Goal: Task Accomplishment & Management: Complete application form

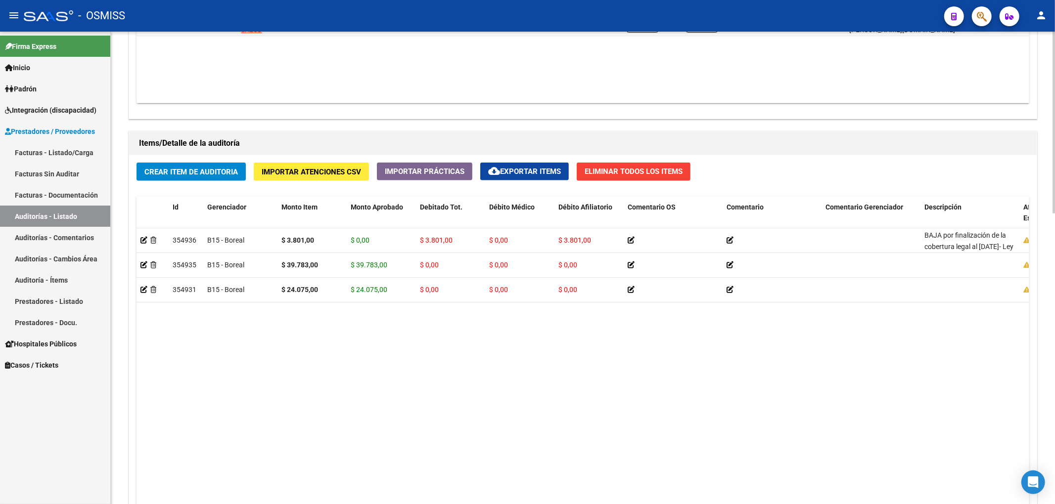
click at [630, 375] on datatable-body "354936 B15 - Boreal $ 3.801,00 $ 0,00 $ 3.801,00 $ 0,00 $ 3.801,00 BAJA por fin…" at bounding box center [582, 376] width 892 height 297
click at [164, 171] on span "Crear Item de Auditoria" at bounding box center [190, 172] width 93 height 9
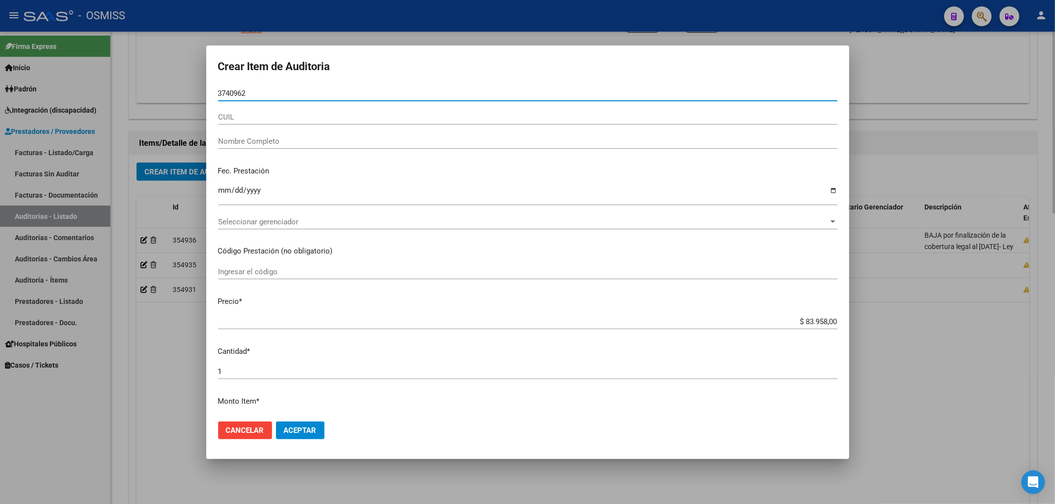
type input "37409625"
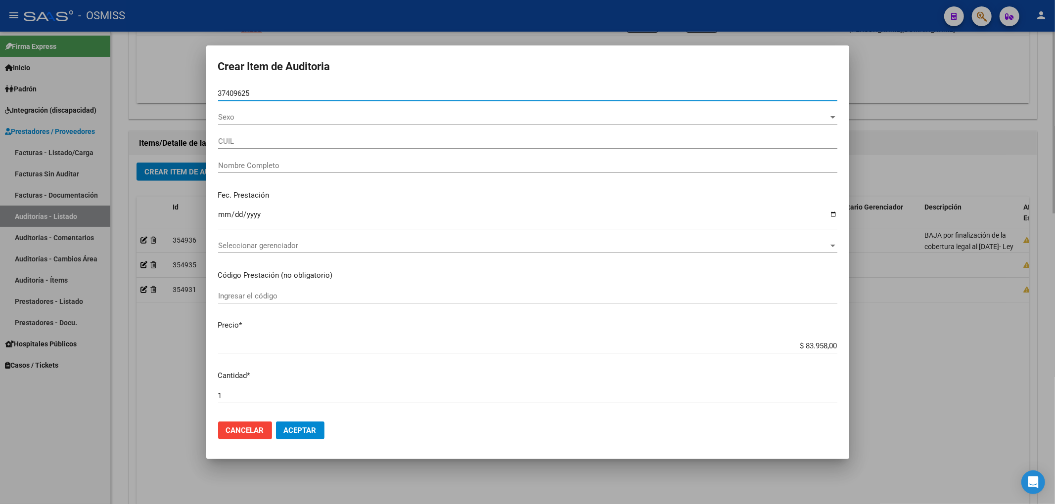
type input "27374096252"
type input "[PERSON_NAME] [PERSON_NAME]"
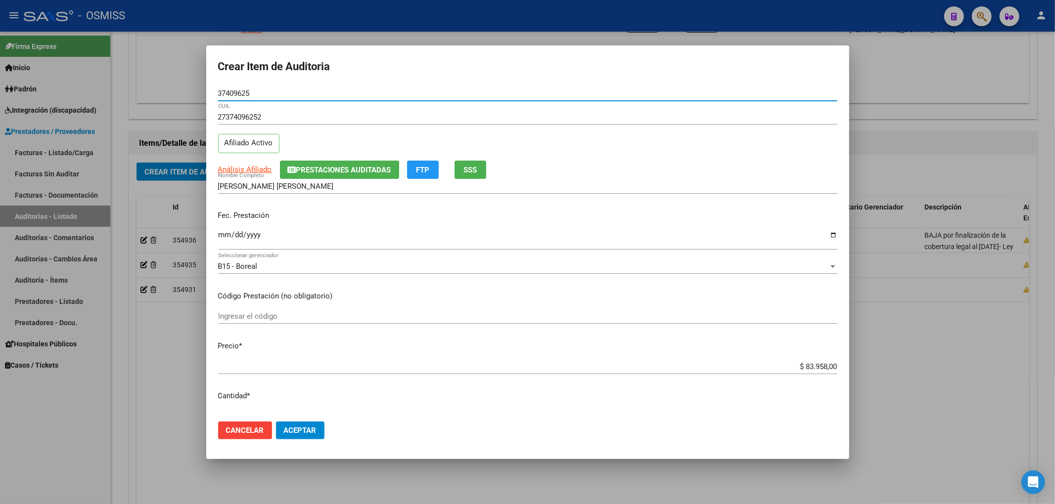
type input "37409625"
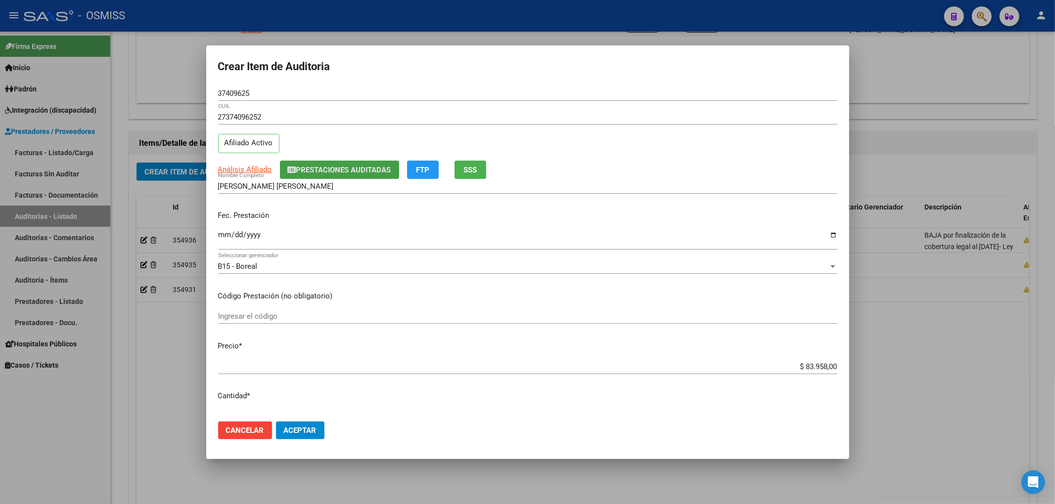
click at [331, 166] on span "Prestaciones Auditadas" at bounding box center [343, 170] width 95 height 9
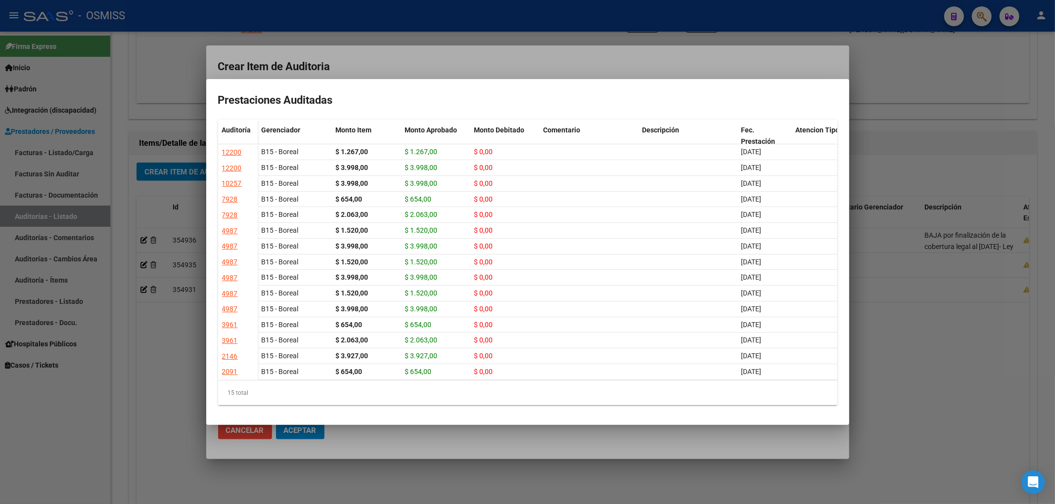
click at [412, 66] on div at bounding box center [527, 252] width 1055 height 504
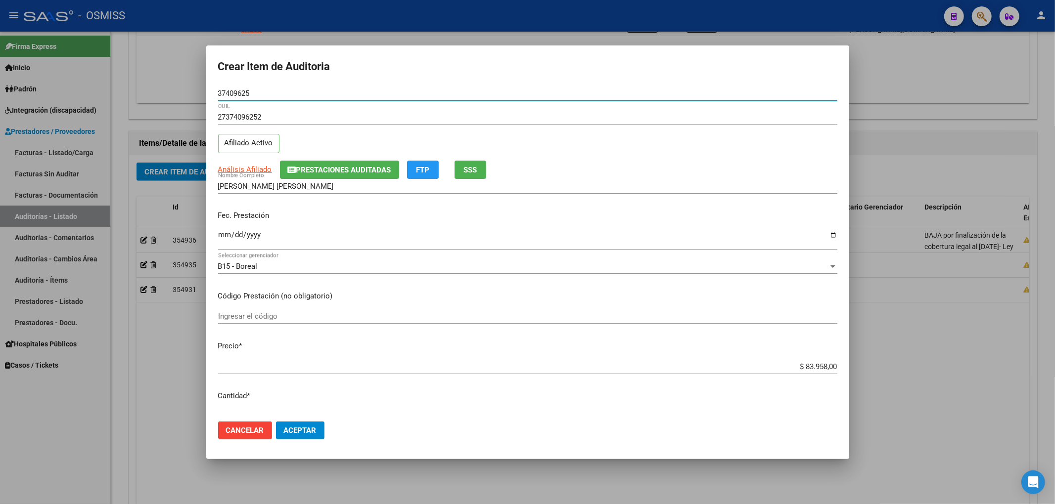
drag, startPoint x: 276, startPoint y: 93, endPoint x: 153, endPoint y: 95, distance: 122.7
click at [153, 95] on div "Crear Item de Auditoria 37409625 Nro Documento 27374096252 CUIL Afiliado Activo…" at bounding box center [527, 252] width 1055 height 504
click at [714, 208] on div "Fec. Prestación Ingresar la fecha" at bounding box center [527, 231] width 619 height 56
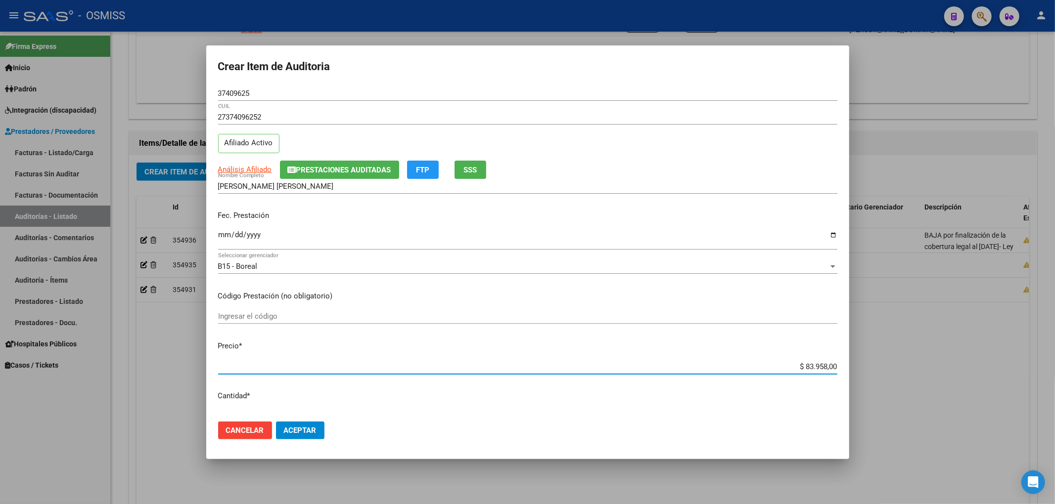
drag, startPoint x: 789, startPoint y: 370, endPoint x: 888, endPoint y: 376, distance: 99.1
click at [888, 376] on div "Crear Item de Auditoria 37409625 Nro Documento 27374096252 CUIL Afiliado Activo…" at bounding box center [527, 252] width 1055 height 504
type input "$ 0,01"
type input "$ 0,11"
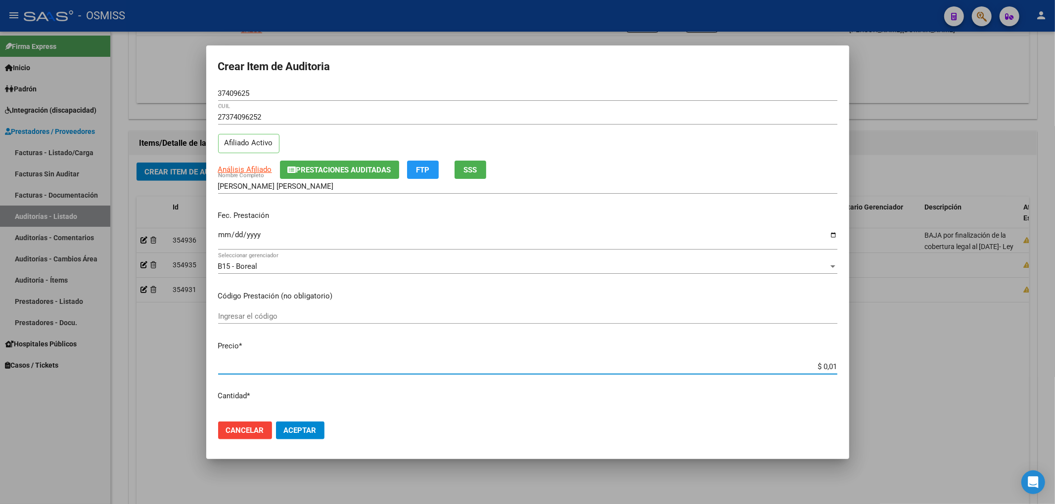
type input "$ 0,11"
type input "$ 1,19"
type input "$ 11,99"
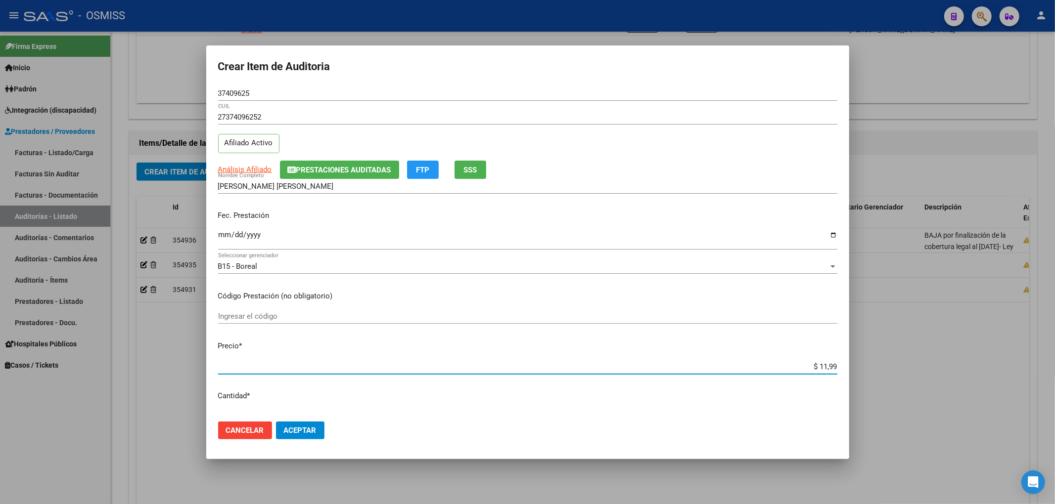
type input "$ 119,94"
type input "$ 1.199,40"
type input "$ 11.994,00"
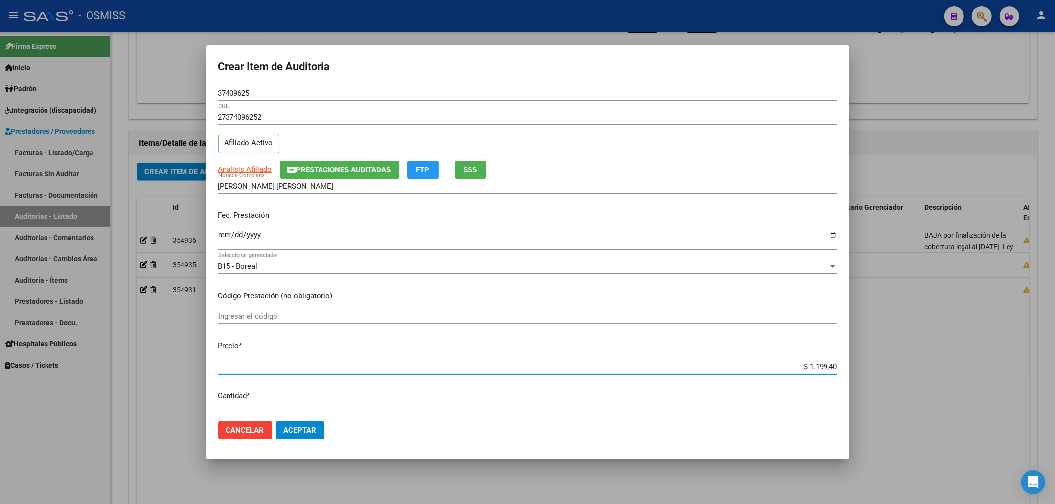
type input "$ 11.994,00"
drag, startPoint x: 790, startPoint y: 370, endPoint x: 850, endPoint y: 363, distance: 60.3
click at [850, 363] on div "Crear Item de Auditoria 37409625 Nro Documento 27374096252 CUIL Afiliado Activo…" at bounding box center [527, 252] width 1055 height 504
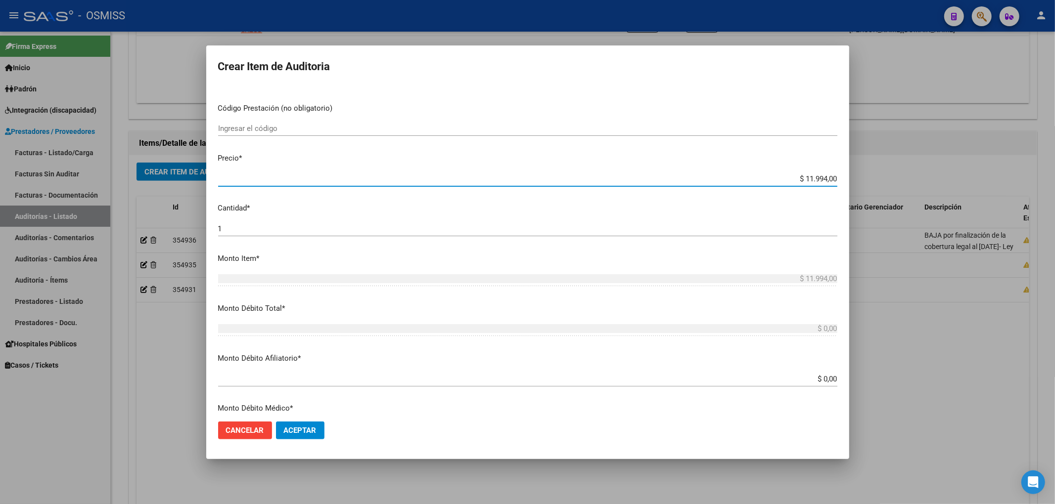
scroll to position [198, 0]
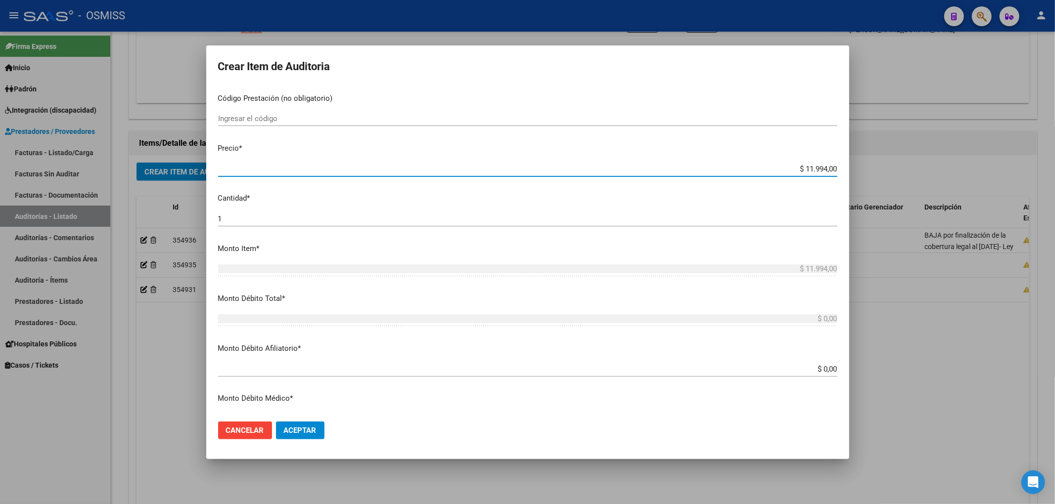
click at [827, 370] on input "$ 0,00" at bounding box center [527, 369] width 619 height 9
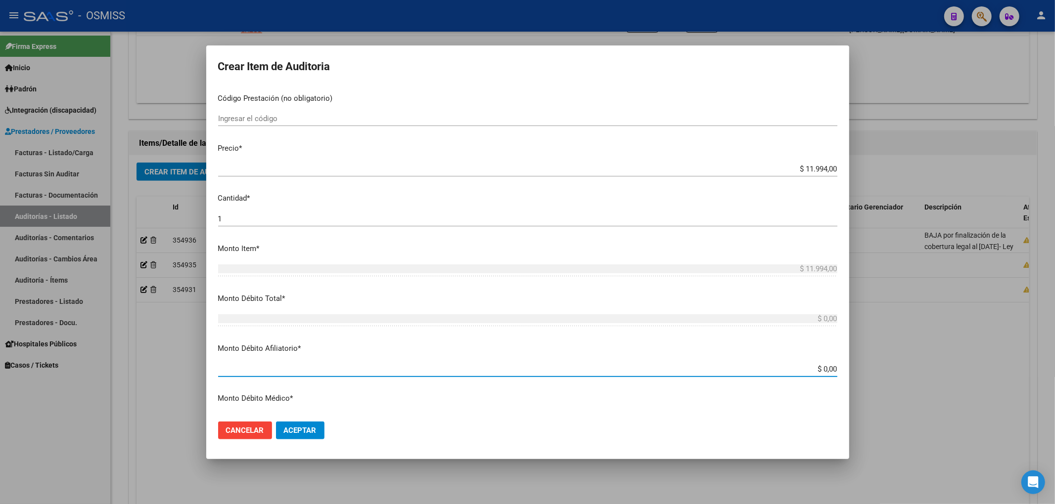
paste input "$ 11.994,00"
type input "$ 0,00$ 11.994,00"
type input "$ 11.994,00"
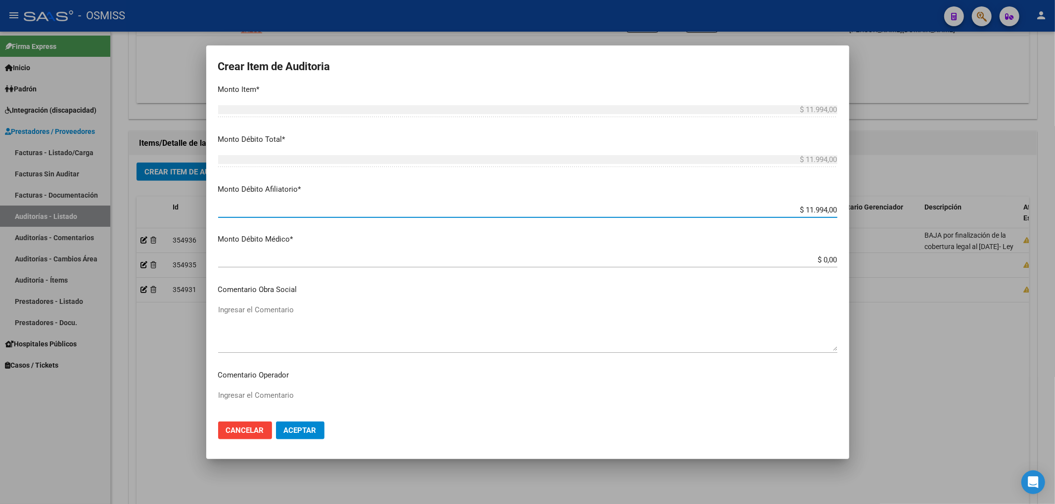
scroll to position [396, 0]
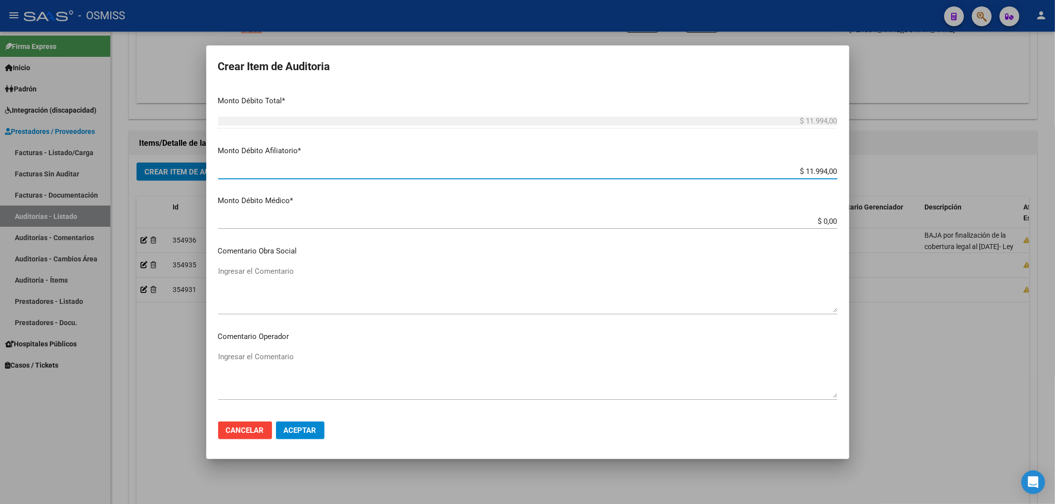
type input "$ 11.994,00"
click at [291, 360] on textarea "Ingresar el Comentario" at bounding box center [527, 375] width 619 height 46
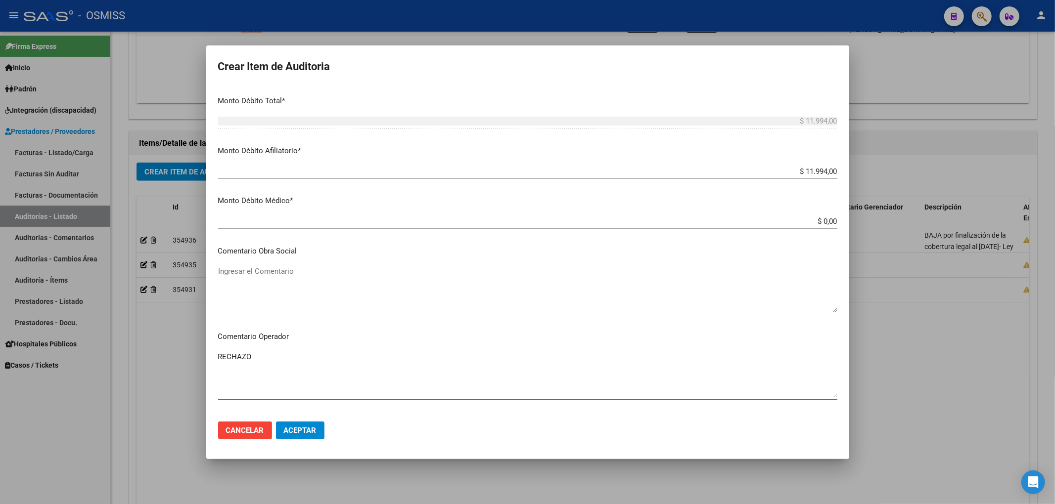
type textarea "RECHAZO"
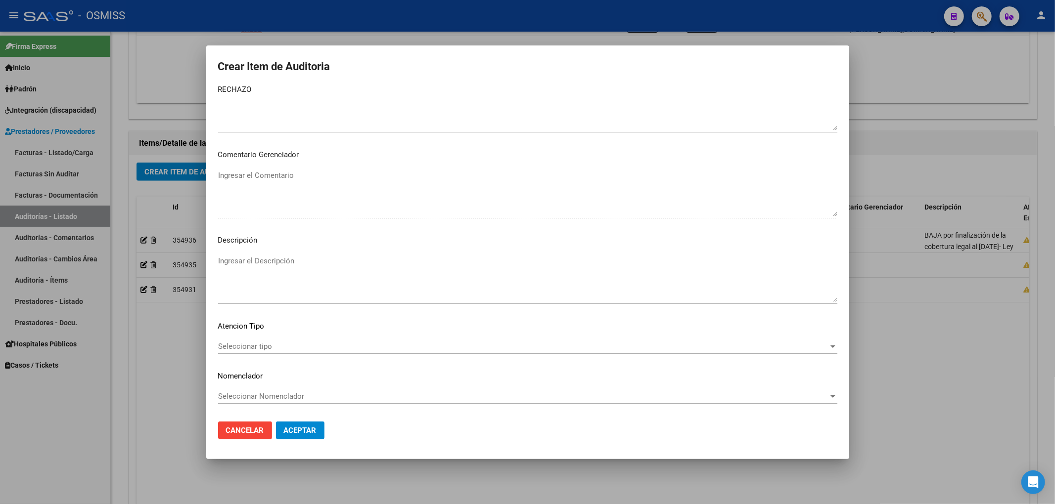
click at [253, 252] on mat-dialog-content "37409625 Nro Documento 27374096252 CUIL Afiliado Activo Análisis Afiliado Prest…" at bounding box center [527, 250] width 643 height 328
click at [236, 258] on textarea "Ingresar el Descripción" at bounding box center [527, 279] width 619 height 46
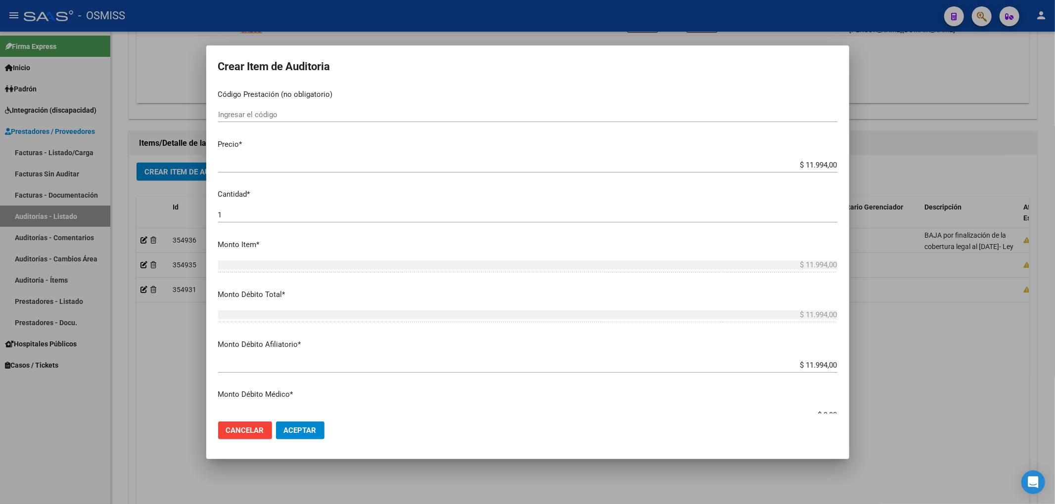
scroll to position [0, 0]
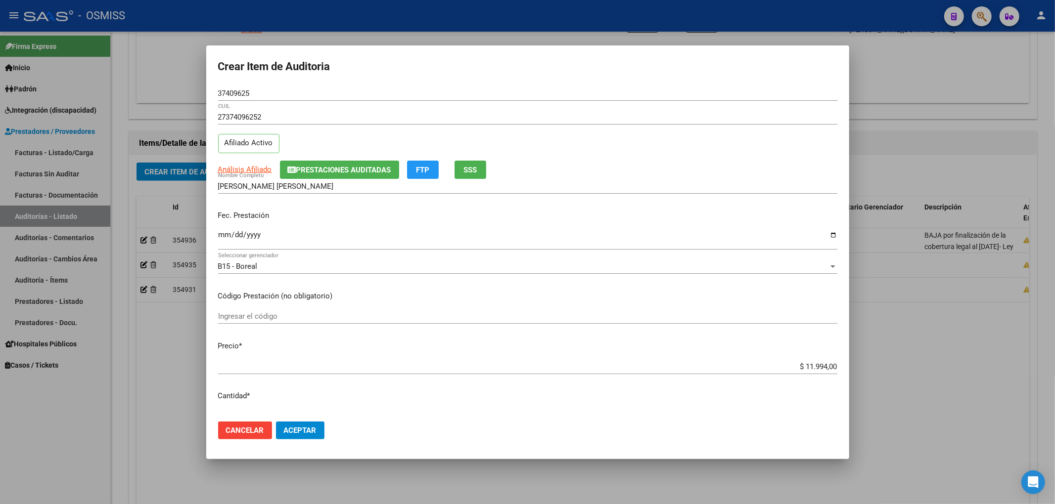
type textarea "BAJA AL [DATE] POR OPCIÓN DE CAMBIO"
drag, startPoint x: 259, startPoint y: 97, endPoint x: 208, endPoint y: 86, distance: 52.7
click at [208, 86] on mat-dialog-content "37409625 Nro Documento 27374096252 CUIL Afiliado Activo Análisis Afiliado Prest…" at bounding box center [527, 250] width 643 height 328
click at [220, 232] on input "Ingresar la fecha" at bounding box center [527, 239] width 619 height 16
type input "[DATE]"
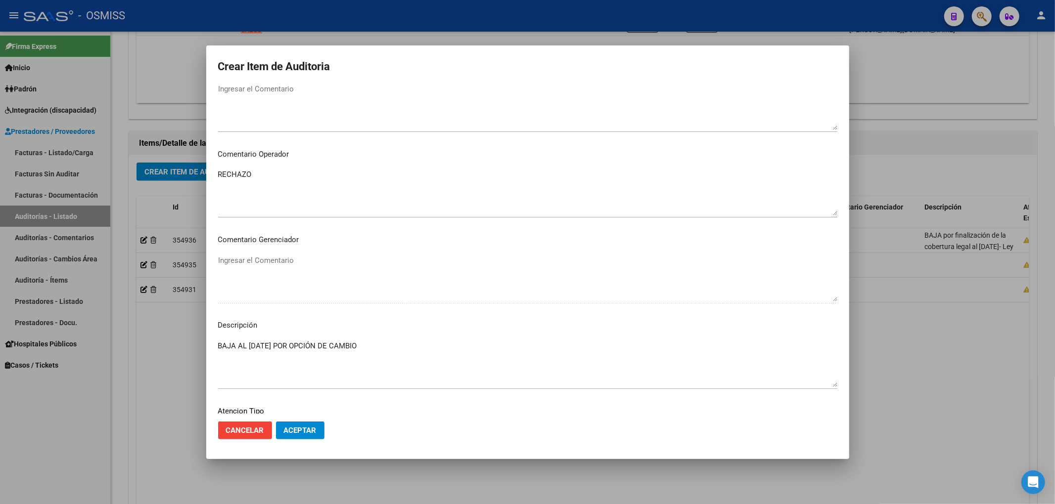
scroll to position [659, 0]
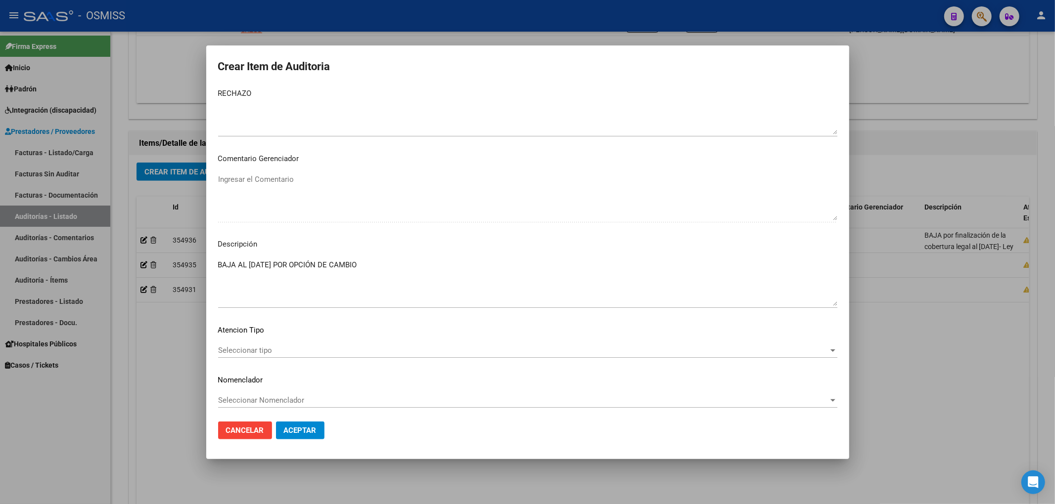
click at [297, 426] on span "Aceptar" at bounding box center [300, 430] width 33 height 9
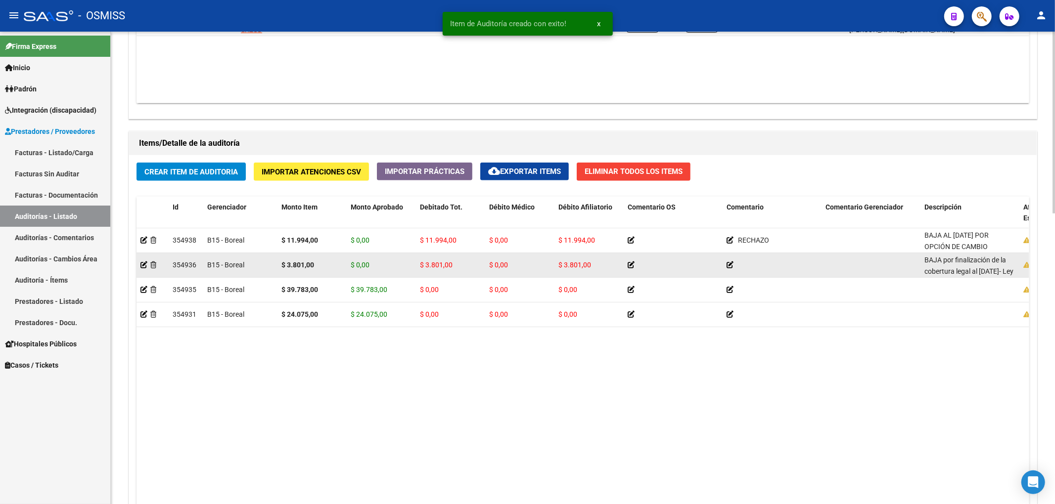
click at [728, 266] on icon at bounding box center [729, 265] width 7 height 7
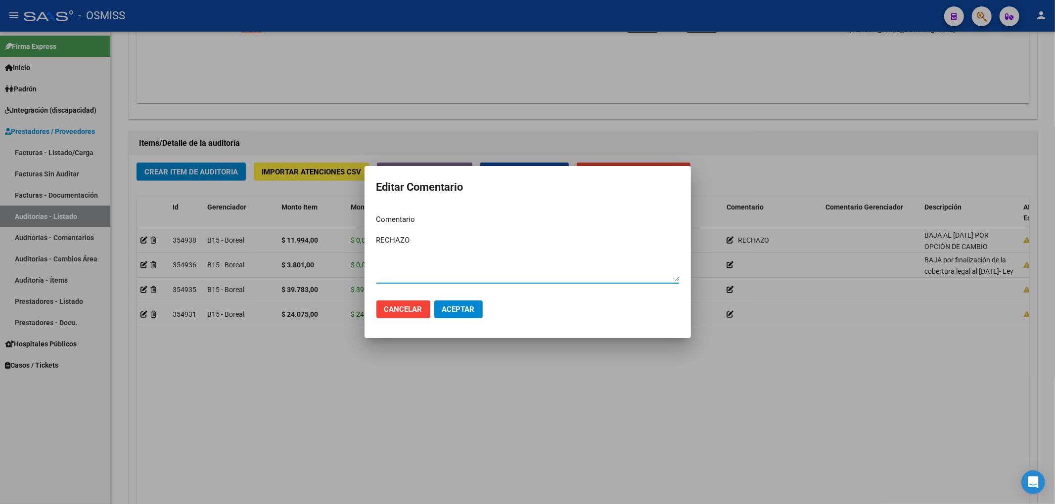
type textarea "RECHAZO"
click at [471, 307] on span "Aceptar" at bounding box center [458, 309] width 33 height 9
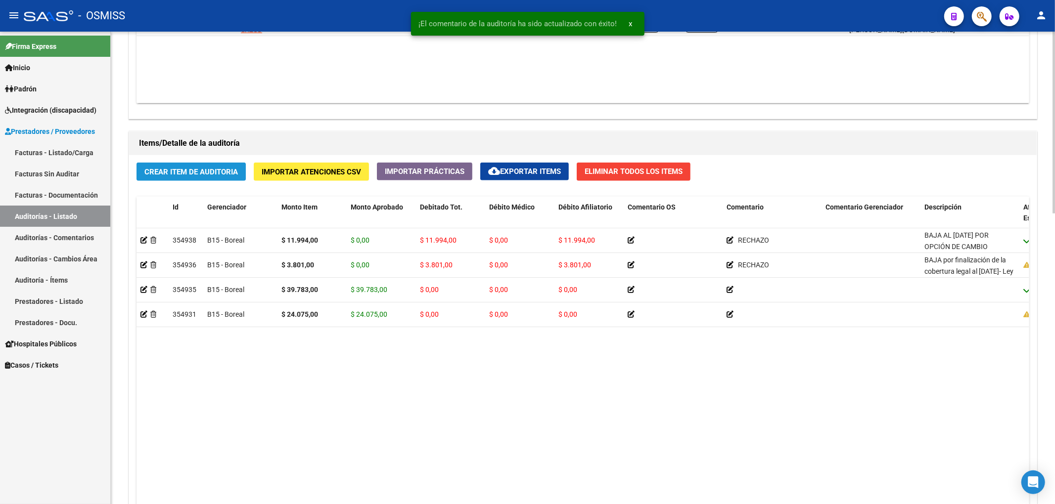
click at [229, 173] on span "Crear Item de Auditoria" at bounding box center [190, 172] width 93 height 9
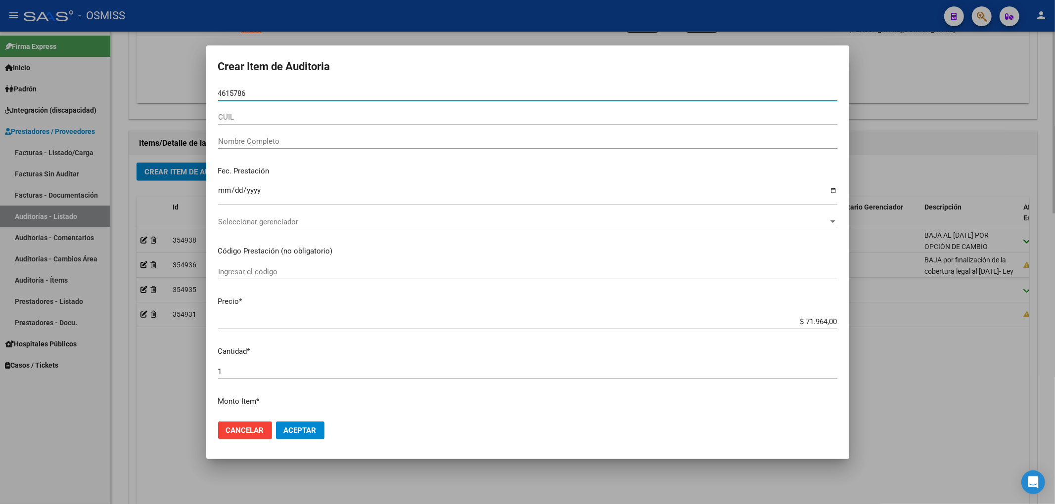
type input "46157868"
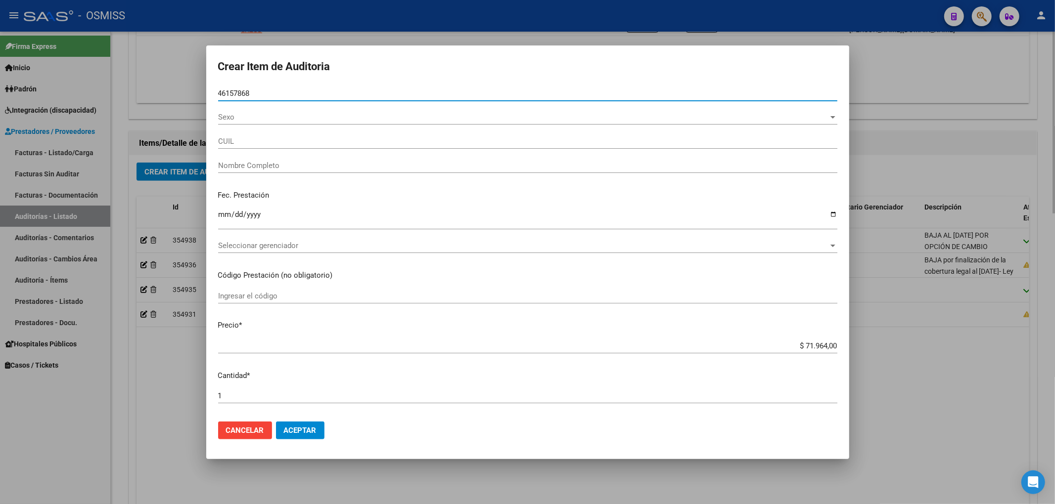
type input "20461578684"
type input "[PERSON_NAME]"
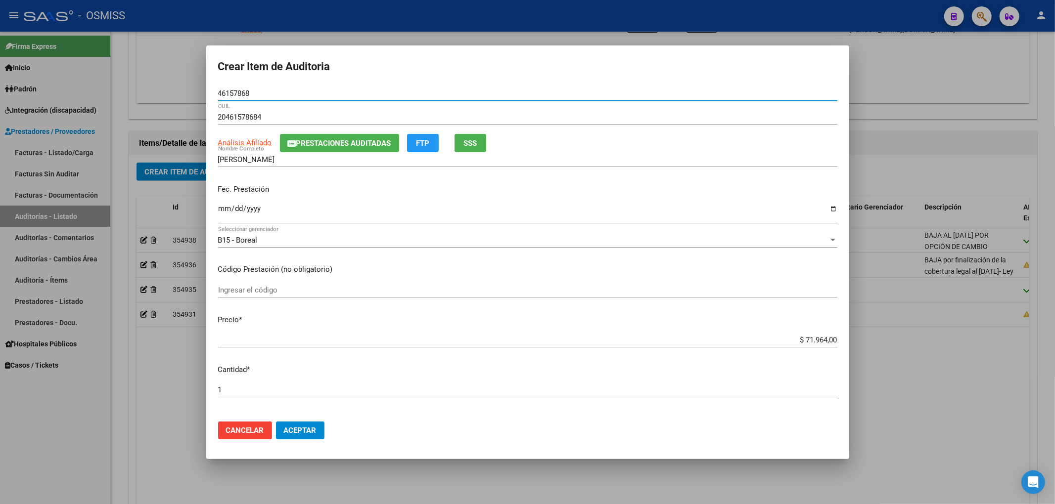
type input "46157868"
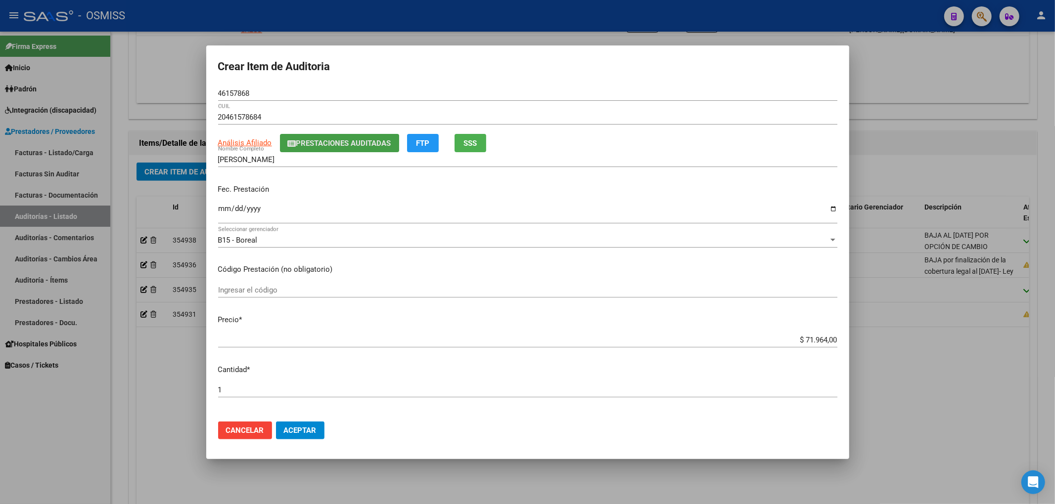
click at [313, 141] on span "Prestaciones Auditadas" at bounding box center [343, 143] width 95 height 9
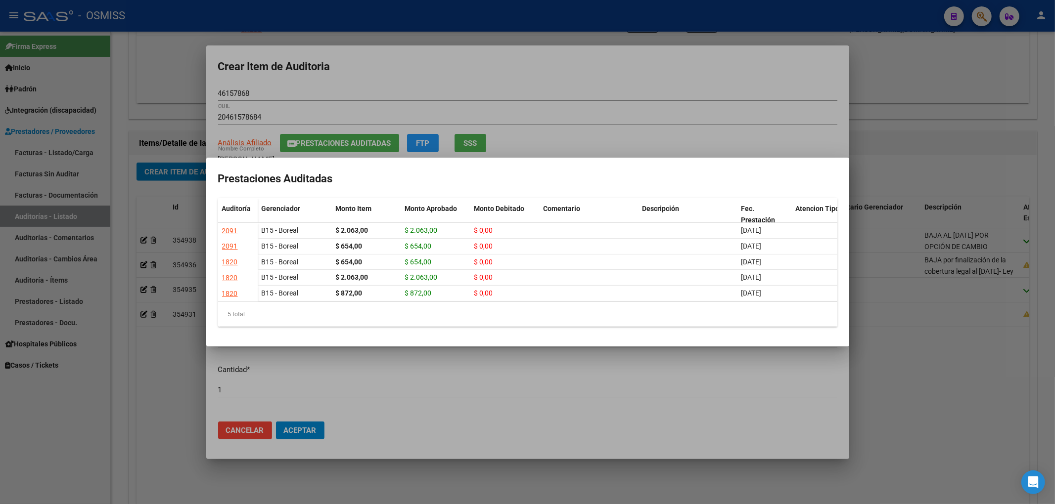
click at [373, 82] on div at bounding box center [527, 252] width 1055 height 504
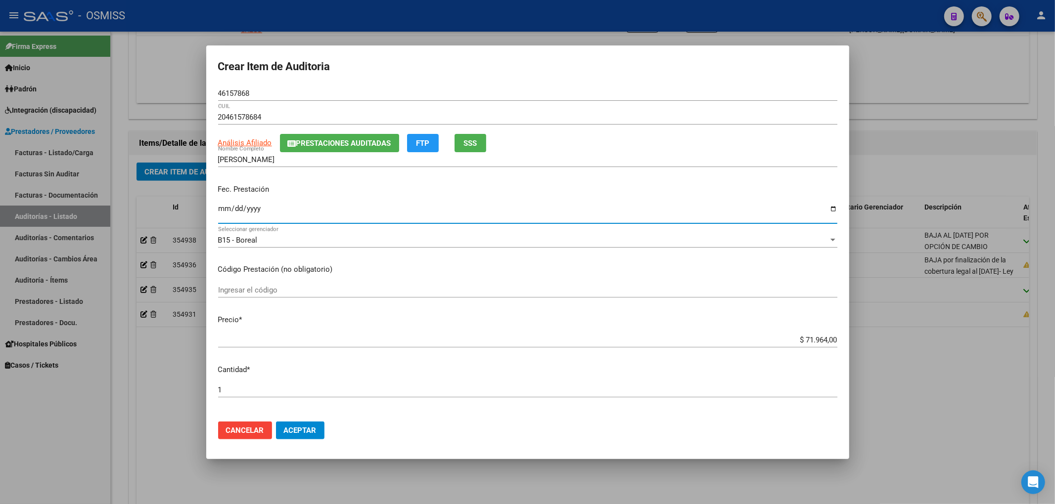
click at [224, 206] on input "Ingresar la fecha" at bounding box center [527, 213] width 619 height 16
type input "[DATE]"
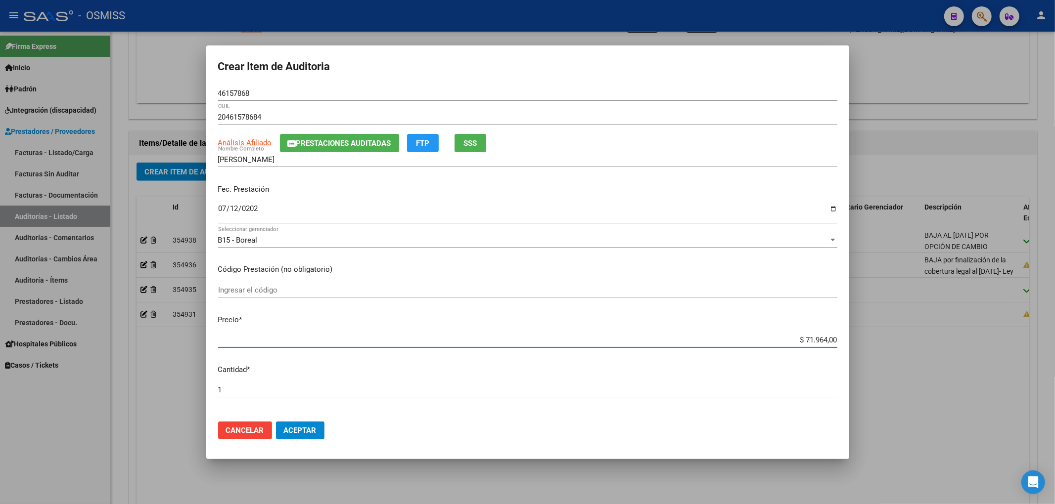
drag, startPoint x: 788, startPoint y: 339, endPoint x: 841, endPoint y: 339, distance: 52.9
click at [841, 339] on mat-dialog-content "46157868 Nro Documento 20461578684 CUIL Análisis Afiliado Prestaciones Auditada…" at bounding box center [527, 250] width 643 height 328
type input "$ 0,01"
type input "$ 0,11"
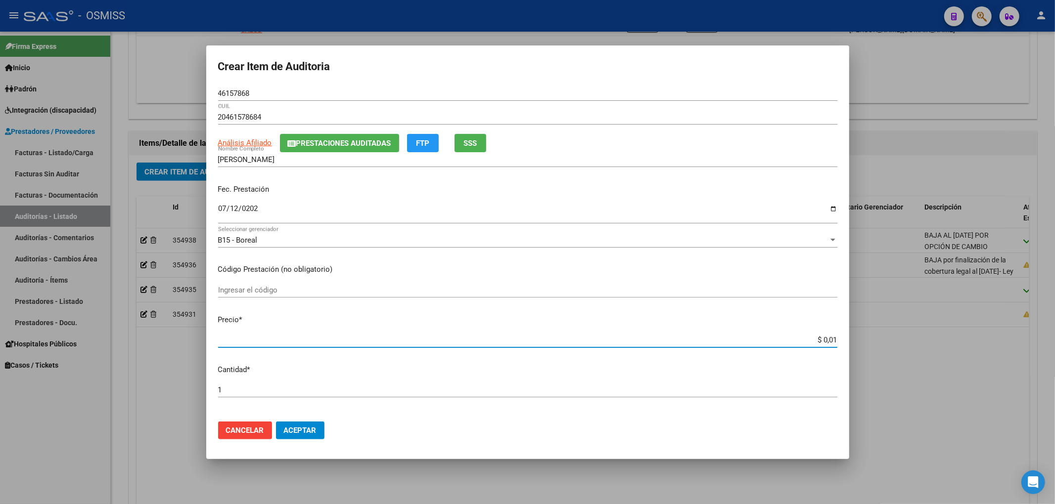
type input "$ 0,11"
type input "$ 1,19"
type input "$ 11,99"
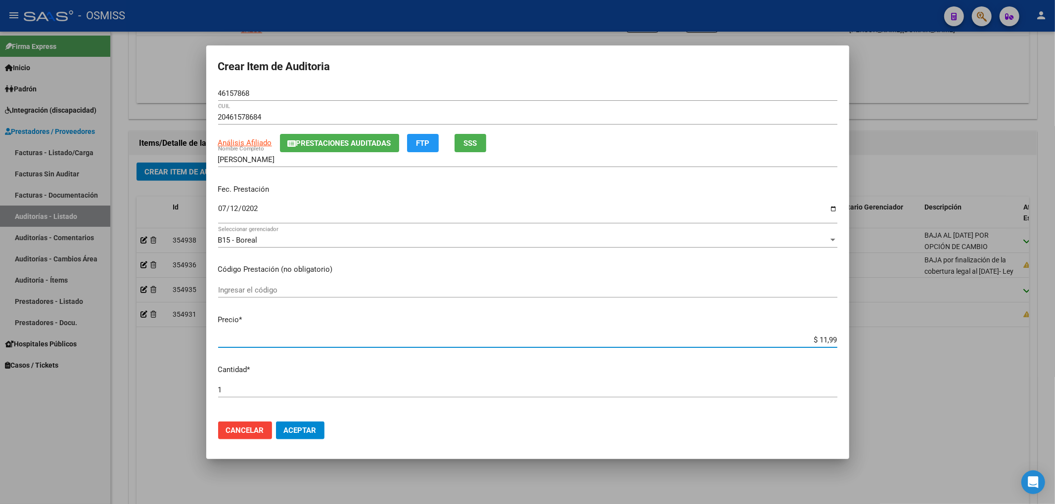
type input "$ 119,94"
type input "$ 1.199,40"
type input "$ 11.994,00"
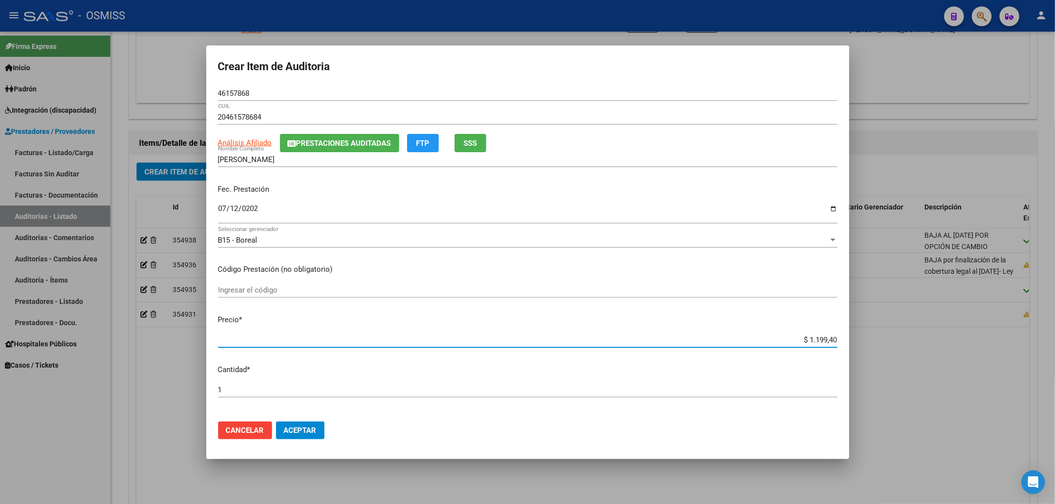
type input "$ 11.994,00"
drag, startPoint x: 260, startPoint y: 95, endPoint x: 159, endPoint y: 103, distance: 100.7
click at [186, 100] on div "Crear Item de Auditoria 46157868 Nro Documento 20461578684 CUIL Análisis Afilia…" at bounding box center [527, 252] width 1055 height 504
click at [700, 202] on div "[DATE] Ingresar la fecha" at bounding box center [527, 212] width 619 height 21
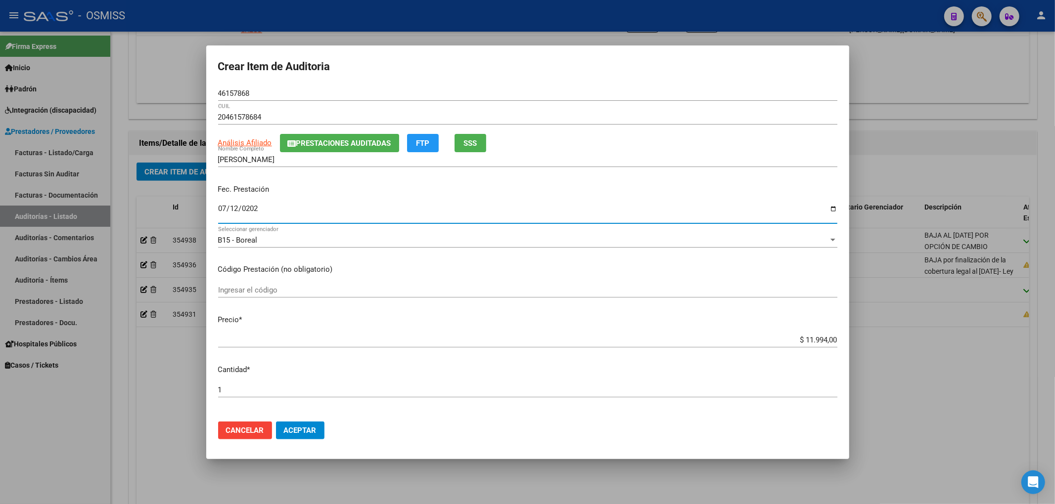
click at [314, 428] on span "Aceptar" at bounding box center [300, 430] width 33 height 9
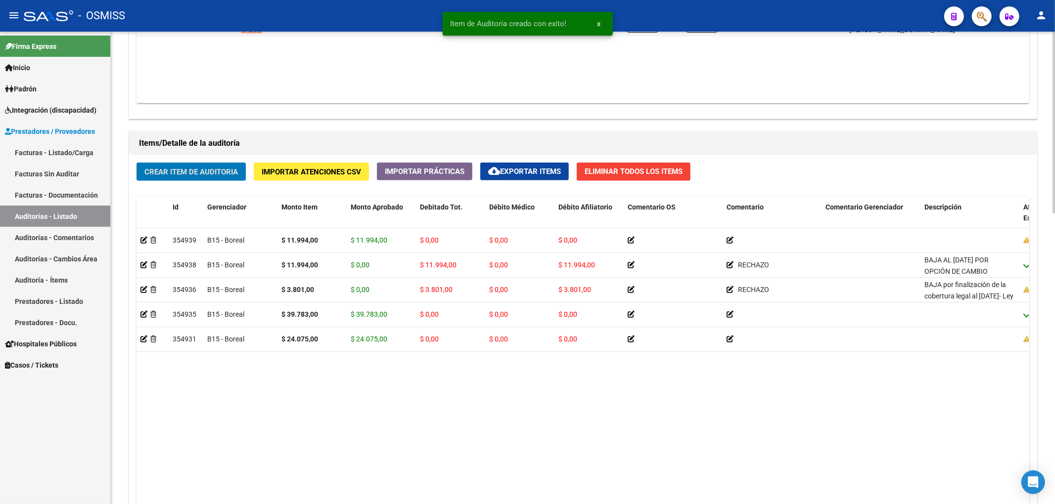
click at [188, 175] on span "Crear Item de Auditoria" at bounding box center [190, 172] width 93 height 9
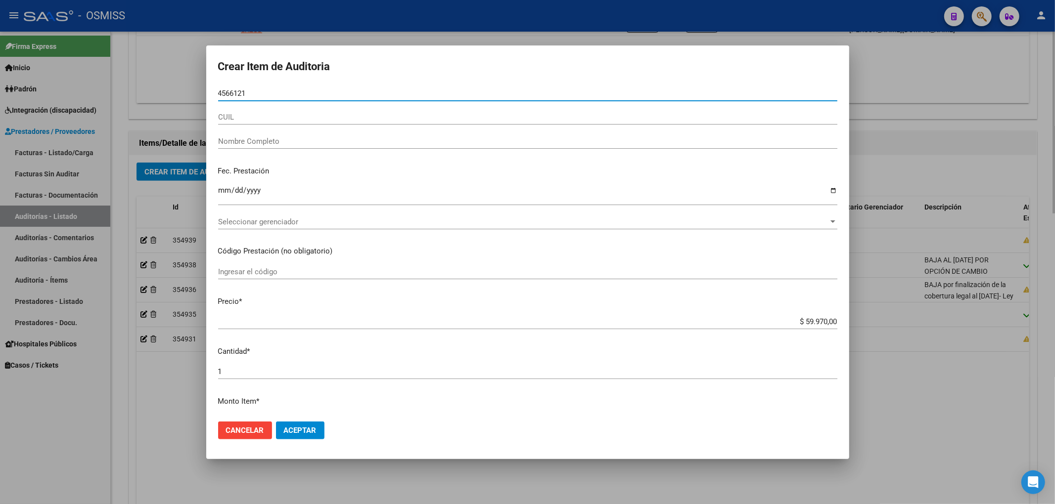
type input "45661218"
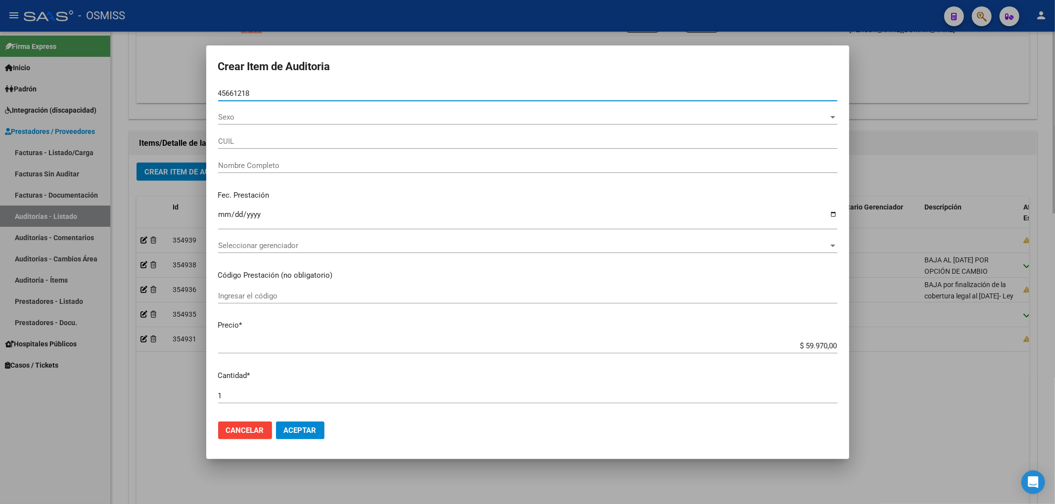
type input "27456612186"
type input "[PERSON_NAME]"
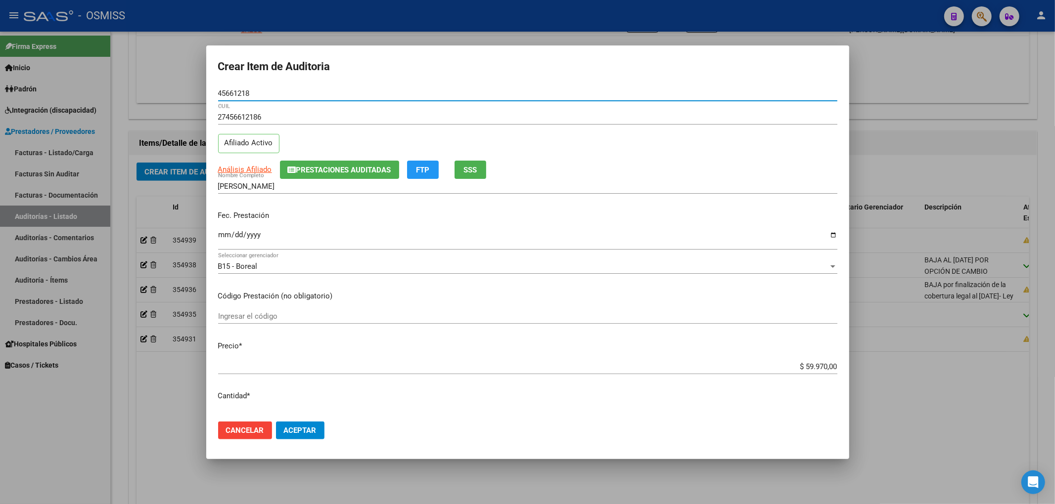
type input "45661218"
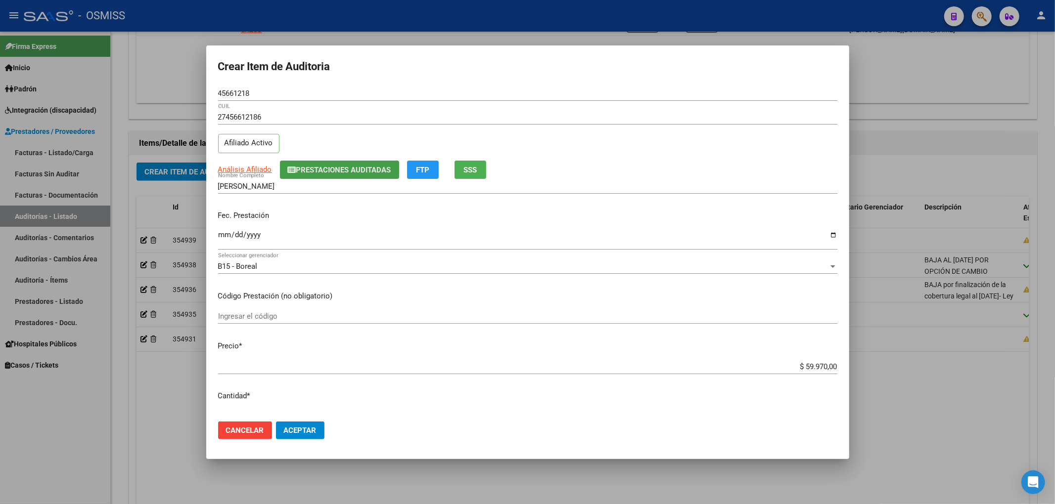
click at [306, 171] on span "Prestaciones Auditadas" at bounding box center [343, 170] width 95 height 9
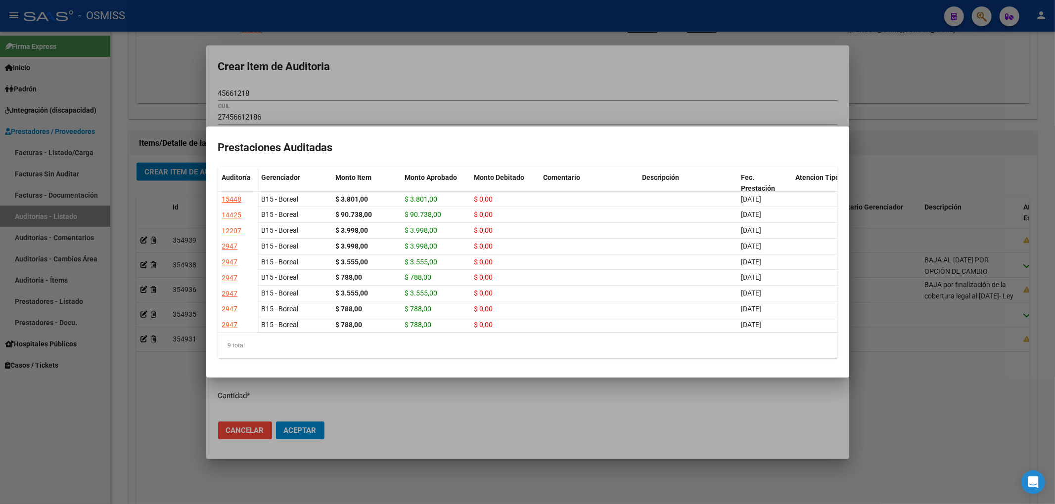
click at [355, 75] on div at bounding box center [527, 252] width 1055 height 504
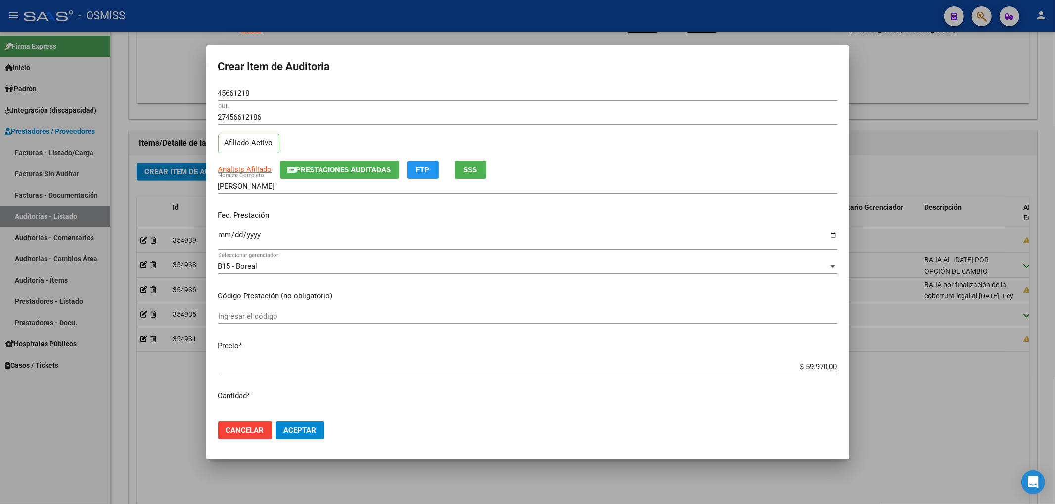
click at [224, 236] on input "Ingresar la fecha" at bounding box center [527, 239] width 619 height 16
type input "[DATE]"
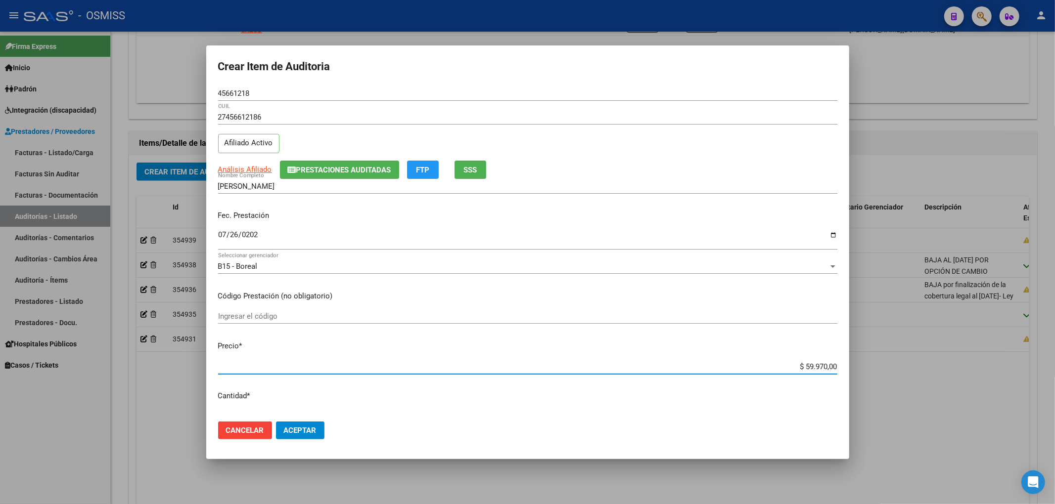
drag, startPoint x: 790, startPoint y: 365, endPoint x: 867, endPoint y: 366, distance: 77.6
click at [867, 366] on div "Crear Item de Auditoria 45661218 Nro Documento 27456612186 CUIL Afiliado Activo…" at bounding box center [527, 252] width 1055 height 504
type input "$ 0,01"
type input "$ 0,11"
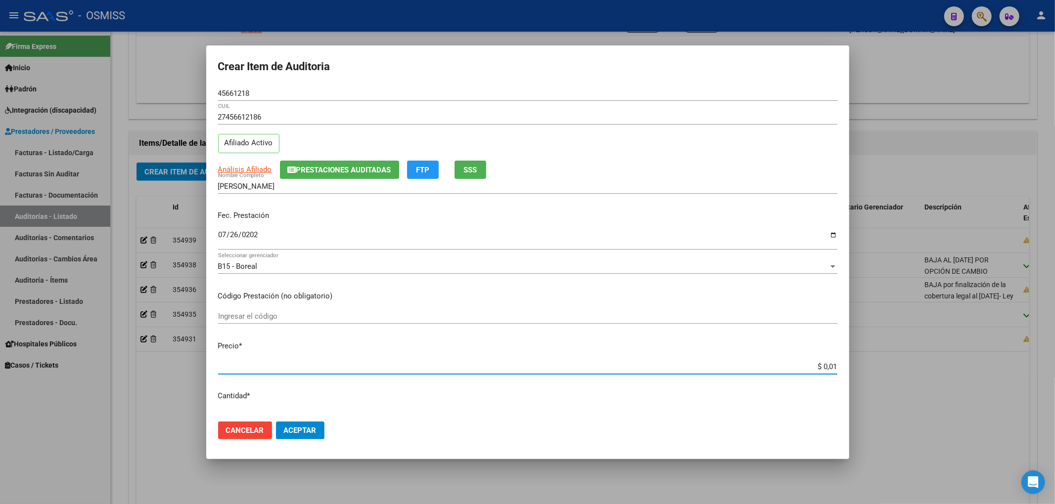
type input "$ 0,11"
type input "$ 1,19"
type input "$ 11,99"
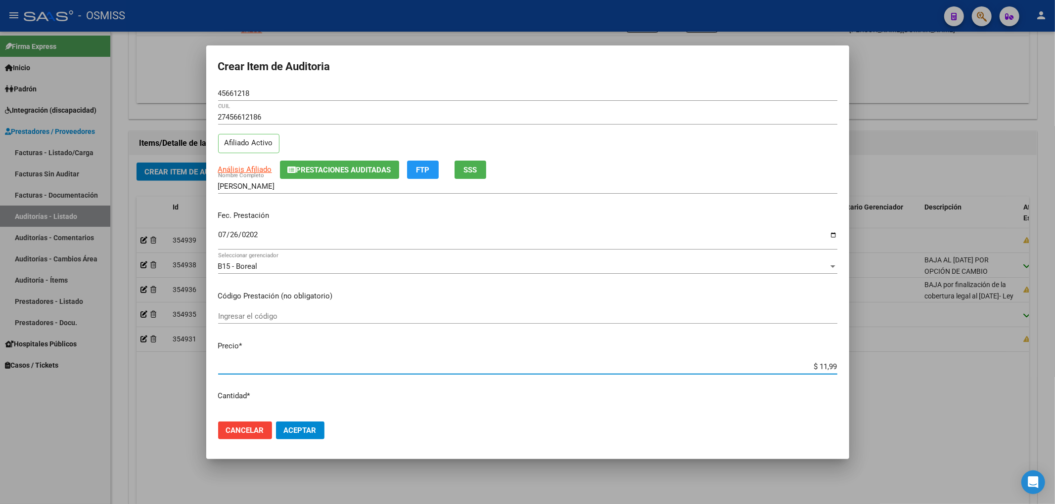
type input "$ 119,94"
type input "$ 1.199,40"
type input "$ 11.994,00"
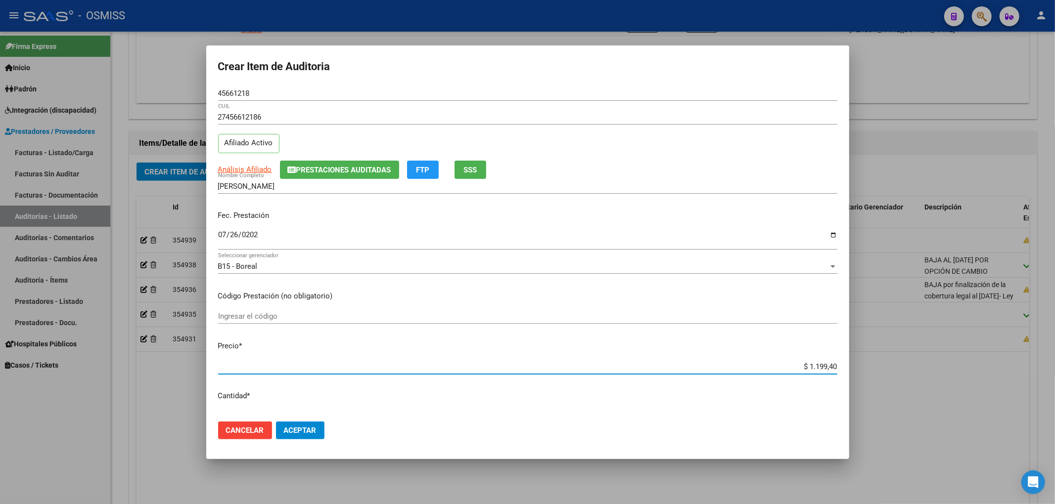
type input "$ 11.994,00"
drag, startPoint x: 261, startPoint y: 94, endPoint x: 123, endPoint y: 75, distance: 139.7
click at [135, 76] on div "Crear Item de Auditoria 45661218 Nro Documento 27456612186 CUIL Afiliado Activo…" at bounding box center [527, 252] width 1055 height 504
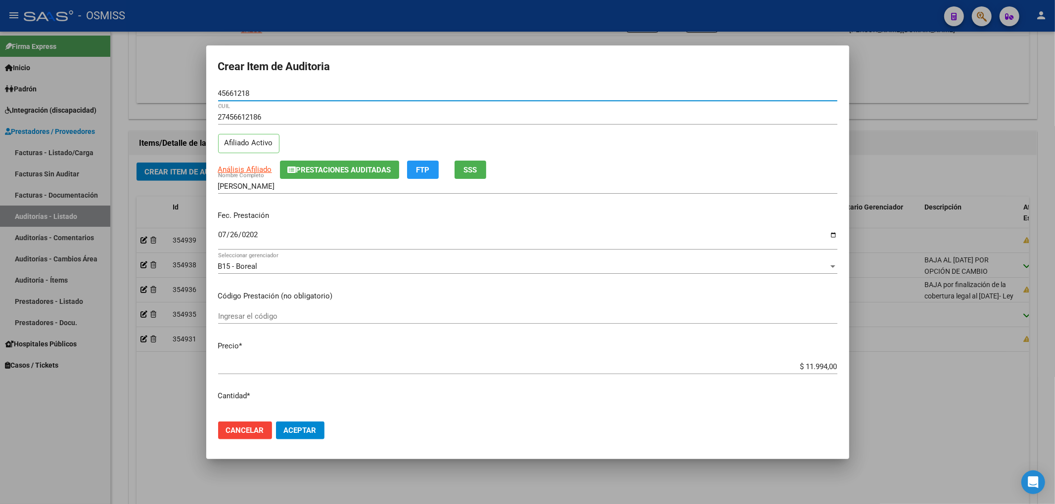
click at [310, 165] on span "Prestaciones Auditadas" at bounding box center [339, 169] width 103 height 9
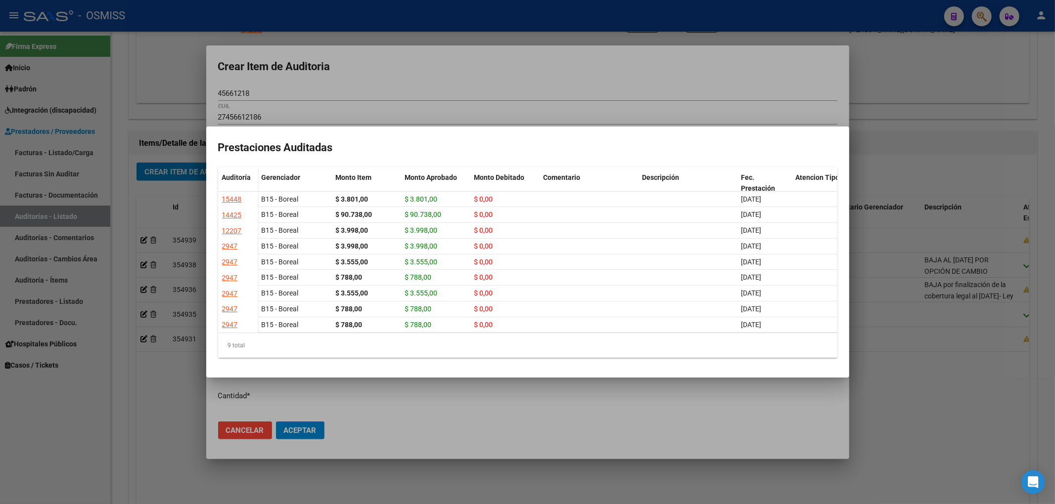
click at [371, 88] on div at bounding box center [527, 252] width 1055 height 504
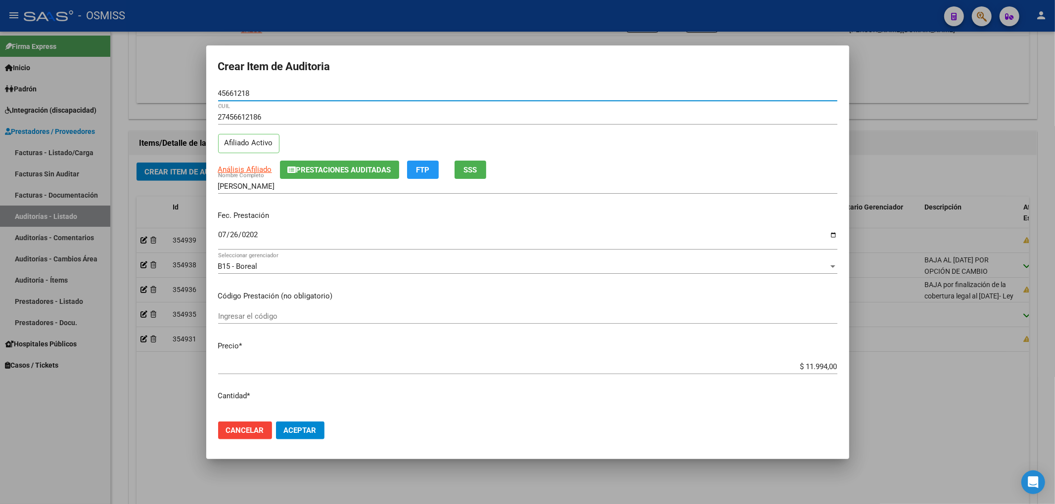
drag, startPoint x: 258, startPoint y: 95, endPoint x: 210, endPoint y: 90, distance: 48.3
click at [210, 90] on mat-dialog-content "45661218 Nro Documento 27456612186 CUIL Afiliado Activo Análisis Afiliado Prest…" at bounding box center [527, 250] width 643 height 328
click at [756, 180] on div "[PERSON_NAME] Nombre Completo" at bounding box center [527, 186] width 619 height 15
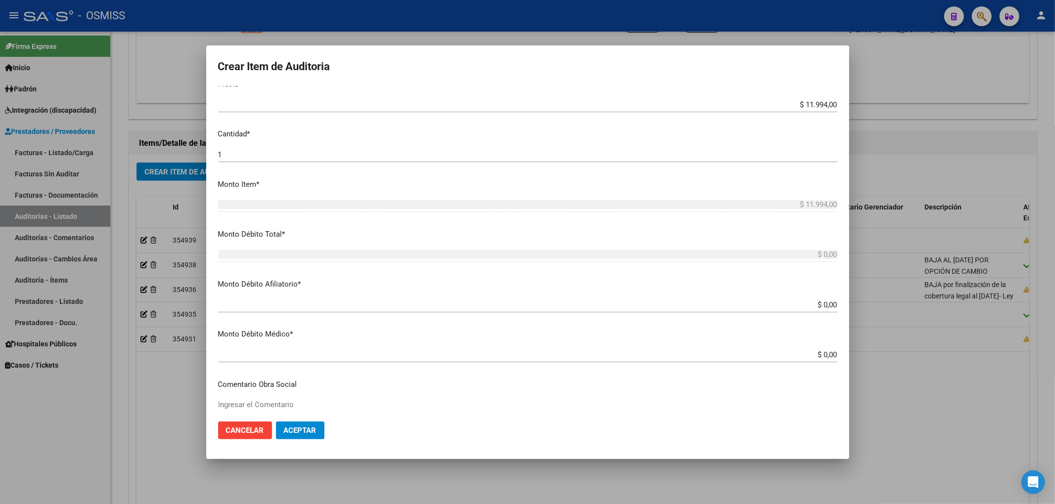
scroll to position [264, 0]
drag, startPoint x: 788, startPoint y: 107, endPoint x: 841, endPoint y: 107, distance: 52.4
click at [841, 106] on mat-dialog-content "45661218 Nro Documento 27456612186 CUIL Afiliado Activo Análisis Afiliado Prest…" at bounding box center [527, 250] width 643 height 328
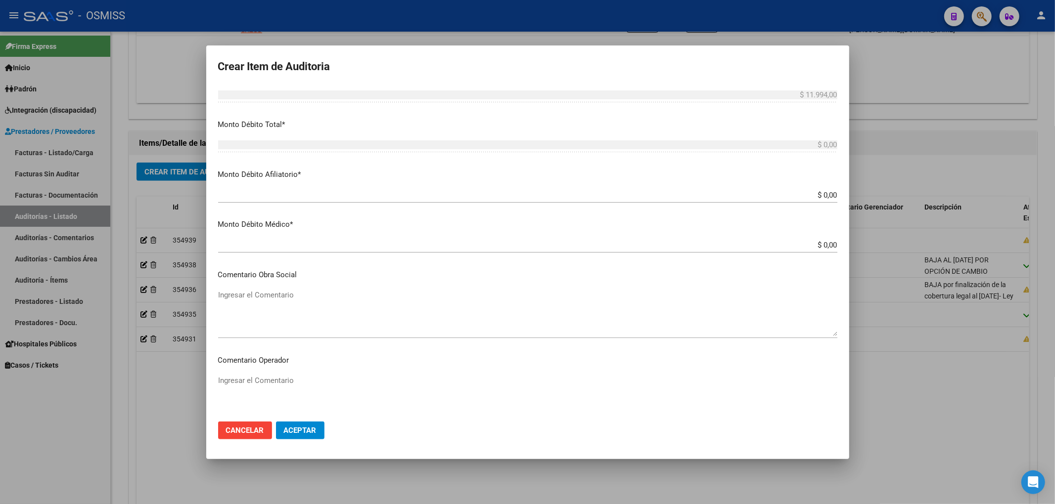
scroll to position [396, 0]
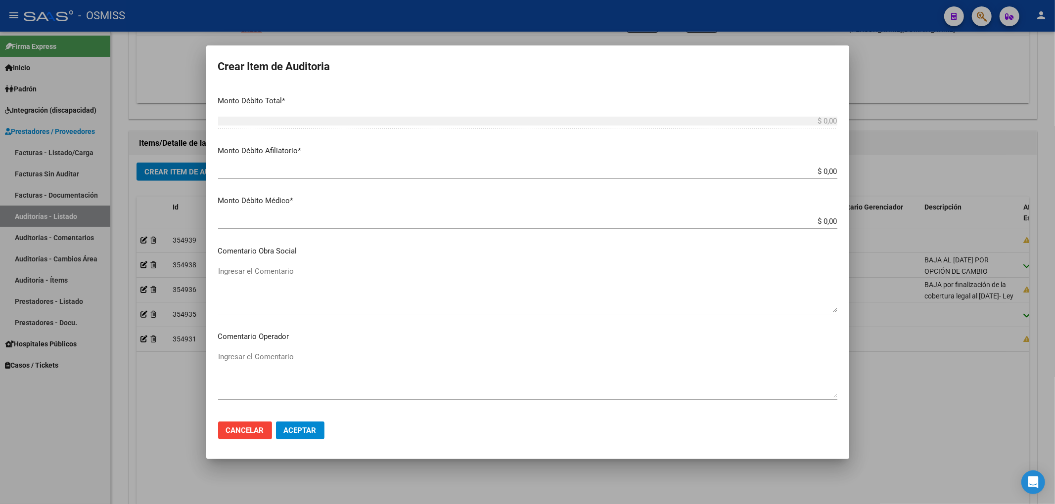
click at [828, 168] on input "$ 0,00" at bounding box center [527, 171] width 619 height 9
paste input "$ 11.994,00"
type input "$ 0,00$ 11.994,00"
type input "$ 11.994,00"
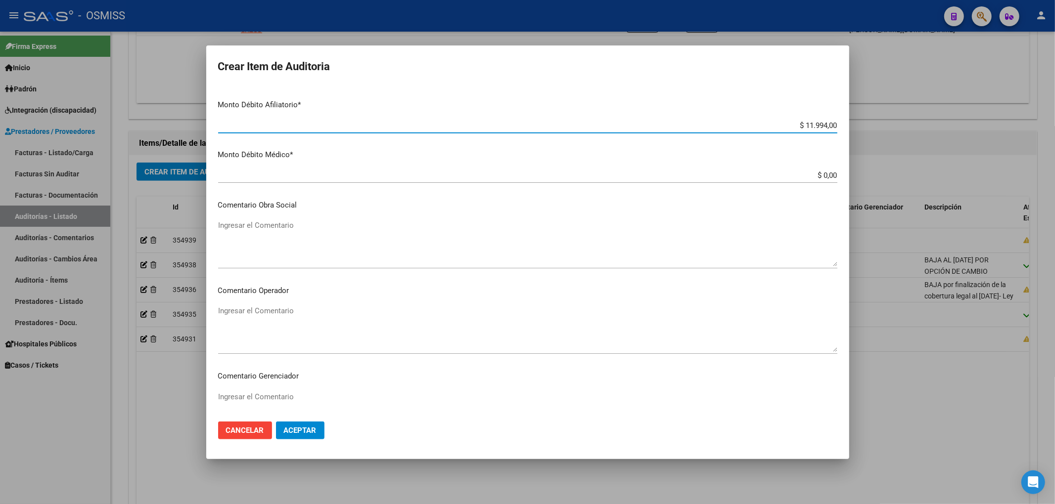
scroll to position [461, 0]
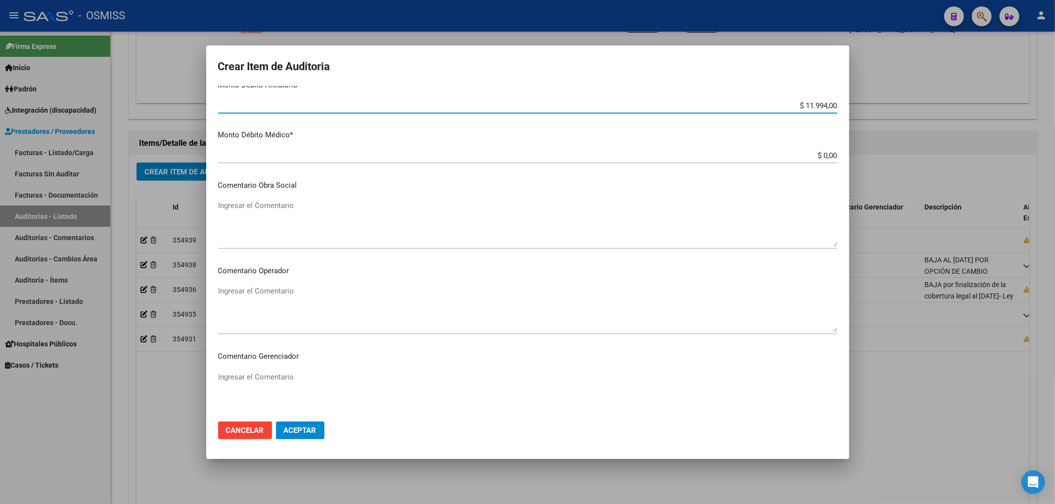
type input "$ 11.994,00"
click at [287, 296] on textarea "Ingresar el Comentario" at bounding box center [527, 309] width 619 height 46
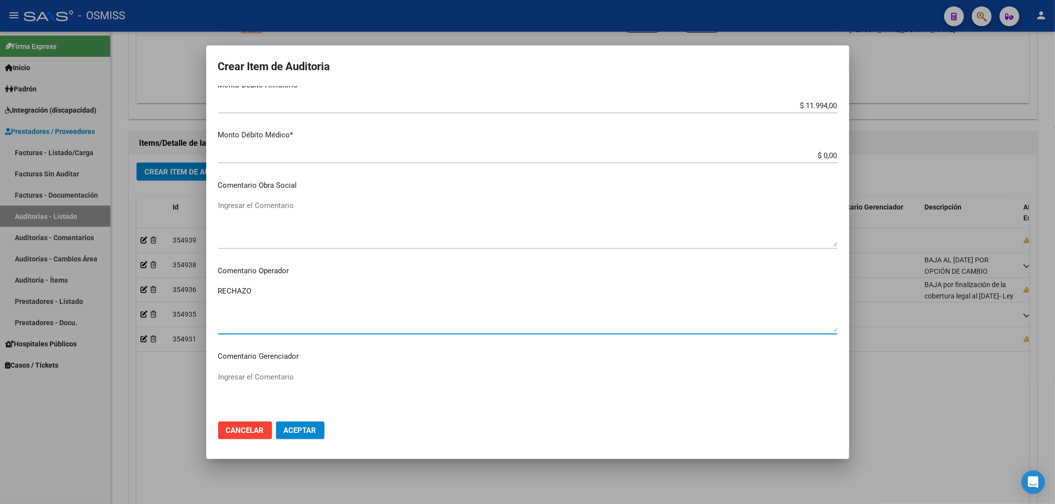
type textarea "RECHAZO"
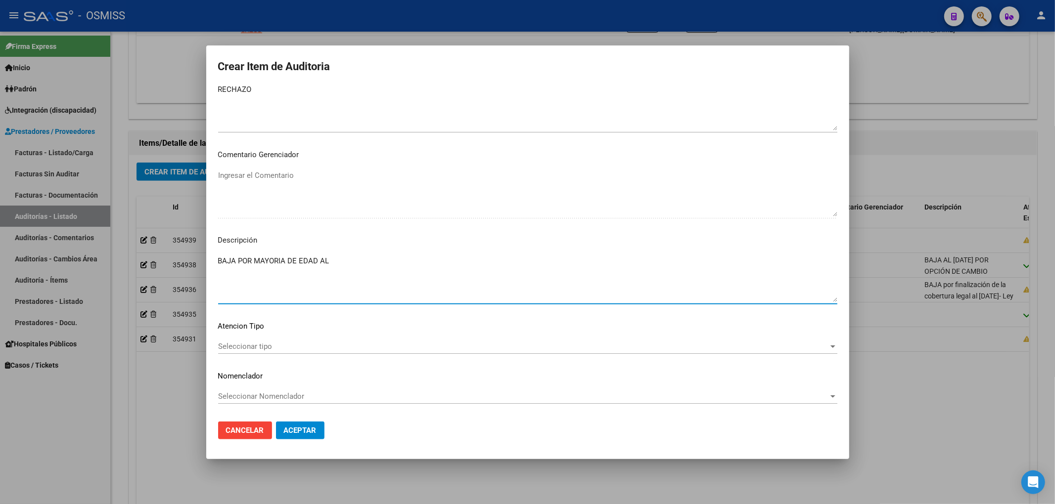
drag, startPoint x: 344, startPoint y: 266, endPoint x: 317, endPoint y: 264, distance: 26.8
click at [317, 264] on textarea "BAJA POR MAYORIA DE EDAD AL" at bounding box center [527, 279] width 619 height 46
click at [234, 262] on textarea "BAJA POR MAYORIA DE EDAD" at bounding box center [527, 279] width 619 height 46
paste textarea "AL"
click at [406, 288] on textarea "BAJA AL [DATE] POR MAYORIA DE EDAD" at bounding box center [527, 279] width 619 height 46
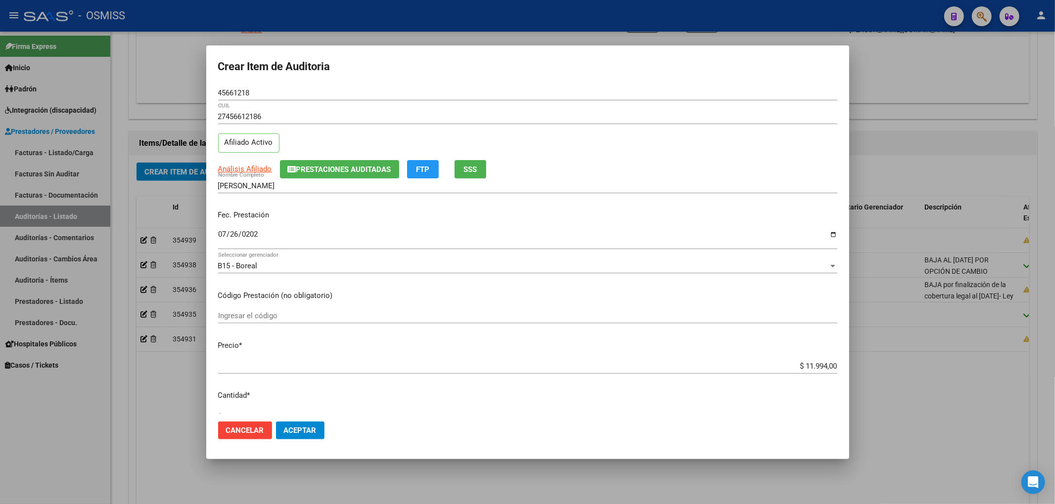
scroll to position [0, 0]
drag, startPoint x: 255, startPoint y: 93, endPoint x: 169, endPoint y: 92, distance: 86.1
click at [169, 92] on div "Crear Item de Auditoria 45661218 Nro Documento 27456612186 CUIL Afiliado Activo…" at bounding box center [527, 252] width 1055 height 504
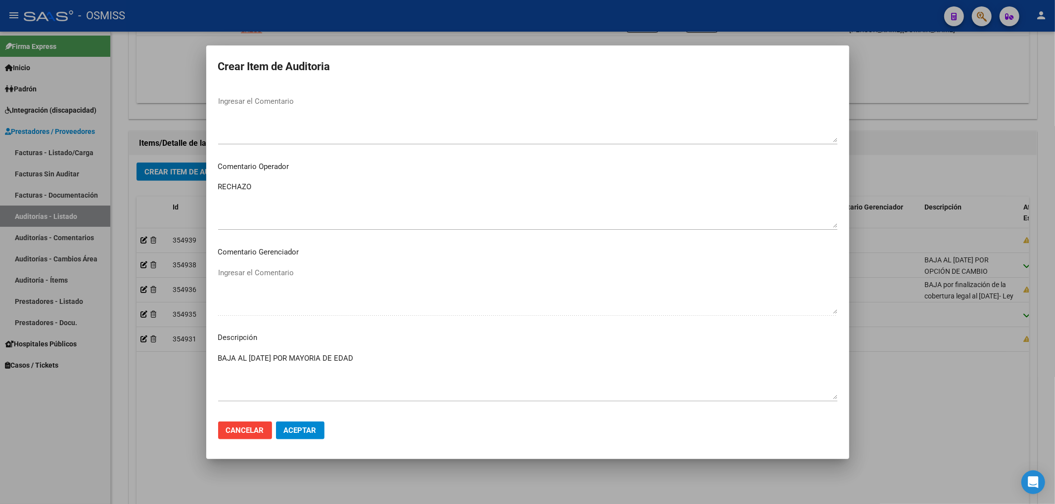
scroll to position [663, 0]
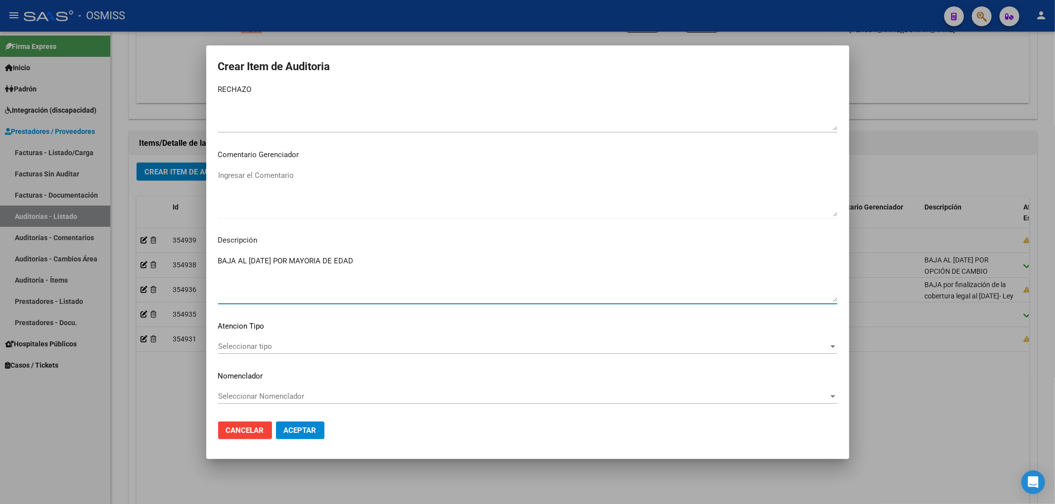
drag, startPoint x: 258, startPoint y: 258, endPoint x: 252, endPoint y: 260, distance: 5.8
click at [252, 260] on textarea "BAJA AL [DATE] POR MAYORIA DE EDAD" at bounding box center [527, 279] width 619 height 46
click at [251, 260] on textarea "BAJA AL 131/05/2025 POR MAYORIA DE EDAD" at bounding box center [527, 279] width 619 height 46
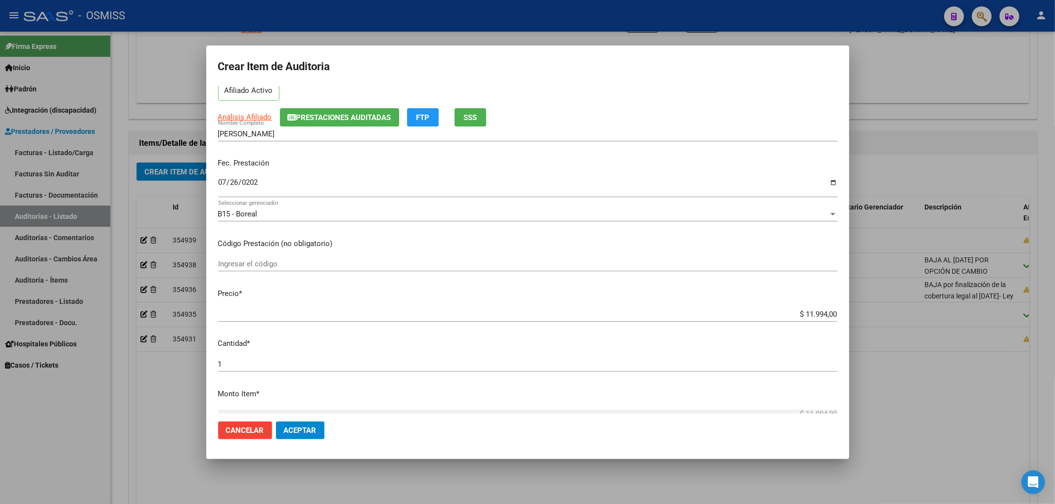
scroll to position [0, 0]
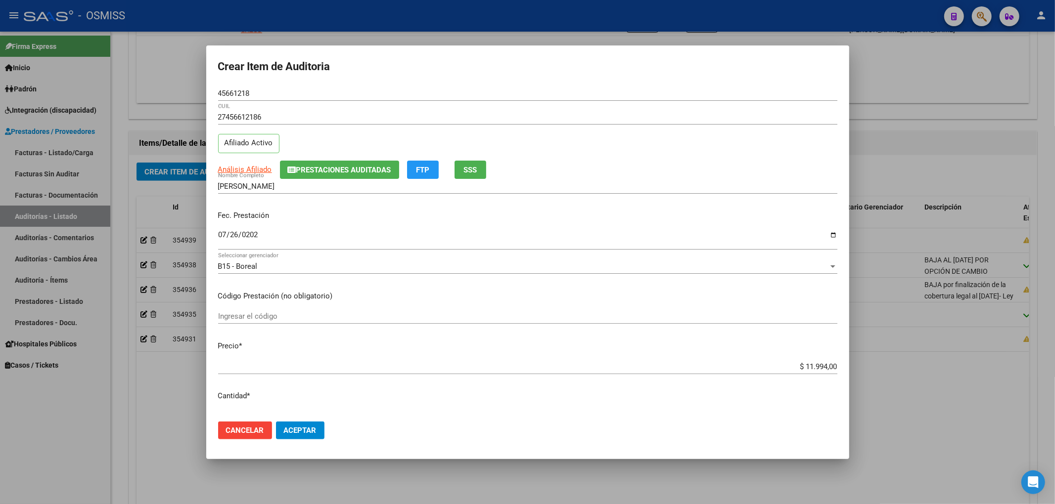
type textarea "BAJA AL [DATE] POR MAYORIA DE EDAD"
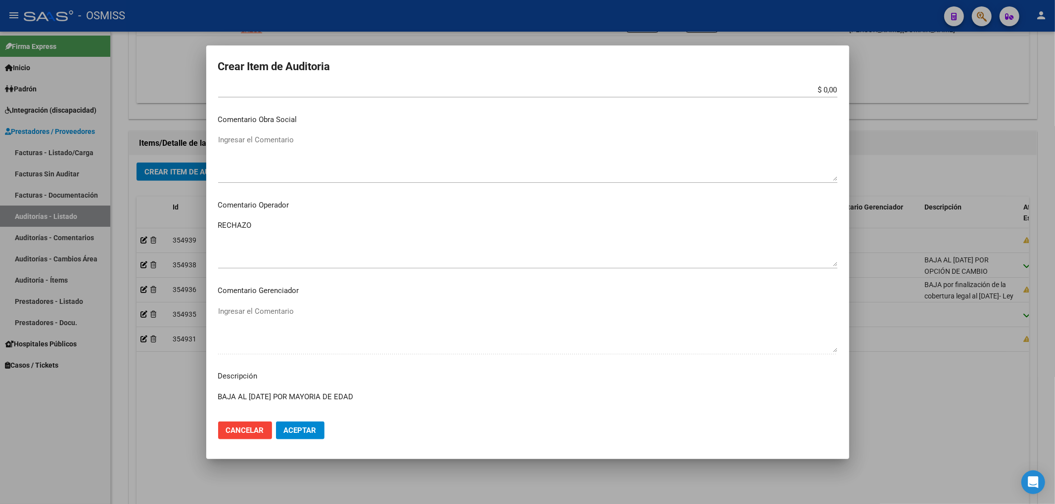
scroll to position [659, 0]
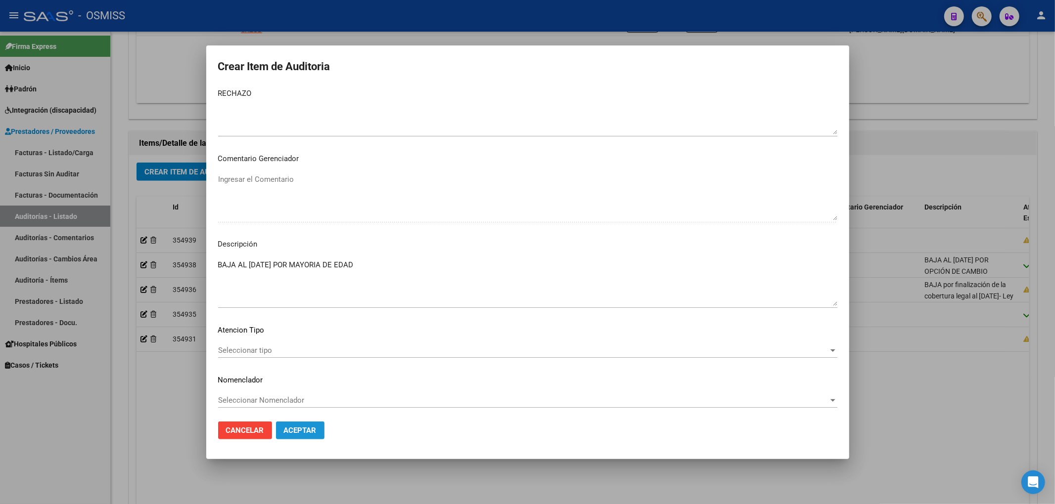
click at [308, 431] on span "Aceptar" at bounding box center [300, 430] width 33 height 9
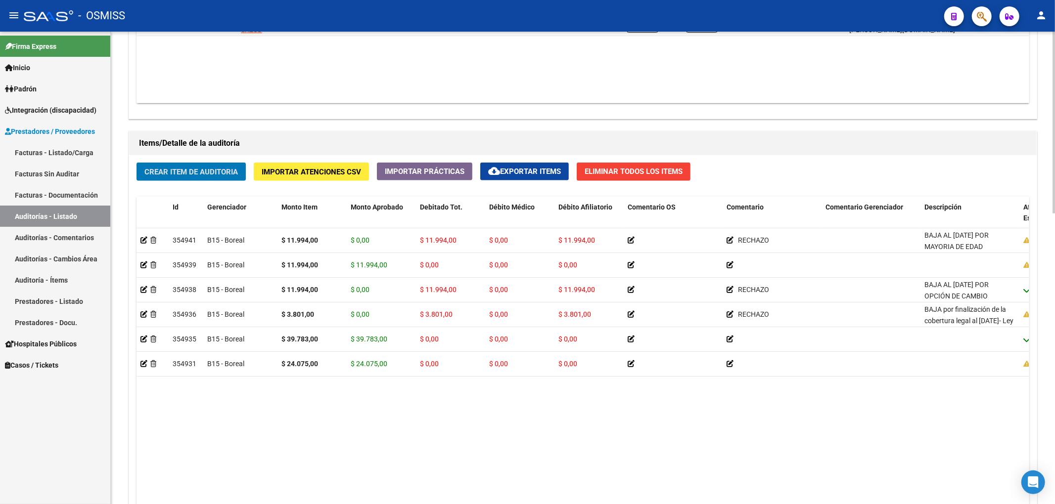
click at [212, 171] on span "Crear Item de Auditoria" at bounding box center [190, 172] width 93 height 9
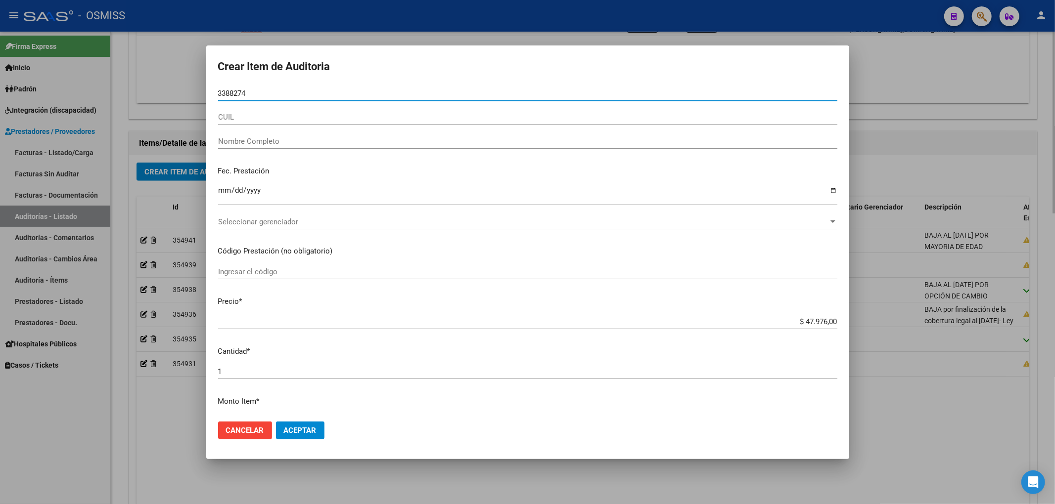
type input "33882744"
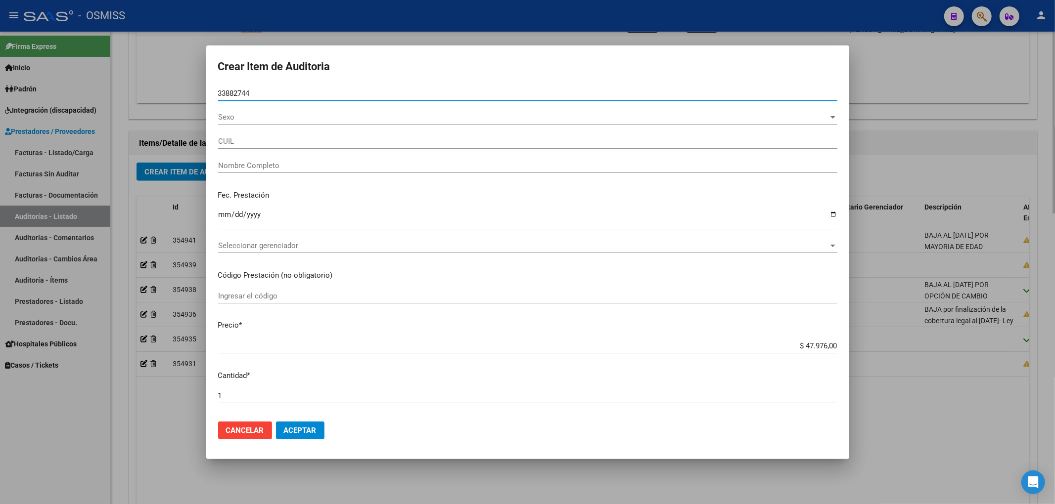
type input "27338827445"
type input "[PERSON_NAME] [PERSON_NAME]"
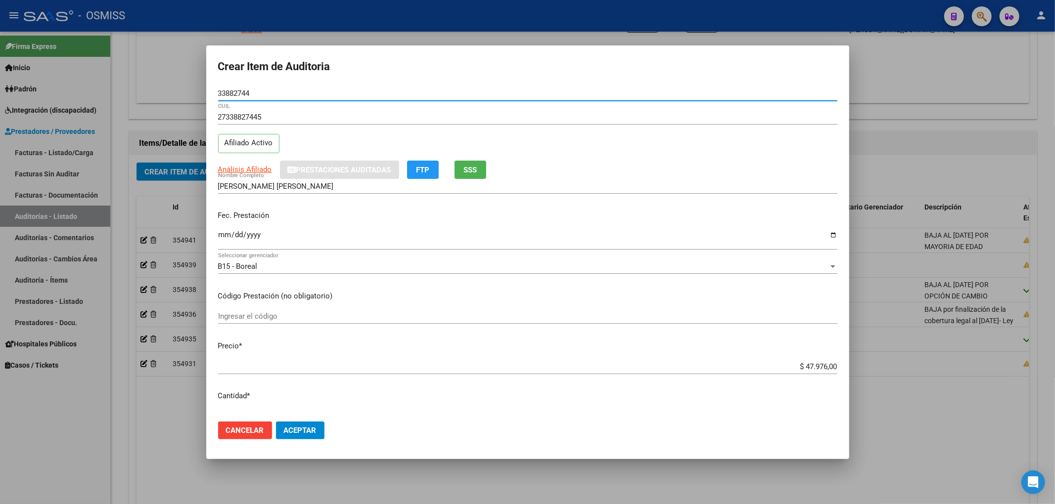
type input "33882744"
click at [223, 235] on input "Ingresar la fecha" at bounding box center [527, 239] width 619 height 16
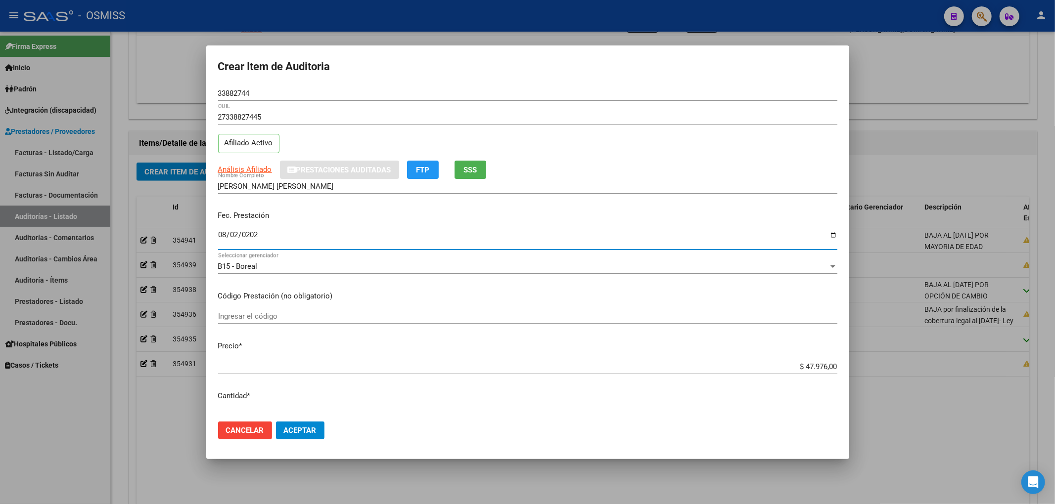
type input "[DATE]"
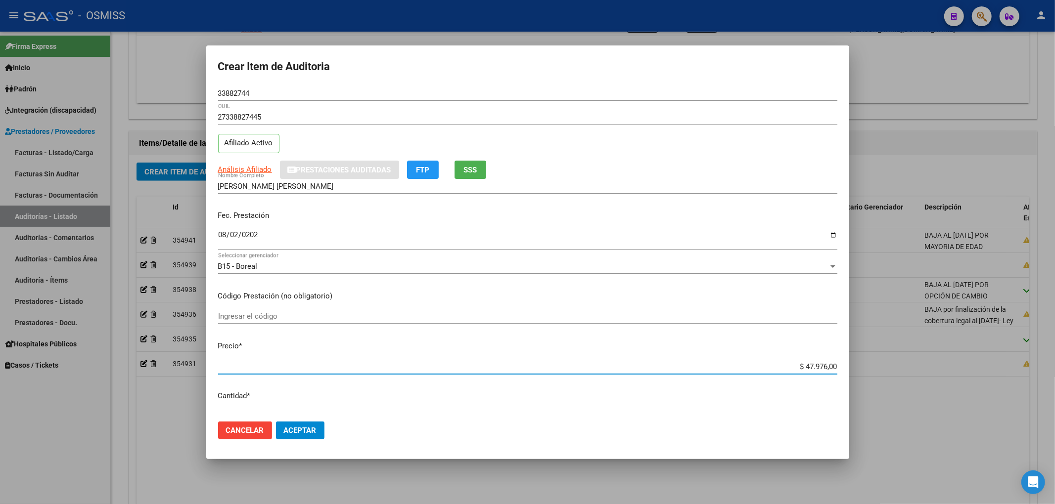
drag, startPoint x: 789, startPoint y: 362, endPoint x: 877, endPoint y: 368, distance: 87.8
click at [875, 369] on div "Crear Item de Auditoria 33882744 Nro Documento 27338827445 CUIL Afiliado Activo…" at bounding box center [527, 252] width 1055 height 504
type input "$ 0,01"
type input "$ 0,11"
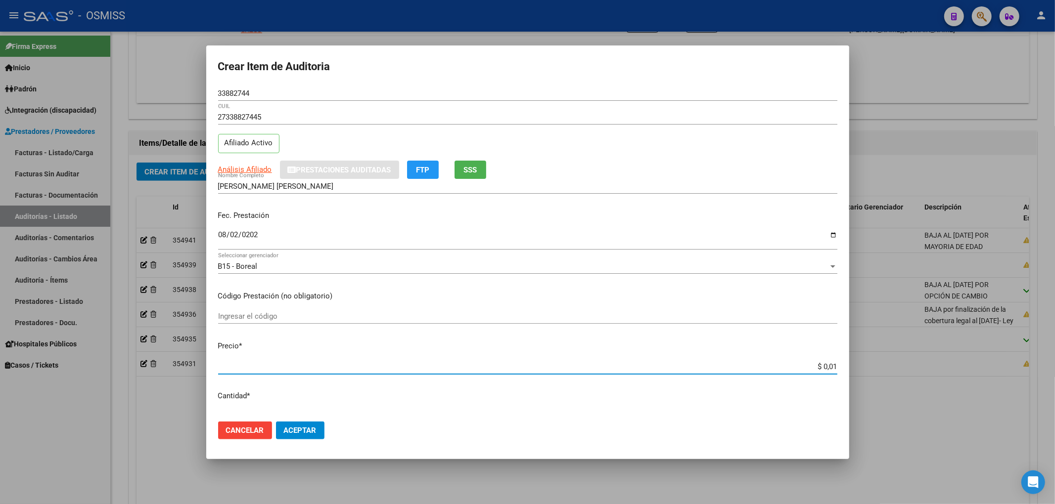
type input "$ 0,11"
type input "$ 1,19"
type input "$ 11,99"
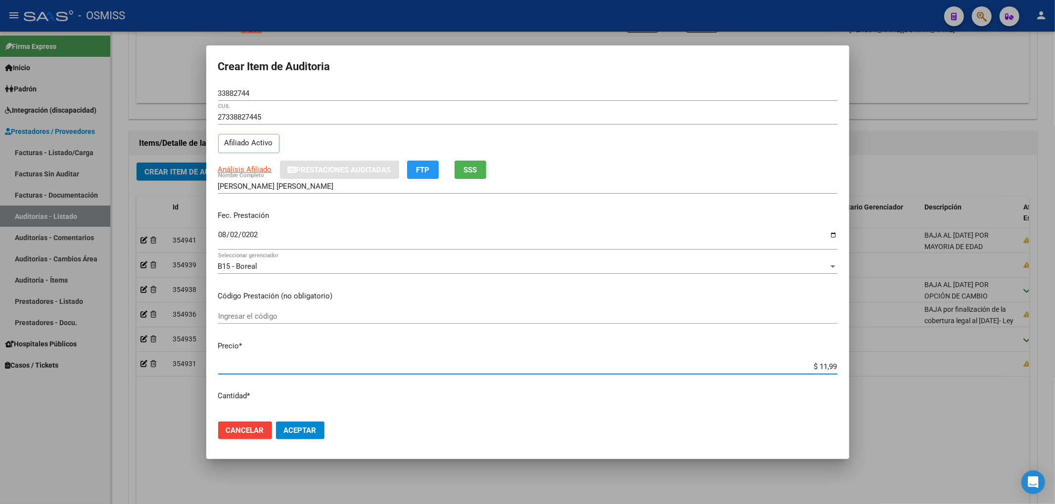
type input "$ 119,94"
type input "$ 1.199,40"
type input "$ 11.994,00"
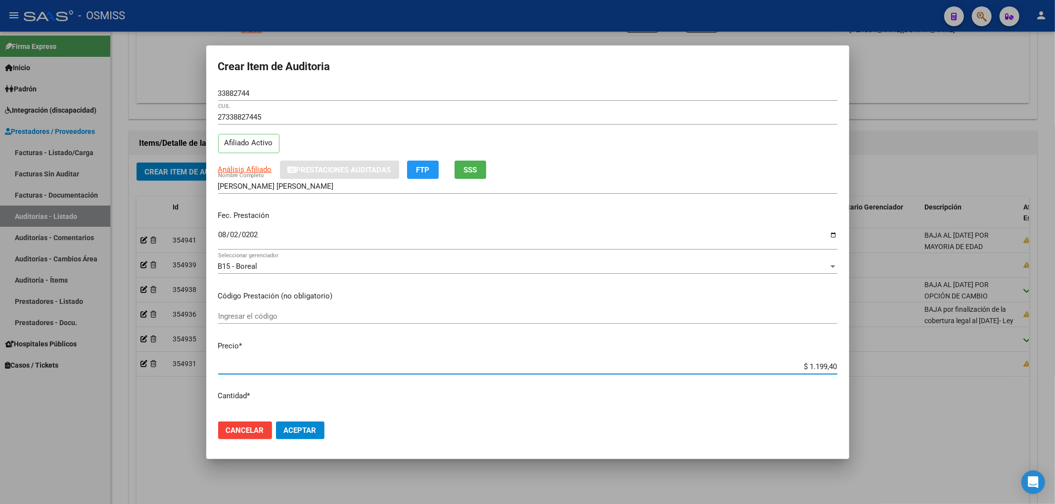
type input "$ 11.994,00"
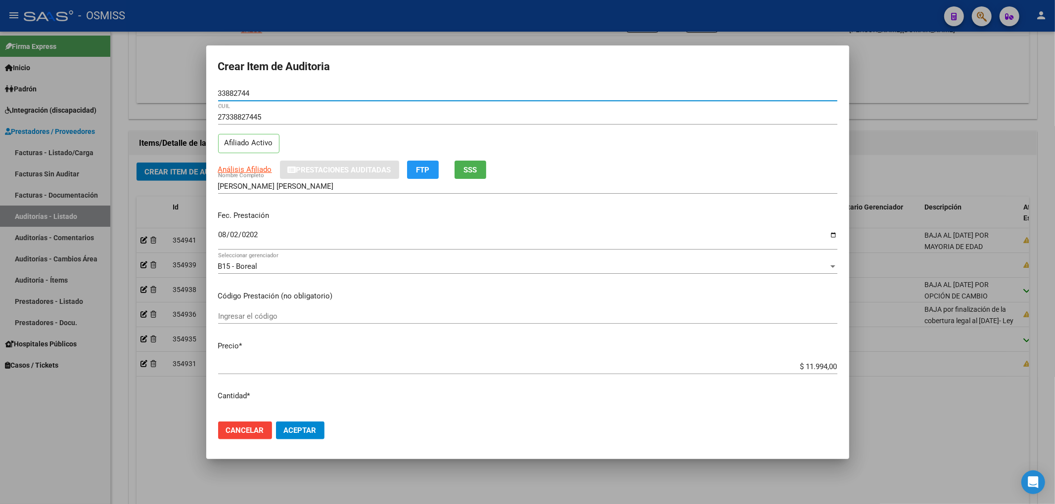
drag, startPoint x: 255, startPoint y: 93, endPoint x: 202, endPoint y: 90, distance: 53.6
click at [202, 90] on div "Crear Item de Auditoria 33882744 Nro Documento 27338827445 CUIL Afiliado Activo…" at bounding box center [527, 252] width 1055 height 504
click at [711, 142] on div "27338827445 CUIL Afiliado Activo" at bounding box center [527, 135] width 619 height 50
click at [740, 169] on div "Análisis Afiliado Prestaciones Auditadas FTP SSS" at bounding box center [527, 170] width 619 height 18
drag, startPoint x: 256, startPoint y: 94, endPoint x: 48, endPoint y: 105, distance: 208.5
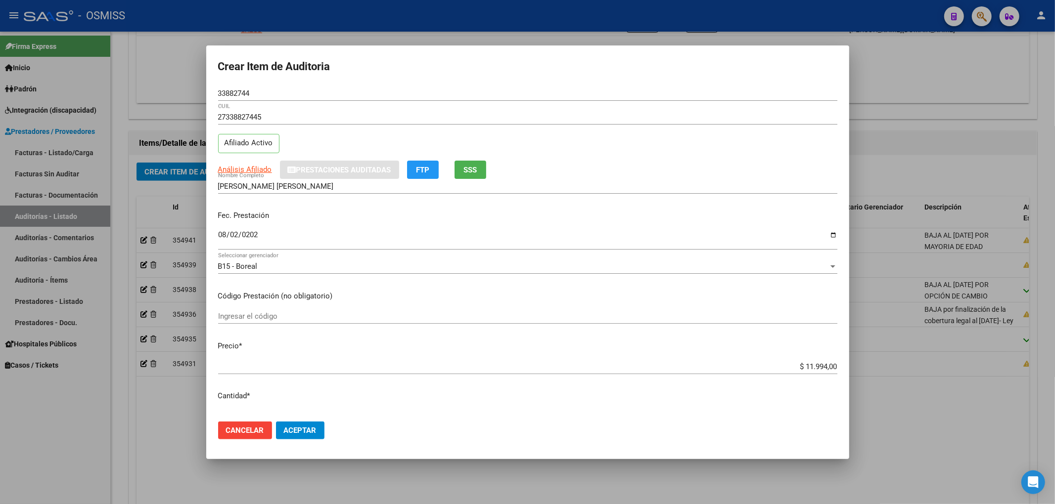
click at [60, 76] on div "Crear Item de Auditoria 33882744 Nro Documento 27338827445 CUIL Afiliado Activo…" at bounding box center [527, 252] width 1055 height 504
click at [725, 155] on div "27338827445 CUIL Afiliado Activo" at bounding box center [527, 135] width 619 height 50
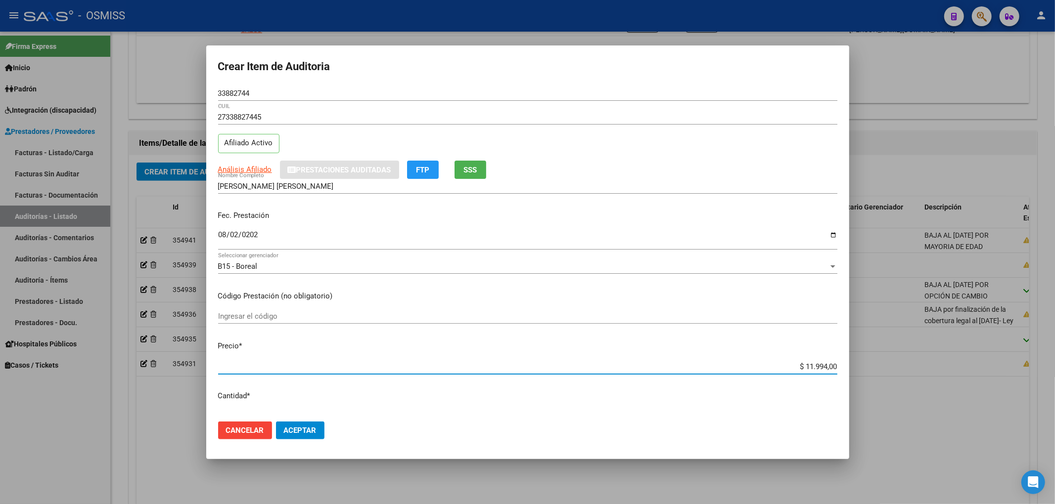
drag, startPoint x: 811, startPoint y: 369, endPoint x: 841, endPoint y: 364, distance: 30.0
click at [841, 364] on mat-dialog-content "33882744 Nro Documento 27338827445 CUIL Afiliado Activo Análisis Afiliado Prest…" at bounding box center [527, 250] width 643 height 328
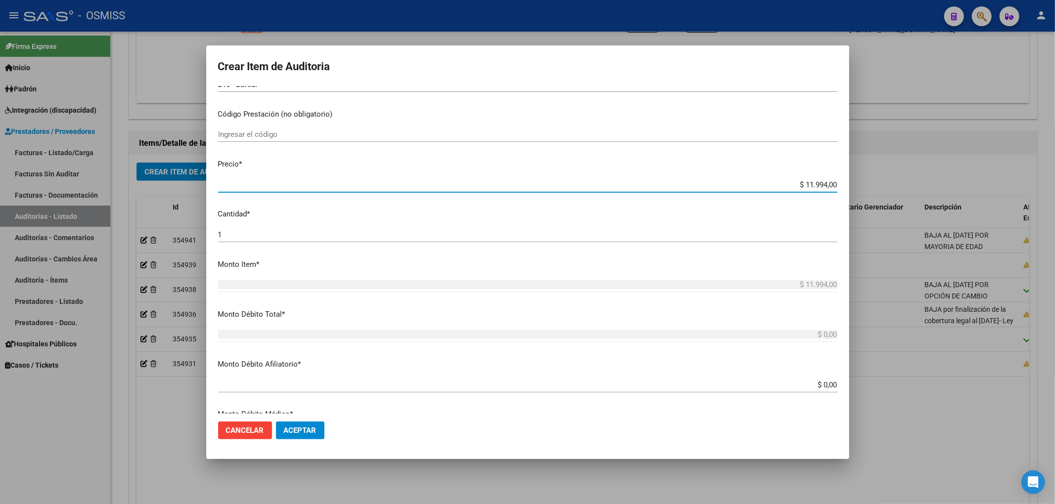
scroll to position [198, 0]
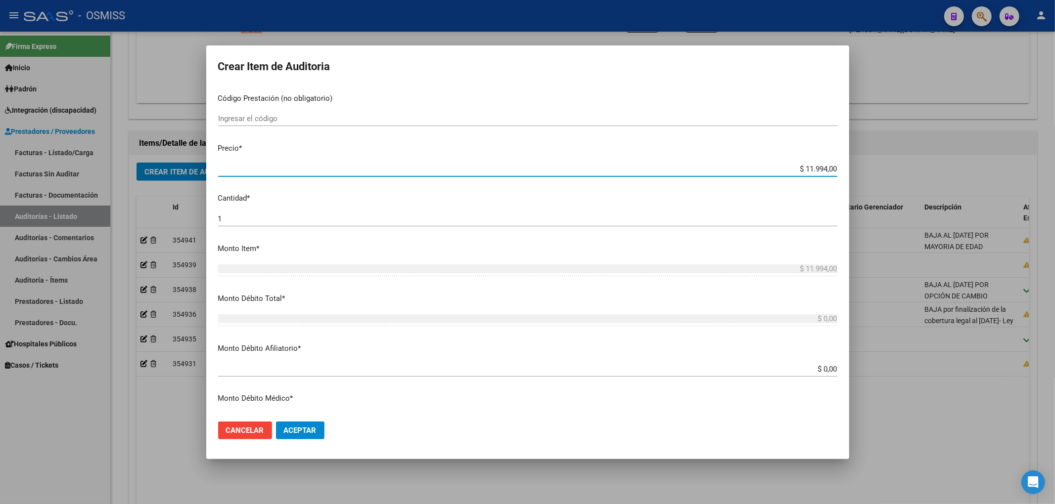
click at [827, 368] on input "$ 0,00" at bounding box center [527, 369] width 619 height 9
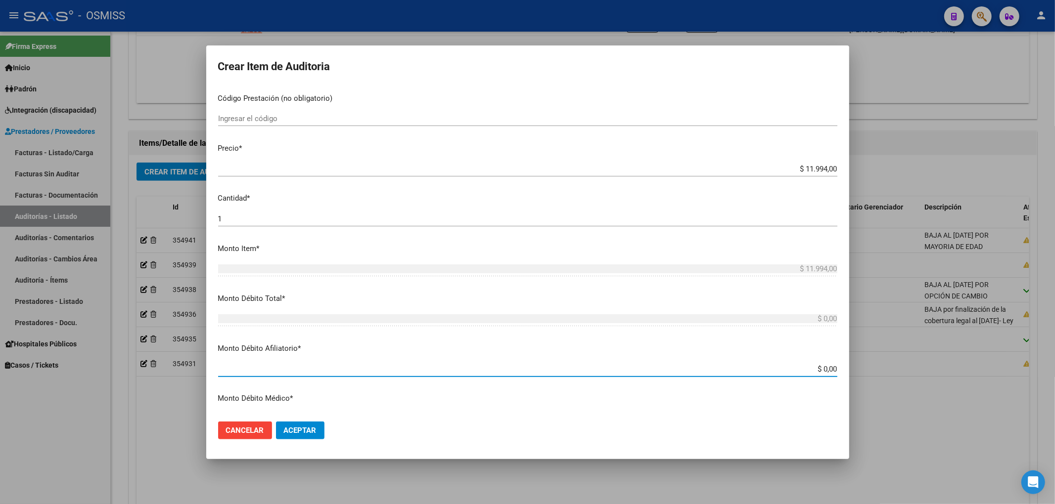
paste input "$ 11.994,00"
type input "$ 0,00$ 11.994,00"
type input "$ 11.994,00"
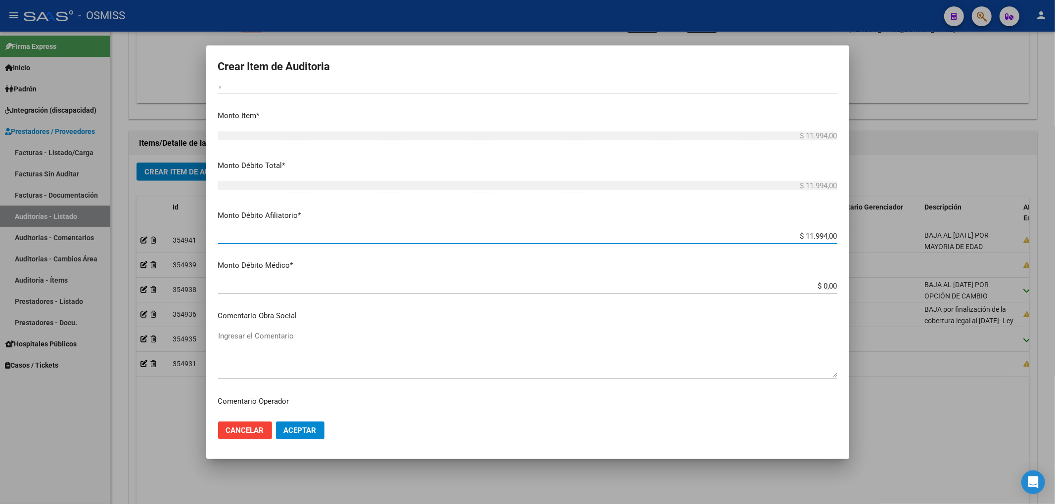
scroll to position [396, 0]
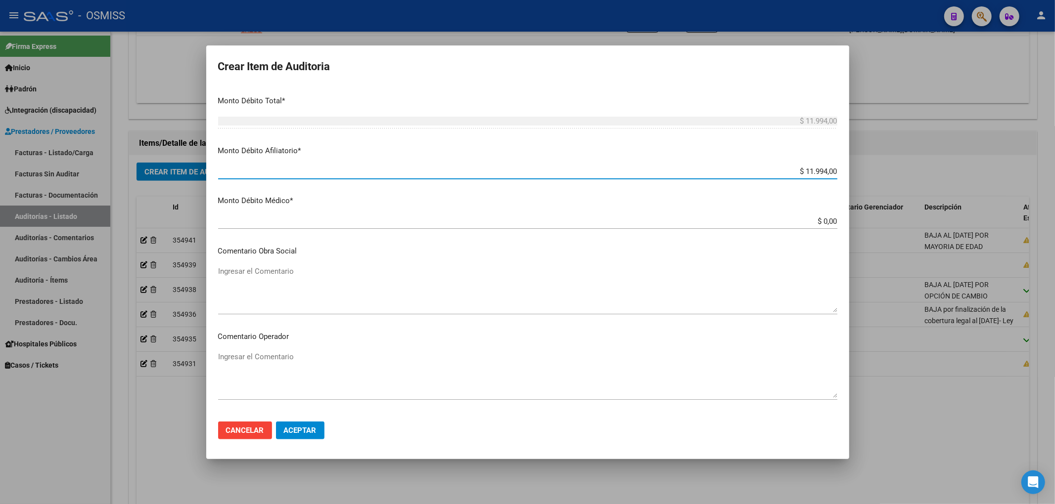
type input "$ 11.994,00"
click at [309, 347] on mat-dialog-content "33882744 Nro Documento 27338827445 CUIL Afiliado Activo Análisis Afiliado Prest…" at bounding box center [527, 250] width 643 height 328
click at [299, 358] on textarea "Ingresar el Comentario" at bounding box center [527, 375] width 619 height 46
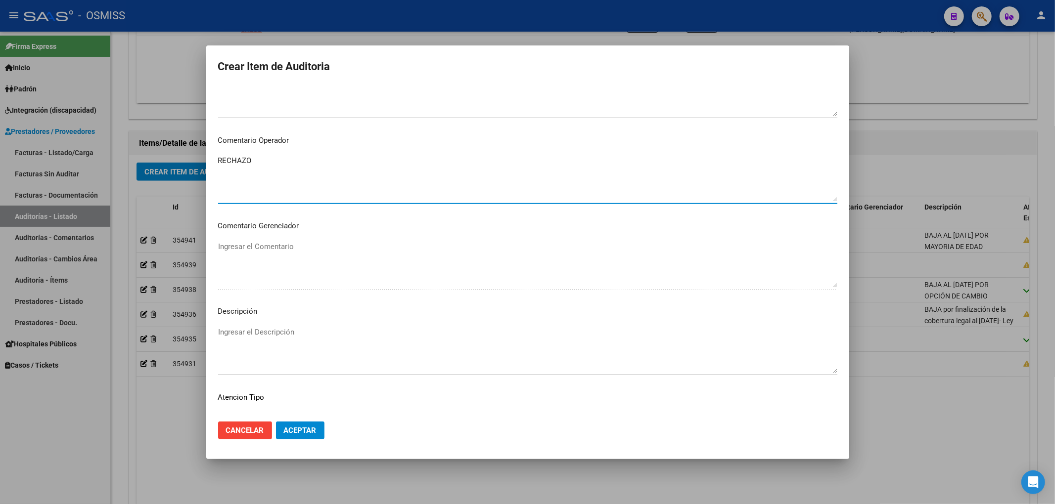
scroll to position [593, 0]
type textarea "RECHAZO"
click at [303, 335] on textarea "Ingresar el Descripción" at bounding box center [527, 348] width 619 height 46
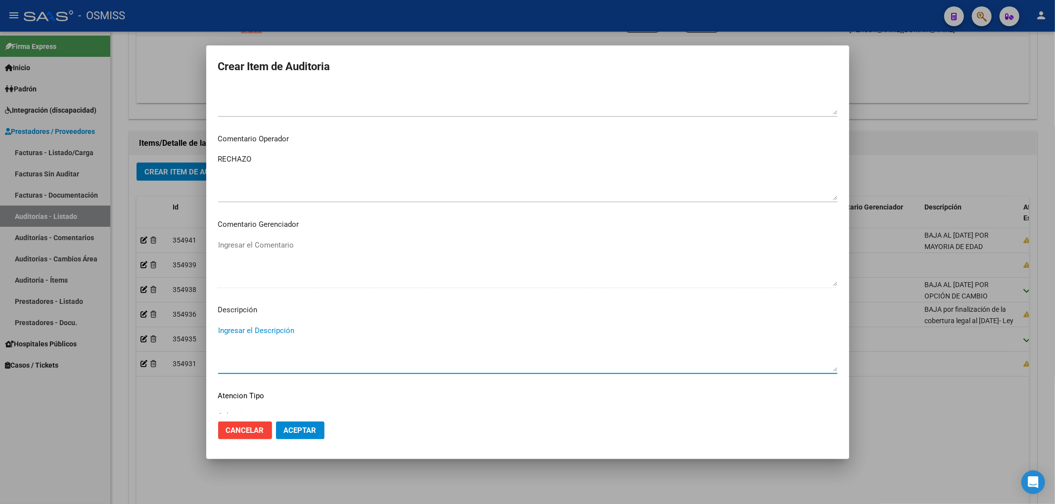
paste textarea "Según el art. 10 inc. A de la ley 23660, no se cumple con la minima continuidad…"
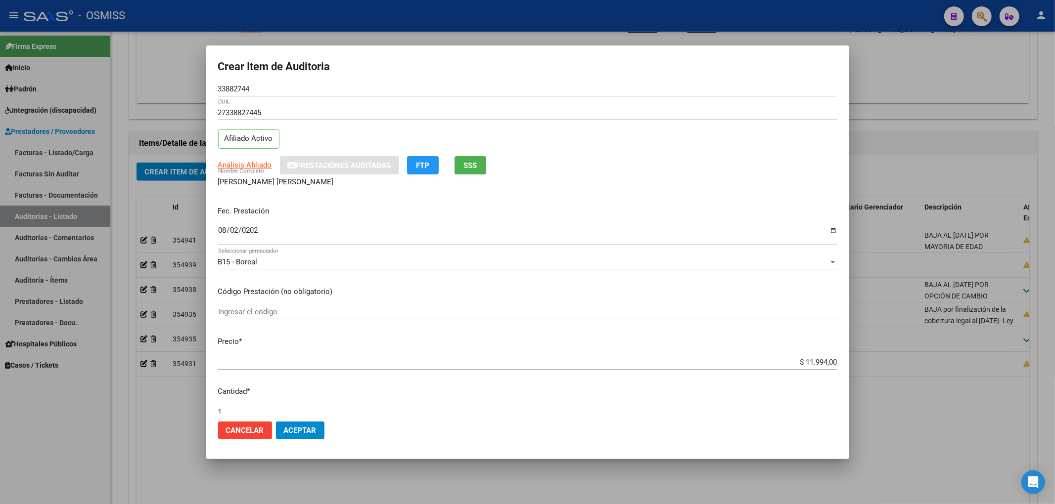
scroll to position [0, 0]
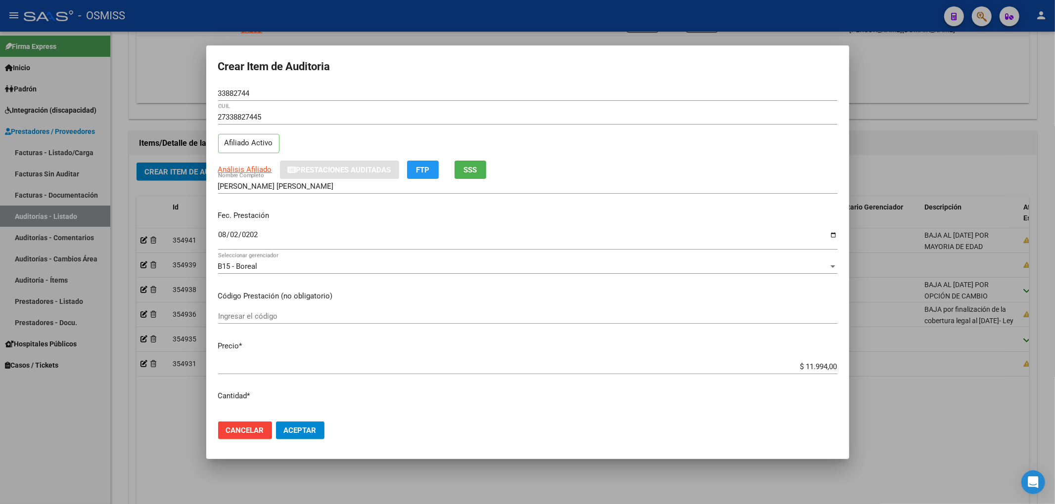
type textarea "Según el art. 10 inc. A de la ley 23660, no se cumple con la minima continuidad…"
drag, startPoint x: 254, startPoint y: 88, endPoint x: 154, endPoint y: 97, distance: 100.3
click at [154, 97] on div "Crear Item de Auditoria 33882744 Nro Documento 27338827445 CUIL Afiliado Activo…" at bounding box center [527, 252] width 1055 height 504
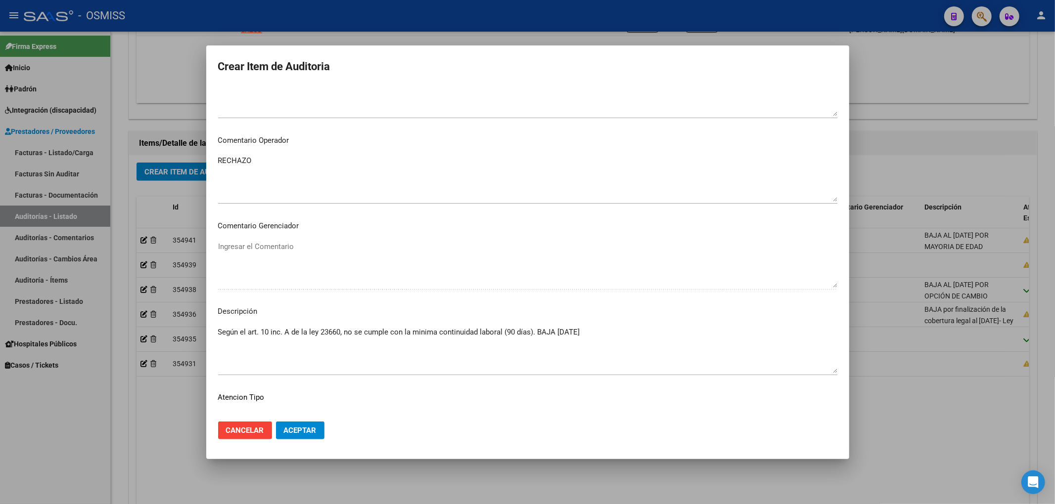
scroll to position [593, 0]
click at [311, 428] on span "Aceptar" at bounding box center [300, 430] width 33 height 9
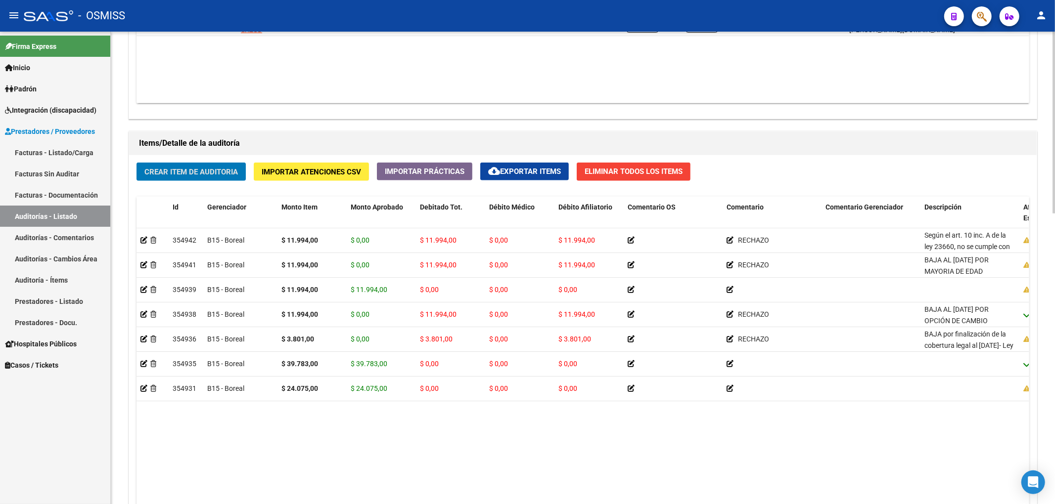
click at [212, 171] on span "Crear Item de Auditoria" at bounding box center [190, 172] width 93 height 9
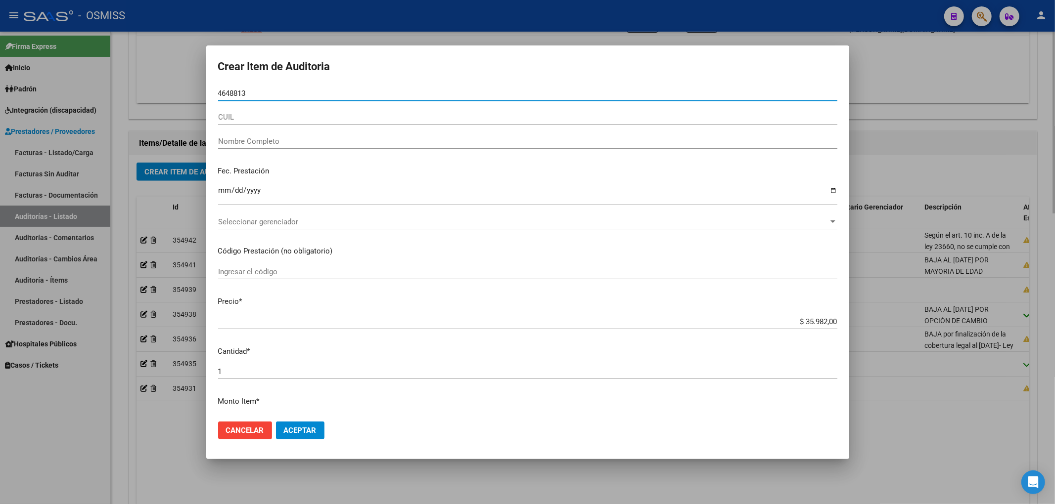
type input "46488139"
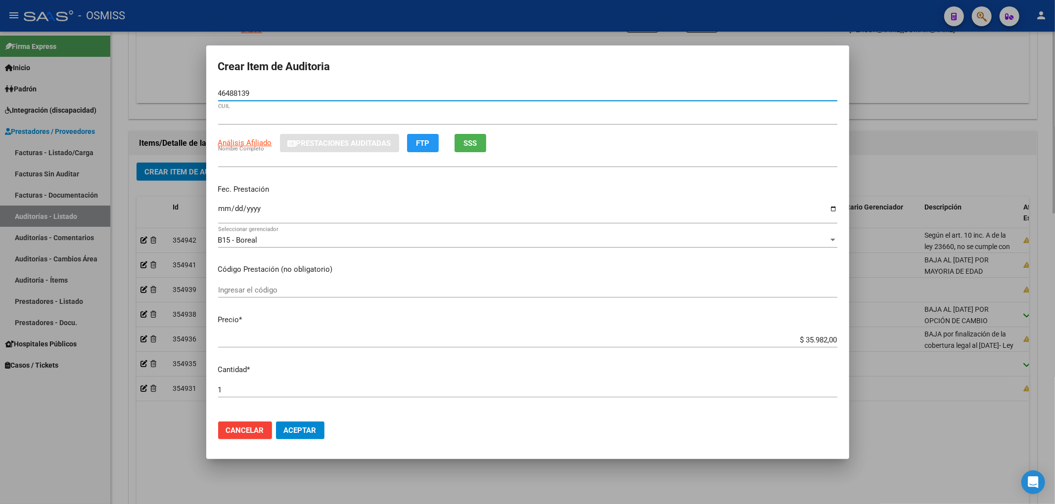
type input "20464881396"
type input "[PERSON_NAME] [PERSON_NAME]"
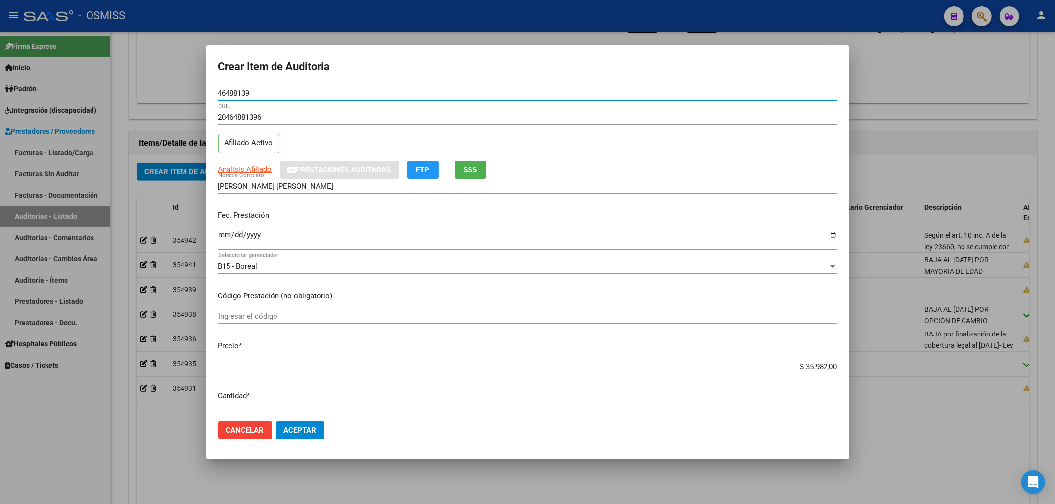
type input "46488139"
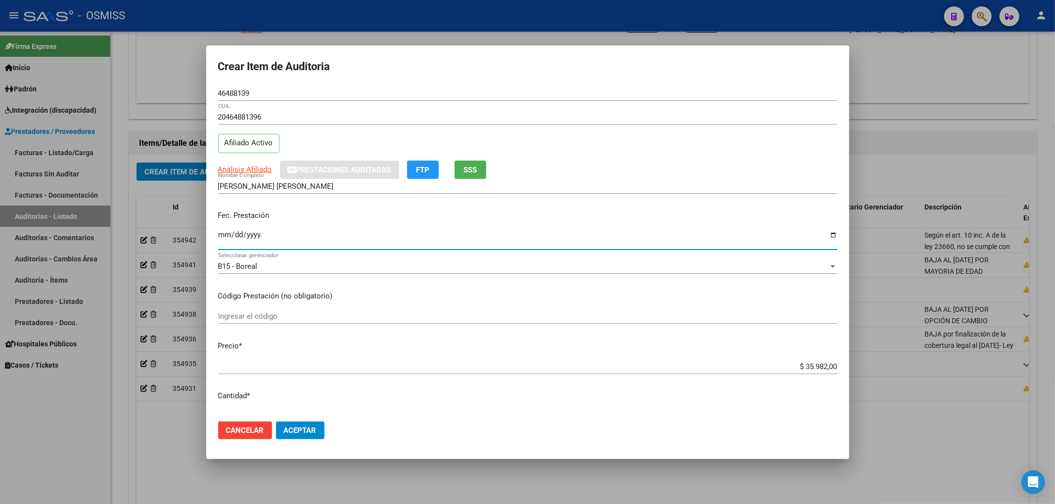
click at [224, 236] on input "Ingresar la fecha" at bounding box center [527, 239] width 619 height 16
click at [250, 426] on span "Cancelar" at bounding box center [245, 430] width 38 height 9
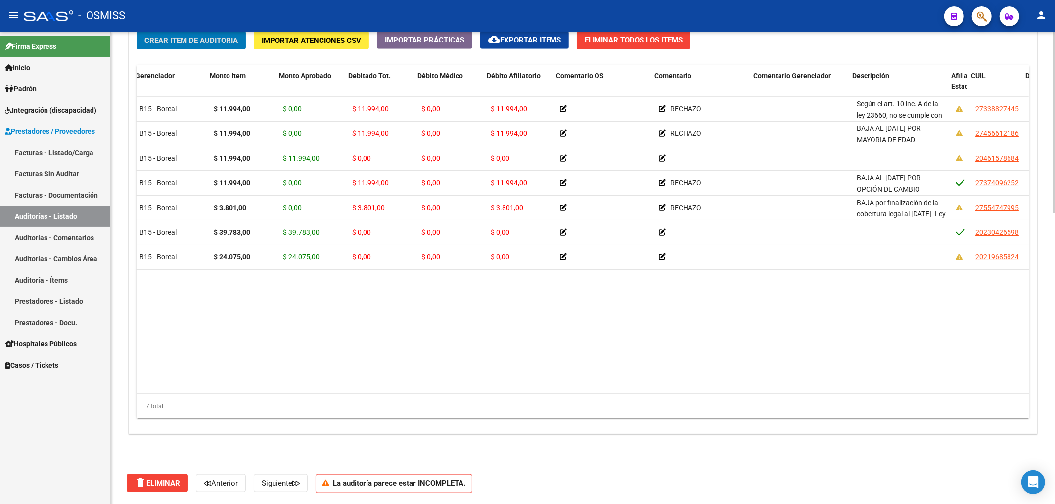
scroll to position [0, 25]
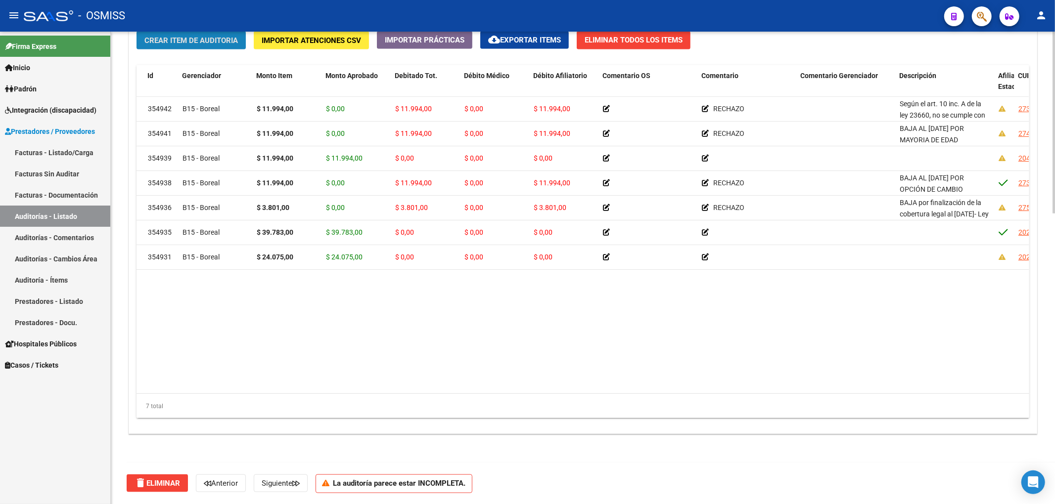
click at [230, 47] on button "Crear Item de Auditoria" at bounding box center [190, 40] width 109 height 18
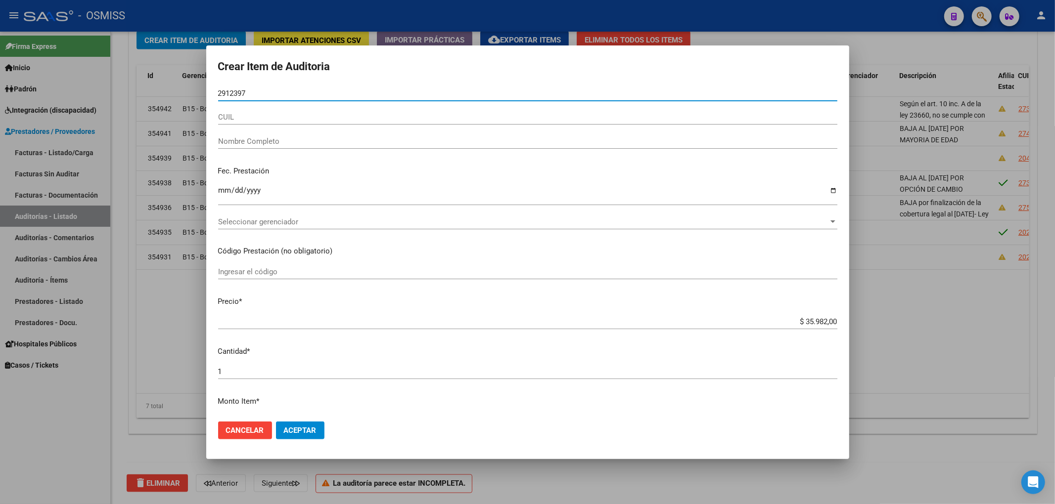
type input "29123976"
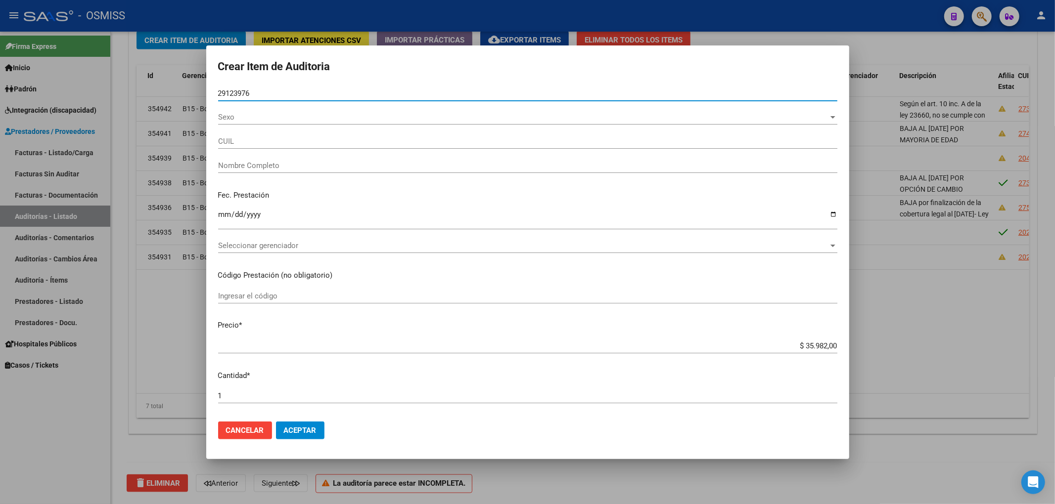
type input "27291239760"
type input "[PERSON_NAME] [PERSON_NAME]"
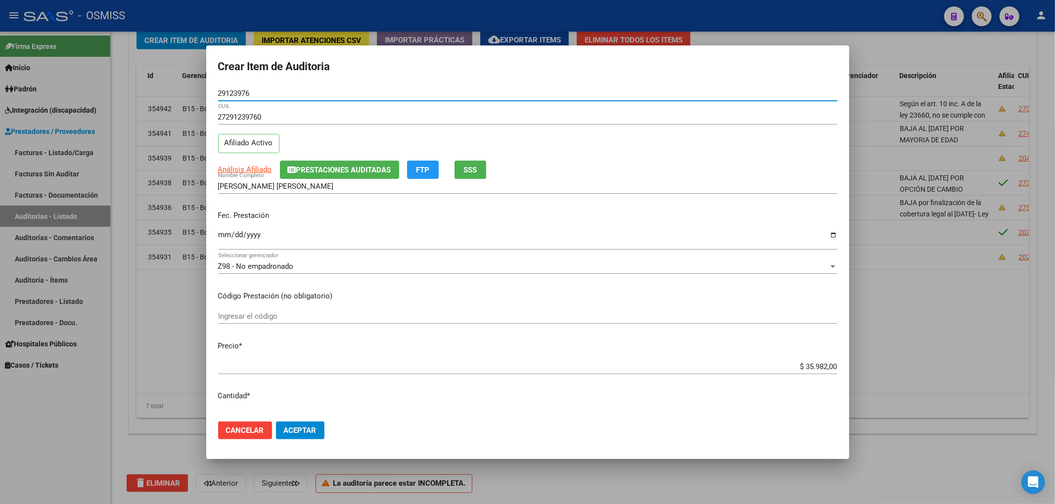
type input "29123976"
click at [305, 155] on div "27291239760 CUIL Afiliado Activo" at bounding box center [527, 135] width 619 height 50
click at [303, 172] on span "Prestaciones Auditadas" at bounding box center [343, 170] width 95 height 9
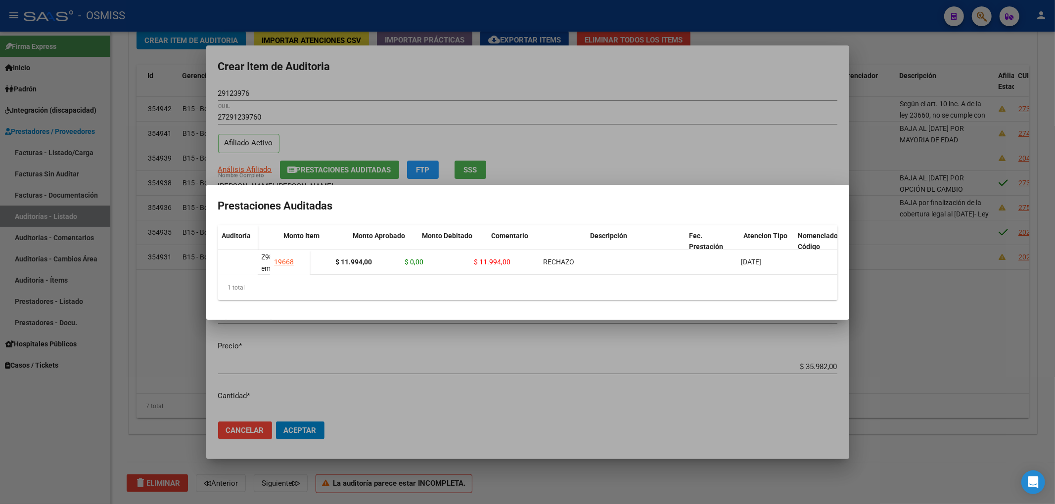
scroll to position [0, 192]
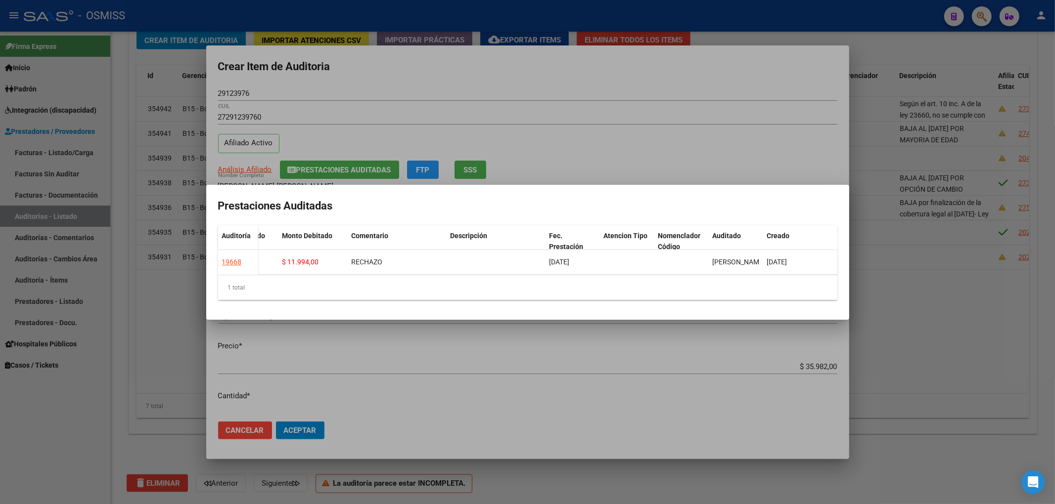
click at [266, 430] on div at bounding box center [527, 252] width 1055 height 504
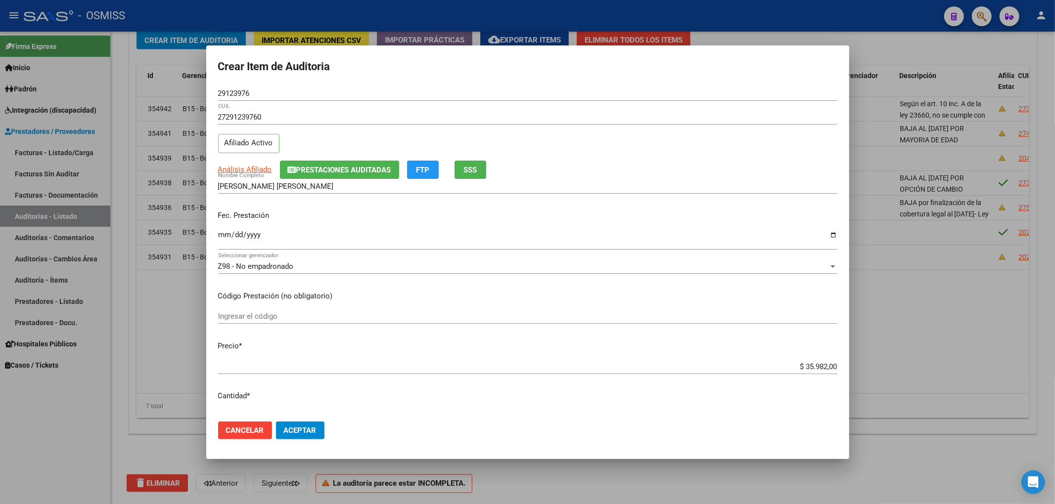
click at [264, 435] on button "Cancelar" at bounding box center [245, 431] width 54 height 18
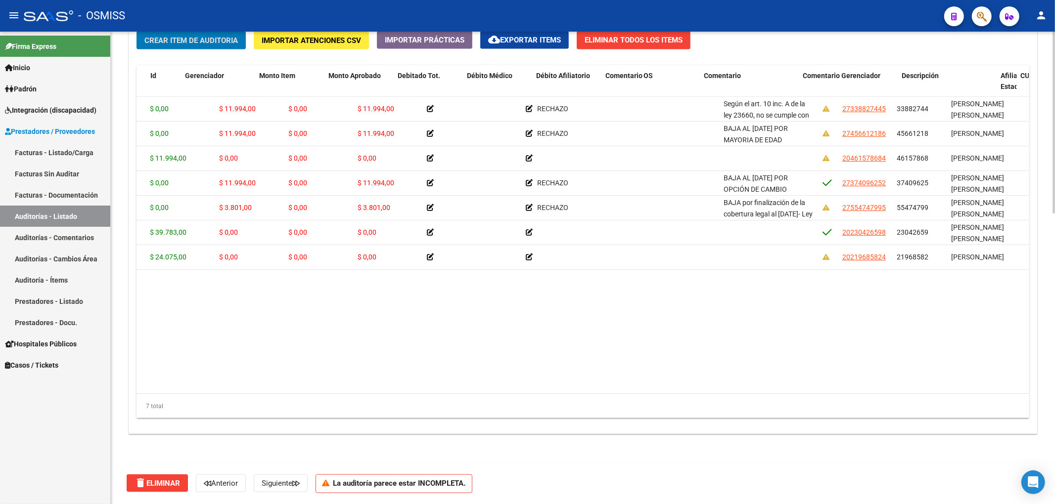
scroll to position [0, 0]
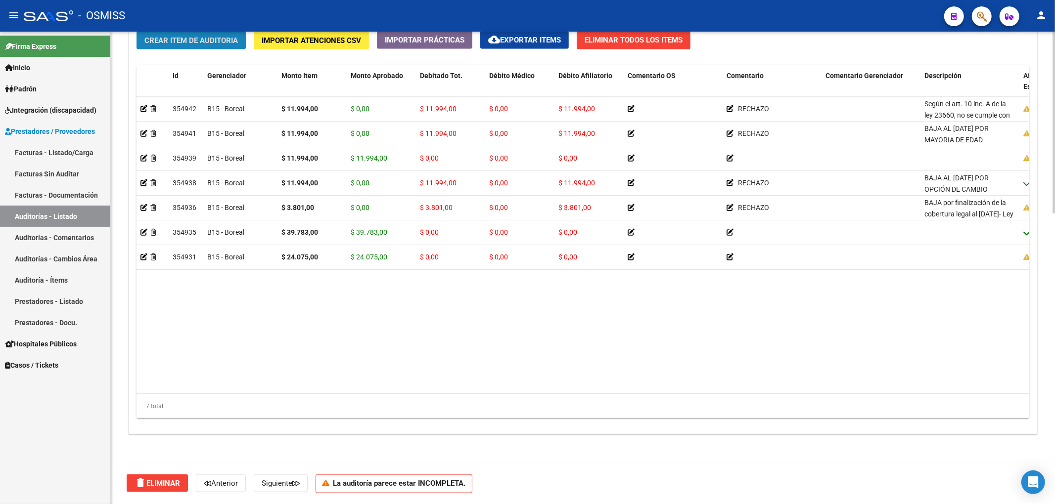
click at [191, 39] on span "Crear Item de Auditoria" at bounding box center [190, 40] width 93 height 9
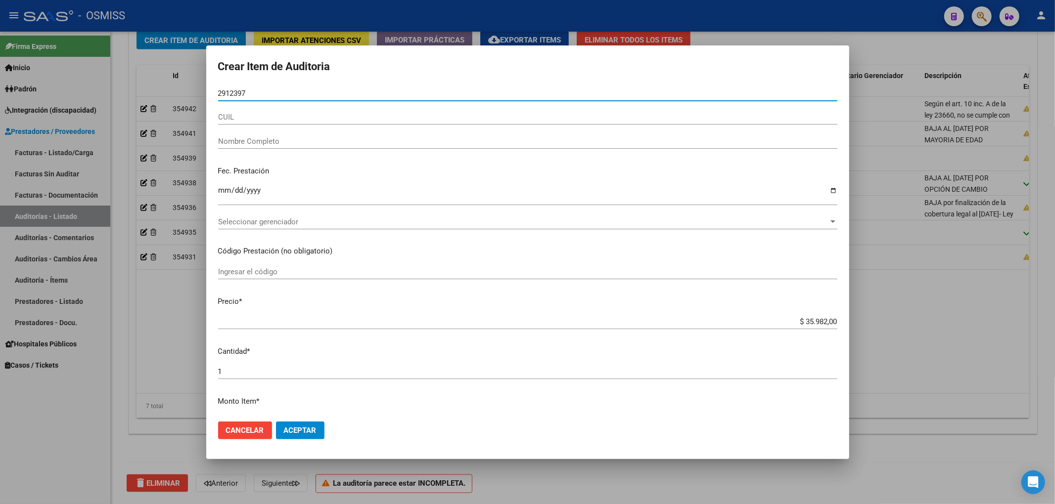
type input "29123976"
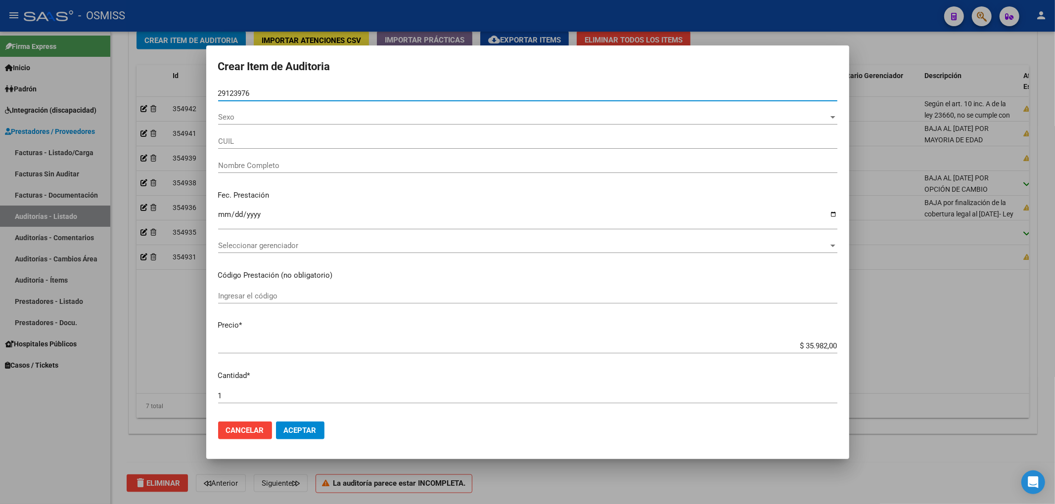
type input "27291239760"
type input "[PERSON_NAME] [PERSON_NAME]"
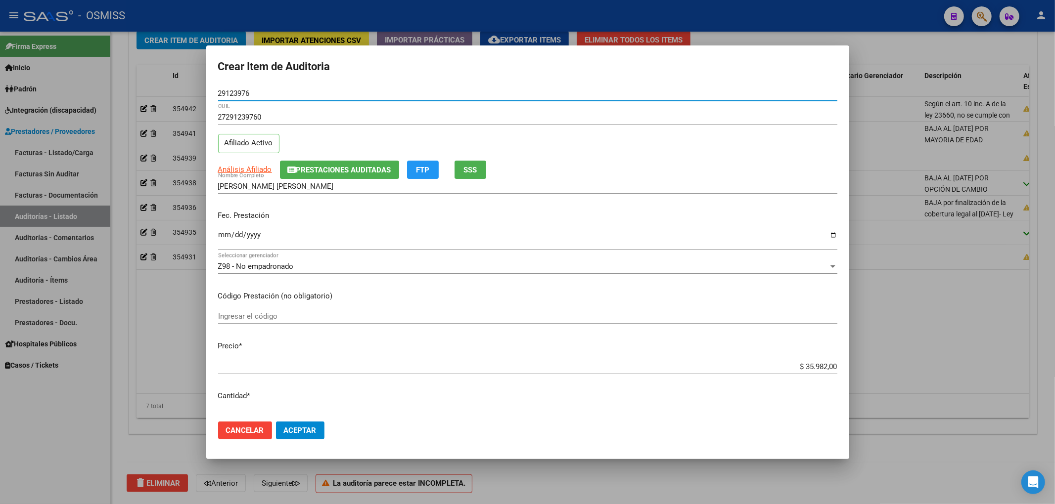
type input "29123976"
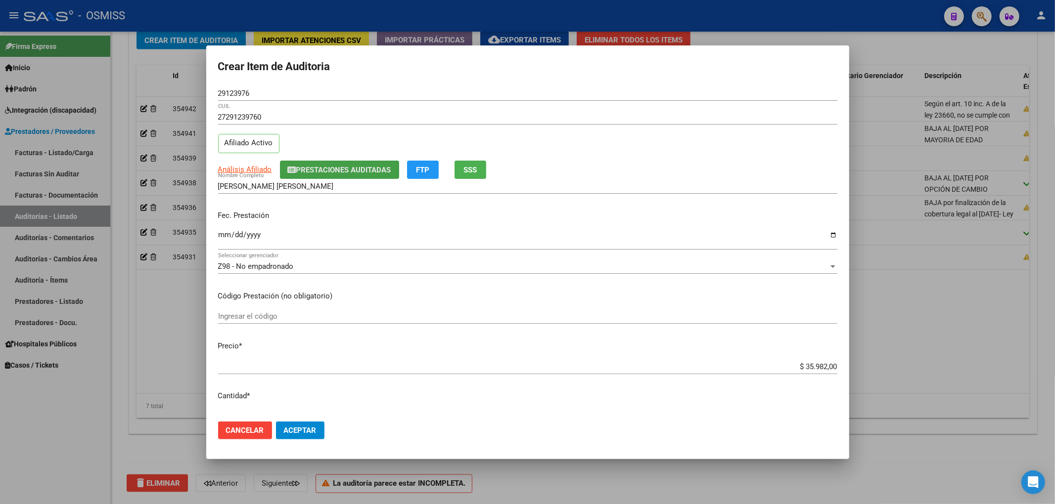
click at [367, 177] on button "Prestaciones Auditadas" at bounding box center [339, 170] width 119 height 18
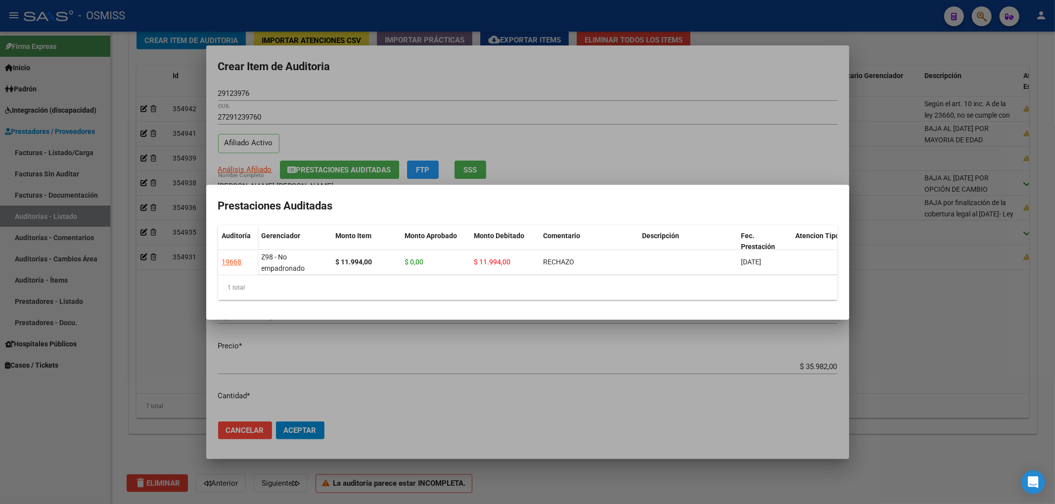
click at [418, 90] on div at bounding box center [527, 252] width 1055 height 504
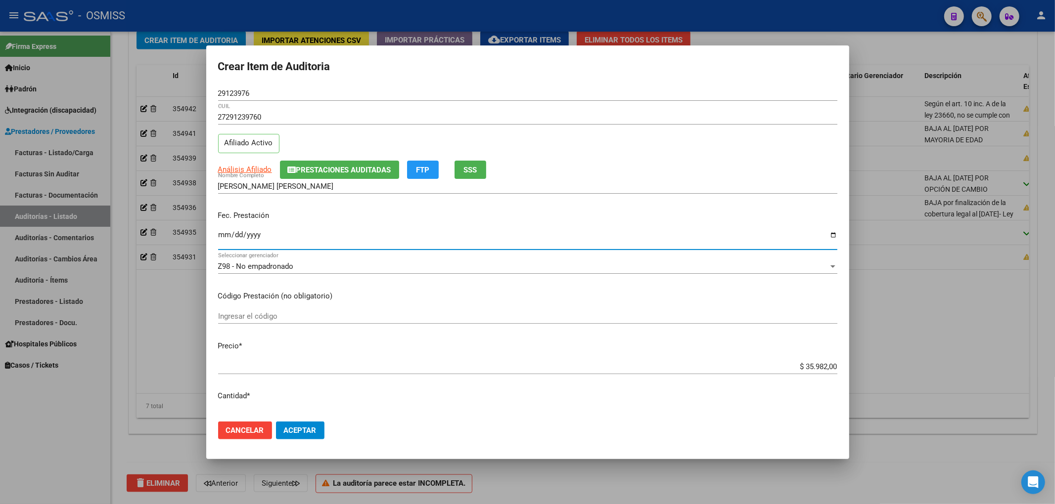
click at [226, 239] on input "Ingresar la fecha" at bounding box center [527, 239] width 619 height 16
type input "[DATE]"
drag, startPoint x: 782, startPoint y: 359, endPoint x: 845, endPoint y: 355, distance: 63.5
click at [845, 355] on mat-dialog-content "29123976 Nro Documento 27291239760 CUIL Afiliado Activo Análisis Afiliado Prest…" at bounding box center [527, 250] width 643 height 328
click at [825, 372] on div "$ 35.982,00 Ingresar el precio" at bounding box center [527, 367] width 619 height 15
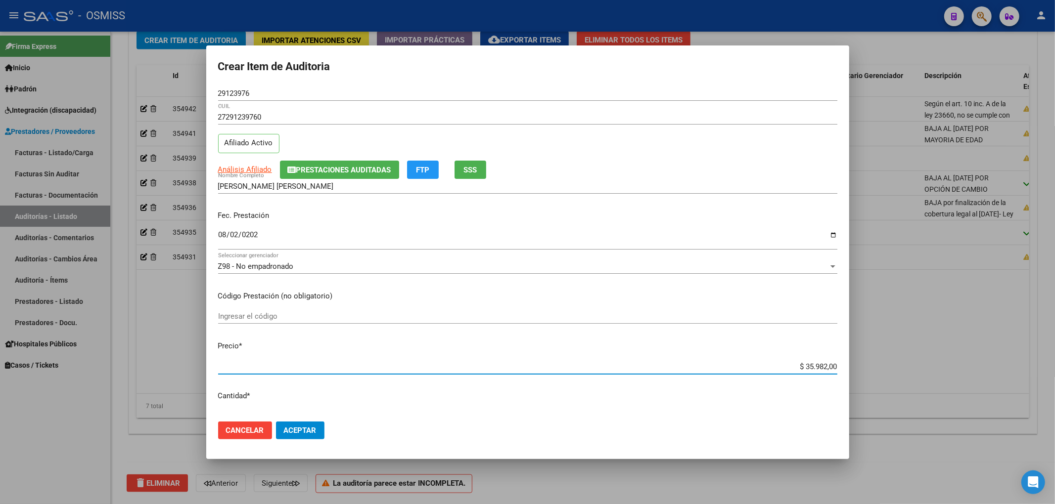
drag, startPoint x: 793, startPoint y: 365, endPoint x: 862, endPoint y: 362, distance: 69.3
click at [862, 362] on div "Crear Item de Auditoria 29123976 Nro Documento 27291239760 CUIL Afiliado Activo…" at bounding box center [527, 252] width 1055 height 504
type input "$ 0,01"
type input "$ 0,11"
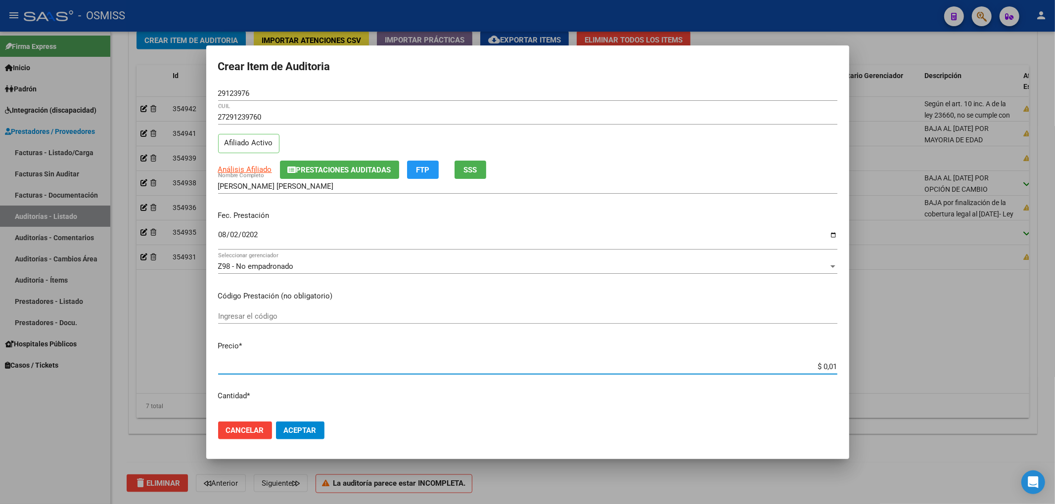
type input "$ 0,11"
type input "$ 1,19"
type input "$ 11,99"
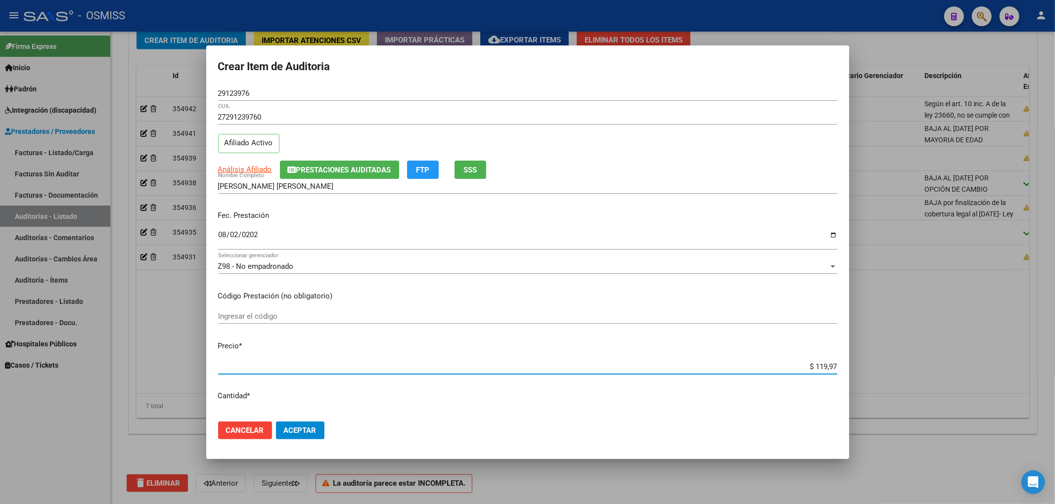
type input "$ 1.199,74"
type input "$ 119,97"
type input "$ 11,99"
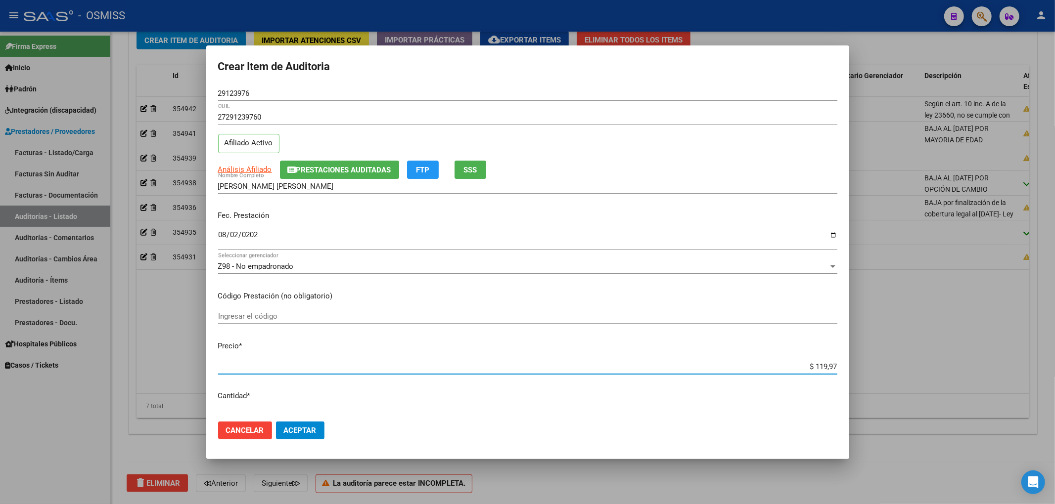
type input "$ 11,99"
type input "$ 119,94"
type input "$ 1.199,40"
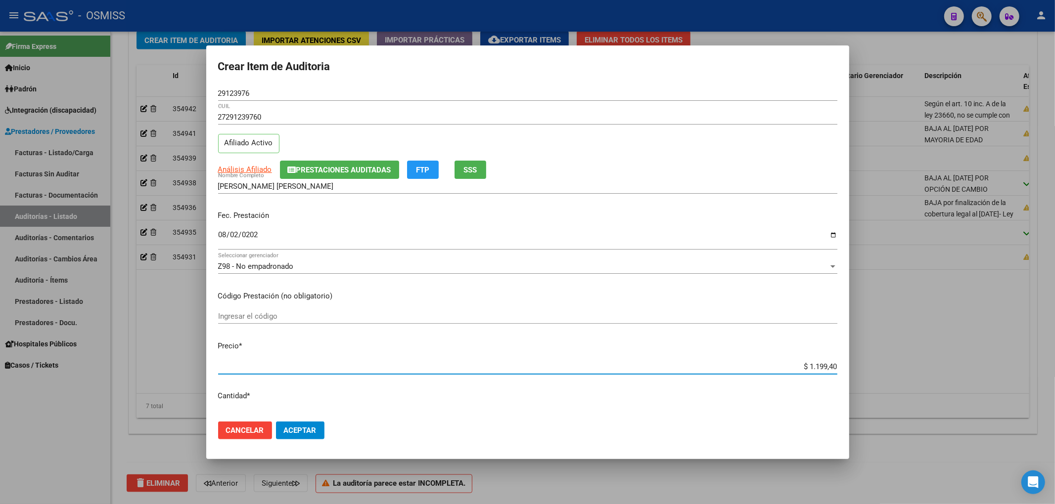
type input "$ 11.994,00"
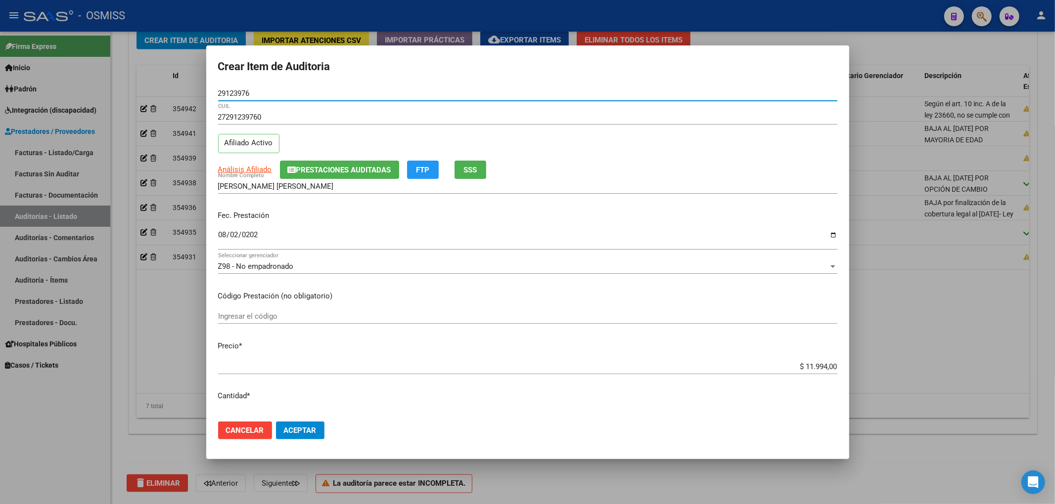
drag, startPoint x: 251, startPoint y: 95, endPoint x: 87, endPoint y: 119, distance: 166.0
click at [159, 109] on div "Crear Item de Auditoria 29123976 Nro Documento 27291239760 CUIL Afiliado Activo…" at bounding box center [527, 252] width 1055 height 504
click at [771, 222] on p "Fec. Prestación" at bounding box center [527, 215] width 619 height 11
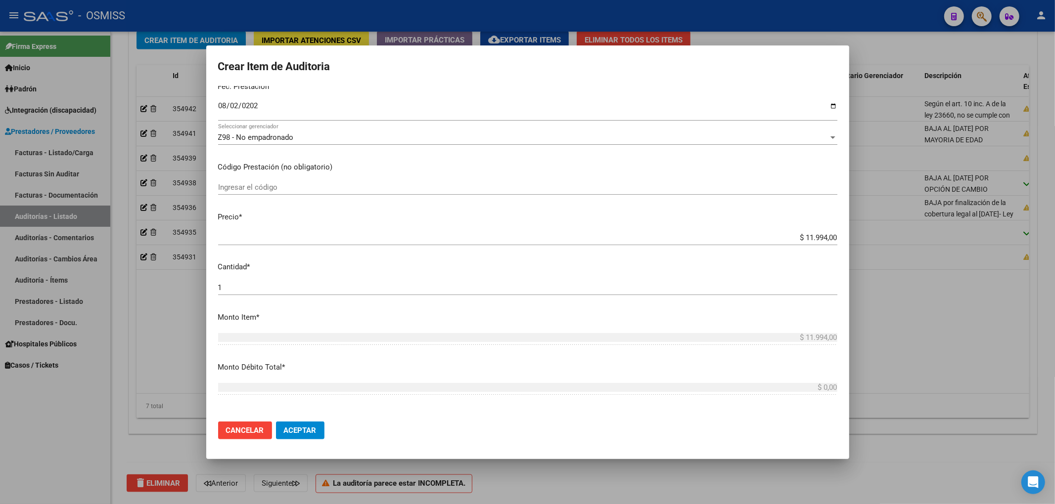
scroll to position [132, 0]
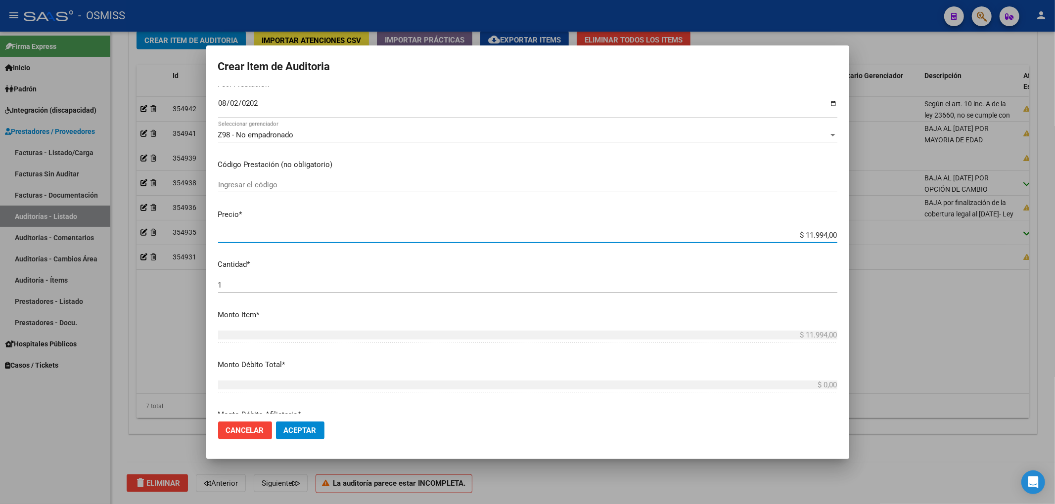
drag, startPoint x: 788, startPoint y: 238, endPoint x: 845, endPoint y: 232, distance: 56.6
click at [845, 232] on mat-dialog-content "29123976 Nro Documento 27291239760 CUIL Afiliado Activo Análisis Afiliado Prest…" at bounding box center [527, 250] width 643 height 328
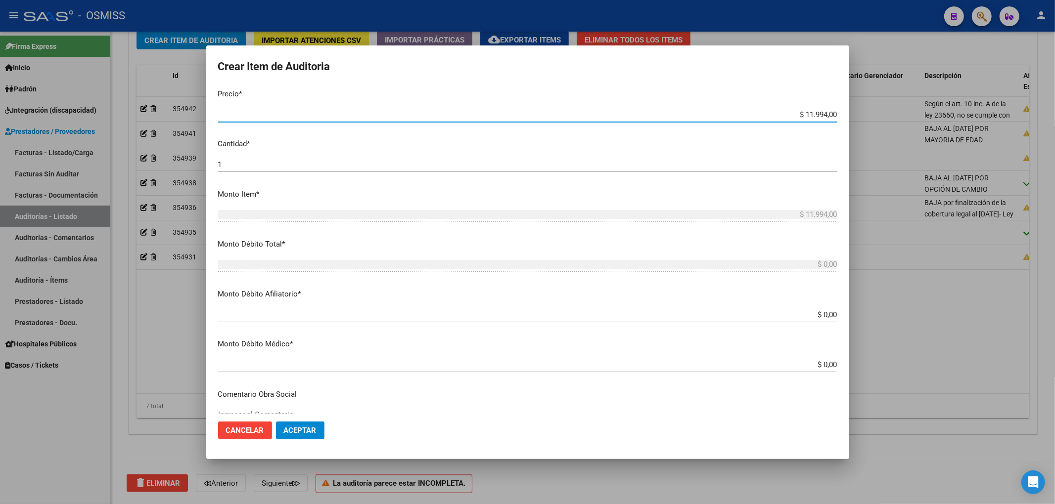
scroll to position [264, 0]
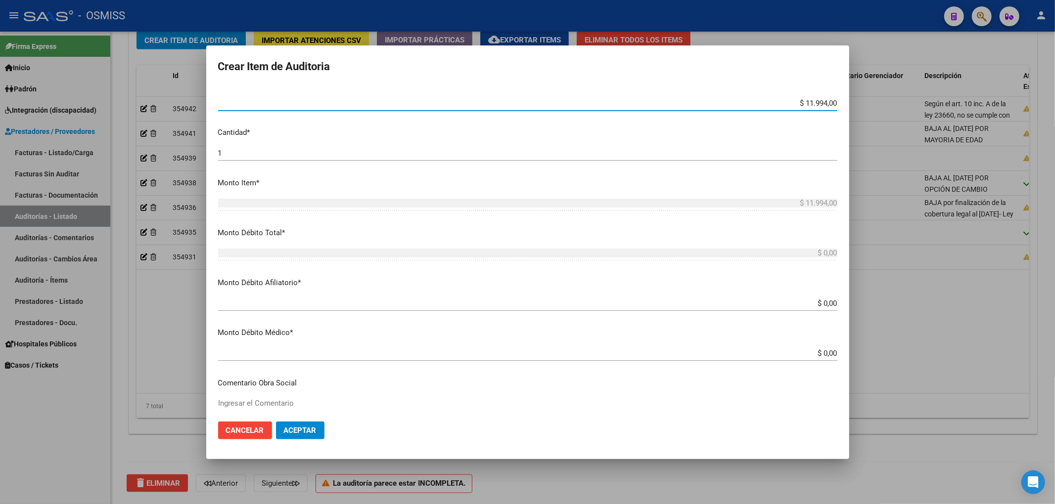
click at [827, 302] on input "$ 0,00" at bounding box center [527, 303] width 619 height 9
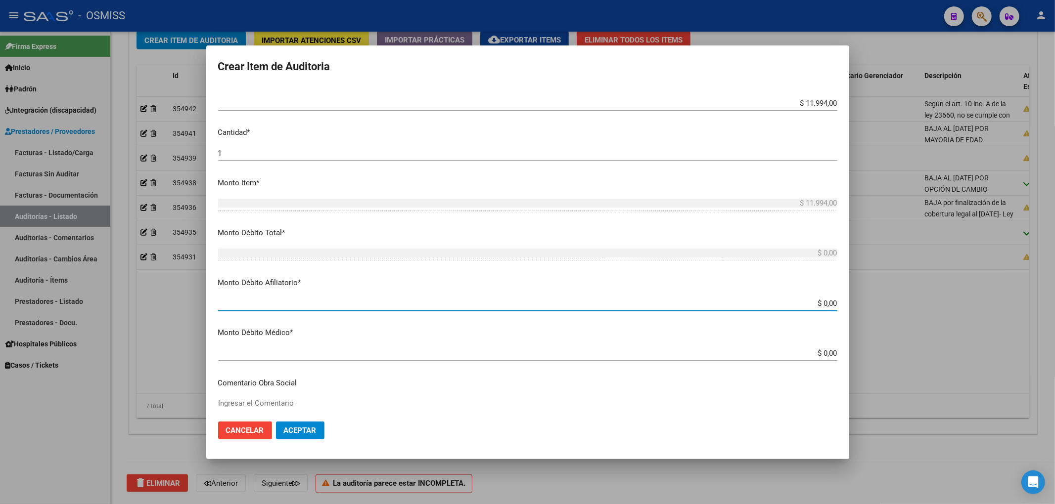
paste input "$ 11.994,00"
type input "$ 0,00$ 11.994,00"
type input "$ 11.994,00"
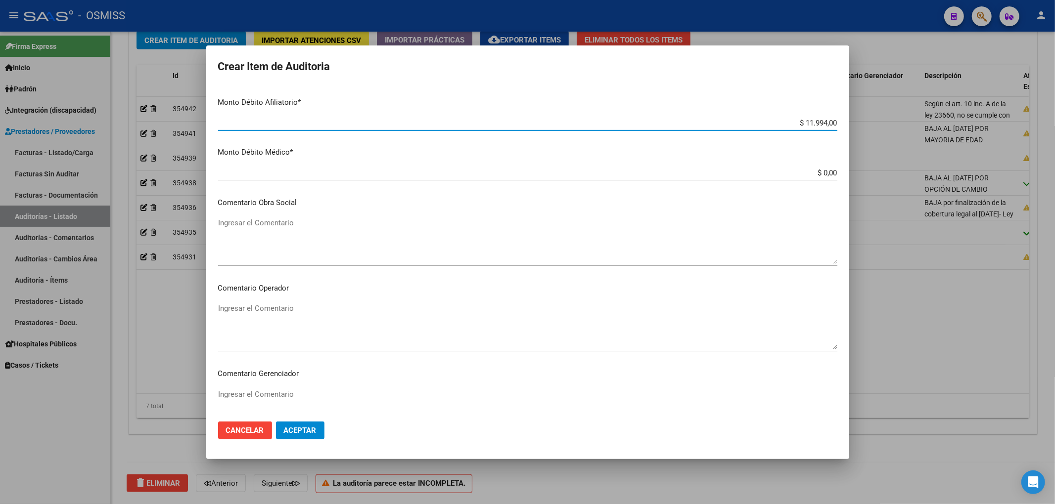
scroll to position [461, 0]
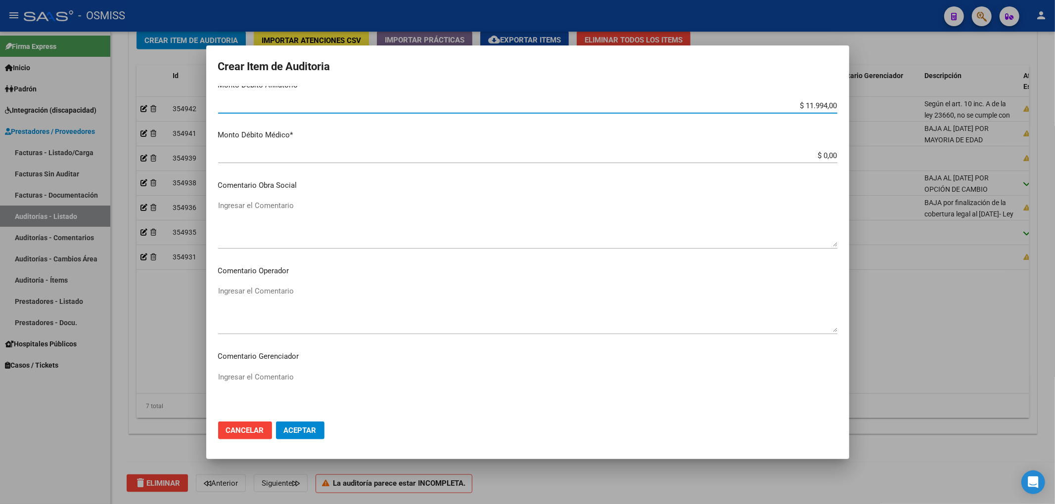
type input "$ 11.994,00"
click at [293, 295] on textarea "Ingresar el Comentario" at bounding box center [527, 309] width 619 height 46
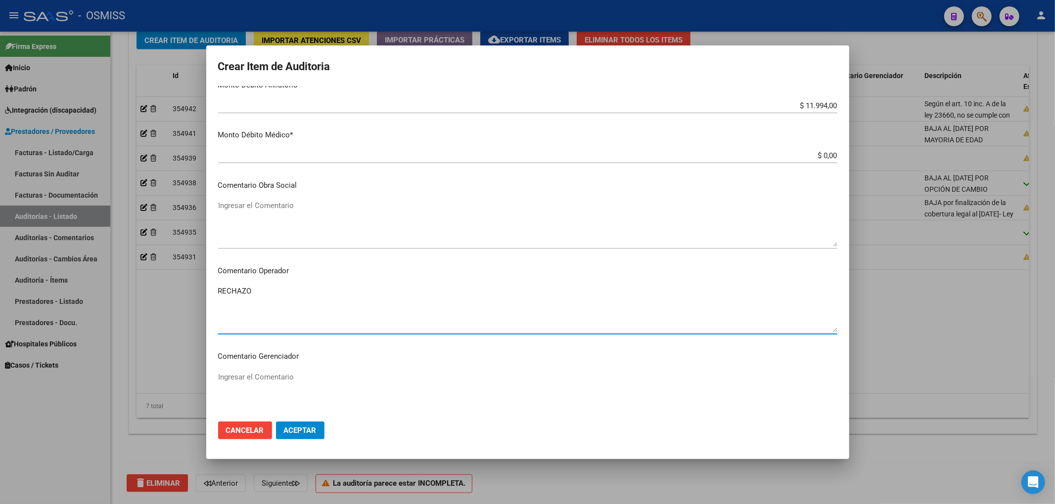
type textarea "RECHAZO"
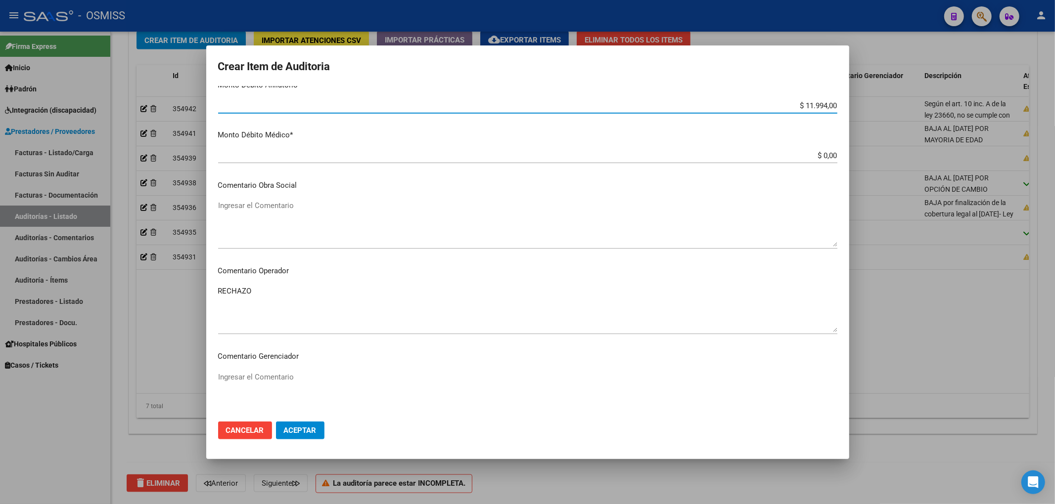
drag, startPoint x: 786, startPoint y: 107, endPoint x: 853, endPoint y: 115, distance: 66.8
click at [853, 115] on div "Crear Item de Auditoria 29123976 Nro Documento 27291239760 CUIL Afiliado Activo…" at bounding box center [527, 252] width 1055 height 504
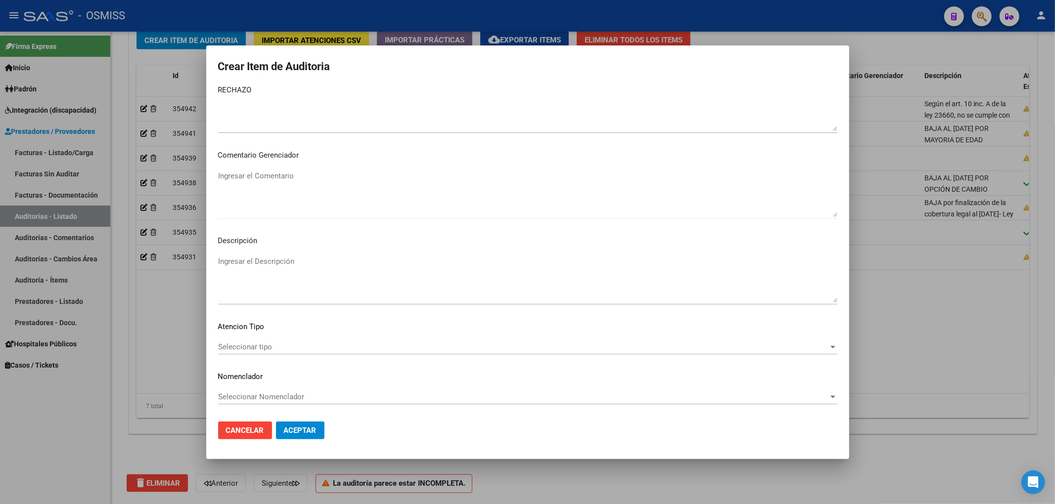
scroll to position [663, 0]
click at [242, 265] on textarea "Ingresar el Descripción" at bounding box center [527, 279] width 619 height 46
paste textarea "Según el art. 10 inc. A de la ley 23660, no se cumple con la minima continuidad…"
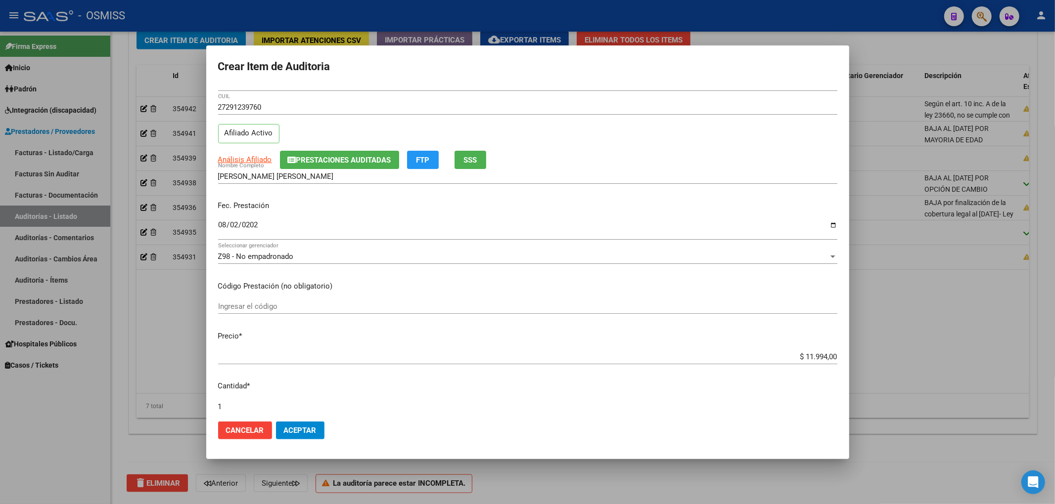
scroll to position [0, 0]
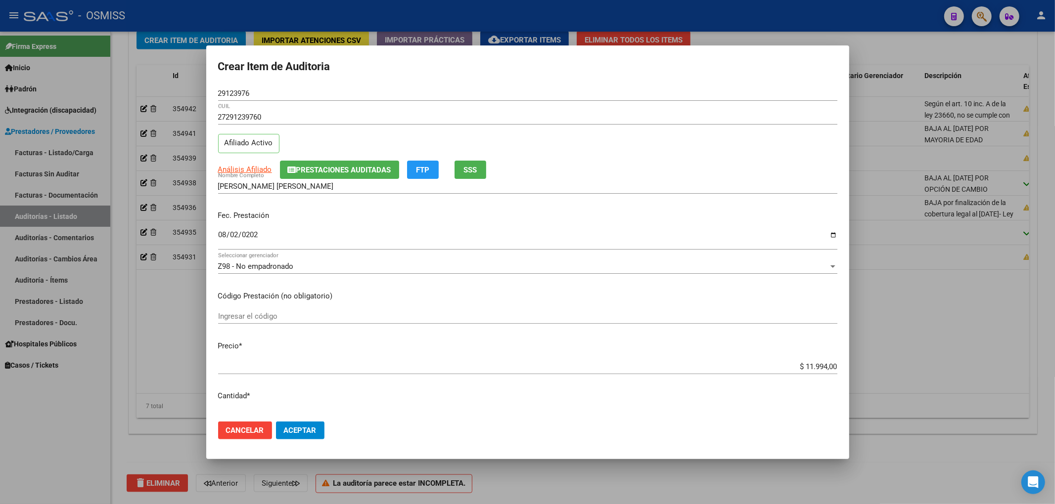
type textarea "Según el art. 10 inc. A de la ley 23660, no se cumple con la minima continuidad…"
drag, startPoint x: 245, startPoint y: 91, endPoint x: 190, endPoint y: 92, distance: 55.4
click at [190, 92] on div "Crear Item de Auditoria 29123976 Nro Documento 27291239760 CUIL Afiliado Activo…" at bounding box center [527, 252] width 1055 height 504
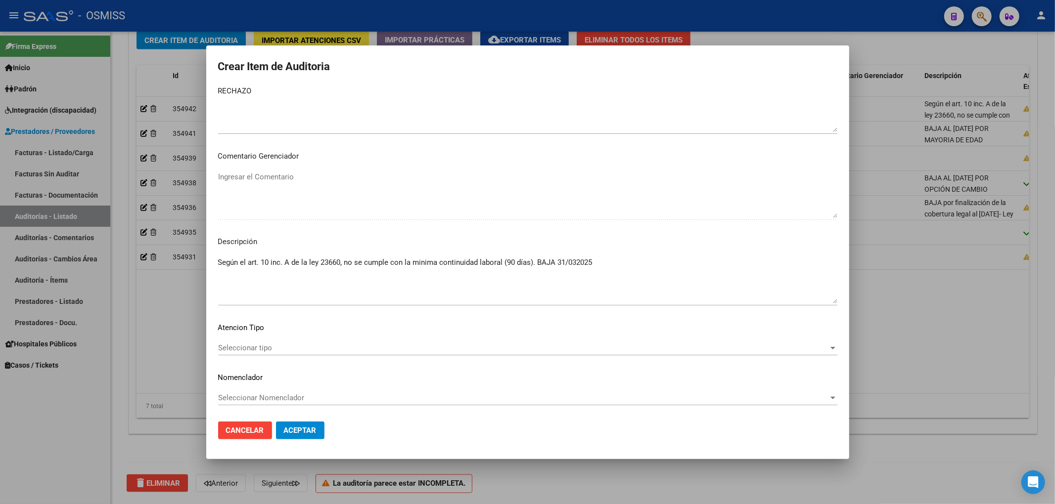
scroll to position [663, 0]
click at [307, 422] on button "Aceptar" at bounding box center [300, 431] width 48 height 18
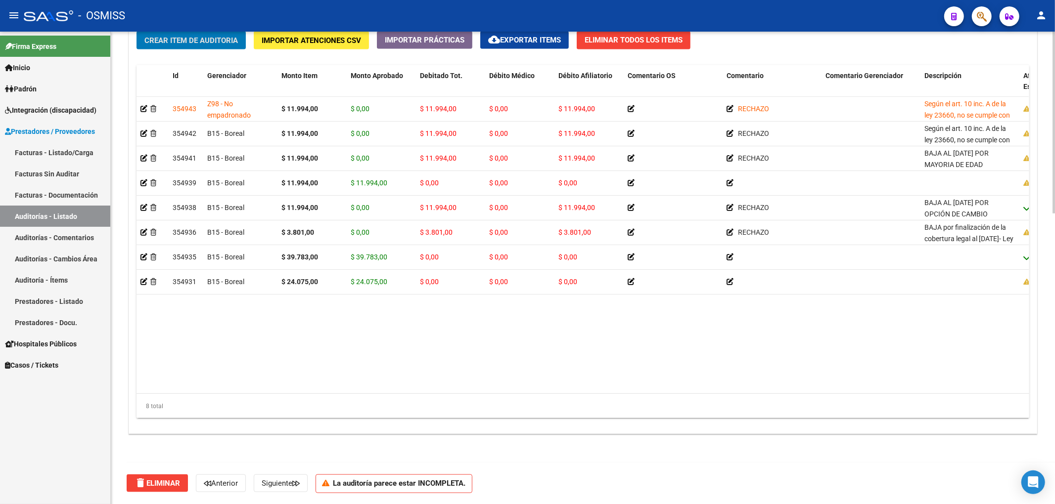
click at [192, 44] on span "Crear Item de Auditoria" at bounding box center [190, 40] width 93 height 9
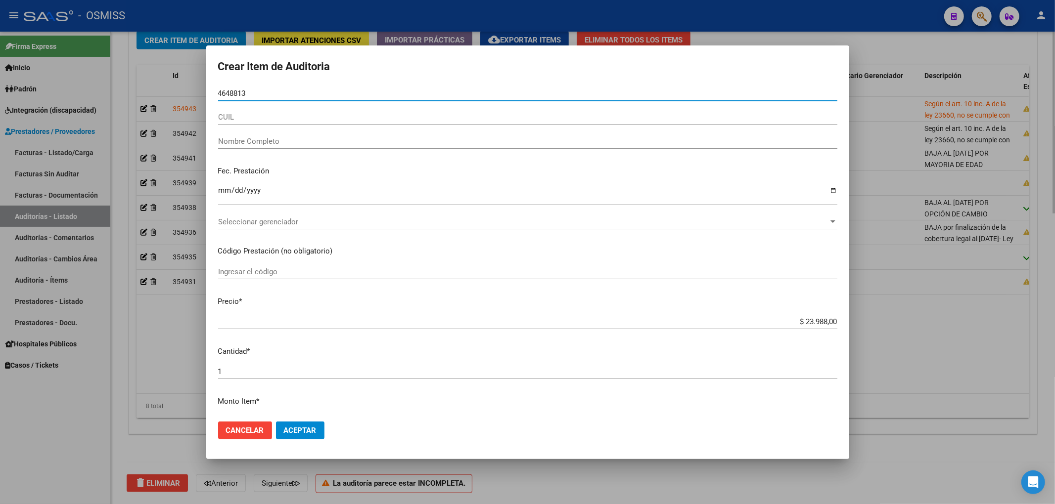
type input "46488139"
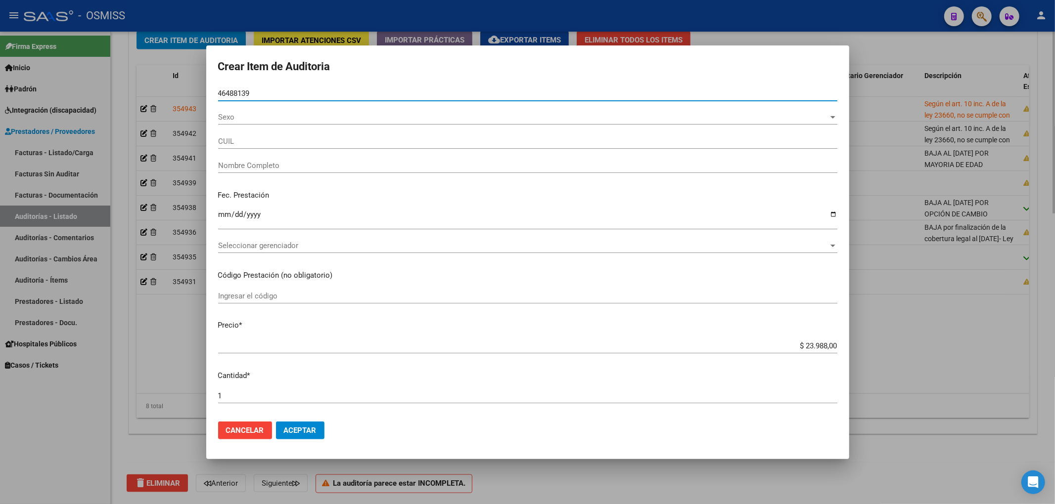
type input "20464881396"
type input "[PERSON_NAME] [PERSON_NAME]"
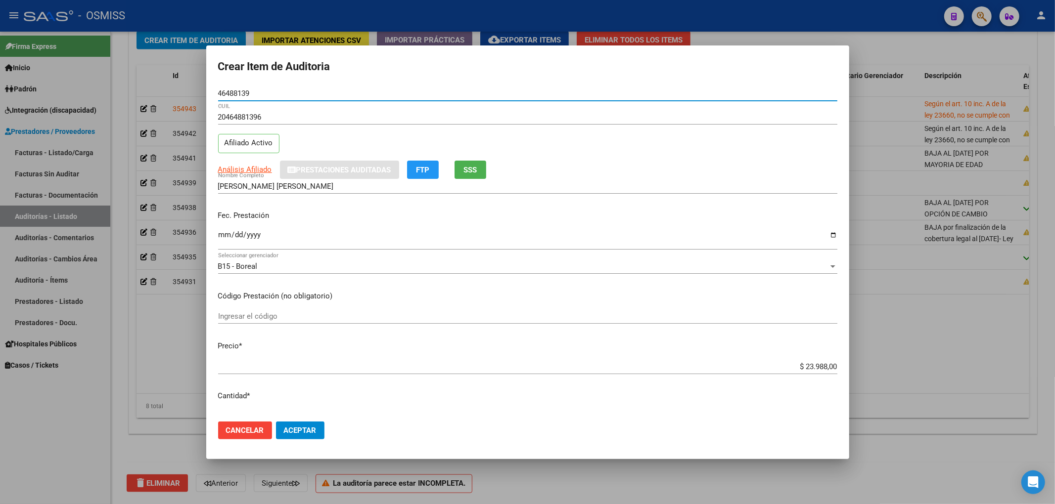
type input "46488139"
click at [224, 237] on input "Ingresar la fecha" at bounding box center [527, 239] width 619 height 16
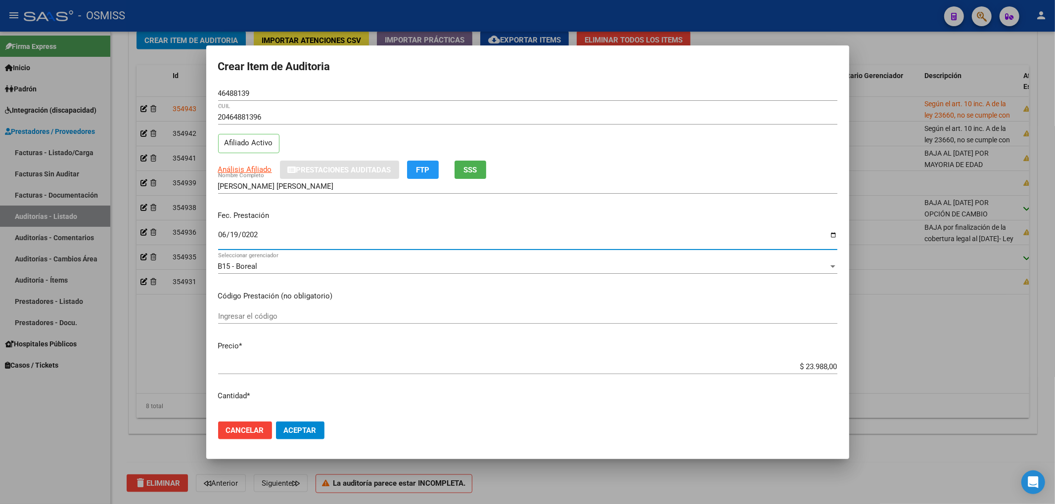
type input "[DATE]"
drag, startPoint x: 792, startPoint y: 368, endPoint x: 900, endPoint y: 361, distance: 108.6
click at [899, 363] on div "Crear Item de Auditoria 46488139 Nro Documento 20464881396 CUIL Afiliado Activo…" at bounding box center [527, 252] width 1055 height 504
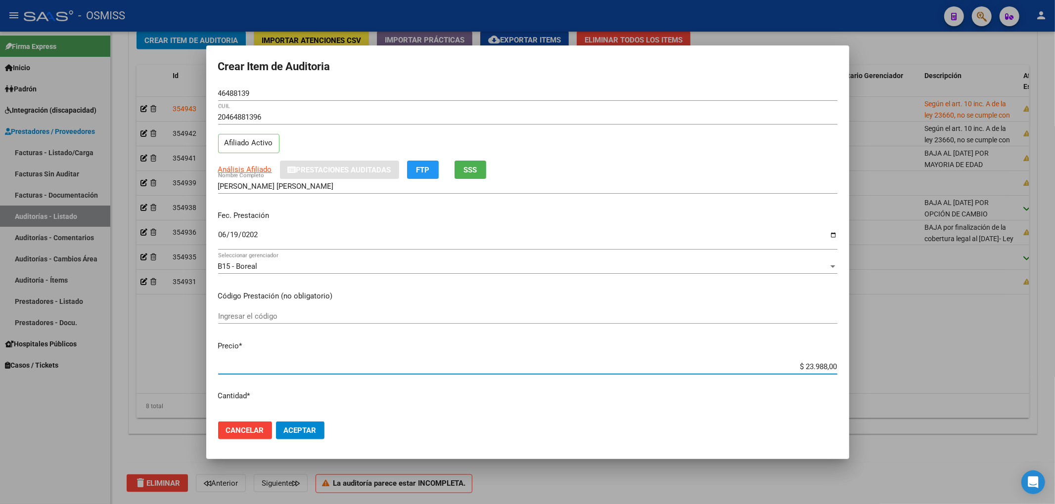
type input "$ 0,01"
type input "$ 0,11"
type input "$ 1,19"
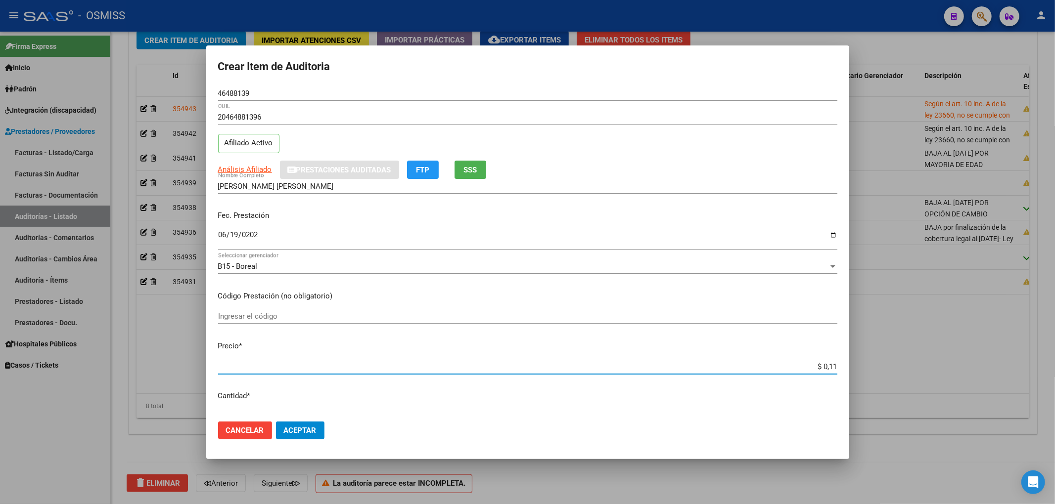
type input "$ 1,19"
type input "$ 11,99"
type input "$ 119,94"
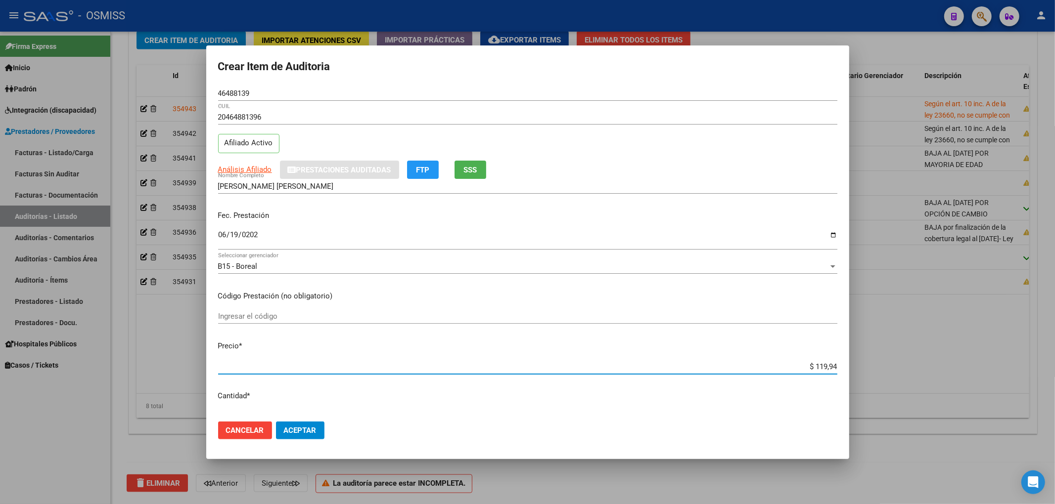
type input "$ 1.199,40"
type input "$ 11.994,00"
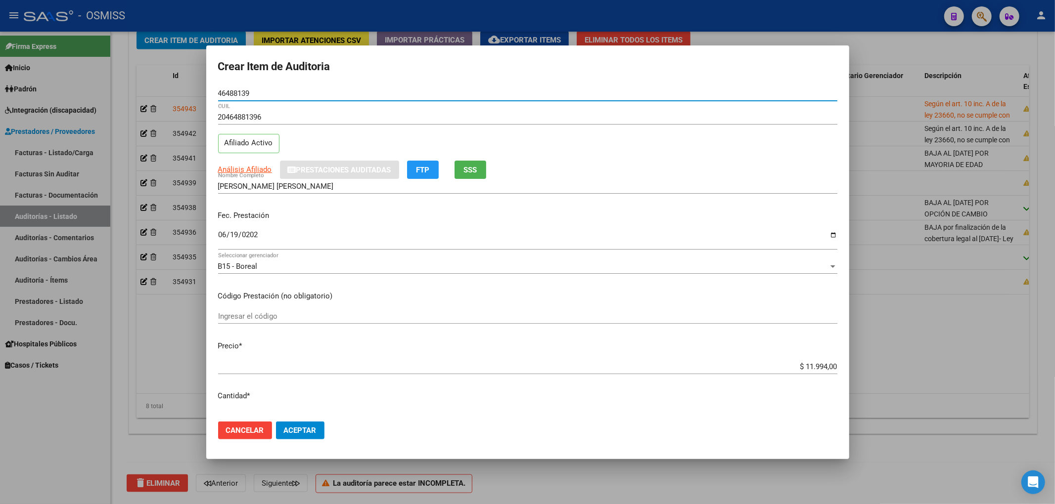
drag, startPoint x: 245, startPoint y: 97, endPoint x: 163, endPoint y: 103, distance: 82.3
click at [163, 103] on div "Crear Item de Auditoria 46488139 Nro Documento 20464881396 CUIL Afiliado Activo…" at bounding box center [527, 252] width 1055 height 504
click at [800, 250] on div "[DATE] Ingresar la fecha" at bounding box center [527, 244] width 619 height 30
click at [309, 429] on span "Aceptar" at bounding box center [300, 430] width 33 height 9
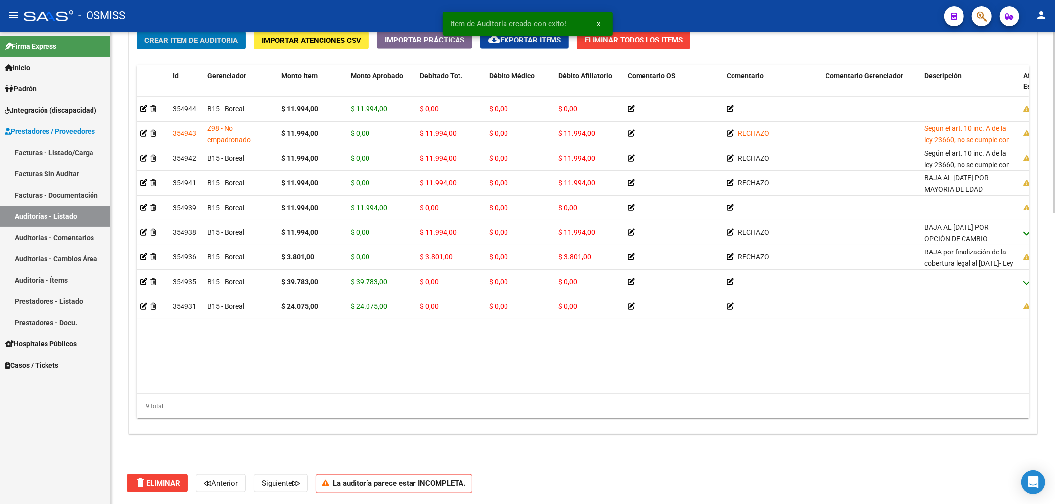
click at [218, 45] on span "Crear Item de Auditoria" at bounding box center [190, 40] width 93 height 9
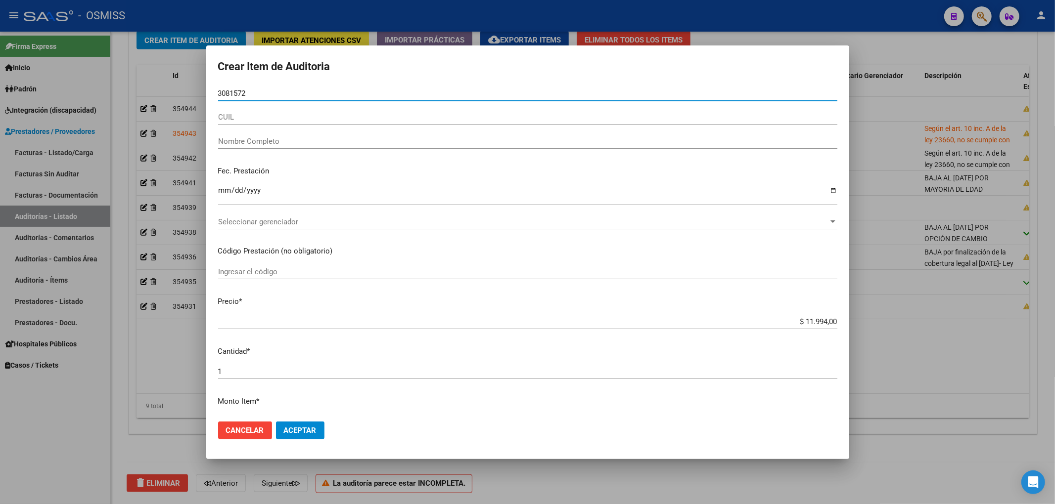
type input "30815720"
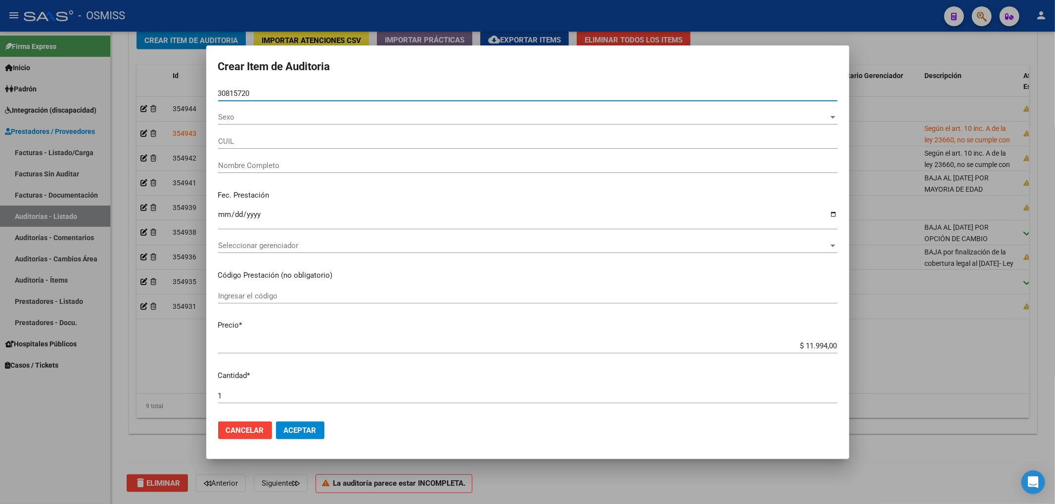
type input "27308157208"
type input "[PERSON_NAME] [PERSON_NAME]"
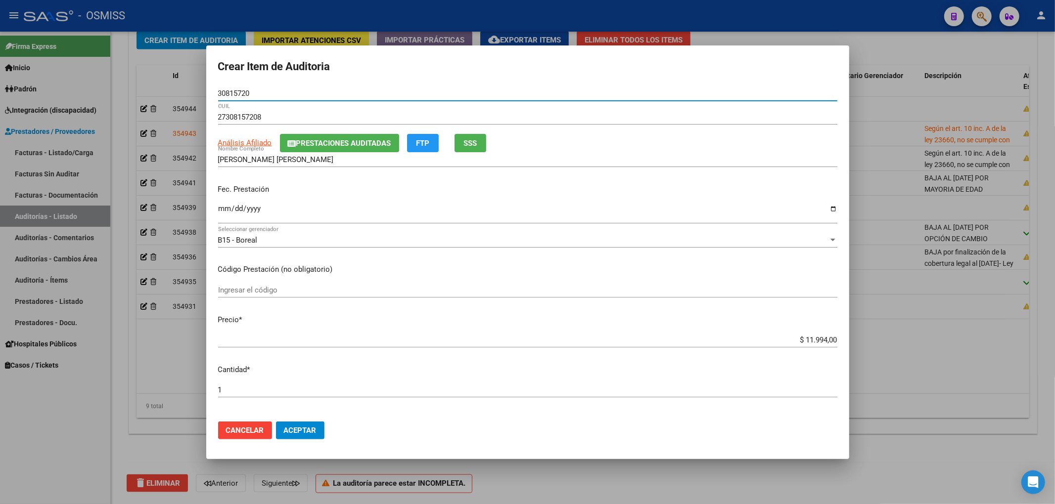
type input "30815720"
click at [340, 137] on button "Prestaciones Auditadas" at bounding box center [339, 143] width 119 height 18
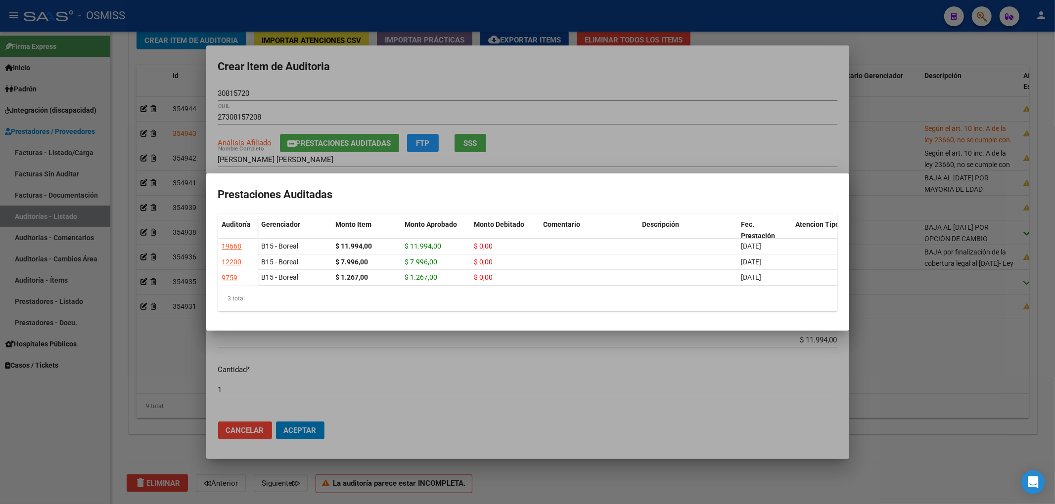
click at [402, 90] on div at bounding box center [527, 252] width 1055 height 504
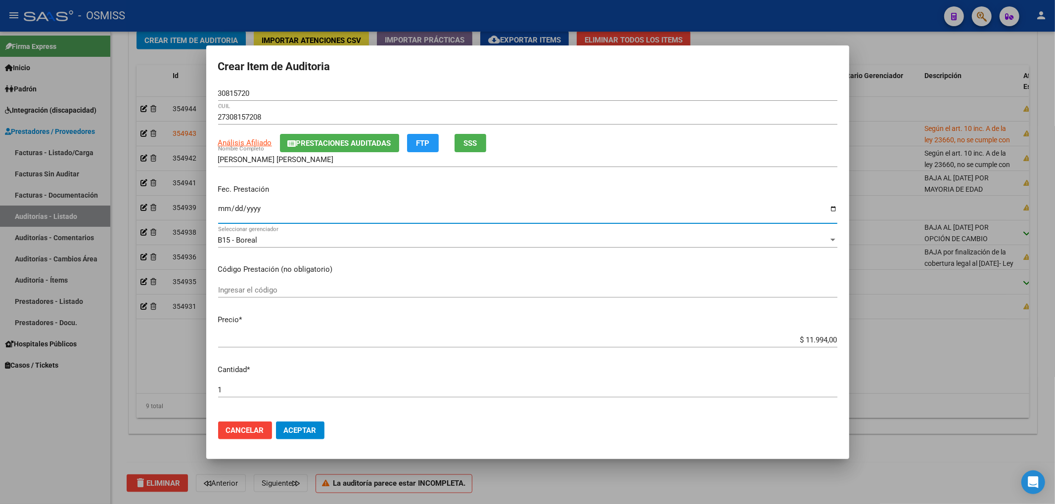
click at [221, 211] on input "Ingresar la fecha" at bounding box center [527, 213] width 619 height 16
type input "[DATE]"
click at [303, 436] on button "Aceptar" at bounding box center [300, 431] width 48 height 18
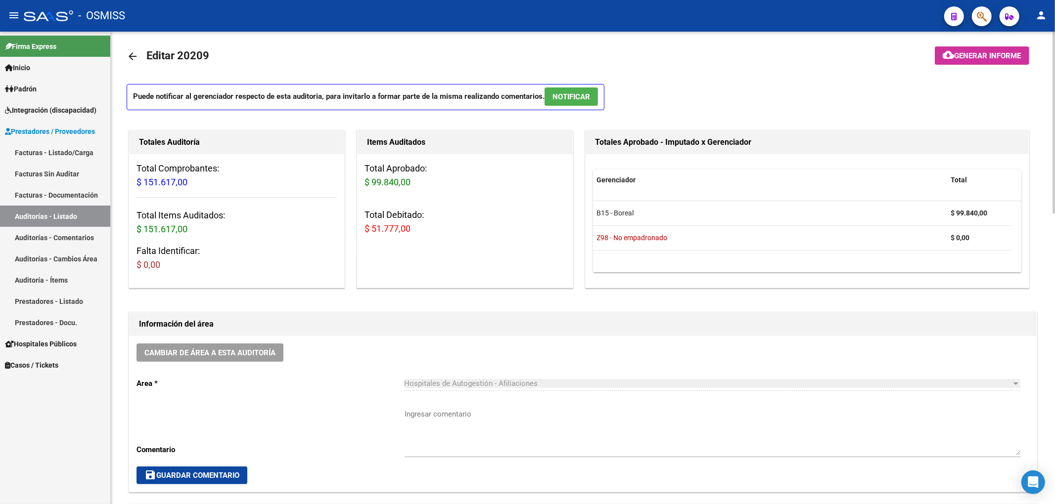
scroll to position [0, 0]
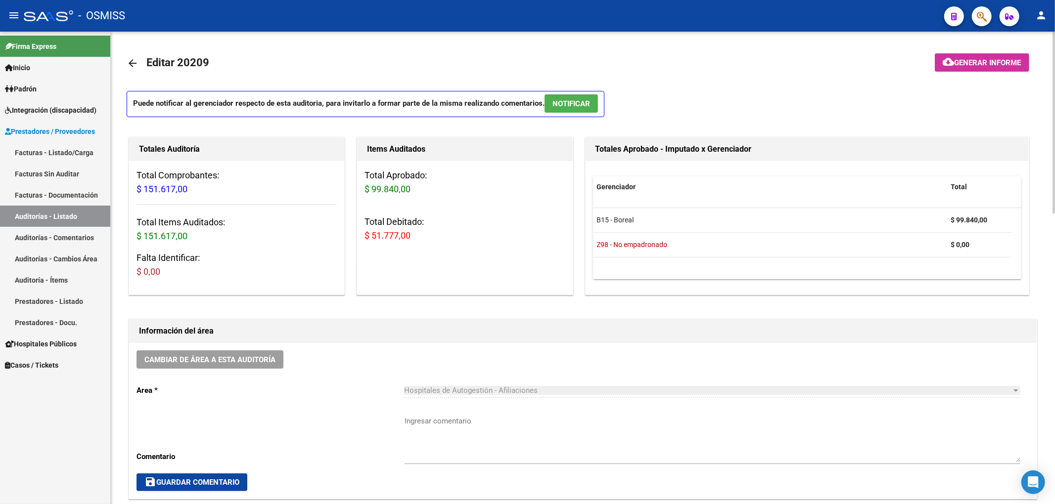
click at [989, 72] on mat-toolbar-row at bounding box center [943, 63] width 189 height 32
click at [983, 64] on span "Generar informe" at bounding box center [987, 62] width 67 height 9
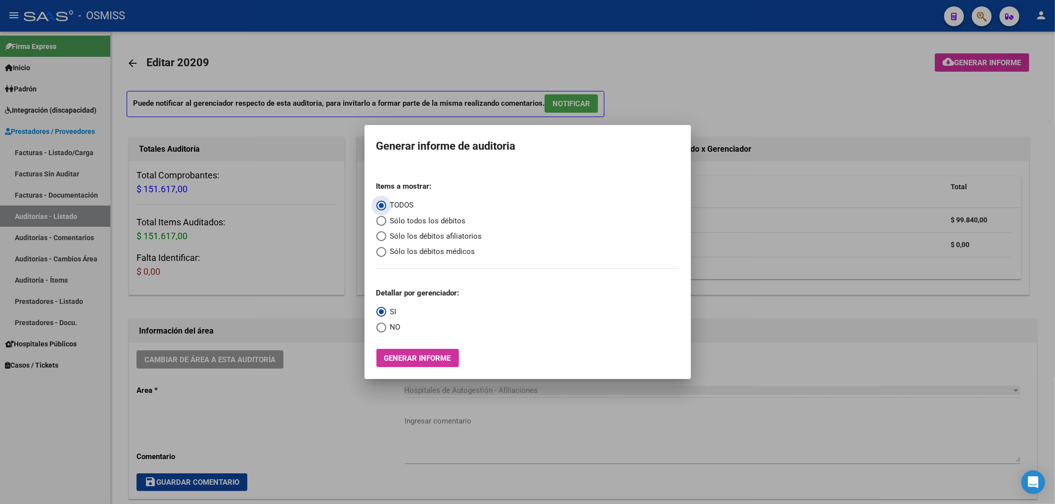
click at [440, 236] on span "Sólo los débitos afiliatorios" at bounding box center [434, 236] width 96 height 11
click at [386, 236] on input "Sólo los débitos afiliatorios" at bounding box center [381, 236] width 10 height 10
radio input "true"
click at [388, 330] on span "NO" at bounding box center [393, 327] width 14 height 11
click at [386, 330] on input "NO" at bounding box center [381, 328] width 10 height 10
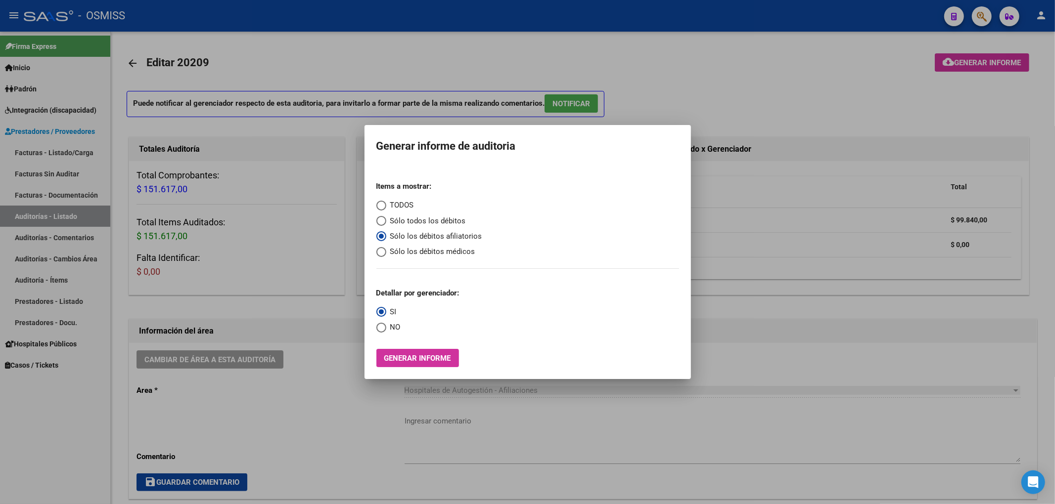
radio input "true"
click at [396, 359] on span "Generar informe" at bounding box center [417, 358] width 67 height 9
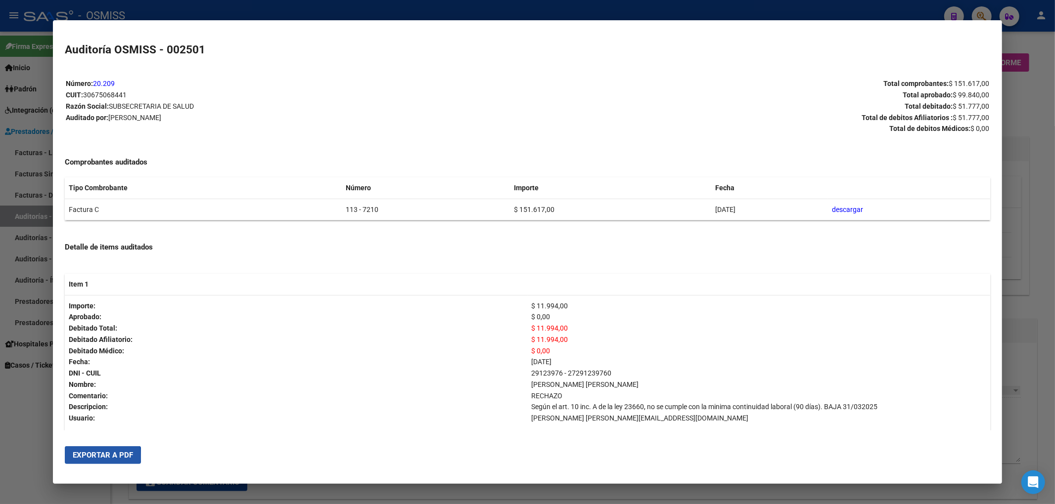
click at [81, 458] on span "Exportar a PDF" at bounding box center [103, 455] width 60 height 9
click at [1022, 89] on div at bounding box center [527, 252] width 1055 height 504
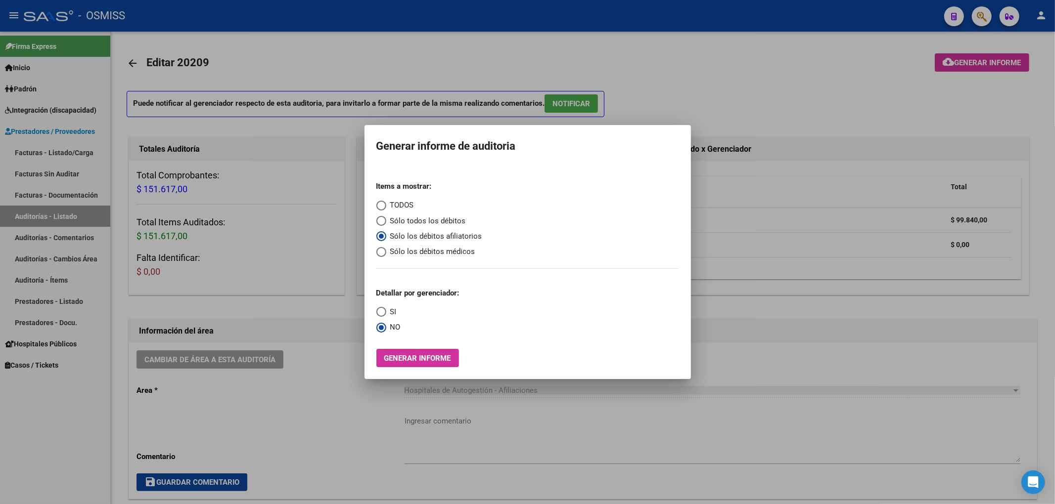
click at [816, 53] on div at bounding box center [527, 252] width 1055 height 504
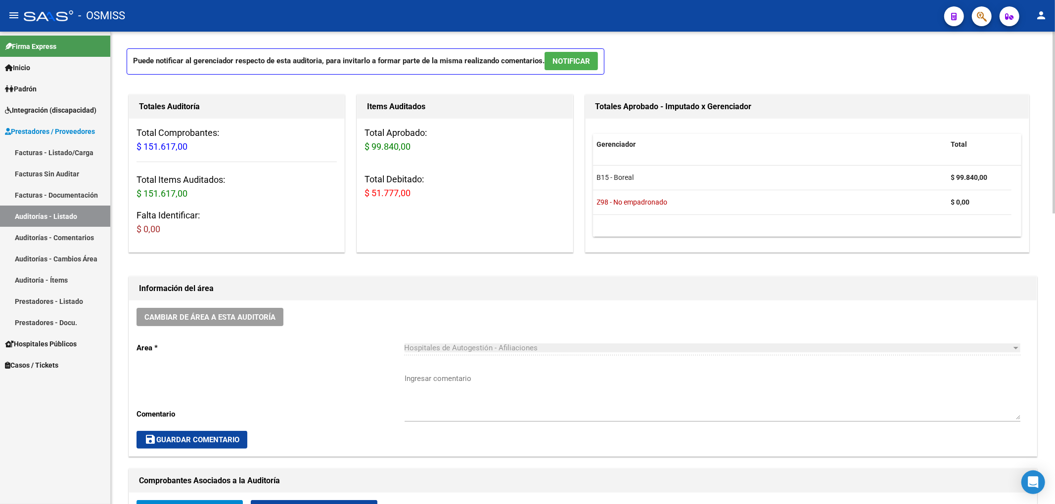
scroll to position [66, 0]
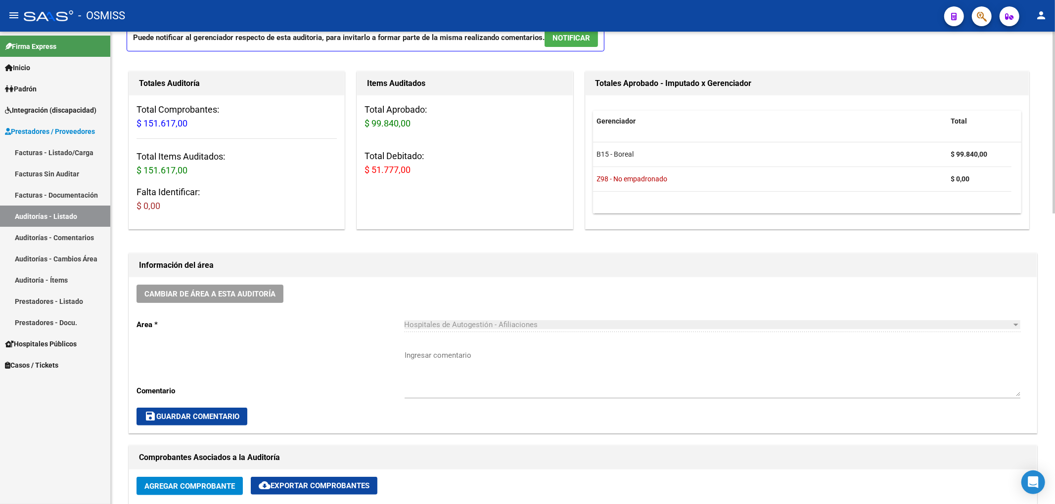
click at [254, 283] on div "Cambiar de área a esta auditoría Area * Hospitales de Autogestión - Afiliacione…" at bounding box center [582, 355] width 907 height 156
click at [254, 295] on span "Cambiar de área a esta auditoría" at bounding box center [209, 294] width 131 height 9
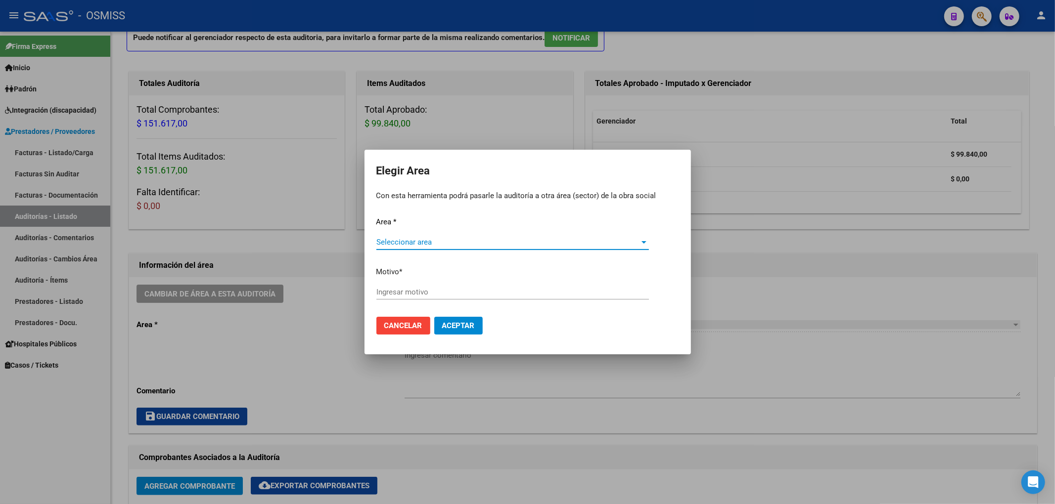
click at [388, 243] on span "Seleccionar area" at bounding box center [508, 242] width 264 height 9
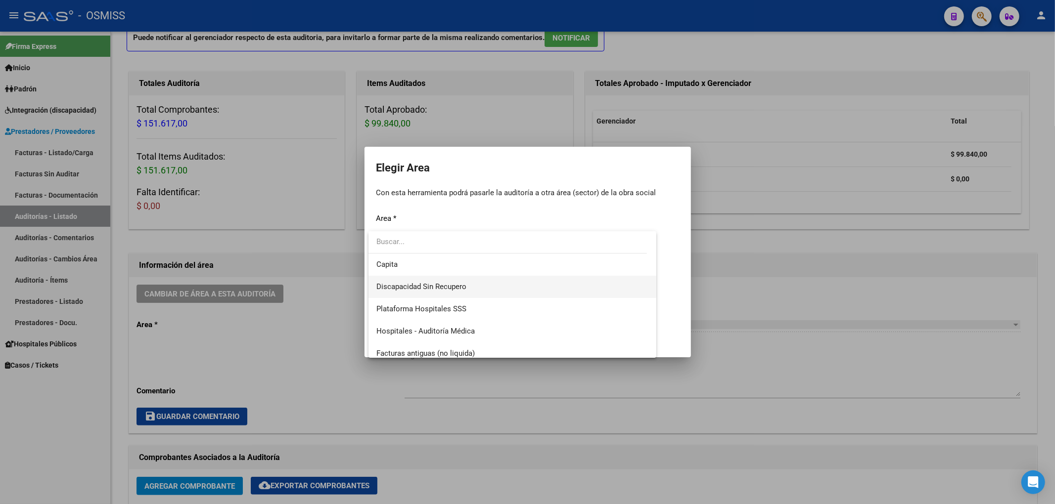
scroll to position [132, 0]
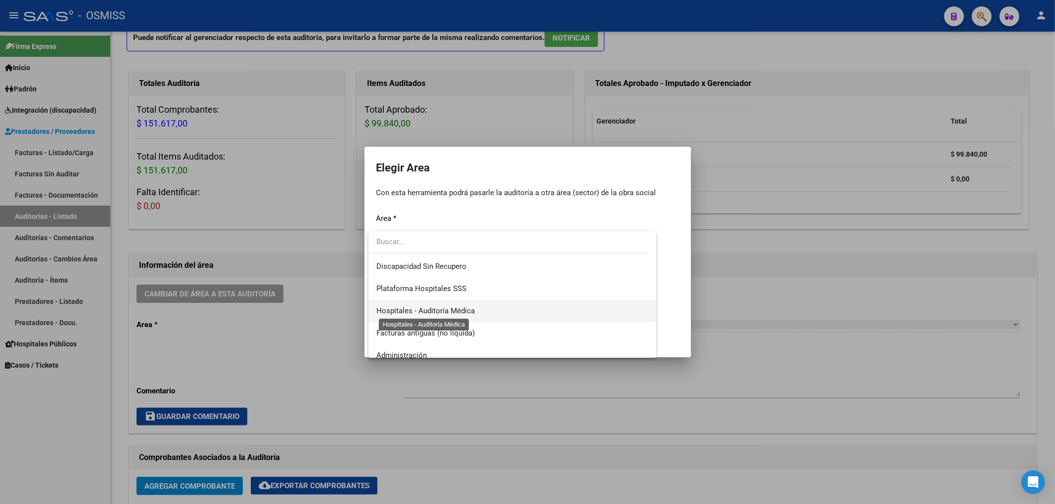
click at [457, 307] on span "Hospitales - Auditoría Médica" at bounding box center [425, 311] width 98 height 9
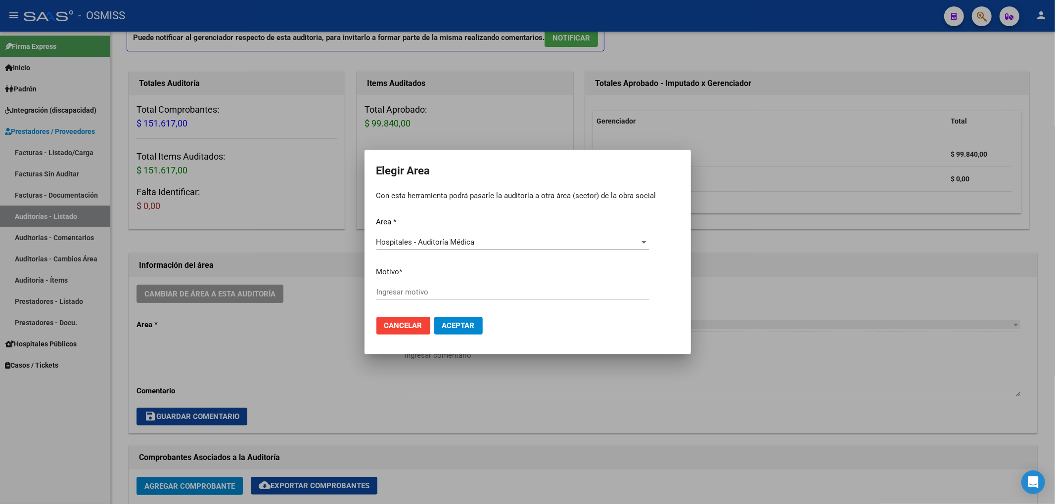
click at [414, 299] on div "Ingresar motivo" at bounding box center [512, 292] width 272 height 15
type input "AUDITADO"
click at [453, 327] on span "Aceptar" at bounding box center [458, 325] width 33 height 9
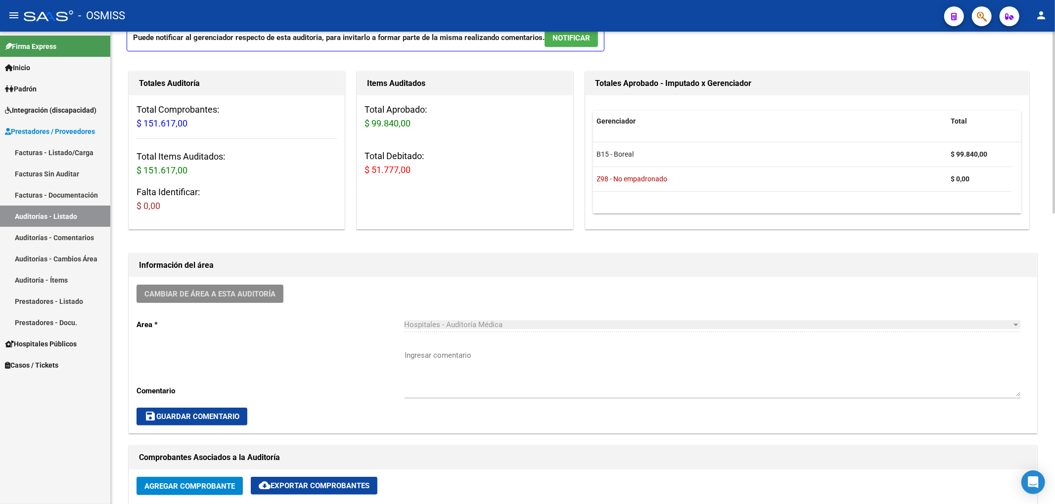
scroll to position [0, 0]
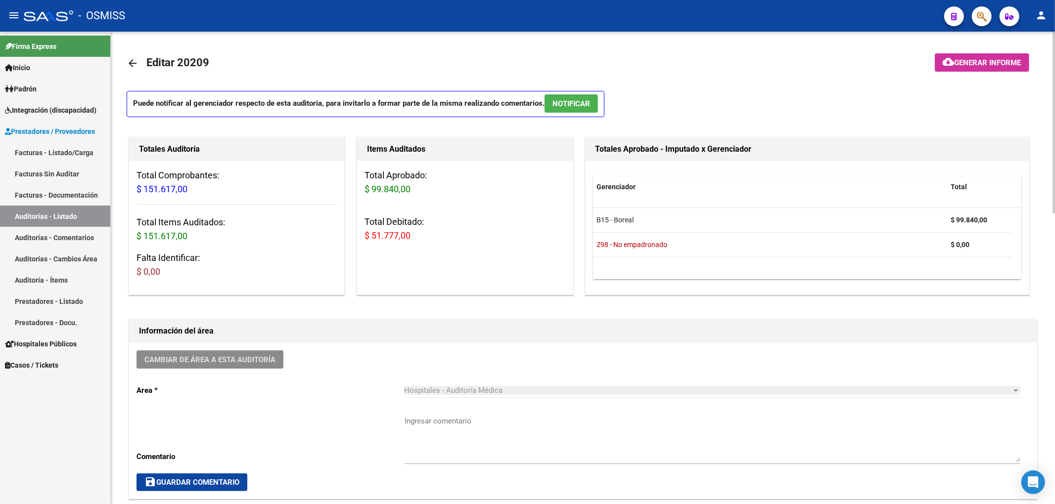
click at [132, 66] on mat-icon "arrow_back" at bounding box center [133, 63] width 12 height 12
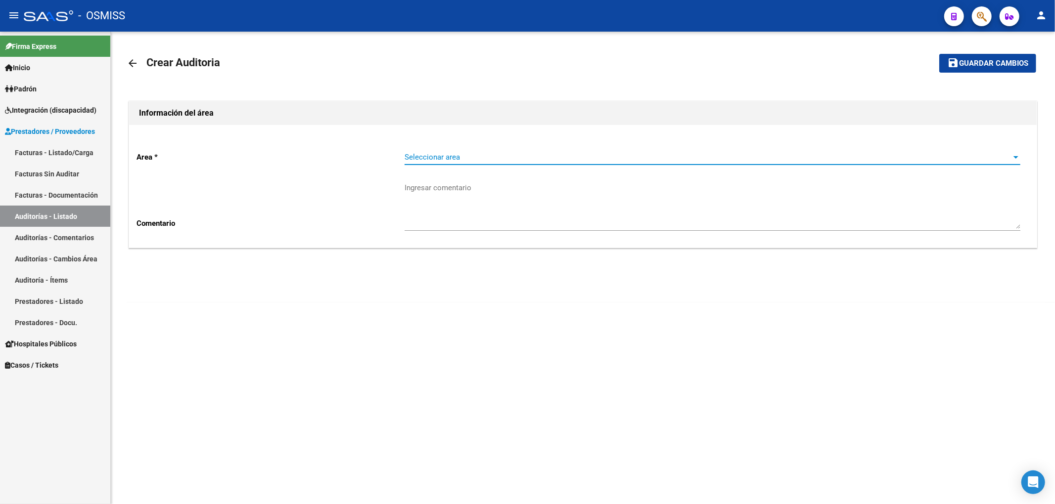
click at [420, 155] on span "Seleccionar area" at bounding box center [708, 157] width 607 height 9
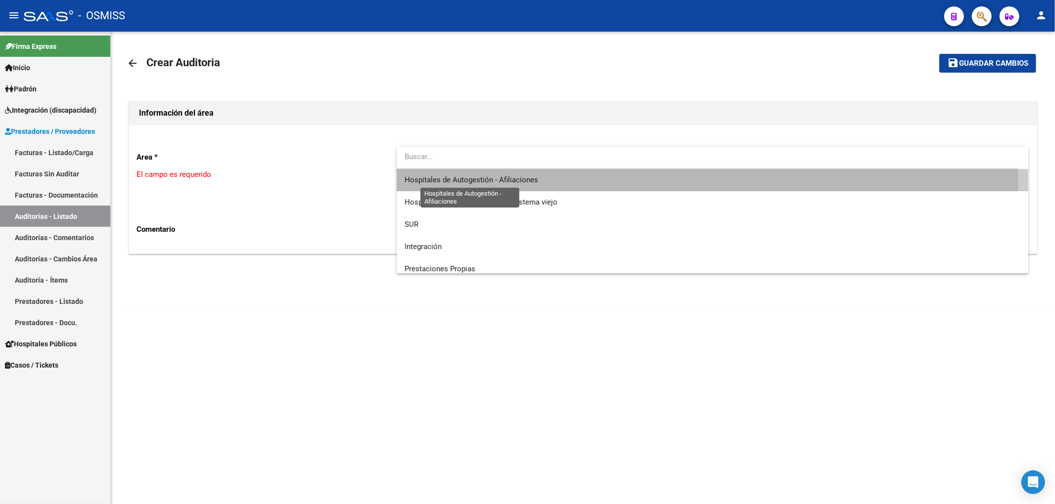
click at [430, 181] on span "Hospitales de Autogestión - Afiliaciones" at bounding box center [472, 180] width 134 height 9
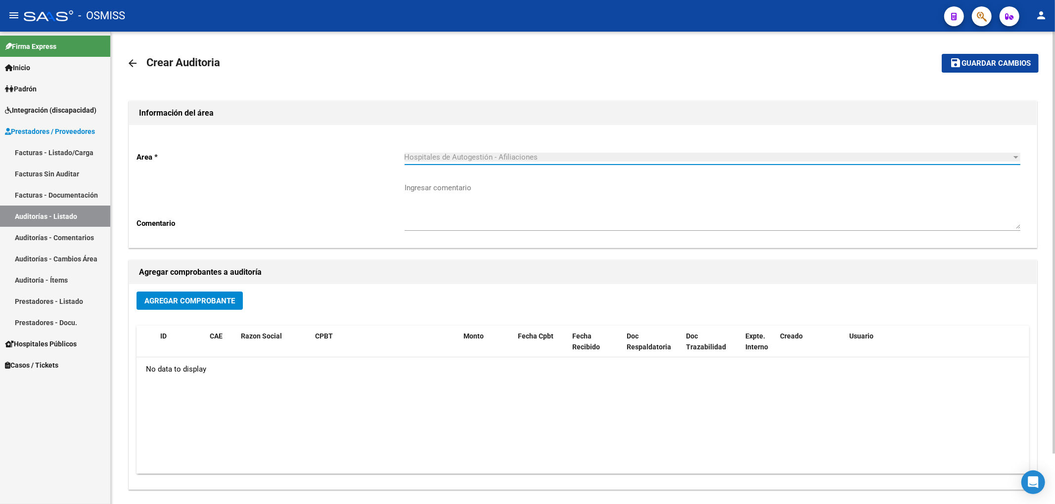
click at [156, 304] on span "Agregar Comprobante" at bounding box center [189, 301] width 91 height 9
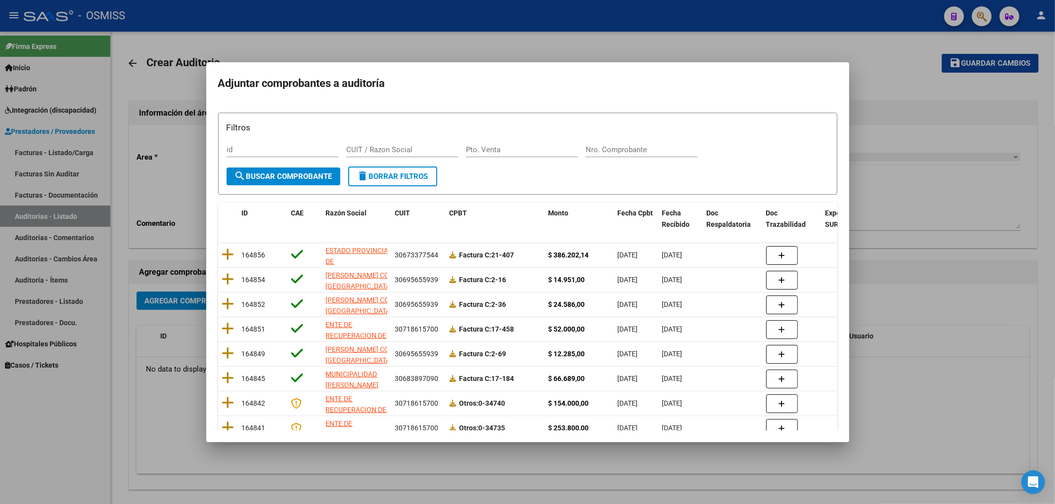
click at [608, 141] on div "Filtros id CUIT / Razon Social Pto. Venta Nro. Comprobante" at bounding box center [528, 144] width 602 height 46
click at [608, 149] on input "Nro. Comprobante" at bounding box center [642, 149] width 112 height 9
type input "11869"
click at [330, 180] on span "search Buscar Comprobante" at bounding box center [283, 176] width 98 height 9
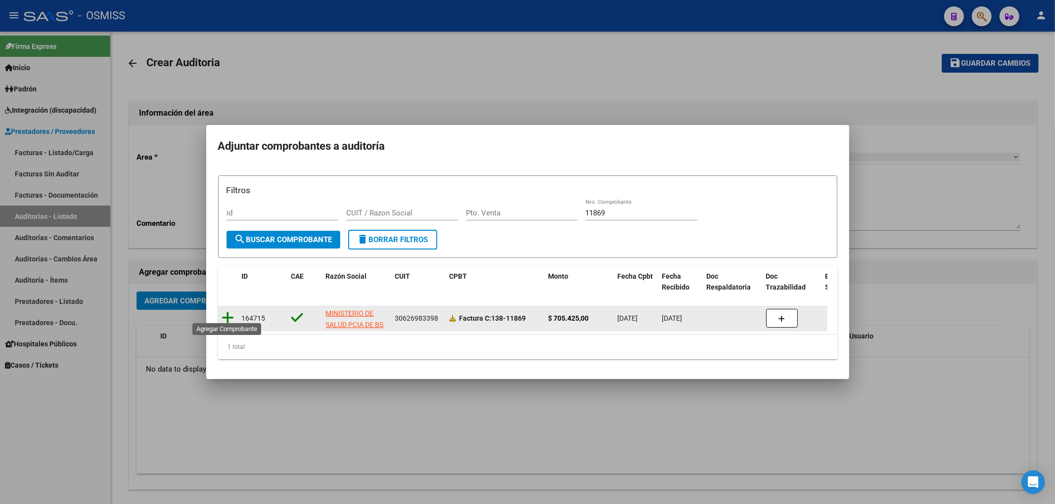
click at [230, 315] on icon at bounding box center [228, 318] width 12 height 14
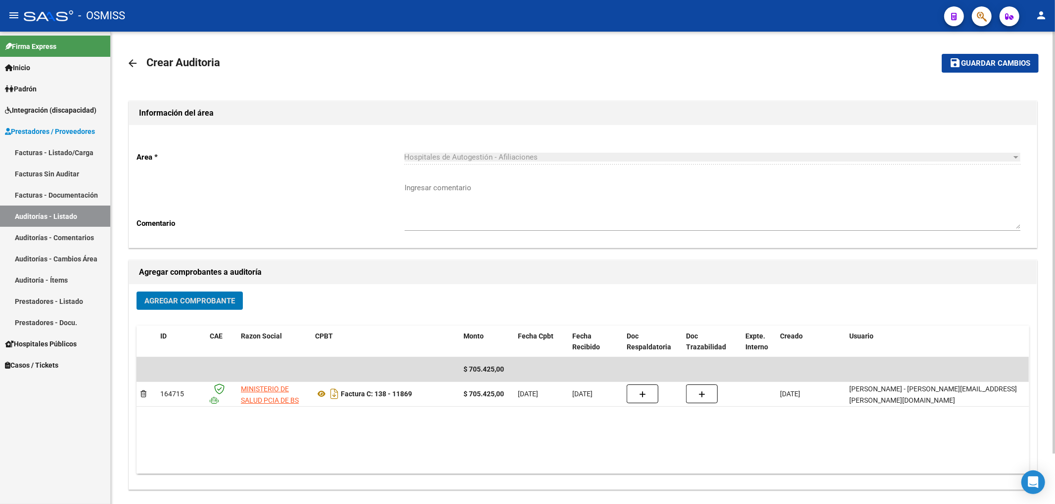
click at [968, 52] on mat-toolbar-row "save Guardar cambios" at bounding box center [943, 63] width 189 height 32
click at [964, 67] on span "Guardar cambios" at bounding box center [995, 63] width 69 height 9
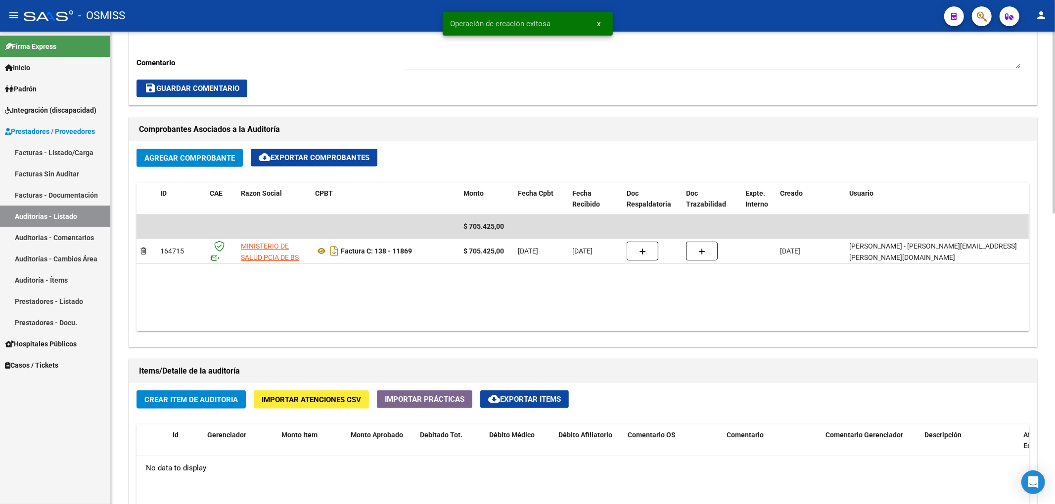
scroll to position [396, 0]
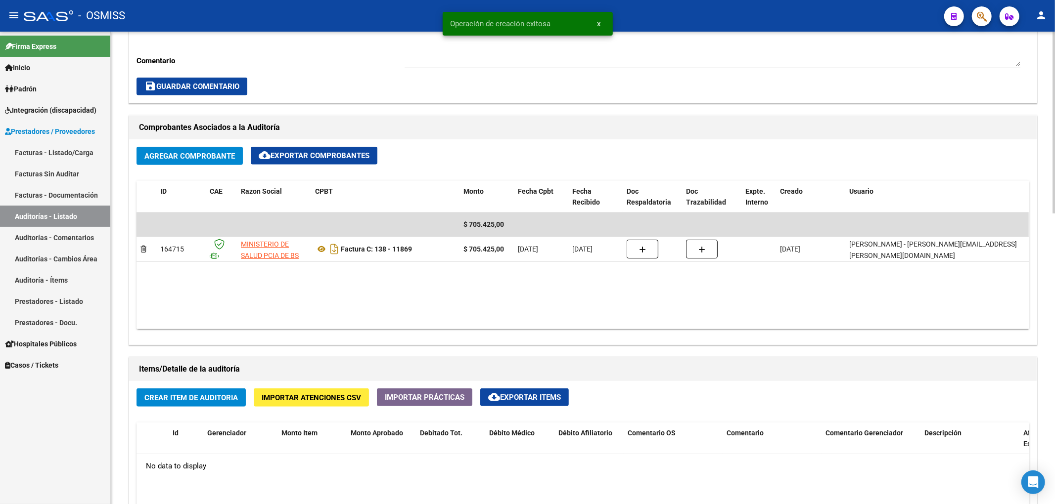
click at [217, 405] on button "Crear Item de Auditoria" at bounding box center [190, 398] width 109 height 18
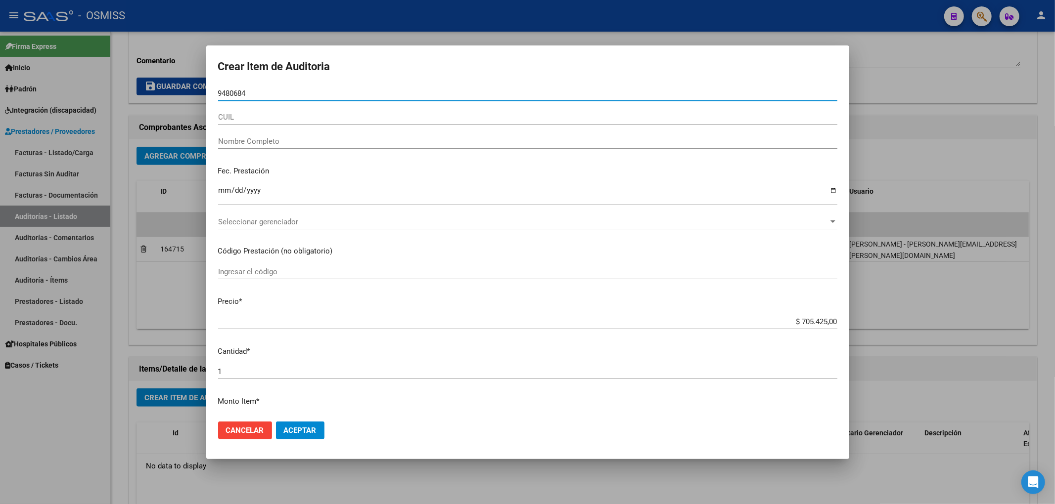
type input "94806848"
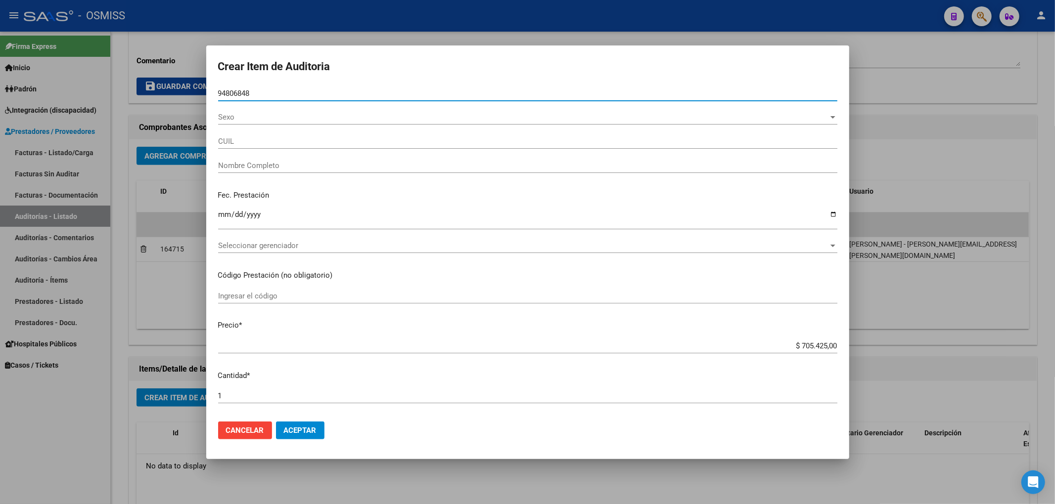
type input "20948068487"
type input "[PERSON_NAME] DE [PERSON_NAME]"
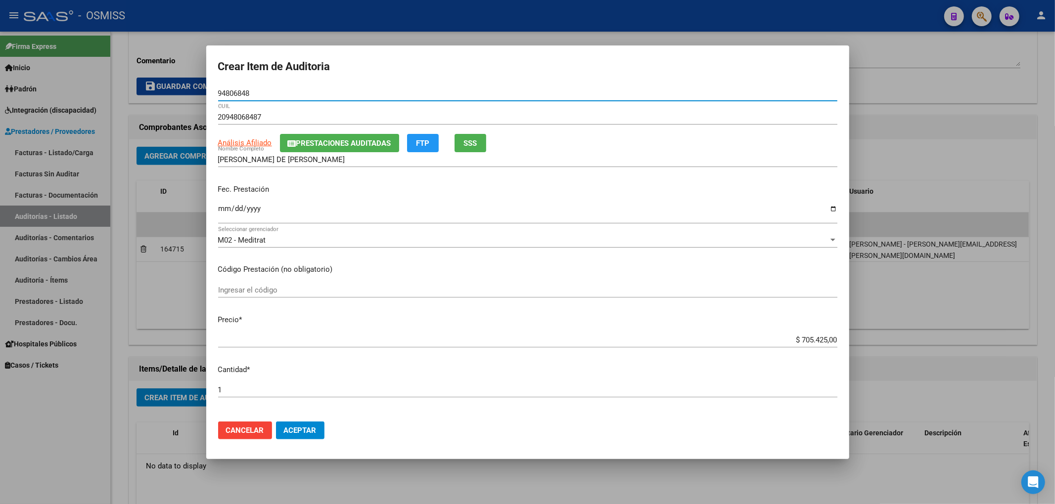
type input "94806848"
click at [299, 140] on span "Prestaciones Auditadas" at bounding box center [343, 143] width 95 height 9
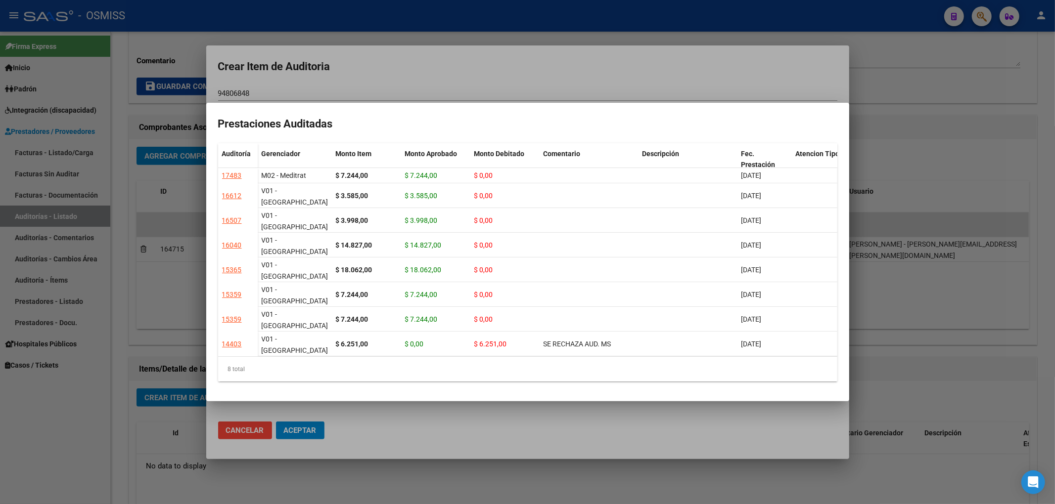
click at [489, 82] on div at bounding box center [527, 252] width 1055 height 504
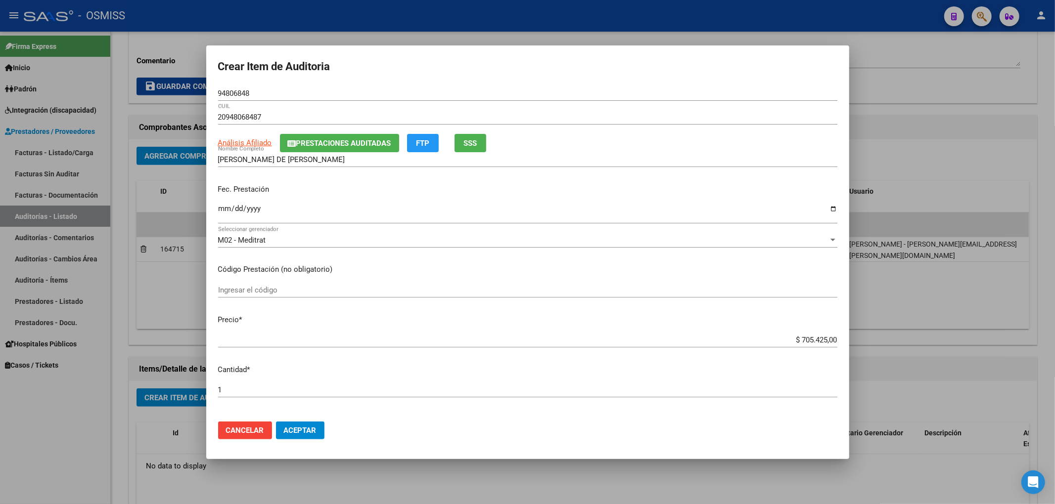
click at [744, 196] on div "Fec. Prestación Ingresar la fecha" at bounding box center [527, 205] width 619 height 56
click at [225, 209] on input "Ingresar la fecha" at bounding box center [527, 213] width 619 height 16
type input "[DATE]"
drag, startPoint x: 251, startPoint y: 93, endPoint x: 149, endPoint y: 94, distance: 101.9
click at [150, 94] on div "Crear Item de Auditoria 94806848 Nro Documento 20948068487 CUIL Análisis Afilia…" at bounding box center [527, 252] width 1055 height 504
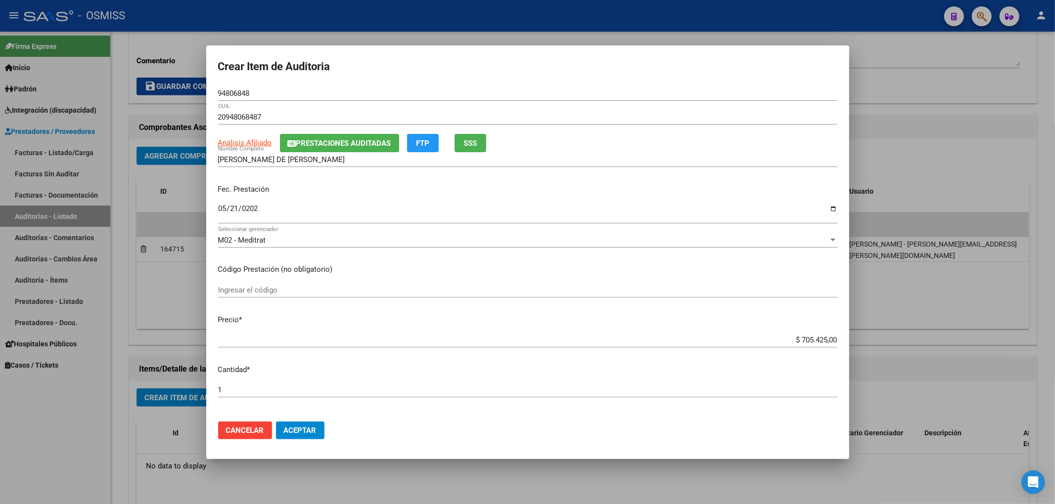
click at [702, 255] on div "M02 - Meditrat Seleccionar gerenciador" at bounding box center [527, 245] width 619 height 24
click at [722, 196] on div "Fec. Prestación [DATE] Ingresar la fecha" at bounding box center [527, 205] width 619 height 56
click at [285, 434] on span "Aceptar" at bounding box center [300, 430] width 33 height 9
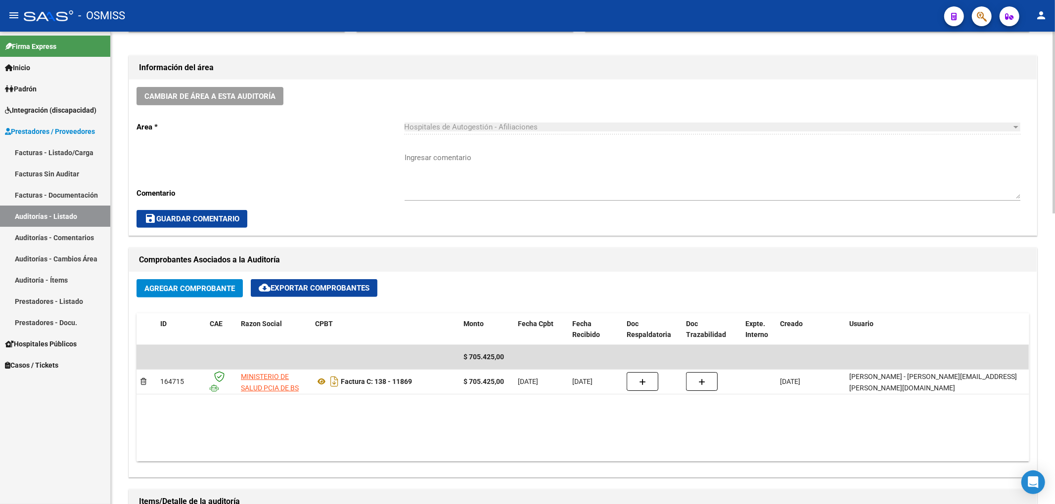
scroll to position [198, 0]
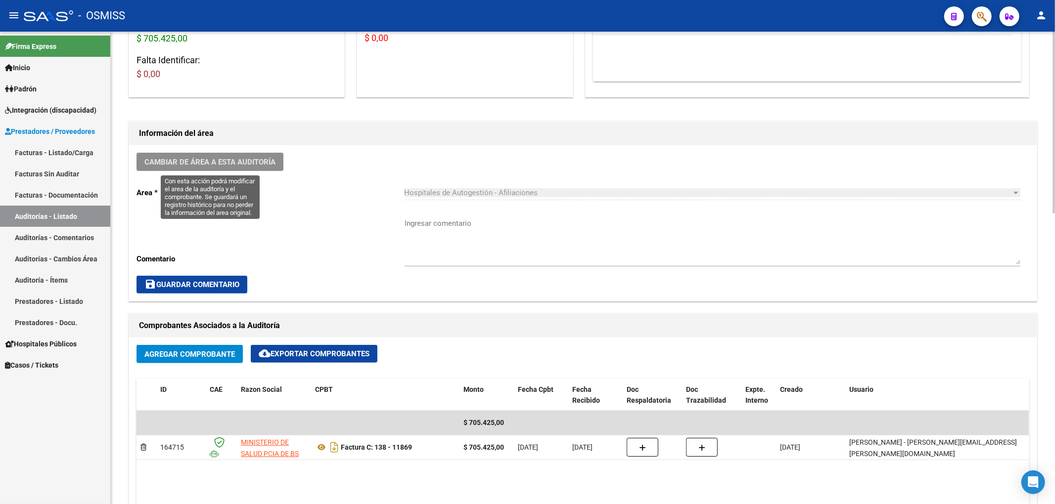
click at [222, 165] on span "Cambiar de área a esta auditoría" at bounding box center [209, 162] width 131 height 9
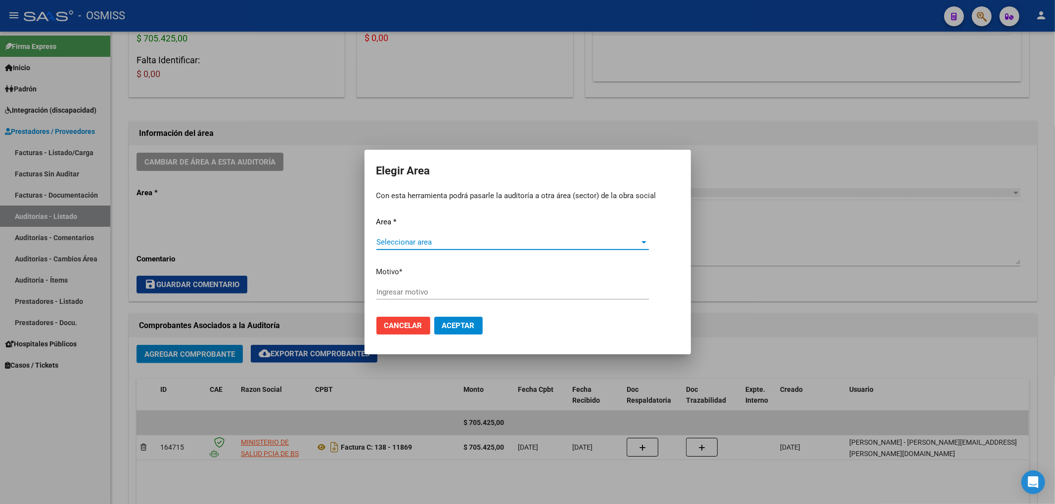
click at [386, 240] on span "Seleccionar area" at bounding box center [508, 242] width 264 height 9
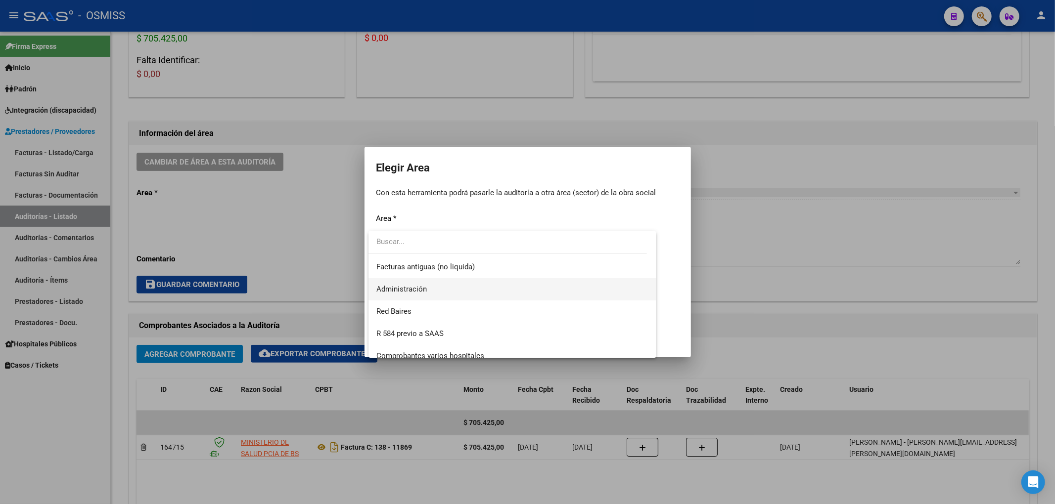
scroll to position [132, 0]
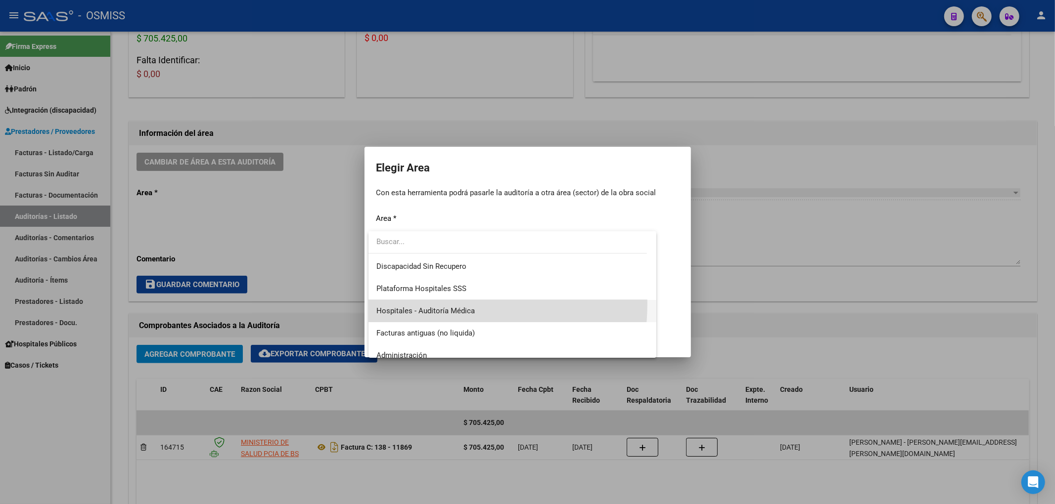
click at [411, 303] on span "Hospitales - Auditoría Médica" at bounding box center [512, 311] width 272 height 22
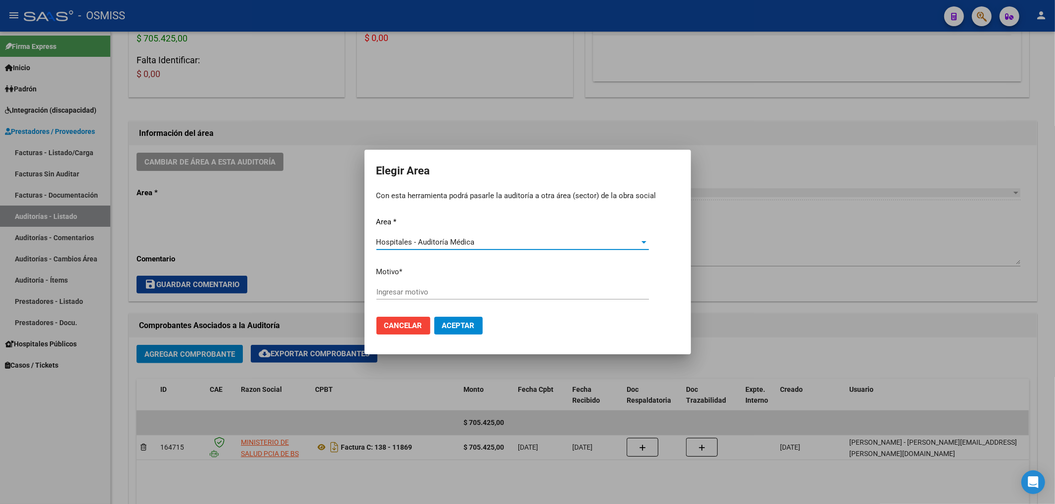
click at [394, 298] on div "Ingresar motivo" at bounding box center [512, 292] width 272 height 15
type input "AUDITADO"
click at [459, 331] on button "Aceptar" at bounding box center [458, 326] width 48 height 18
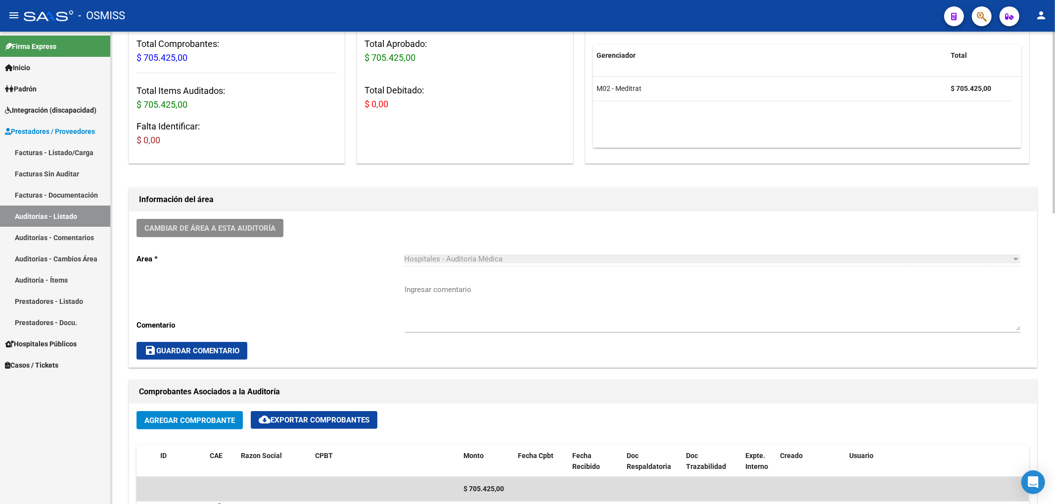
scroll to position [0, 0]
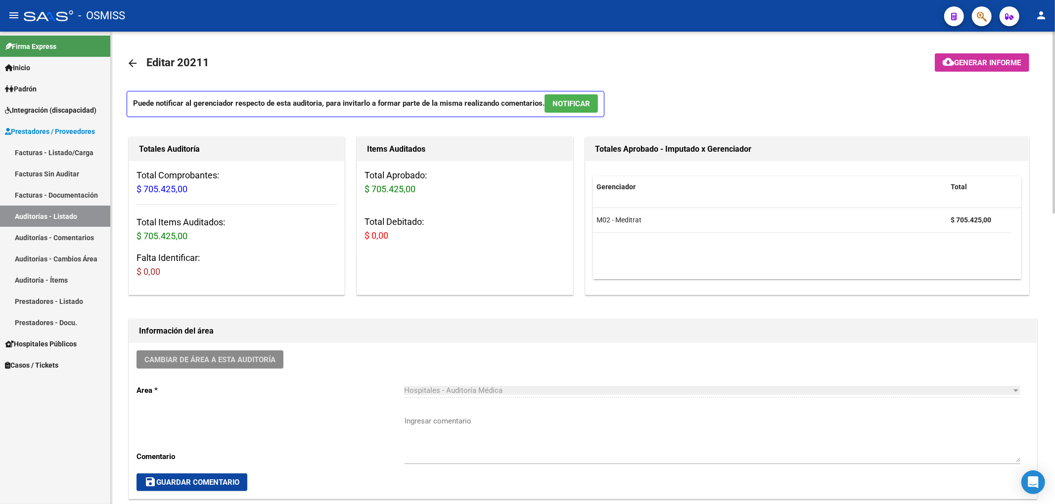
click at [132, 66] on mat-icon "arrow_back" at bounding box center [133, 63] width 12 height 12
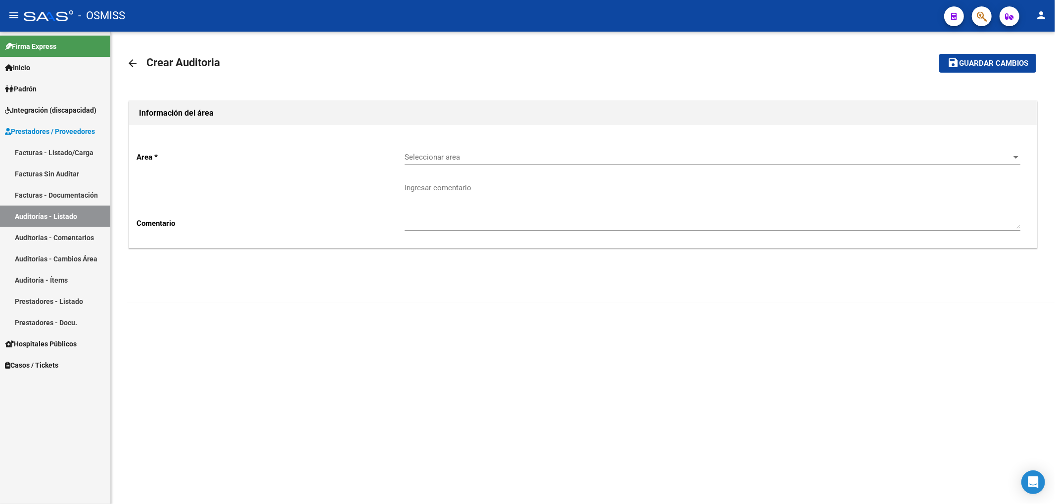
click at [483, 153] on span "Seleccionar area" at bounding box center [708, 157] width 607 height 9
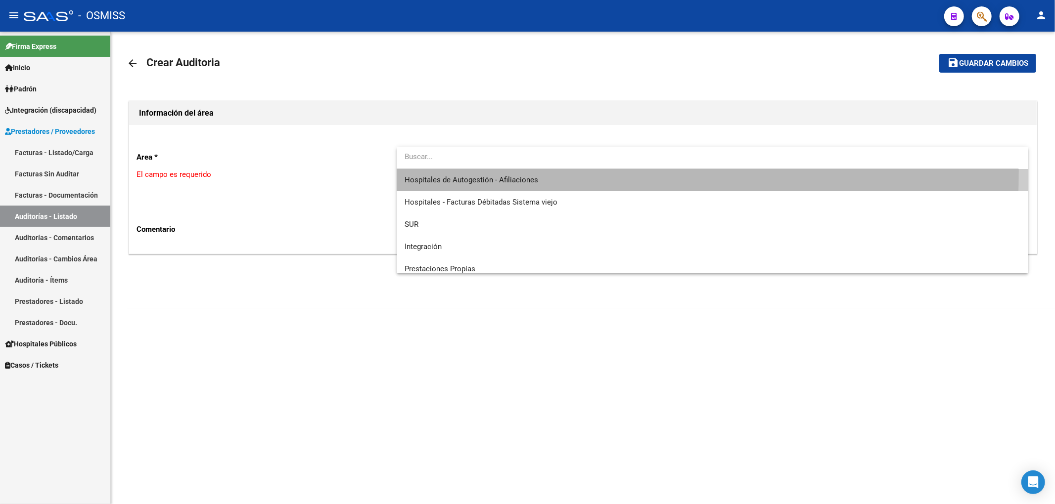
click at [486, 173] on span "Hospitales de Autogestión - Afiliaciones" at bounding box center [713, 180] width 616 height 22
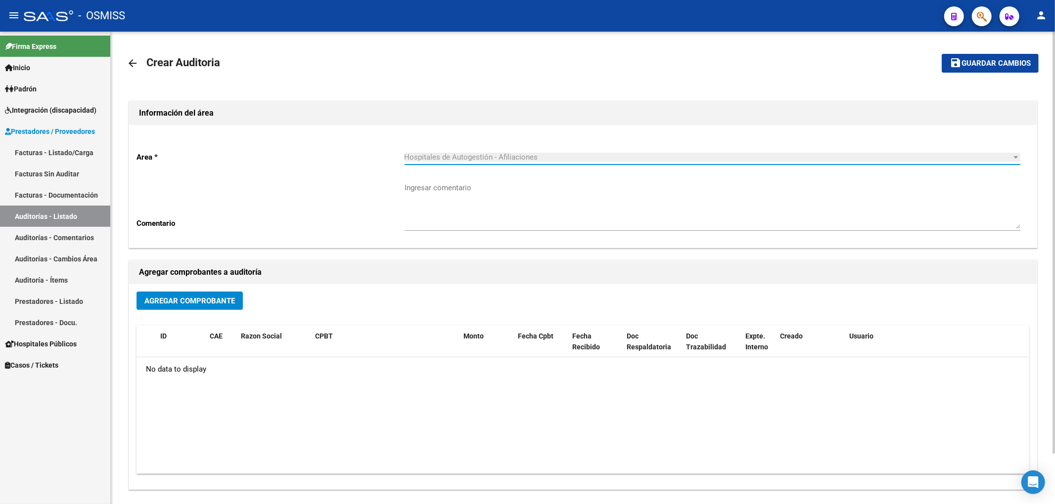
click at [228, 298] on span "Agregar Comprobante" at bounding box center [189, 301] width 91 height 9
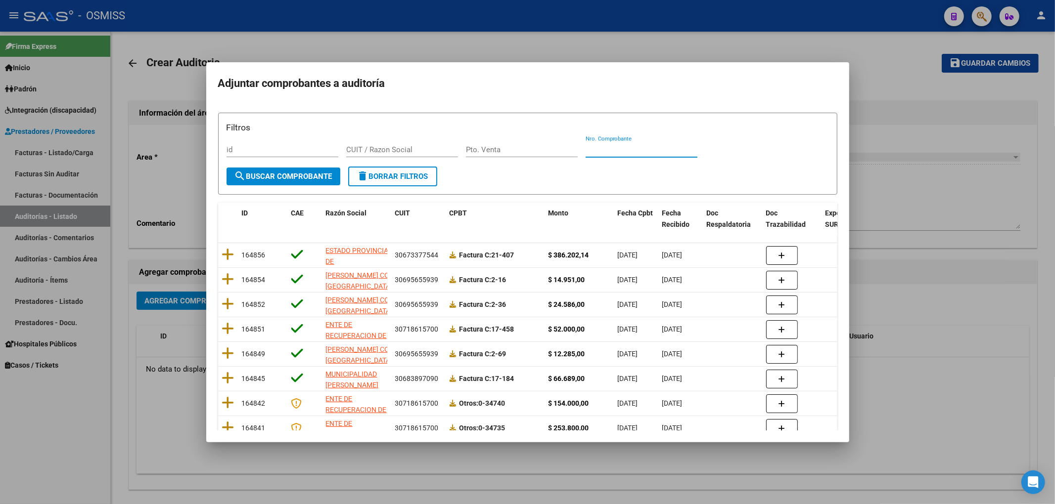
click at [609, 153] on input "Nro. Comprobante" at bounding box center [642, 149] width 112 height 9
type input "11870"
click at [323, 182] on button "search Buscar Comprobante" at bounding box center [284, 177] width 114 height 18
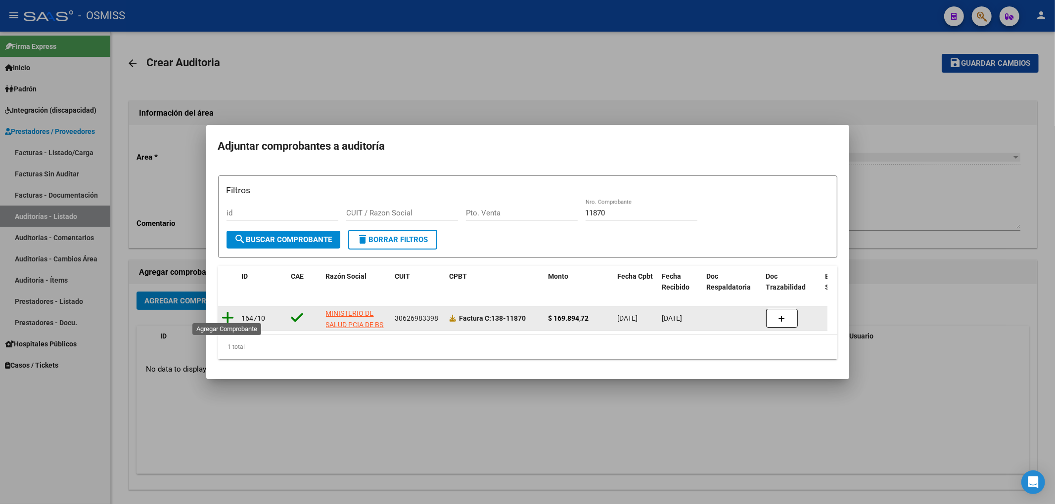
click at [230, 314] on icon at bounding box center [228, 318] width 12 height 14
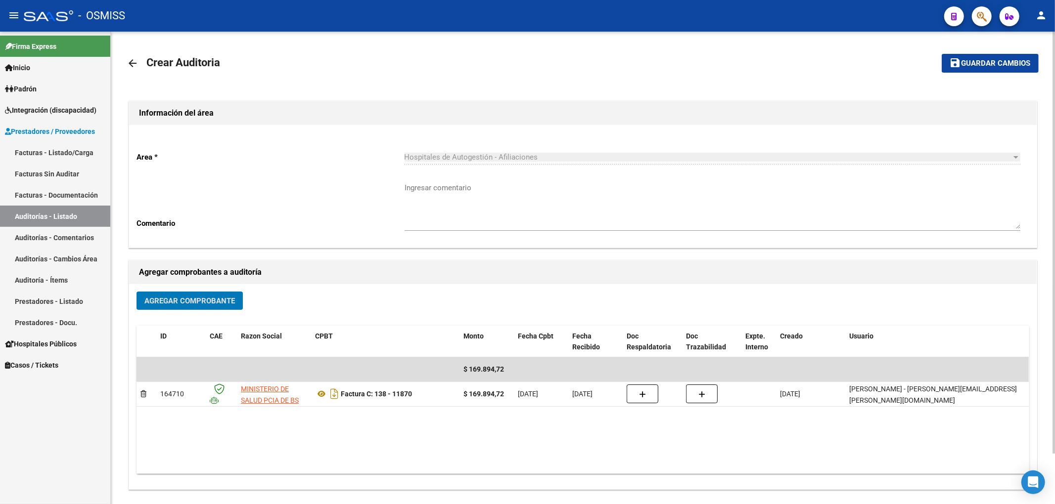
click at [990, 66] on span "Guardar cambios" at bounding box center [995, 63] width 69 height 9
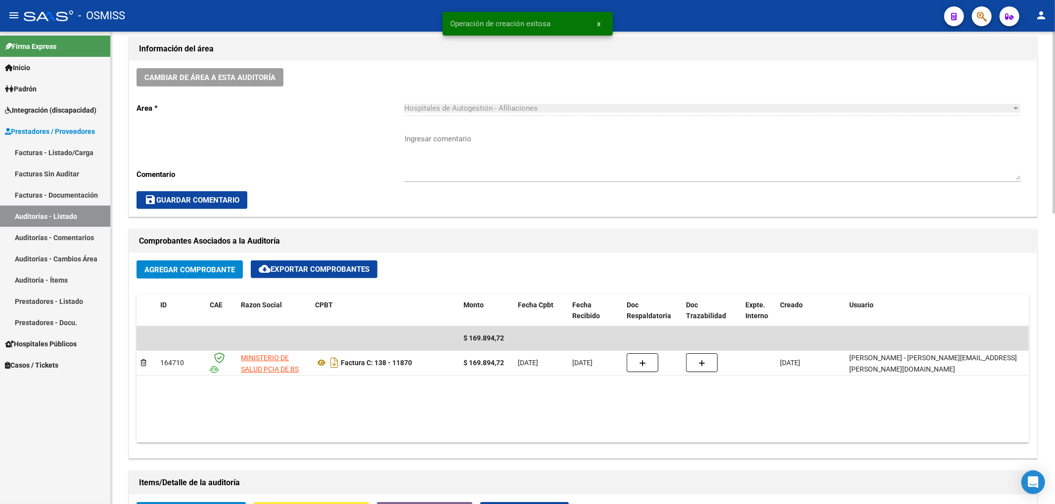
scroll to position [527, 0]
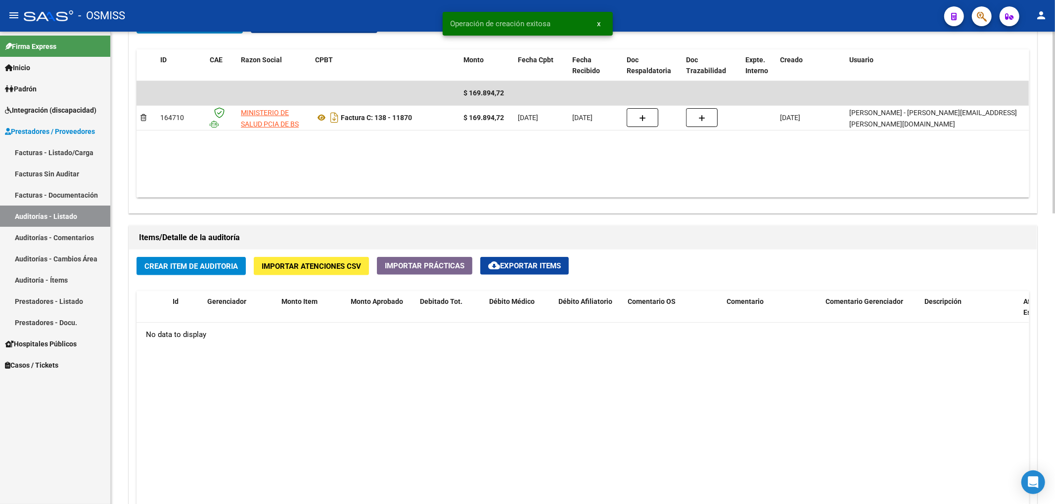
click at [221, 274] on button "Crear Item de Auditoria" at bounding box center [190, 266] width 109 height 18
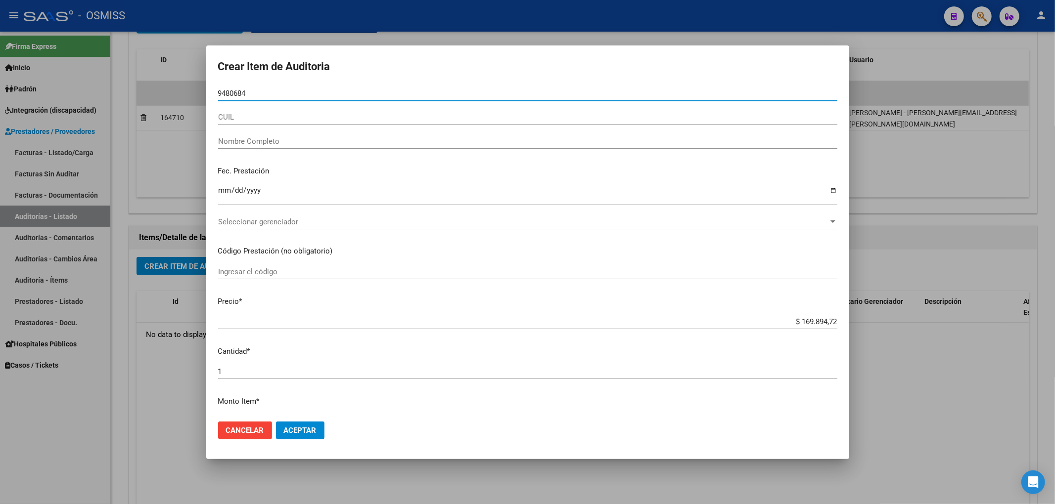
type input "94806848"
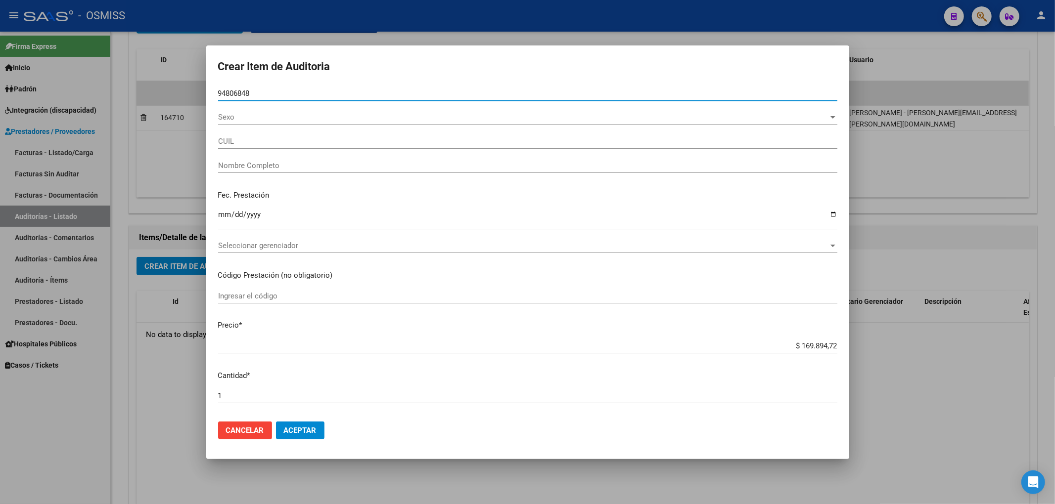
type input "20948068487"
type input "[PERSON_NAME] DE [PERSON_NAME]"
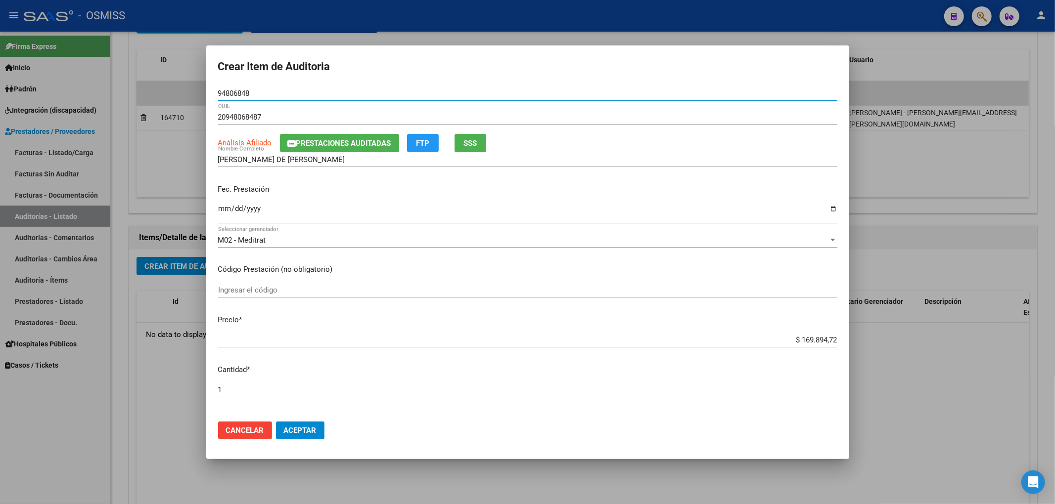
type input "94806848"
click at [226, 209] on input "Ingresar la fecha" at bounding box center [527, 213] width 619 height 16
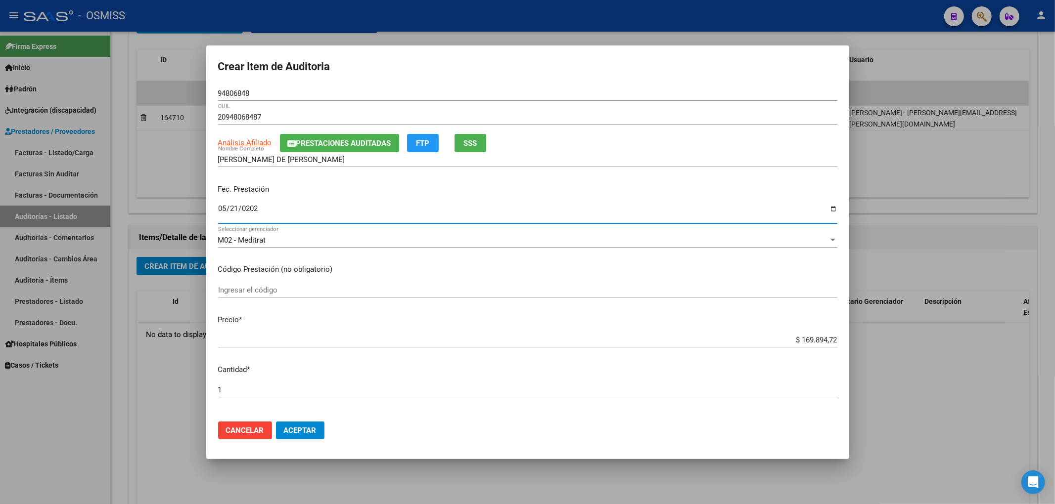
type input "[DATE]"
click at [335, 141] on span "Prestaciones Auditadas" at bounding box center [343, 143] width 95 height 9
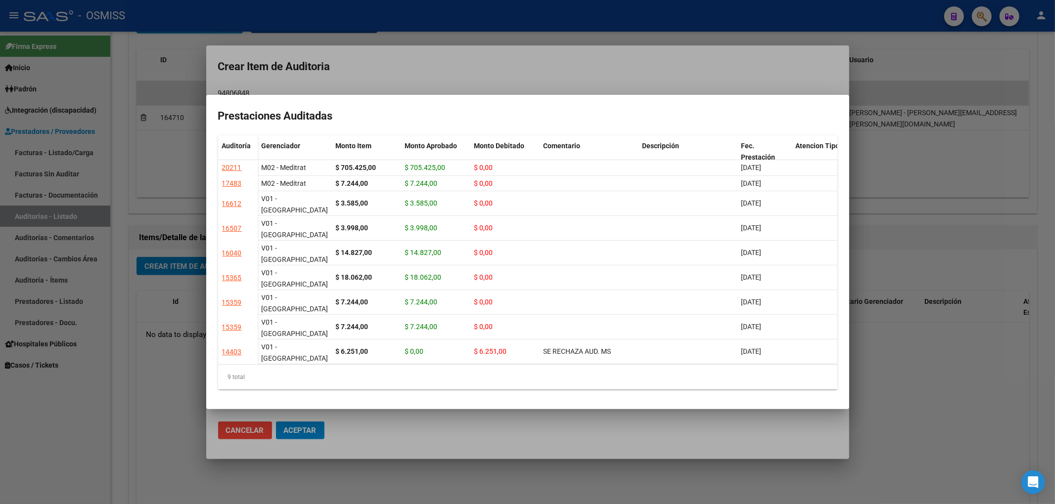
click at [414, 60] on div at bounding box center [527, 252] width 1055 height 504
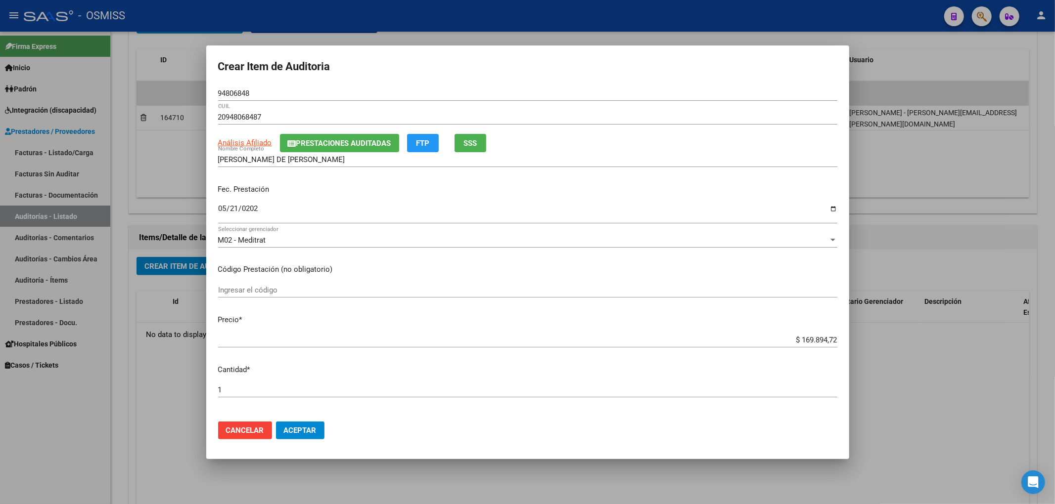
click at [304, 428] on span "Aceptar" at bounding box center [300, 430] width 33 height 9
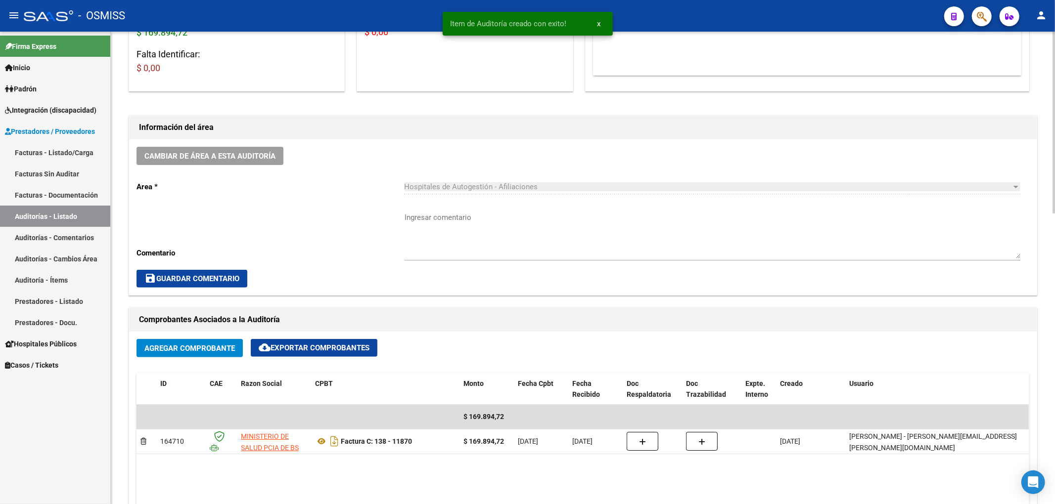
scroll to position [198, 0]
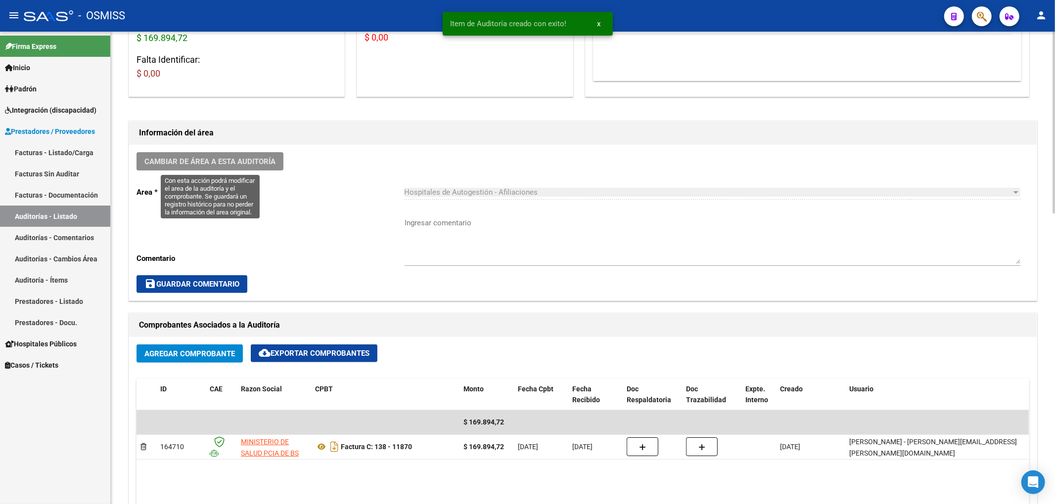
click at [270, 152] on button "Cambiar de área a esta auditoría" at bounding box center [209, 161] width 147 height 18
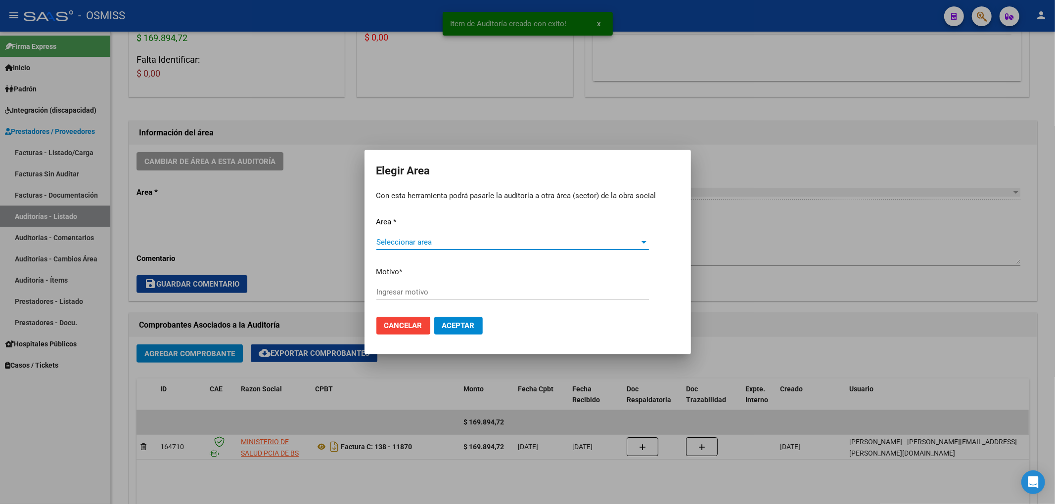
click at [408, 238] on span "Seleccionar area" at bounding box center [508, 242] width 264 height 9
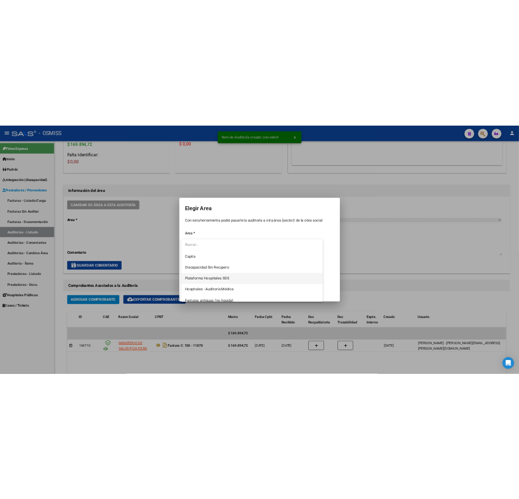
scroll to position [132, 0]
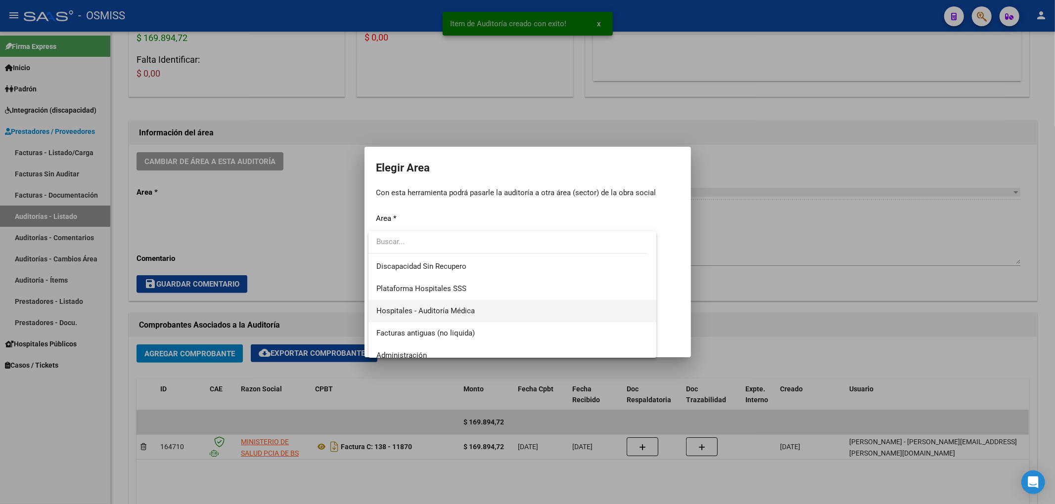
click at [450, 313] on span "Hospitales - Auditoría Médica" at bounding box center [425, 311] width 98 height 9
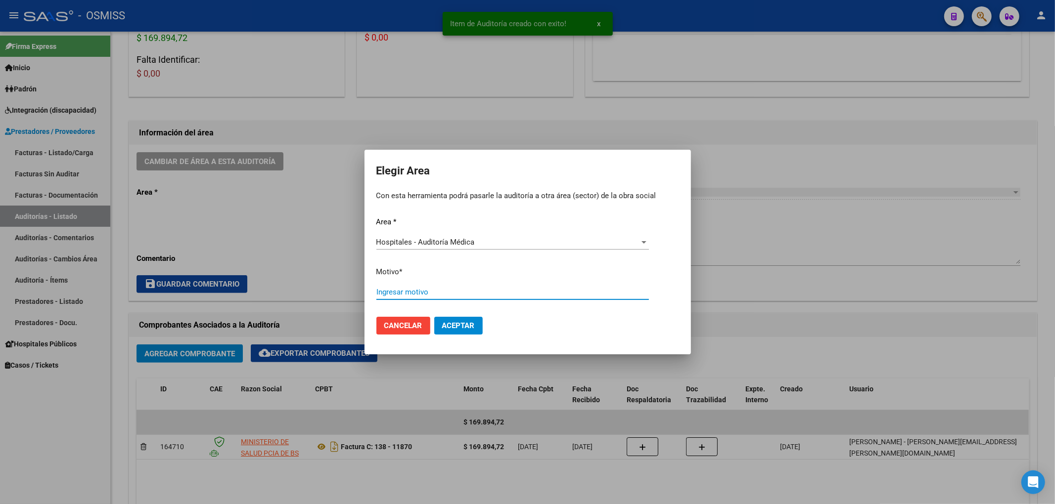
click at [407, 293] on input "Ingresar motivo" at bounding box center [512, 292] width 272 height 9
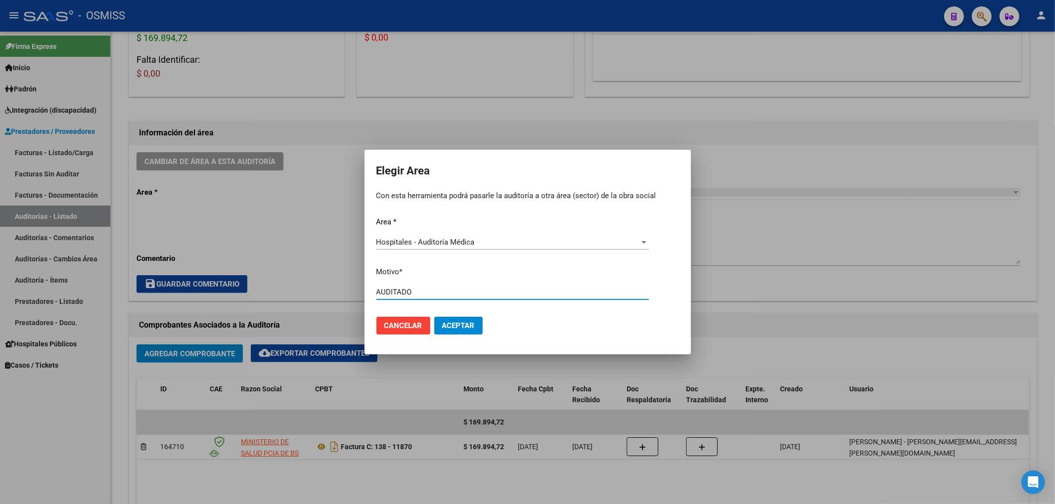
type input "AUDITADO"
click at [483, 326] on mat-dialog-actions "Cancelar Aceptar" at bounding box center [527, 326] width 303 height 34
click at [469, 327] on span "Aceptar" at bounding box center [458, 325] width 33 height 9
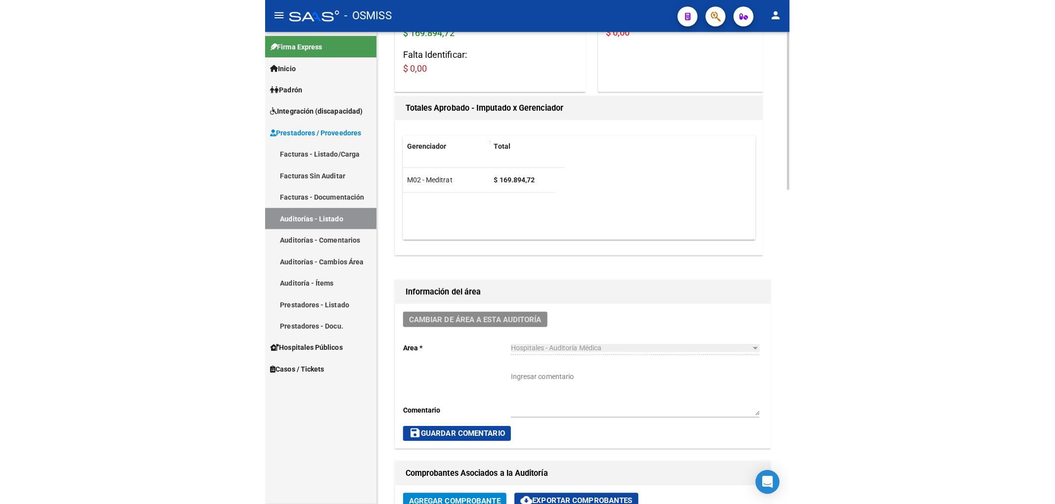
scroll to position [0, 0]
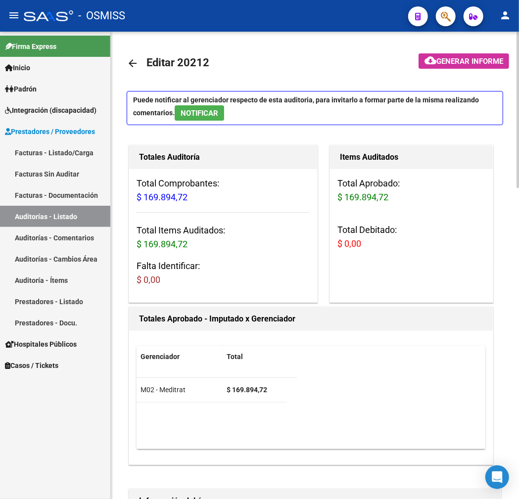
click at [141, 62] on link "arrow_back" at bounding box center [137, 62] width 20 height 23
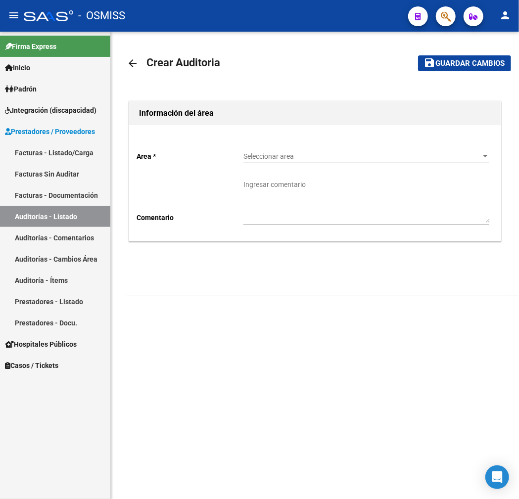
click at [307, 153] on span "Seleccionar area" at bounding box center [361, 156] width 237 height 8
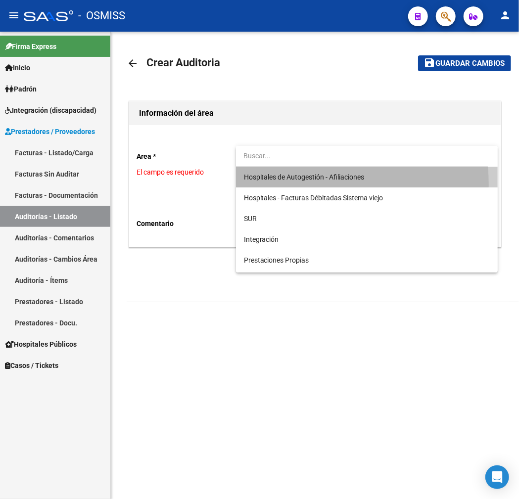
click at [301, 185] on span "Hospitales de Autogestión - Afiliaciones" at bounding box center [367, 177] width 246 height 21
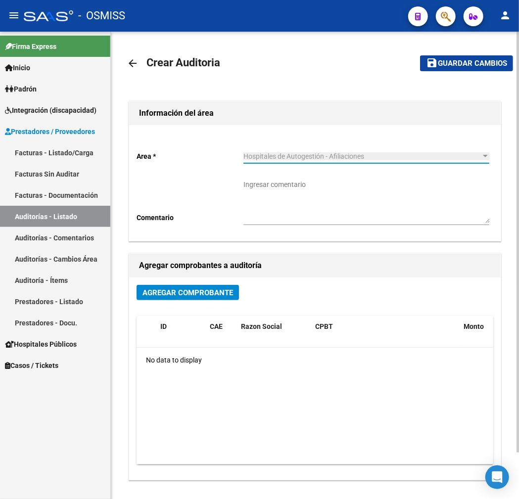
click at [135, 58] on mat-icon "arrow_back" at bounding box center [133, 63] width 12 height 12
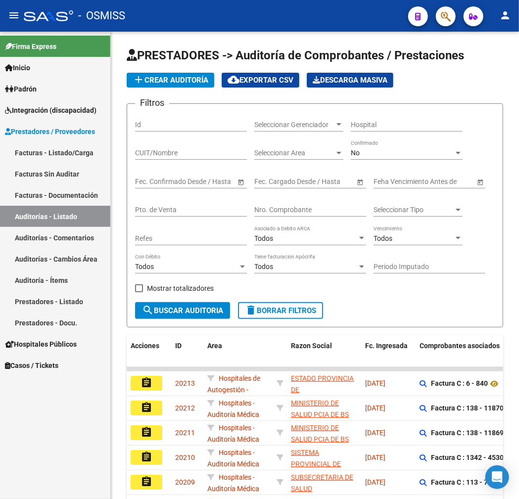
click at [135, 58] on icon at bounding box center [132, 55] width 10 height 12
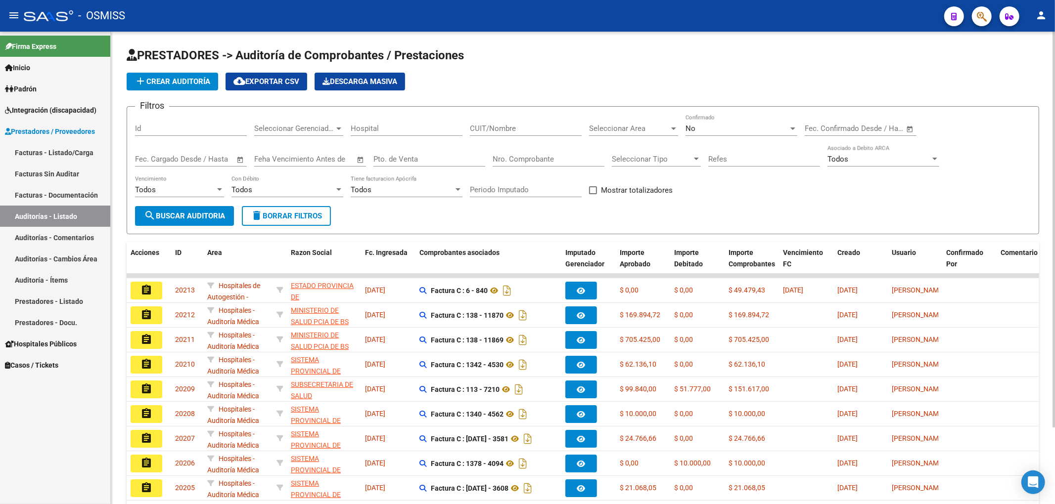
click at [524, 159] on input "Nro. Comprobante" at bounding box center [549, 159] width 112 height 9
click at [605, 125] on span "Seleccionar Area" at bounding box center [629, 128] width 80 height 9
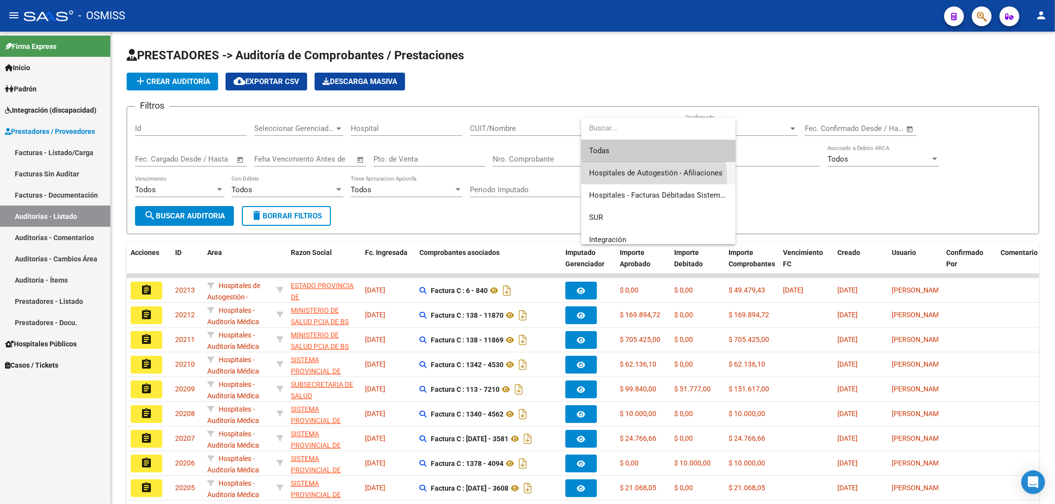
click at [610, 181] on span "Hospitales de Autogestión - Afiliaciones" at bounding box center [658, 173] width 138 height 22
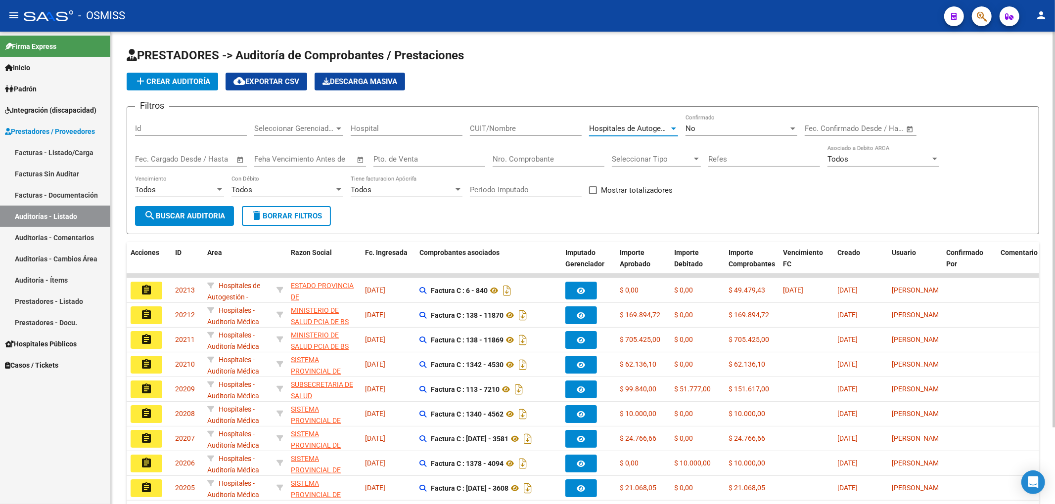
click at [211, 217] on span "search Buscar Auditoria" at bounding box center [184, 216] width 81 height 9
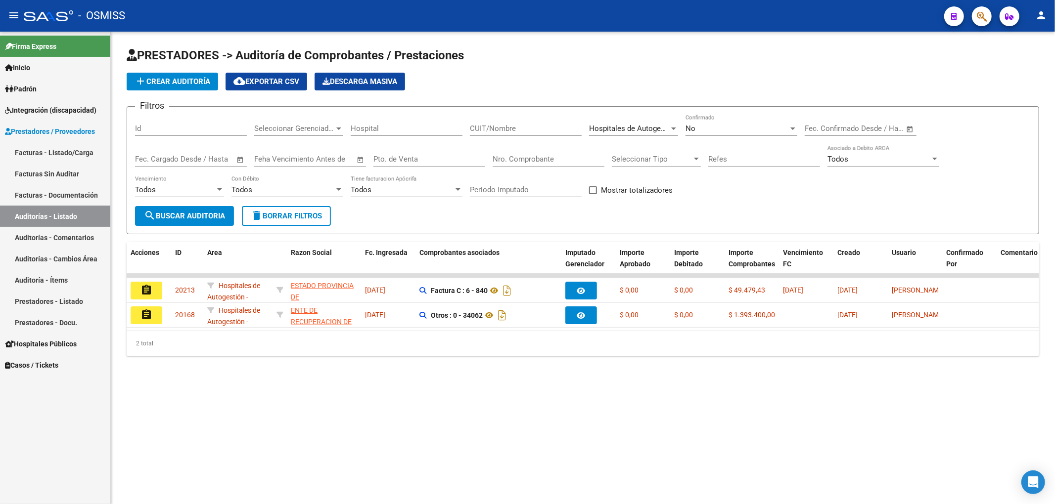
click at [179, 72] on app-list-header "PRESTADORES -> Auditoría de Comprobantes / Prestaciones add Crear Auditoría clo…" at bounding box center [583, 140] width 912 height 187
click at [190, 74] on button "add Crear Auditoría" at bounding box center [172, 82] width 91 height 18
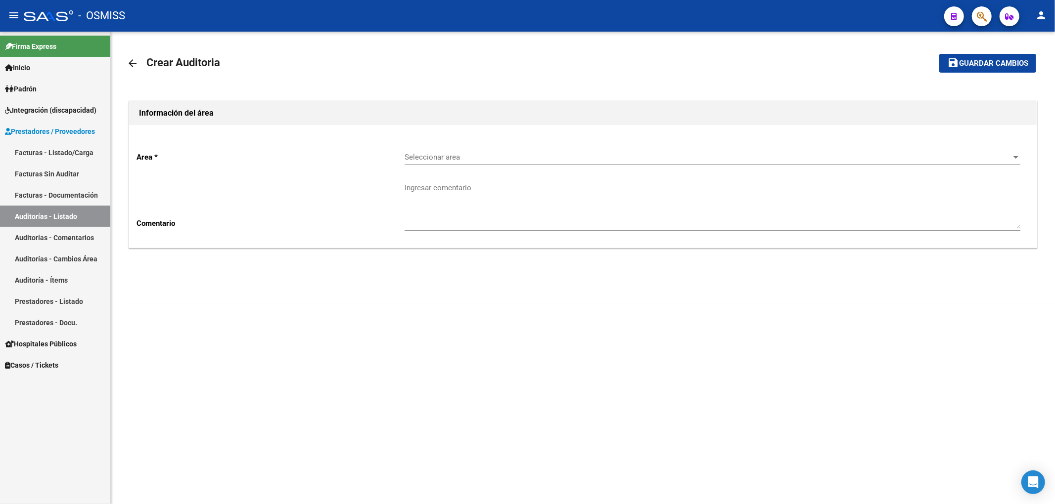
click at [550, 154] on span "Seleccionar area" at bounding box center [708, 157] width 607 height 9
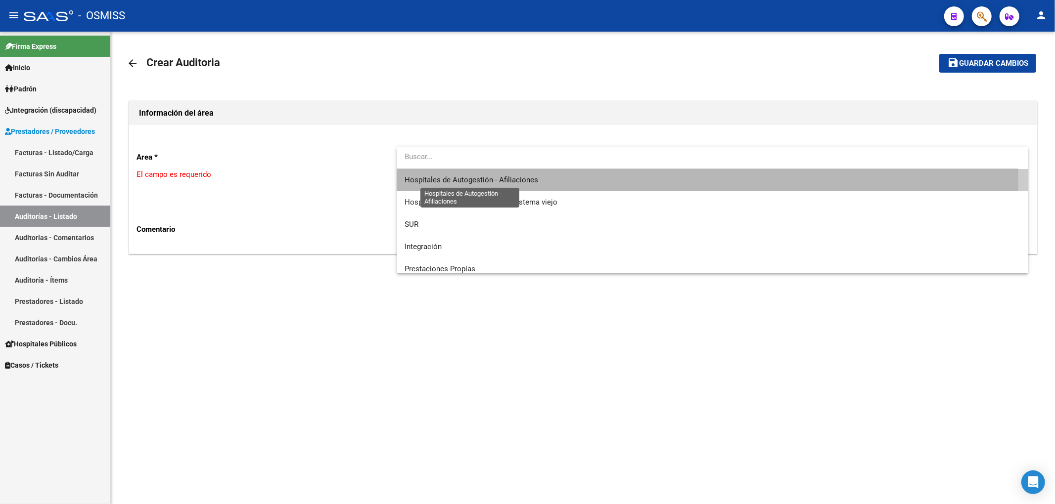
click at [535, 180] on span "Hospitales de Autogestión - Afiliaciones" at bounding box center [472, 180] width 134 height 9
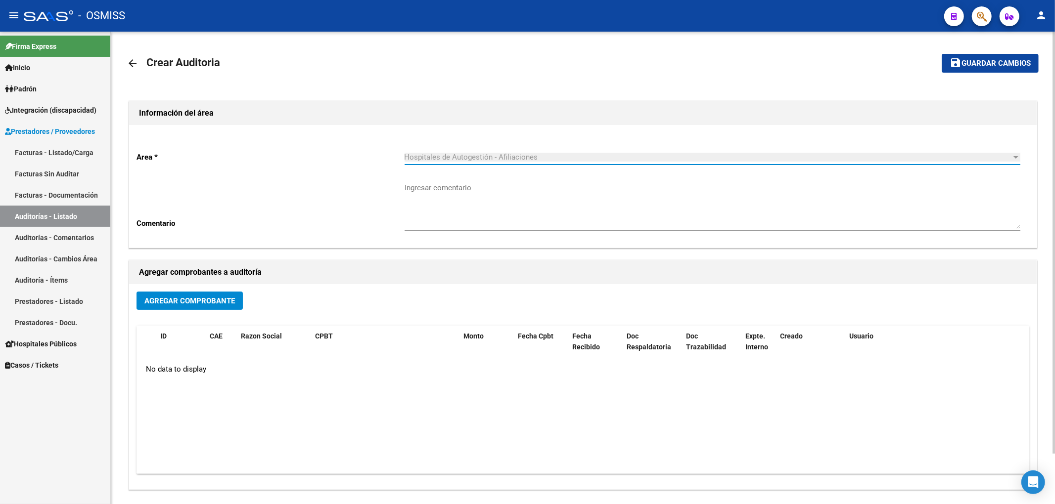
click at [242, 300] on button "Agregar Comprobante" at bounding box center [189, 301] width 106 height 18
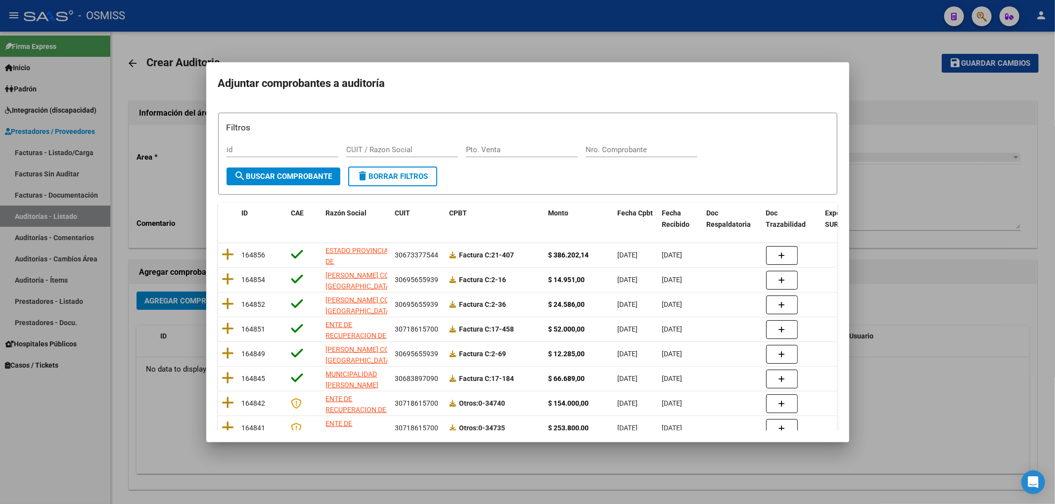
drag, startPoint x: 468, startPoint y: 121, endPoint x: 507, endPoint y: 139, distance: 43.4
click at [468, 121] on h3 "Filtros" at bounding box center [528, 127] width 602 height 13
click at [622, 152] on input "Nro. Comprobante" at bounding box center [642, 149] width 112 height 9
type input "11884"
click at [262, 183] on button "search Buscar Comprobante" at bounding box center [284, 177] width 114 height 18
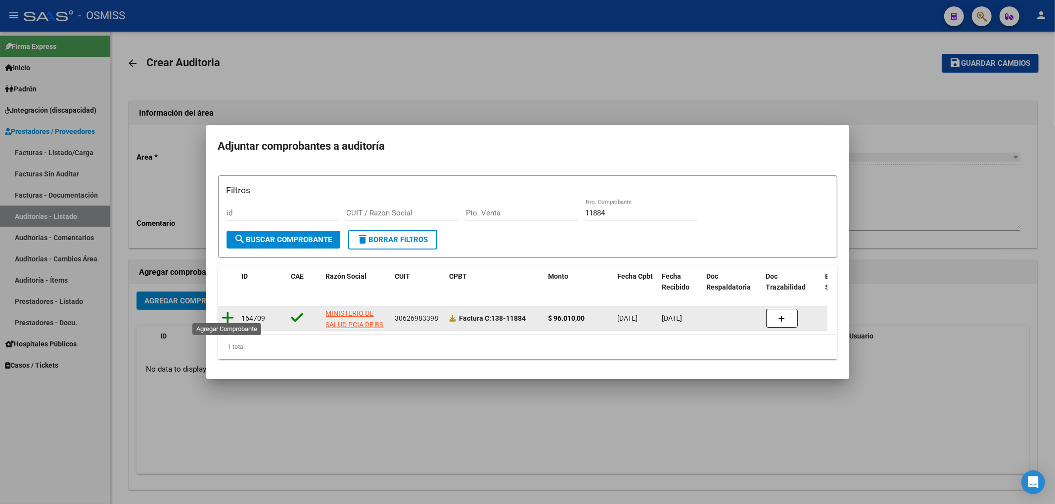
click at [228, 317] on icon at bounding box center [228, 318] width 12 height 14
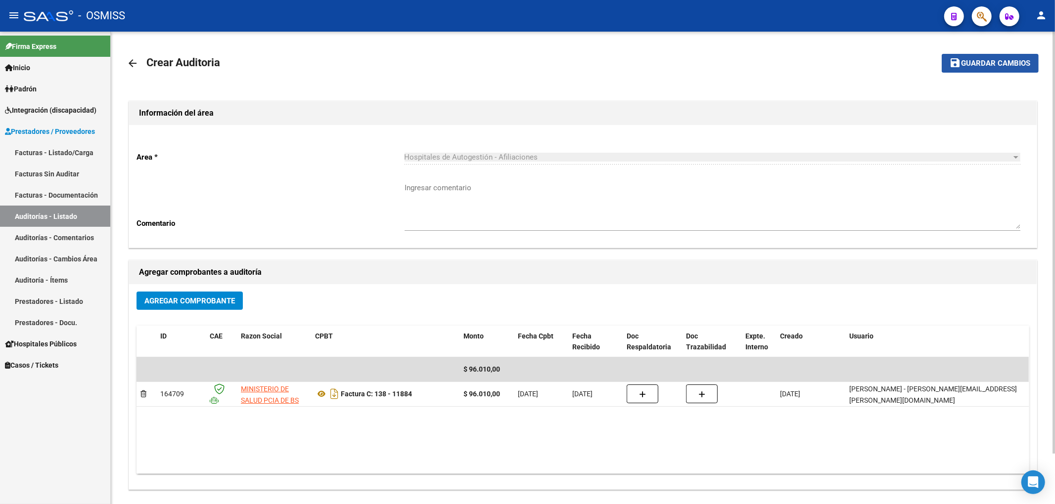
click at [991, 68] on span "Guardar cambios" at bounding box center [995, 63] width 69 height 9
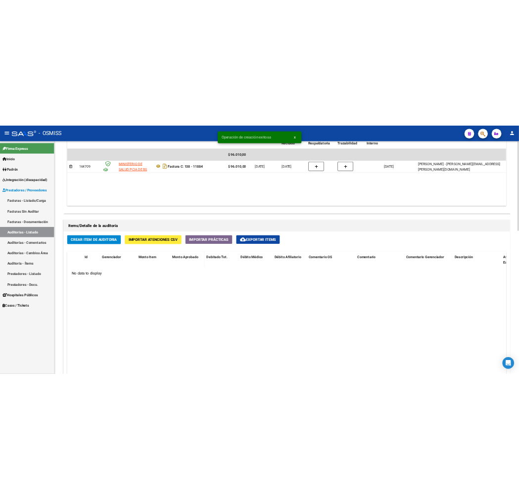
scroll to position [593, 0]
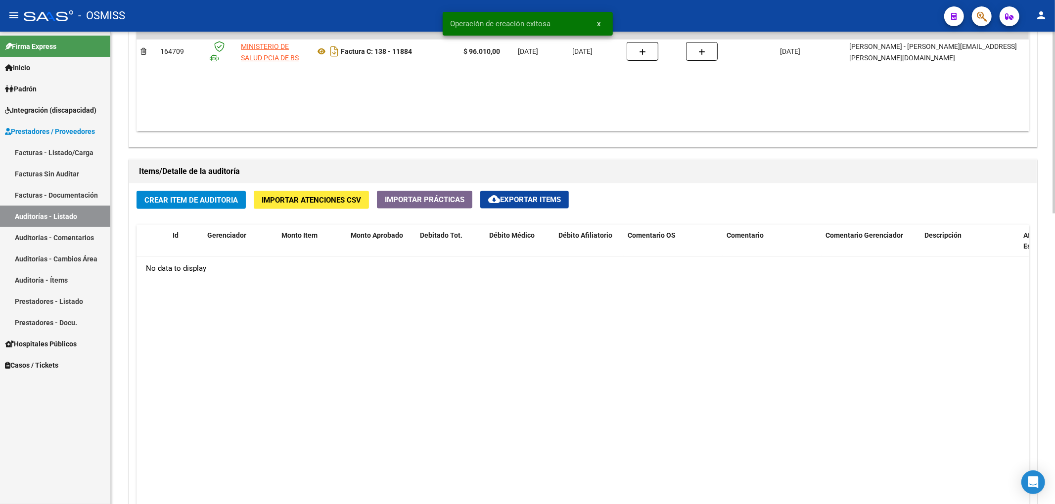
click at [212, 196] on span "Crear Item de Auditoria" at bounding box center [190, 200] width 93 height 9
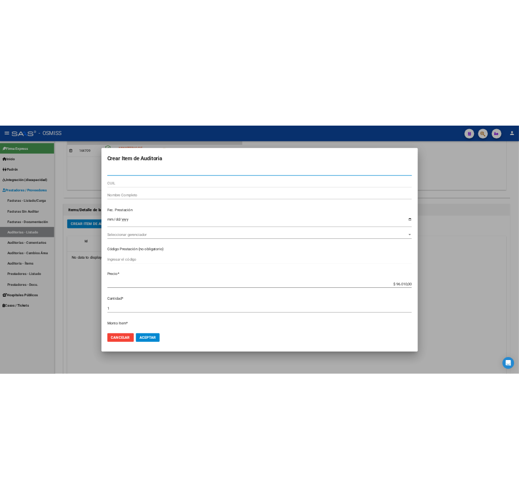
scroll to position [630, 0]
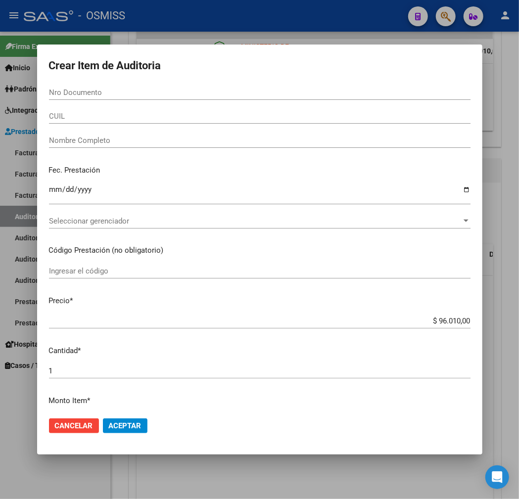
click at [93, 93] on input "Nro Documento" at bounding box center [259, 92] width 421 height 9
type input "55494158"
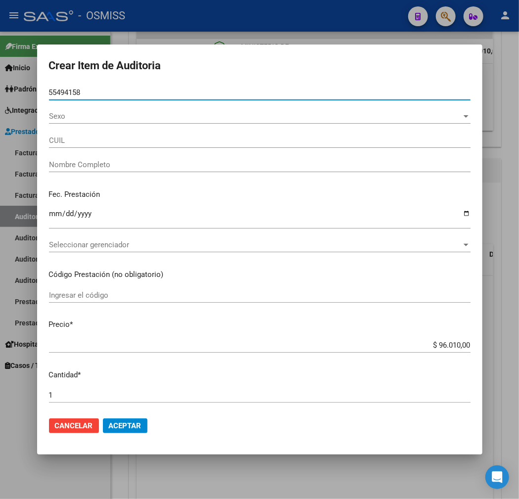
type input "27554941589"
type input "[PERSON_NAME] VICTORIA"
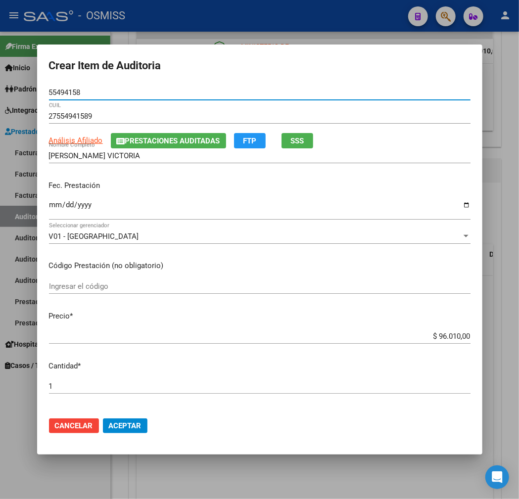
type input "55494158"
click at [52, 203] on input "Ingresar la fecha" at bounding box center [259, 209] width 421 height 16
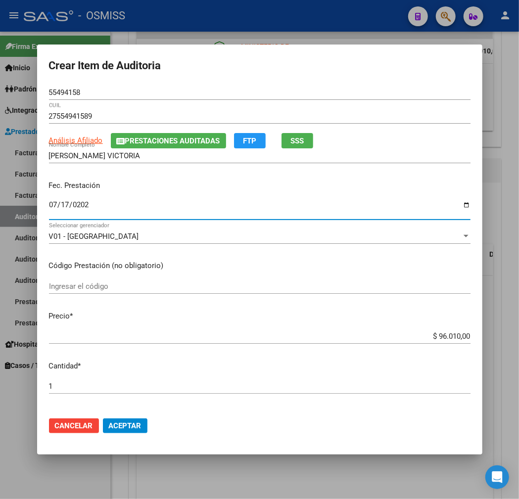
type input "[DATE]"
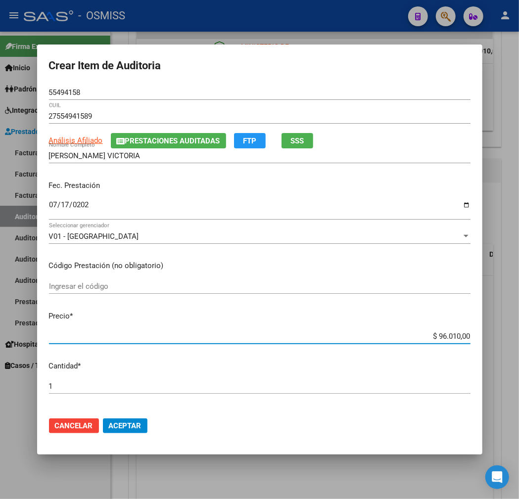
drag, startPoint x: 416, startPoint y: 334, endPoint x: 524, endPoint y: 335, distance: 108.3
click at [519, 335] on html "menu - OSMISS person Firma Express Inicio Instructivos Contacto OS Padrón Padró…" at bounding box center [259, 249] width 519 height 499
type input "$ 0,03"
type input "$ 0,35"
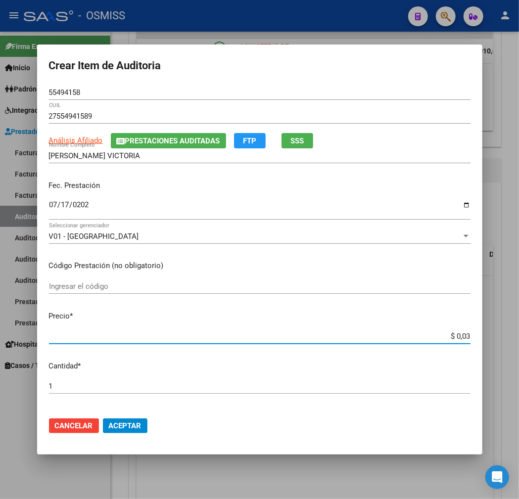
type input "$ 0,35"
type input "$ 3,58"
type input "$ 35,85"
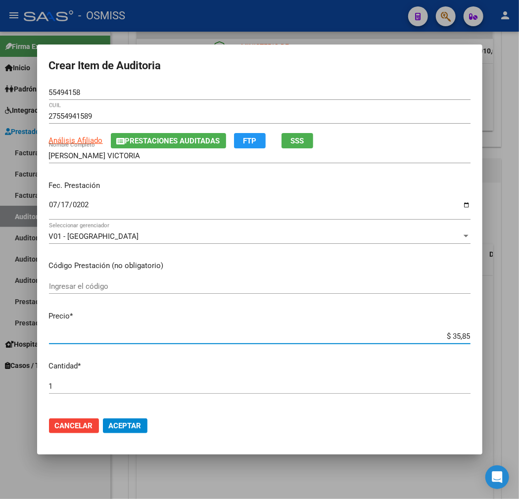
type input "$ 358,50"
type input "$ 3.585,00"
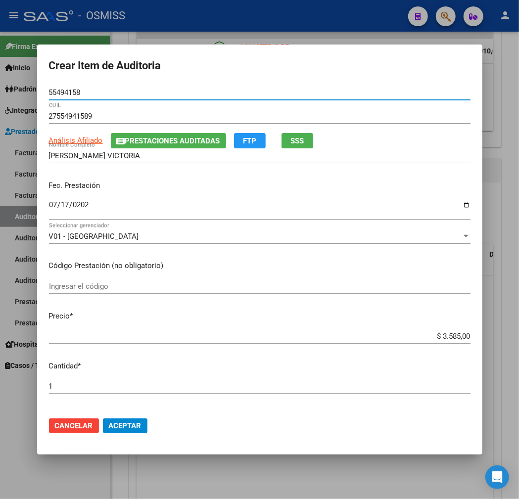
drag, startPoint x: 84, startPoint y: 91, endPoint x: -4, endPoint y: 93, distance: 88.0
click at [0, 93] on html "menu - OSMISS person Firma Express Inicio Instructivos Contacto OS Padrón Padró…" at bounding box center [259, 249] width 519 height 499
click at [74, 173] on div "Fec. Prestación [DATE] Ingresar la fecha" at bounding box center [259, 201] width 421 height 56
click at [115, 428] on span "Aceptar" at bounding box center [125, 425] width 33 height 9
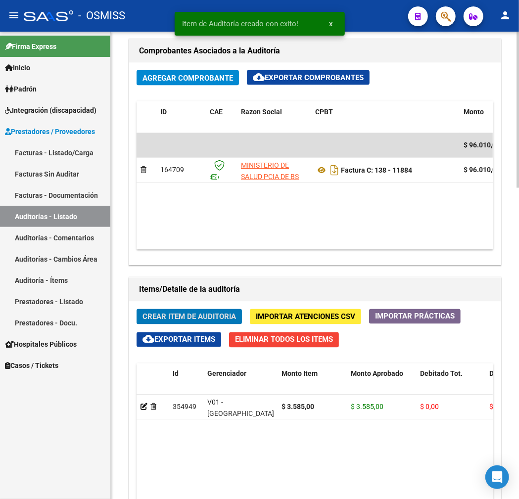
scroll to position [748, 0]
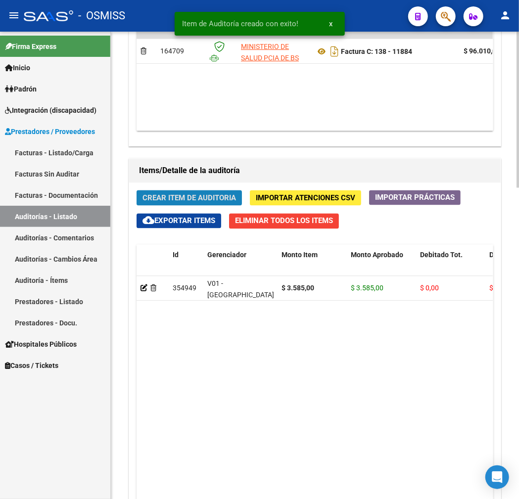
click at [181, 202] on span "Crear Item de Auditoria" at bounding box center [188, 198] width 93 height 9
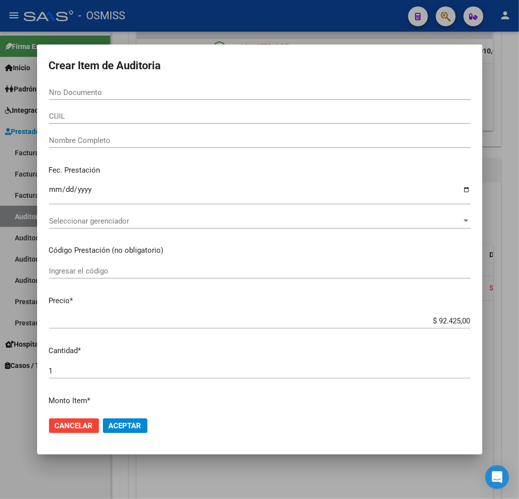
click at [103, 97] on div "Nro Documento" at bounding box center [259, 92] width 421 height 15
type input "37597403"
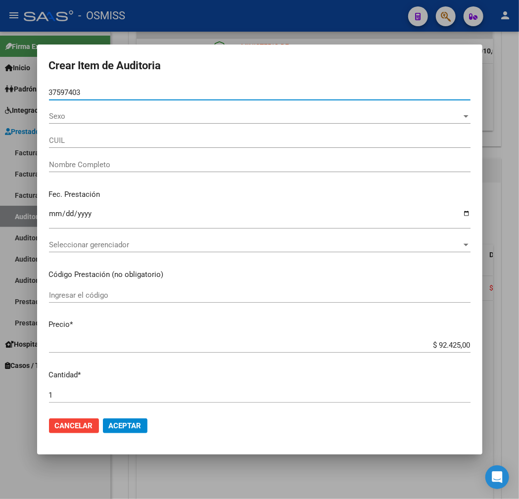
type input "27375974032"
type input "[PERSON_NAME]"
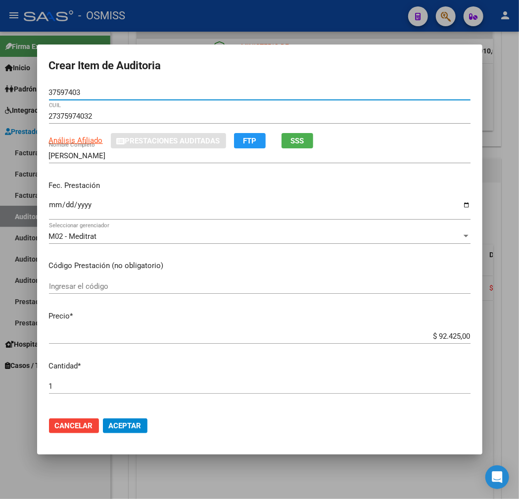
type input "37597403"
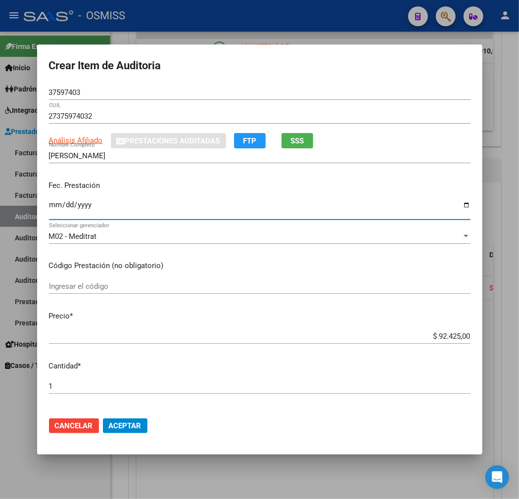
click at [49, 203] on input "Ingresar la fecha" at bounding box center [259, 209] width 421 height 16
click at [57, 204] on input "Ingresar la fecha" at bounding box center [259, 209] width 421 height 16
type input "[DATE]"
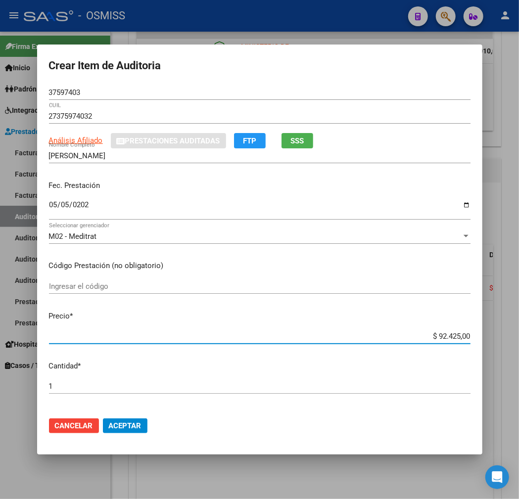
drag, startPoint x: 418, startPoint y: 334, endPoint x: 495, endPoint y: 329, distance: 76.8
click at [495, 329] on div "Crear Item de Auditoria 37597403 Nro Documento 27375974032 CUIL Análisis Afilia…" at bounding box center [259, 249] width 519 height 499
type input "$ 0,01"
type input "$ 0,11"
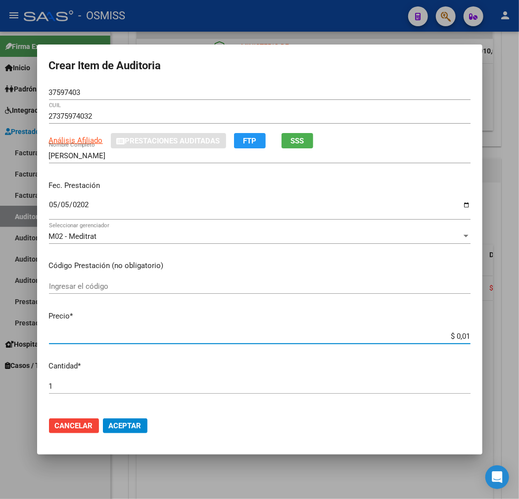
type input "$ 0,11"
type input "$ 1,13"
drag, startPoint x: 84, startPoint y: 91, endPoint x: 20, endPoint y: 91, distance: 63.3
click at [20, 91] on div "Crear Item de Auditoria 37597403 Nro Documento 27375974032 CUIL Análisis Afilia…" at bounding box center [259, 249] width 519 height 499
click at [75, 178] on div "Fec. Prestación [DATE] Ingresar la fecha" at bounding box center [259, 201] width 421 height 56
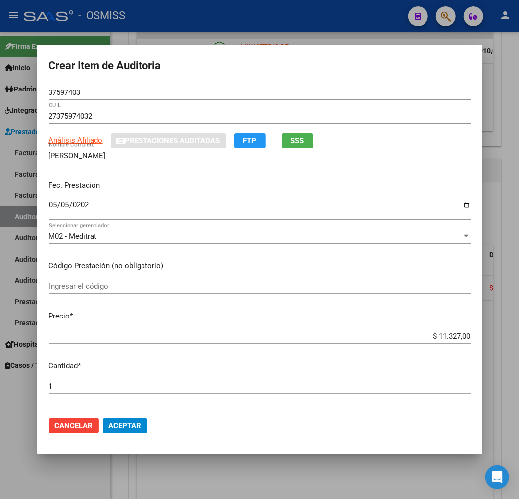
click at [113, 424] on span "Aceptar" at bounding box center [125, 425] width 33 height 9
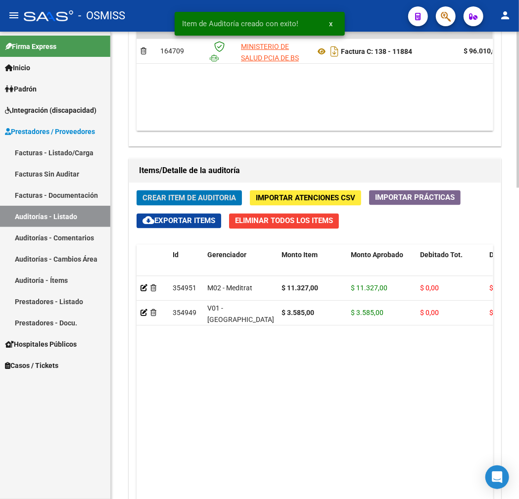
click at [190, 196] on span "Crear Item de Auditoria" at bounding box center [188, 198] width 93 height 9
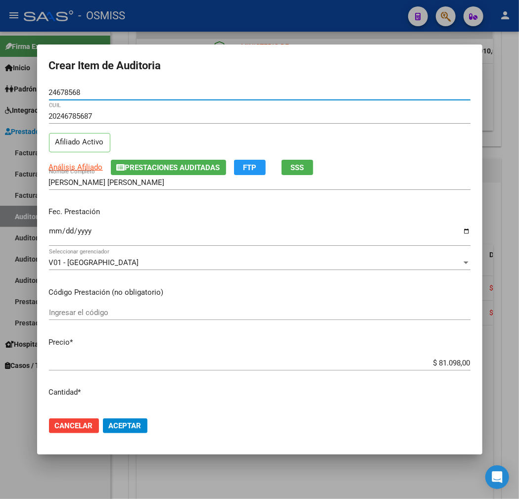
click at [189, 163] on span "Prestaciones Auditadas" at bounding box center [172, 167] width 95 height 9
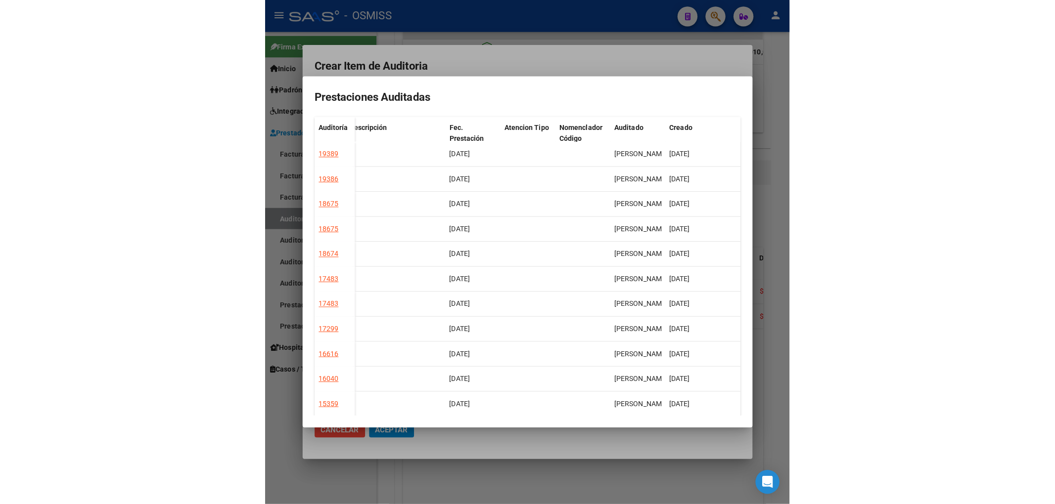
scroll to position [0, 0]
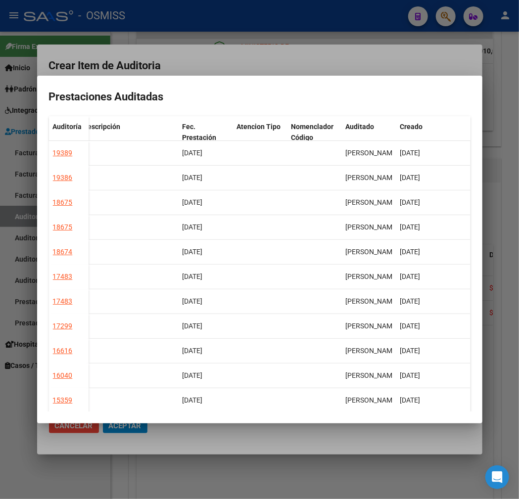
click at [321, 60] on div at bounding box center [259, 249] width 519 height 499
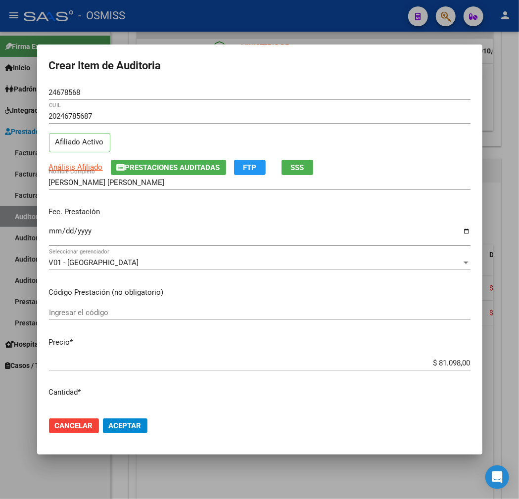
drag, startPoint x: 58, startPoint y: 91, endPoint x: -4, endPoint y: 86, distance: 62.1
click at [0, 86] on html "menu - OSMISS person Firma Express Inicio Instructivos Contacto OS Padrón Padró…" at bounding box center [259, 249] width 519 height 499
click at [51, 234] on input "Ingresar la fecha" at bounding box center [259, 235] width 421 height 16
click at [139, 428] on span "Aceptar" at bounding box center [125, 425] width 33 height 9
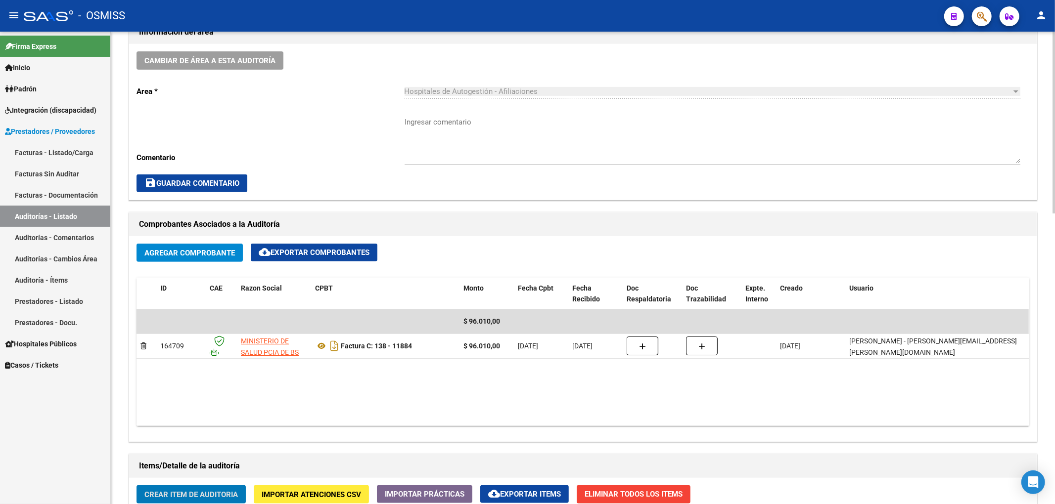
scroll to position [293, 0]
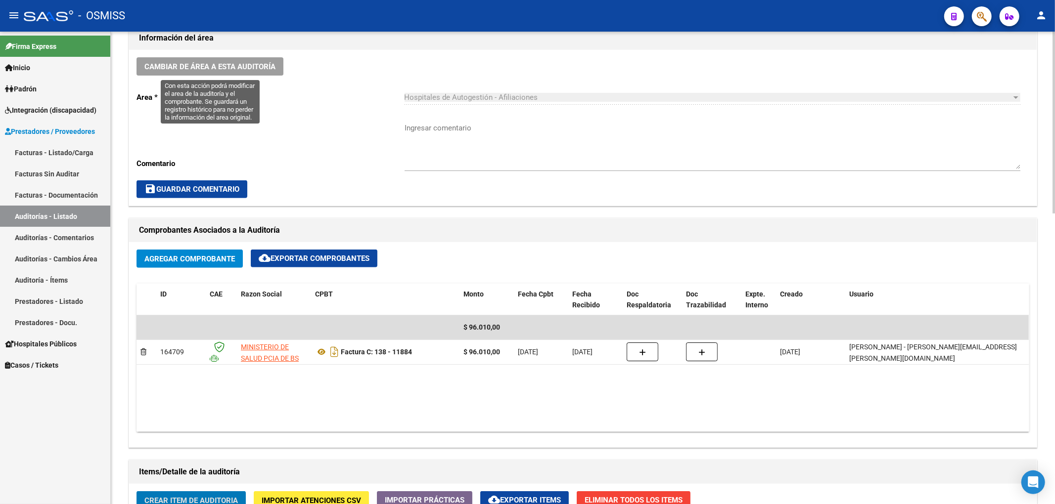
click at [259, 69] on span "Cambiar de área a esta auditoría" at bounding box center [209, 66] width 131 height 9
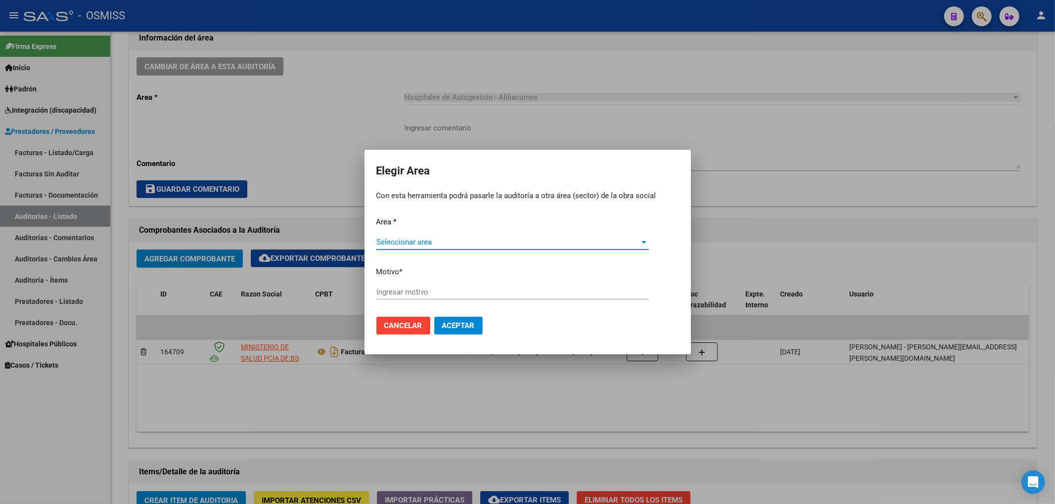
click at [403, 238] on span "Seleccionar area" at bounding box center [508, 242] width 264 height 9
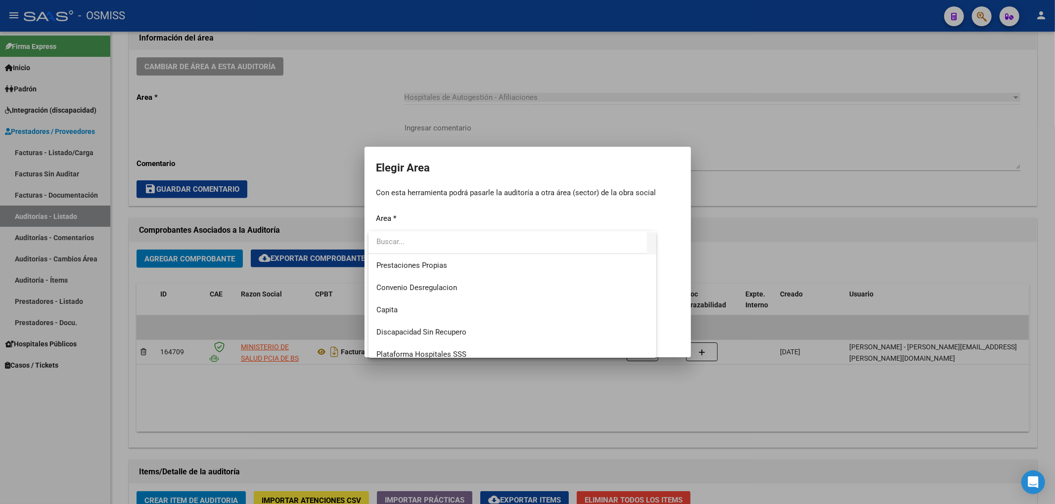
scroll to position [132, 0]
click at [422, 311] on span "Hospitales - Auditoría Médica" at bounding box center [425, 311] width 98 height 9
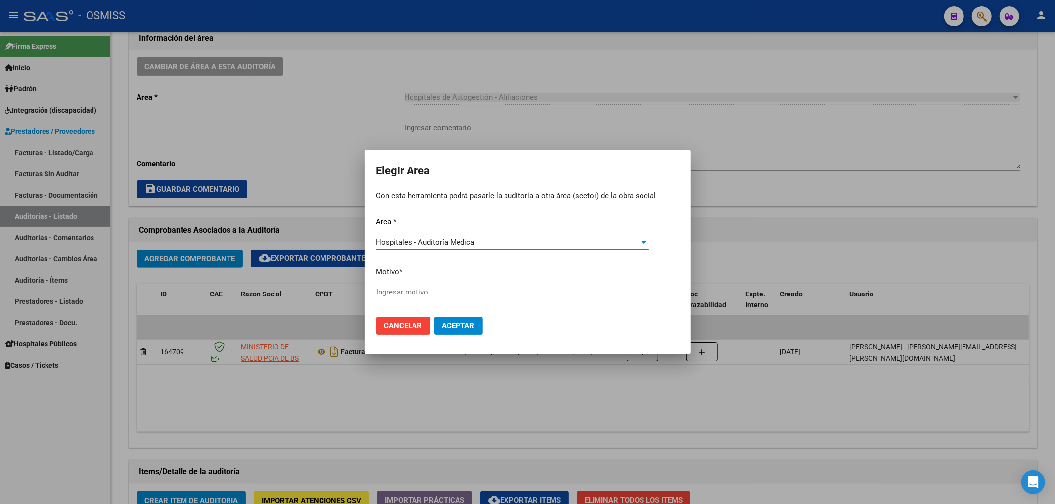
click at [400, 292] on input "Ingresar motivo" at bounding box center [512, 292] width 272 height 9
click at [452, 323] on span "Aceptar" at bounding box center [458, 325] width 33 height 9
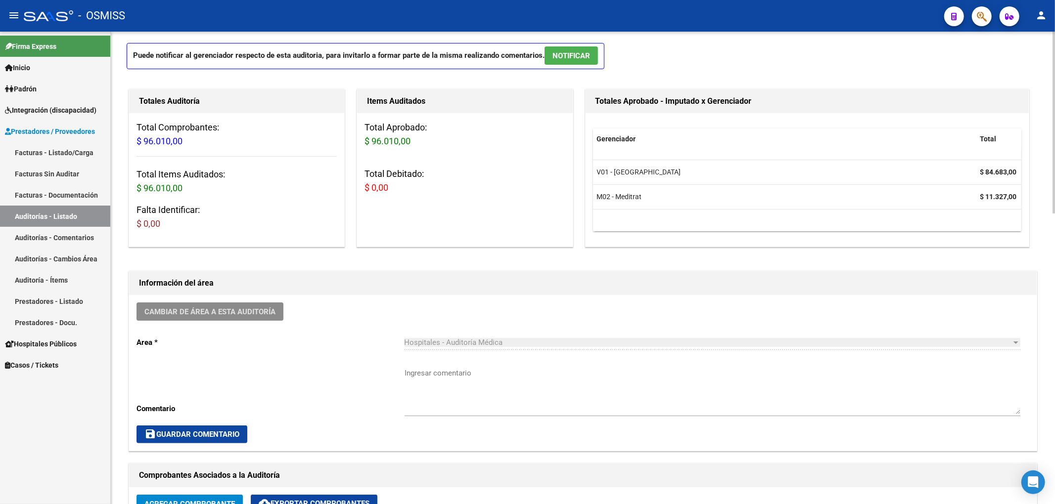
scroll to position [0, 0]
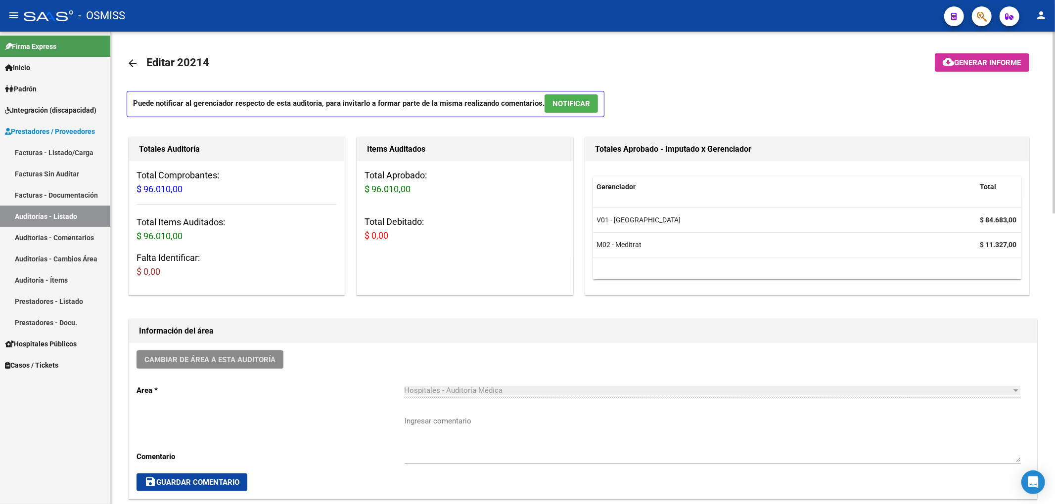
click at [137, 63] on mat-icon "arrow_back" at bounding box center [133, 63] width 12 height 12
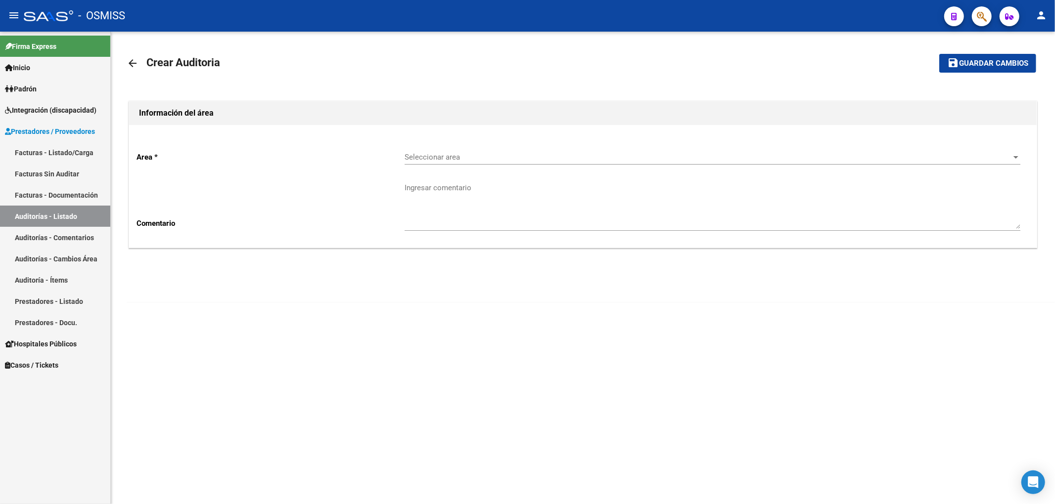
click at [496, 163] on div "Seleccionar area Seleccionar area" at bounding box center [713, 153] width 616 height 21
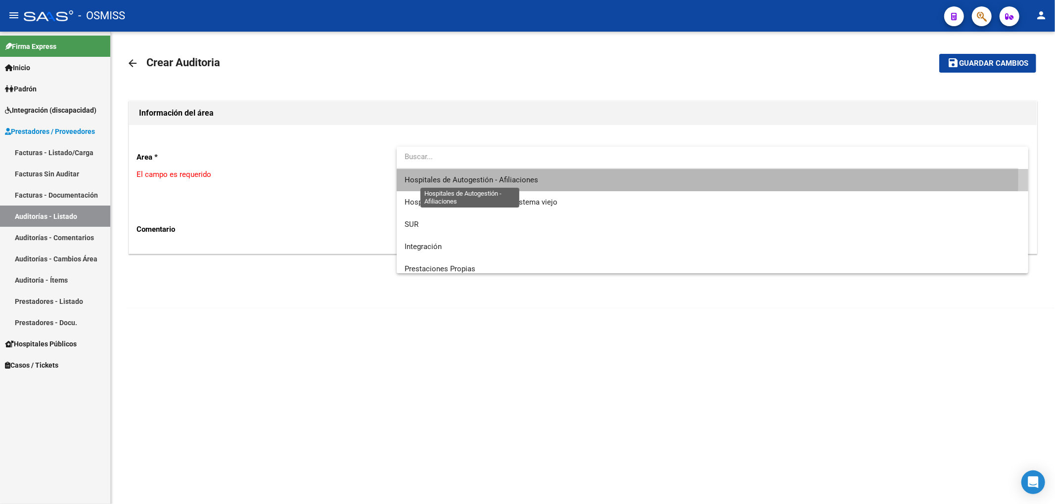
click at [511, 177] on span "Hospitales de Autogestión - Afiliaciones" at bounding box center [472, 180] width 134 height 9
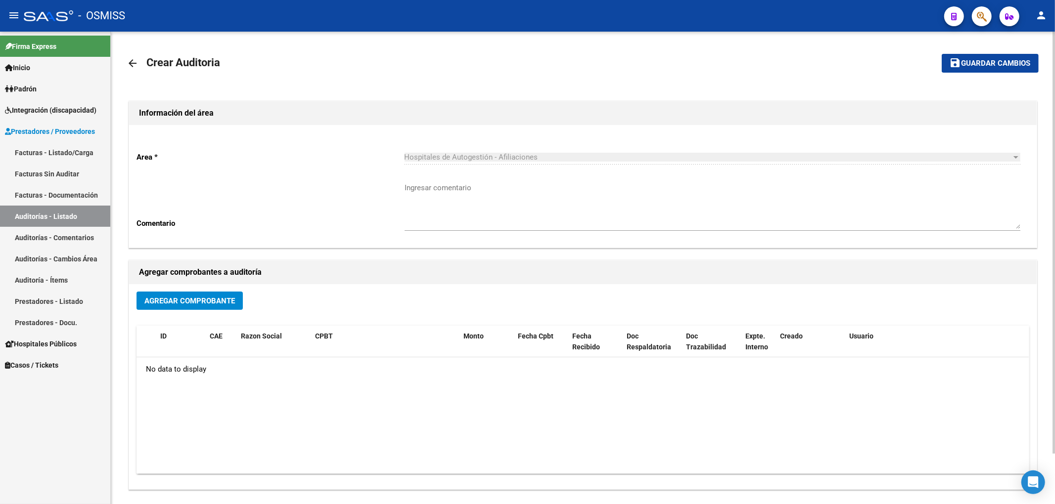
click at [228, 301] on span "Agregar Comprobante" at bounding box center [189, 301] width 91 height 9
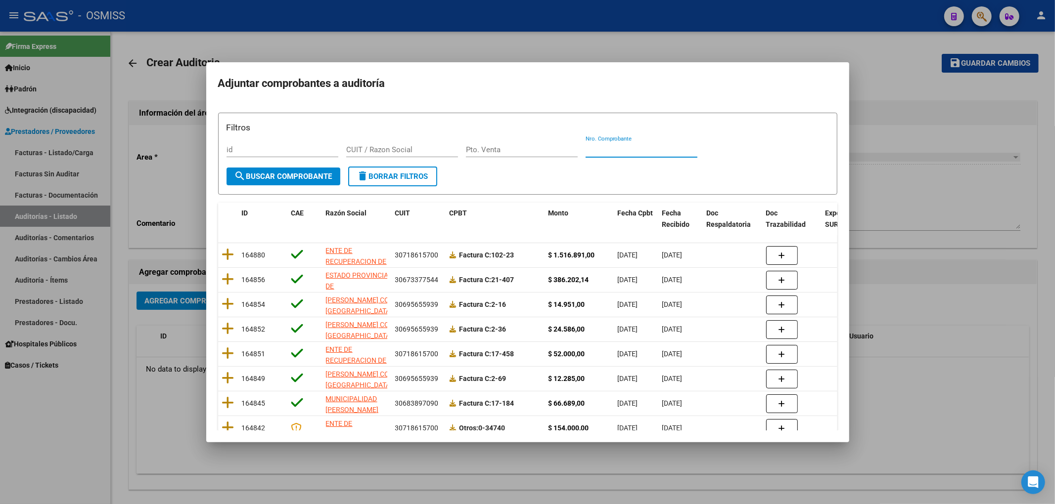
click at [604, 149] on input "Nro. Comprobante" at bounding box center [642, 149] width 112 height 9
click at [302, 174] on span "search Buscar Comprobante" at bounding box center [283, 176] width 98 height 9
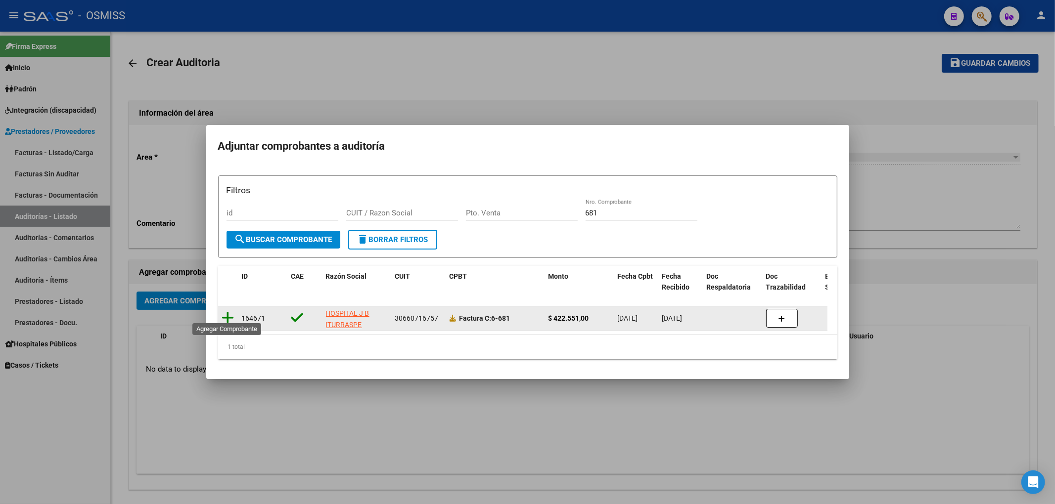
click at [232, 317] on icon at bounding box center [228, 318] width 12 height 14
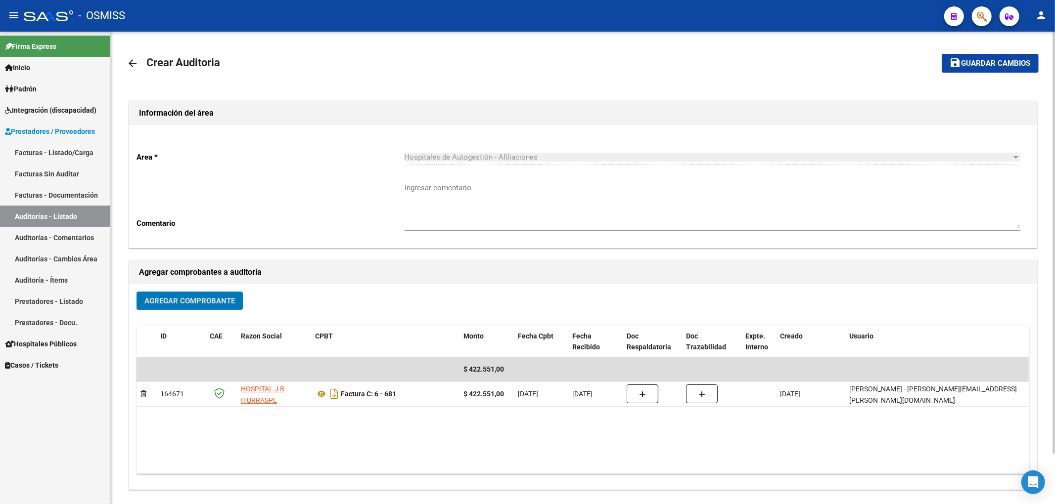
click at [992, 53] on mat-toolbar-row "save Guardar cambios" at bounding box center [943, 63] width 189 height 32
click at [974, 62] on span "Guardar cambios" at bounding box center [995, 63] width 69 height 9
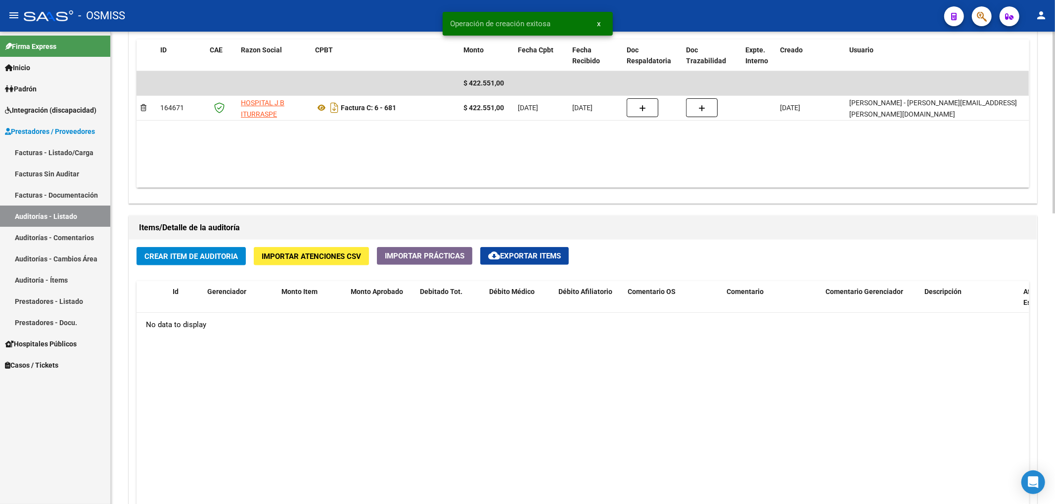
scroll to position [593, 0]
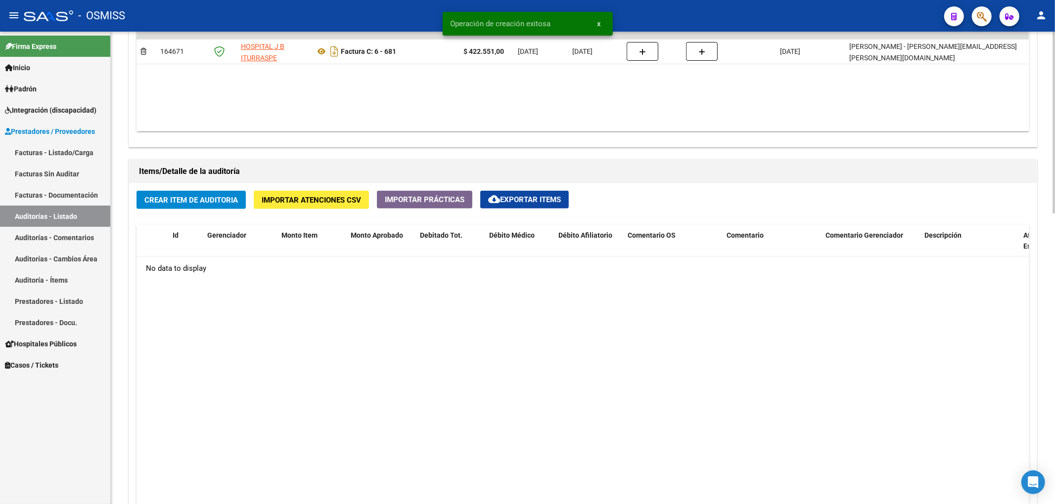
click at [230, 207] on button "Crear Item de Auditoria" at bounding box center [190, 200] width 109 height 18
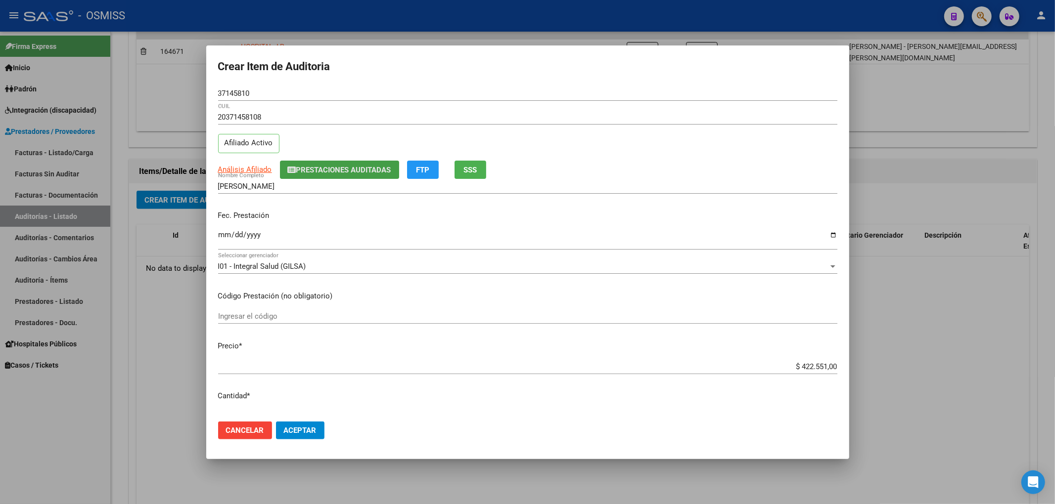
click at [332, 167] on span "Prestaciones Auditadas" at bounding box center [343, 170] width 95 height 9
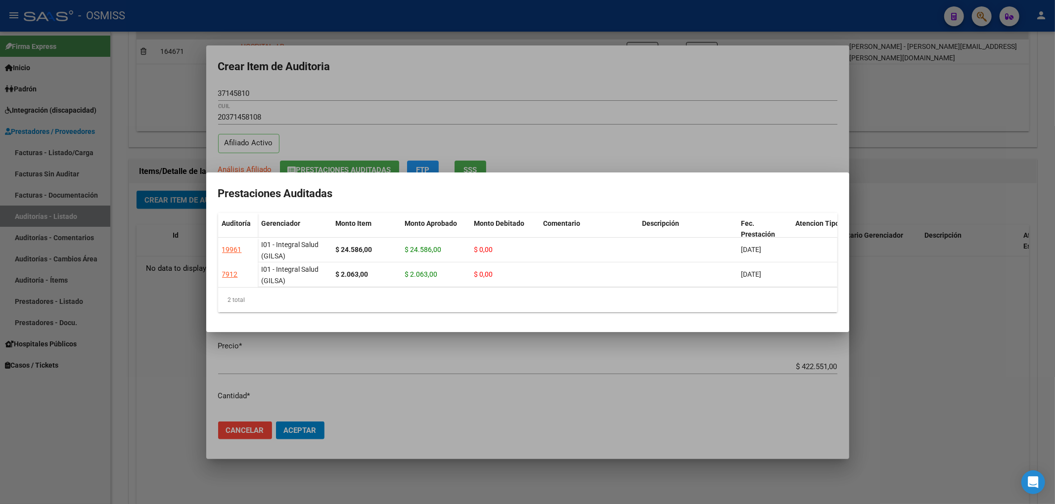
click at [378, 82] on div at bounding box center [527, 252] width 1055 height 504
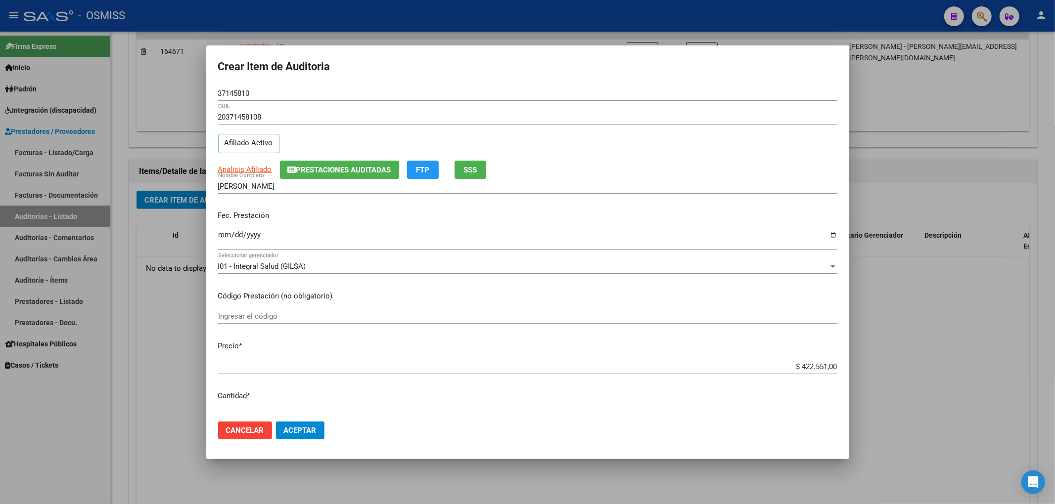
click at [221, 232] on input "Ingresar la fecha" at bounding box center [527, 239] width 619 height 16
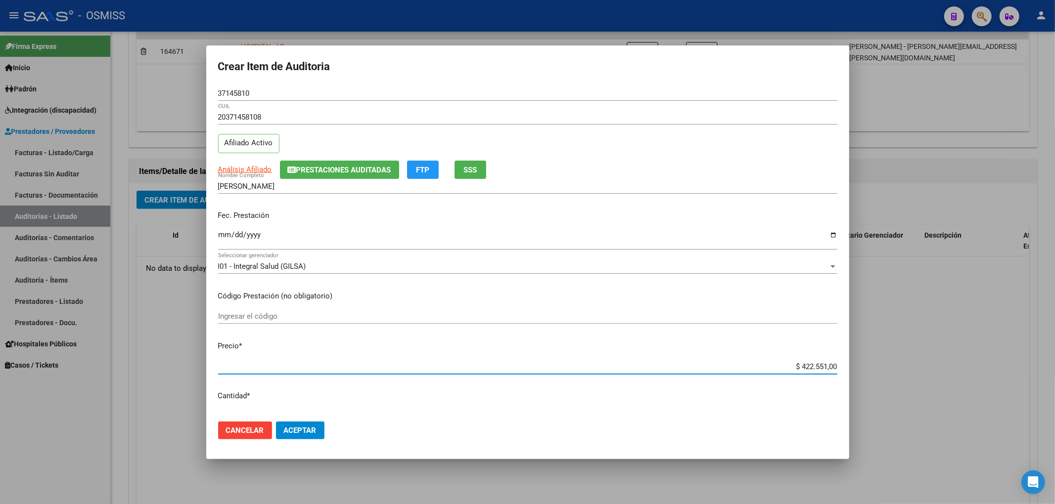
drag, startPoint x: 785, startPoint y: 365, endPoint x: 893, endPoint y: 364, distance: 107.3
click at [893, 364] on div "Crear Item de Auditoria 37145810 Nro Documento 20371458108 CUIL Afiliado Activo…" at bounding box center [527, 252] width 1055 height 504
drag, startPoint x: 254, startPoint y: 95, endPoint x: 177, endPoint y: 91, distance: 77.3
click at [177, 91] on div "Crear Item de Auditoria 37145810 Nro Documento 20371458108 CUIL Afiliado Activo…" at bounding box center [527, 252] width 1055 height 504
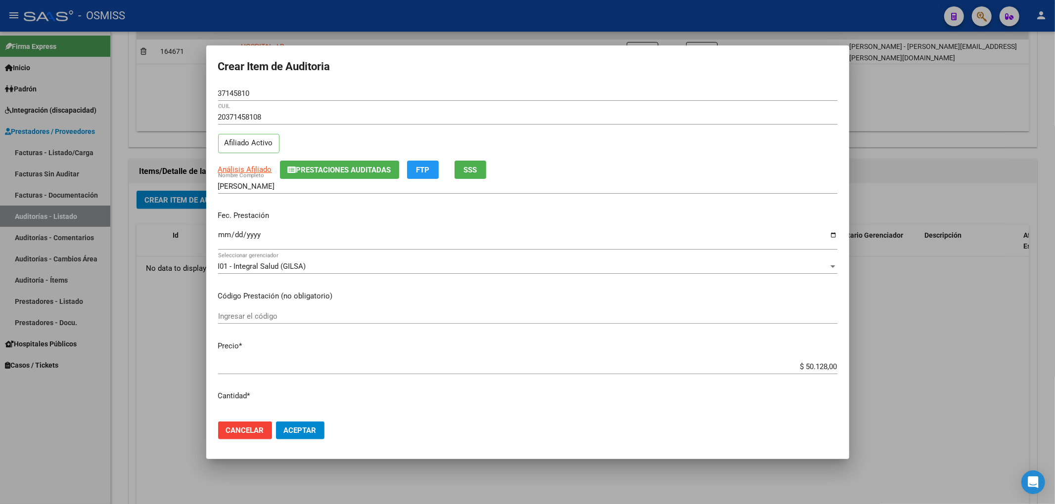
click at [693, 226] on div "Fec. Prestación [DATE] Ingresar la fecha" at bounding box center [527, 231] width 619 height 56
click at [291, 172] on icon "button" at bounding box center [292, 169] width 8 height 7
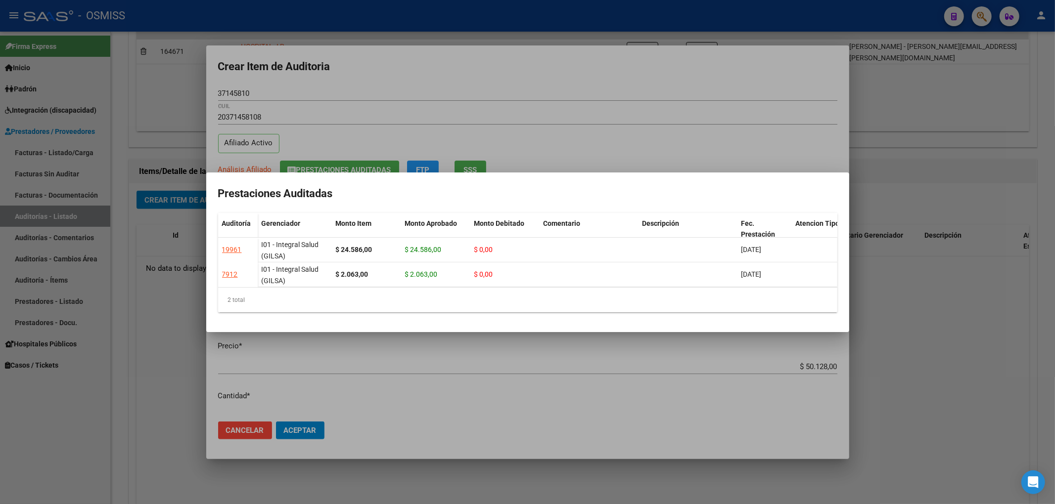
click at [256, 89] on div at bounding box center [527, 252] width 1055 height 504
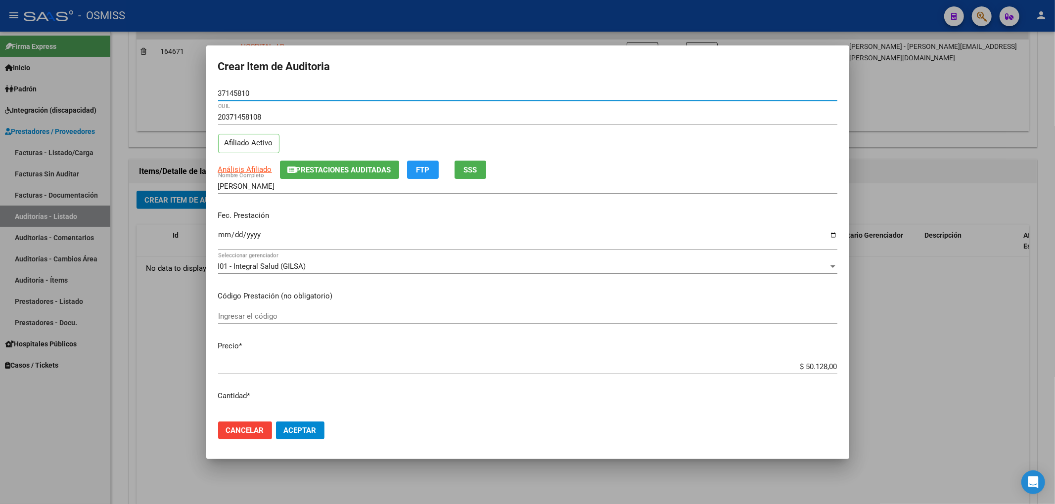
drag, startPoint x: 254, startPoint y: 92, endPoint x: 134, endPoint y: 80, distance: 120.8
click at [143, 80] on div "Crear Item de Auditoria 37145810 Nro Documento 20371458108 CUIL Afiliado Activo…" at bounding box center [527, 252] width 1055 height 504
click at [692, 223] on div "Fec. Prestación [DATE] Ingresar la fecha" at bounding box center [527, 231] width 619 height 56
click at [312, 433] on span "Aceptar" at bounding box center [300, 430] width 33 height 9
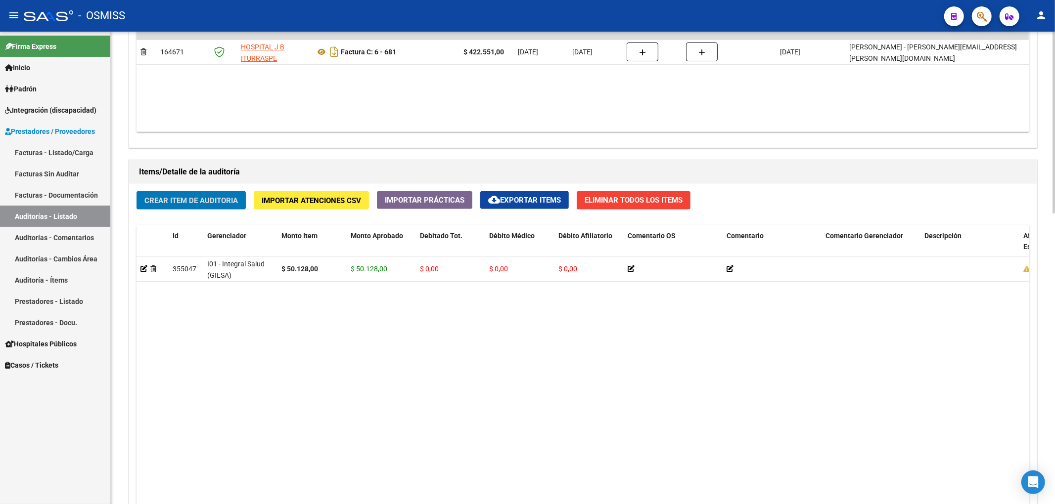
click at [192, 208] on button "Crear Item de Auditoria" at bounding box center [190, 200] width 109 height 18
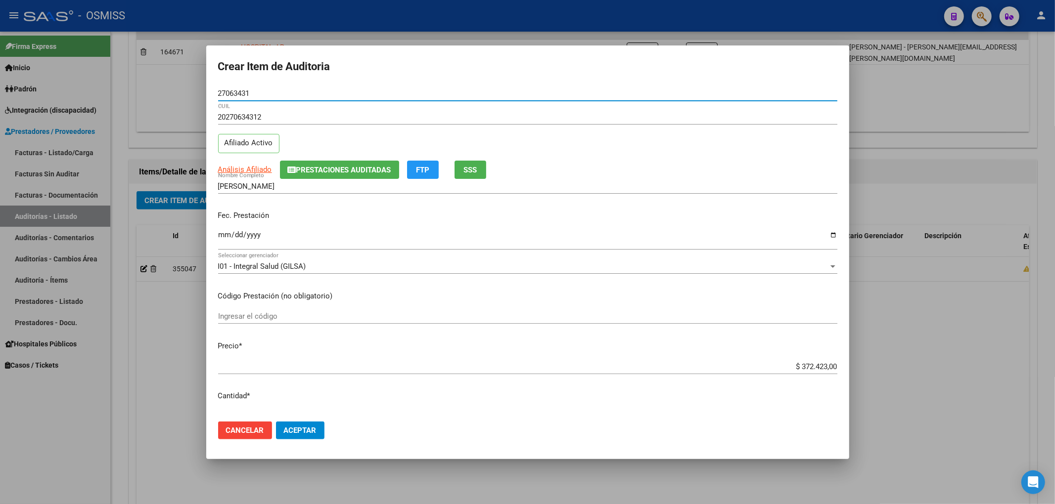
click at [325, 176] on button "Prestaciones Auditadas" at bounding box center [339, 170] width 119 height 18
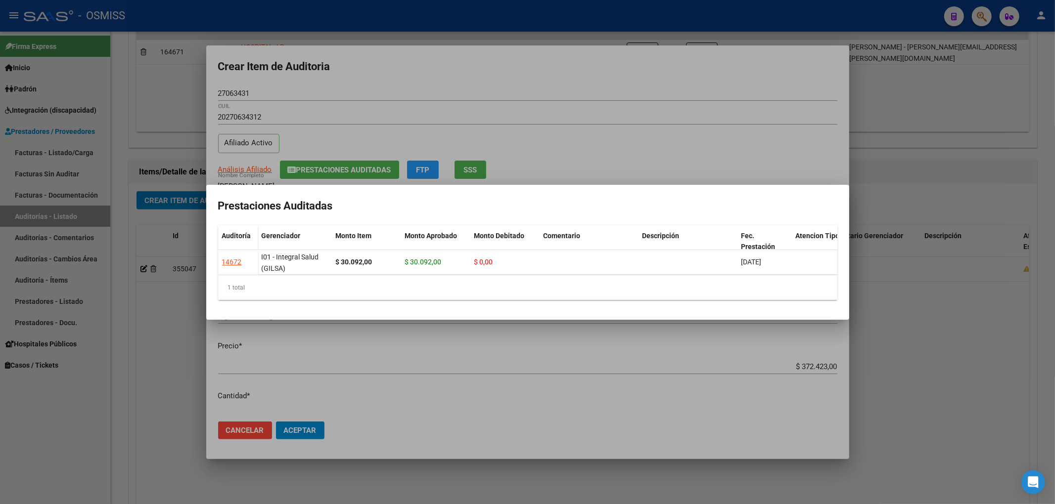
click at [378, 79] on div at bounding box center [527, 252] width 1055 height 504
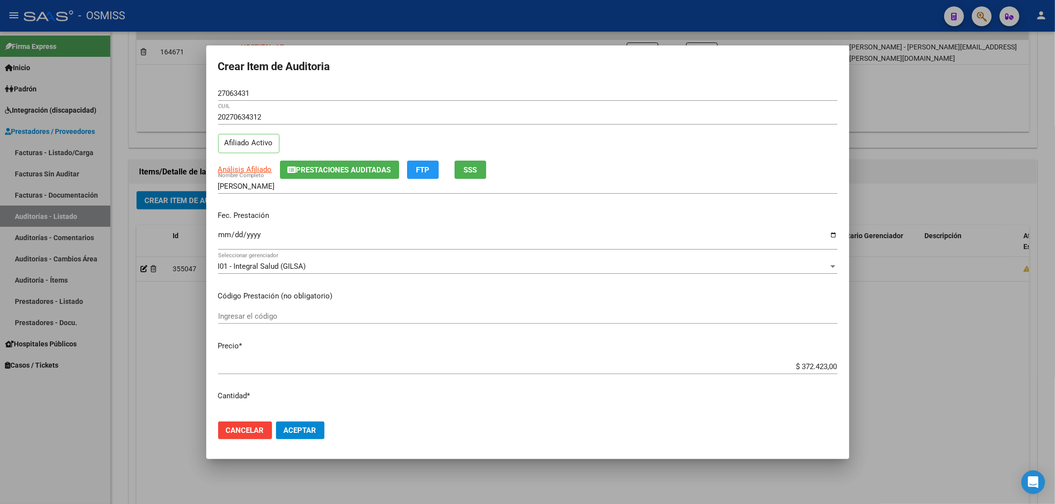
click at [228, 232] on input "Ingresar la fecha" at bounding box center [527, 239] width 619 height 16
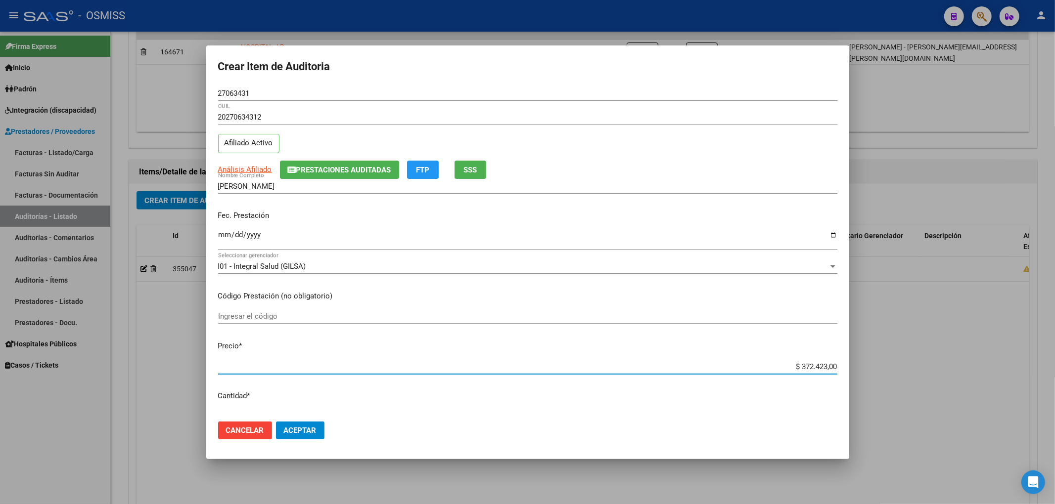
drag, startPoint x: 788, startPoint y: 364, endPoint x: 853, endPoint y: 366, distance: 65.3
click at [851, 366] on div "Crear Item de Auditoria 27063431 Nro Documento 20270634312 CUIL Afiliado Activo…" at bounding box center [527, 252] width 1055 height 504
click at [316, 430] on span "Aceptar" at bounding box center [300, 430] width 33 height 9
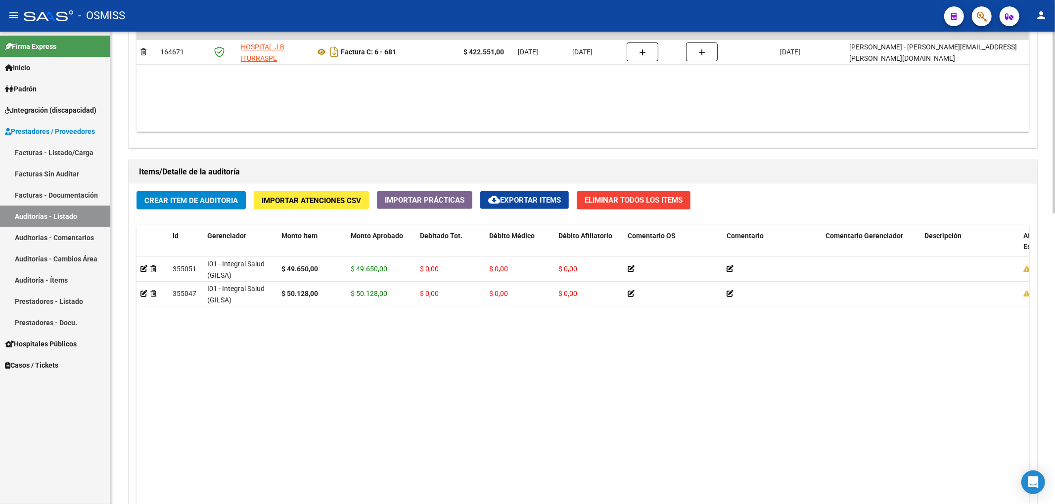
drag, startPoint x: 859, startPoint y: 419, endPoint x: 857, endPoint y: 406, distance: 14.1
click at [859, 419] on datatable-body "355051 I01 - Integral Salud (GILSA) $ 49.650,00 $ 49.650,00 $ 0,00 $ 0,00 $ 0,0…" at bounding box center [582, 405] width 892 height 297
click at [239, 206] on button "Crear Item de Auditoria" at bounding box center [190, 200] width 109 height 18
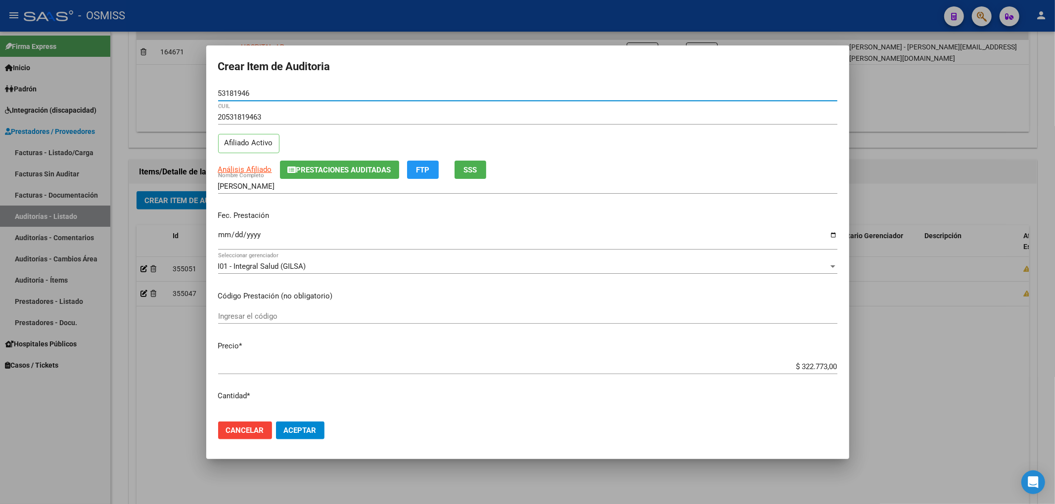
click at [288, 173] on icon "button" at bounding box center [292, 169] width 8 height 7
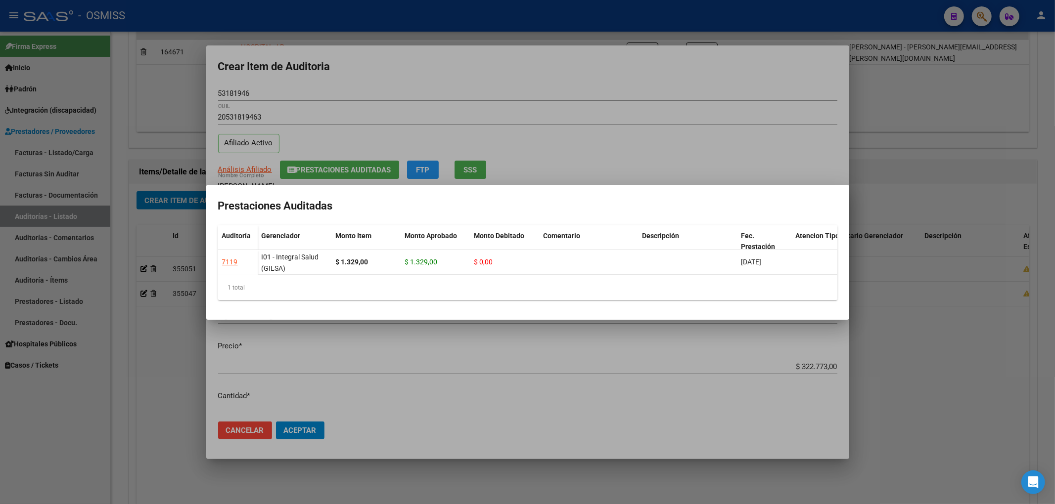
click at [430, 82] on div at bounding box center [527, 252] width 1055 height 504
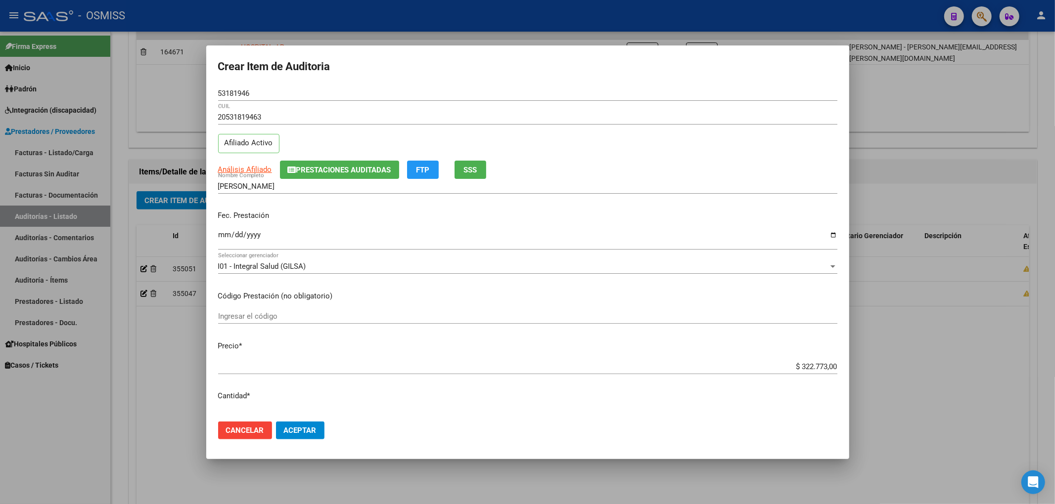
click at [215, 236] on mat-dialog-content "53181946 Nro Documento 20531819463 CUIL Afiliado Activo Análisis Afiliado Prest…" at bounding box center [527, 250] width 643 height 328
click at [223, 240] on input "Ingresar la fecha" at bounding box center [527, 239] width 619 height 16
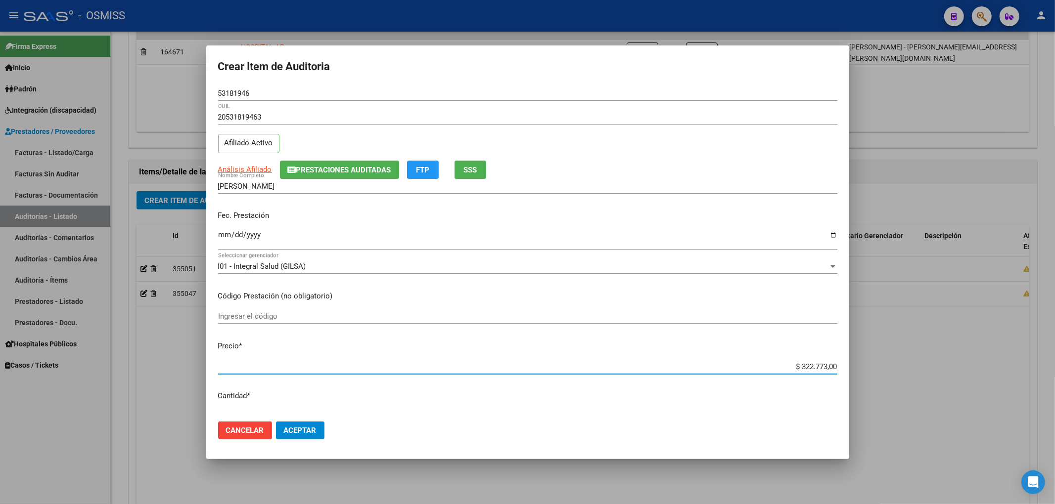
drag, startPoint x: 792, startPoint y: 364, endPoint x: 990, endPoint y: 364, distance: 197.8
click at [989, 364] on div "Crear Item de Auditoria 53181946 Nro Documento 20531819463 CUIL Afiliado Activo…" at bounding box center [527, 252] width 1055 height 504
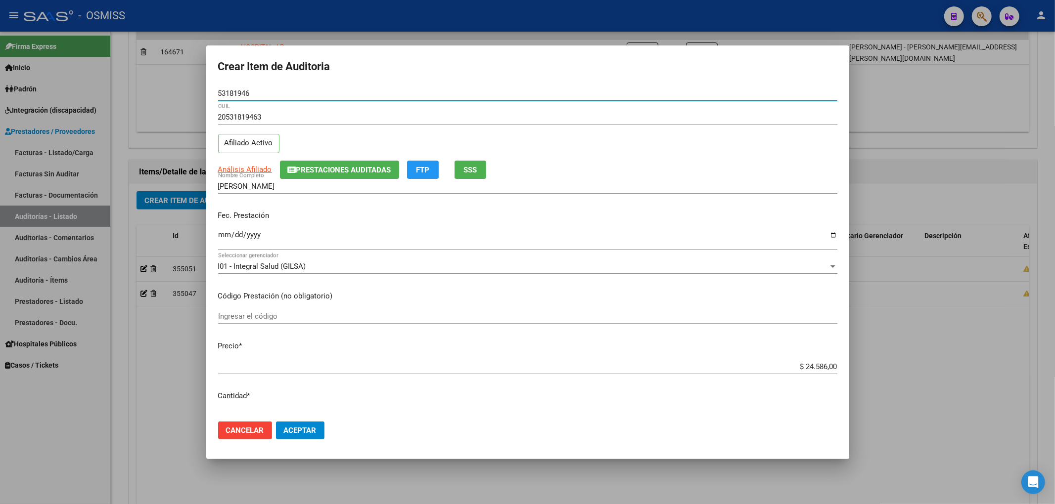
drag, startPoint x: 242, startPoint y: 90, endPoint x: 192, endPoint y: 86, distance: 50.6
click at [192, 86] on div "Crear Item de Auditoria 53181946 Nro Documento 20531819463 CUIL Afiliado Activo…" at bounding box center [527, 252] width 1055 height 504
click at [709, 218] on p "Fec. Prestación" at bounding box center [527, 215] width 619 height 11
click at [293, 422] on button "Aceptar" at bounding box center [300, 431] width 48 height 18
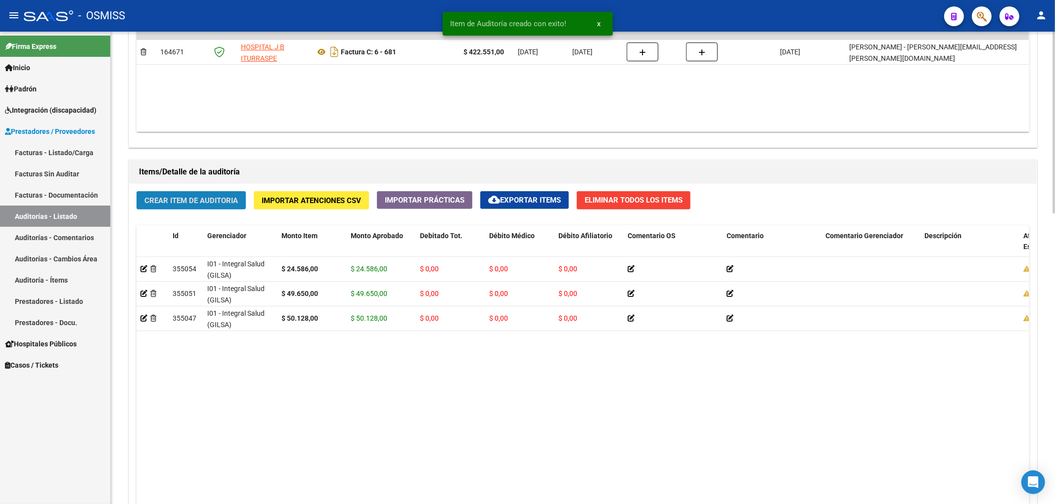
click at [226, 197] on span "Crear Item de Auditoria" at bounding box center [190, 200] width 93 height 9
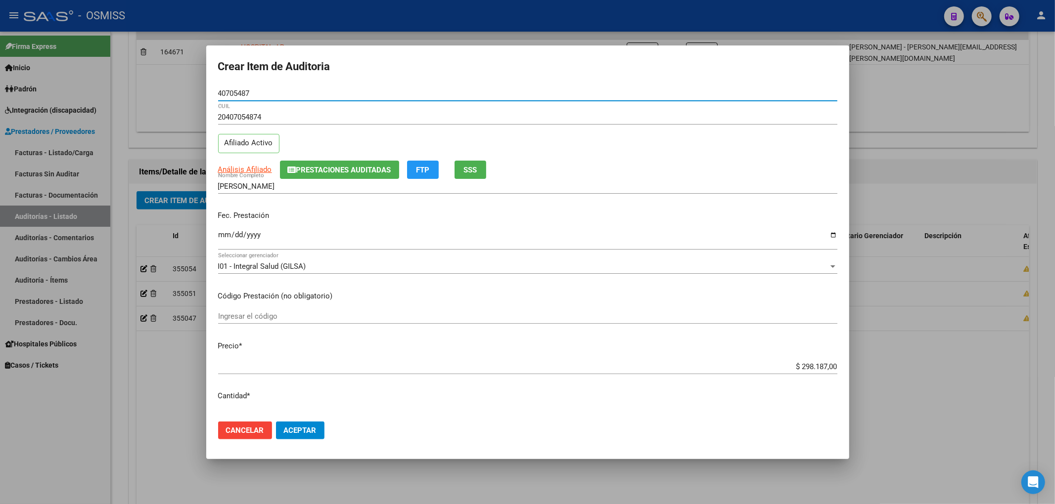
click at [341, 166] on span "Prestaciones Auditadas" at bounding box center [343, 170] width 95 height 9
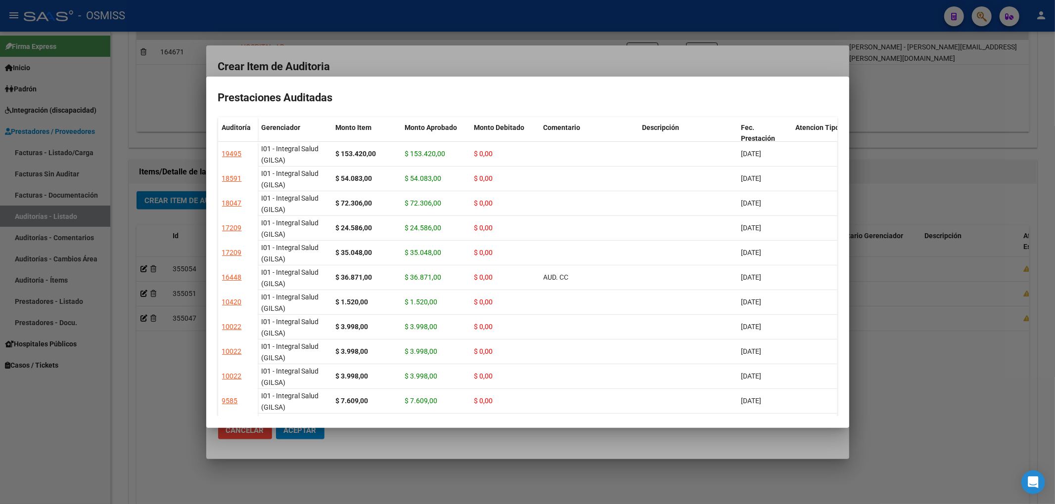
click at [372, 56] on div at bounding box center [527, 252] width 1055 height 504
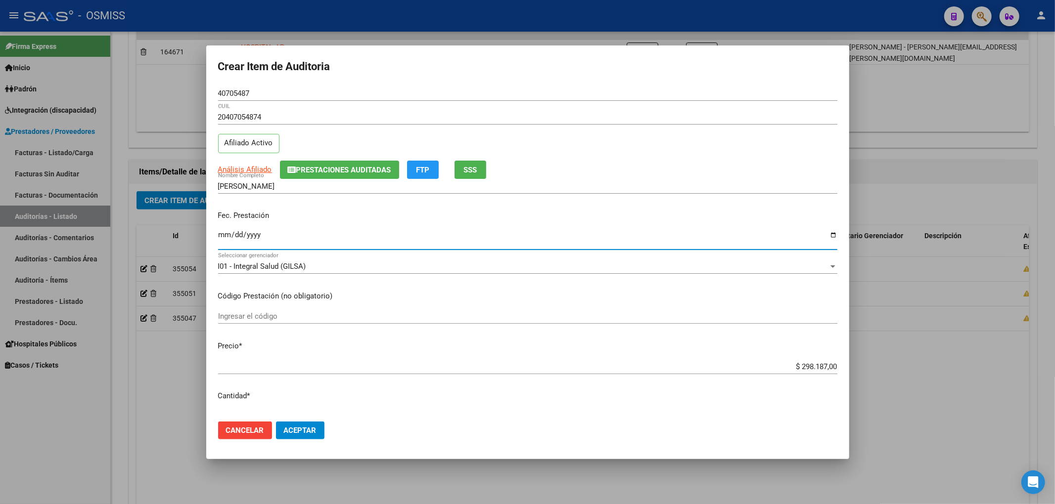
click at [225, 238] on input "Ingresar la fecha" at bounding box center [527, 239] width 619 height 16
click at [337, 179] on div "[PERSON_NAME] Nombre Completo" at bounding box center [527, 186] width 619 height 15
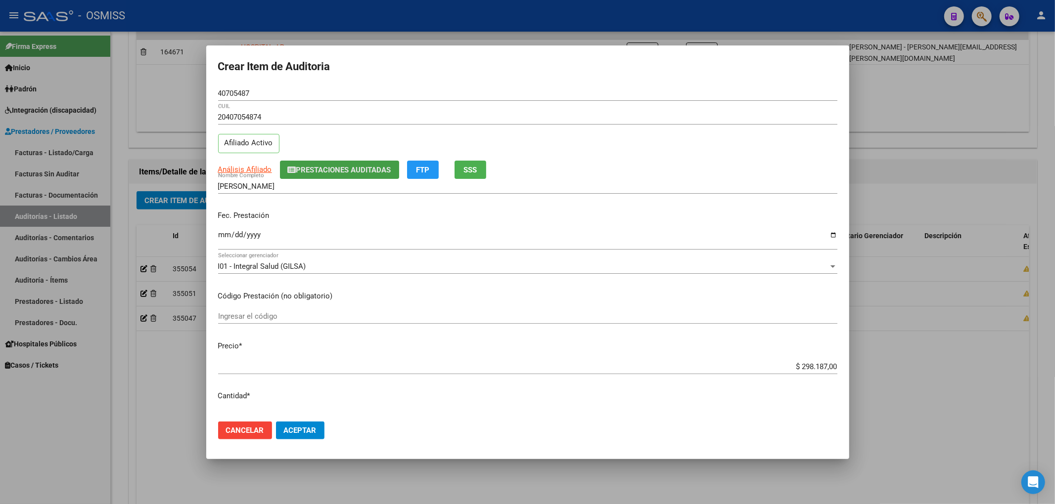
click at [341, 172] on span "Prestaciones Auditadas" at bounding box center [343, 170] width 95 height 9
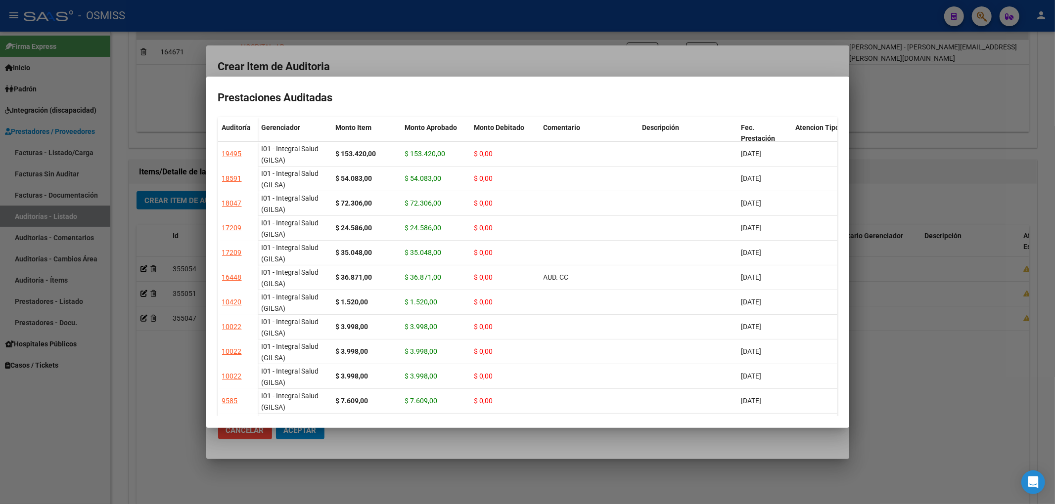
click at [394, 66] on div at bounding box center [527, 252] width 1055 height 504
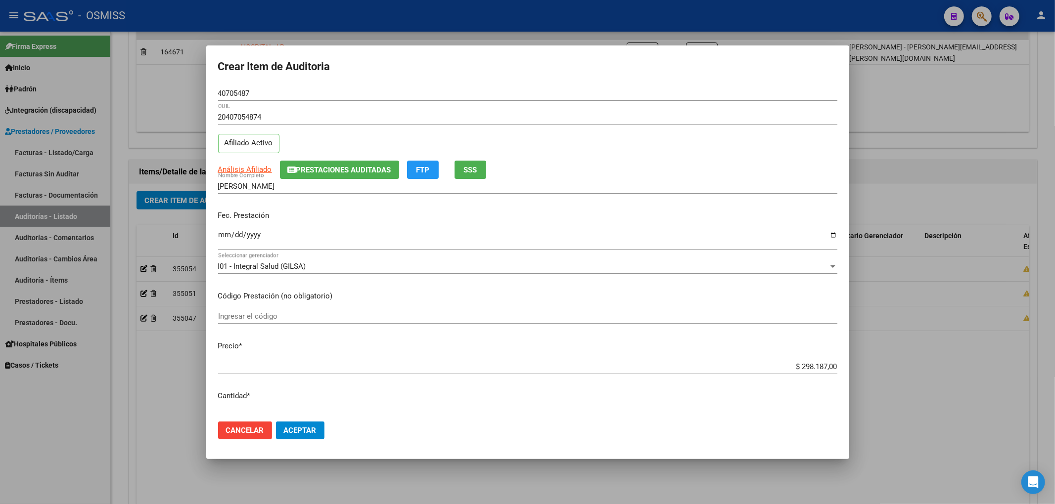
click at [756, 359] on mat-dialog-content "40705487 Nro Documento 20407054874 CUIL Afiliado Activo Análisis Afiliado Prest…" at bounding box center [527, 250] width 643 height 328
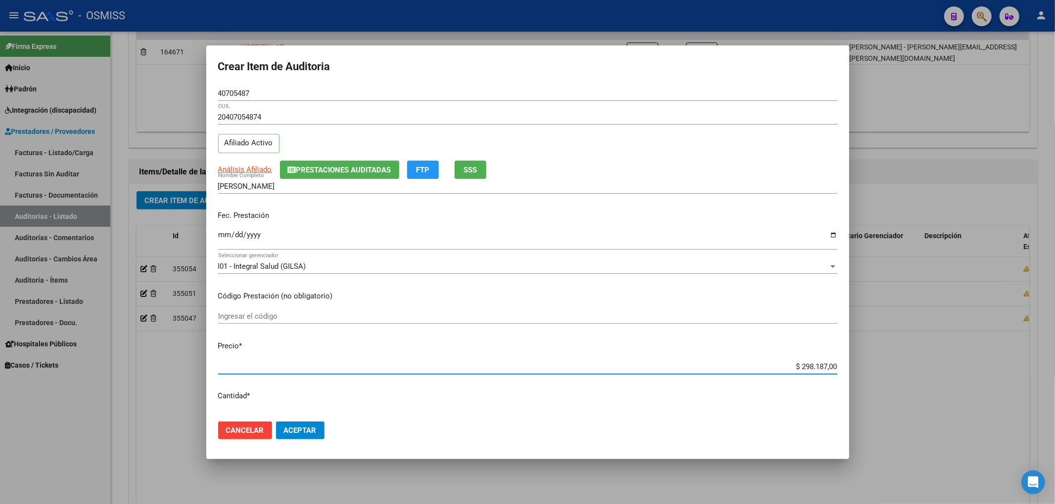
drag, startPoint x: 786, startPoint y: 364, endPoint x: 833, endPoint y: 362, distance: 47.0
click at [833, 362] on app-form-text-field "Precio * $ 298.187,00 Ingresar el precio" at bounding box center [531, 356] width 627 height 31
click at [307, 427] on span "Aceptar" at bounding box center [300, 430] width 33 height 9
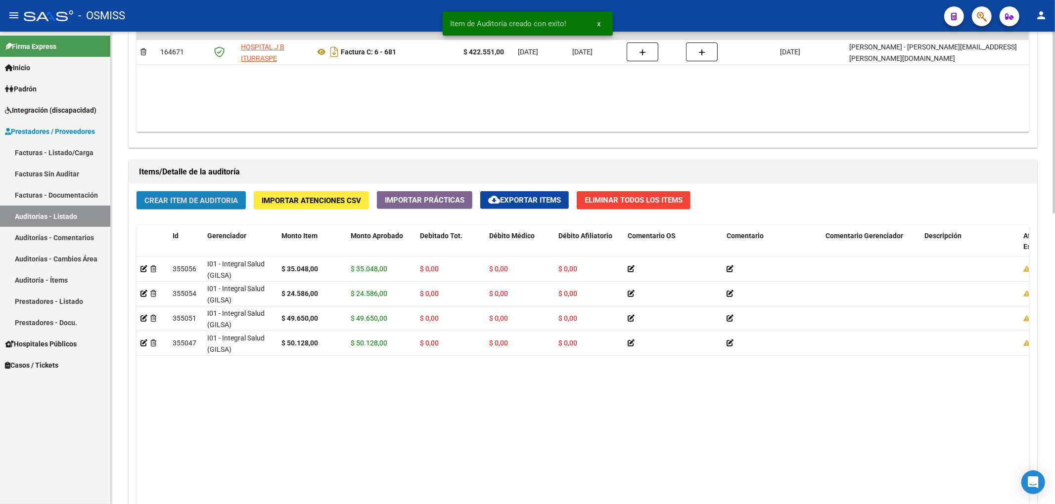
click at [224, 208] on button "Crear Item de Auditoria" at bounding box center [190, 200] width 109 height 18
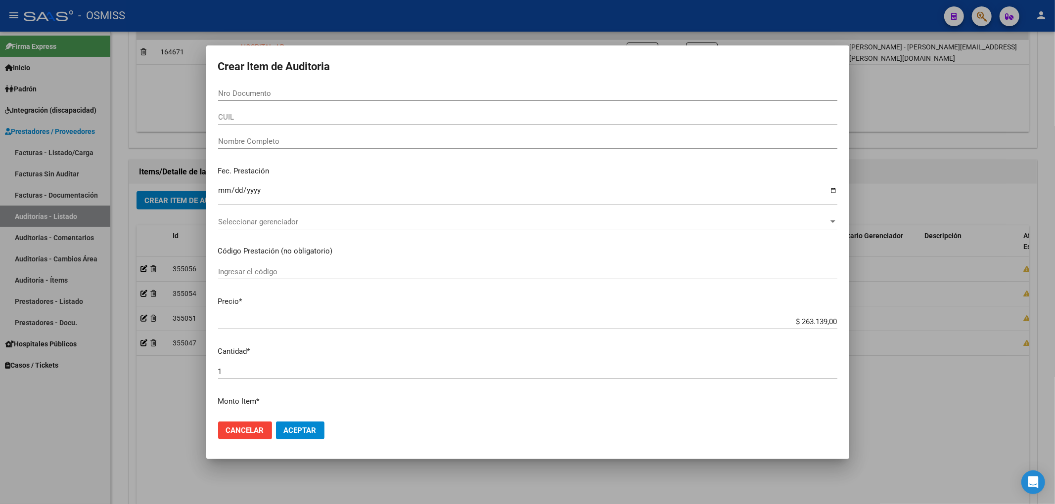
click at [144, 413] on div at bounding box center [527, 252] width 1055 height 504
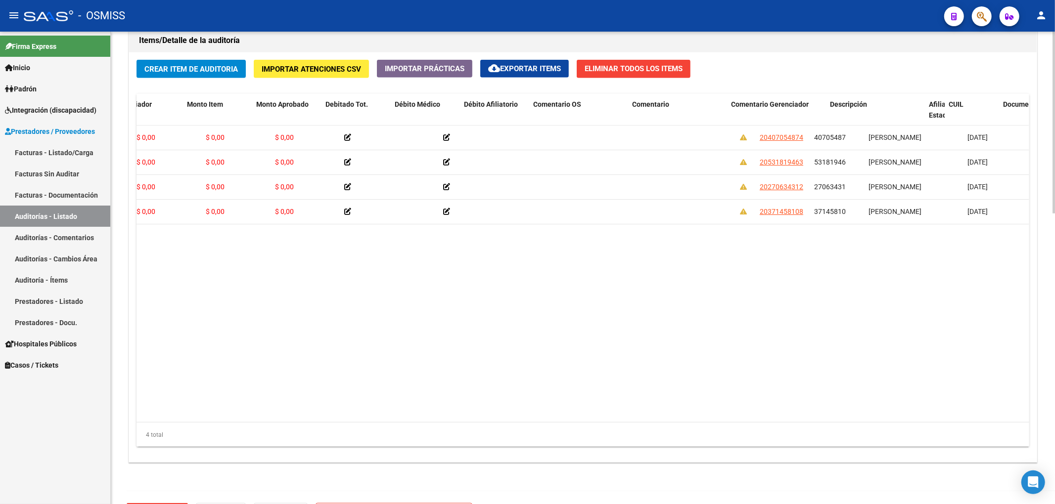
scroll to position [0, 0]
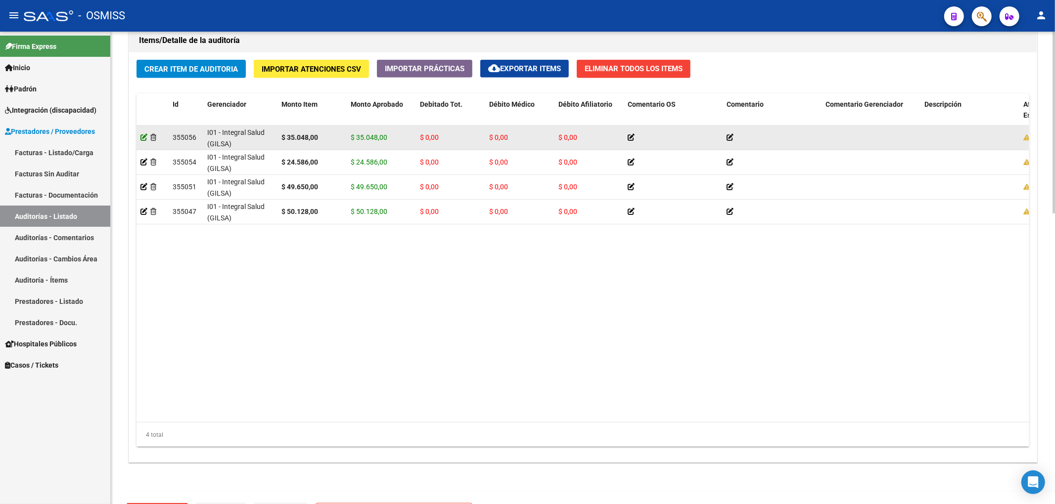
click at [146, 137] on icon at bounding box center [143, 137] width 7 height 7
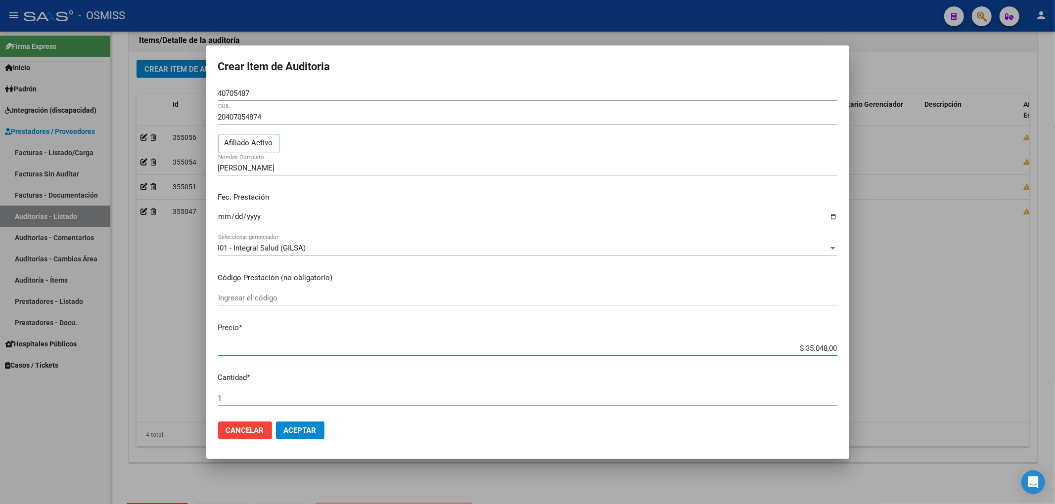
drag, startPoint x: 794, startPoint y: 351, endPoint x: 932, endPoint y: 349, distance: 138.0
click at [932, 349] on div "Crear Item de Auditoria 40705487 Nro Documento 20407054874 CUIL Afiliado Activo…" at bounding box center [527, 252] width 1055 height 504
click at [305, 437] on button "Aceptar" at bounding box center [300, 431] width 48 height 18
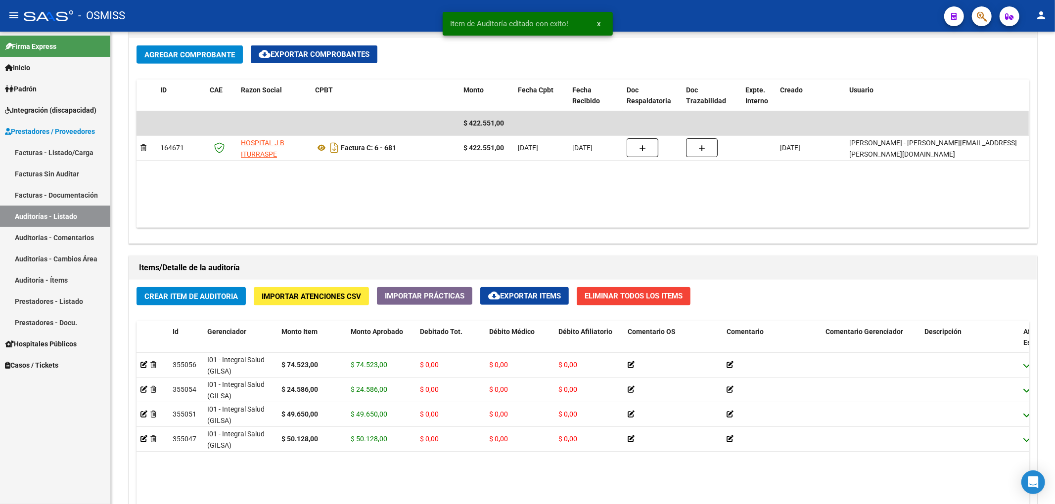
scroll to position [527, 0]
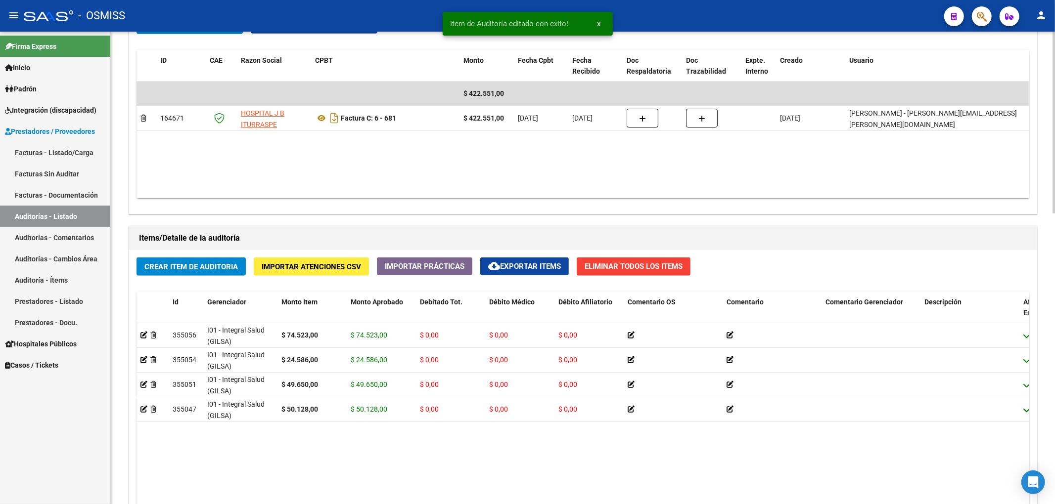
click at [209, 264] on span "Crear Item de Auditoria" at bounding box center [190, 267] width 93 height 9
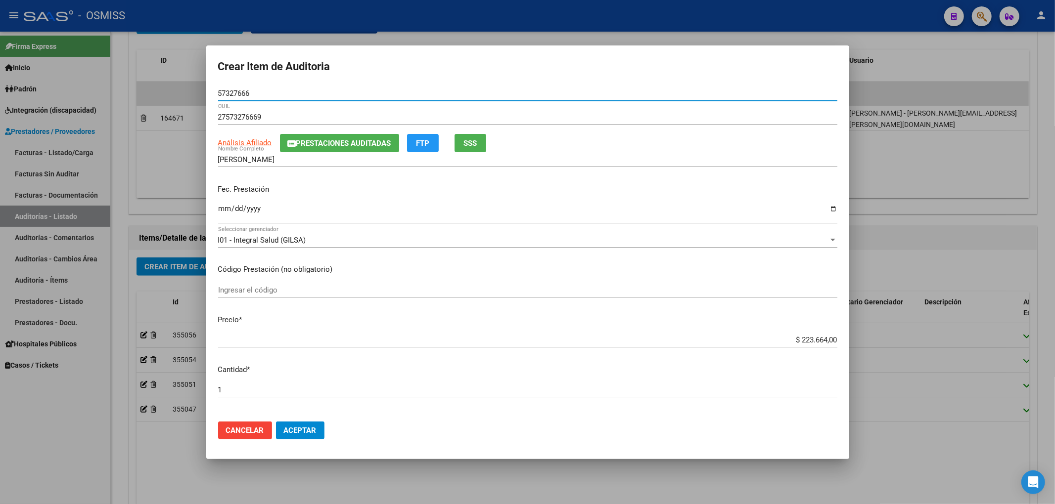
click at [304, 145] on span "Prestaciones Auditadas" at bounding box center [343, 143] width 95 height 9
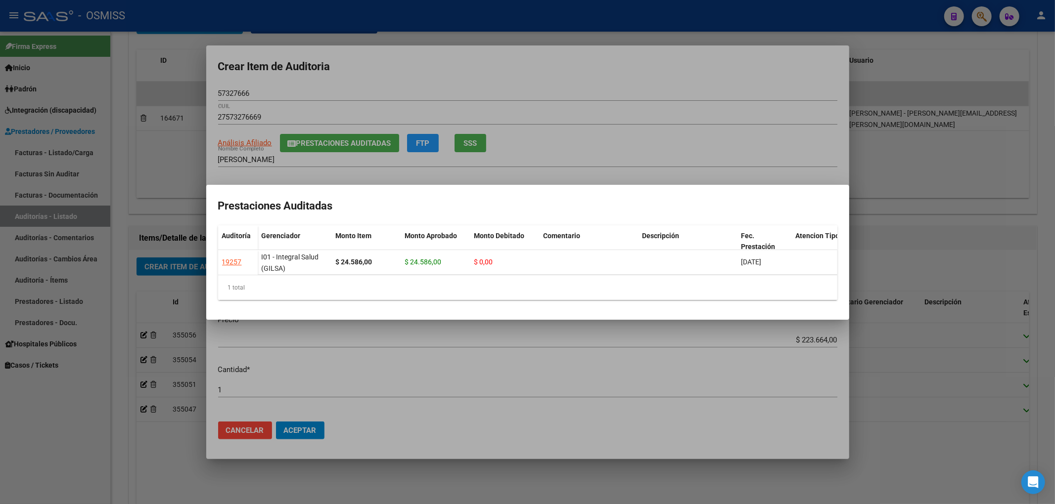
click at [405, 66] on div at bounding box center [527, 252] width 1055 height 504
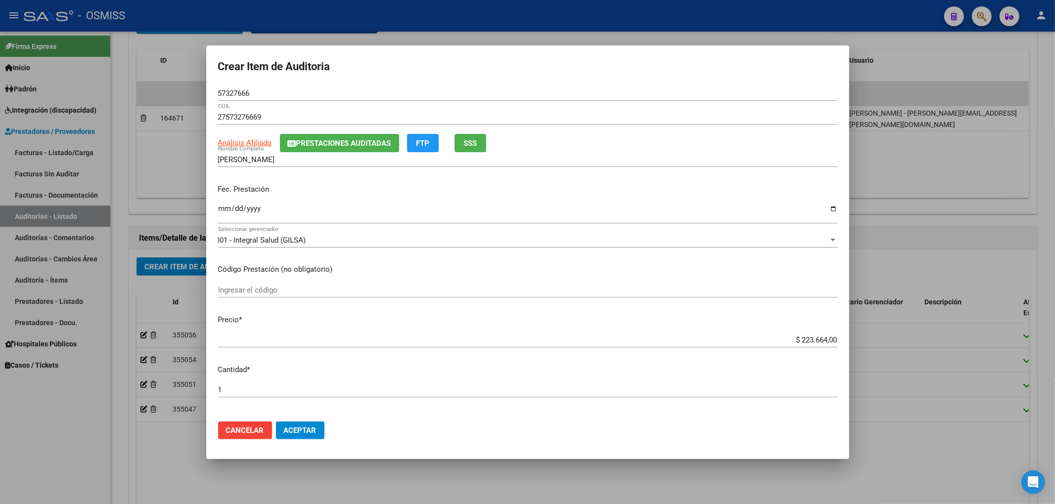
click at [217, 210] on mat-dialog-content "57327666 Nro Documento 27573276669 CUIL Análisis Afiliado Prestaciones Auditada…" at bounding box center [527, 250] width 643 height 328
click at [221, 212] on input "Ingresar la fecha" at bounding box center [527, 213] width 619 height 16
drag, startPoint x: 778, startPoint y: 336, endPoint x: 854, endPoint y: 317, distance: 77.6
click at [854, 317] on div "Crear Item de Auditoria 57327666 Nro Documento 27573276669 CUIL Análisis Afilia…" at bounding box center [527, 252] width 1055 height 504
drag, startPoint x: 252, startPoint y: 96, endPoint x: 178, endPoint y: 98, distance: 73.7
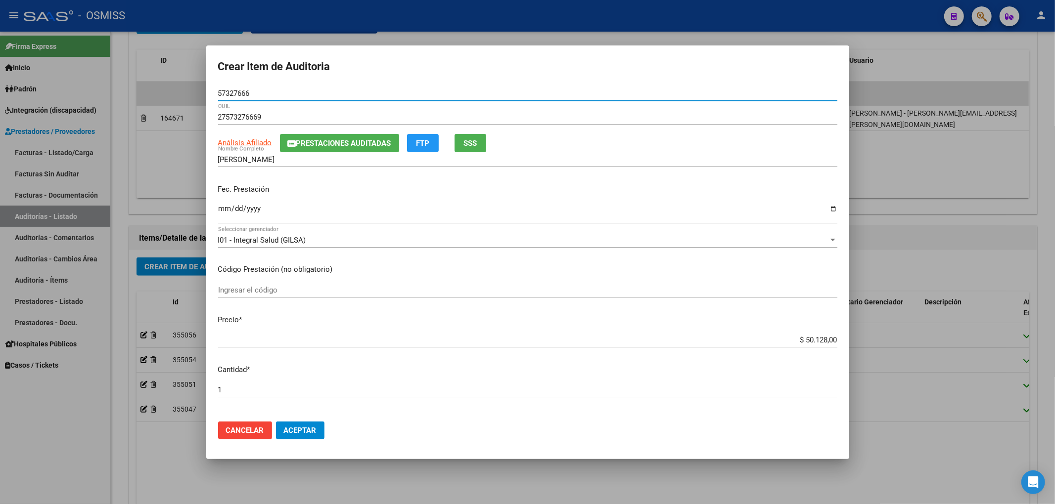
click at [178, 98] on div "Crear Item de Auditoria 57327666 Nro Documento 27573276669 CUIL Análisis Afilia…" at bounding box center [527, 252] width 1055 height 504
click at [701, 253] on div "I01 - Integral Salud (GILSA) Seleccionar gerenciador" at bounding box center [527, 245] width 619 height 24
click at [380, 140] on span "Prestaciones Auditadas" at bounding box center [343, 143] width 95 height 9
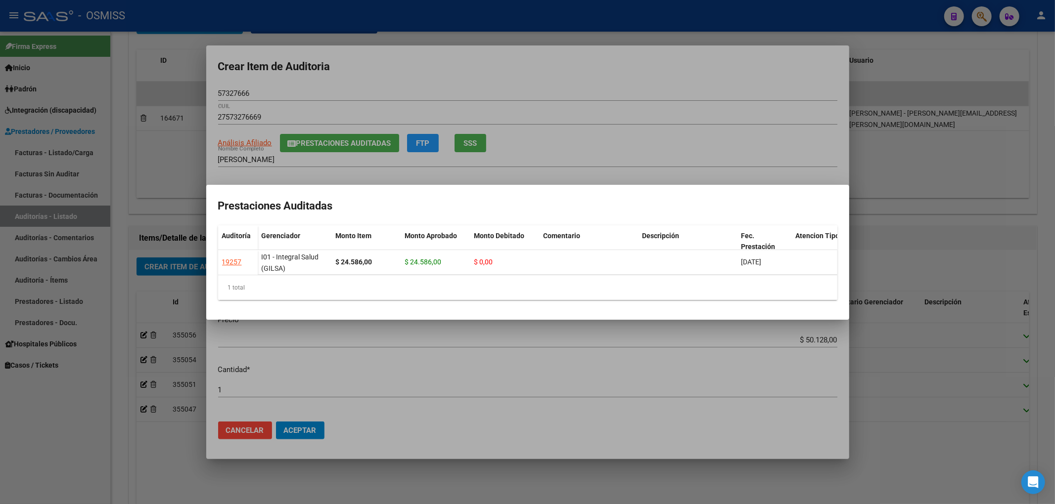
click at [450, 97] on div at bounding box center [527, 252] width 1055 height 504
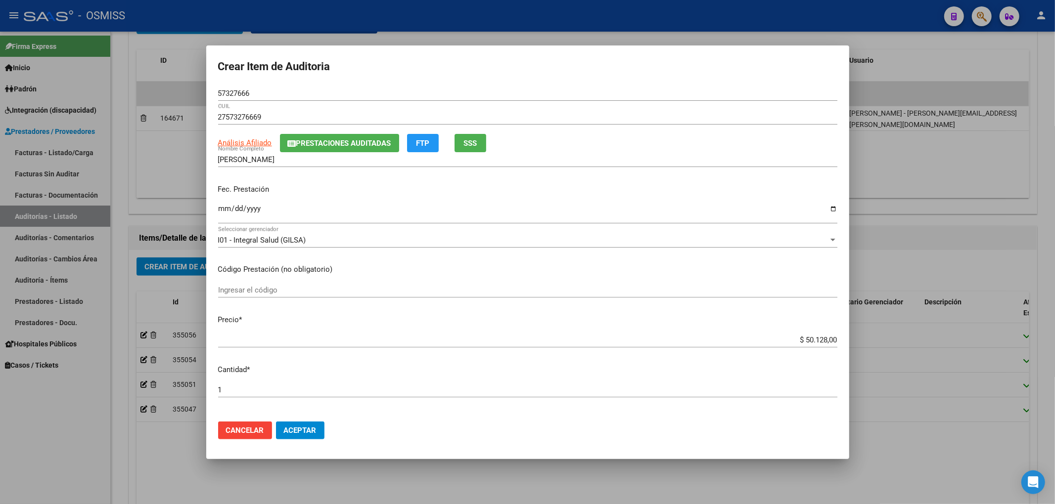
click at [301, 433] on span "Aceptar" at bounding box center [300, 430] width 33 height 9
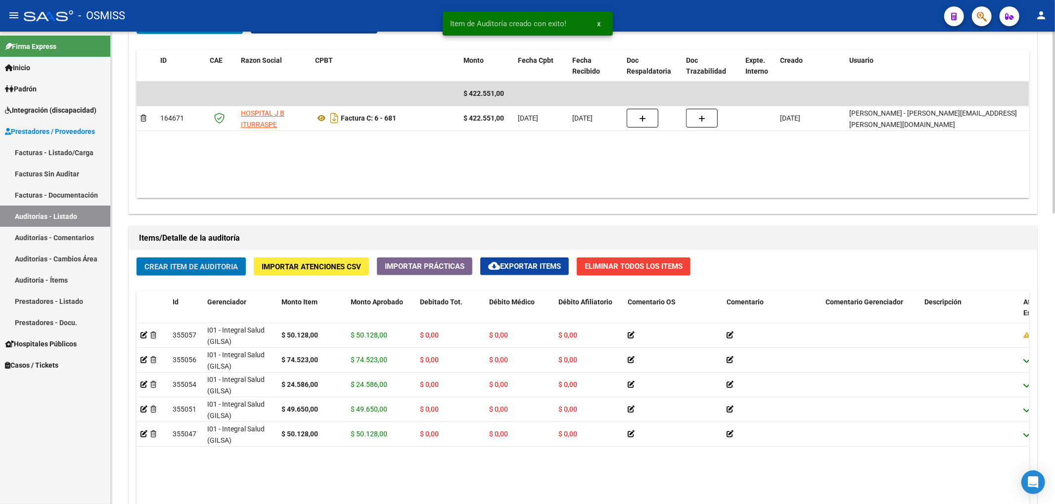
click at [226, 273] on button "Crear Item de Auditoria" at bounding box center [190, 267] width 109 height 18
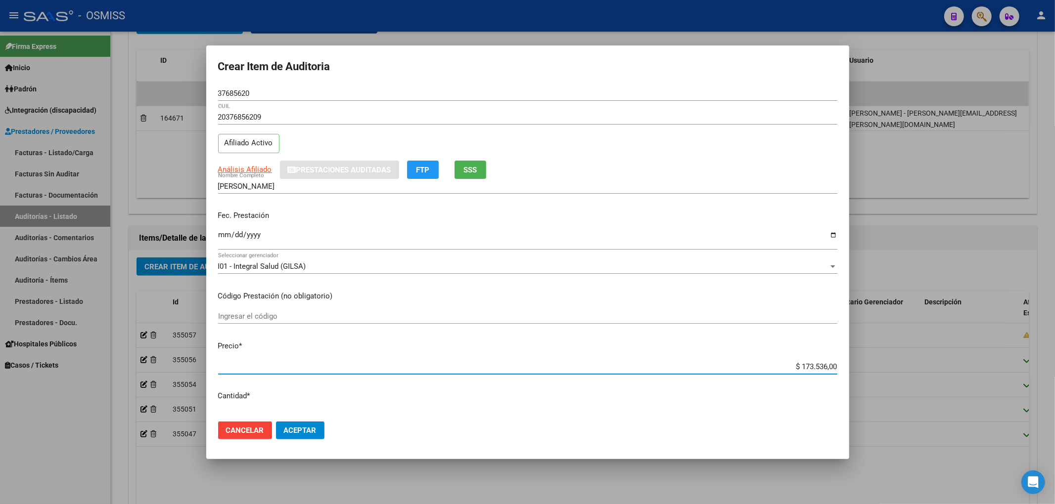
drag, startPoint x: 789, startPoint y: 364, endPoint x: 1028, endPoint y: 382, distance: 239.1
click at [1028, 382] on div "Crear Item de Auditoria 37685620 Nro Documento 20376856209 CUIL Afiliado Activo…" at bounding box center [527, 252] width 1055 height 504
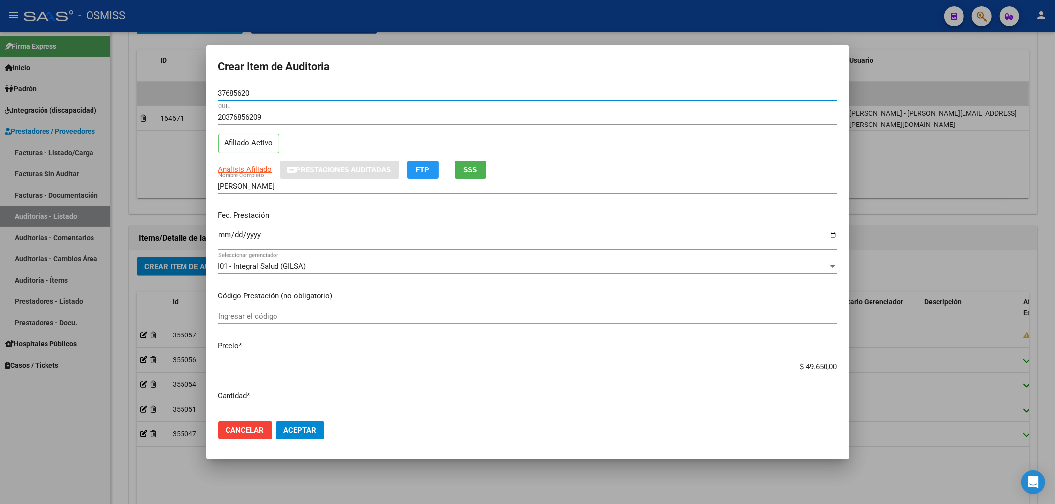
drag, startPoint x: 200, startPoint y: 93, endPoint x: 149, endPoint y: 116, distance: 55.3
click at [156, 90] on div "Crear Item de Auditoria 37685620 Nro Documento 20376856209 CUIL Afiliado Activo…" at bounding box center [527, 252] width 1055 height 504
drag, startPoint x: 263, startPoint y: 95, endPoint x: 196, endPoint y: 91, distance: 66.9
click at [196, 91] on div "Crear Item de Auditoria 37685620 Nro Documento 20376856209 CUIL Afiliado Activo…" at bounding box center [527, 252] width 1055 height 504
click at [744, 301] on p "Código Prestación (no obligatorio)" at bounding box center [527, 296] width 619 height 11
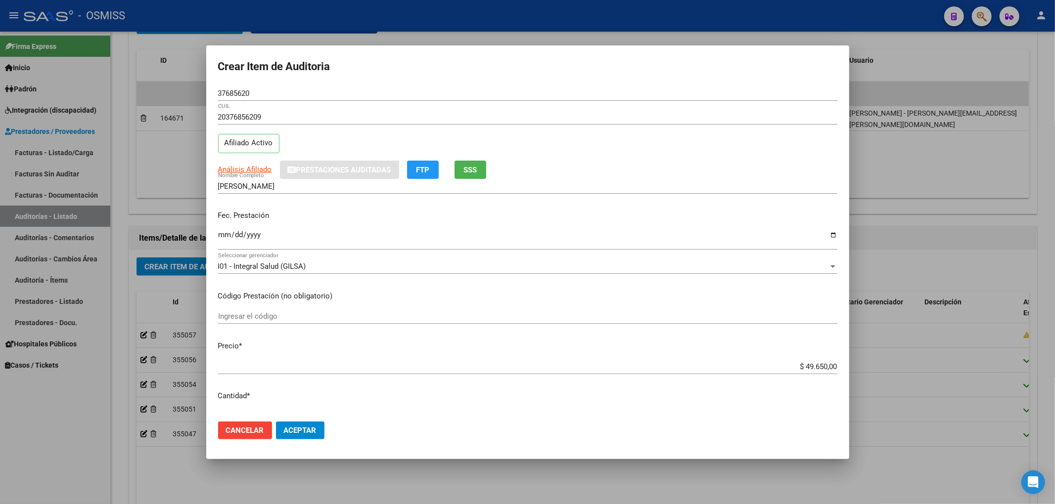
click at [226, 233] on input "Ingresar la fecha" at bounding box center [527, 239] width 619 height 16
click at [297, 431] on span "Aceptar" at bounding box center [300, 430] width 33 height 9
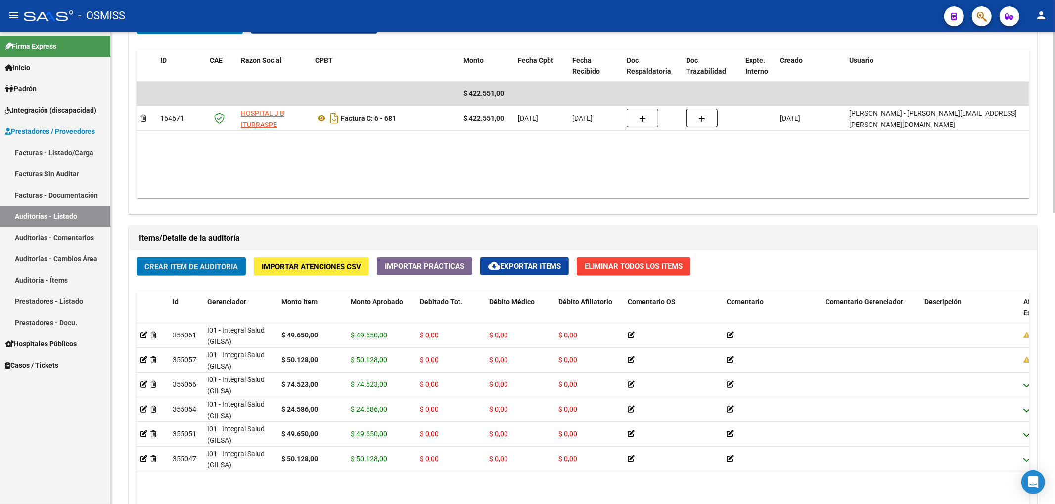
click at [226, 265] on span "Crear Item de Auditoria" at bounding box center [190, 267] width 93 height 9
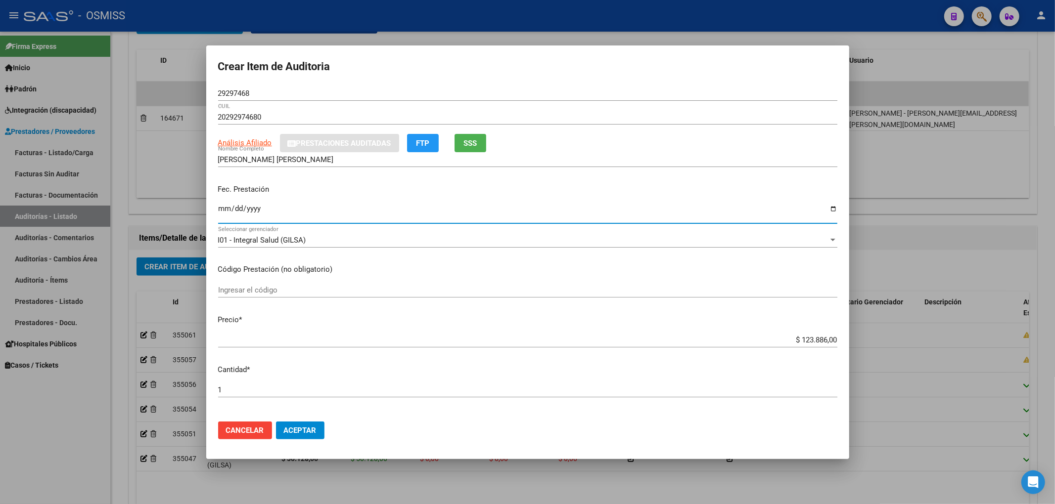
click at [220, 208] on input "Ingresar la fecha" at bounding box center [527, 213] width 619 height 16
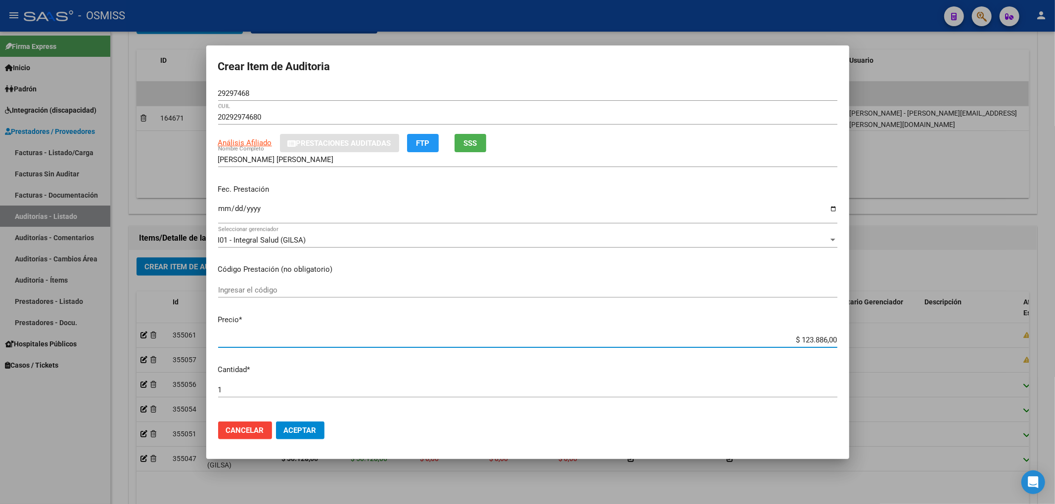
drag, startPoint x: 776, startPoint y: 337, endPoint x: 856, endPoint y: 337, distance: 79.1
click at [854, 340] on div "Crear Item de Auditoria 29297468 Nro Documento 20292974680 CUIL Análisis Afilia…" at bounding box center [527, 252] width 1055 height 504
drag, startPoint x: 254, startPoint y: 94, endPoint x: 103, endPoint y: 110, distance: 151.2
click at [188, 94] on div "Crear Item de Auditoria 29297468 Nro Documento 20292974680 CUIL Análisis Afilia…" at bounding box center [527, 252] width 1055 height 504
click at [725, 208] on input "[DATE]" at bounding box center [527, 213] width 619 height 16
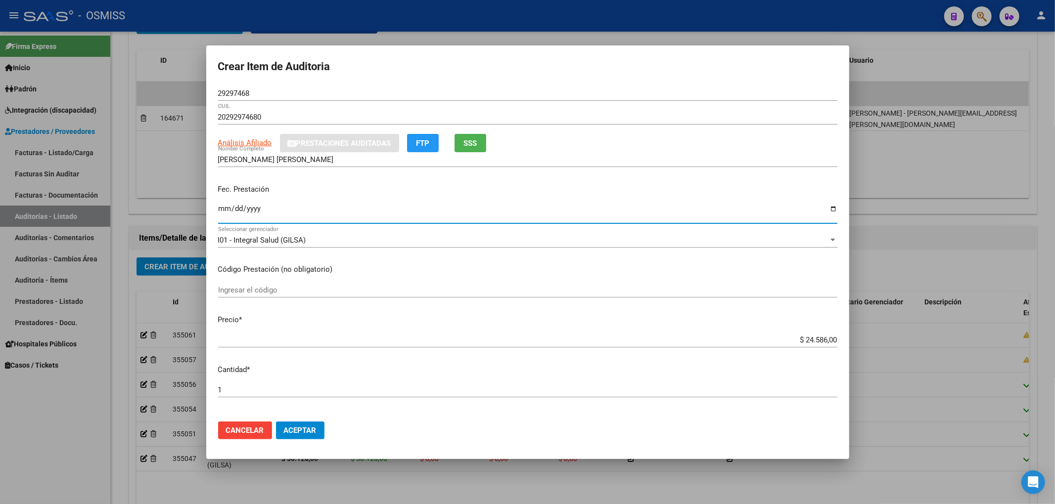
drag, startPoint x: 795, startPoint y: 337, endPoint x: 973, endPoint y: 341, distance: 178.1
click at [958, 341] on div "Crear Item de Auditoria 29297468 Nro Documento 20292974680 CUIL Análisis Afilia…" at bounding box center [527, 252] width 1055 height 504
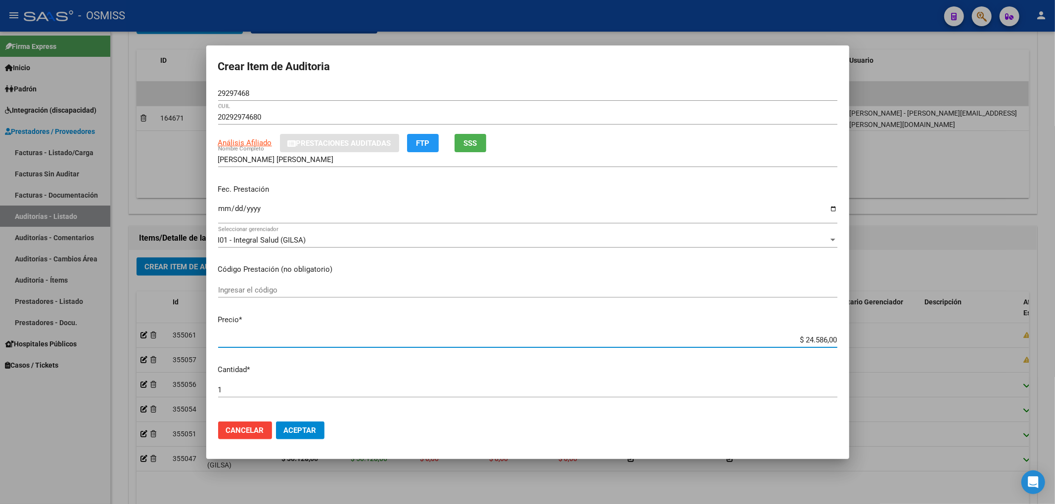
click at [319, 433] on button "Aceptar" at bounding box center [300, 431] width 48 height 18
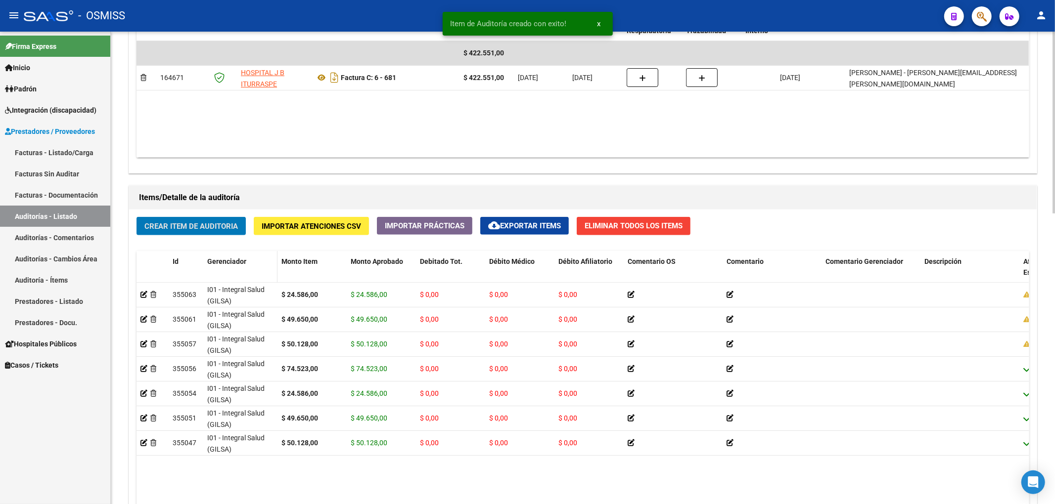
scroll to position [557, 0]
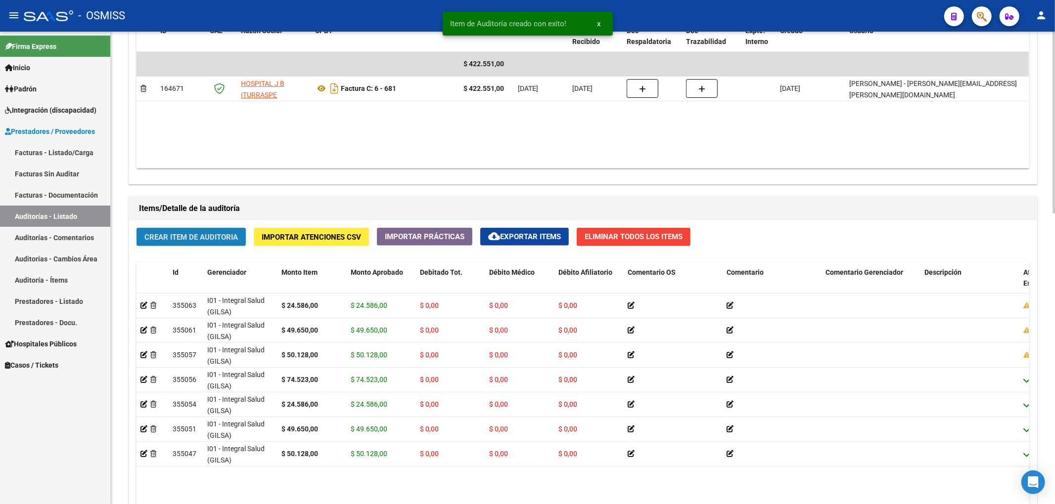
click at [213, 239] on span "Crear Item de Auditoria" at bounding box center [190, 237] width 93 height 9
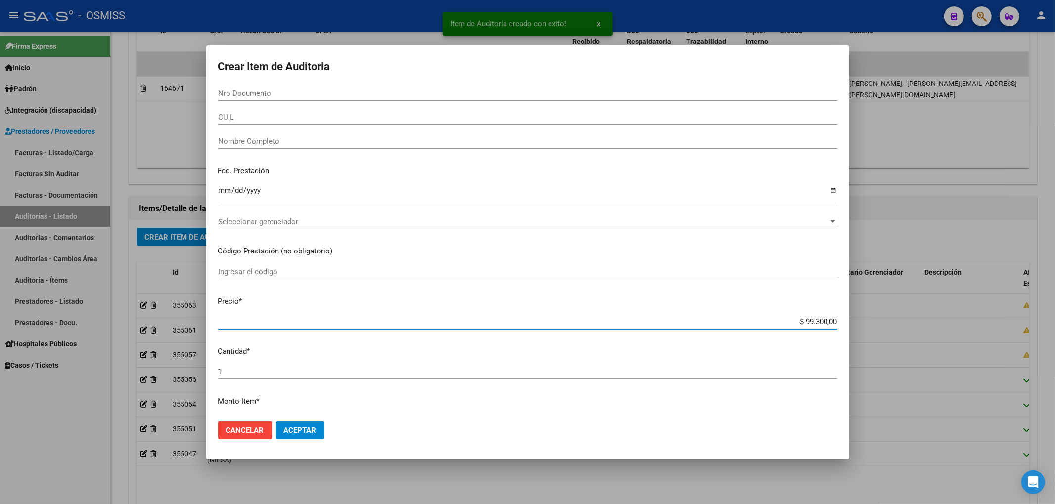
drag, startPoint x: 788, startPoint y: 322, endPoint x: 1054, endPoint y: 318, distance: 266.6
click at [1054, 318] on div "Item de Auditoría creado con exito! x Crear Item de Auditoria Nro Documento CUI…" at bounding box center [527, 252] width 1055 height 504
click at [257, 98] on div "Nro Documento" at bounding box center [527, 93] width 619 height 15
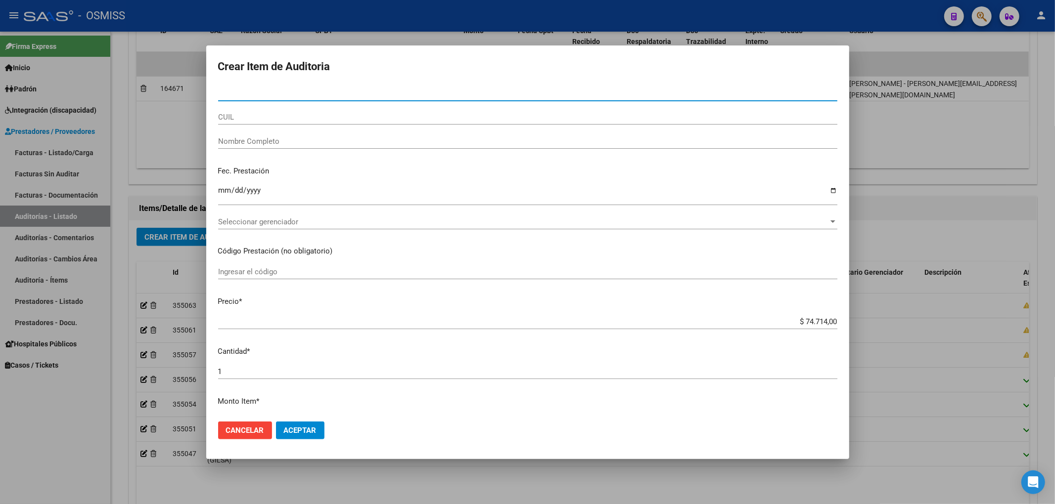
click at [259, 94] on input "Nro Documento" at bounding box center [527, 93] width 619 height 9
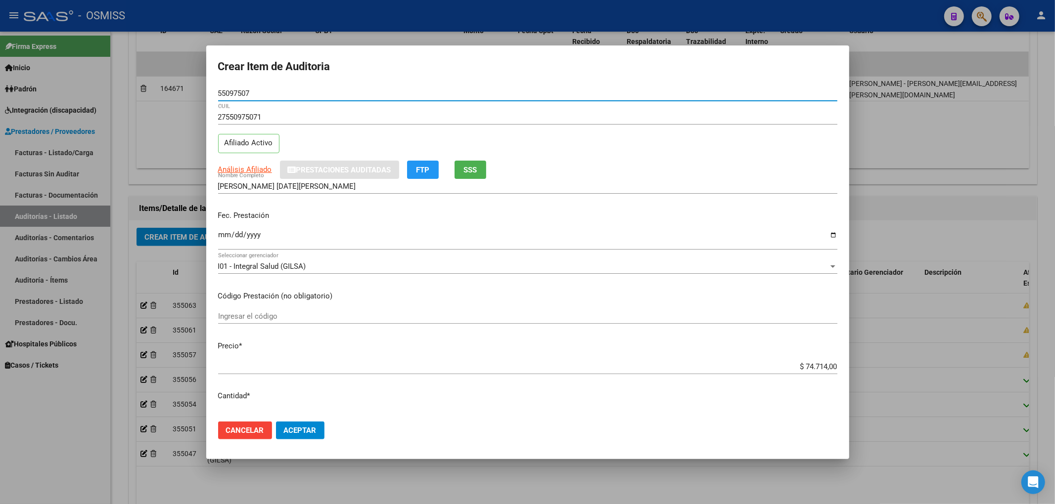
click at [217, 233] on mat-dialog-content "55097507 Nro Documento 27550975071 CUIL Afiliado Activo Análisis Afiliado Prest…" at bounding box center [527, 250] width 643 height 328
click at [225, 236] on input "Ingresar la fecha" at bounding box center [527, 239] width 619 height 16
drag, startPoint x: 254, startPoint y: 95, endPoint x: 170, endPoint y: 107, distance: 84.8
click at [181, 93] on div "Crear Item de Auditoria 55097507 Nro Documento 27550975071 CUIL Afiliado Activo…" at bounding box center [527, 252] width 1055 height 504
click at [719, 224] on div "Fec. Prestación [DATE] Ingresar la fecha" at bounding box center [527, 231] width 619 height 56
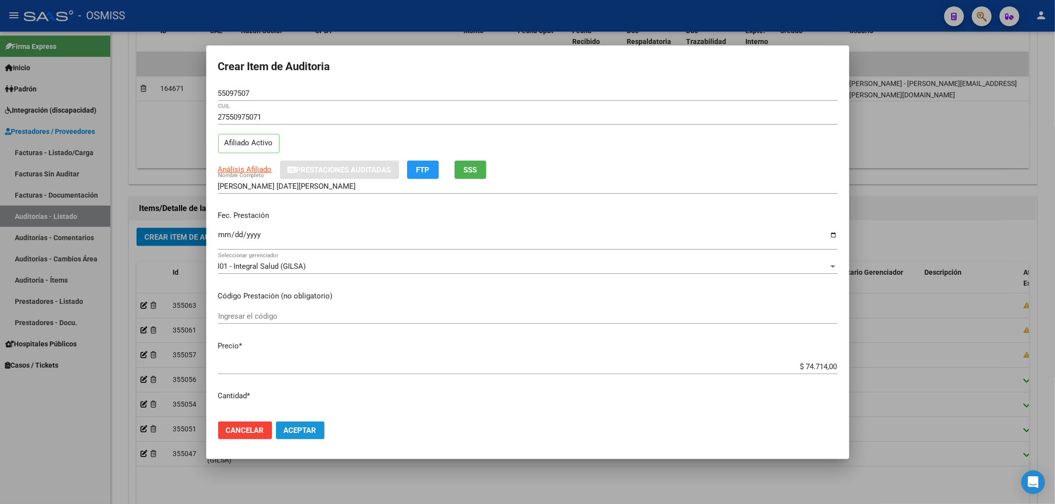
click at [311, 429] on span "Aceptar" at bounding box center [300, 430] width 33 height 9
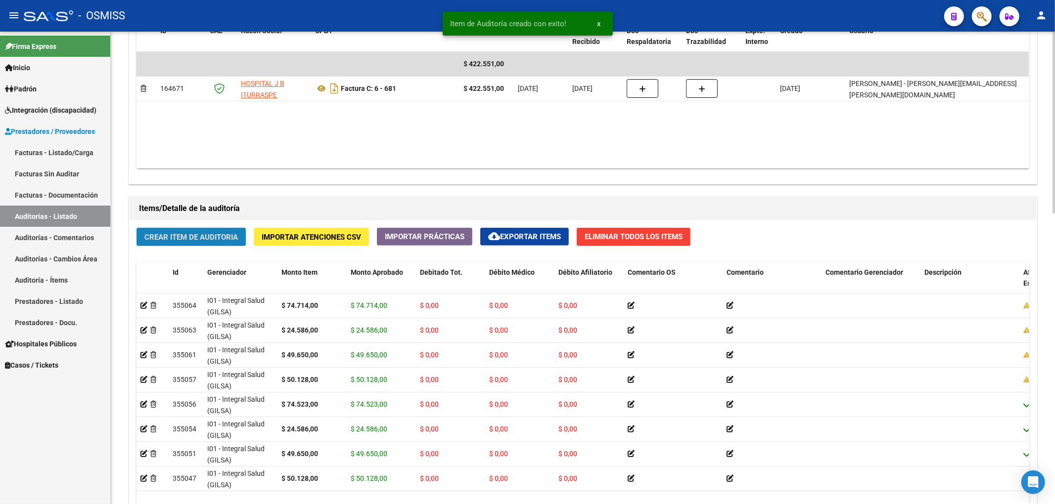
click at [185, 239] on span "Crear Item de Auditoria" at bounding box center [190, 237] width 93 height 9
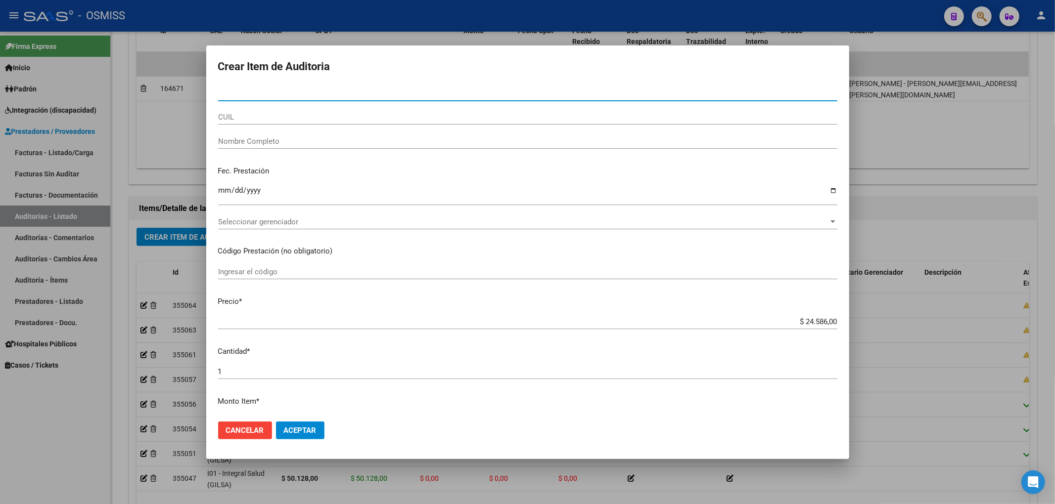
click at [248, 95] on input "Nro Documento" at bounding box center [527, 93] width 619 height 9
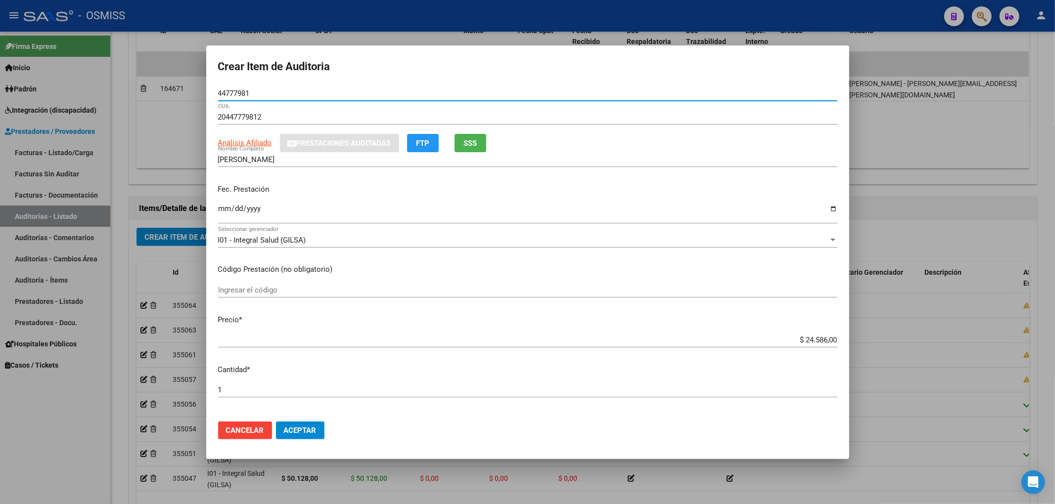
click at [224, 210] on input "Ingresar la fecha" at bounding box center [527, 213] width 619 height 16
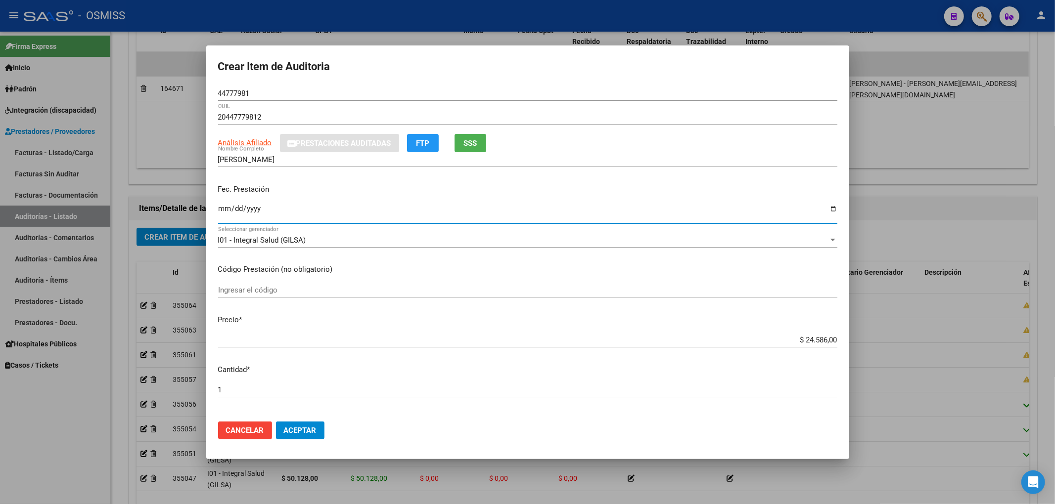
click at [216, 212] on mat-dialog-content "44777981 Nro Documento 20447779812 CUIL Análisis Afiliado Prestaciones Auditada…" at bounding box center [527, 250] width 643 height 328
click at [224, 210] on input "[DATE]" at bounding box center [527, 213] width 619 height 16
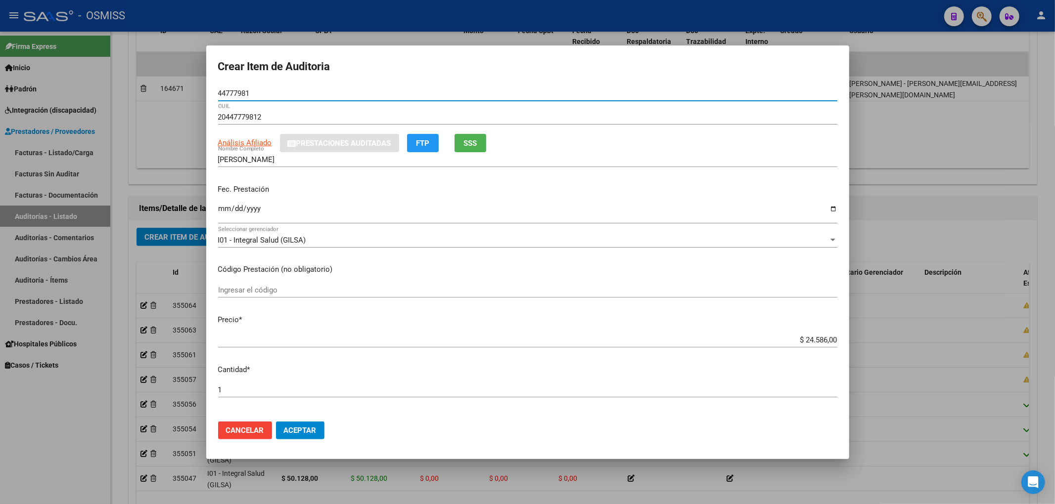
drag, startPoint x: 213, startPoint y: 92, endPoint x: 134, endPoint y: 79, distance: 80.2
click at [141, 80] on div "Crear Item de Auditoria 44777981 Nro Documento 20447779812 CUIL Análisis Afilia…" at bounding box center [527, 252] width 1055 height 504
click at [753, 184] on p "Fec. Prestación" at bounding box center [527, 189] width 619 height 11
click at [317, 422] on button "Aceptar" at bounding box center [300, 431] width 48 height 18
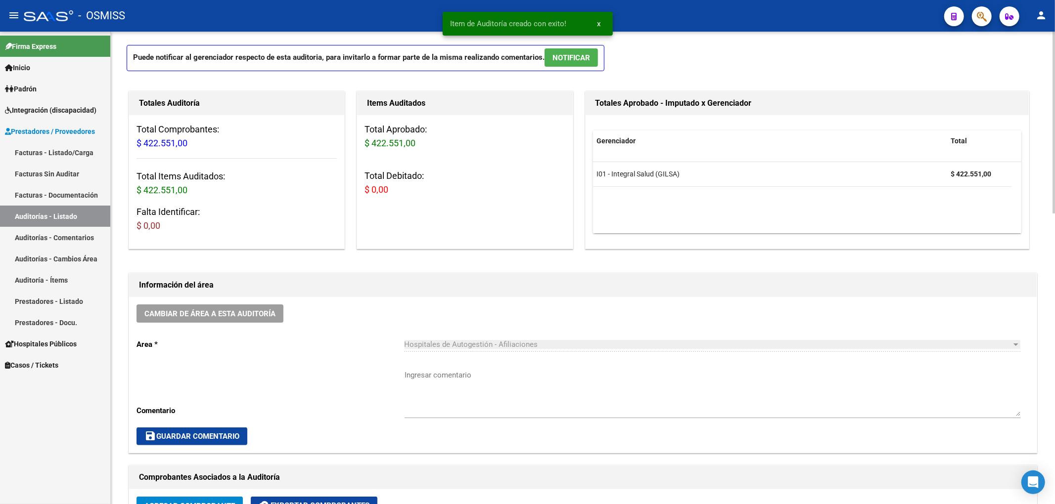
scroll to position [0, 0]
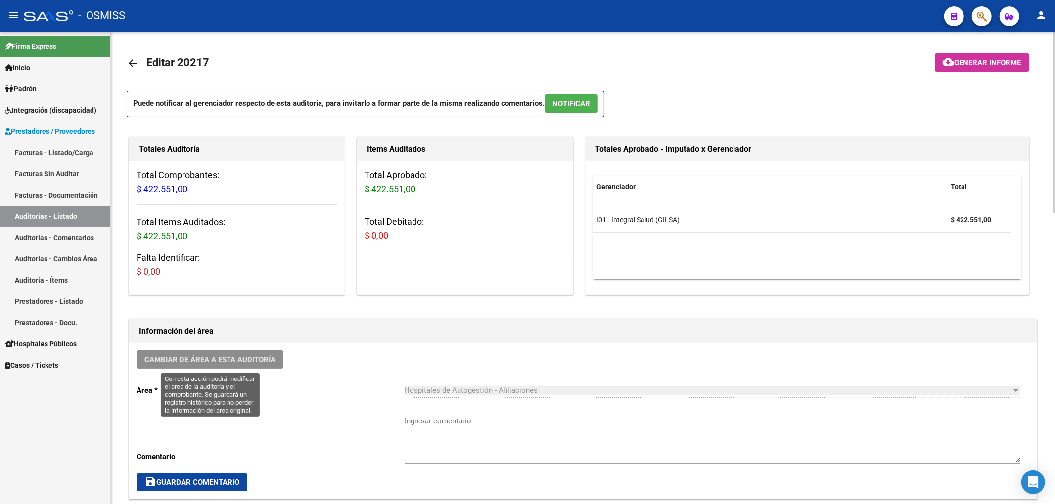
click at [267, 367] on button "Cambiar de área a esta auditoría" at bounding box center [209, 360] width 147 height 18
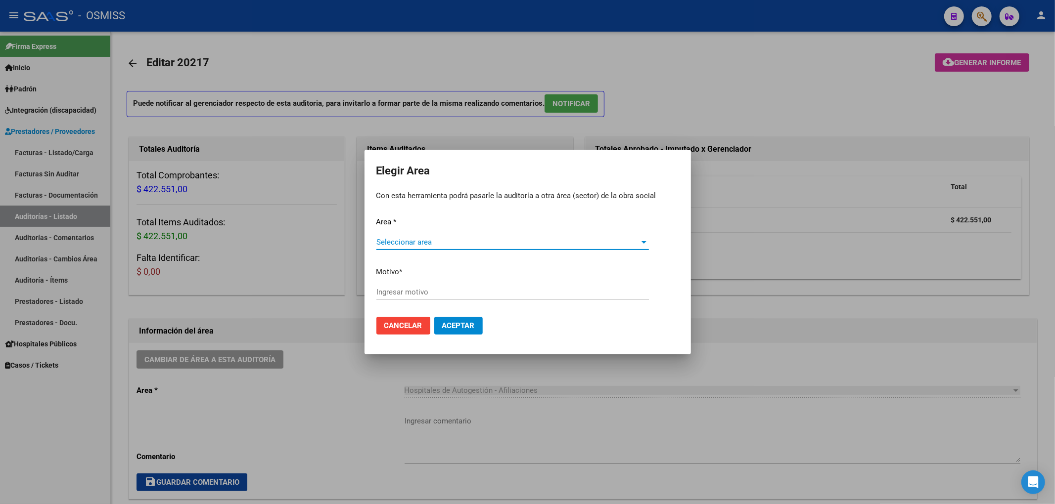
click at [407, 244] on span "Seleccionar area" at bounding box center [508, 242] width 264 height 9
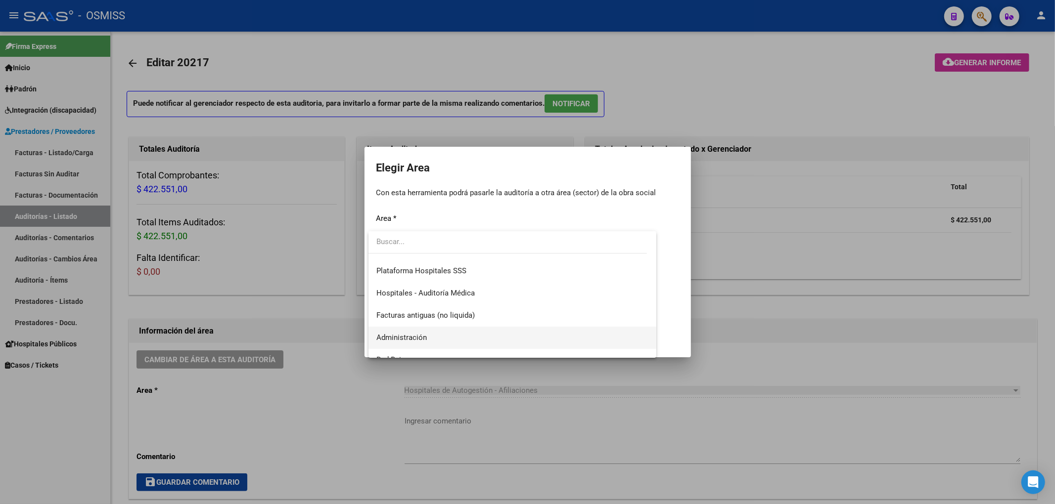
scroll to position [132, 0]
click at [420, 305] on span "Hospitales - Auditoría Médica" at bounding box center [512, 311] width 272 height 22
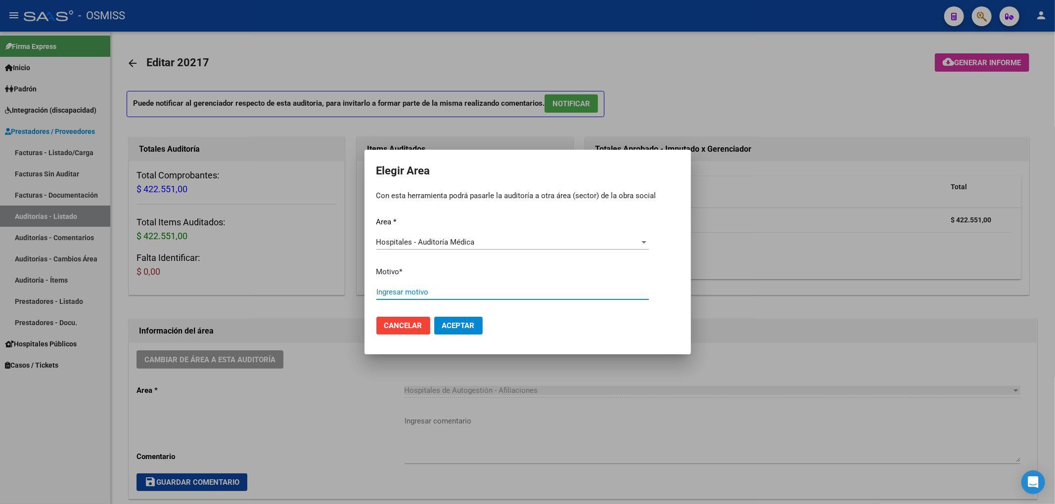
click at [384, 291] on input "Ingresar motivo" at bounding box center [512, 292] width 272 height 9
click at [459, 321] on span "Aceptar" at bounding box center [458, 325] width 33 height 9
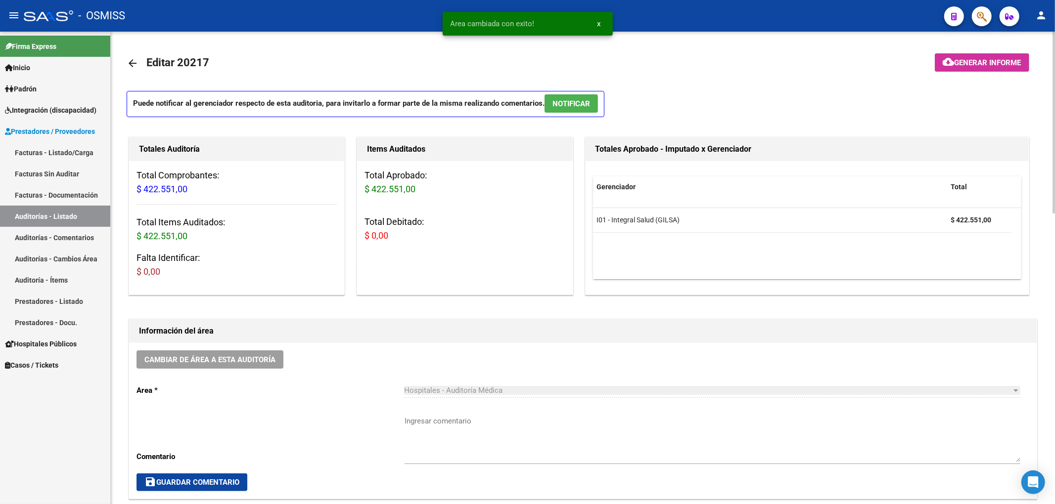
click at [129, 64] on mat-icon "arrow_back" at bounding box center [133, 63] width 12 height 12
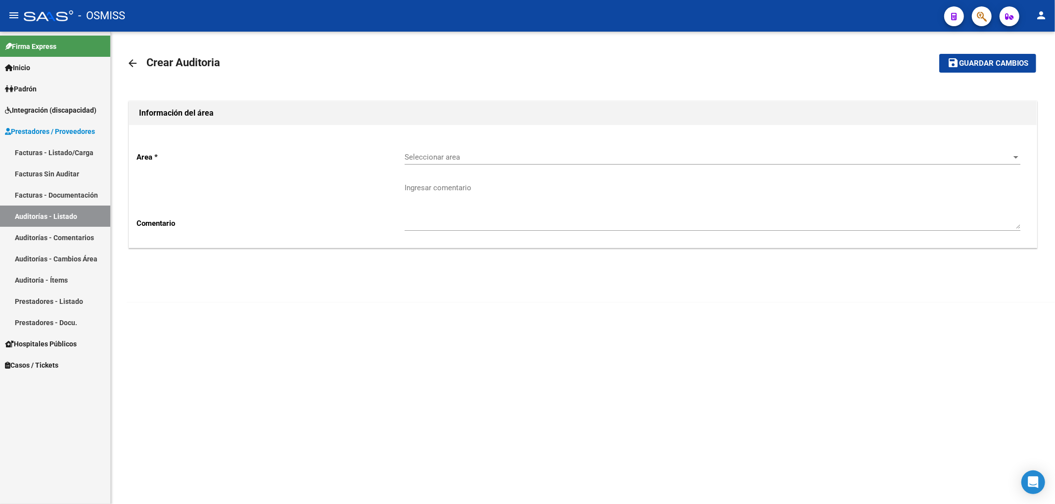
click at [443, 149] on div "Seleccionar area Seleccionar area" at bounding box center [713, 153] width 616 height 21
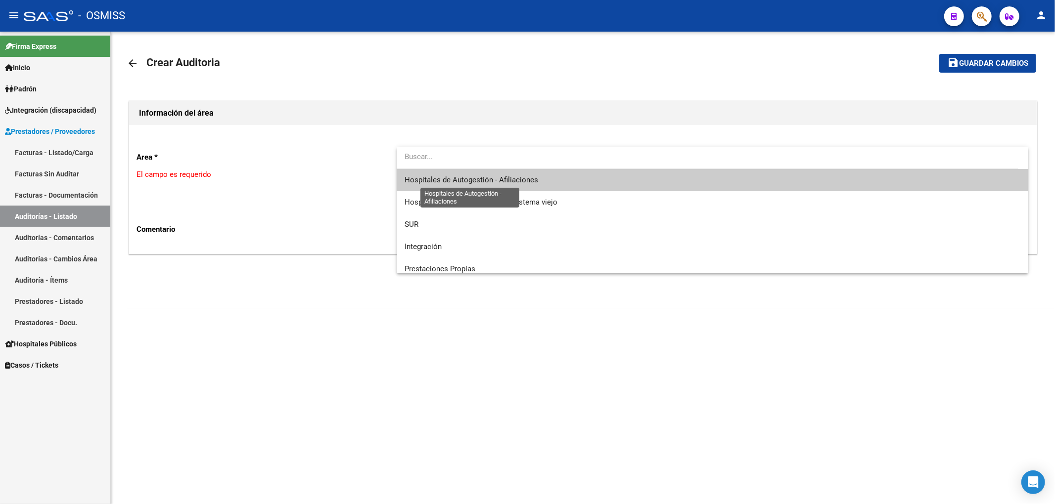
click at [451, 179] on span "Hospitales de Autogestión - Afiliaciones" at bounding box center [472, 180] width 134 height 9
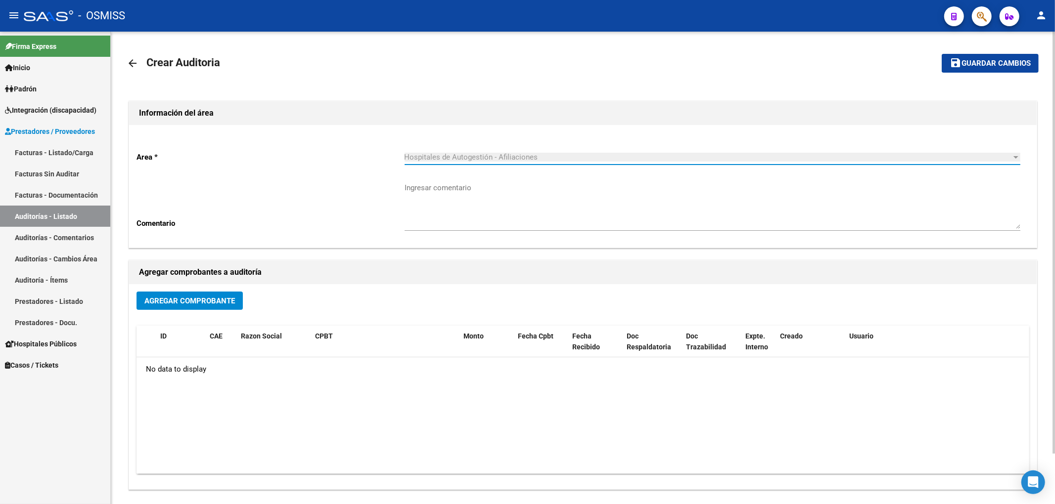
click at [201, 293] on button "Agregar Comprobante" at bounding box center [189, 301] width 106 height 18
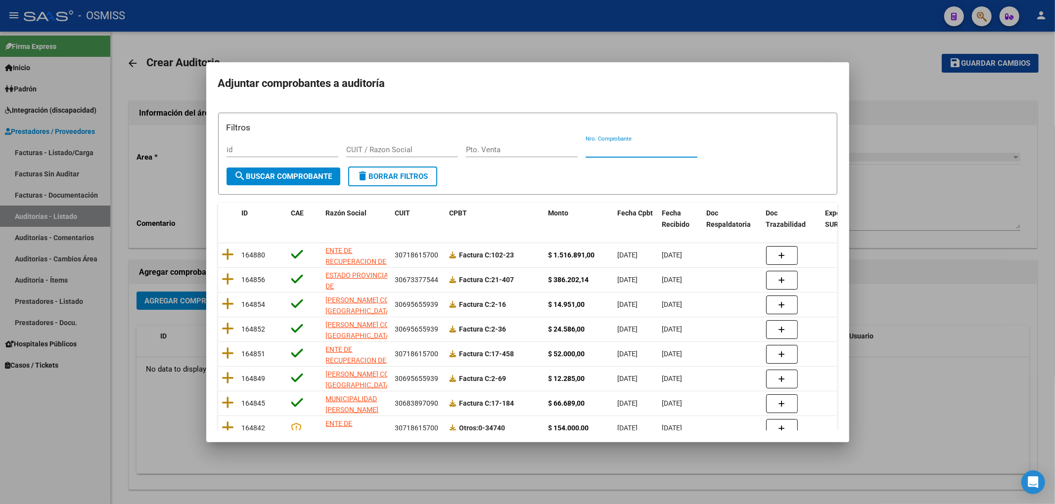
click at [635, 150] on input "Nro. Comprobante" at bounding box center [642, 149] width 112 height 9
click at [594, 149] on input "63254" at bounding box center [642, 149] width 112 height 9
click at [331, 176] on span "search Buscar Comprobante" at bounding box center [283, 176] width 98 height 9
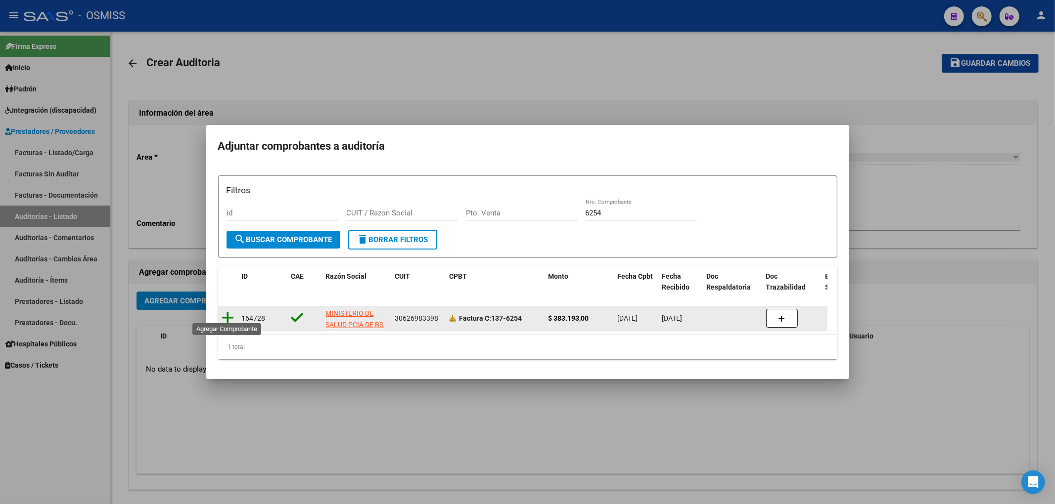
click at [227, 311] on icon at bounding box center [228, 318] width 12 height 14
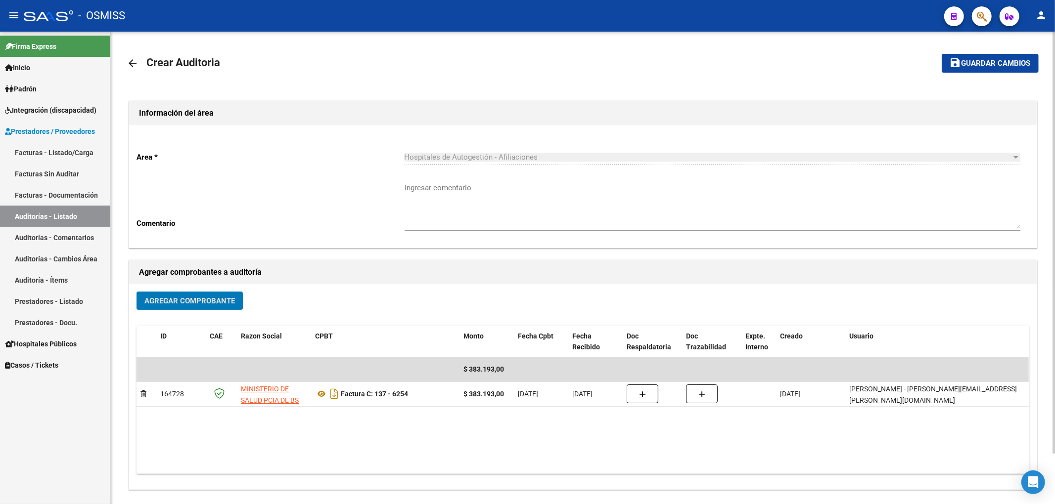
click at [992, 66] on span "Guardar cambios" at bounding box center [995, 63] width 69 height 9
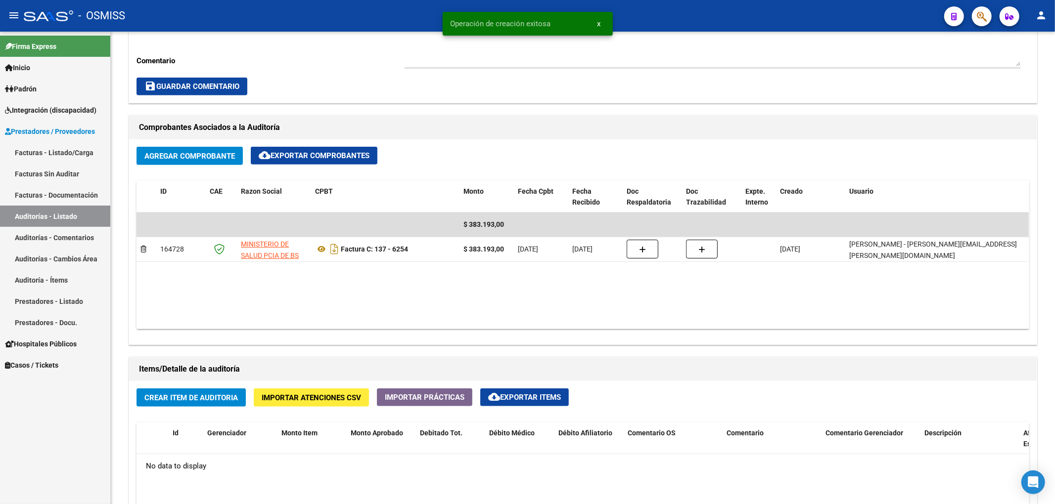
scroll to position [725, 0]
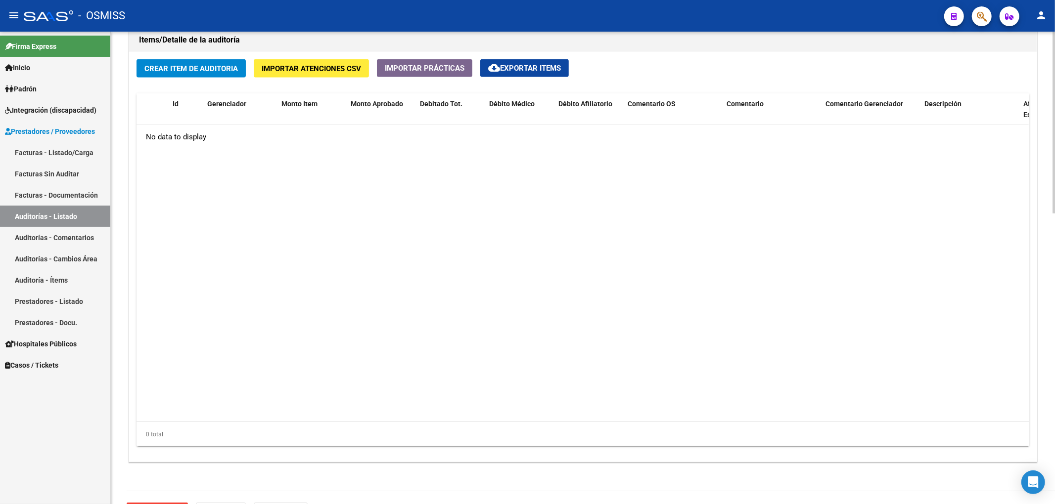
click at [234, 76] on button "Crear Item de Auditoria" at bounding box center [190, 68] width 109 height 18
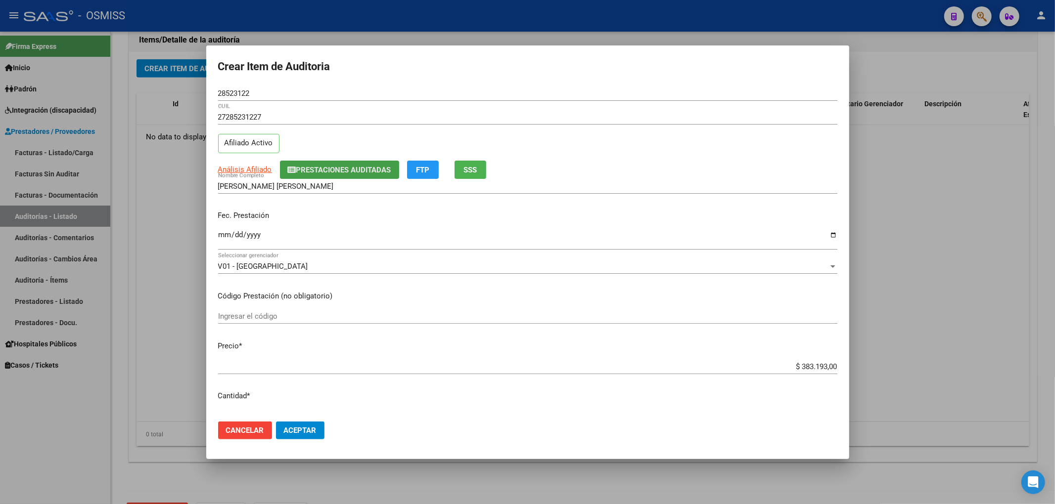
click at [297, 170] on span "Prestaciones Auditadas" at bounding box center [343, 170] width 95 height 9
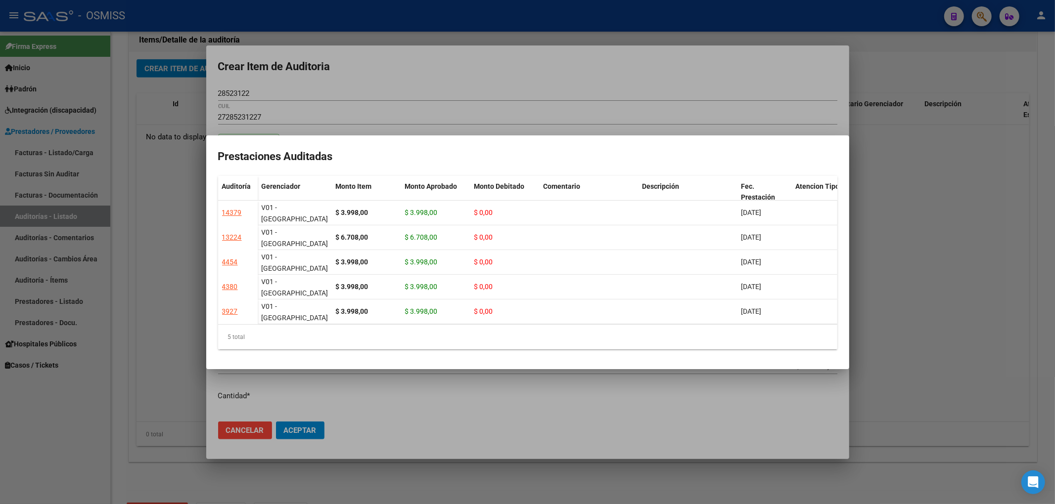
click at [361, 80] on div at bounding box center [527, 252] width 1055 height 504
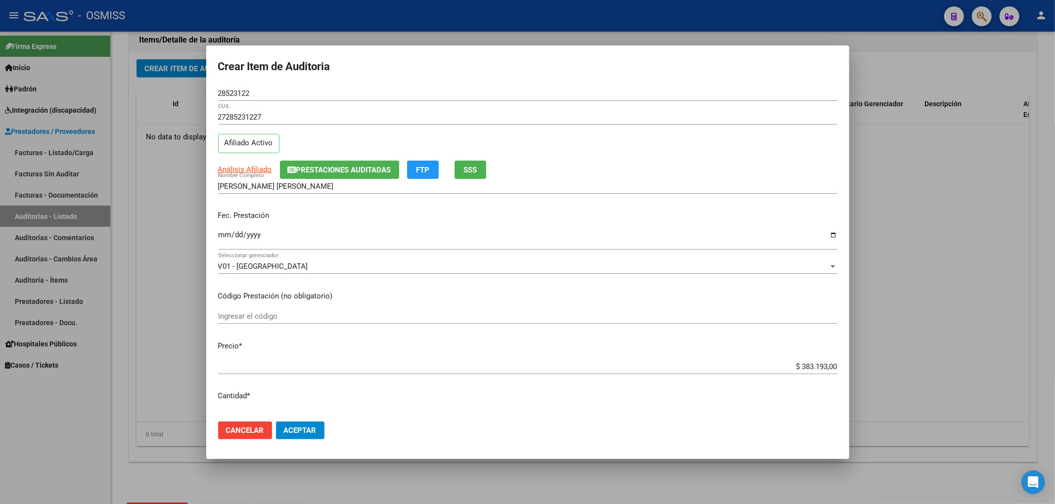
click at [224, 234] on input "Ingresar la fecha" at bounding box center [527, 239] width 619 height 16
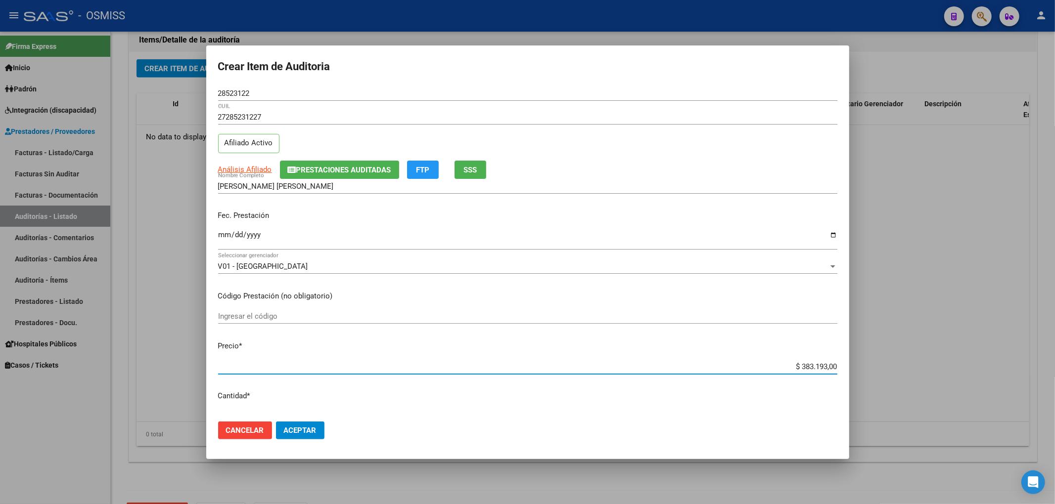
drag, startPoint x: 790, startPoint y: 366, endPoint x: 887, endPoint y: 369, distance: 96.5
click at [885, 370] on div "Crear Item de Auditoria 28523122 Nro Documento 27285231227 CUIL Afiliado Activo…" at bounding box center [527, 252] width 1055 height 504
click at [337, 174] on span "Prestaciones Auditadas" at bounding box center [343, 170] width 95 height 9
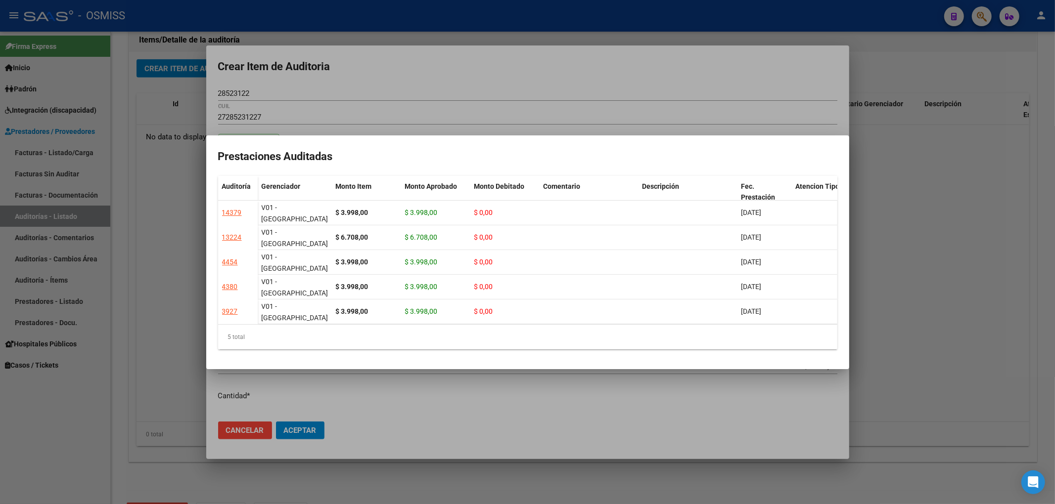
click at [398, 73] on div at bounding box center [527, 252] width 1055 height 504
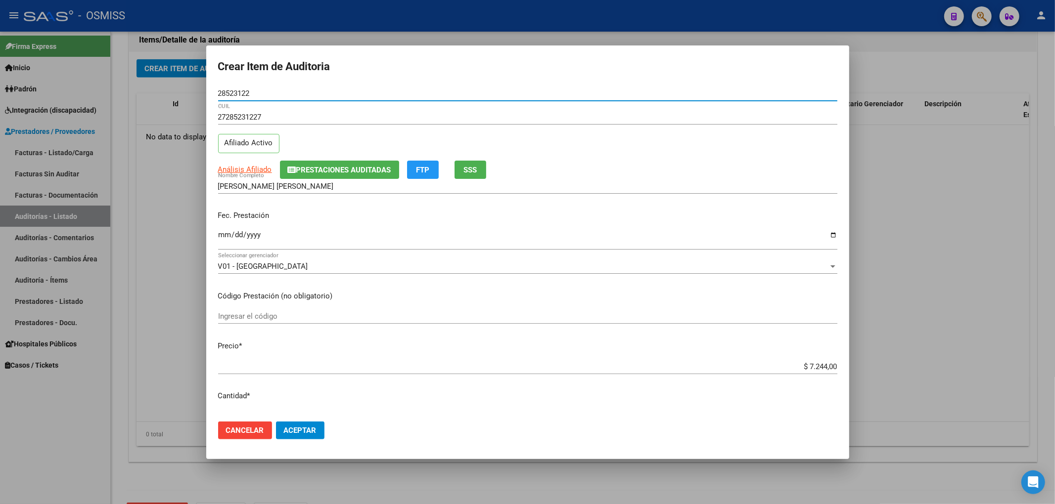
drag, startPoint x: 256, startPoint y: 90, endPoint x: 187, endPoint y: 114, distance: 72.9
click at [175, 93] on div "Crear Item de Auditoria 28523122 Nro Documento 27285231227 CUIL Afiliado Activo…" at bounding box center [527, 252] width 1055 height 504
click at [764, 151] on div "27285231227 CUIL Afiliado Activo" at bounding box center [527, 135] width 619 height 50
click at [321, 425] on button "Aceptar" at bounding box center [300, 431] width 48 height 18
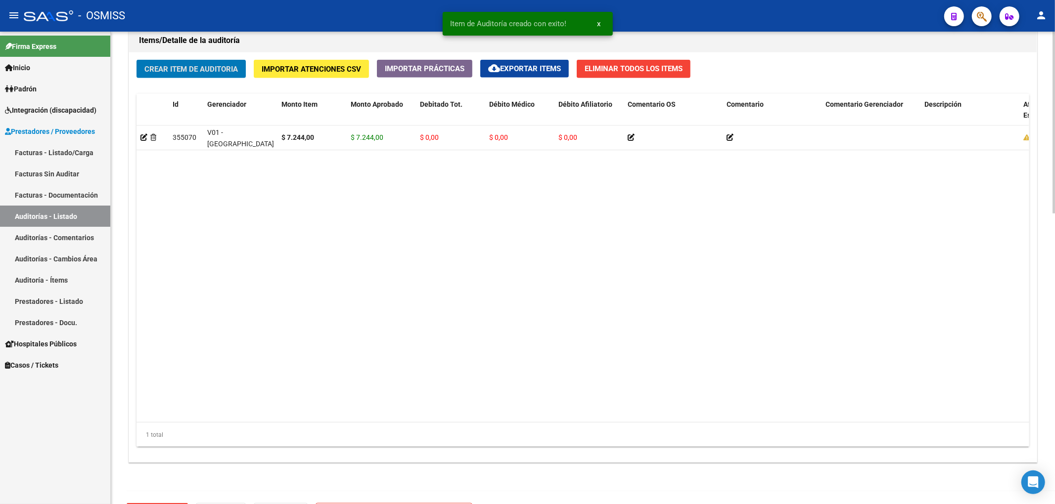
scroll to position [726, 0]
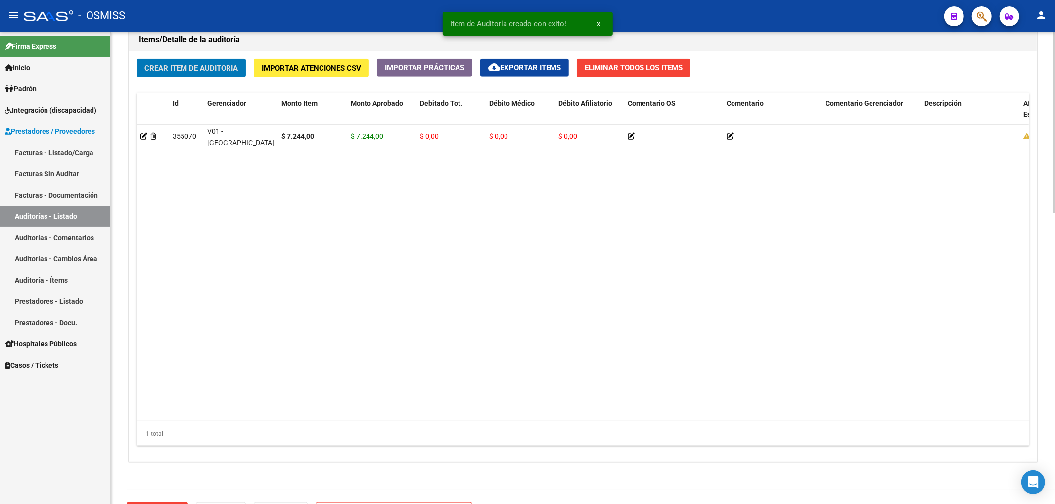
click at [232, 68] on span "Crear Item de Auditoria" at bounding box center [190, 68] width 93 height 9
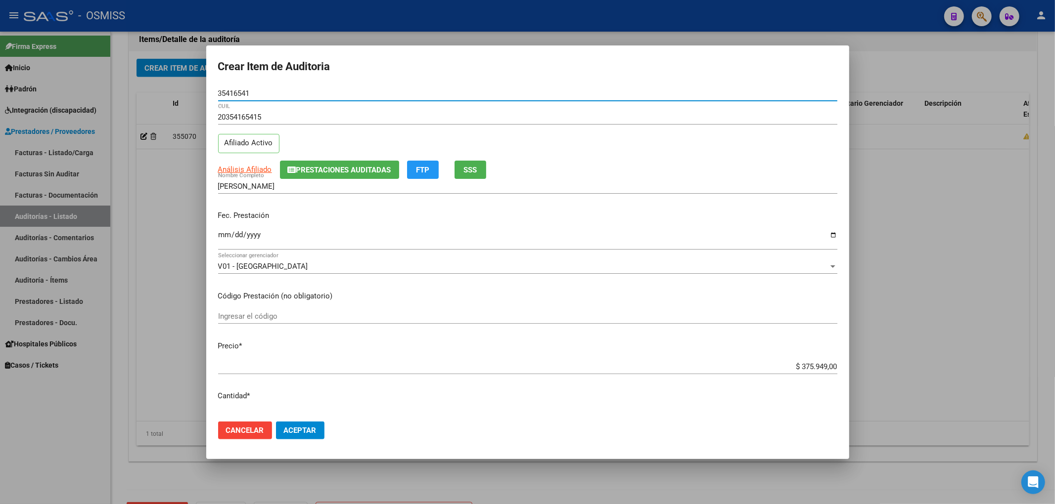
click at [223, 236] on input "Ingresar la fecha" at bounding box center [527, 239] width 619 height 16
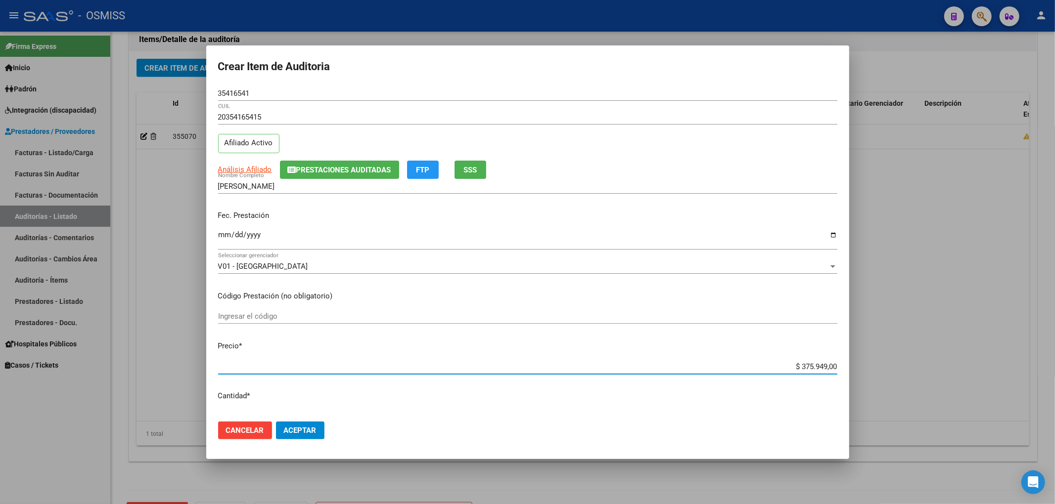
drag, startPoint x: 790, startPoint y: 366, endPoint x: 897, endPoint y: 370, distance: 106.4
click at [892, 370] on div "Crear Item de Auditoria 35416541 Nro Documento 20354165415 CUIL Afiliado Activo…" at bounding box center [527, 252] width 1055 height 504
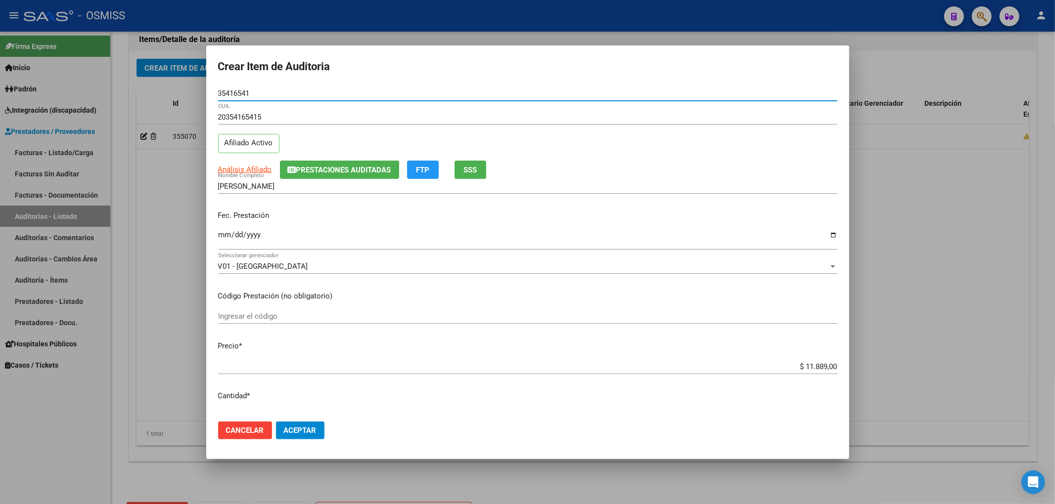
drag, startPoint x: 258, startPoint y: 94, endPoint x: 169, endPoint y: 91, distance: 89.1
click at [175, 92] on div "Crear Item de Auditoria 35416541 Nro Documento 20354165415 CUIL Afiliado Activo…" at bounding box center [527, 252] width 1055 height 504
click at [361, 167] on span "Prestaciones Auditadas" at bounding box center [343, 170] width 95 height 9
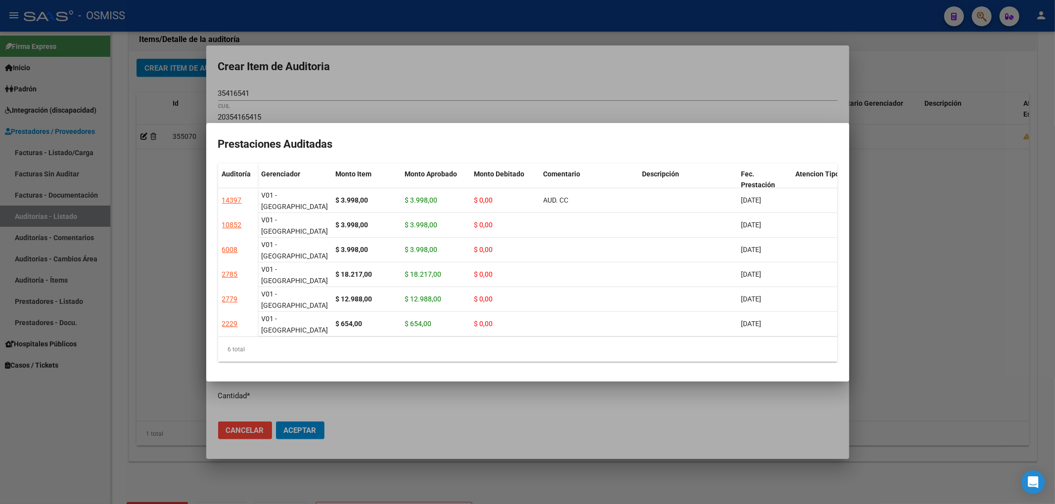
drag, startPoint x: 728, startPoint y: 89, endPoint x: 715, endPoint y: 94, distance: 14.2
click at [728, 89] on div at bounding box center [527, 252] width 1055 height 504
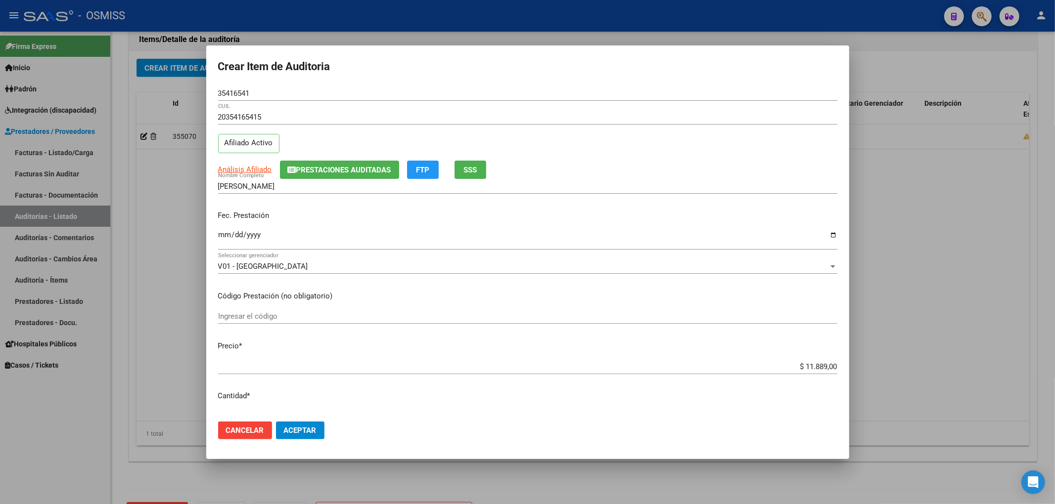
click at [305, 432] on span "Aceptar" at bounding box center [300, 430] width 33 height 9
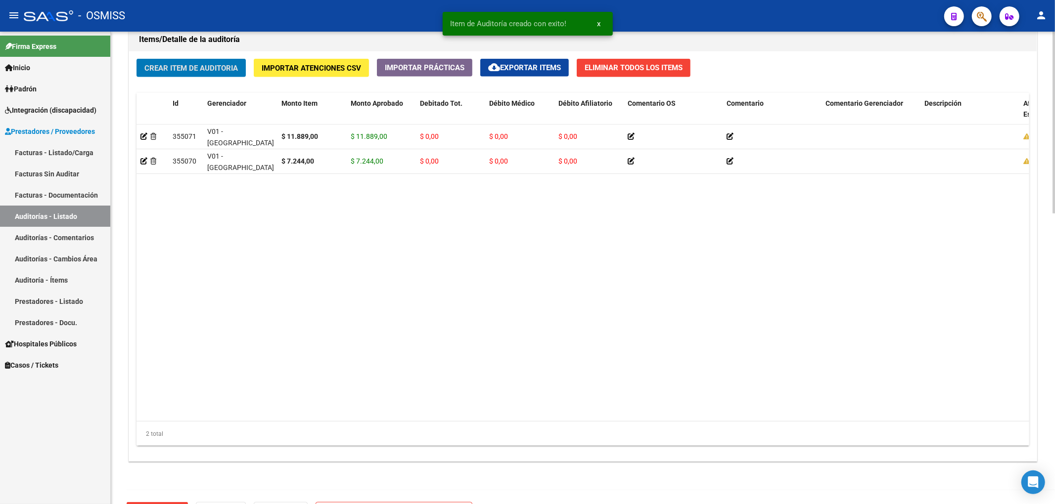
click at [215, 76] on button "Crear Item de Auditoria" at bounding box center [190, 68] width 109 height 18
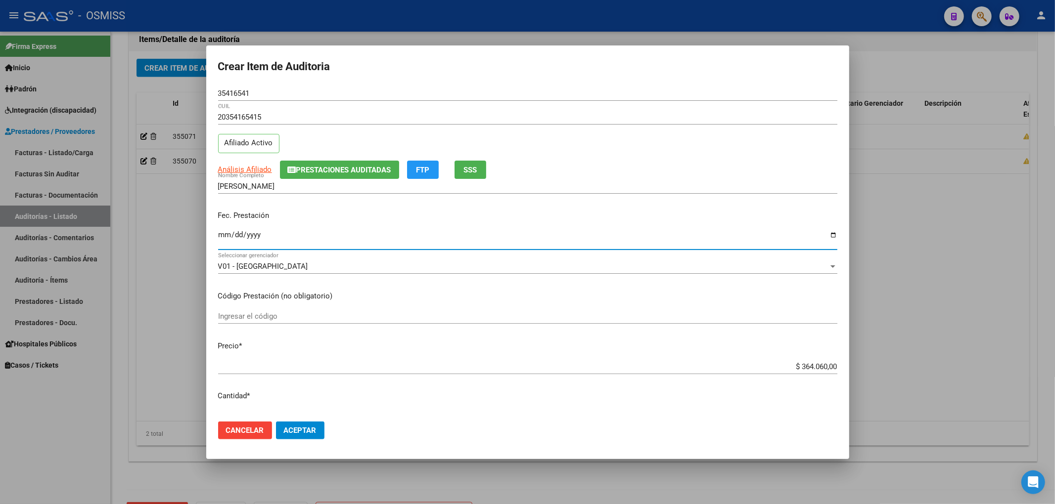
click at [226, 235] on input "Ingresar la fecha" at bounding box center [527, 239] width 619 height 16
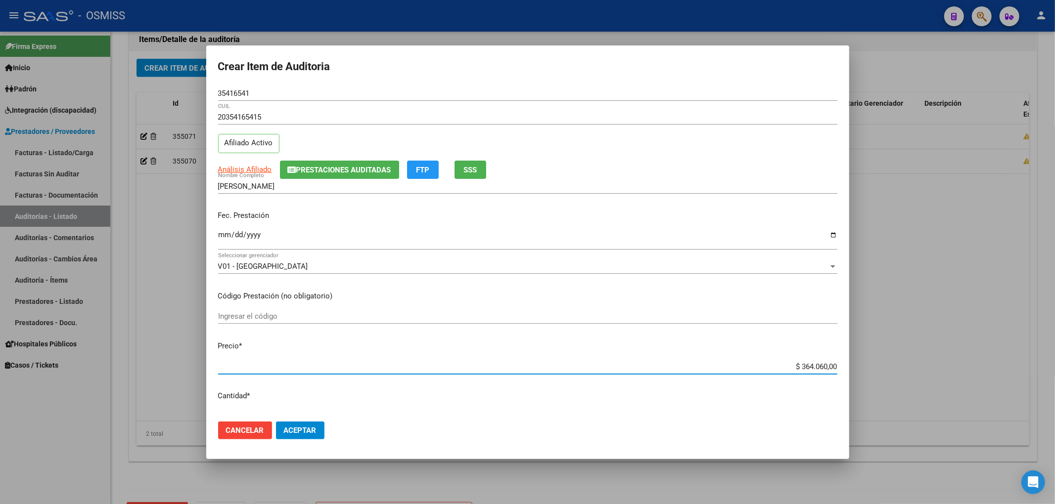
drag, startPoint x: 773, startPoint y: 364, endPoint x: 1051, endPoint y: 377, distance: 277.7
click at [1051, 377] on div "Crear Item de Auditoria 35416541 Nro Documento 20354165415 CUIL Afiliado Activo…" at bounding box center [527, 252] width 1055 height 504
drag, startPoint x: 272, startPoint y: 93, endPoint x: 115, endPoint y: 98, distance: 156.4
click at [25, 82] on div "Crear Item de Auditoria 35416541 Nro Documento 20354165415 CUIL Afiliado Activo…" at bounding box center [527, 252] width 1055 height 504
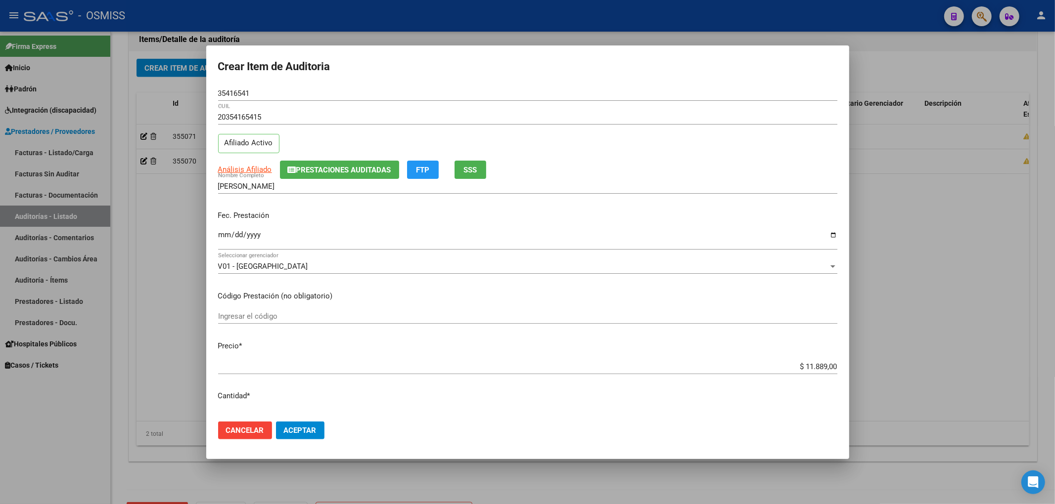
click at [786, 164] on div "Análisis Afiliado Prestaciones Auditadas FTP SSS" at bounding box center [527, 170] width 619 height 18
click at [311, 430] on span "Aceptar" at bounding box center [300, 430] width 33 height 9
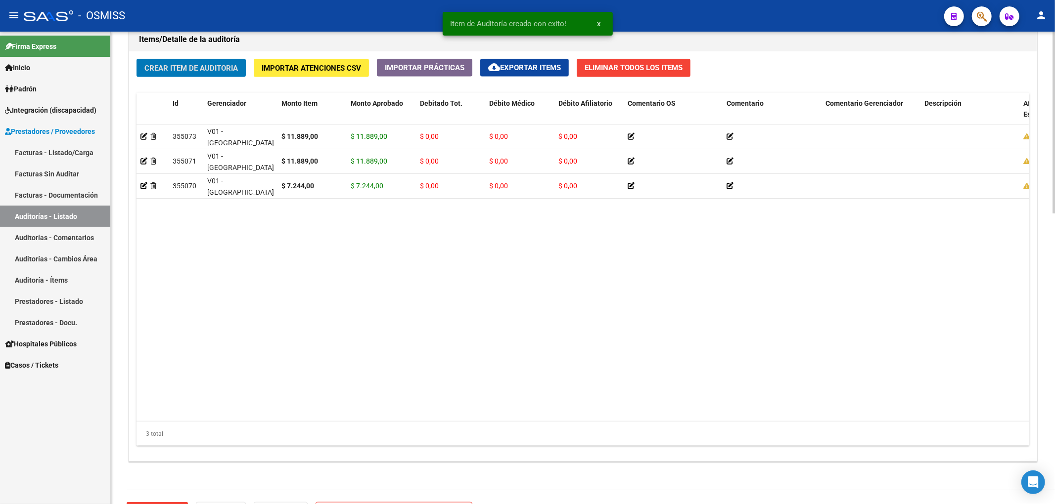
click at [333, 411] on datatable-body "355073 V01 - [PERSON_NAME] $ 11.889,00 $ 11.889,00 $ 0,00 $ 0,00 $ 0,00 2035416…" at bounding box center [582, 273] width 892 height 297
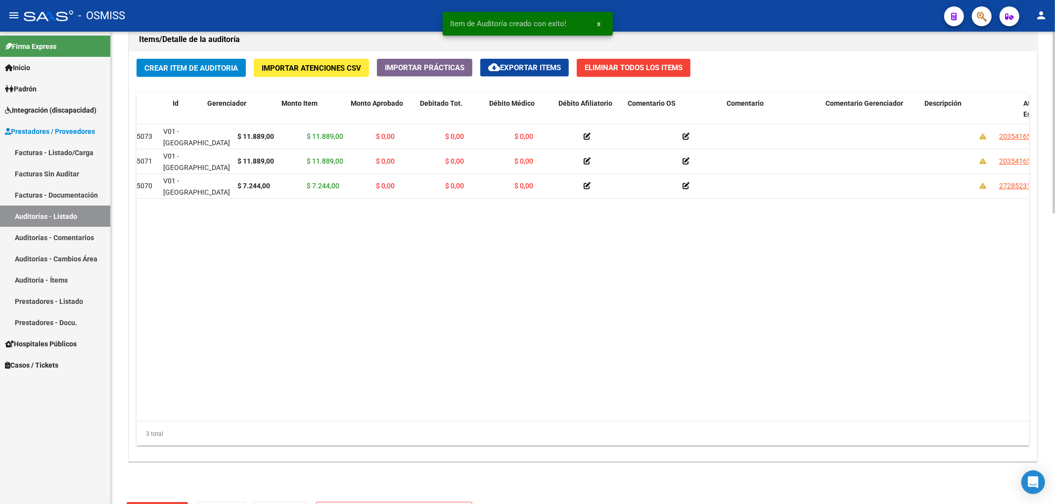
scroll to position [0, 0]
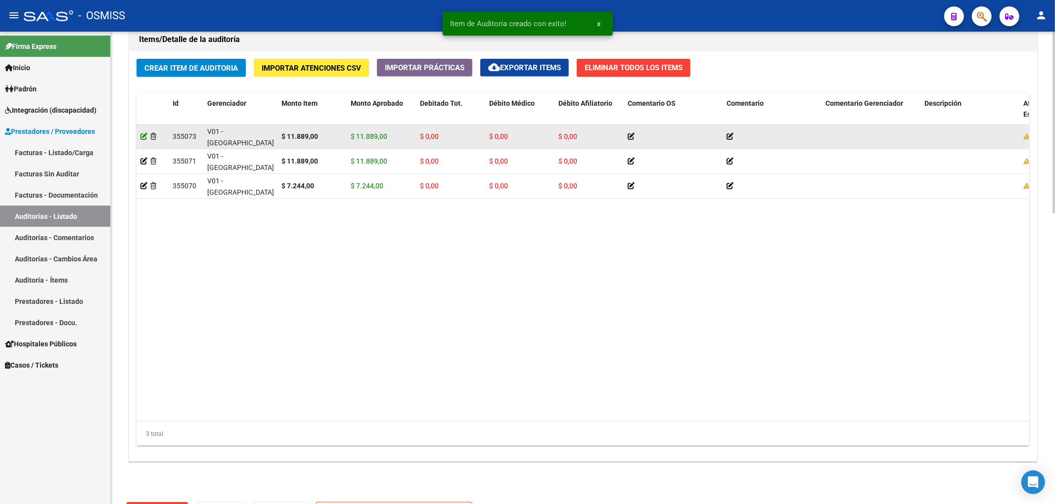
click at [143, 139] on icon at bounding box center [143, 136] width 7 height 7
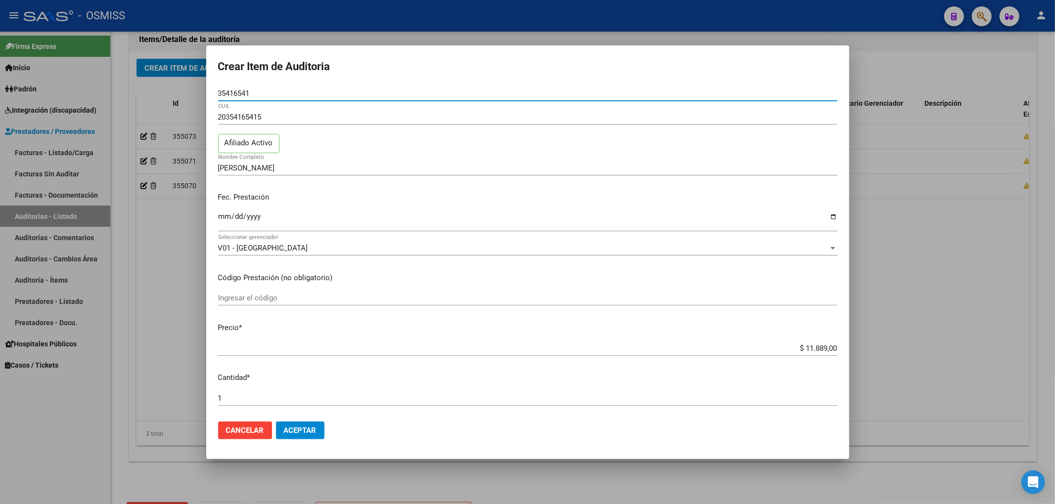
drag, startPoint x: 262, startPoint y: 97, endPoint x: 214, endPoint y: 98, distance: 48.0
click at [214, 98] on mat-dialog-content "35416541 Nro Documento 20354165415 CUIL Afiliado Activo [PERSON_NAME] Nombre Co…" at bounding box center [527, 250] width 643 height 328
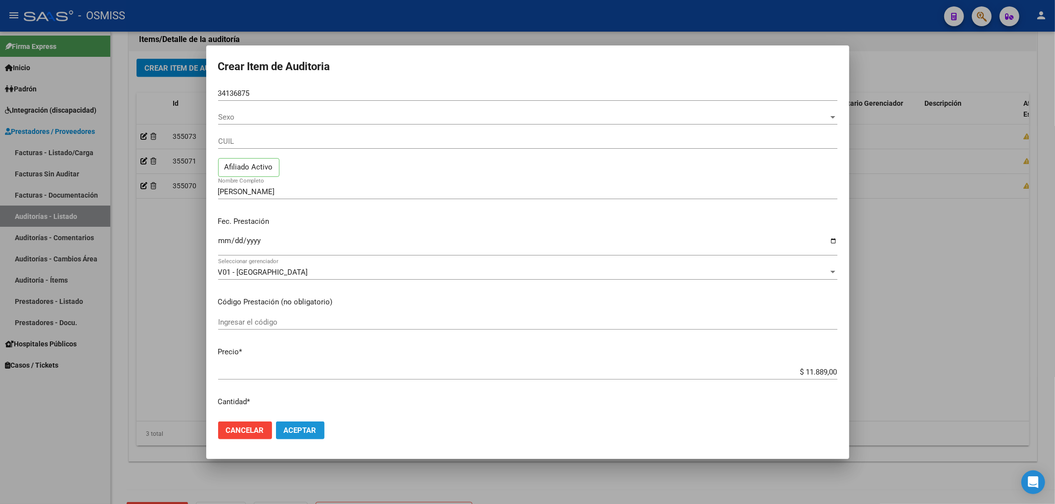
click at [303, 431] on span "Aceptar" at bounding box center [300, 430] width 33 height 9
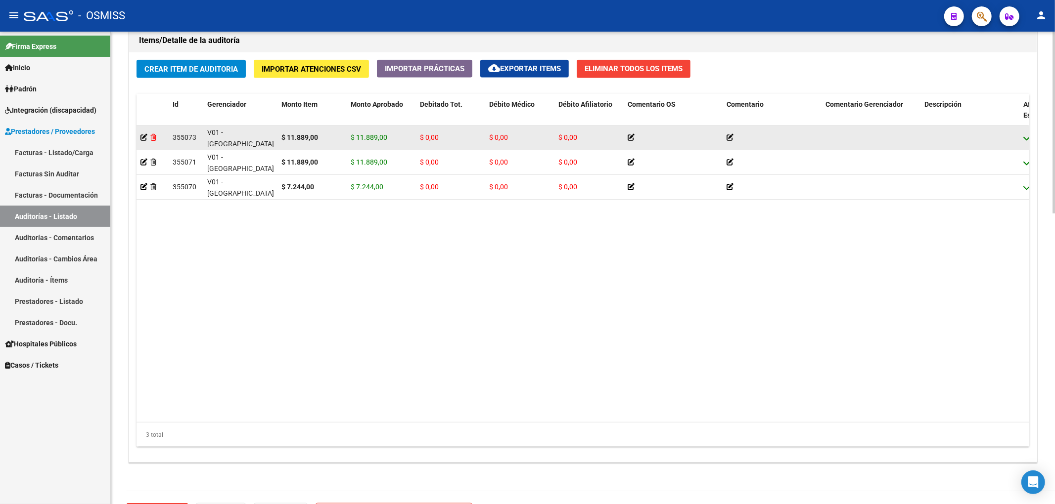
click at [152, 139] on icon at bounding box center [153, 137] width 6 height 7
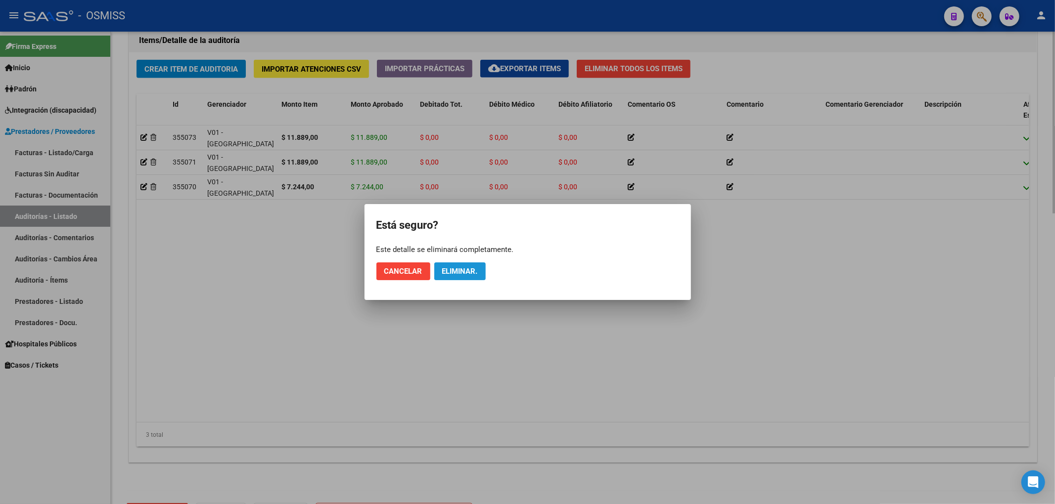
drag, startPoint x: 453, startPoint y: 264, endPoint x: 395, endPoint y: 237, distance: 64.6
click at [454, 264] on button "Eliminar." at bounding box center [459, 272] width 51 height 18
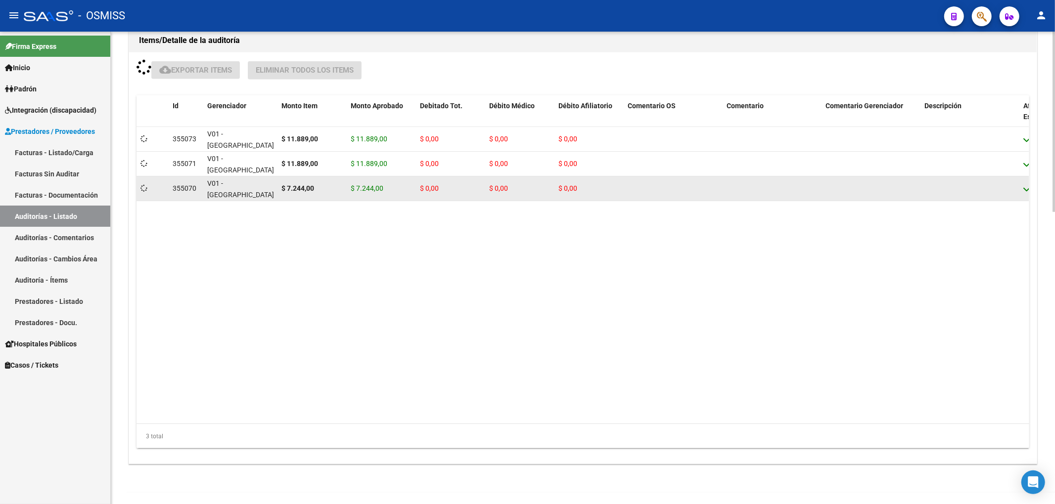
scroll to position [725, 0]
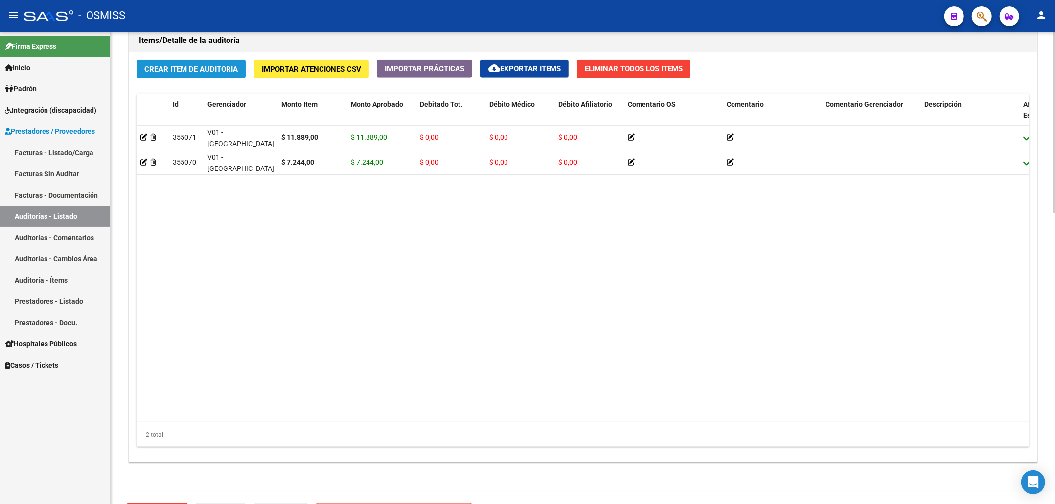
click at [219, 78] on button "Crear Item de Auditoria" at bounding box center [190, 69] width 109 height 18
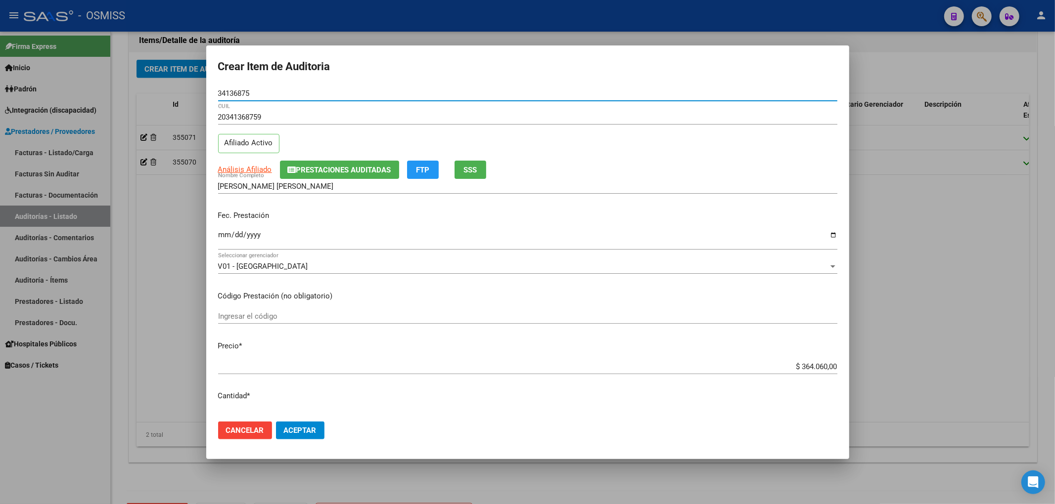
click at [321, 171] on span "Prestaciones Auditadas" at bounding box center [343, 170] width 95 height 9
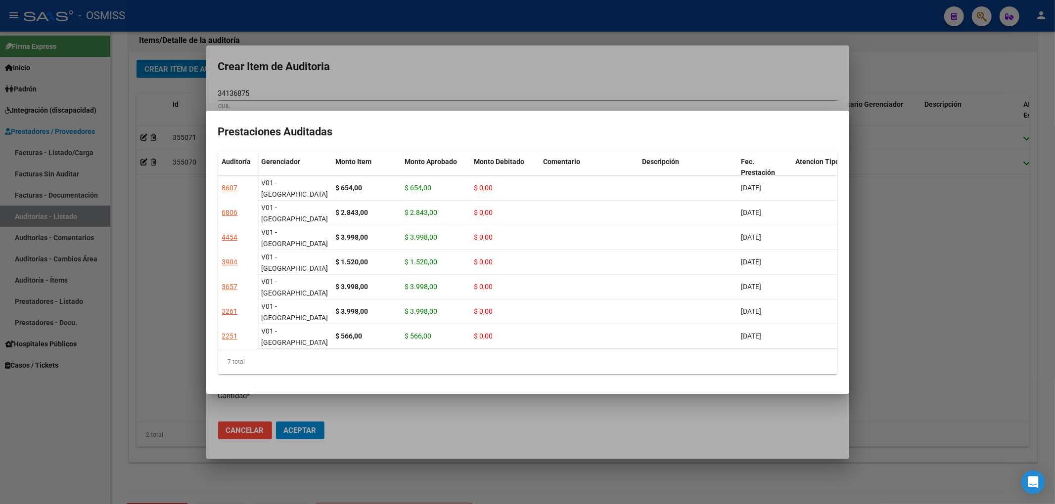
click at [375, 85] on div at bounding box center [527, 252] width 1055 height 504
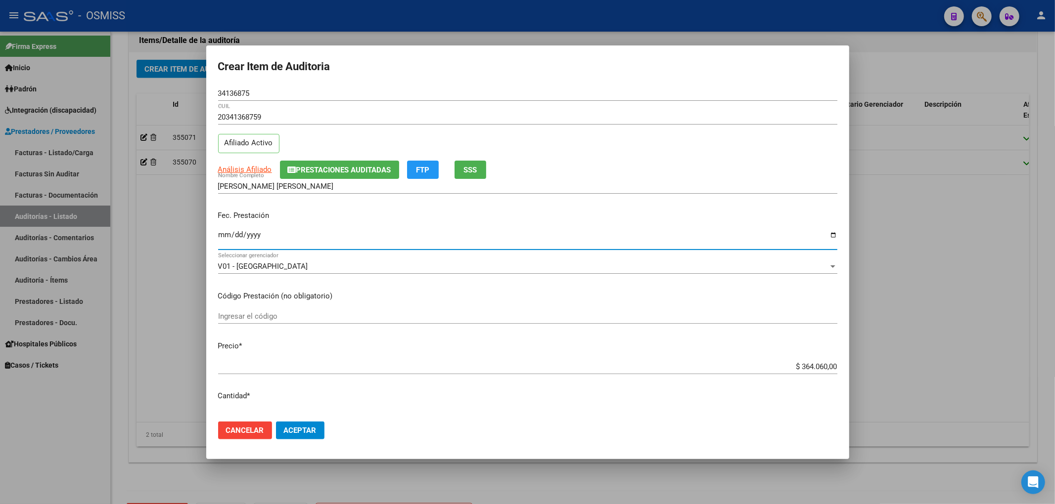
click at [225, 235] on input "Ingresar la fecha" at bounding box center [527, 239] width 619 height 16
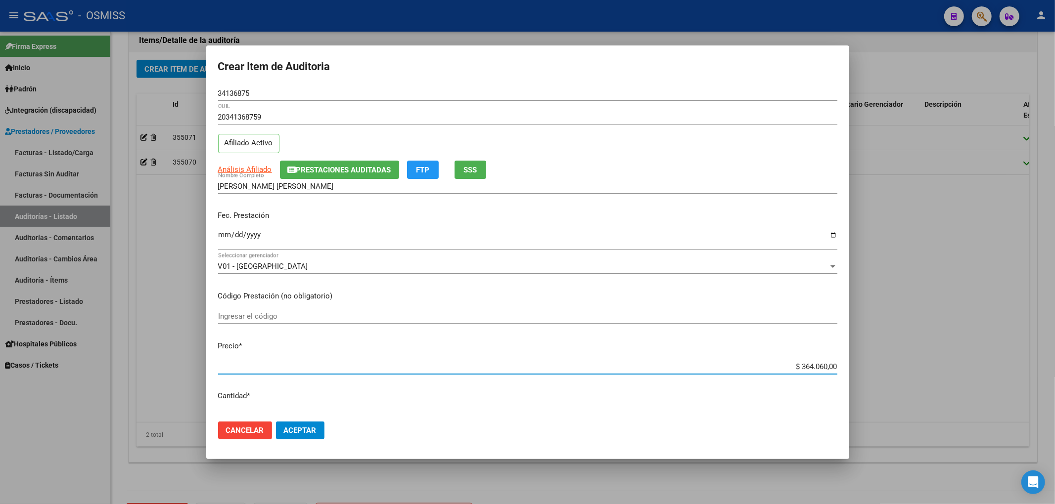
drag, startPoint x: 785, startPoint y: 365, endPoint x: 980, endPoint y: 355, distance: 194.6
click at [979, 357] on div "Crear Item de Auditoria 34136875 Nro Documento 20341368759 CUIL Afiliado Activo…" at bounding box center [527, 252] width 1055 height 504
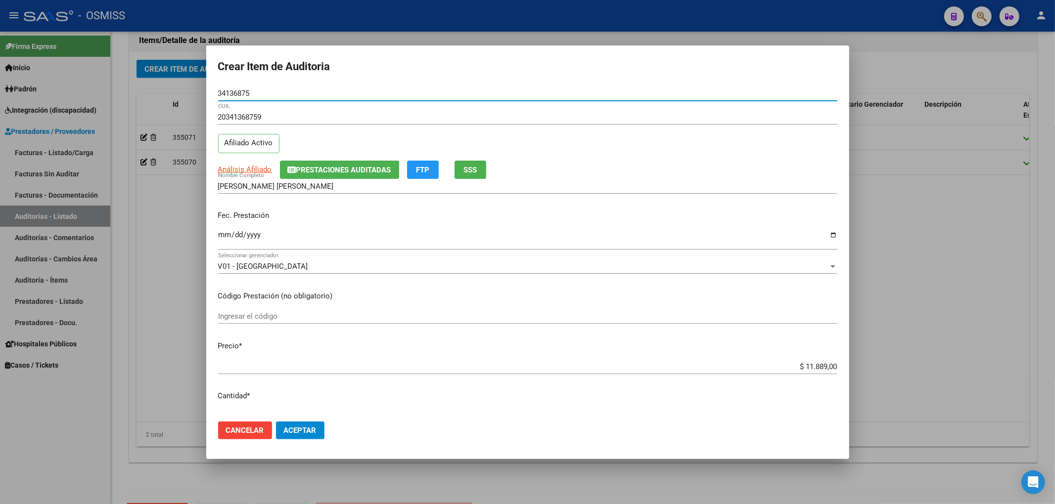
drag, startPoint x: 264, startPoint y: 93, endPoint x: 88, endPoint y: 78, distance: 177.2
click at [107, 70] on div "Crear Item de Auditoria 34136875 Nro Documento 20341368759 CUIL Afiliado Activo…" at bounding box center [527, 252] width 1055 height 504
click at [742, 225] on div "Fec. Prestación [DATE] Ingresar la fecha" at bounding box center [527, 231] width 619 height 56
click at [302, 439] on button "Aceptar" at bounding box center [300, 431] width 48 height 18
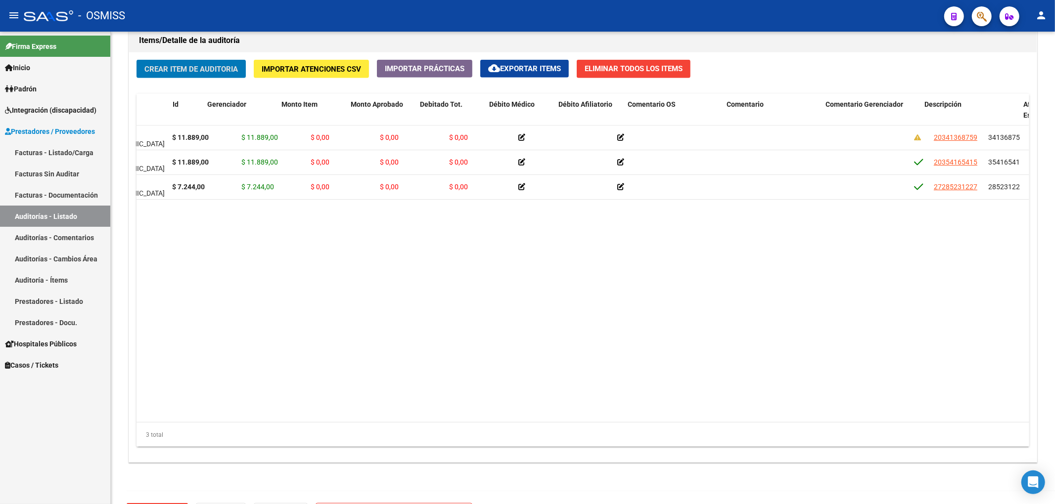
scroll to position [0, 0]
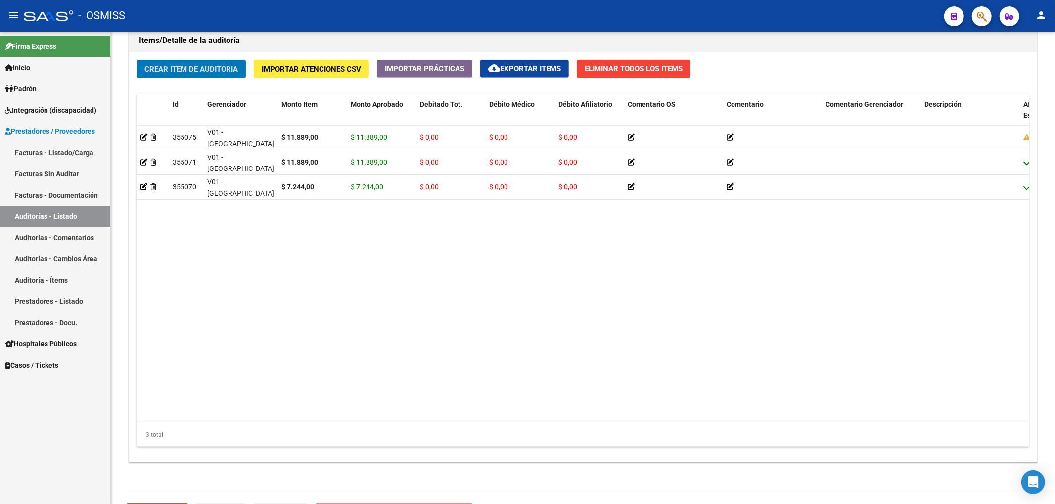
click at [198, 66] on span "Crear Item de Auditoria" at bounding box center [190, 69] width 93 height 9
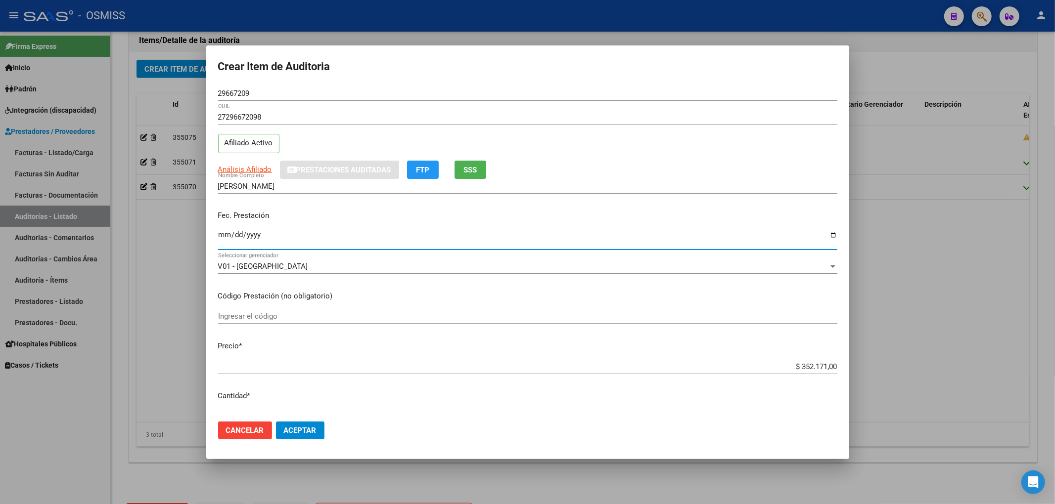
click at [218, 235] on input "Ingresar la fecha" at bounding box center [527, 239] width 619 height 16
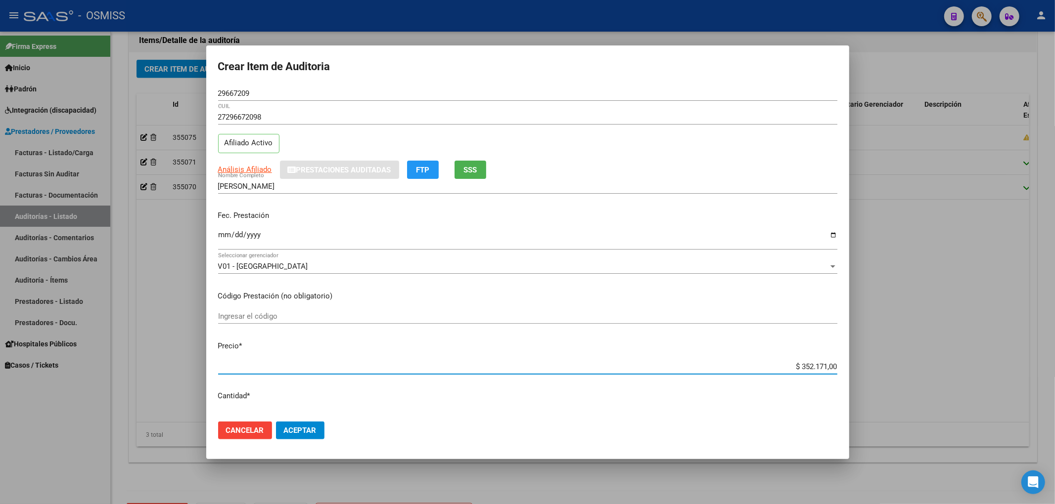
drag, startPoint x: 780, startPoint y: 366, endPoint x: 885, endPoint y: 377, distance: 105.4
click at [878, 378] on div "Crear Item de Auditoria 29667209 Nro Documento 27296672098 CUIL Afiliado Activo…" at bounding box center [527, 252] width 1055 height 504
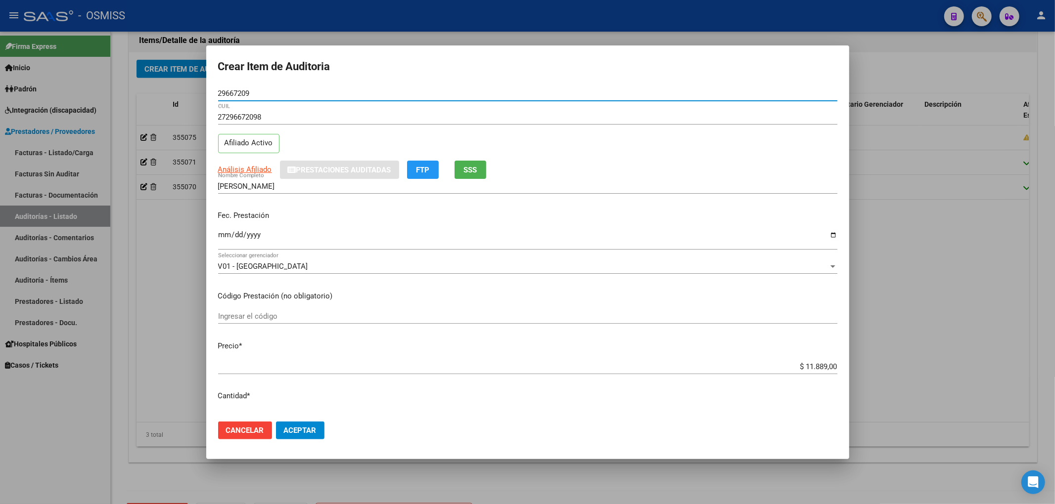
drag, startPoint x: 262, startPoint y: 95, endPoint x: 92, endPoint y: 97, distance: 170.1
click at [99, 95] on div "Crear Item de Auditoria 29667209 Nro Documento 27296672098 CUIL Afiliado Activo…" at bounding box center [527, 252] width 1055 height 504
click at [435, 227] on div "Fec. Prestación [DATE] Ingresar la fecha" at bounding box center [527, 231] width 619 height 56
click at [303, 428] on span "Aceptar" at bounding box center [300, 430] width 33 height 9
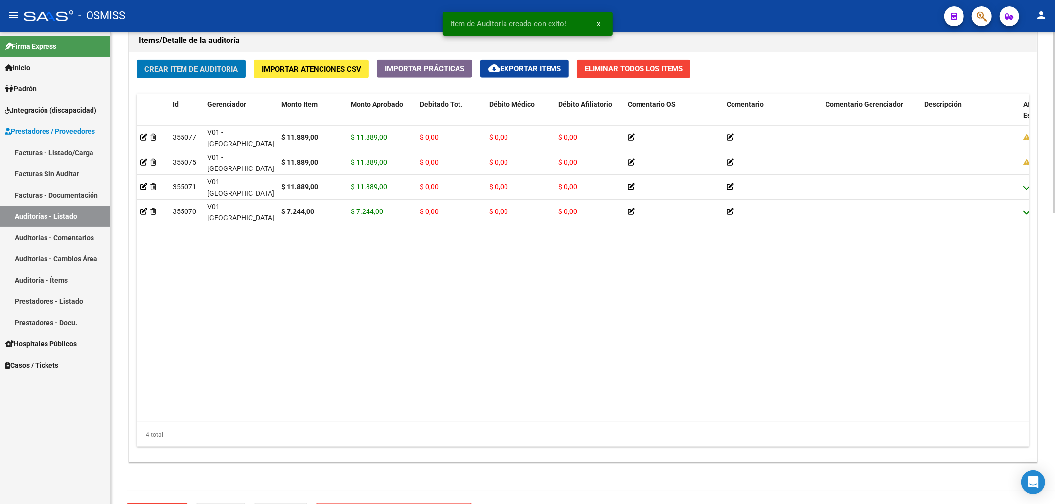
click at [218, 69] on span "Crear Item de Auditoria" at bounding box center [190, 69] width 93 height 9
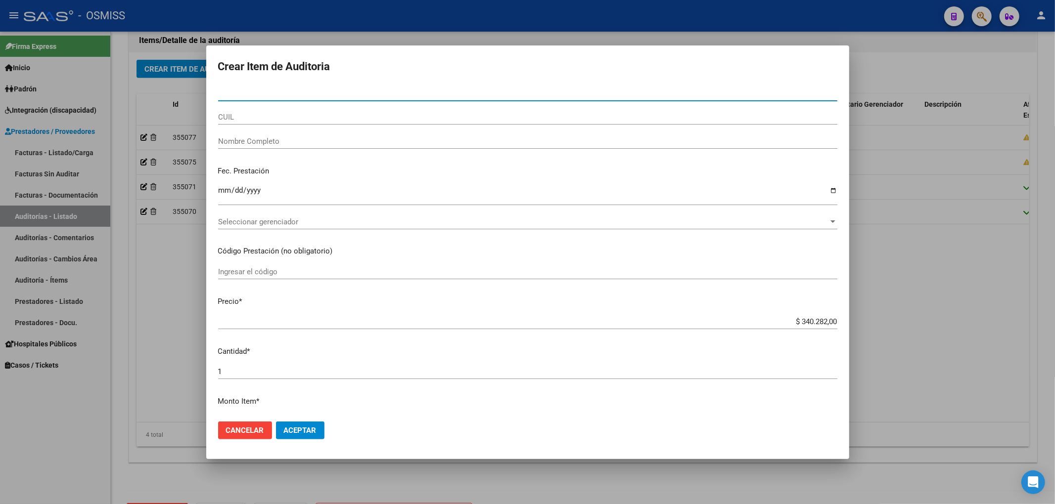
click at [293, 94] on input "Nro Documento" at bounding box center [527, 93] width 619 height 9
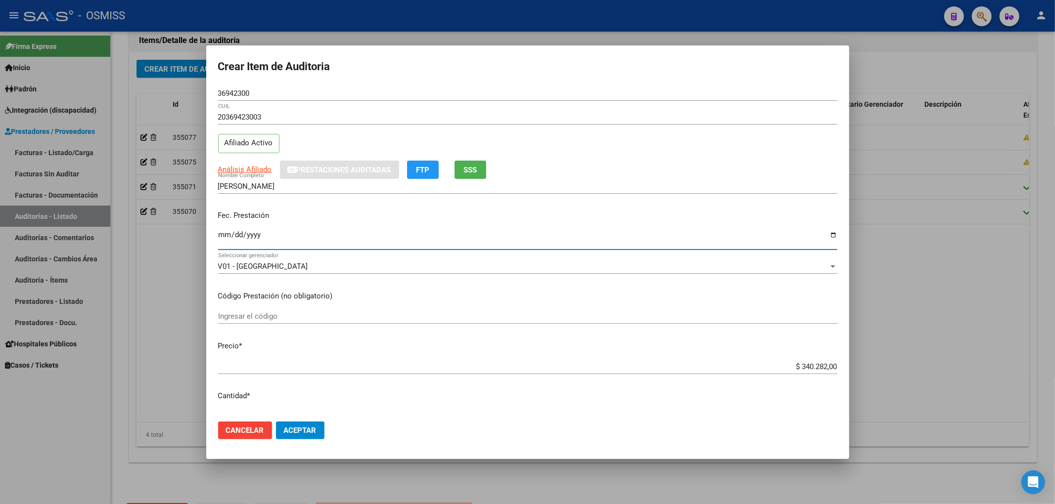
click at [227, 236] on input "Ingresar la fecha" at bounding box center [527, 239] width 619 height 16
drag, startPoint x: 781, startPoint y: 368, endPoint x: 907, endPoint y: 364, distance: 125.7
click at [906, 364] on div "Crear Item de Auditoria 36942300 Nro Documento 20369423003 CUIL Afiliado Activo…" at bounding box center [527, 252] width 1055 height 504
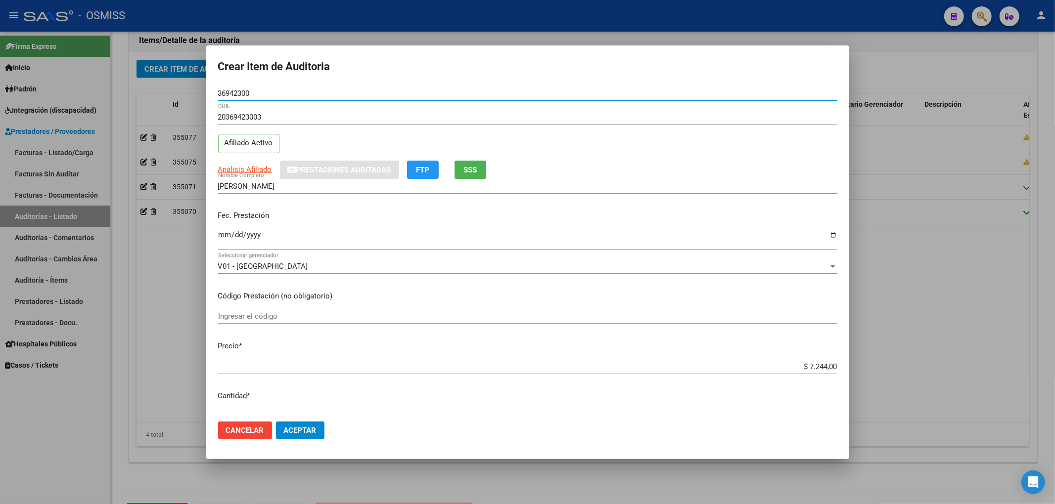
drag, startPoint x: 260, startPoint y: 96, endPoint x: 214, endPoint y: 92, distance: 46.2
click at [214, 92] on mat-dialog-content "36942300 Nro Documento 20369423003 CUIL Afiliado Activo Análisis Afiliado Prest…" at bounding box center [527, 250] width 643 height 328
click at [756, 169] on div "Análisis Afiliado Prestaciones Auditadas FTP SSS" at bounding box center [527, 170] width 619 height 18
click at [307, 426] on span "Aceptar" at bounding box center [300, 430] width 33 height 9
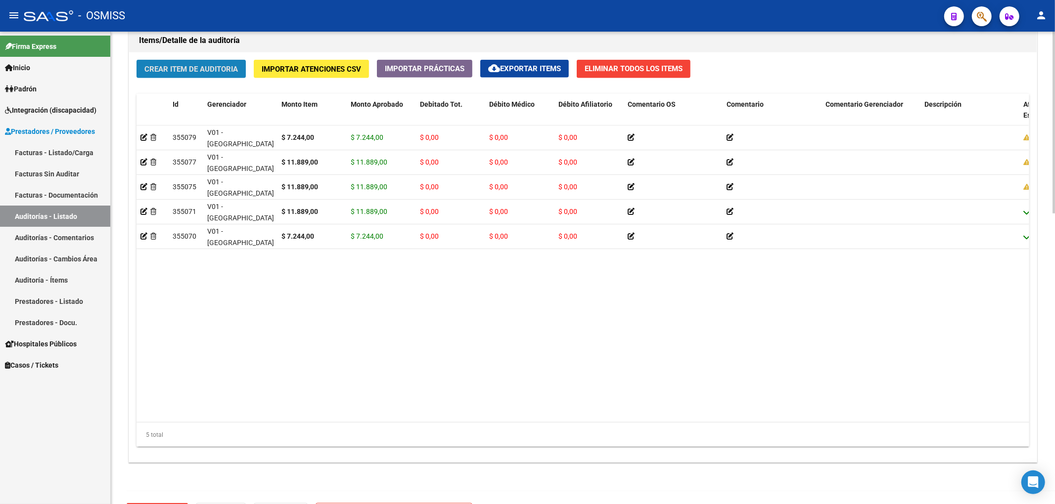
click at [232, 72] on span "Crear Item de Auditoria" at bounding box center [190, 69] width 93 height 9
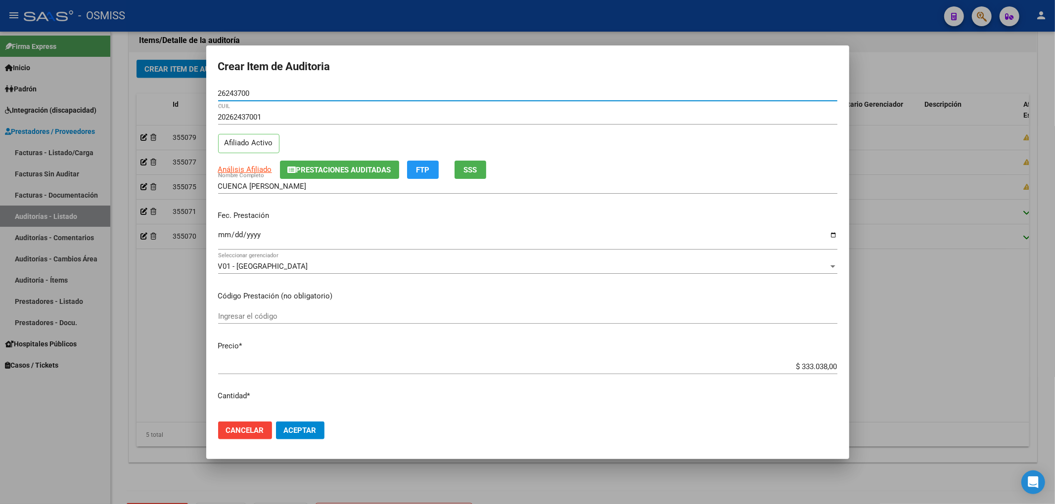
click at [222, 234] on input "Ingresar la fecha" at bounding box center [527, 239] width 619 height 16
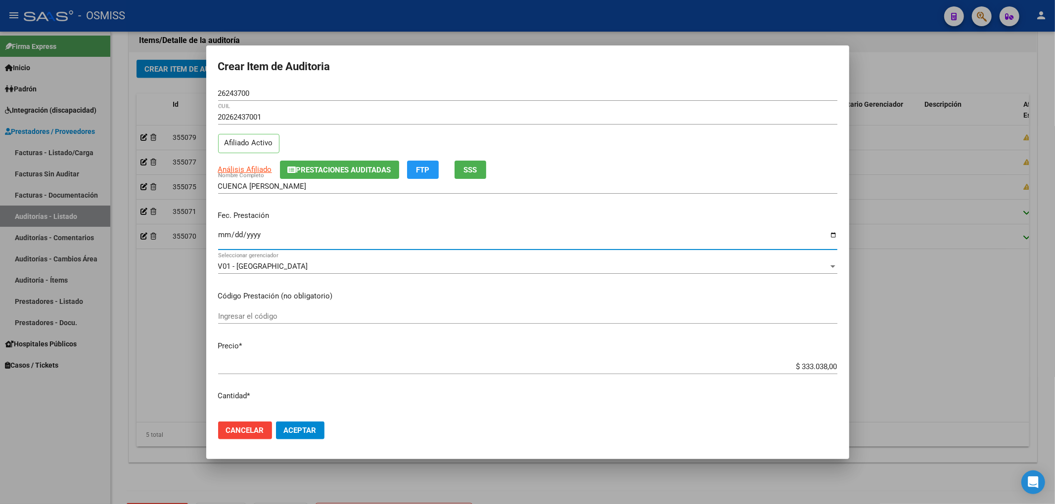
click at [342, 159] on div "20262437001 CUIL Afiliado Activo" at bounding box center [527, 135] width 619 height 50
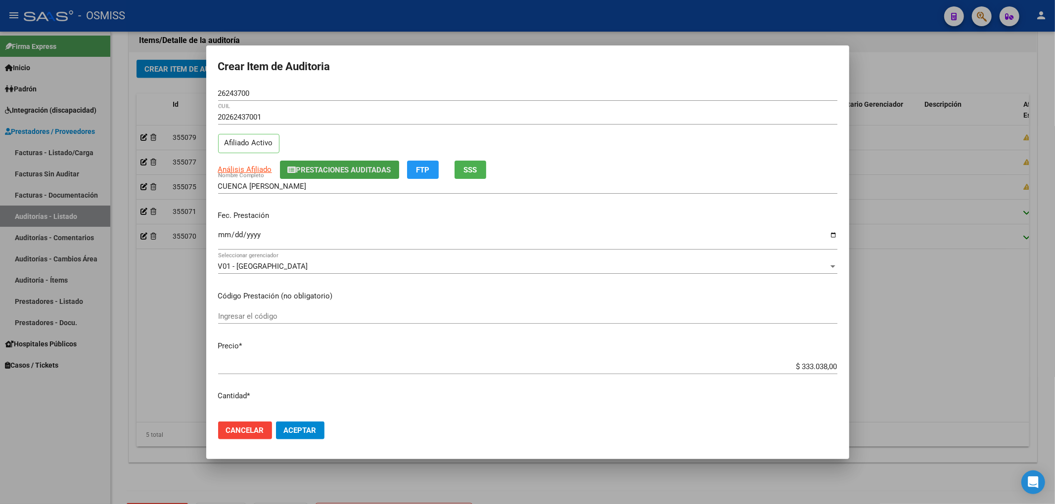
click at [339, 167] on span "Prestaciones Auditadas" at bounding box center [343, 170] width 95 height 9
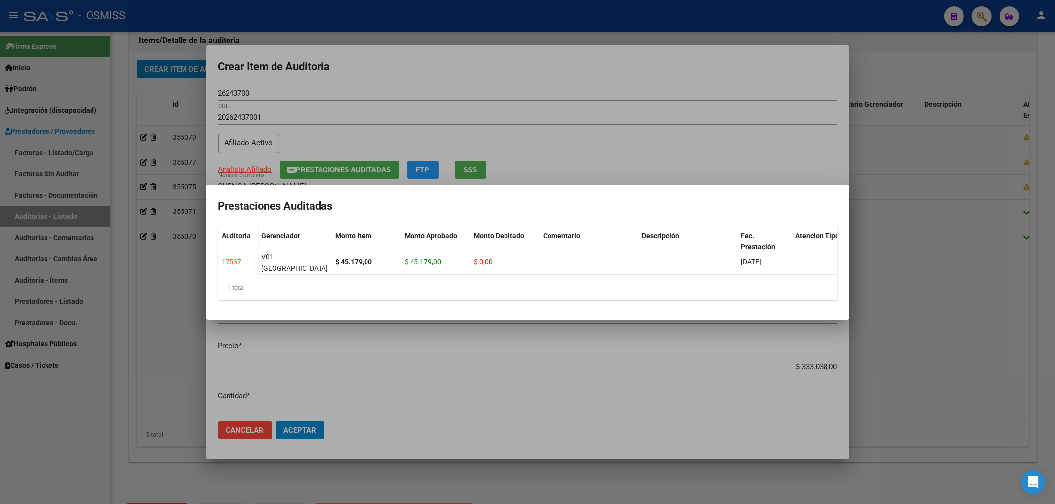
click at [399, 80] on div at bounding box center [527, 252] width 1055 height 504
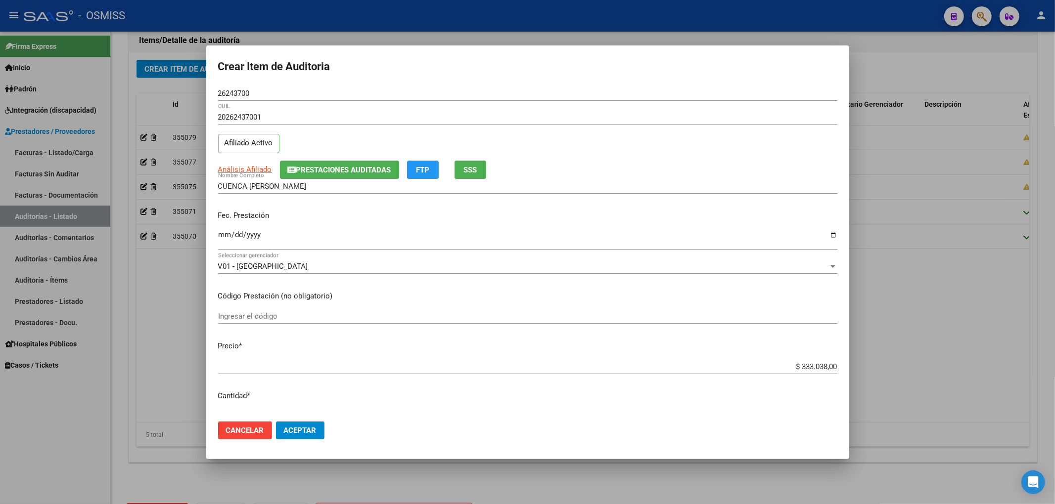
click at [227, 237] on input "Ingresar la fecha" at bounding box center [527, 239] width 619 height 16
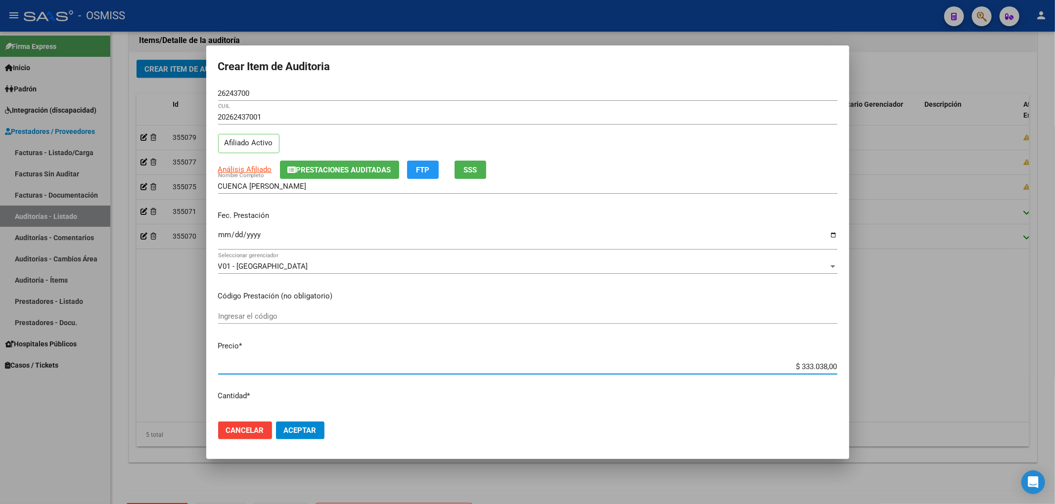
drag, startPoint x: 838, startPoint y: 357, endPoint x: 913, endPoint y: 358, distance: 75.2
click at [908, 359] on div "Crear Item de Auditoria 26243700 Nro Documento 20262437001 CUIL Afiliado Activo…" at bounding box center [527, 252] width 1055 height 504
drag, startPoint x: 277, startPoint y: 92, endPoint x: 42, endPoint y: 108, distance: 235.9
click at [65, 104] on div "Crear Item de Auditoria 26243700 Nro Documento 20262437001 CUIL Afiliado Activo…" at bounding box center [527, 252] width 1055 height 504
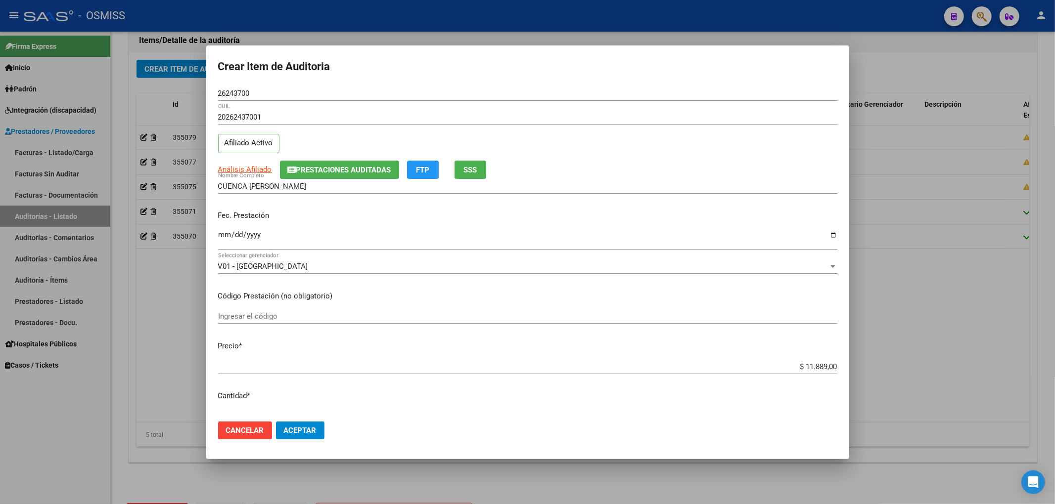
click at [766, 165] on div "Análisis Afiliado Prestaciones Auditadas FTP SSS" at bounding box center [527, 170] width 619 height 18
click at [307, 426] on span "Aceptar" at bounding box center [300, 430] width 33 height 9
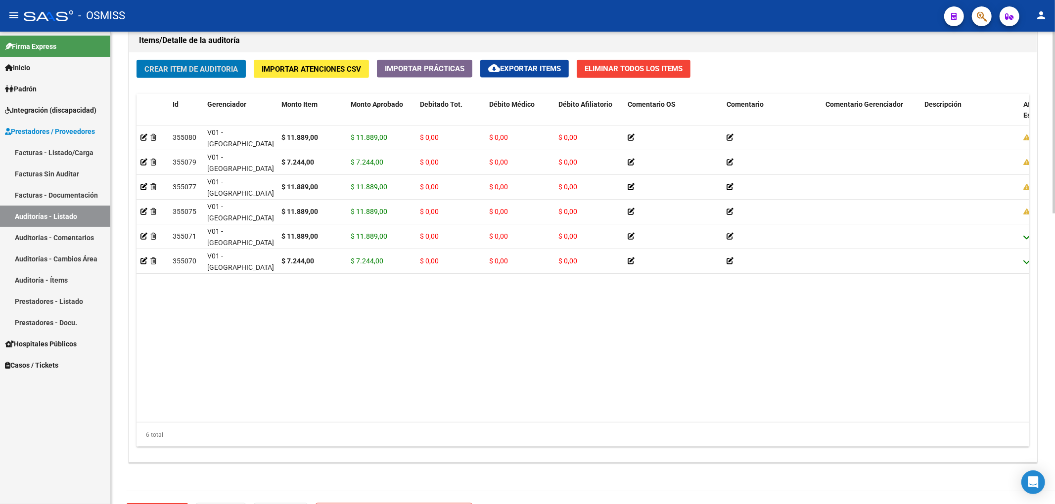
click at [223, 65] on span "Crear Item de Auditoria" at bounding box center [190, 69] width 93 height 9
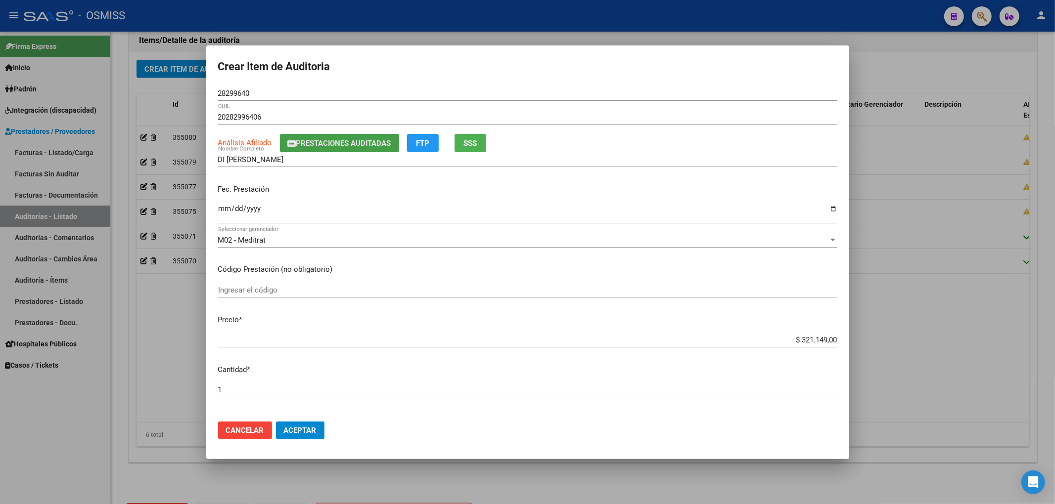
click at [285, 147] on button "Prestaciones Auditadas" at bounding box center [339, 143] width 119 height 18
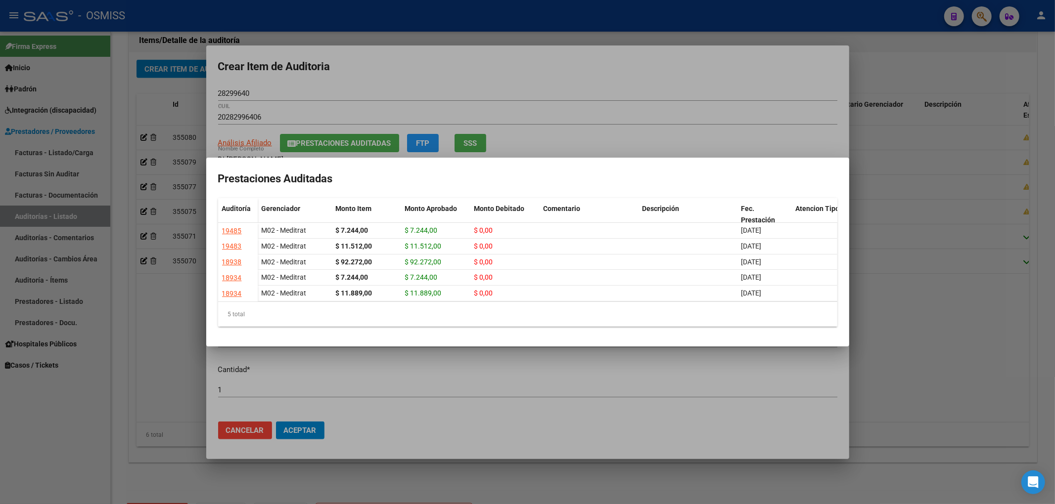
click at [414, 62] on div at bounding box center [527, 252] width 1055 height 504
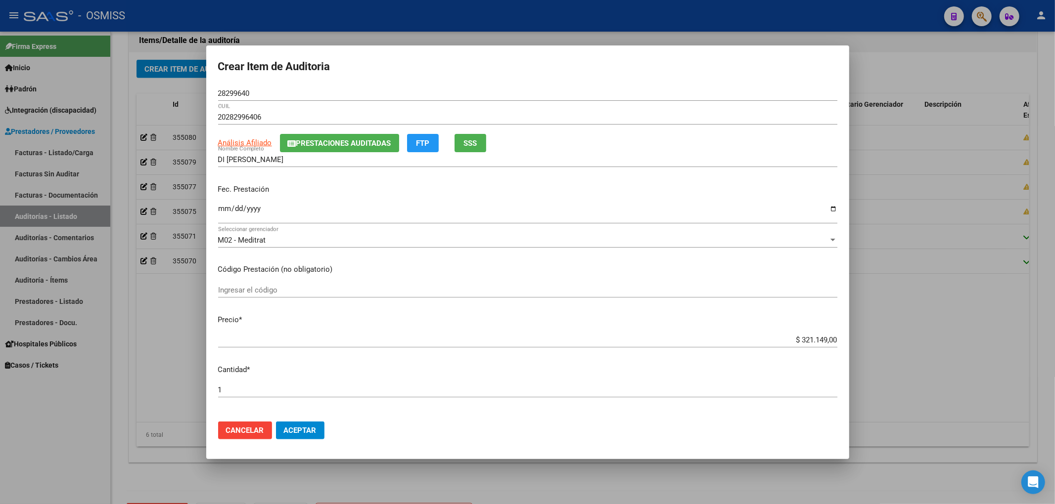
click at [224, 209] on input "Ingresar la fecha" at bounding box center [527, 213] width 619 height 16
drag, startPoint x: 784, startPoint y: 338, endPoint x: 892, endPoint y: 334, distance: 107.9
click at [892, 334] on div "Crear Item de Auditoria 28299640 Nro Documento 20282996406 CUIL Análisis Afilia…" at bounding box center [527, 252] width 1055 height 504
click at [355, 149] on button "Prestaciones Auditadas" at bounding box center [339, 143] width 119 height 18
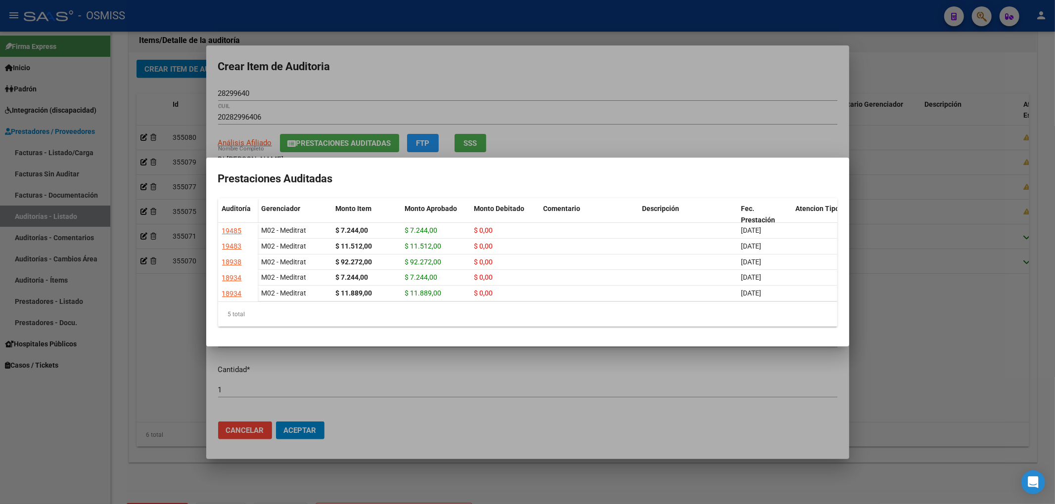
click at [509, 80] on div at bounding box center [527, 252] width 1055 height 504
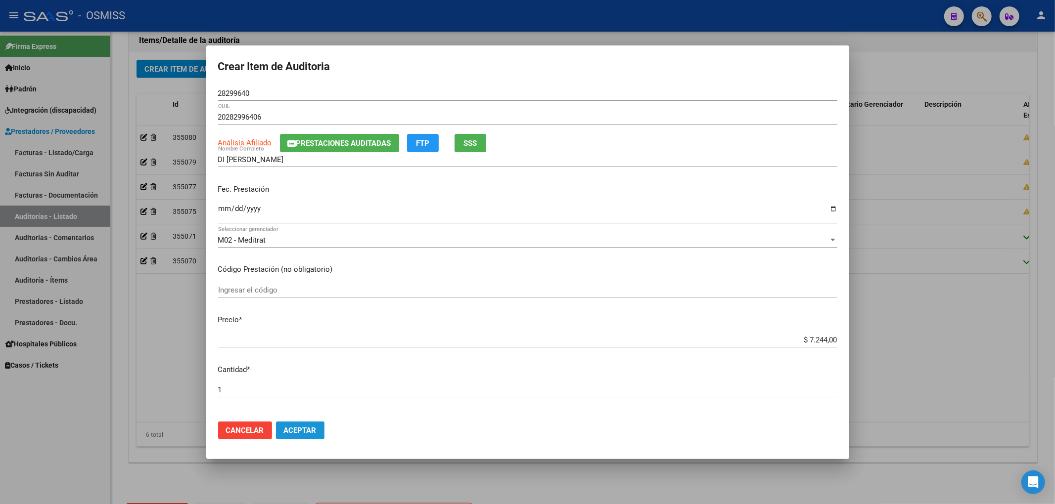
click at [303, 434] on span "Aceptar" at bounding box center [300, 430] width 33 height 9
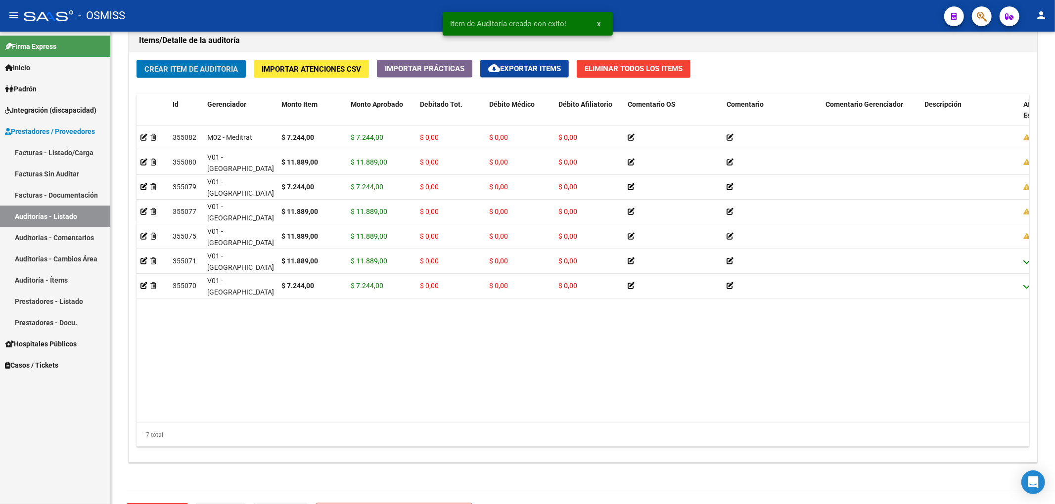
click at [212, 66] on span "Crear Item de Auditoria" at bounding box center [190, 69] width 93 height 9
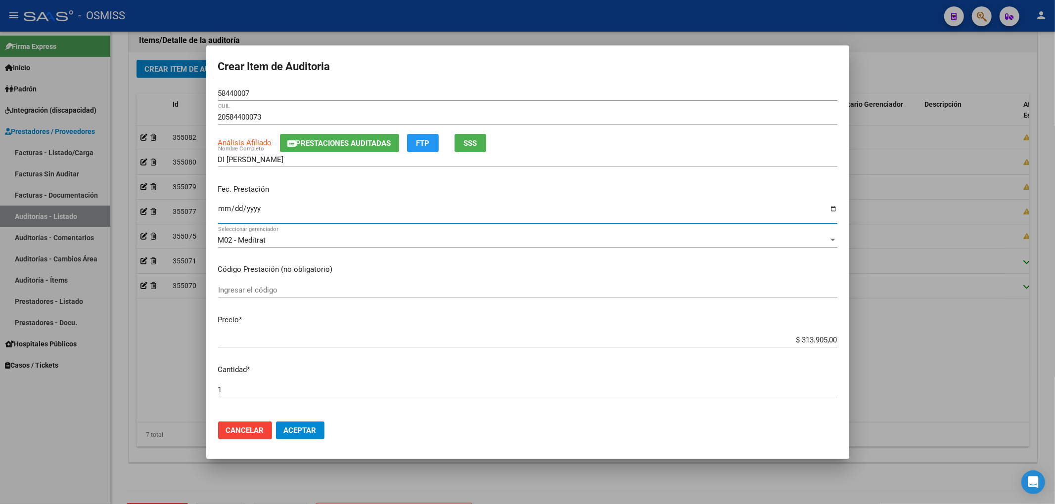
click at [227, 208] on input "Ingresar la fecha" at bounding box center [527, 213] width 619 height 16
drag, startPoint x: 784, startPoint y: 335, endPoint x: 867, endPoint y: 336, distance: 83.1
click at [867, 336] on div "Crear Item de Auditoria 58440007 Nro Documento 20584400073 CUIL Análisis Afilia…" at bounding box center [527, 252] width 1055 height 504
click at [806, 347] on div "$ 313.905,00 Ingresar el precio" at bounding box center [527, 340] width 619 height 15
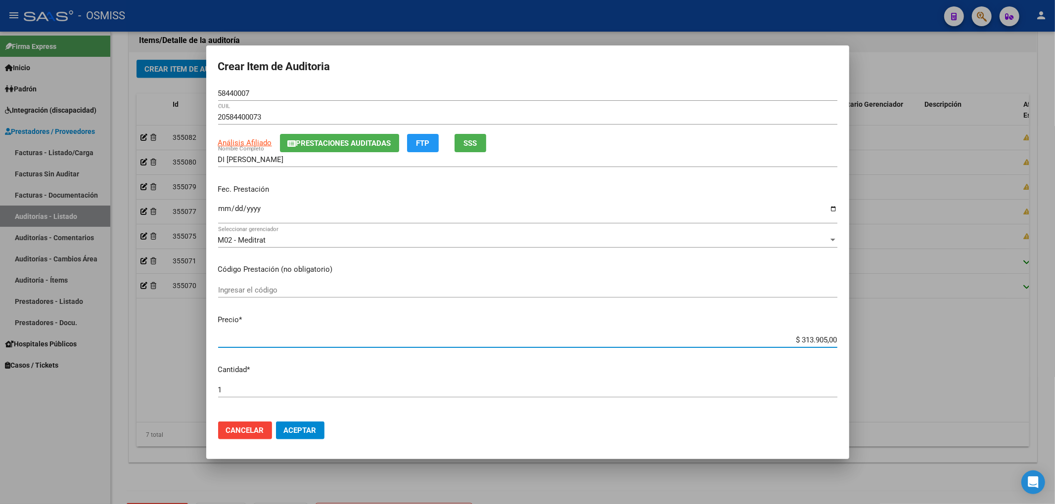
drag, startPoint x: 787, startPoint y: 342, endPoint x: 885, endPoint y: 340, distance: 97.4
click at [885, 340] on div "Crear Item de Auditoria 58440007 Nro Documento 20584400073 CUIL Análisis Afilia…" at bounding box center [527, 252] width 1055 height 504
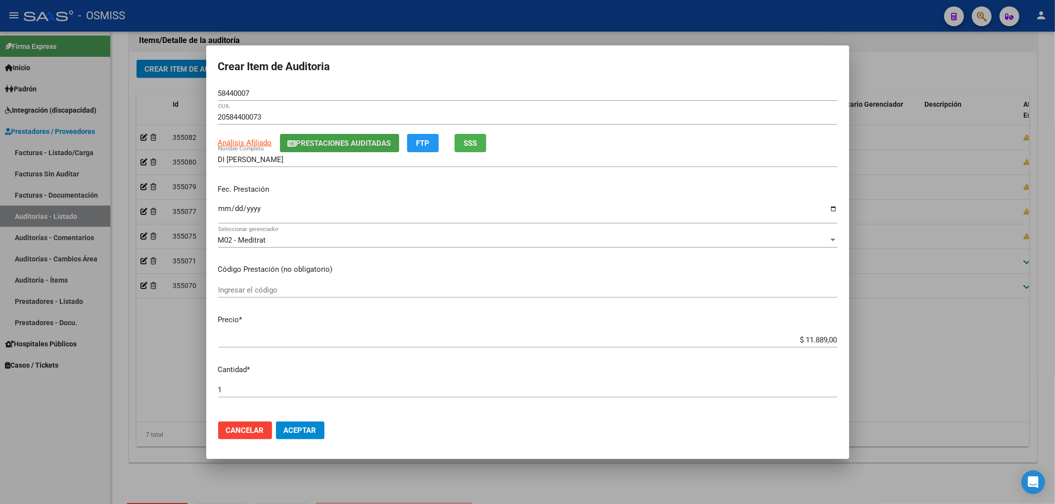
click at [295, 137] on button "Prestaciones Auditadas" at bounding box center [339, 143] width 119 height 18
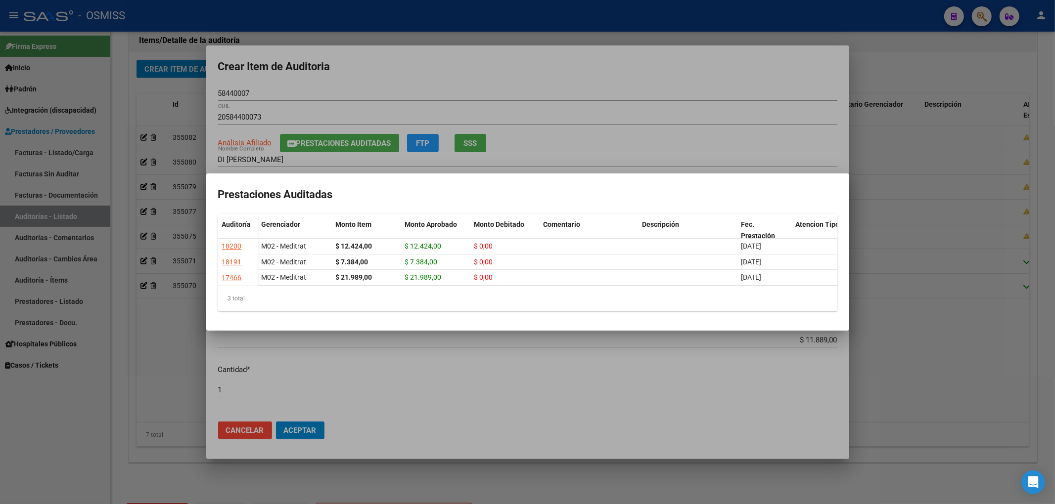
click at [313, 72] on div at bounding box center [527, 252] width 1055 height 504
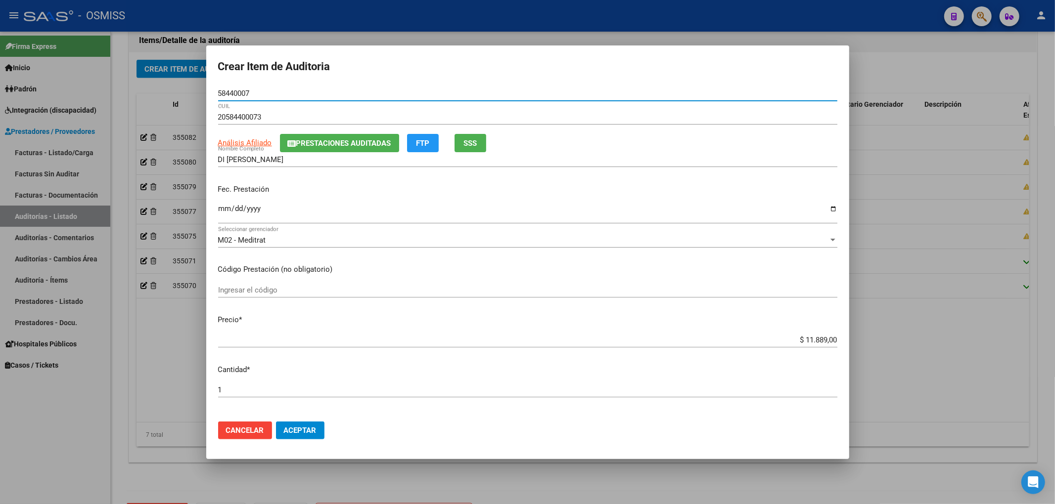
drag, startPoint x: 260, startPoint y: 95, endPoint x: 135, endPoint y: 88, distance: 124.8
click at [135, 88] on div "Crear Item de Auditoria 58440007 Nro Documento 20584400073 CUIL Análisis Afilia…" at bounding box center [527, 252] width 1055 height 504
click at [732, 149] on div "Análisis Afiliado Prestaciones Auditadas FTP SSS" at bounding box center [527, 143] width 619 height 18
click at [291, 430] on span "Aceptar" at bounding box center [300, 430] width 33 height 9
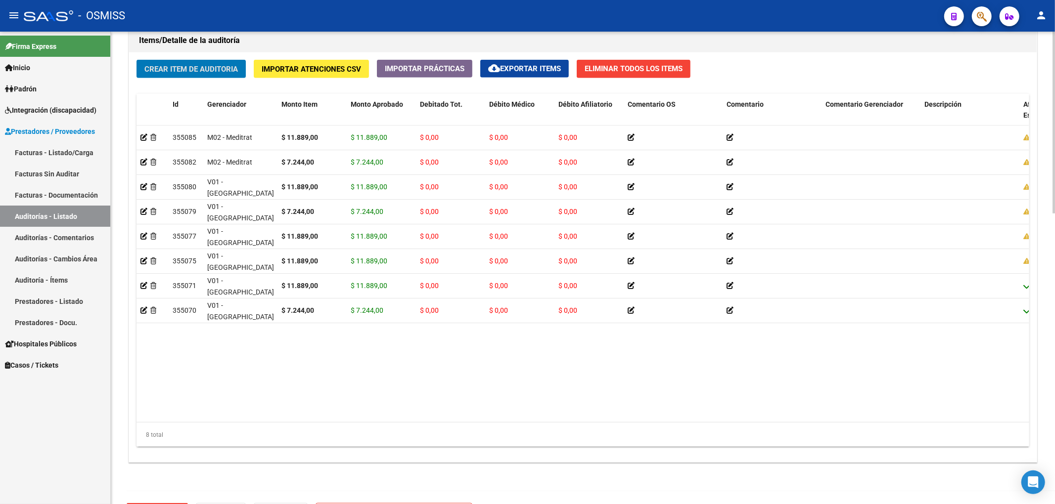
click at [226, 64] on span "Crear Item de Auditoria" at bounding box center [190, 68] width 93 height 9
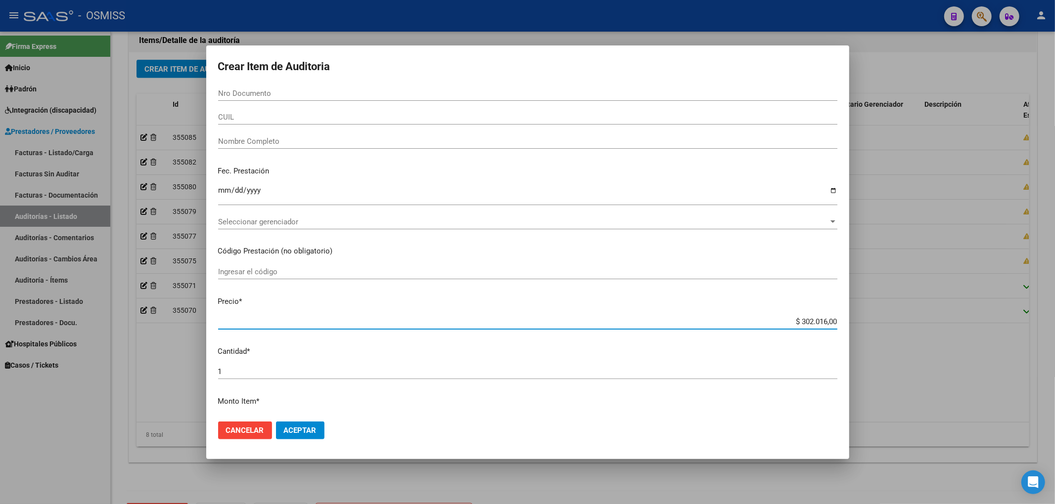
drag, startPoint x: 779, startPoint y: 323, endPoint x: 899, endPoint y: 322, distance: 119.2
click at [900, 321] on div "Crear Item de Auditoria Nro Documento CUIL Nombre Completo Fec. Prestación Ingr…" at bounding box center [527, 252] width 1055 height 504
click at [297, 95] on input "Nro Documento" at bounding box center [527, 93] width 619 height 9
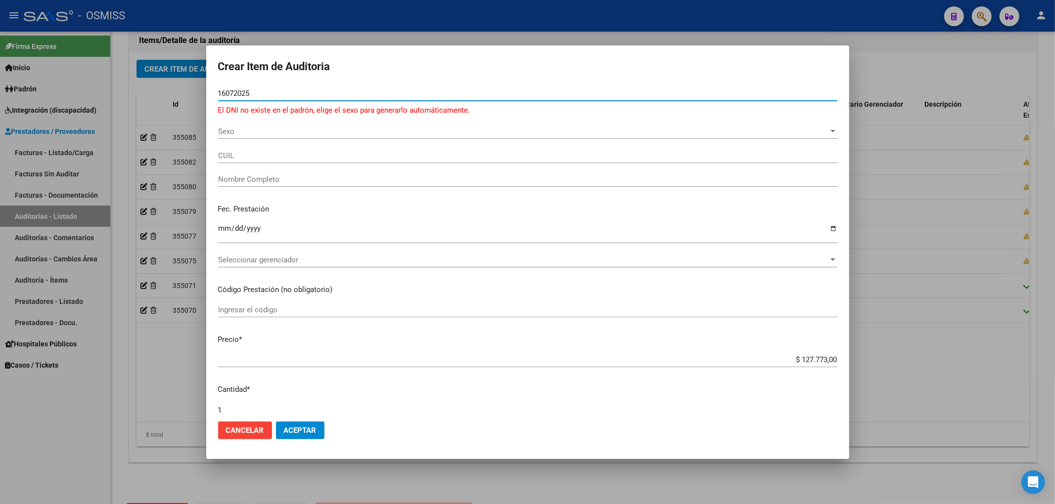
drag, startPoint x: 297, startPoint y: 95, endPoint x: 158, endPoint y: 91, distance: 138.5
click at [166, 90] on div "Crear Item de Auditoria 16072025 Nro Documento El DNI no existe en el padrón, e…" at bounding box center [527, 252] width 1055 height 504
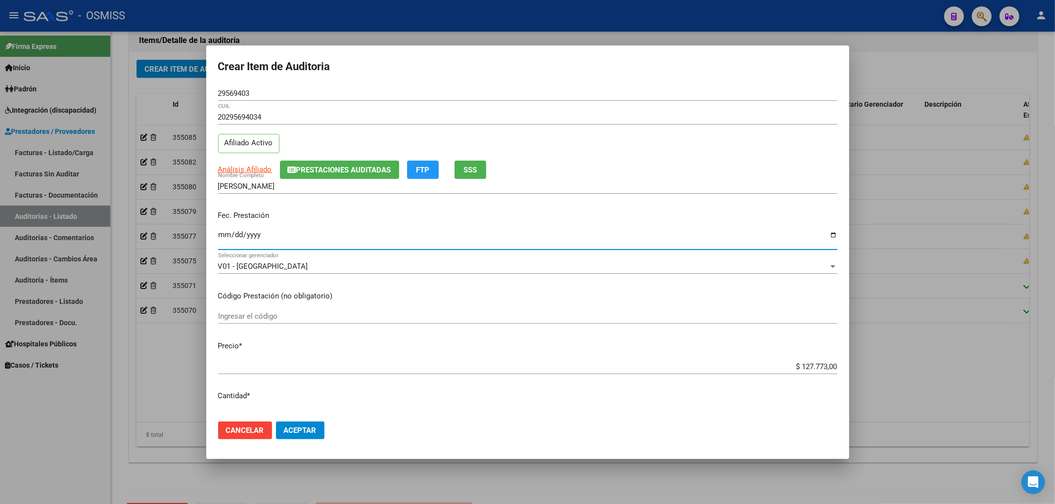
click at [222, 238] on input "Ingresar la fecha" at bounding box center [527, 239] width 619 height 16
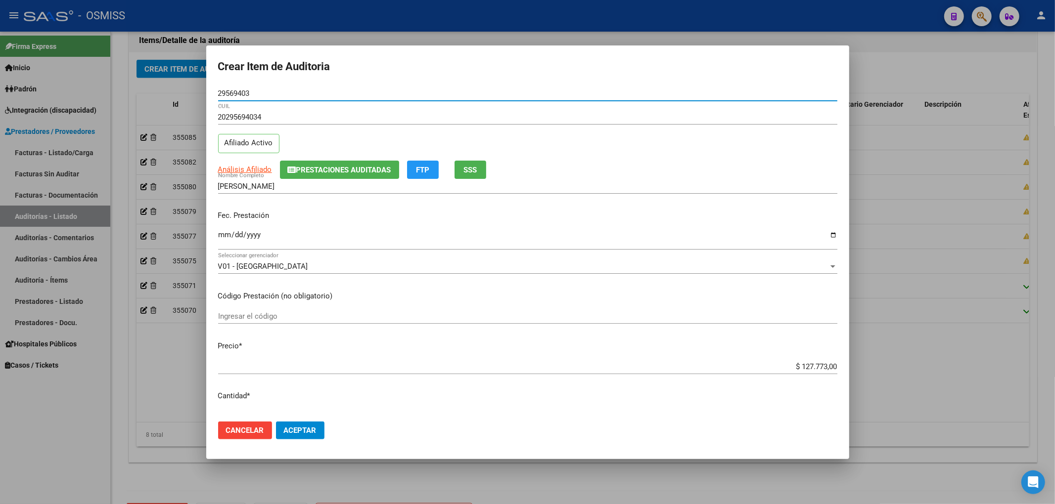
drag, startPoint x: 262, startPoint y: 96, endPoint x: 141, endPoint y: 91, distance: 120.3
click at [161, 89] on div "Crear Item de Auditoria 29569403 Nro Documento 20295694034 CUIL Afiliado Activo…" at bounding box center [527, 252] width 1055 height 504
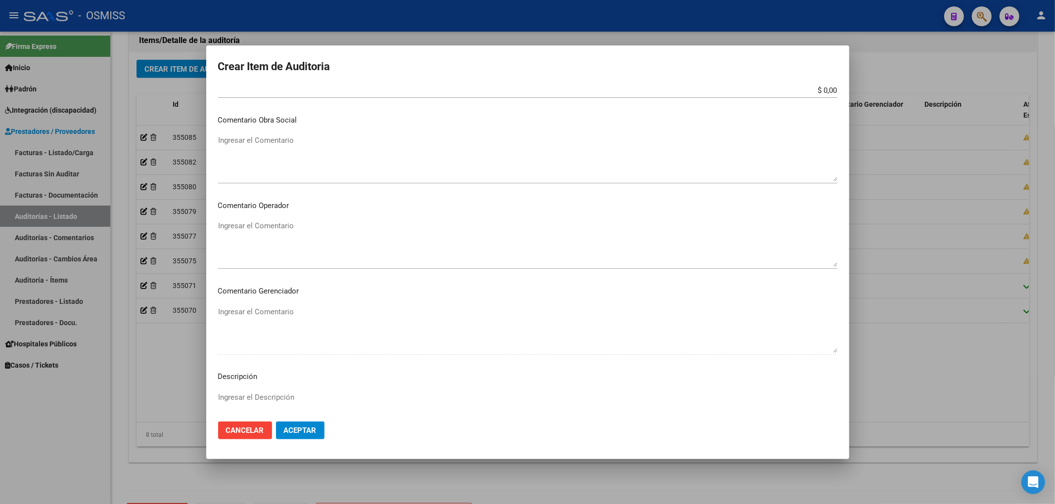
scroll to position [527, 0]
click at [328, 398] on textarea "Ingresar el Descripción" at bounding box center [527, 415] width 619 height 46
paste textarea "BAJA por finalización de la cobertura legal al ……. - Ley 23,660 art. 10 inc. A."
click at [250, 234] on textarea "Ingresar el Comentario" at bounding box center [527, 243] width 619 height 46
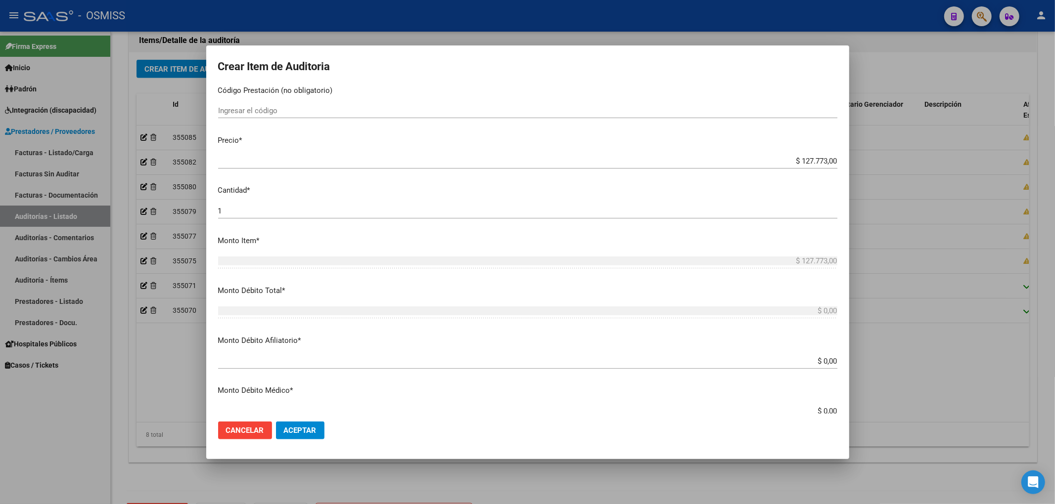
scroll to position [198, 0]
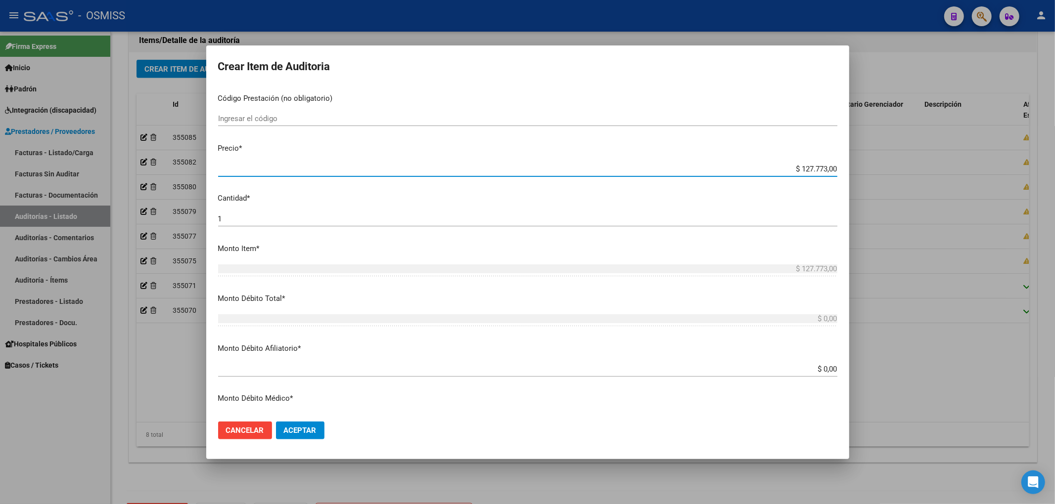
drag, startPoint x: 806, startPoint y: 168, endPoint x: 871, endPoint y: 177, distance: 66.4
click at [871, 177] on div "Crear Item de Auditoria 29569403 Nro Documento 20295694034 CUIL Afiliado Activo…" at bounding box center [527, 252] width 1055 height 504
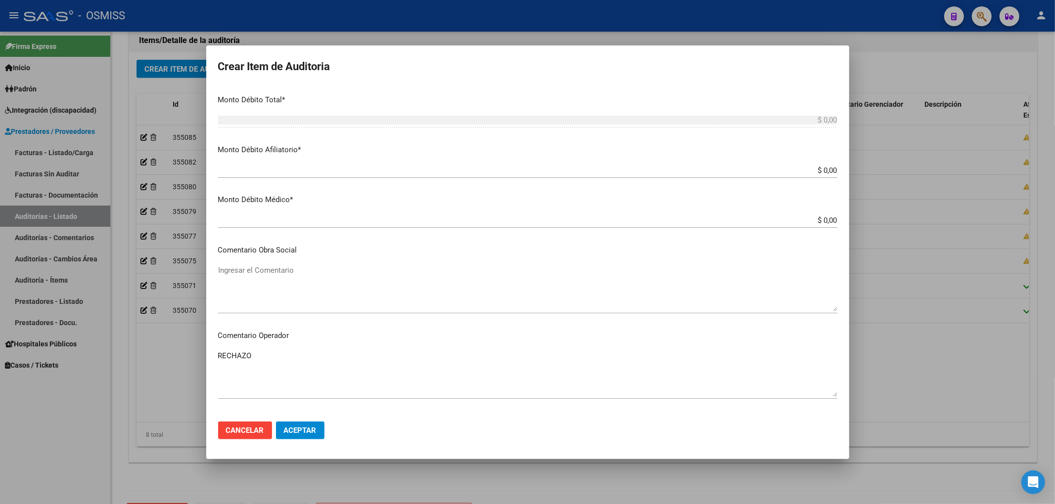
scroll to position [396, 0]
click at [829, 169] on input "$ 0,00" at bounding box center [527, 171] width 619 height 9
paste input "$ 127.773,00"
drag, startPoint x: 254, startPoint y: 355, endPoint x: 178, endPoint y: 351, distance: 76.3
click at [181, 348] on div "Crear Item de Auditoria 29569403 Nro Documento 20295694034 CUIL Afiliado Activo…" at bounding box center [527, 252] width 1055 height 504
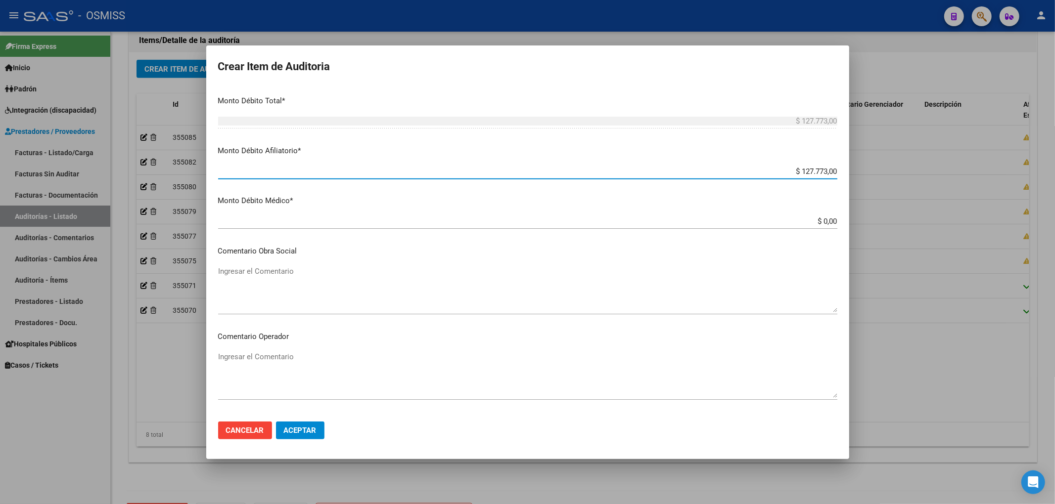
drag, startPoint x: 790, startPoint y: 171, endPoint x: 875, endPoint y: 171, distance: 84.6
click at [874, 171] on div "Crear Item de Auditoria 29569403 Nro Documento 20295694034 CUIL Afiliado Activo…" at bounding box center [527, 252] width 1055 height 504
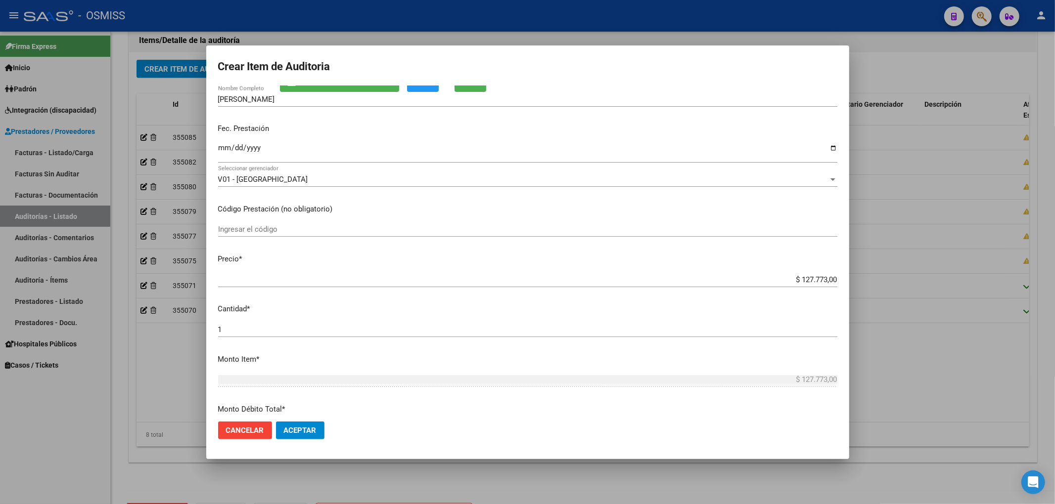
scroll to position [0, 0]
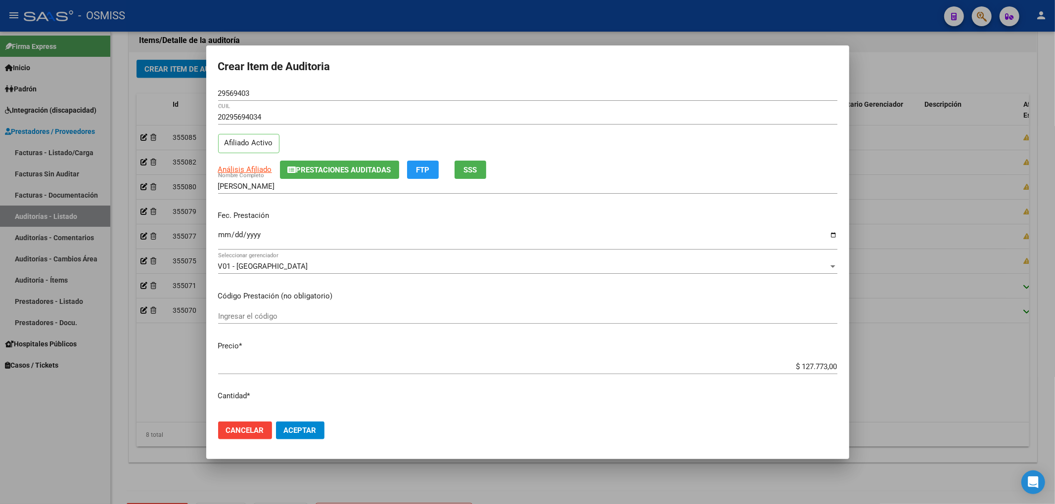
click at [706, 219] on p "Fec. Prestación" at bounding box center [527, 215] width 619 height 11
click at [305, 427] on span "Aceptar" at bounding box center [300, 430] width 33 height 9
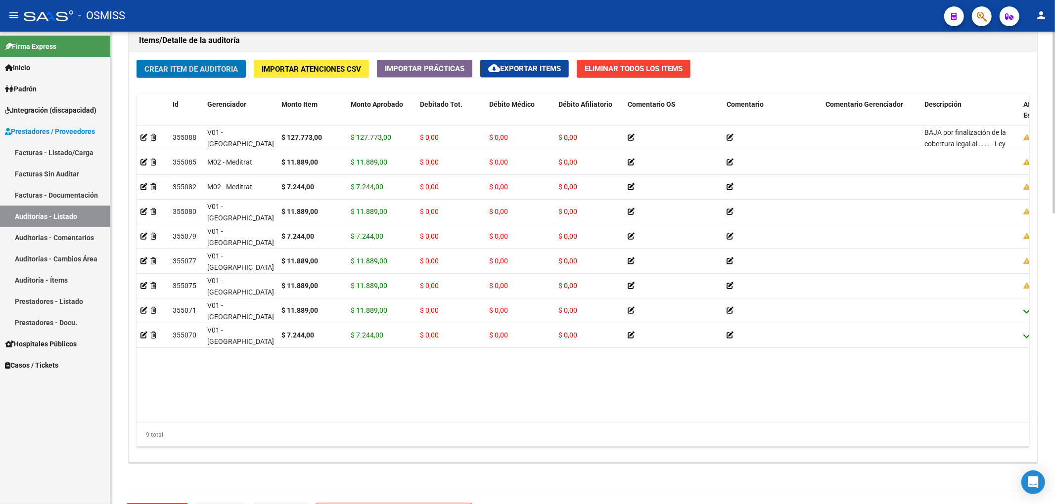
click at [230, 69] on span "Crear Item de Auditoria" at bounding box center [190, 69] width 93 height 9
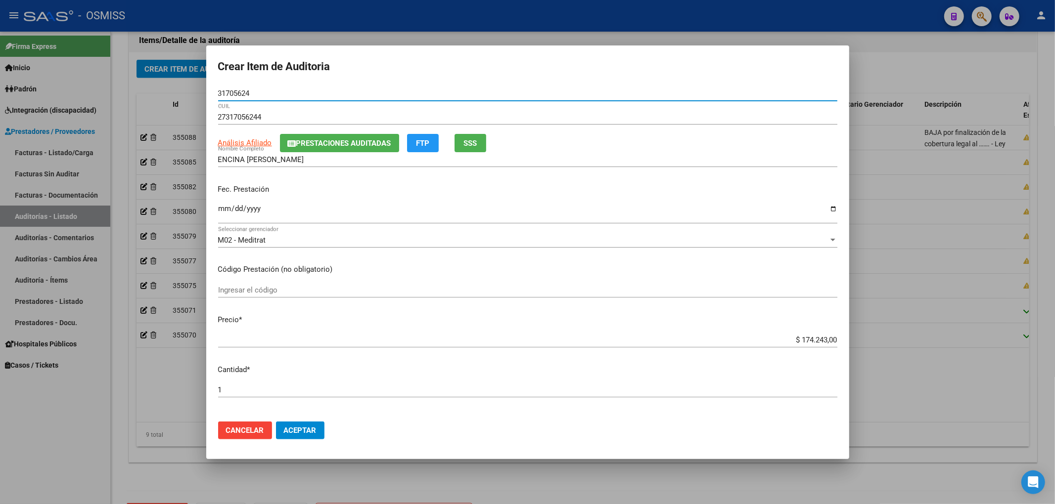
click at [311, 145] on span "Prestaciones Auditadas" at bounding box center [343, 143] width 95 height 9
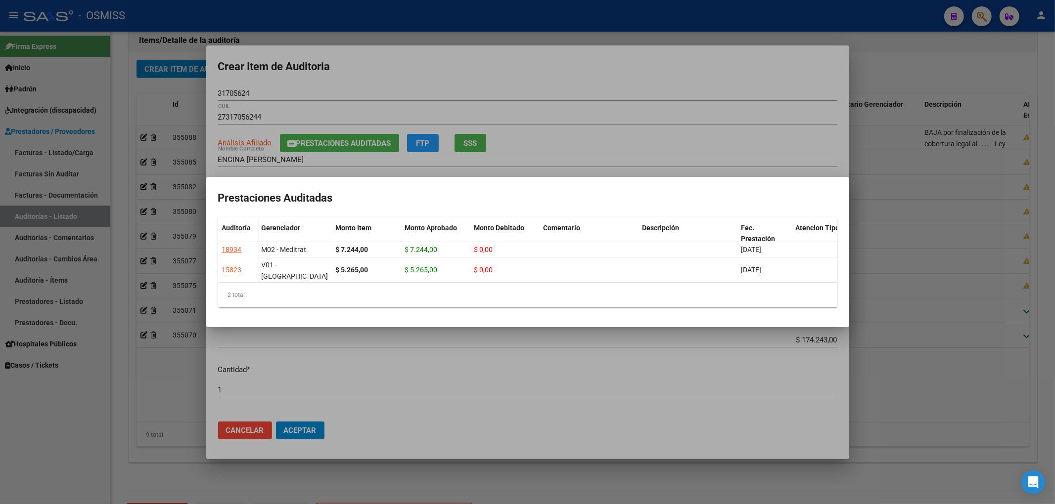
click at [365, 76] on div at bounding box center [527, 252] width 1055 height 504
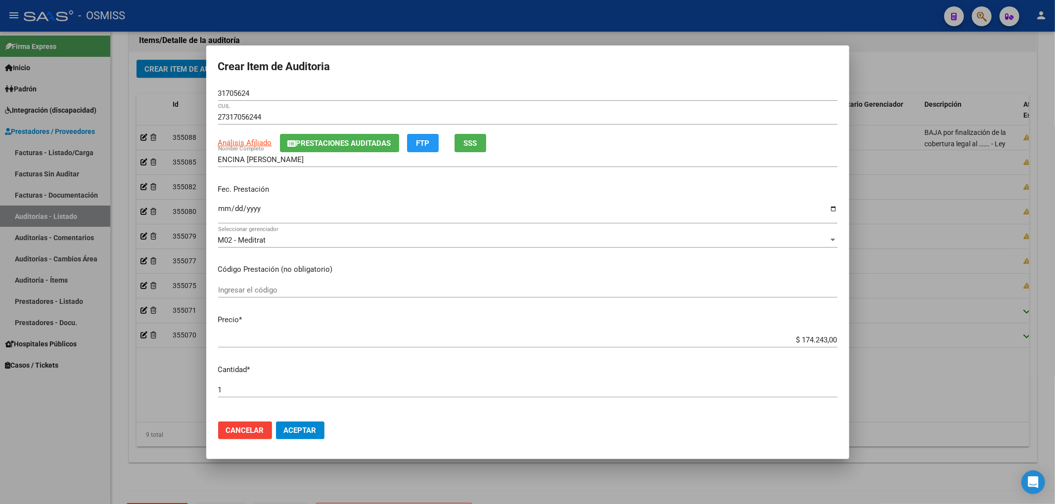
click at [225, 204] on div "Ingresar la fecha" at bounding box center [527, 212] width 619 height 21
drag, startPoint x: 794, startPoint y: 341, endPoint x: 881, endPoint y: 334, distance: 86.8
click at [881, 334] on div "Crear Item de Auditoria 31705624 Nro Documento 27317056244 CUIL Análisis Afilia…" at bounding box center [527, 252] width 1055 height 504
drag, startPoint x: 252, startPoint y: 95, endPoint x: 191, endPoint y: 93, distance: 61.4
click at [191, 93] on div "Crear Item de Auditoria 31705624 Nro Documento 27317056244 CUIL Análisis Afilia…" at bounding box center [527, 252] width 1055 height 504
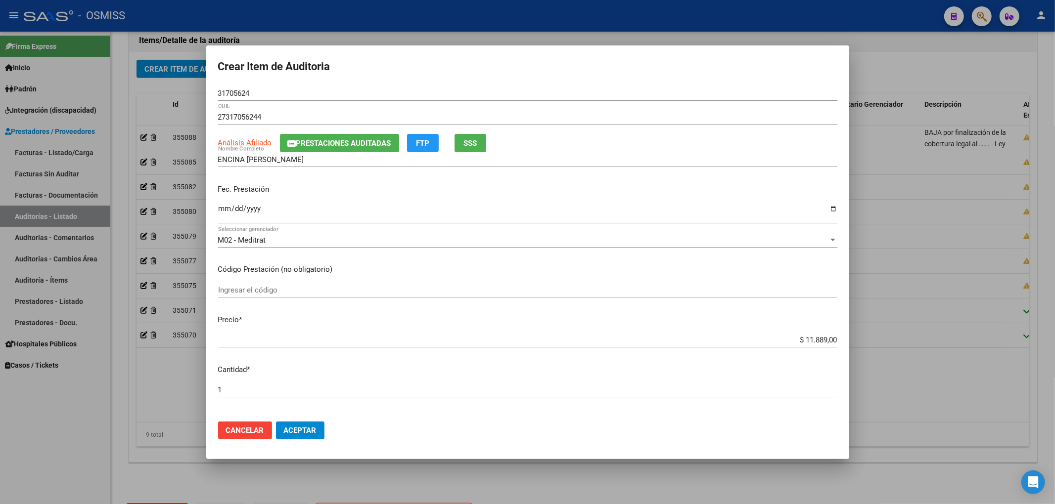
click at [719, 188] on p "Fec. Prestación" at bounding box center [527, 189] width 619 height 11
click at [296, 426] on span "Aceptar" at bounding box center [300, 430] width 33 height 9
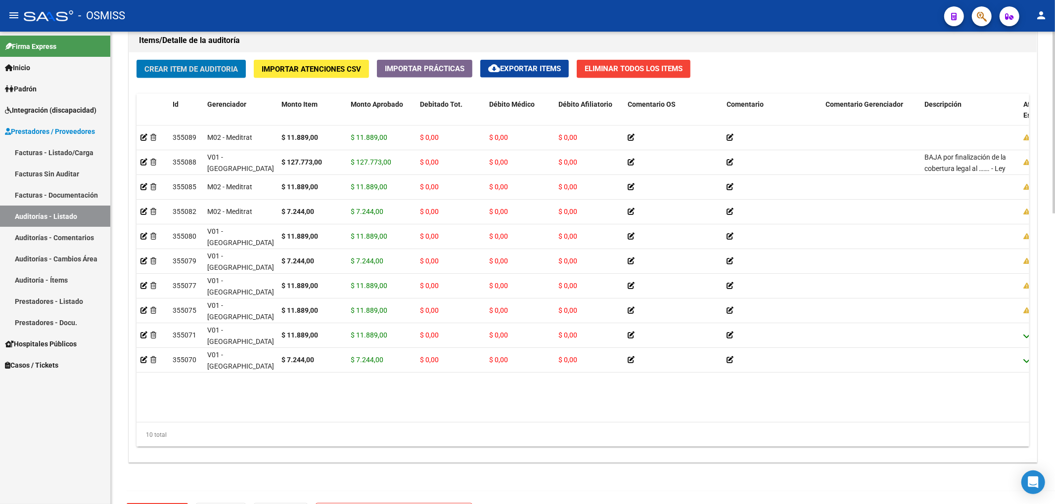
click at [209, 76] on button "Crear Item de Auditoria" at bounding box center [190, 69] width 109 height 18
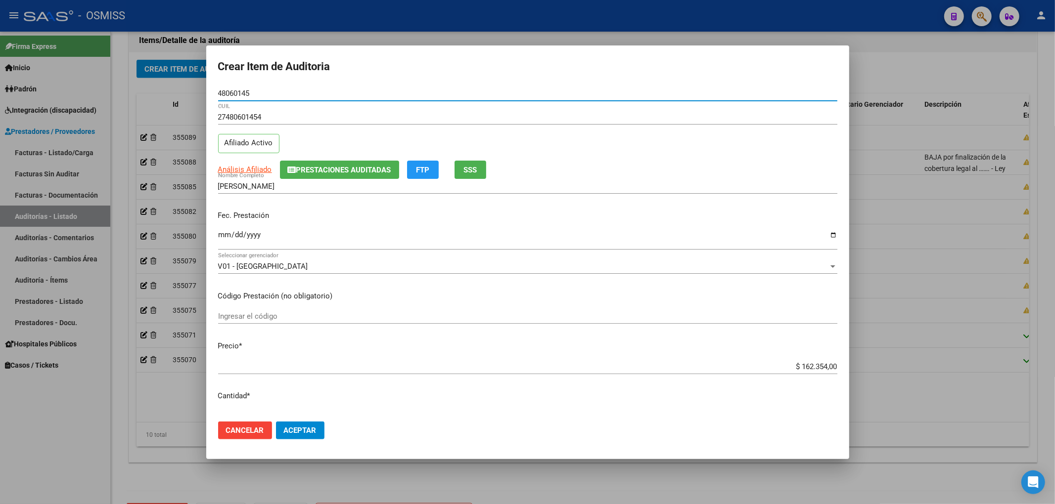
click at [324, 174] on span "Prestaciones Auditadas" at bounding box center [343, 170] width 95 height 9
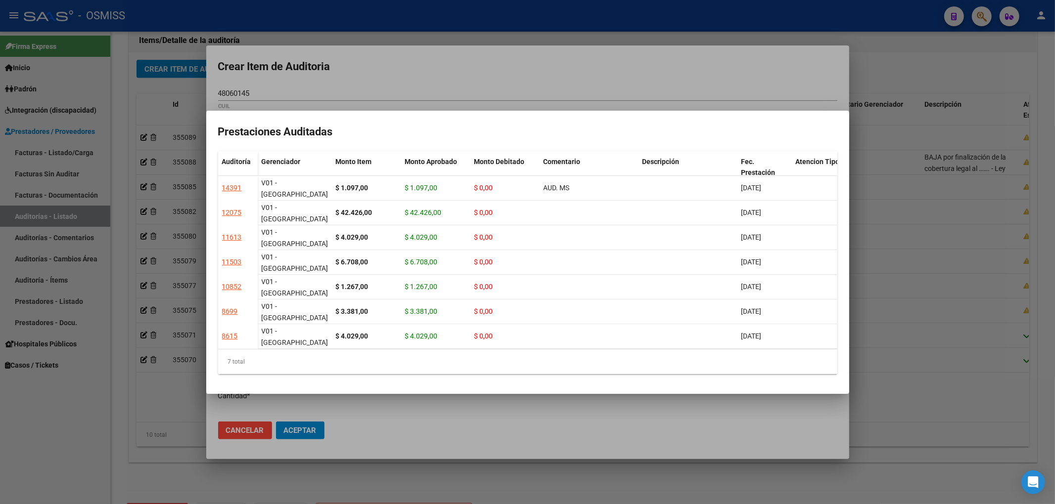
click at [359, 72] on div at bounding box center [527, 252] width 1055 height 504
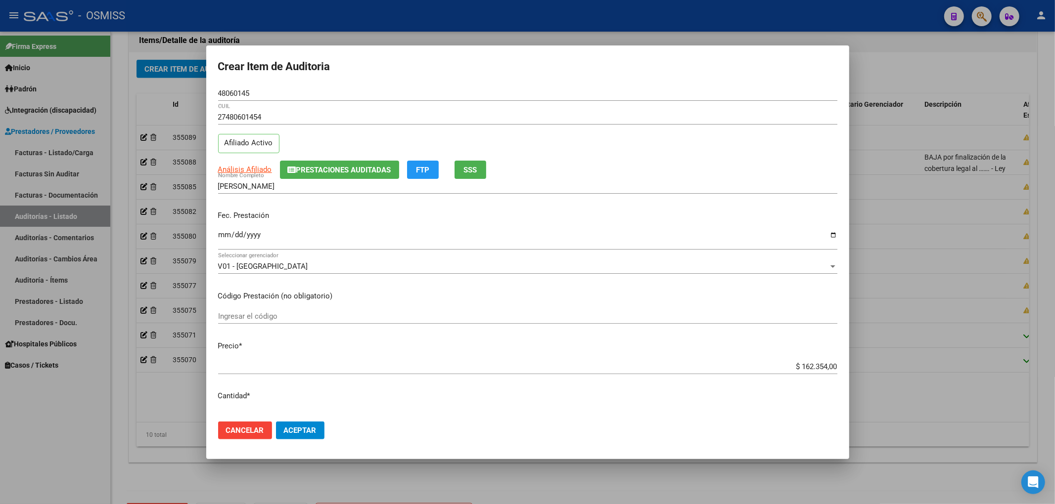
click at [226, 236] on input "Ingresar la fecha" at bounding box center [527, 239] width 619 height 16
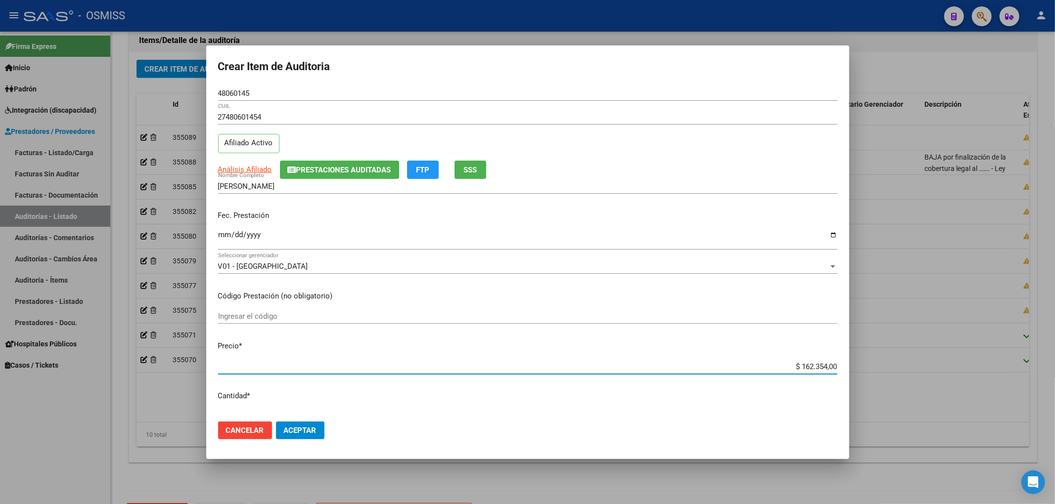
drag, startPoint x: 781, startPoint y: 367, endPoint x: 928, endPoint y: 372, distance: 146.5
click at [930, 372] on div "Crear Item de Auditoria 48060145 Nro Documento 27480601454 CUIL Afiliado Activo…" at bounding box center [527, 252] width 1055 height 504
drag, startPoint x: 259, startPoint y: 95, endPoint x: 90, endPoint y: 83, distance: 170.1
click at [149, 79] on div "Crear Item de Auditoria 48060145 Nro Documento 27480601454 CUIL Afiliado Activo…" at bounding box center [527, 252] width 1055 height 504
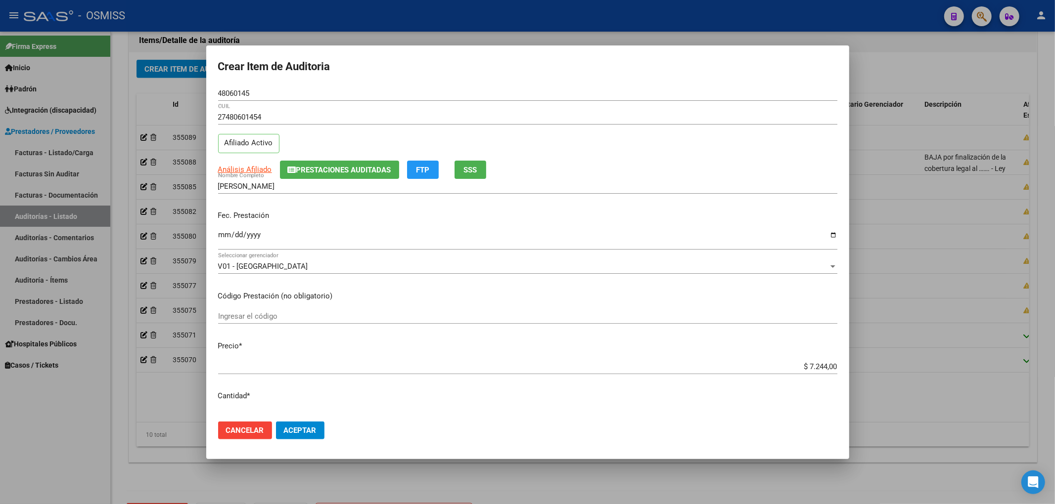
click at [800, 275] on div "V01 - [PERSON_NAME] Seleccionar gerenciador" at bounding box center [527, 271] width 619 height 24
click at [304, 434] on span "Aceptar" at bounding box center [300, 430] width 33 height 9
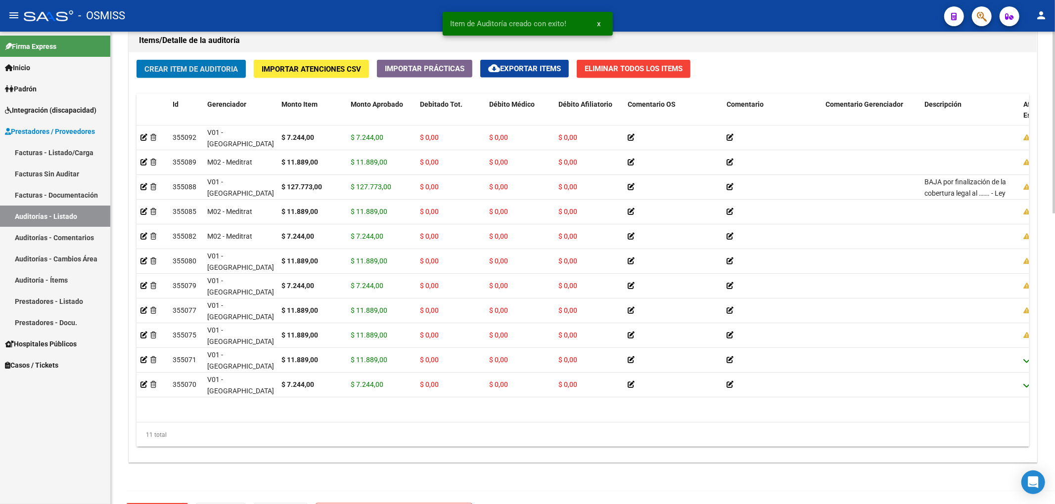
click at [209, 60] on button "Crear Item de Auditoria" at bounding box center [190, 69] width 109 height 18
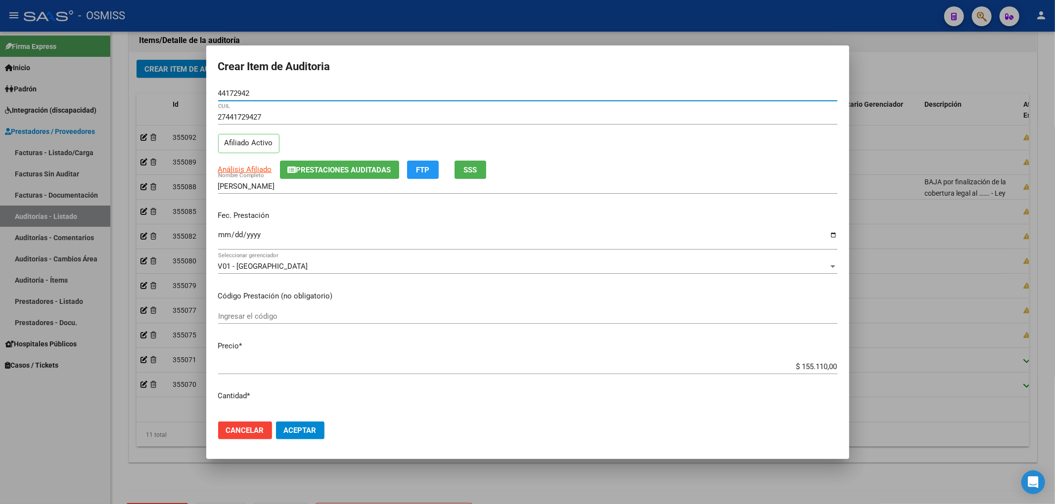
click at [311, 167] on span "Prestaciones Auditadas" at bounding box center [343, 170] width 95 height 9
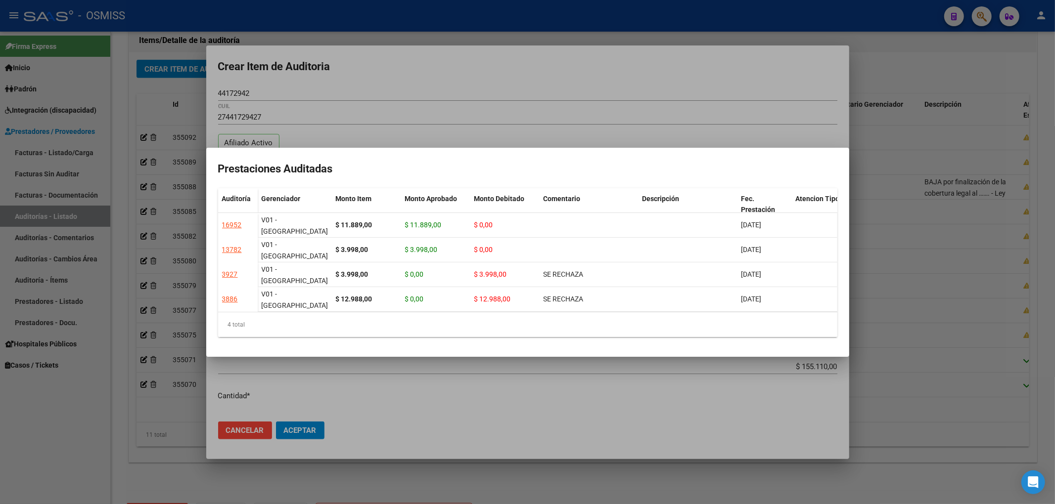
click at [359, 76] on div at bounding box center [527, 252] width 1055 height 504
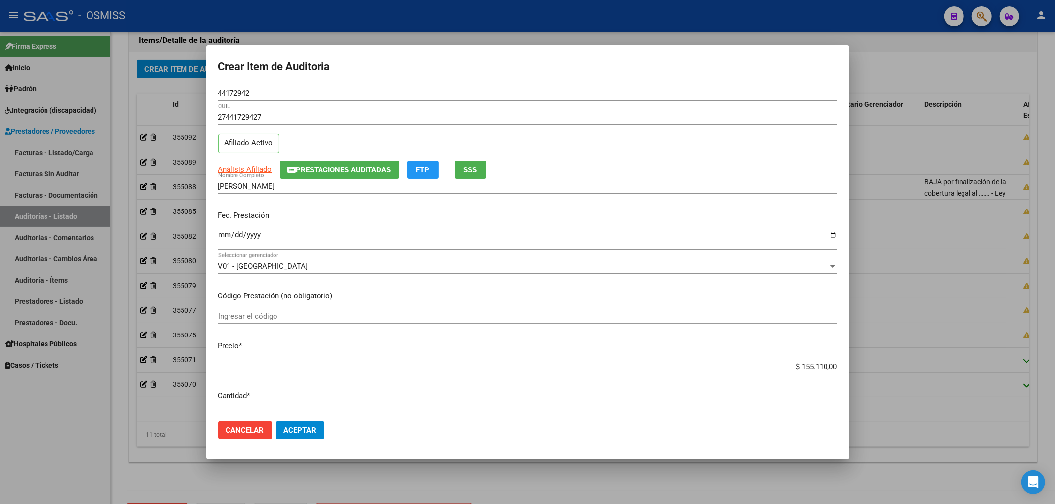
click at [222, 229] on div "Ingresar la fecha" at bounding box center [527, 239] width 619 height 21
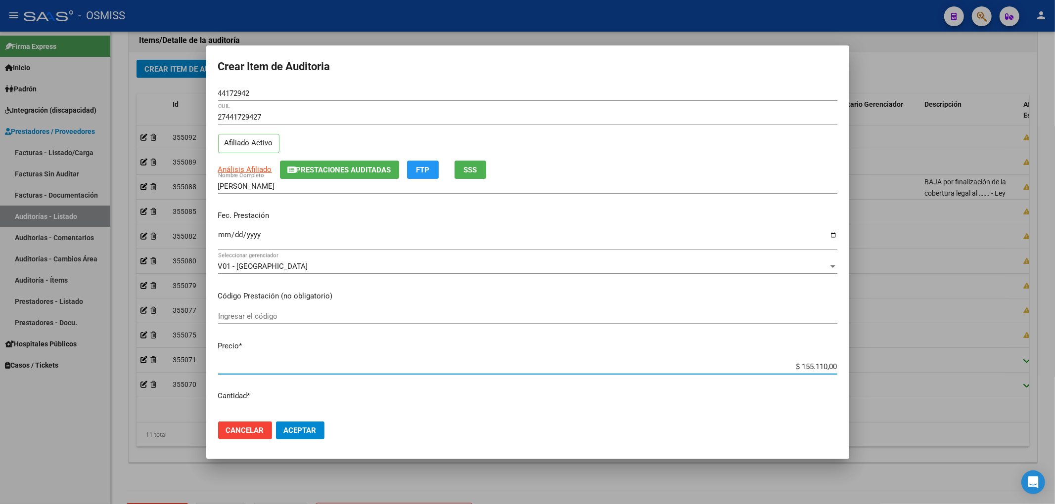
drag, startPoint x: 794, startPoint y: 368, endPoint x: 862, endPoint y: 368, distance: 68.2
click at [862, 368] on div "Crear Item de Auditoria 44172942 Nro Documento 27441729427 CUIL Afiliado Activo…" at bounding box center [527, 252] width 1055 height 504
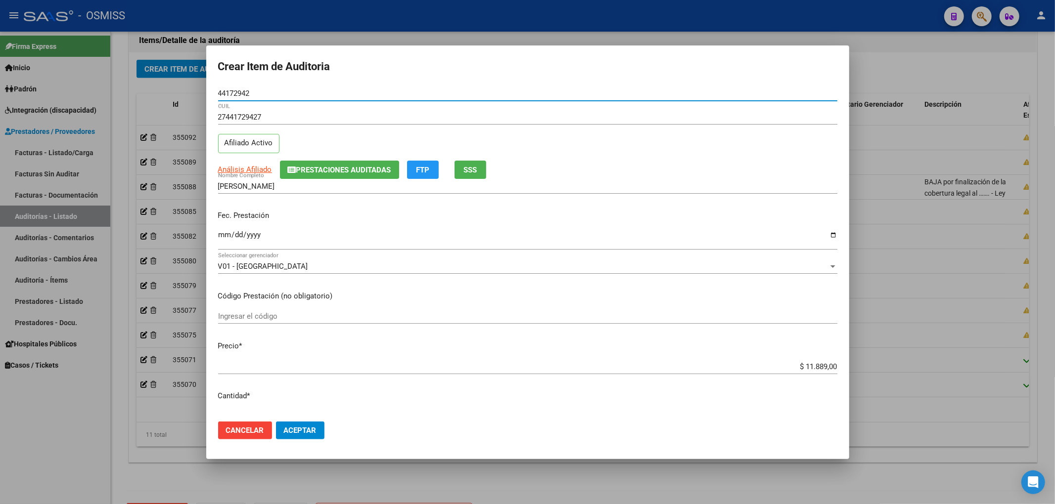
drag, startPoint x: 271, startPoint y: 91, endPoint x: 32, endPoint y: 126, distance: 241.8
click at [21, 104] on div "Crear Item de Auditoria 44172942 Nro Documento 27441729427 CUIL Afiliado Activo…" at bounding box center [527, 252] width 1055 height 504
click at [781, 206] on div "Fec. Prestación [DATE] Ingresar la fecha" at bounding box center [527, 231] width 619 height 56
click at [311, 429] on span "Aceptar" at bounding box center [300, 430] width 33 height 9
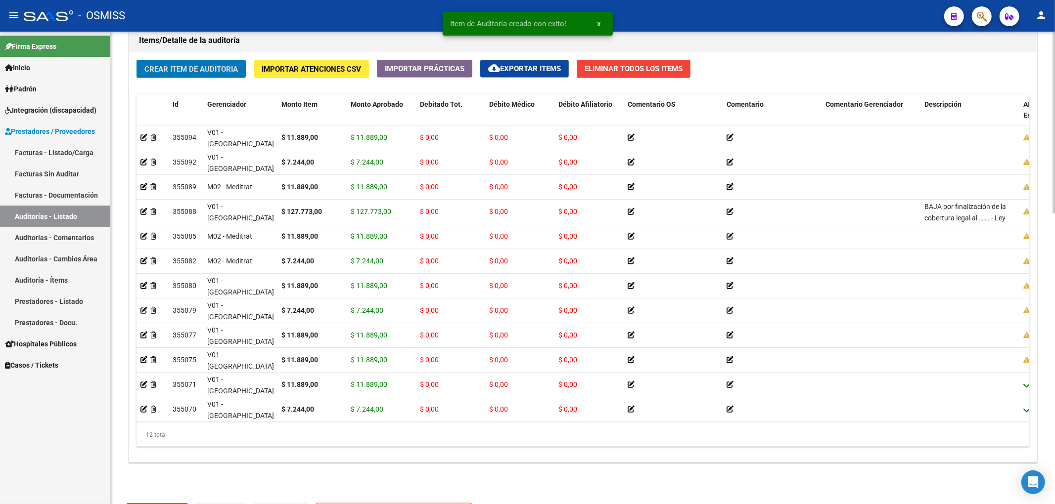
click at [196, 72] on span "Crear Item de Auditoria" at bounding box center [190, 69] width 93 height 9
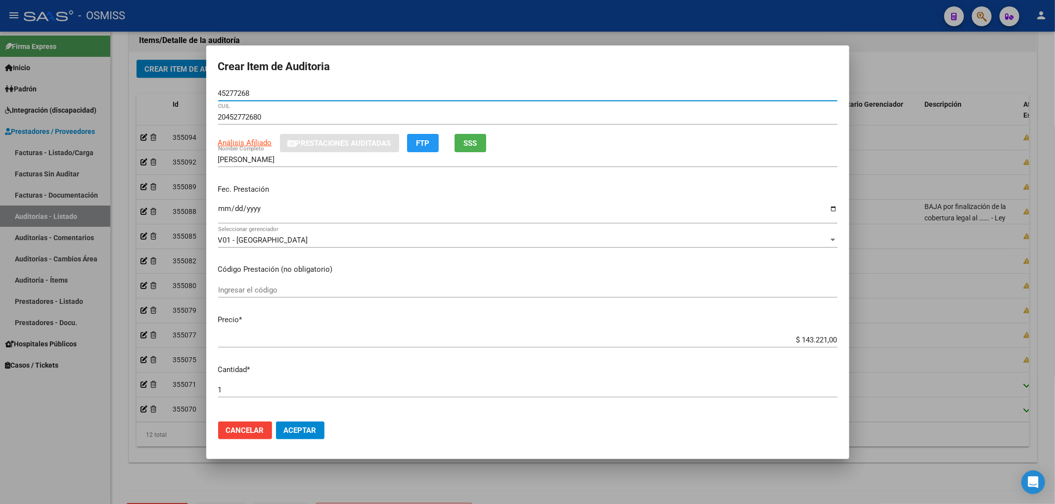
click at [221, 210] on input "Ingresar la fecha" at bounding box center [527, 213] width 619 height 16
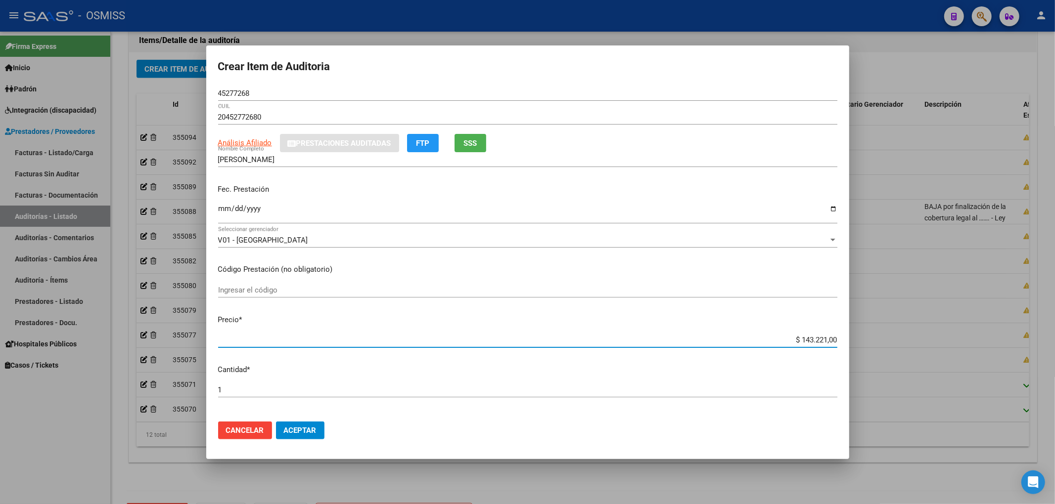
drag, startPoint x: 794, startPoint y: 337, endPoint x: 905, endPoint y: 343, distance: 110.4
click at [889, 343] on div "Crear Item de Auditoria 45277268 Nro Documento 20452772680 CUIL Análisis Afilia…" at bounding box center [527, 252] width 1055 height 504
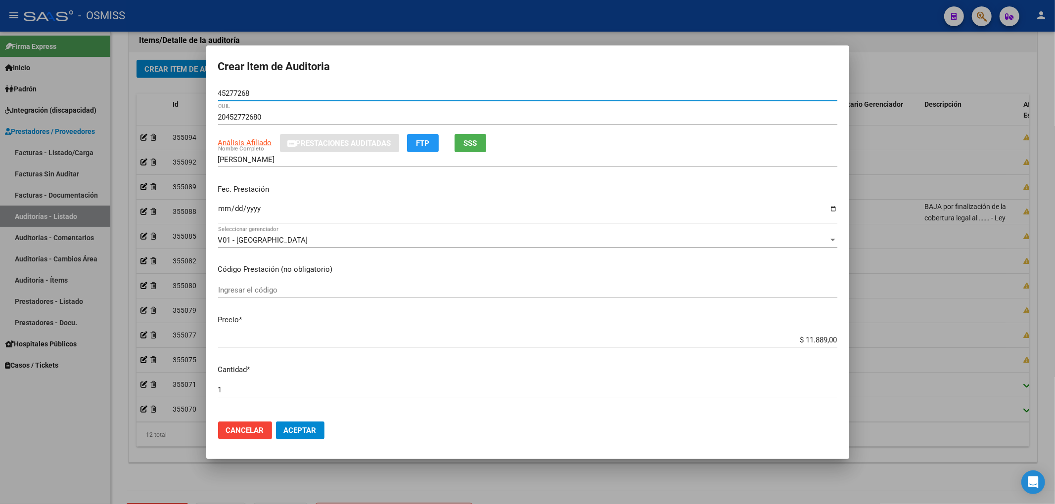
drag, startPoint x: 253, startPoint y: 93, endPoint x: 131, endPoint y: 82, distance: 123.2
click at [144, 82] on div "Crear Item de Auditoria 45277268 Nro Documento 20452772680 CUIL Análisis Afilia…" at bounding box center [527, 252] width 1055 height 504
drag, startPoint x: 261, startPoint y: 95, endPoint x: 113, endPoint y: 92, distance: 148.4
click at [113, 92] on div "Crear Item de Auditoria 45277268 Nro Documento 20452772680 CUIL Análisis Afilia…" at bounding box center [527, 252] width 1055 height 504
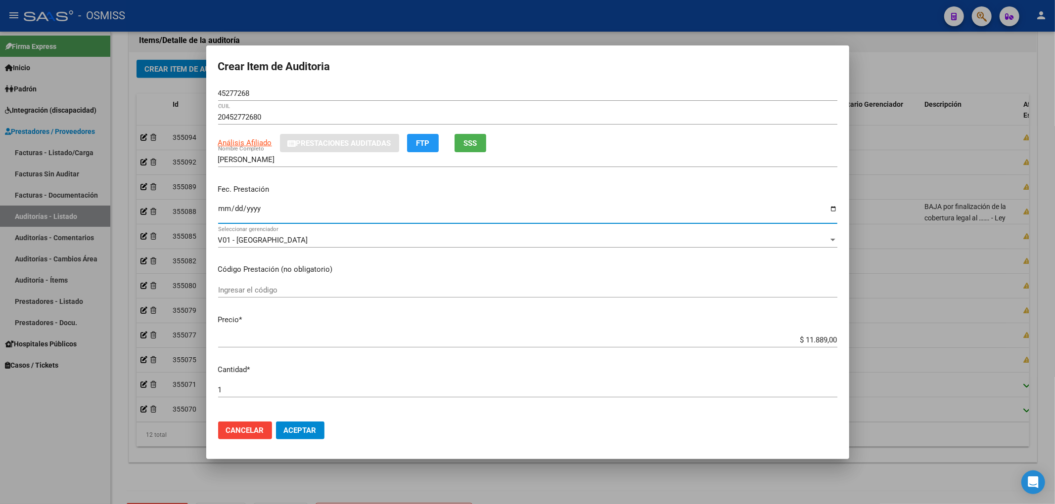
click at [780, 210] on input "[DATE]" at bounding box center [527, 213] width 619 height 16
click at [306, 422] on button "Aceptar" at bounding box center [300, 431] width 48 height 18
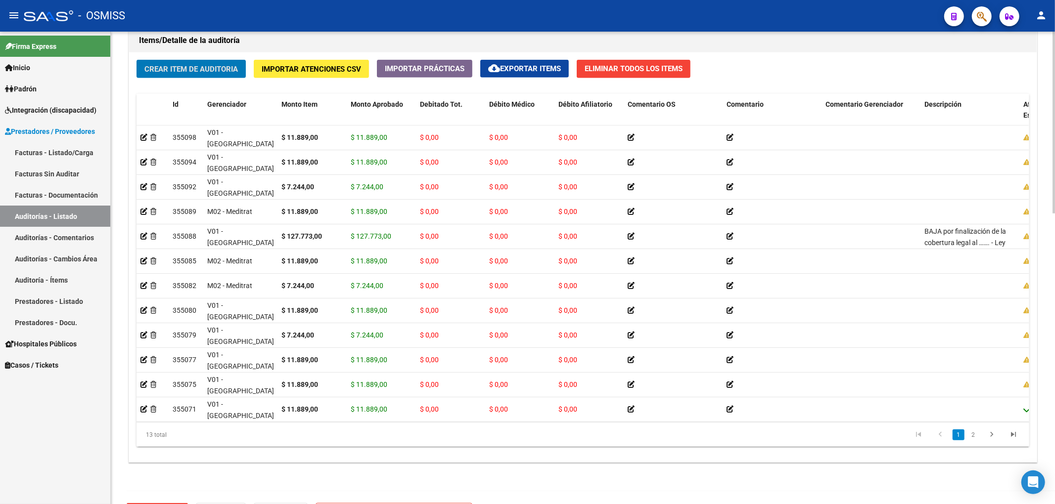
click at [209, 70] on span "Crear Item de Auditoria" at bounding box center [190, 69] width 93 height 9
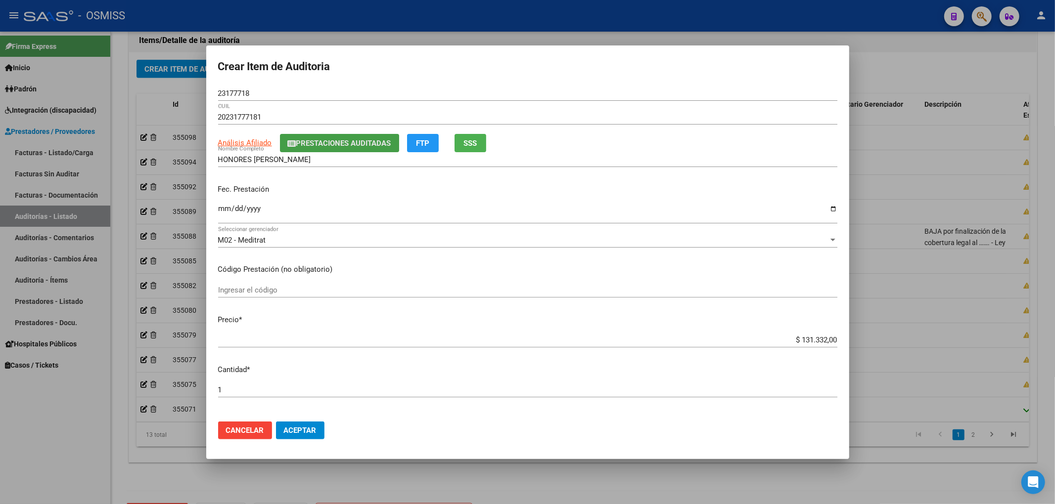
click at [368, 150] on button "Prestaciones Auditadas" at bounding box center [339, 143] width 119 height 18
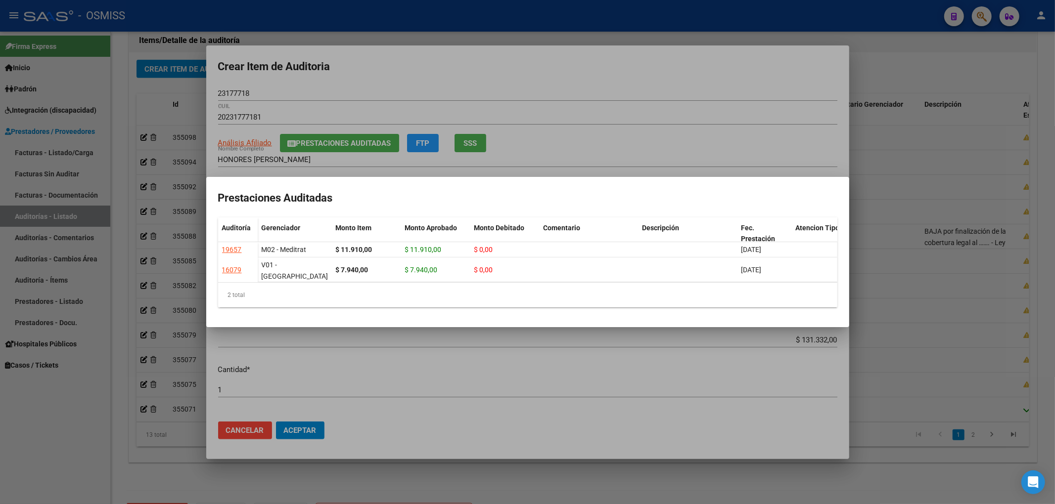
click at [497, 72] on div at bounding box center [527, 252] width 1055 height 504
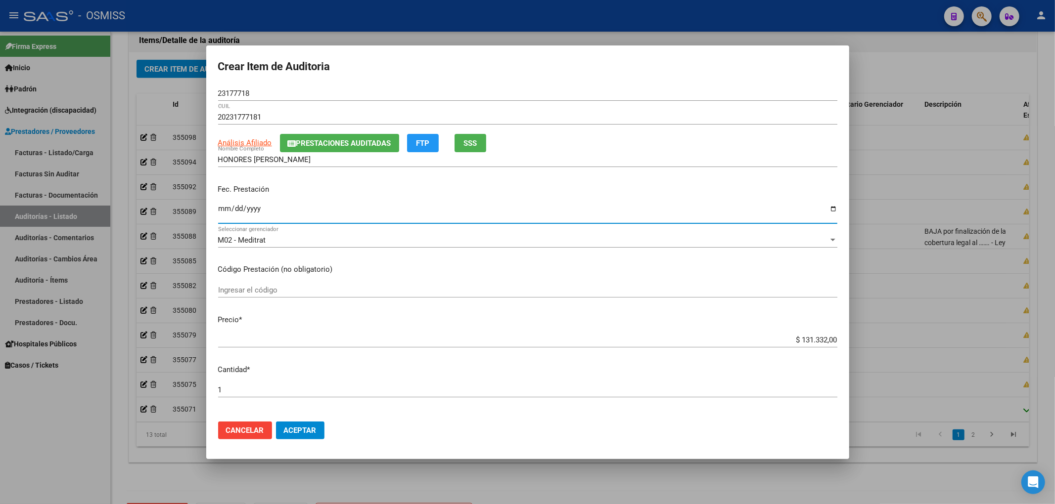
click at [228, 205] on input "Ingresar la fecha" at bounding box center [527, 213] width 619 height 16
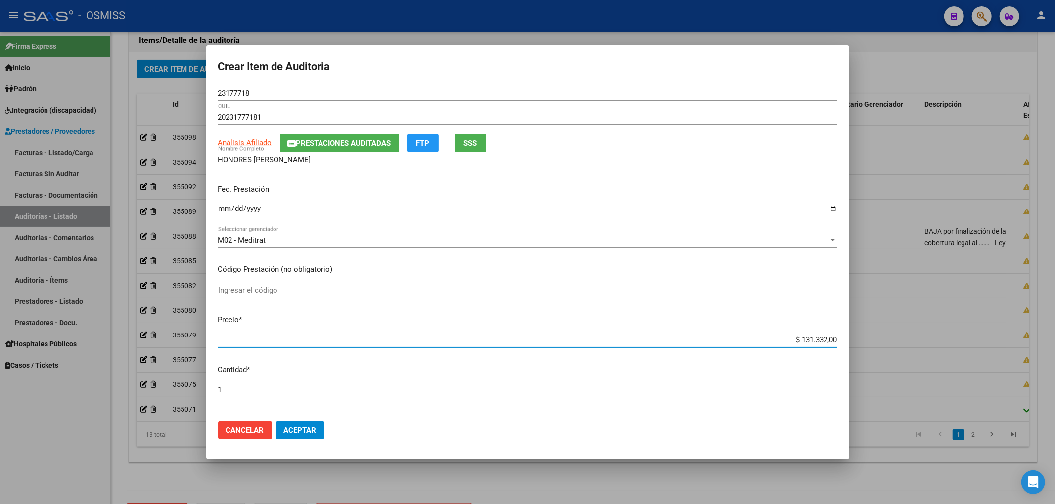
drag, startPoint x: 926, startPoint y: 352, endPoint x: 944, endPoint y: 353, distance: 17.3
click at [944, 353] on div "Crear Item de Auditoria 23177718 Nro Documento 20231777181 CUIL Análisis Afilia…" at bounding box center [527, 252] width 1055 height 504
drag, startPoint x: 255, startPoint y: 94, endPoint x: 131, endPoint y: 97, distance: 124.2
click at [155, 93] on div "Crear Item de Auditoria 23177718 Nro Documento 20231777181 CUIL Análisis Afilia…" at bounding box center [527, 252] width 1055 height 504
click at [772, 199] on div "Fec. Prestación [DATE] Ingresar la fecha" at bounding box center [527, 205] width 619 height 56
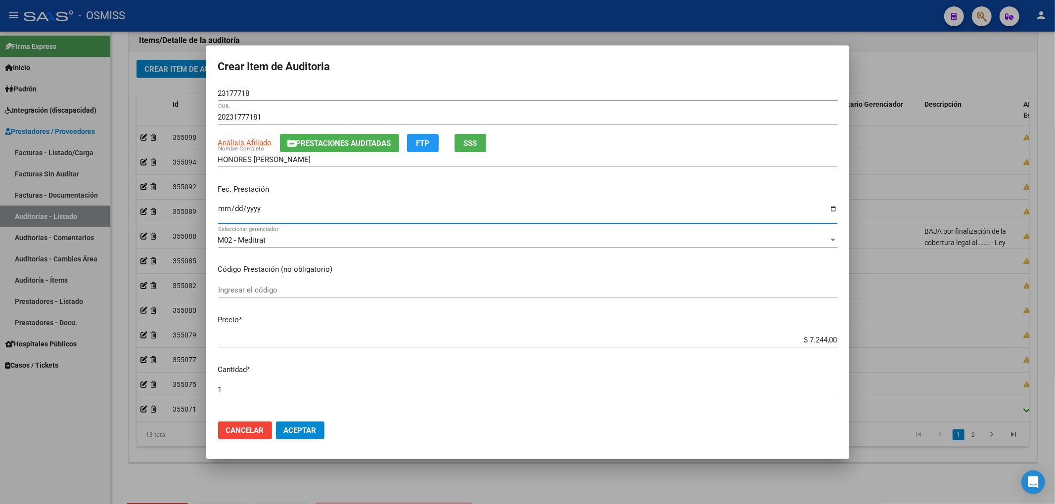
click at [731, 210] on input "[DATE]" at bounding box center [527, 213] width 619 height 16
click at [310, 424] on button "Aceptar" at bounding box center [300, 431] width 48 height 18
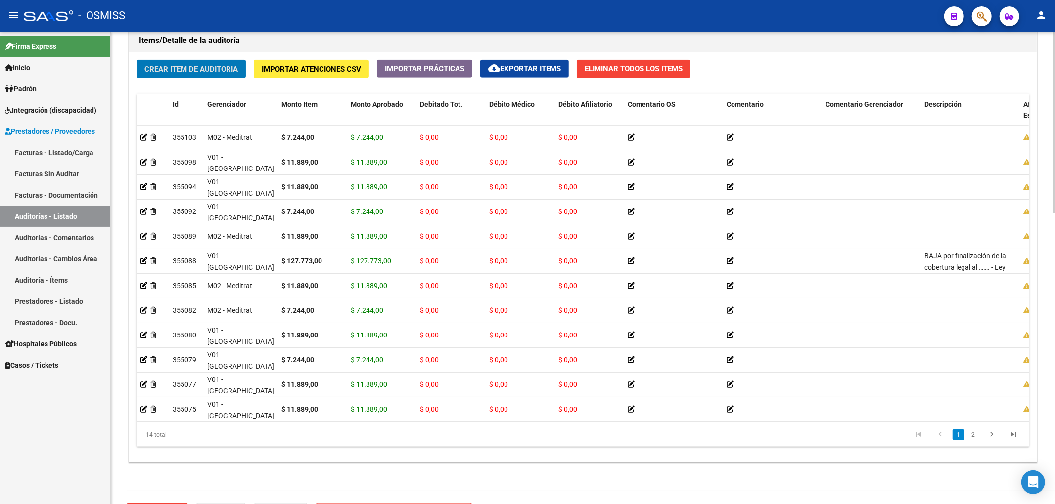
click at [184, 71] on span "Crear Item de Auditoria" at bounding box center [190, 69] width 93 height 9
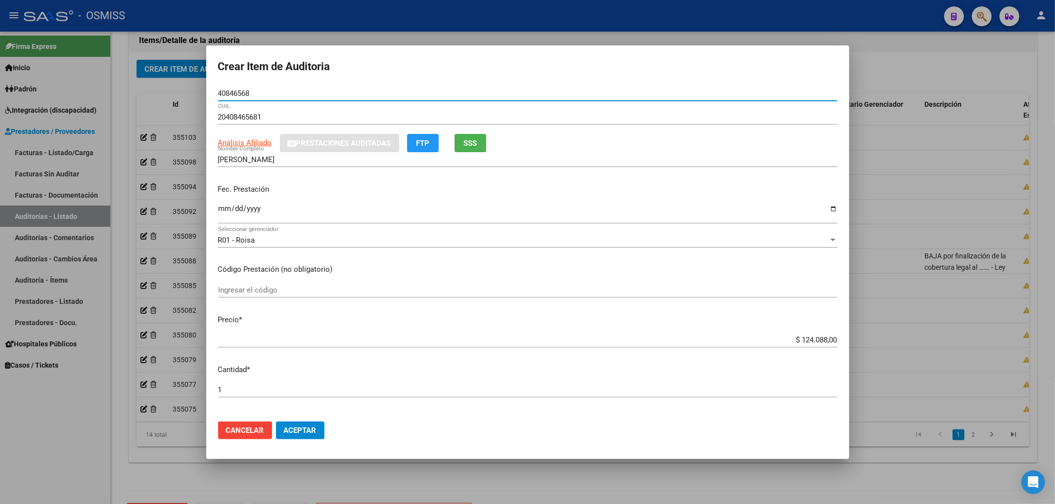
click at [224, 210] on input "Ingresar la fecha" at bounding box center [527, 213] width 619 height 16
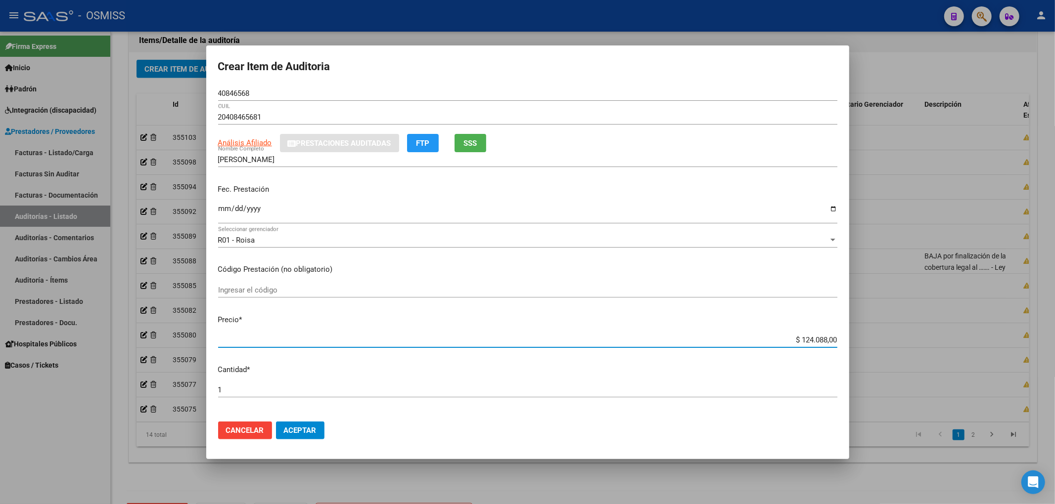
drag, startPoint x: 786, startPoint y: 341, endPoint x: 905, endPoint y: 337, distance: 119.2
click at [904, 337] on div "Crear Item de Auditoria 40846568 Nro Documento 20408465681 CUIL Análisis Afilia…" at bounding box center [527, 252] width 1055 height 504
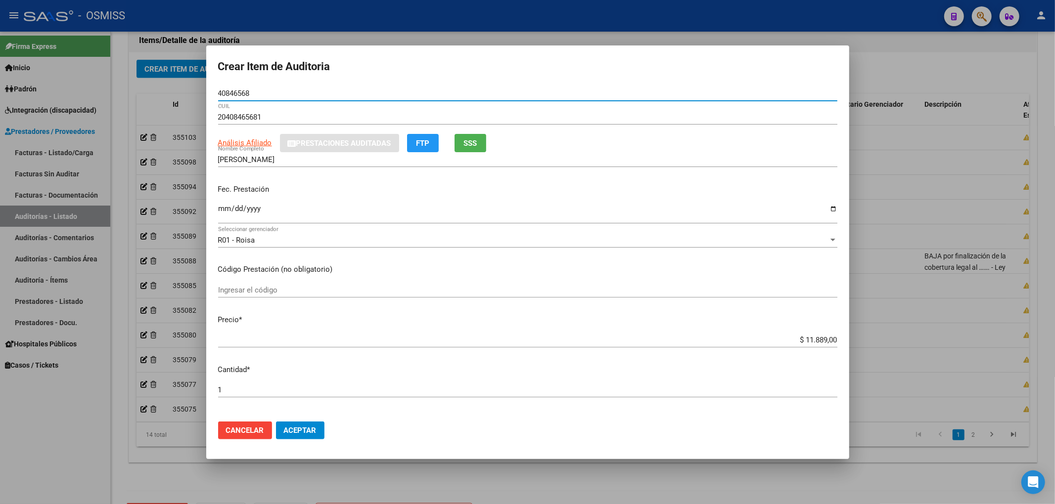
drag, startPoint x: 252, startPoint y: 90, endPoint x: 164, endPoint y: 86, distance: 87.6
click at [188, 90] on div "Crear Item de Auditoria 40846568 Nro Documento 20408465681 CUIL Análisis Afilia…" at bounding box center [527, 252] width 1055 height 504
click at [798, 195] on div "Fec. Prestación [DATE] Ingresar la fecha" at bounding box center [527, 205] width 619 height 56
drag, startPoint x: 253, startPoint y: 90, endPoint x: 205, endPoint y: 84, distance: 48.8
click at [209, 87] on mat-dialog-content "40846568 Nro Documento 20408465681 CUIL Análisis Afiliado Prestaciones Auditada…" at bounding box center [527, 250] width 643 height 328
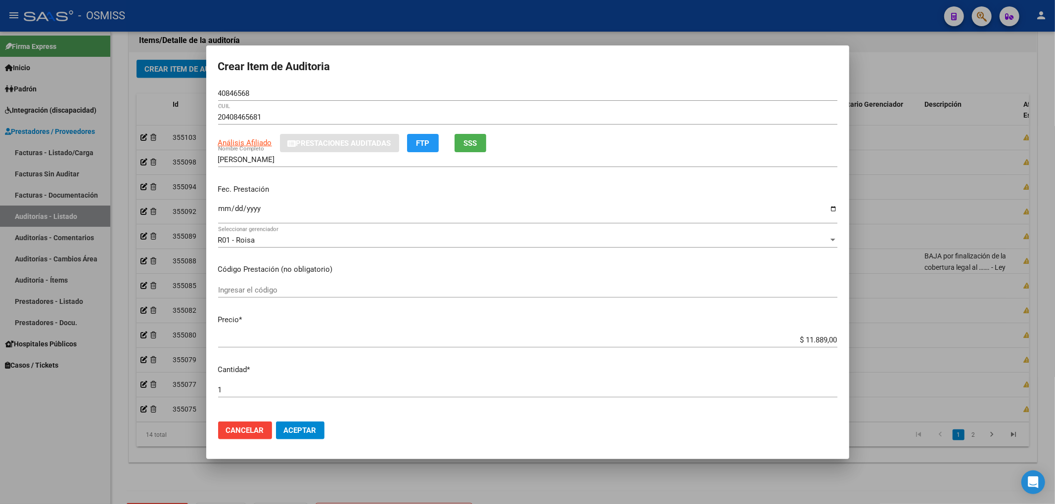
click at [766, 209] on input "[DATE]" at bounding box center [527, 213] width 619 height 16
click at [710, 264] on p "Código Prestación (no obligatorio)" at bounding box center [527, 269] width 619 height 11
click at [740, 192] on p "Fec. Prestación" at bounding box center [527, 189] width 619 height 11
click at [321, 433] on button "Aceptar" at bounding box center [300, 431] width 48 height 18
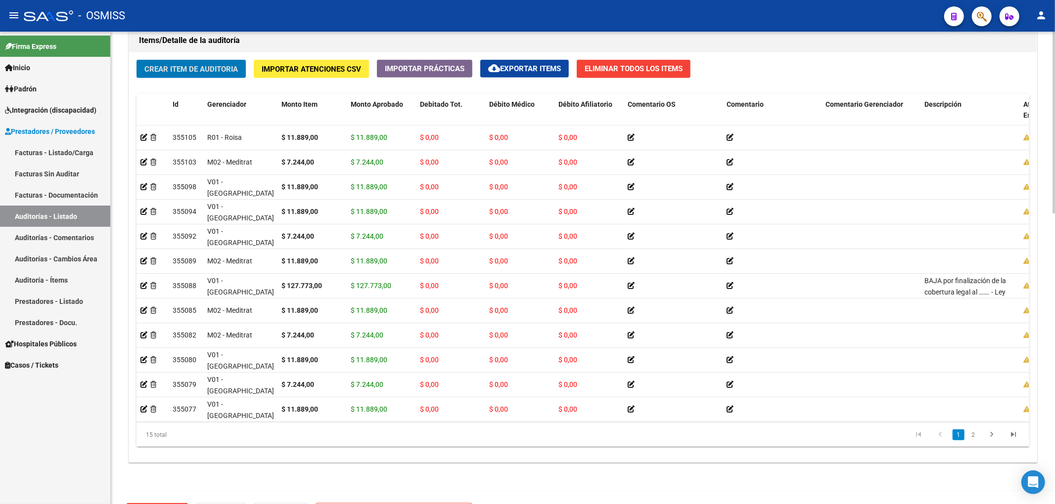
click at [221, 66] on span "Crear Item de Auditoria" at bounding box center [190, 69] width 93 height 9
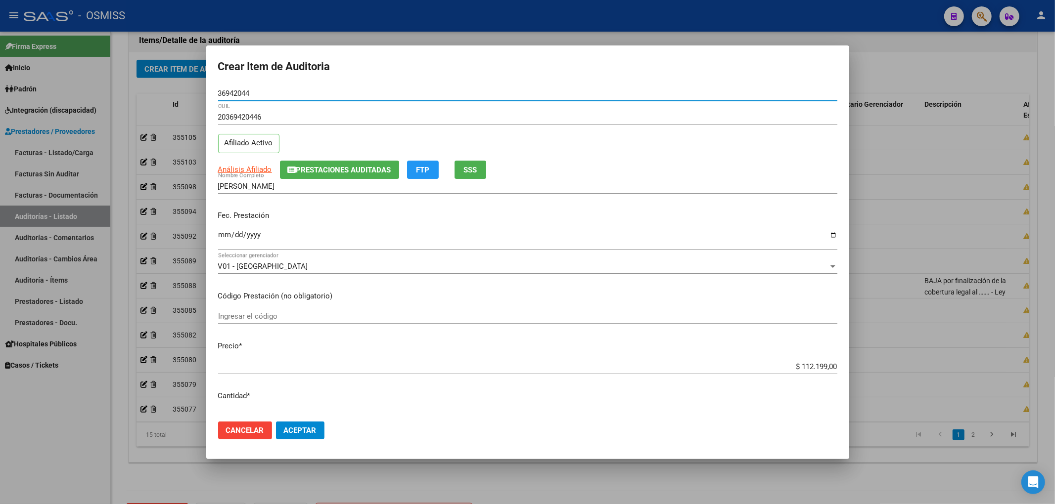
click at [299, 169] on span "Prestaciones Auditadas" at bounding box center [343, 170] width 95 height 9
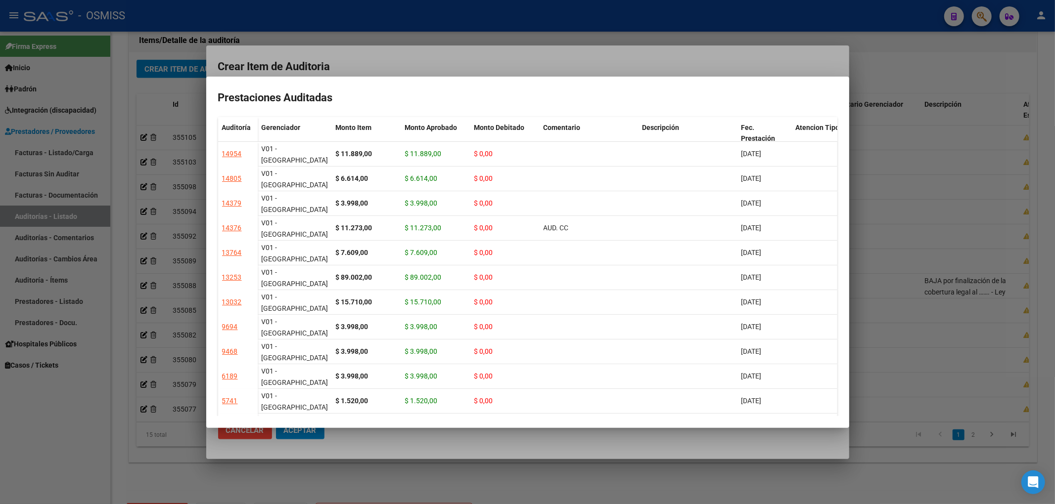
click at [405, 63] on div at bounding box center [527, 252] width 1055 height 504
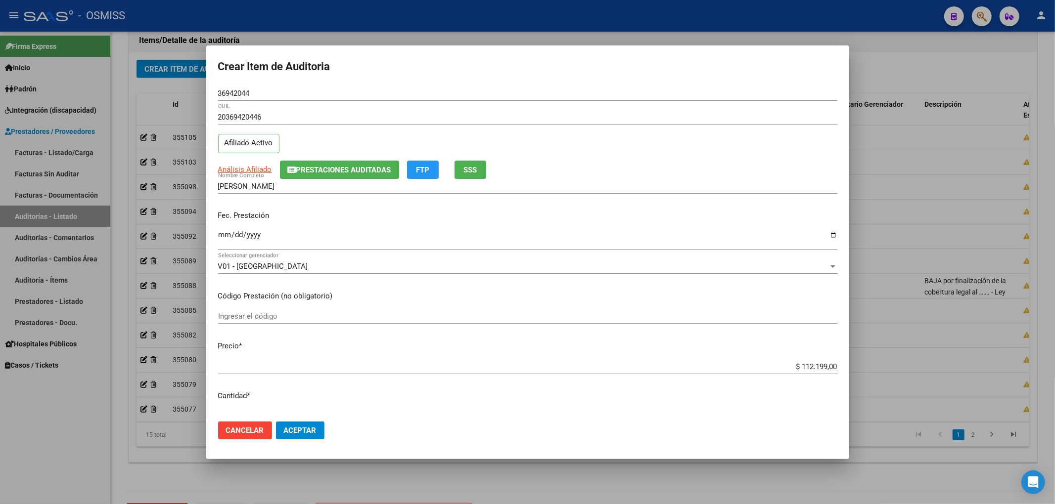
click at [218, 236] on input "Ingresar la fecha" at bounding box center [527, 239] width 619 height 16
click at [380, 169] on span "Prestaciones Auditadas" at bounding box center [343, 170] width 95 height 9
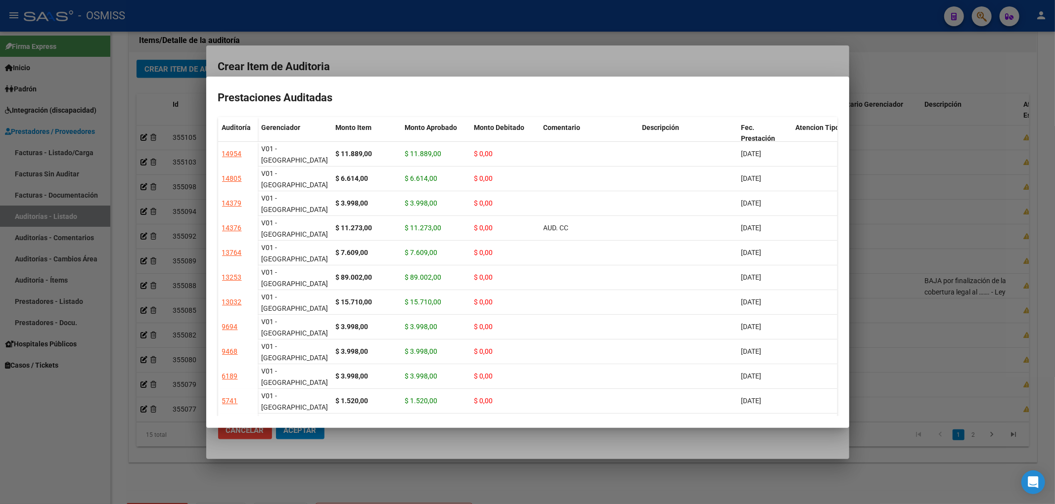
click at [448, 66] on div at bounding box center [527, 252] width 1055 height 504
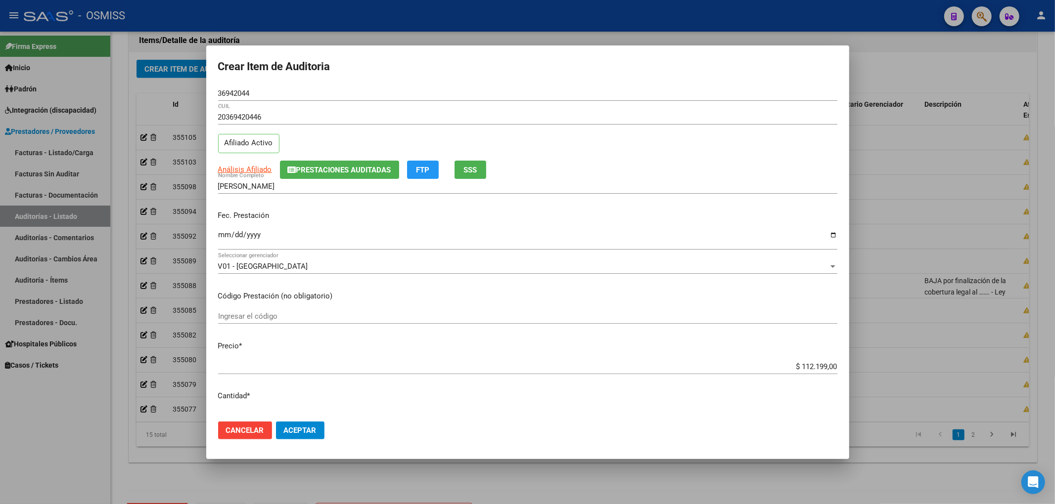
drag, startPoint x: 251, startPoint y: 93, endPoint x: 123, endPoint y: 78, distance: 129.5
click at [136, 81] on div "Crear Item de Auditoria 36942044 Nro Documento 20369420446 CUIL Afiliado Activo…" at bounding box center [527, 252] width 1055 height 504
click at [720, 225] on div "Fec. Prestación [DATE] Ingresar la fecha" at bounding box center [527, 231] width 619 height 56
click at [721, 250] on div "[DATE] Ingresar la fecha" at bounding box center [527, 239] width 619 height 21
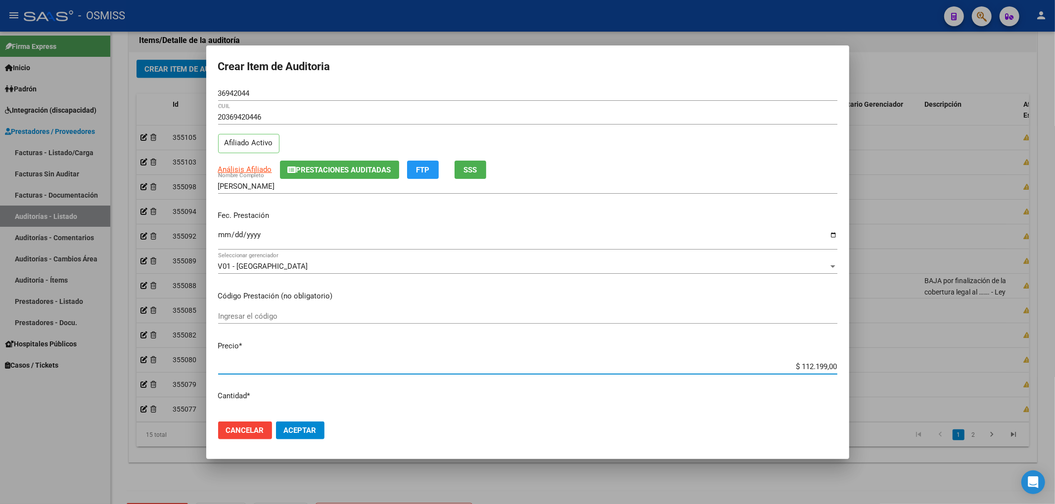
drag, startPoint x: 774, startPoint y: 365, endPoint x: 988, endPoint y: 400, distance: 216.5
click at [985, 404] on div "Crear Item de Auditoria 36942044 Nro Documento 20369420446 CUIL Afiliado Activo…" at bounding box center [527, 252] width 1055 height 504
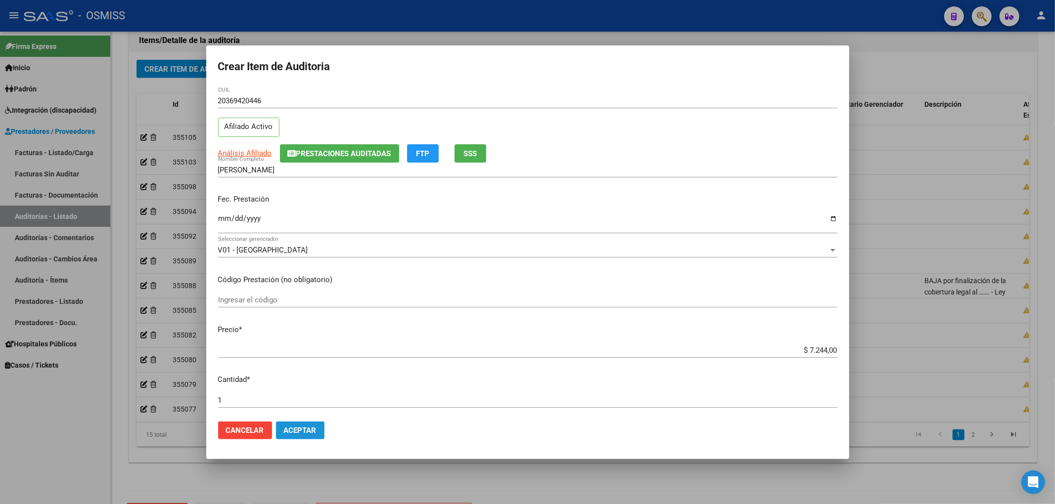
click at [316, 427] on span "Aceptar" at bounding box center [300, 430] width 33 height 9
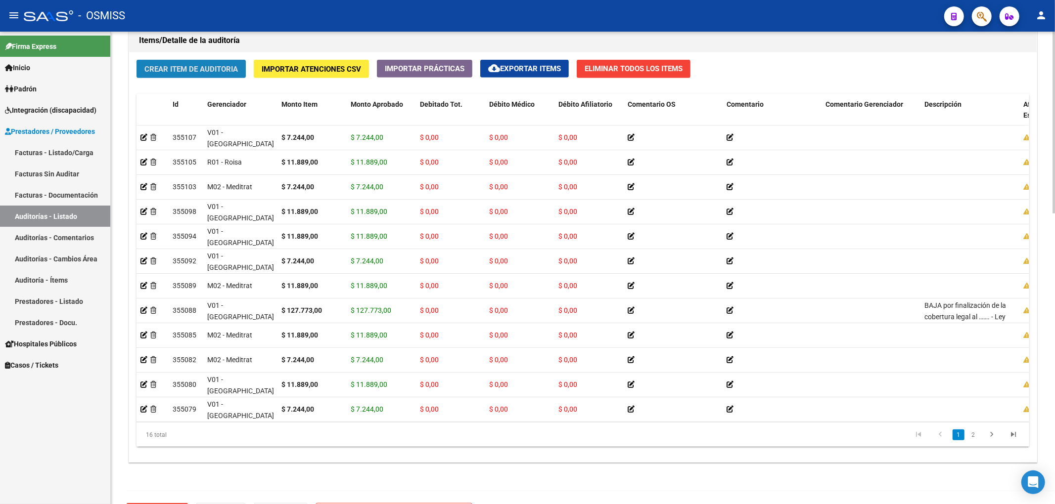
click at [202, 65] on span "Crear Item de Auditoria" at bounding box center [190, 69] width 93 height 9
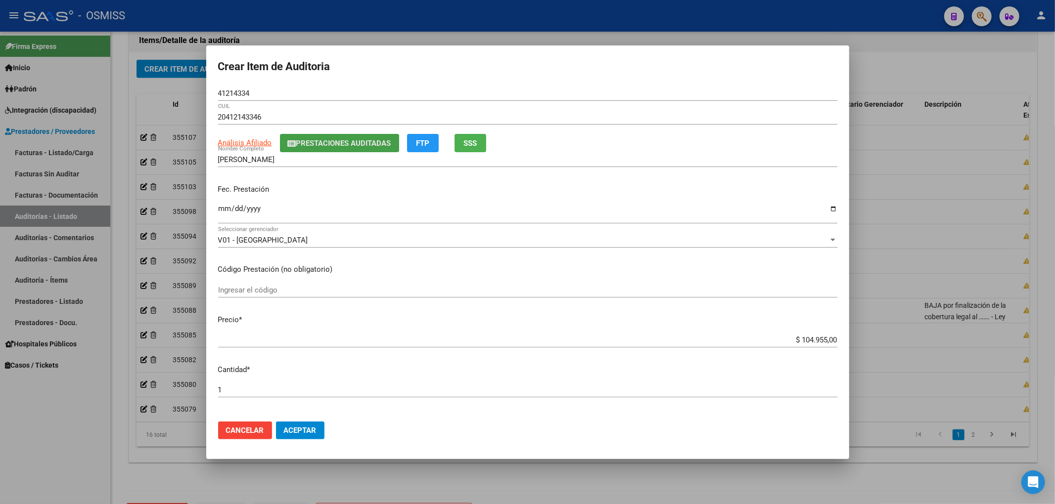
click at [326, 142] on span "Prestaciones Auditadas" at bounding box center [343, 143] width 95 height 9
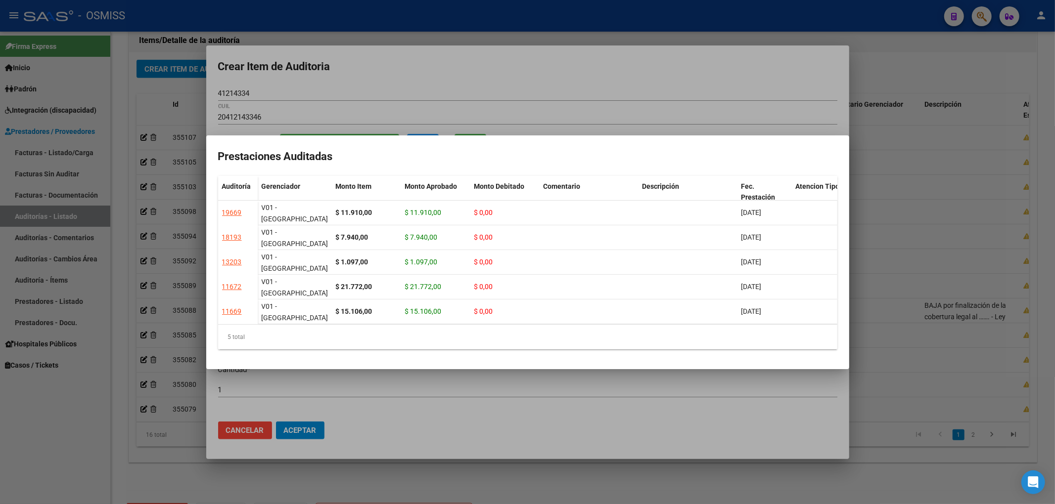
click at [393, 86] on div at bounding box center [527, 252] width 1055 height 504
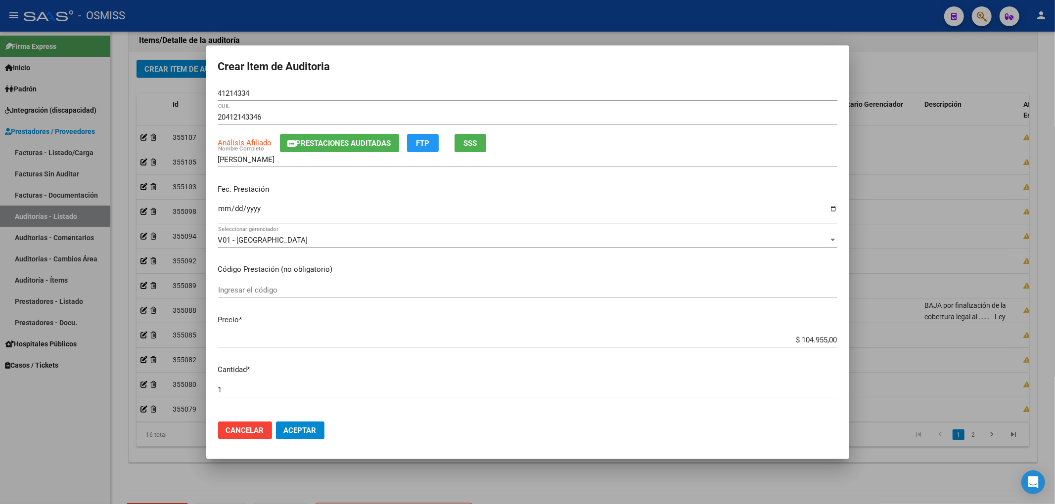
click at [223, 208] on input "Ingresar la fecha" at bounding box center [527, 213] width 619 height 16
drag, startPoint x: 784, startPoint y: 336, endPoint x: 887, endPoint y: 337, distance: 102.4
click at [887, 337] on div "Crear Item de Auditoria 41214334 Nro Documento 20412143346 CUIL Análisis Afilia…" at bounding box center [527, 252] width 1055 height 504
drag, startPoint x: 250, startPoint y: 92, endPoint x: 212, endPoint y: 122, distance: 48.3
click at [198, 96] on div "Crear Item de Auditoria 41214334 Nro Documento 20412143346 CUIL Análisis Afilia…" at bounding box center [527, 252] width 1055 height 504
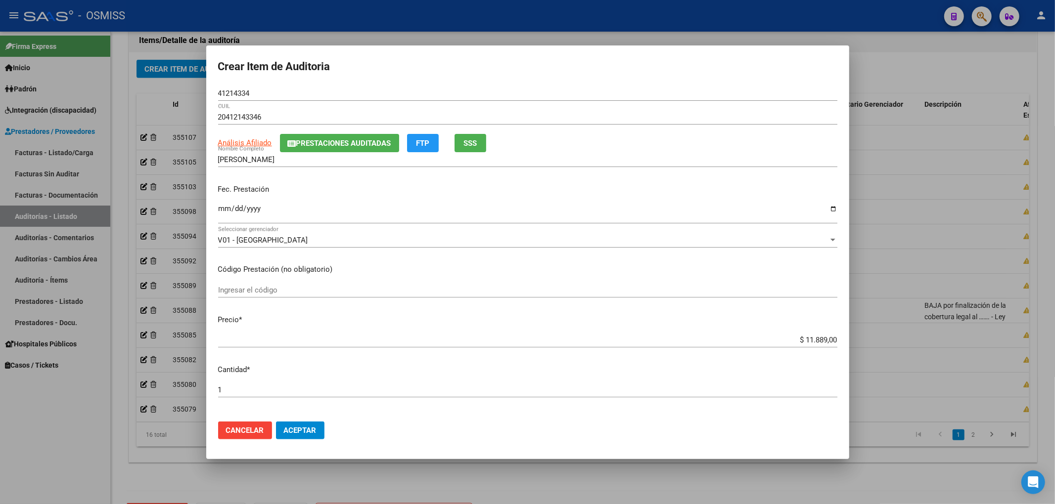
click at [736, 190] on p "Fec. Prestación" at bounding box center [527, 189] width 619 height 11
click at [295, 428] on span "Aceptar" at bounding box center [300, 430] width 33 height 9
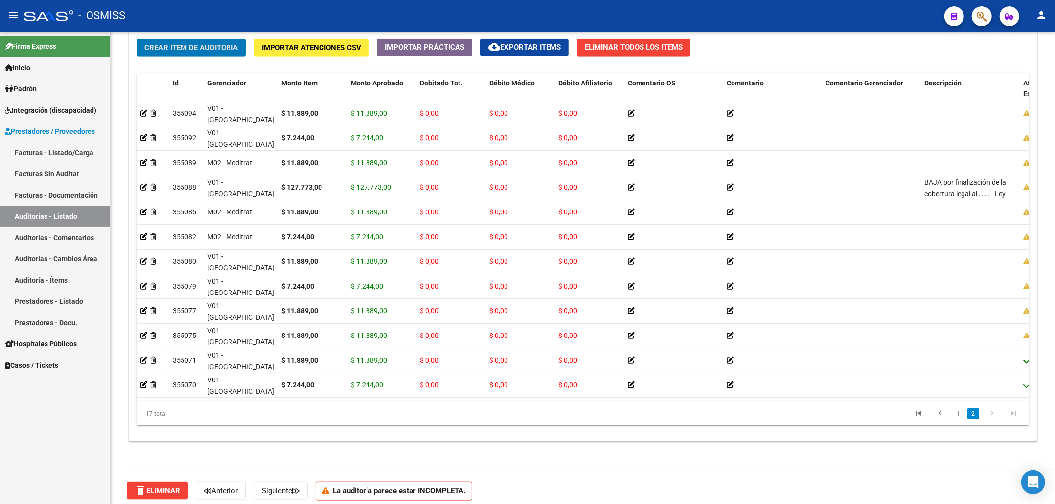
scroll to position [755, 0]
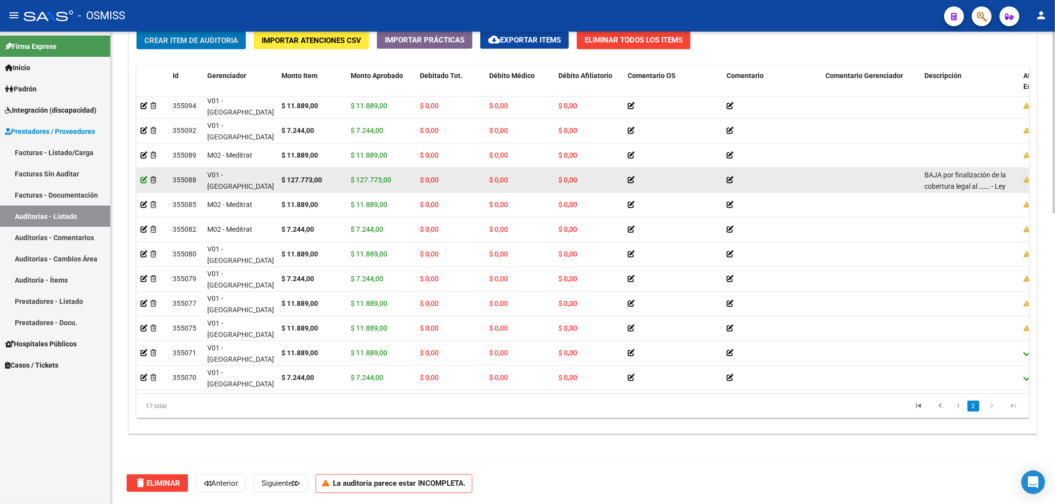
click at [145, 177] on icon at bounding box center [143, 180] width 7 height 7
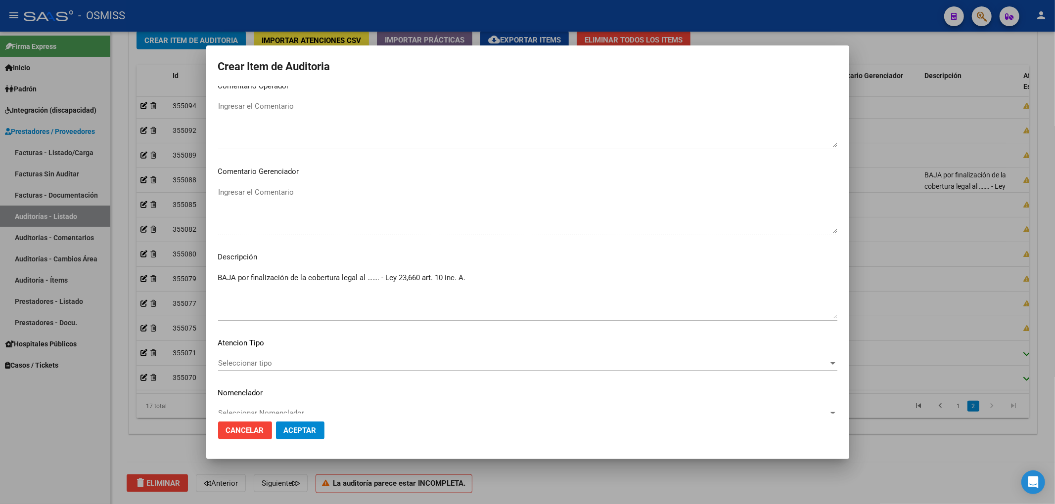
scroll to position [645, 0]
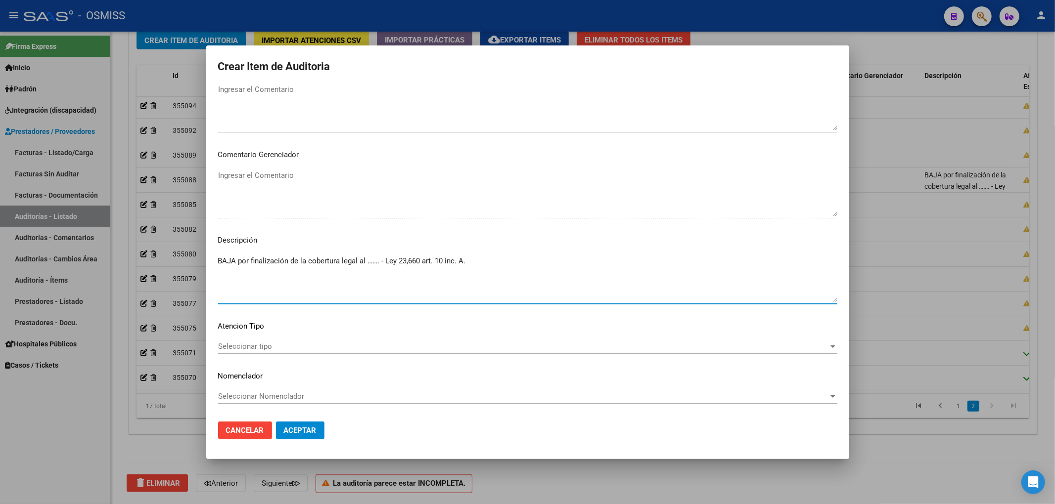
drag, startPoint x: 472, startPoint y: 262, endPoint x: 201, endPoint y: 269, distance: 271.1
click at [201, 269] on div "Crear Item de Auditoria 29569403 Nro Documento 20295694034 CUIL Afiliado Activo…" at bounding box center [527, 252] width 1055 height 504
click at [313, 426] on span "Aceptar" at bounding box center [300, 430] width 33 height 9
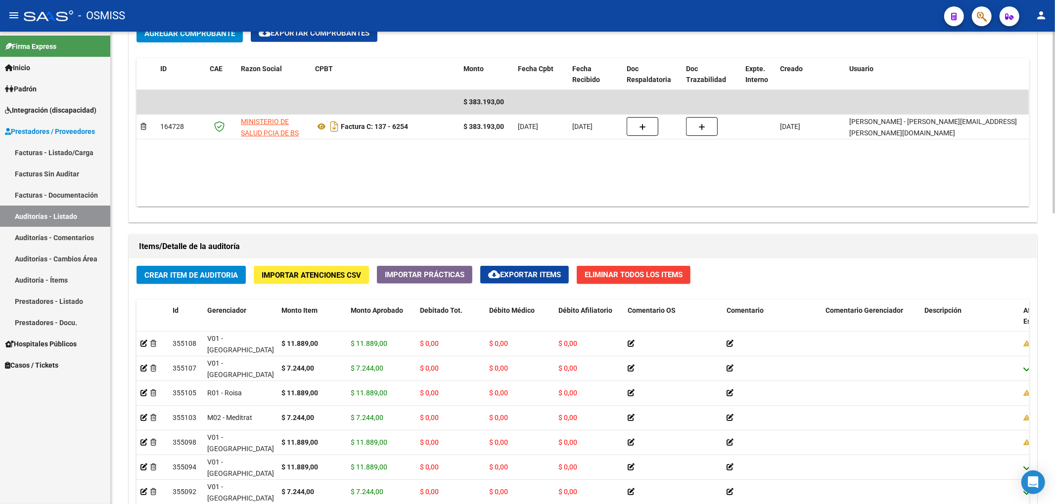
scroll to position [491, 0]
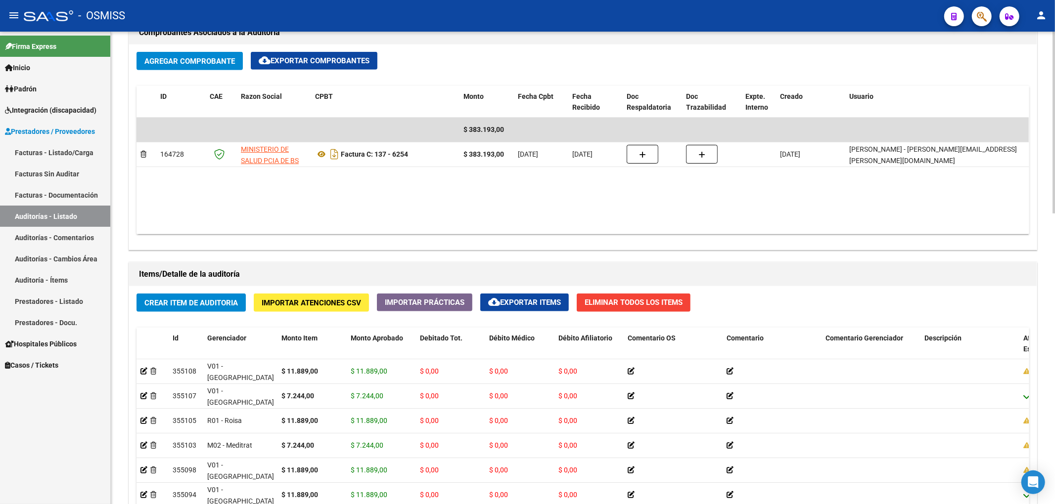
click at [202, 302] on span "Crear Item de Auditoria" at bounding box center [190, 303] width 93 height 9
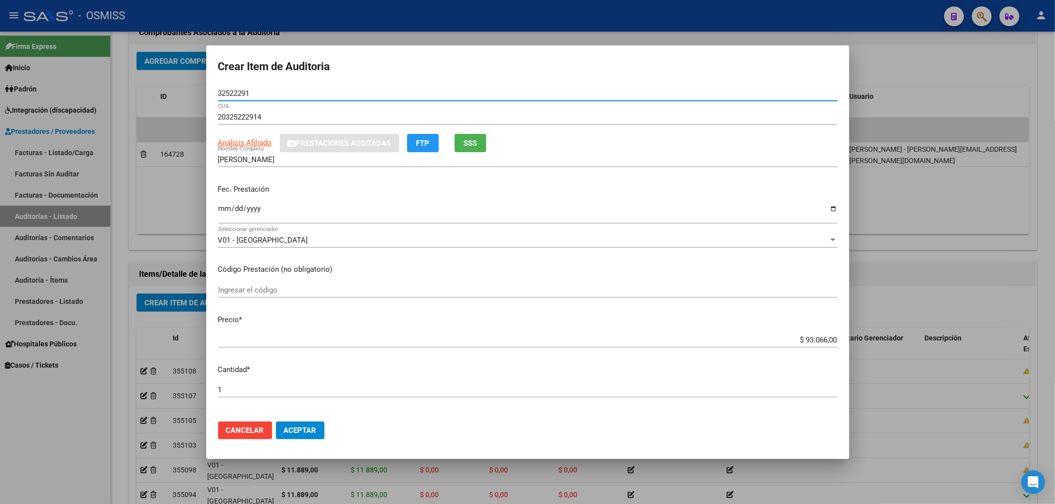
click at [226, 209] on input "Ingresar la fecha" at bounding box center [527, 213] width 619 height 16
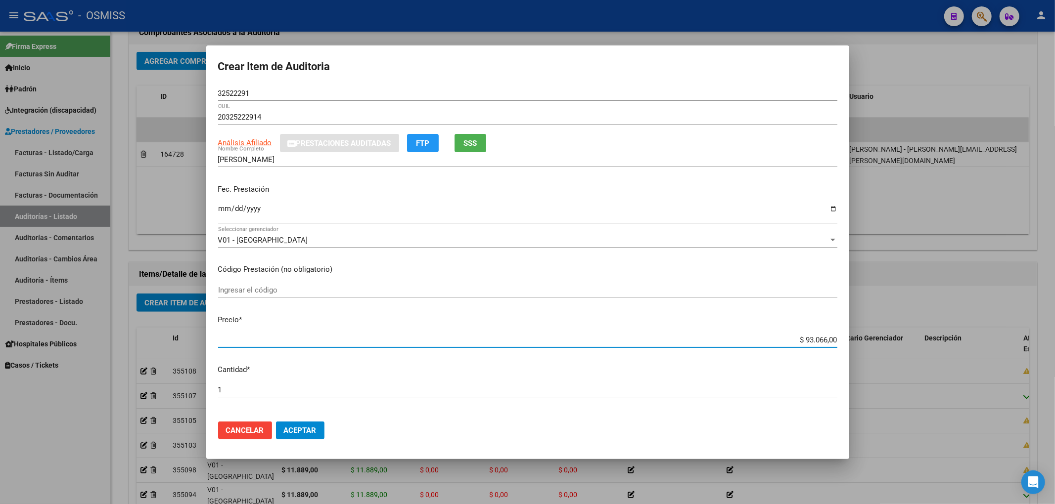
drag, startPoint x: 780, startPoint y: 334, endPoint x: 924, endPoint y: 331, distance: 143.4
click at [923, 331] on div "Crear Item de Auditoria 32522291 Nro Documento 20325222914 CUIL Análisis Afilia…" at bounding box center [527, 252] width 1055 height 504
click at [384, 188] on p "Fec. Prestación" at bounding box center [527, 189] width 619 height 11
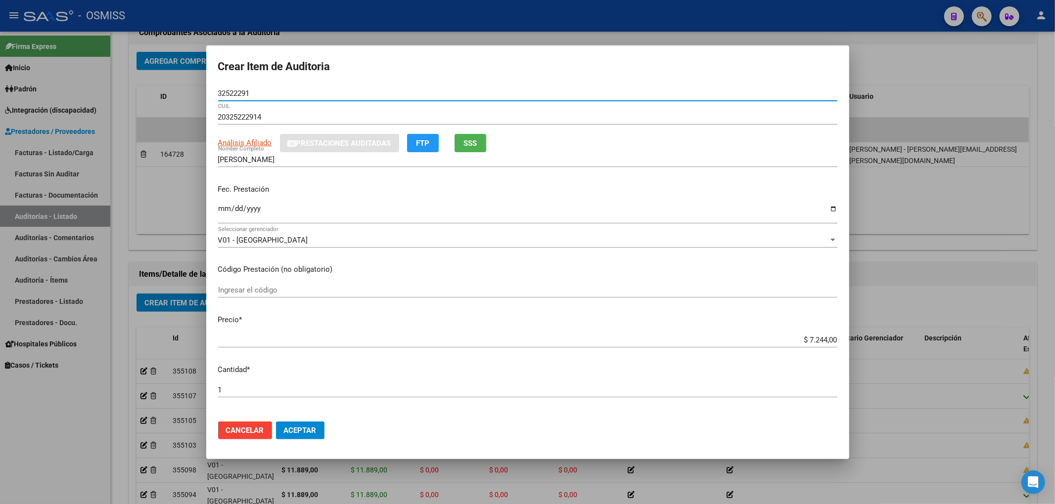
drag, startPoint x: 252, startPoint y: 94, endPoint x: 1, endPoint y: 38, distance: 257.4
click at [158, 60] on div "Crear Item de Auditoria 32522291 Nro Documento 20325222914 CUIL Análisis Afilia…" at bounding box center [527, 252] width 1055 height 504
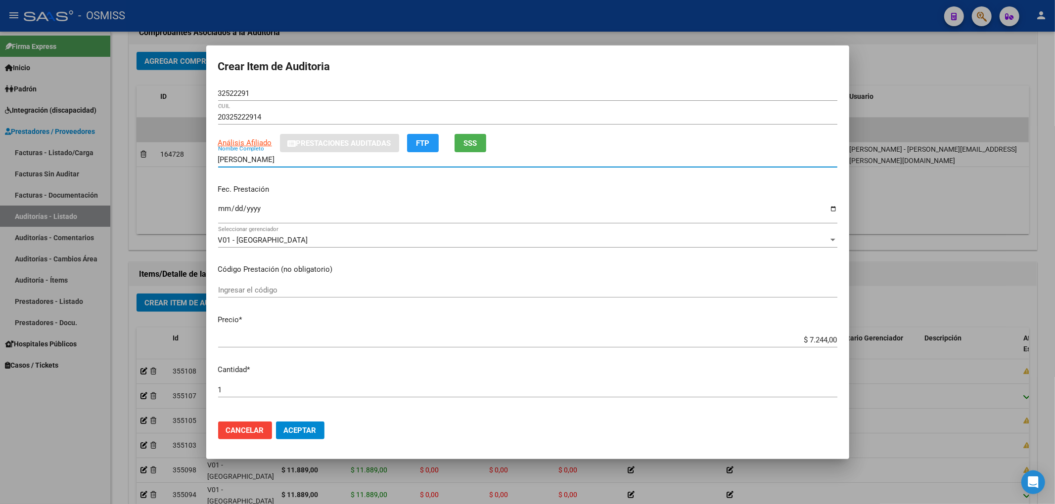
click at [780, 163] on input "[PERSON_NAME]" at bounding box center [527, 159] width 619 height 9
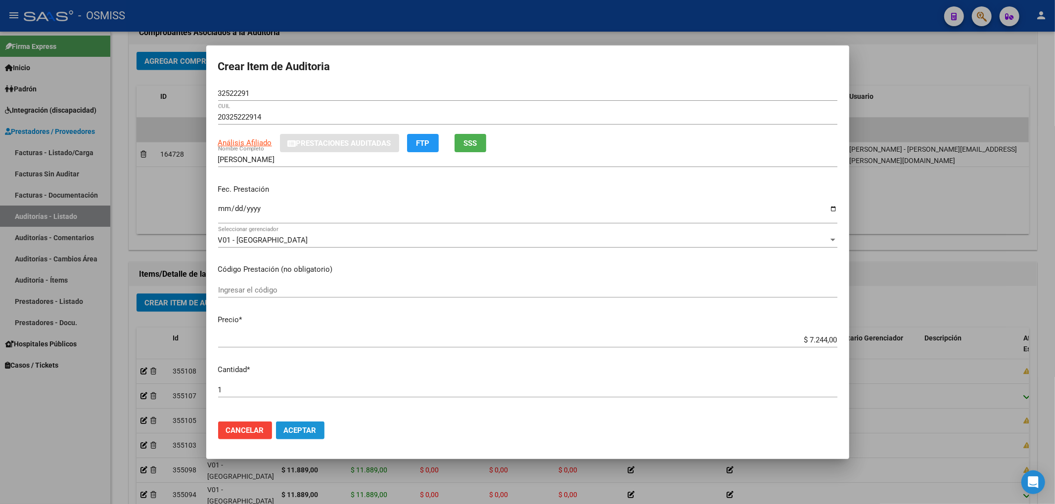
click at [315, 434] on span "Aceptar" at bounding box center [300, 430] width 33 height 9
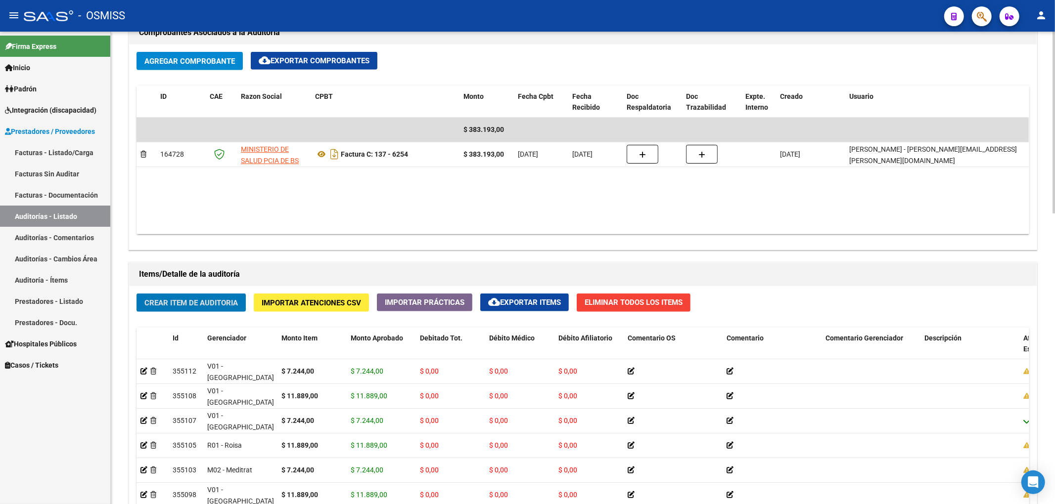
click at [222, 308] on span "Crear Item de Auditoria" at bounding box center [190, 303] width 93 height 9
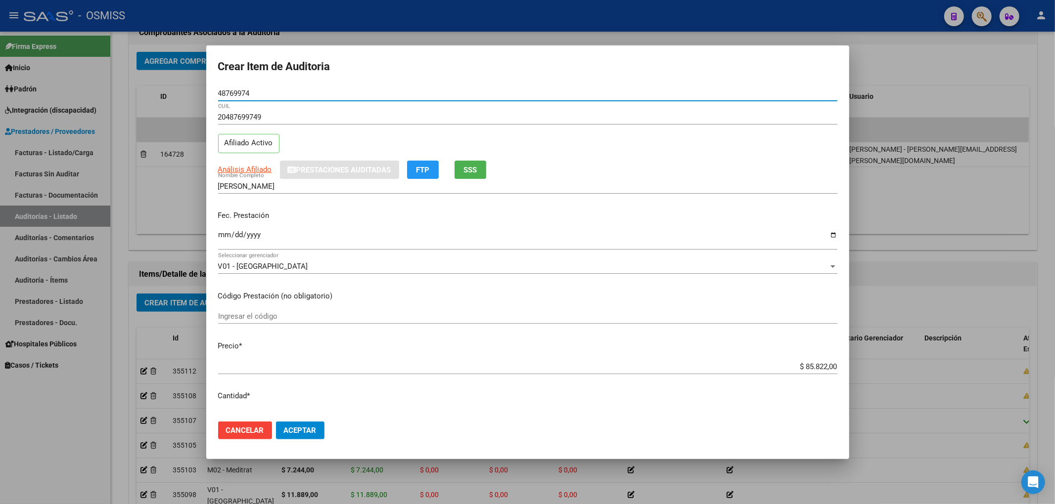
click at [224, 238] on input "Ingresar la fecha" at bounding box center [527, 239] width 619 height 16
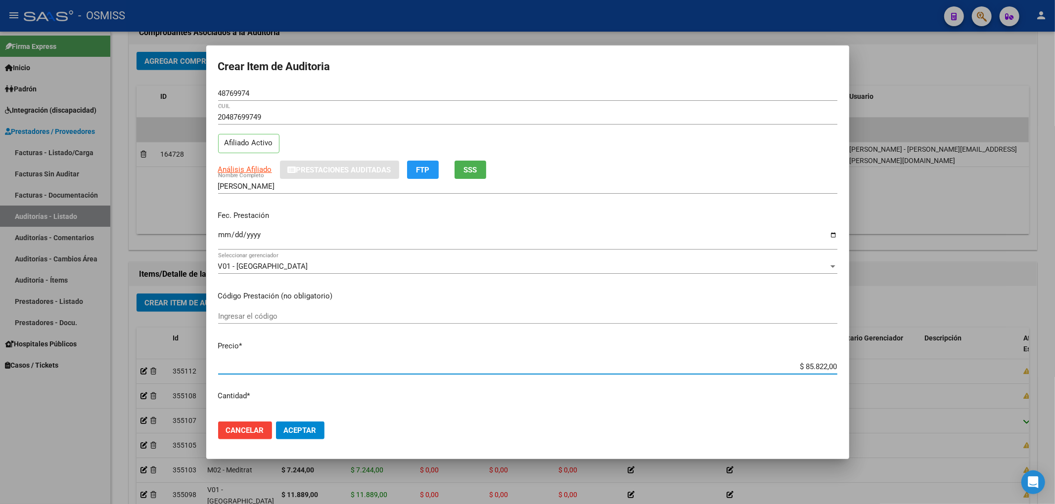
drag, startPoint x: 792, startPoint y: 365, endPoint x: 841, endPoint y: 357, distance: 50.2
click at [840, 357] on mat-dialog-content "48769974 Nro Documento 20487699749 CUIL Afiliado Activo Análisis Afiliado Prest…" at bounding box center [527, 250] width 643 height 328
drag, startPoint x: 256, startPoint y: 94, endPoint x: 203, endPoint y: 103, distance: 53.7
click at [203, 103] on div "Crear Item de Auditoria 48769974 Nro Documento 20487699749 CUIL Afiliado Activo…" at bounding box center [527, 252] width 1055 height 504
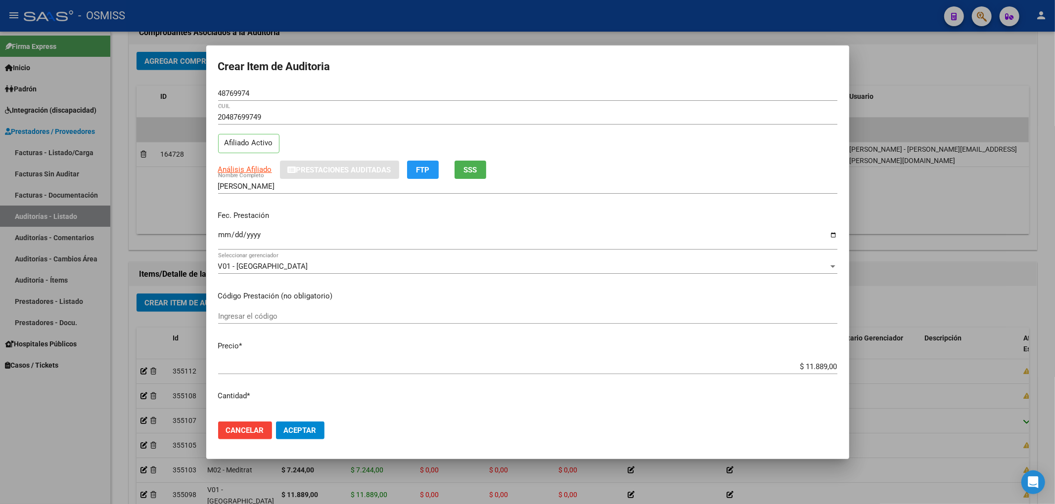
click at [772, 207] on div "Fec. Prestación [DATE] Ingresar la fecha" at bounding box center [527, 231] width 619 height 56
click at [299, 430] on span "Aceptar" at bounding box center [300, 430] width 33 height 9
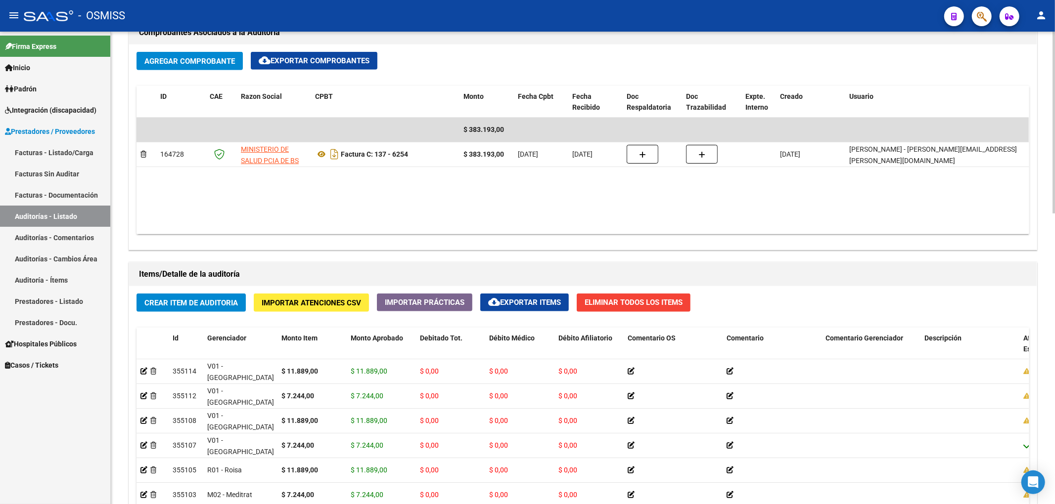
click at [226, 316] on div "Crear Item de Auditoria Importar Atenciones CSV Importar Prácticas cloud_downlo…" at bounding box center [582, 491] width 907 height 410
click at [231, 312] on button "Crear Item de Auditoria" at bounding box center [190, 303] width 109 height 18
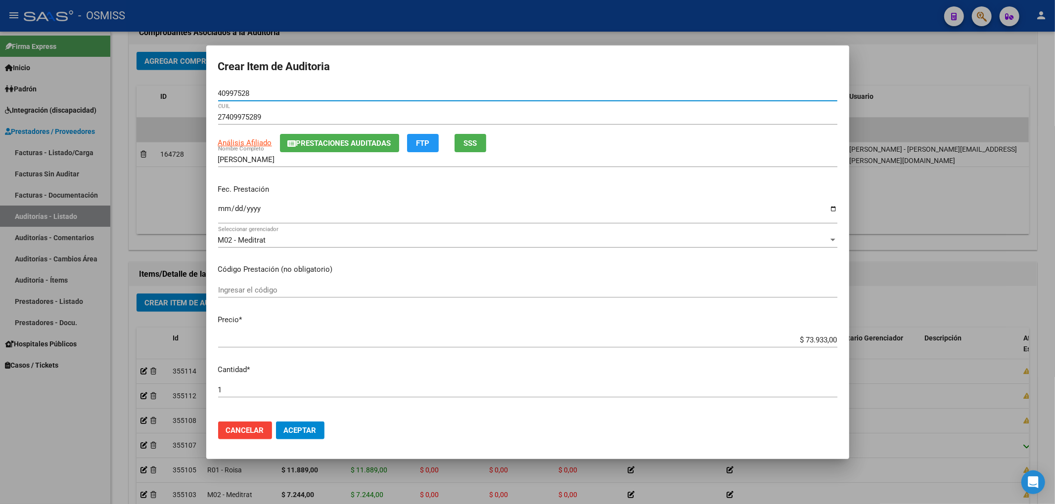
click at [221, 208] on input "Ingresar la fecha" at bounding box center [527, 213] width 619 height 16
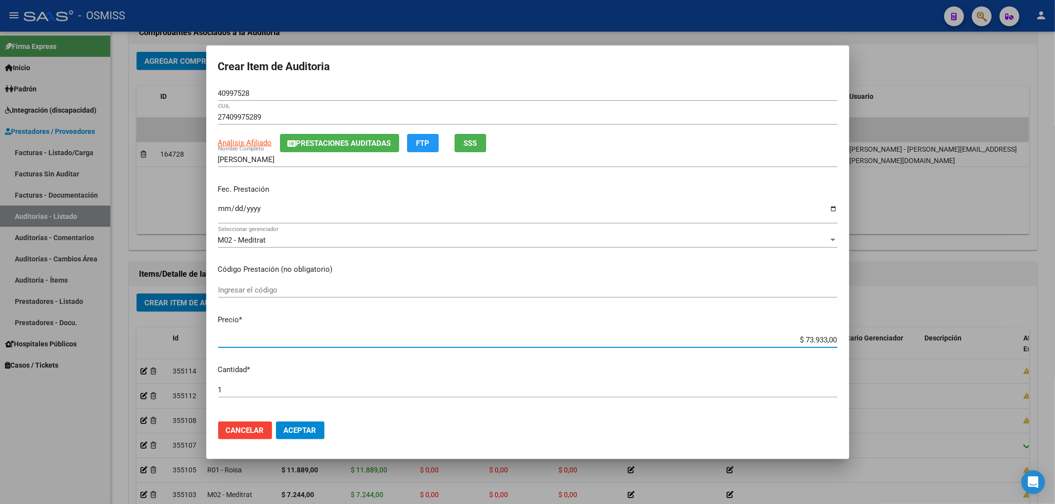
drag, startPoint x: 784, startPoint y: 341, endPoint x: 886, endPoint y: 327, distance: 103.2
click at [886, 327] on div "Crear Item de Auditoria 40997528 Nro Documento 27409975289 CUIL Análisis Afilia…" at bounding box center [527, 252] width 1055 height 504
drag, startPoint x: 245, startPoint y: 97, endPoint x: 194, endPoint y: 100, distance: 51.5
click at [194, 100] on div "Crear Item de Auditoria 40997528 Nro Documento 27409975289 CUIL Análisis Afilia…" at bounding box center [527, 252] width 1055 height 504
click at [807, 265] on p "Código Prestación (no obligatorio)" at bounding box center [527, 269] width 619 height 11
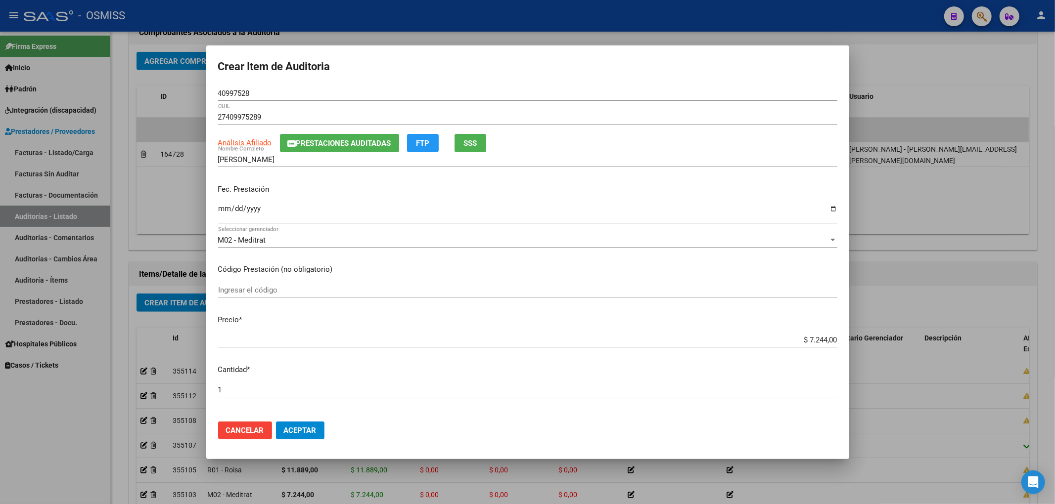
click at [745, 221] on div "[DATE] Ingresar la fecha" at bounding box center [527, 212] width 619 height 21
click at [305, 432] on span "Aceptar" at bounding box center [300, 430] width 33 height 9
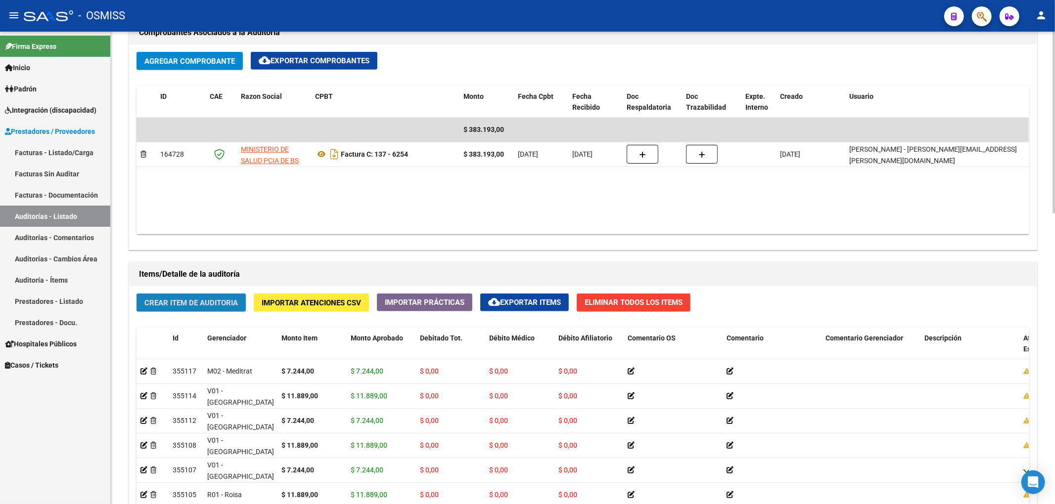
click at [224, 307] on span "Crear Item de Auditoria" at bounding box center [190, 303] width 93 height 9
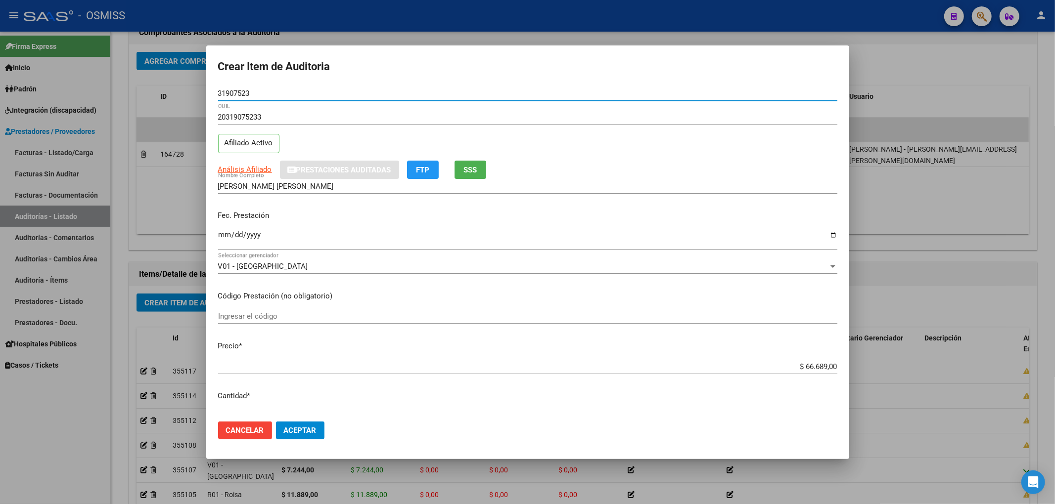
click at [218, 235] on input "Ingresar la fecha" at bounding box center [527, 239] width 619 height 16
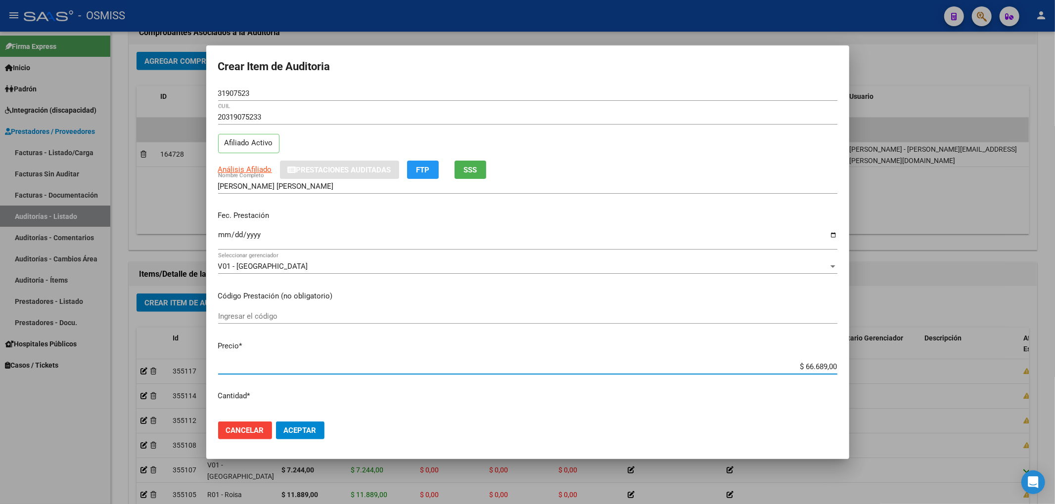
drag, startPoint x: 791, startPoint y: 365, endPoint x: 871, endPoint y: 342, distance: 83.3
click at [859, 349] on div "Crear Item de Auditoria 31907523 Nro Documento 20319075233 CUIL Afiliado Activo…" at bounding box center [527, 252] width 1055 height 504
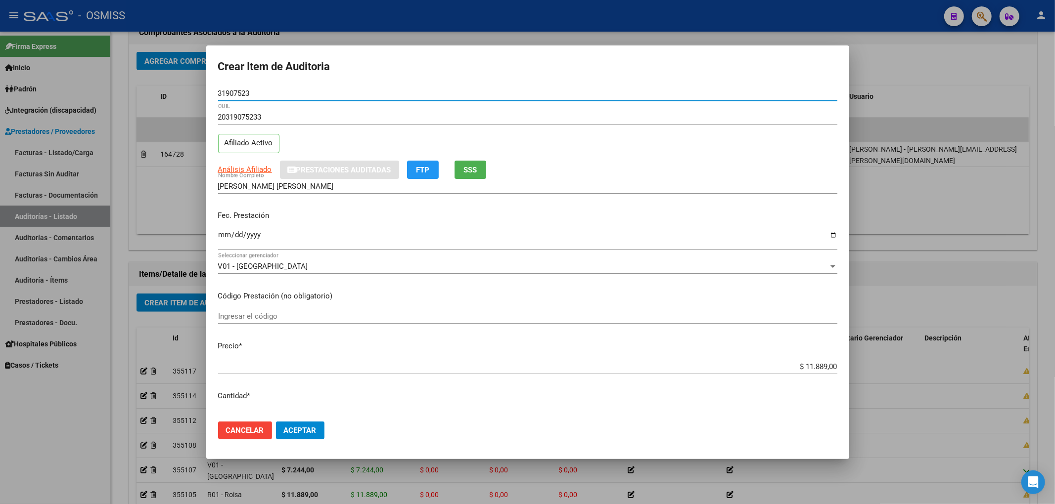
drag, startPoint x: 266, startPoint y: 96, endPoint x: 149, endPoint y: 95, distance: 116.7
click at [167, 99] on div "Crear Item de Auditoria 31907523 Nro Documento 20319075233 CUIL Afiliado Activo…" at bounding box center [527, 252] width 1055 height 504
click at [716, 169] on div "Análisis Afiliado Prestaciones Auditadas FTP SSS" at bounding box center [527, 170] width 619 height 18
click at [297, 432] on span "Aceptar" at bounding box center [300, 430] width 33 height 9
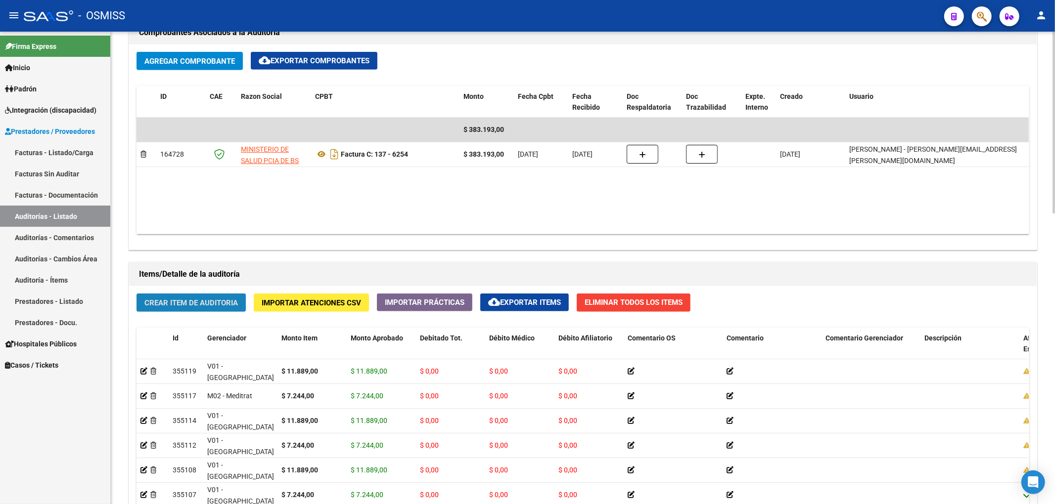
click at [232, 309] on button "Crear Item de Auditoria" at bounding box center [190, 303] width 109 height 18
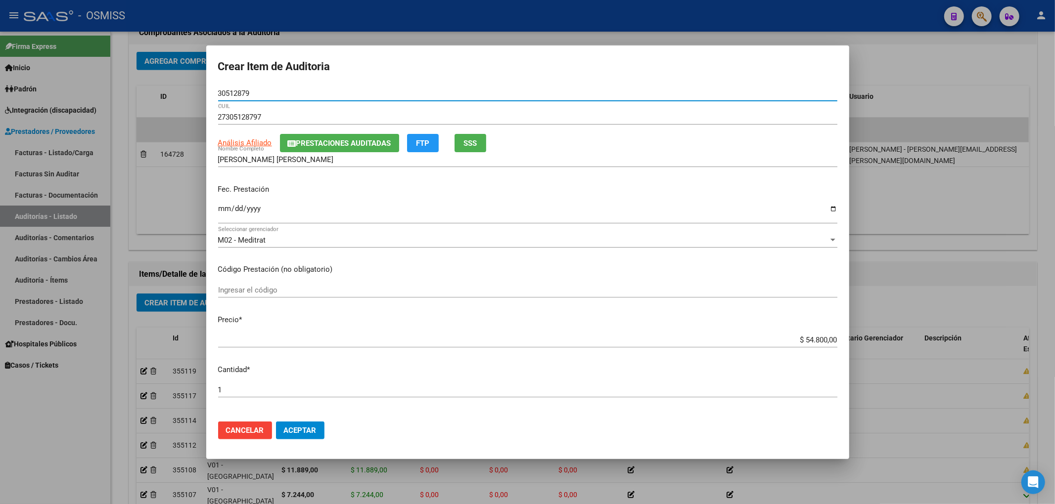
click at [304, 136] on button "Prestaciones Auditadas" at bounding box center [339, 143] width 119 height 18
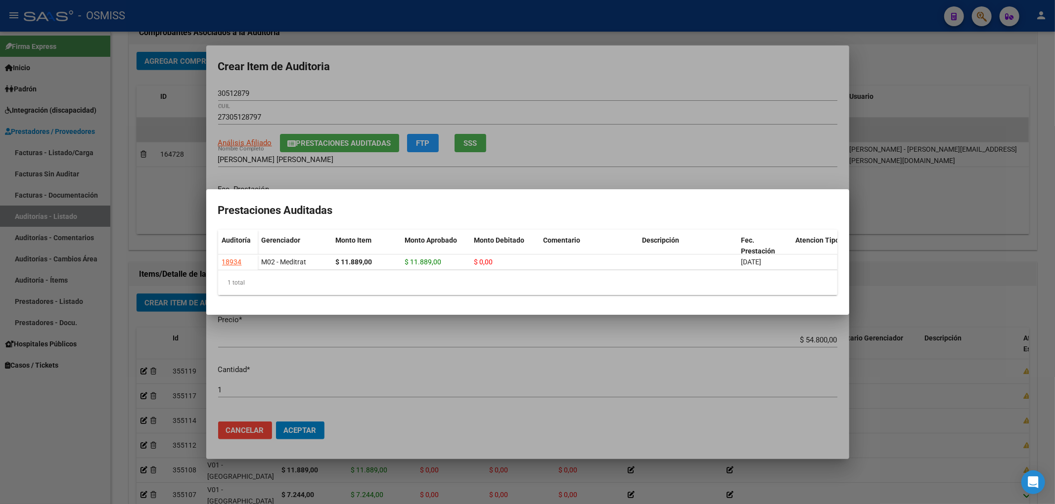
click at [380, 84] on div at bounding box center [527, 252] width 1055 height 504
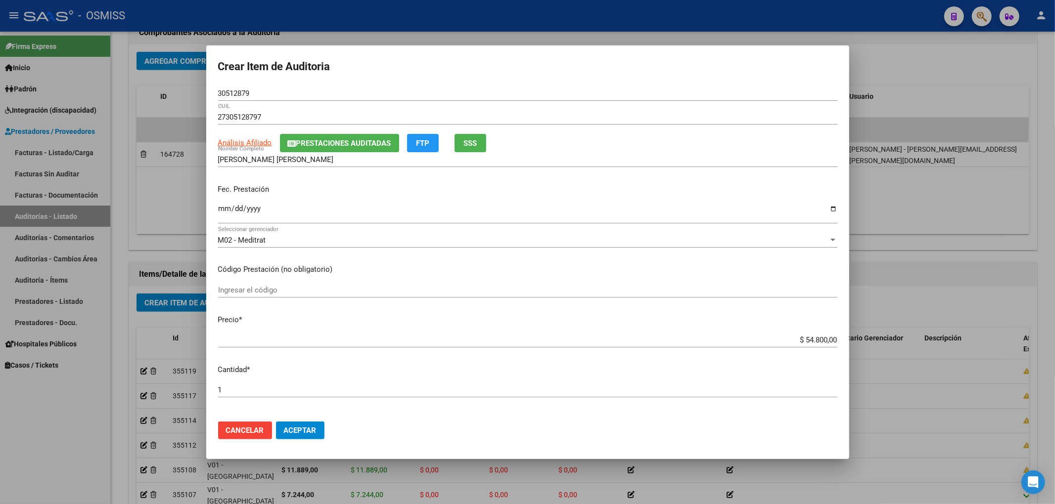
click at [225, 208] on input "Ingresar la fecha" at bounding box center [527, 213] width 619 height 16
drag, startPoint x: 783, startPoint y: 340, endPoint x: 901, endPoint y: 329, distance: 118.2
click at [901, 329] on div "Crear Item de Auditoria 30512879 Nro Documento 27305128797 CUIL Análisis Afilia…" at bounding box center [527, 252] width 1055 height 504
drag, startPoint x: 254, startPoint y: 93, endPoint x: 166, endPoint y: 103, distance: 88.5
click at [167, 96] on div "Crear Item de Auditoria 30512879 Nro Documento 27305128797 CUIL Análisis Afilia…" at bounding box center [527, 252] width 1055 height 504
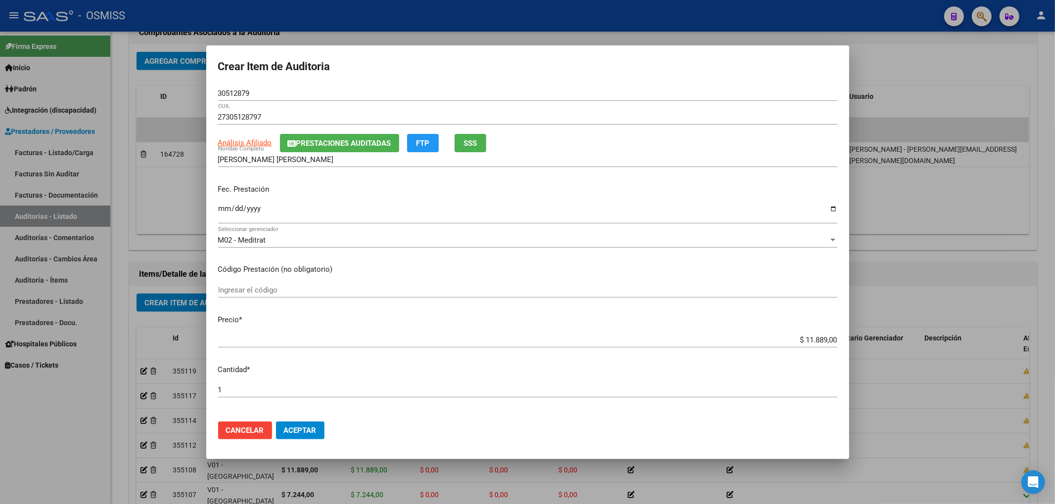
click at [781, 172] on div "[PERSON_NAME] [PERSON_NAME] Nombre Completo" at bounding box center [527, 164] width 619 height 24
click at [301, 436] on button "Aceptar" at bounding box center [300, 431] width 48 height 18
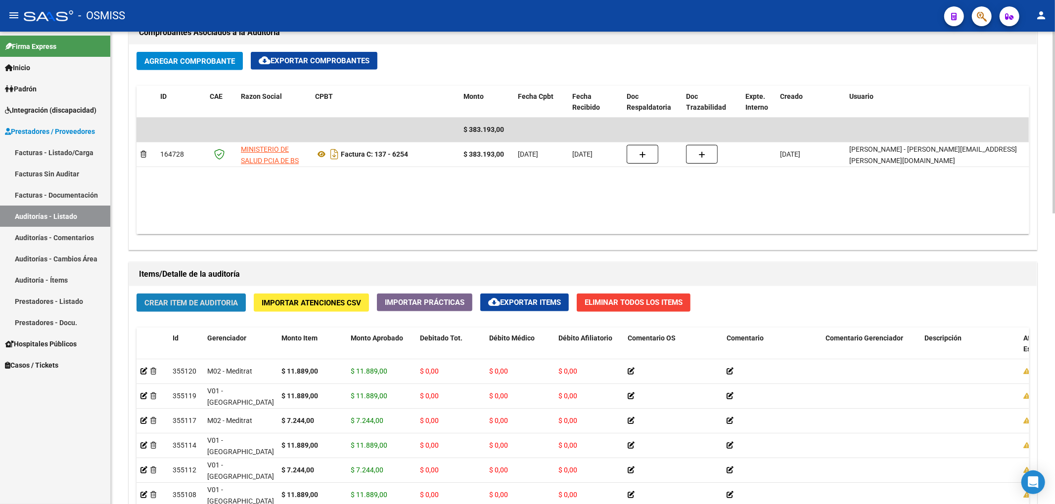
click at [204, 310] on button "Crear Item de Auditoria" at bounding box center [190, 303] width 109 height 18
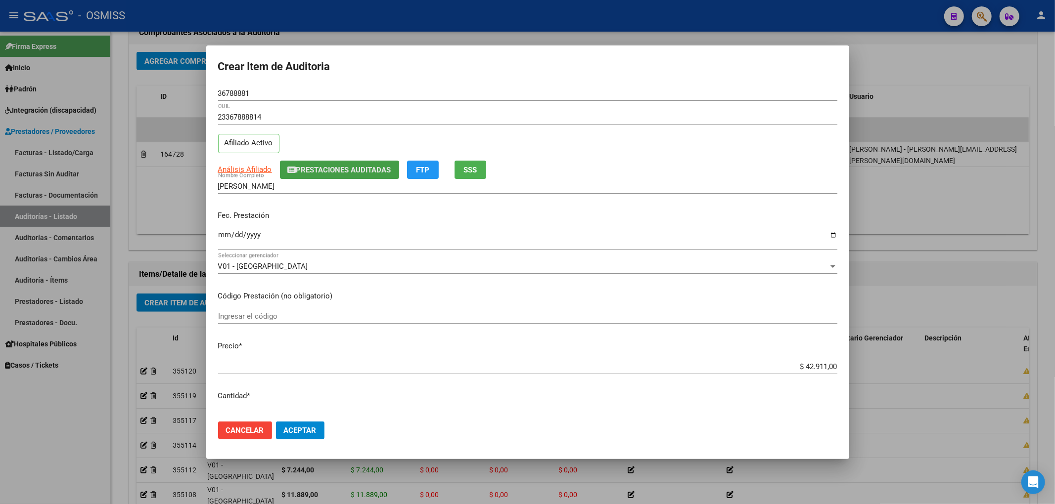
click at [305, 178] on button "Prestaciones Auditadas" at bounding box center [339, 170] width 119 height 18
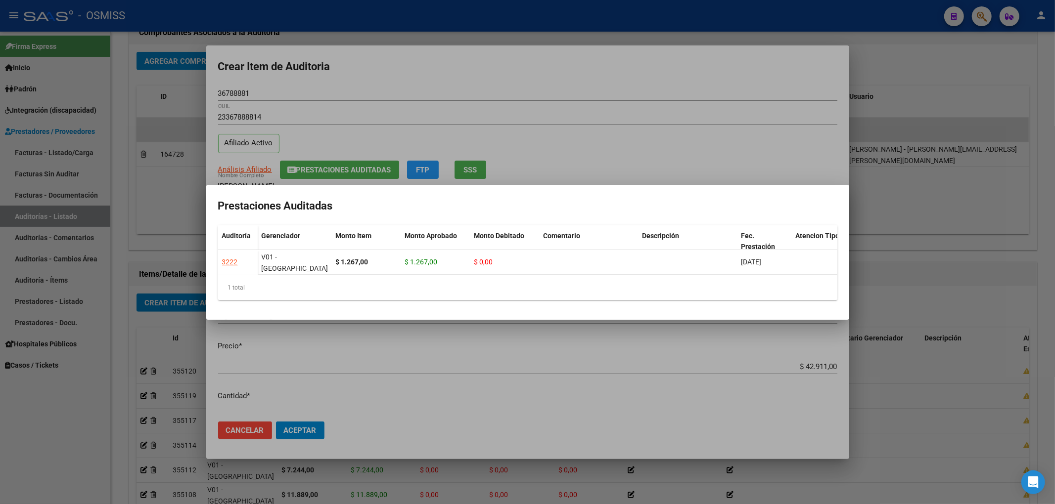
click at [341, 82] on div at bounding box center [527, 252] width 1055 height 504
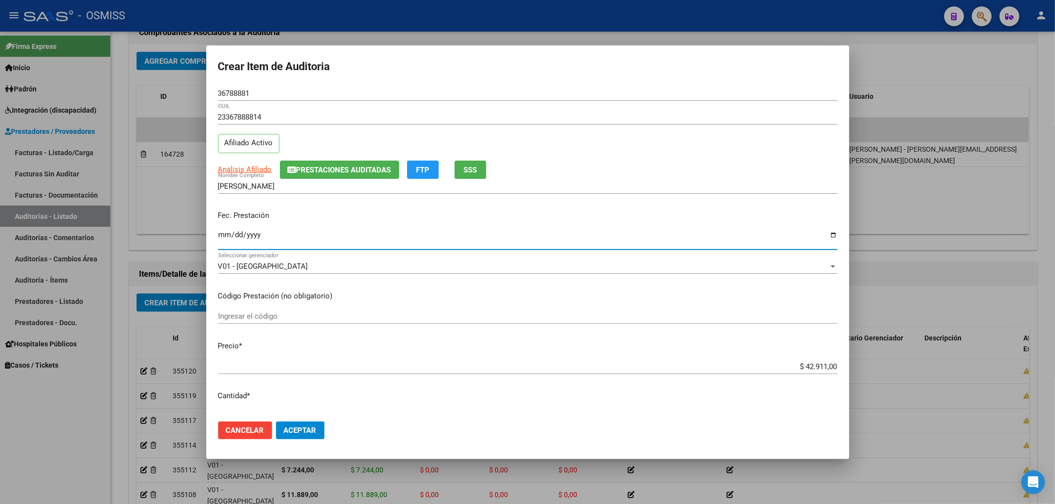
click at [225, 238] on input "Ingresar la fecha" at bounding box center [527, 239] width 619 height 16
drag, startPoint x: 788, startPoint y: 358, endPoint x: 837, endPoint y: 357, distance: 48.5
click at [837, 357] on mat-dialog-content "36788881 Nro Documento 23367888814 CUIL Afiliado Activo Análisis Afiliado Prest…" at bounding box center [527, 250] width 643 height 328
drag, startPoint x: 780, startPoint y: 376, endPoint x: 803, endPoint y: 365, distance: 25.2
click at [781, 376] on div "$ 42.911,00 Ingresar el precio" at bounding box center [527, 372] width 619 height 24
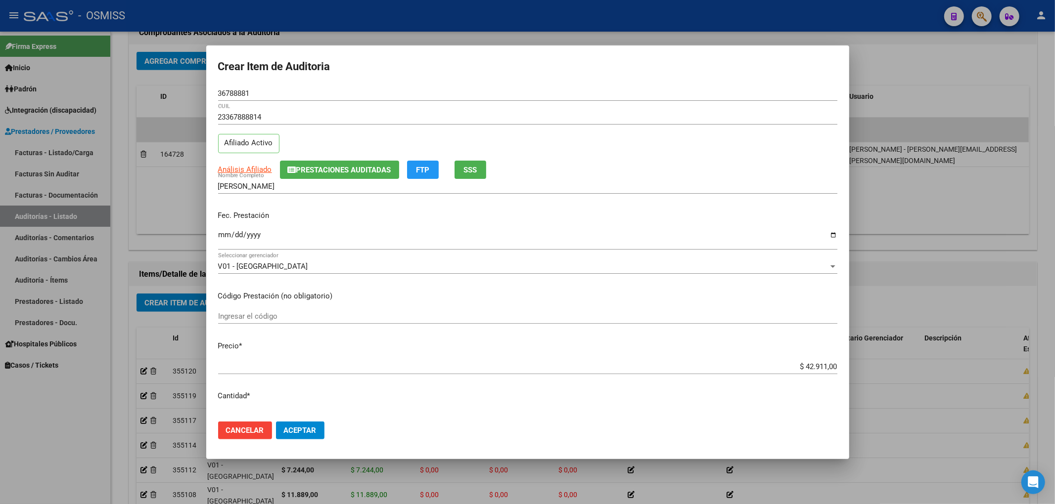
click at [804, 364] on input "$ 42.911,00" at bounding box center [527, 367] width 619 height 9
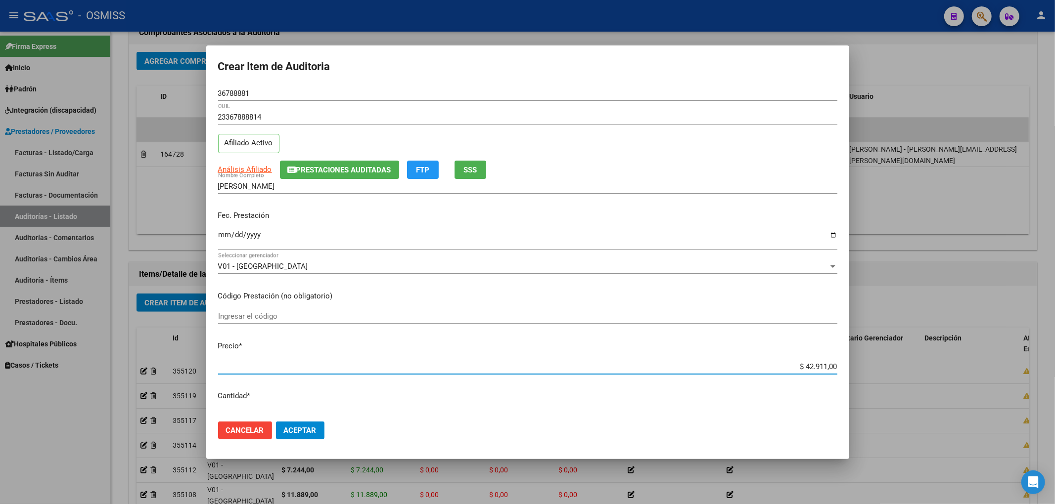
drag, startPoint x: 794, startPoint y: 364, endPoint x: 849, endPoint y: 351, distance: 56.5
click at [847, 353] on mat-dialog-content "36788881 Nro Documento 23367888814 CUIL Afiliado Activo Análisis Afiliado Prest…" at bounding box center [527, 250] width 643 height 328
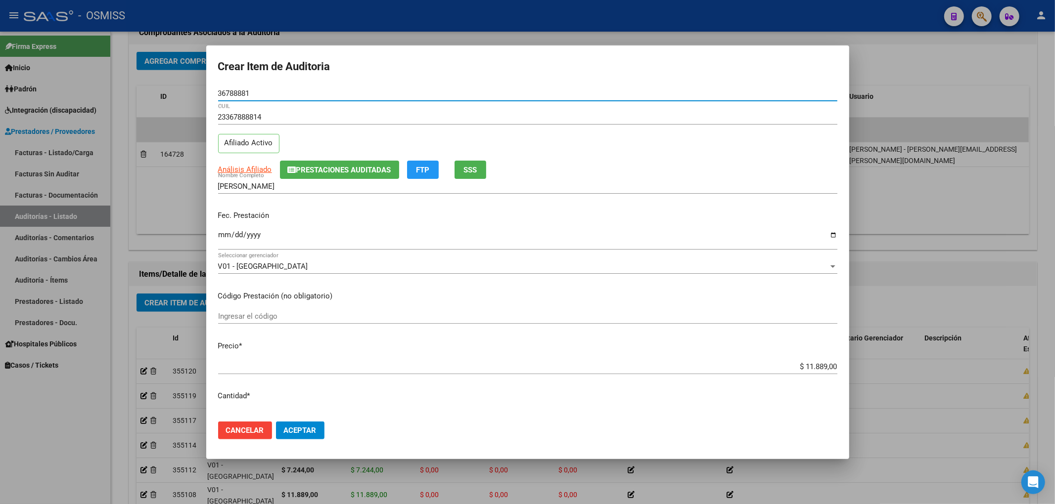
drag, startPoint x: 256, startPoint y: 93, endPoint x: 181, endPoint y: 94, distance: 75.2
click at [182, 93] on div "Crear Item de Auditoria 36788881 Nro Documento 23367888814 CUIL Afiliado Activo…" at bounding box center [527, 252] width 1055 height 504
drag, startPoint x: 360, startPoint y: 218, endPoint x: 386, endPoint y: 300, distance: 85.7
click at [360, 220] on p "Fec. Prestación" at bounding box center [527, 215] width 619 height 11
click at [317, 439] on button "Aceptar" at bounding box center [300, 431] width 48 height 18
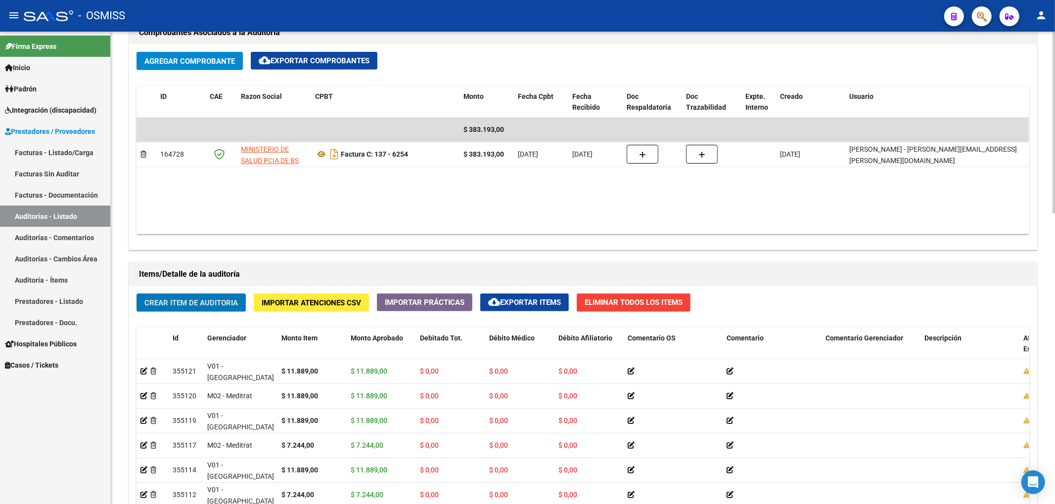
click at [226, 301] on span "Crear Item de Auditoria" at bounding box center [190, 303] width 93 height 9
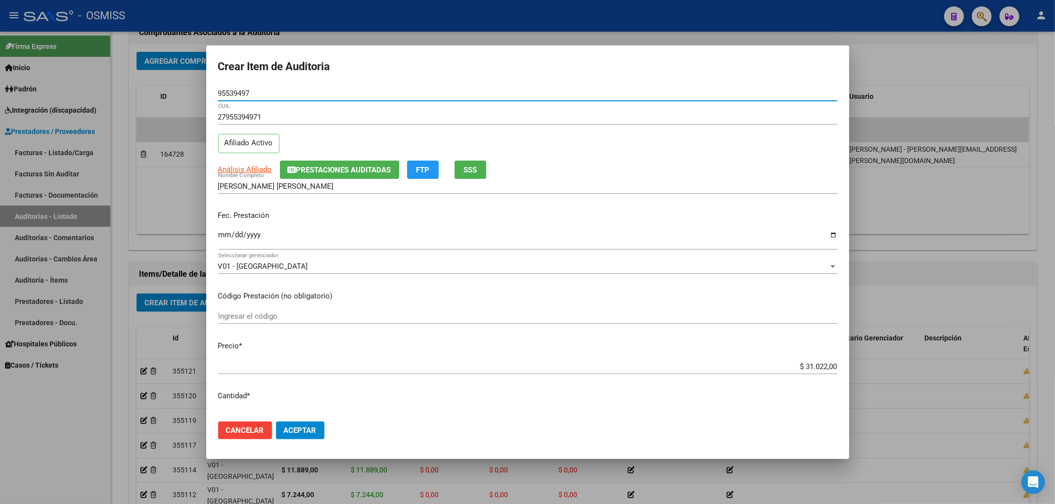
click at [315, 179] on div "[PERSON_NAME] [PERSON_NAME] Nombre Completo" at bounding box center [527, 186] width 619 height 15
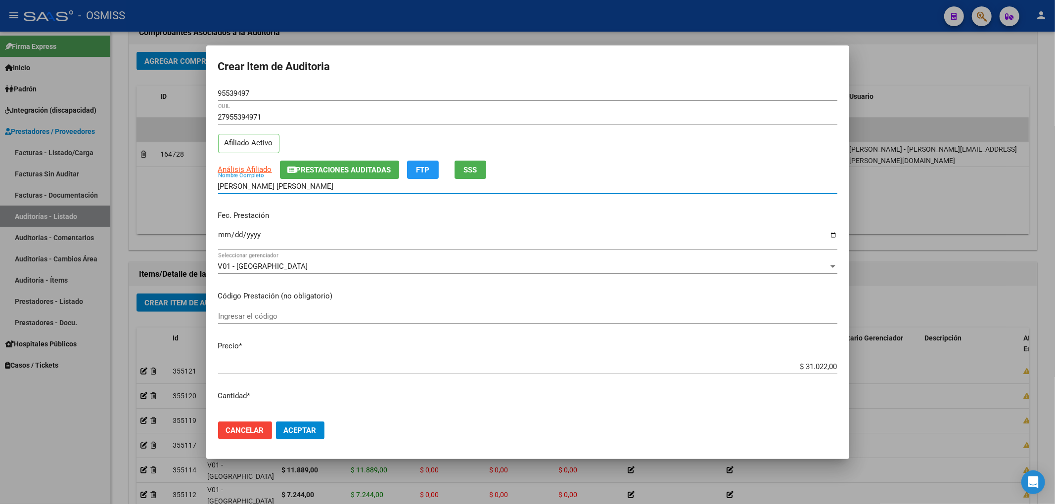
click at [317, 172] on span "Prestaciones Auditadas" at bounding box center [343, 170] width 95 height 9
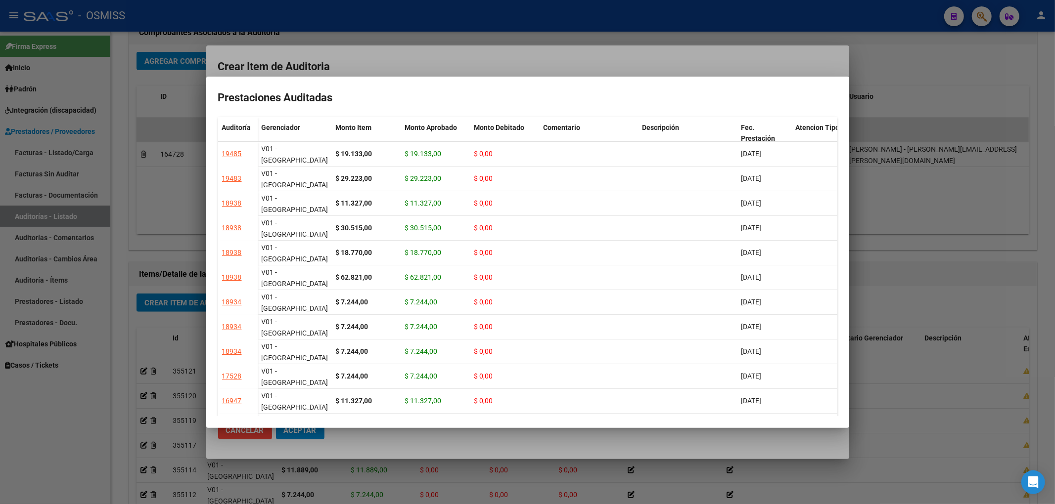
click at [364, 61] on div at bounding box center [527, 252] width 1055 height 504
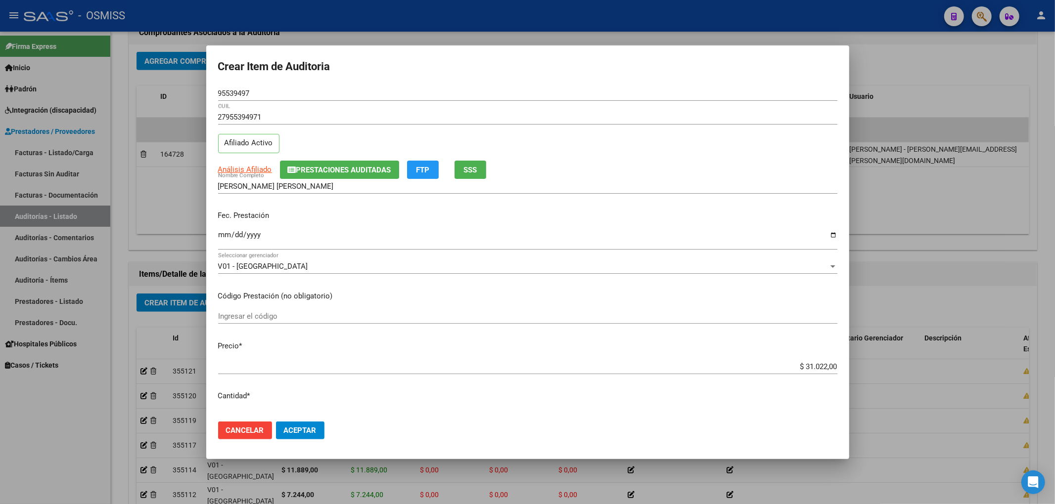
click at [222, 234] on input "Ingresar la fecha" at bounding box center [527, 239] width 619 height 16
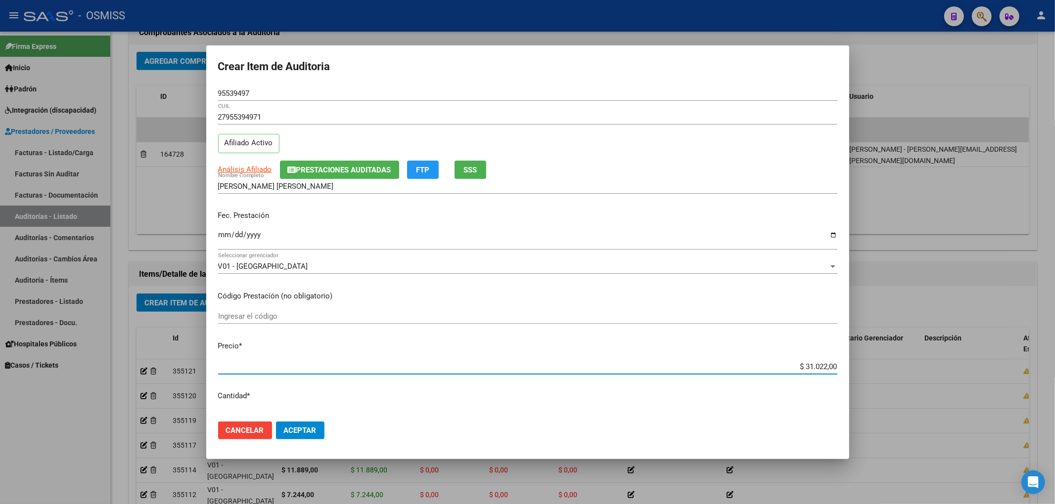
drag, startPoint x: 851, startPoint y: 327, endPoint x: 881, endPoint y: 333, distance: 30.8
click at [884, 329] on div "Crear Item de Auditoria 95539497 Nro Documento 27955394971 CUIL Afiliado Activo…" at bounding box center [527, 252] width 1055 height 504
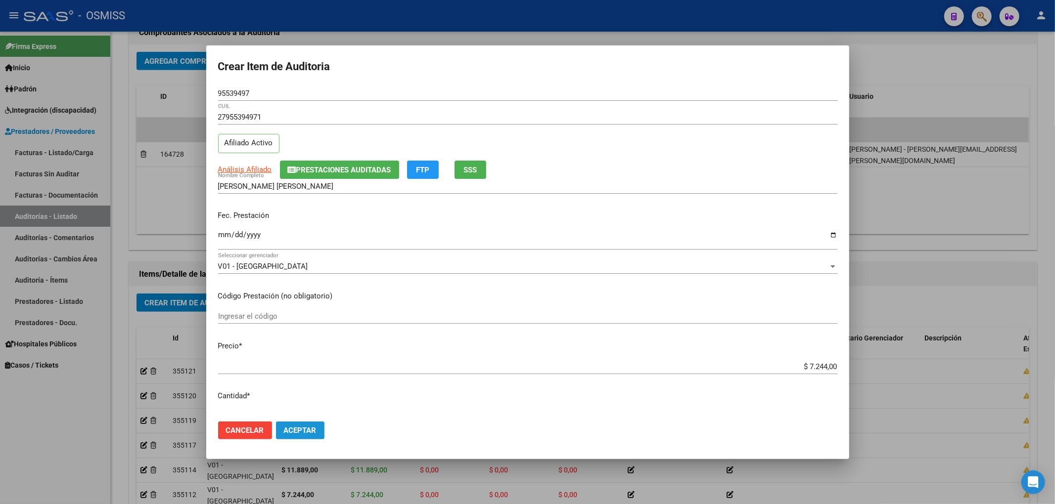
click at [293, 426] on span "Aceptar" at bounding box center [300, 430] width 33 height 9
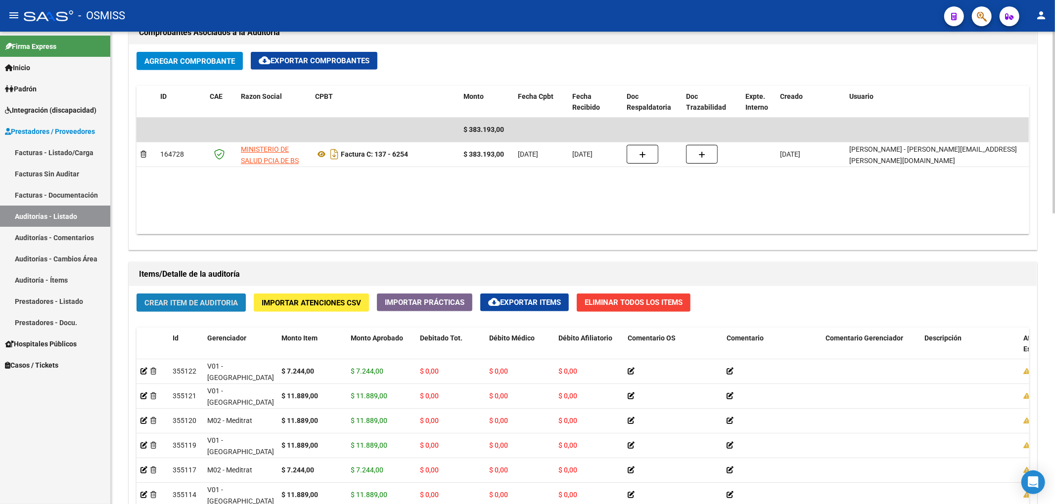
click at [149, 302] on span "Crear Item de Auditoria" at bounding box center [190, 303] width 93 height 9
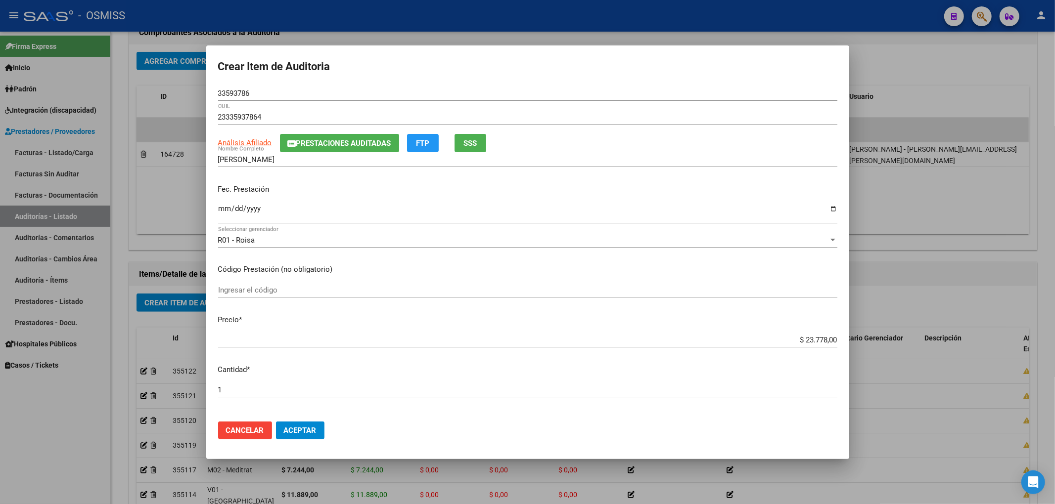
click at [311, 153] on div "[PERSON_NAME] Nombre Completo" at bounding box center [527, 159] width 619 height 15
click at [312, 147] on span "Prestaciones Auditadas" at bounding box center [343, 143] width 95 height 9
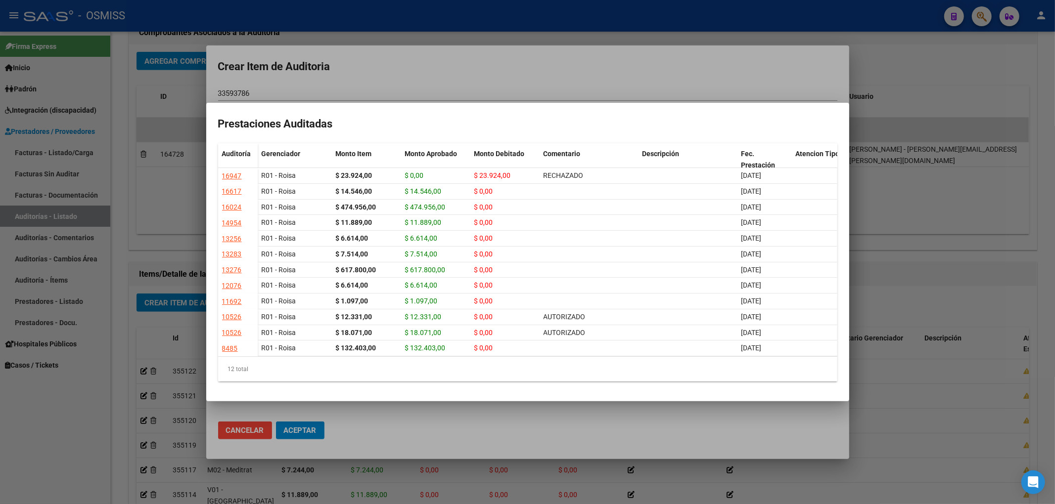
click at [402, 72] on div at bounding box center [527, 252] width 1055 height 504
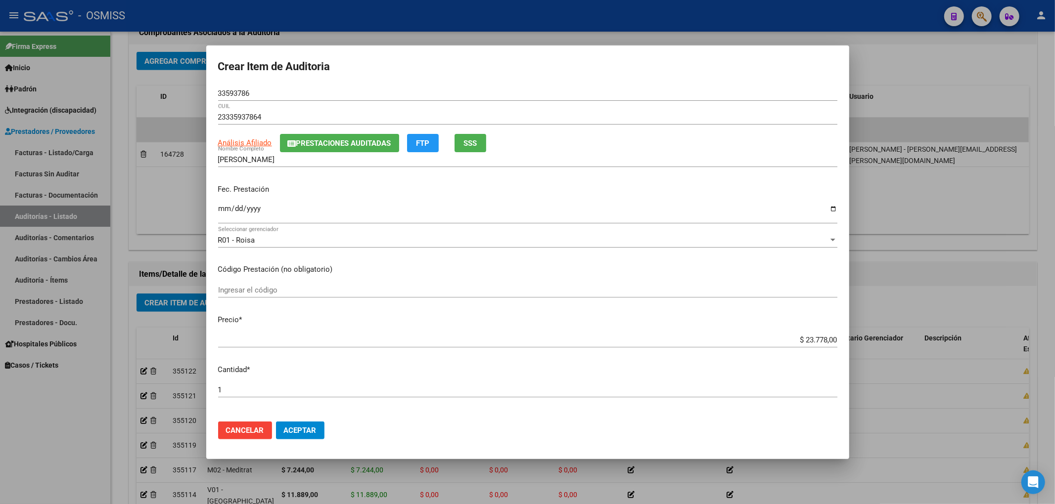
click at [216, 210] on mat-dialog-content "33593786 Nro Documento 23335937864 CUIL Análisis Afiliado Prestaciones Auditada…" at bounding box center [527, 250] width 643 height 328
click at [222, 208] on input "Ingresar la fecha" at bounding box center [527, 213] width 619 height 16
drag, startPoint x: 787, startPoint y: 339, endPoint x: 950, endPoint y: 333, distance: 162.3
click at [946, 331] on div "Crear Item de Auditoria 33593786 Nro Documento 23335937864 CUIL Análisis Afilia…" at bounding box center [527, 252] width 1055 height 504
drag, startPoint x: 253, startPoint y: 92, endPoint x: 187, endPoint y: 108, distance: 68.1
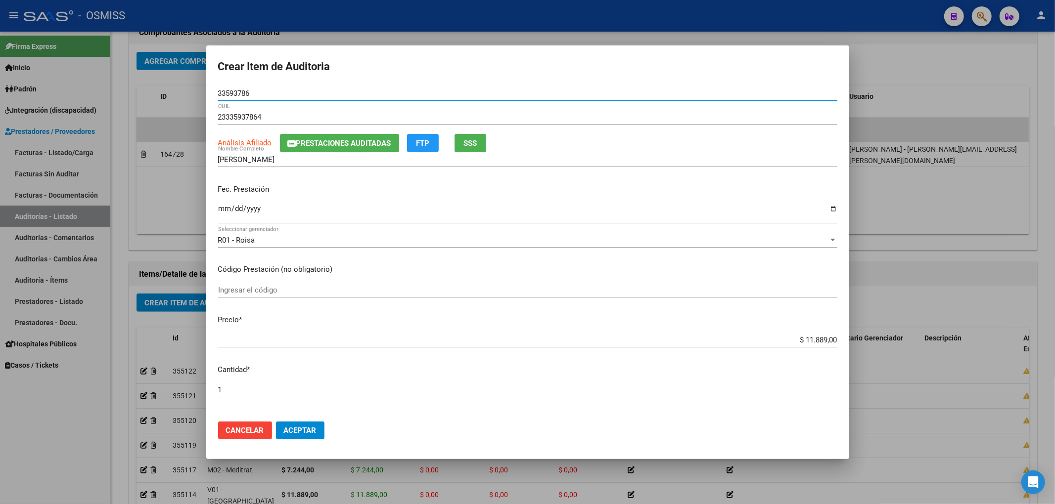
click at [181, 99] on div "Crear Item de Auditoria 33593786 Nro Documento 23335937864 CUIL Análisis Afilia…" at bounding box center [527, 252] width 1055 height 504
click at [727, 256] on div "R01 - Roisa Seleccionar gerenciador" at bounding box center [527, 245] width 619 height 24
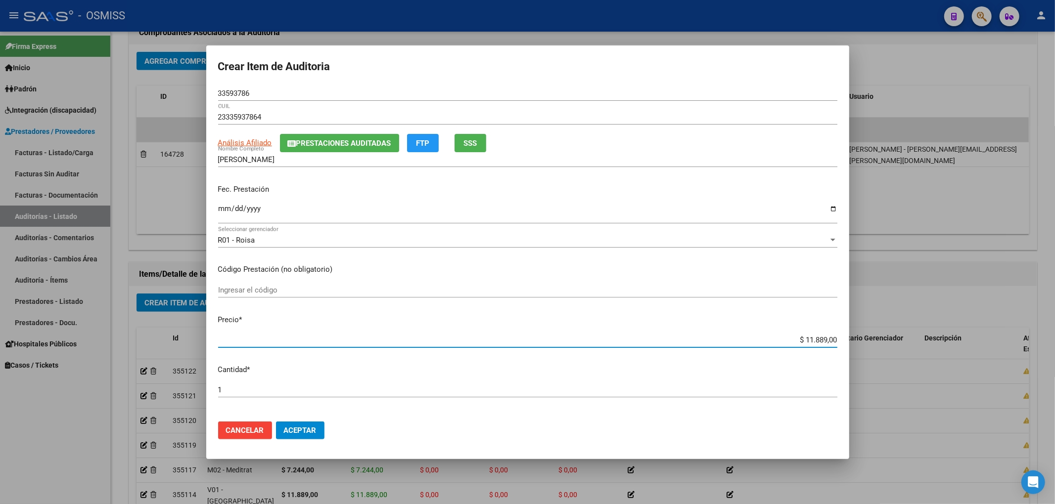
drag, startPoint x: 782, startPoint y: 335, endPoint x: 832, endPoint y: 324, distance: 50.6
click at [832, 324] on mat-dialog-content "33593786 Nro Documento 23335937864 CUIL Análisis Afiliado Prestaciones Auditada…" at bounding box center [527, 250] width 643 height 328
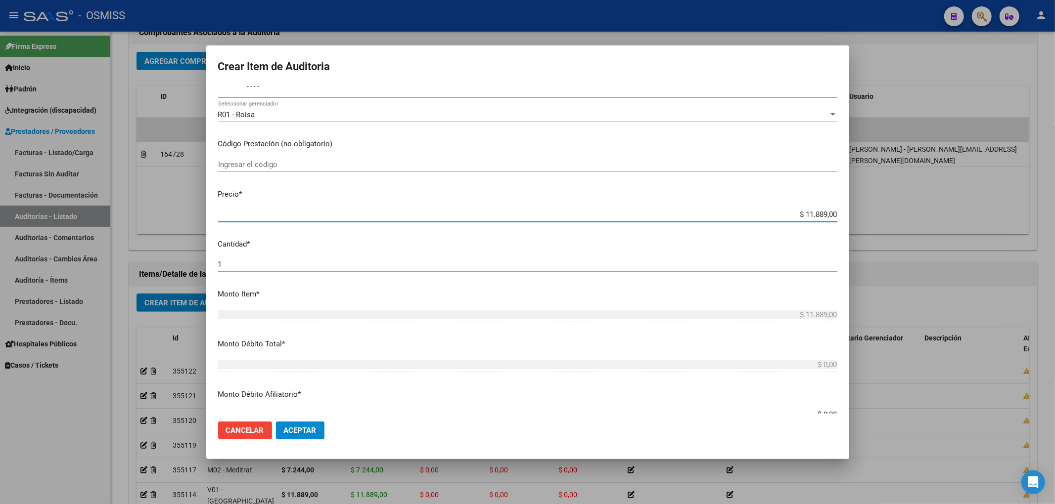
scroll to position [264, 0]
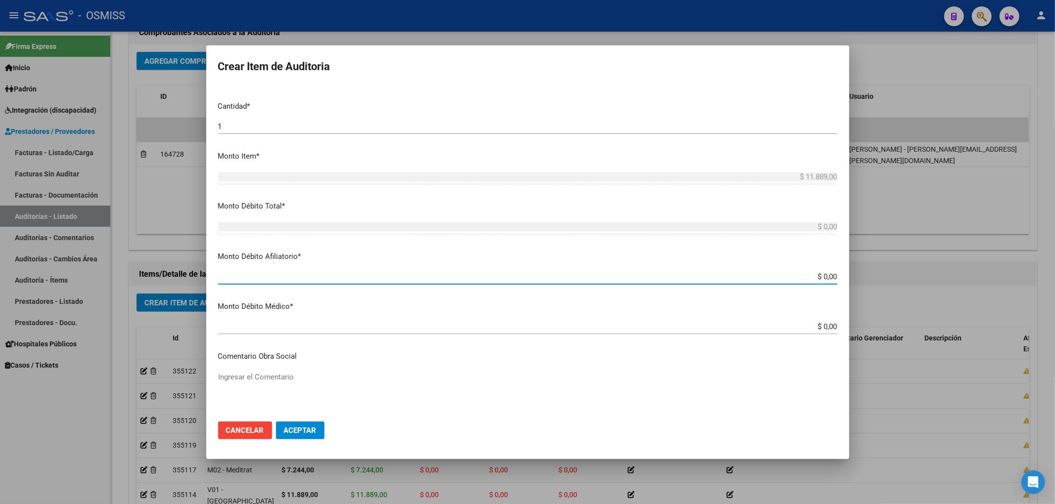
click at [827, 276] on input "$ 0,00" at bounding box center [527, 276] width 619 height 9
paste input "$ 11.889,00"
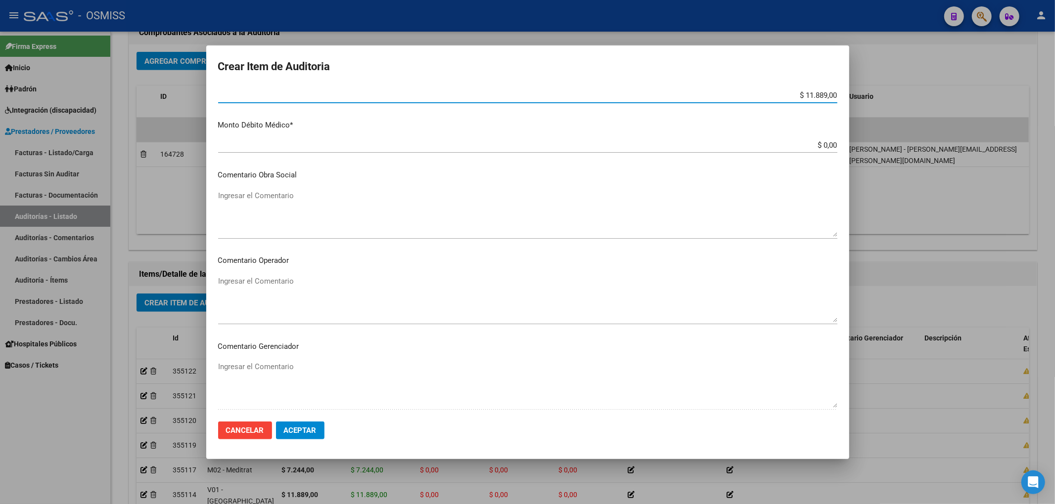
scroll to position [461, 0]
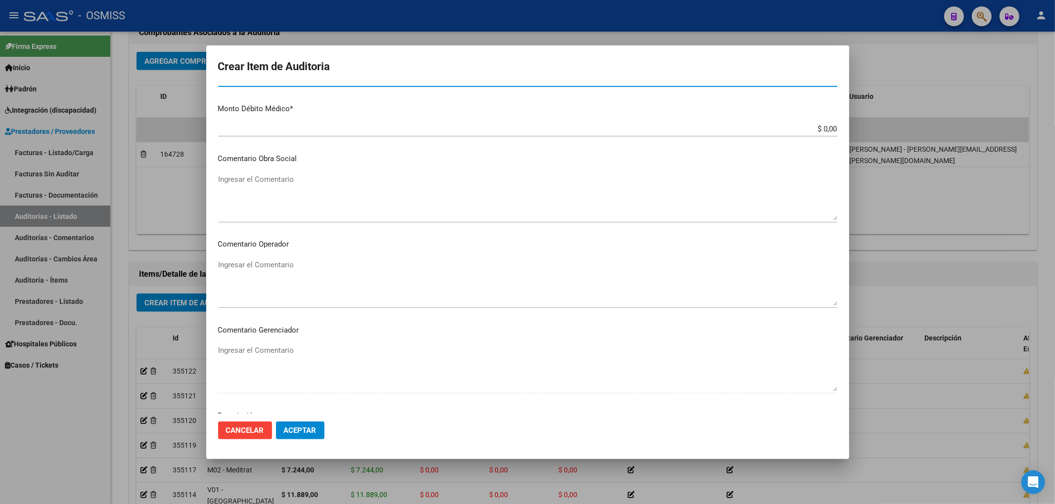
click at [288, 262] on textarea "Ingresar el Comentario" at bounding box center [527, 283] width 619 height 46
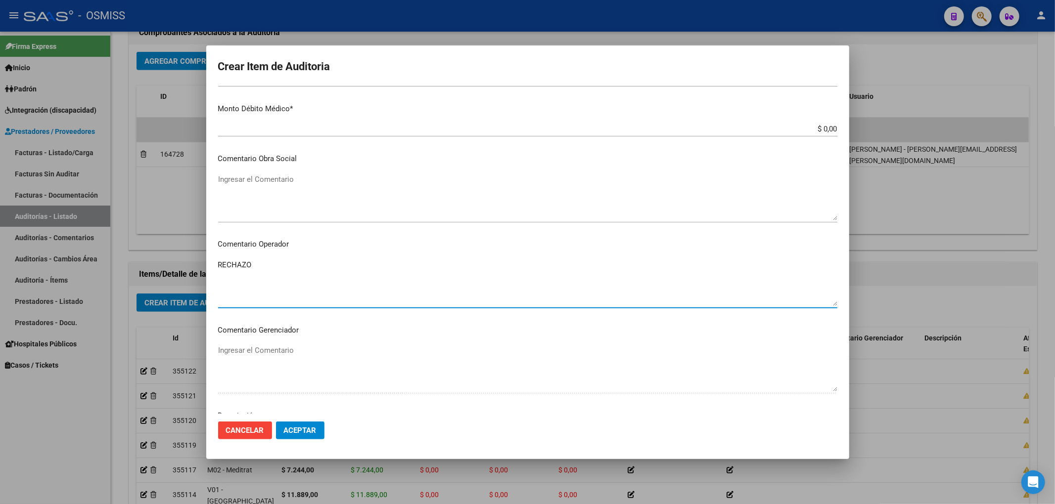
scroll to position [636, 0]
paste textarea "BAJA al .......... por falta de pago obligatorio de Monotributo. Ley 26.565 art…"
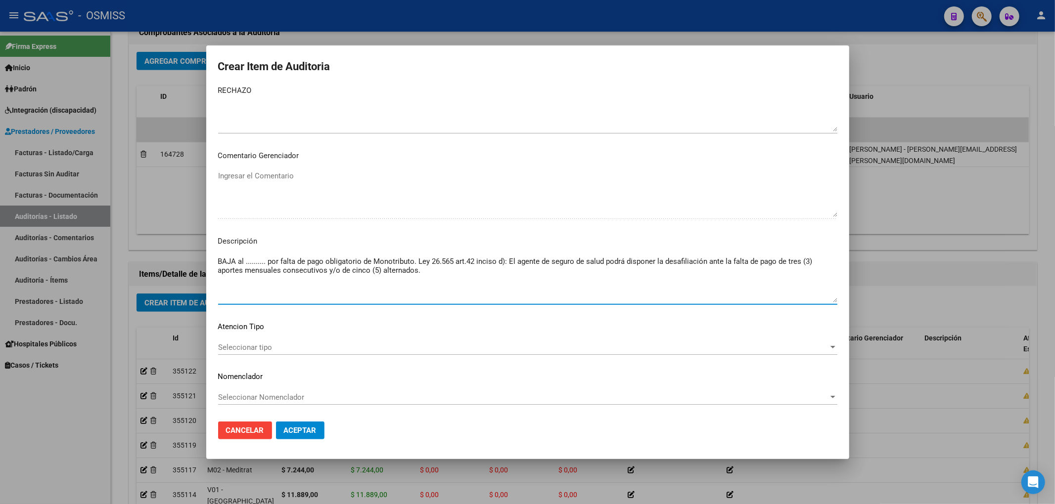
drag, startPoint x: 265, startPoint y: 262, endPoint x: 246, endPoint y: 260, distance: 19.4
click at [246, 260] on textarea "BAJA al .......... por falta de pago obligatorio de Monotributo. Ley 26.565 art…" at bounding box center [527, 279] width 619 height 46
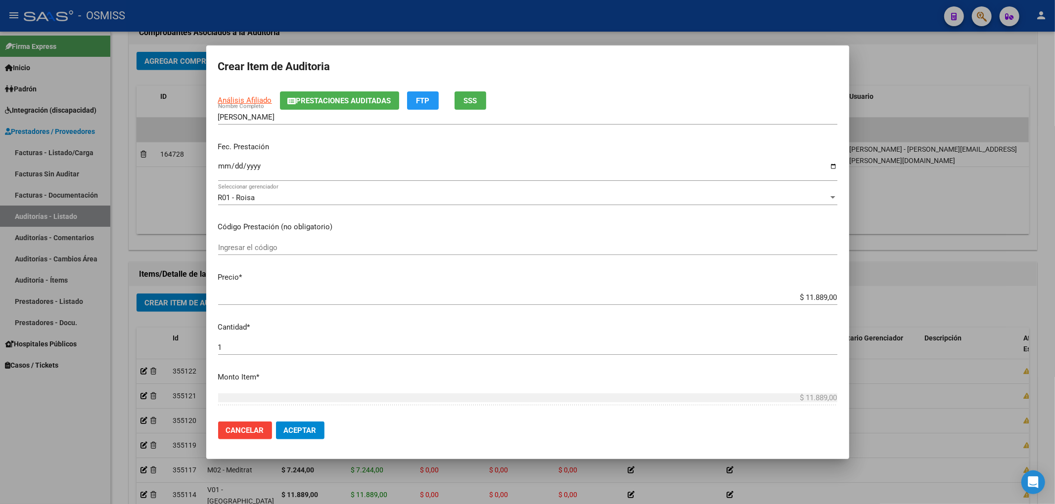
scroll to position [0, 0]
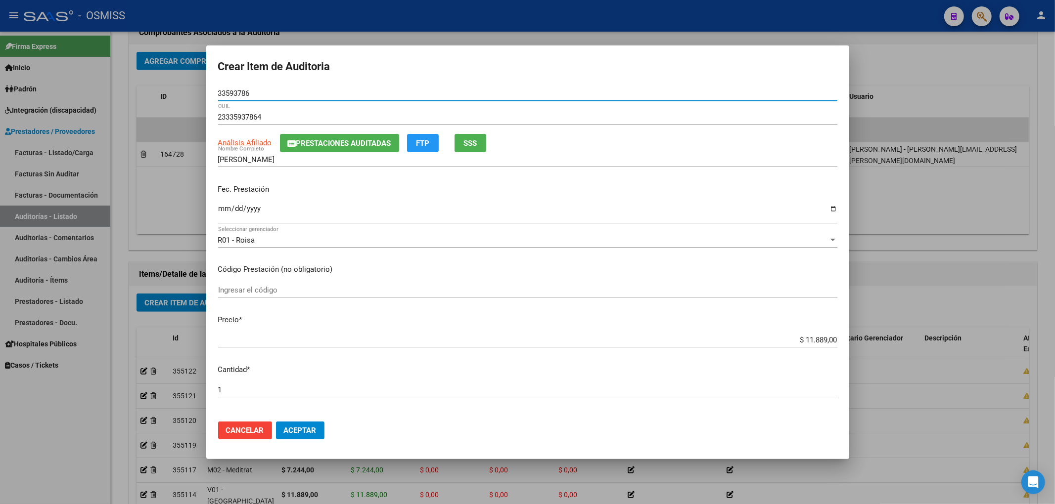
drag, startPoint x: 254, startPoint y: 93, endPoint x: 194, endPoint y: 91, distance: 59.4
click at [194, 91] on div "Crear Item de Auditoria 33593786 Nro Documento 23335937864 CUIL Análisis Afilia…" at bounding box center [527, 252] width 1055 height 504
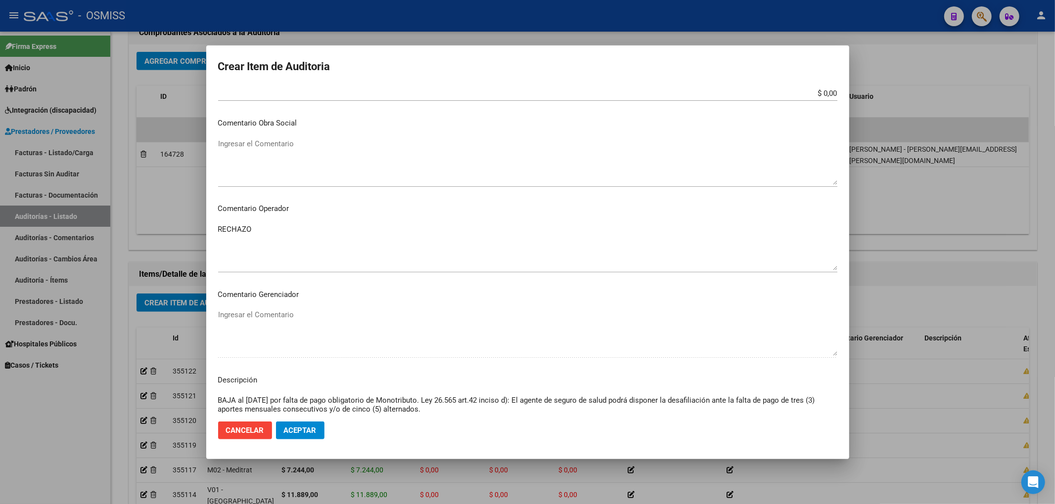
scroll to position [593, 0]
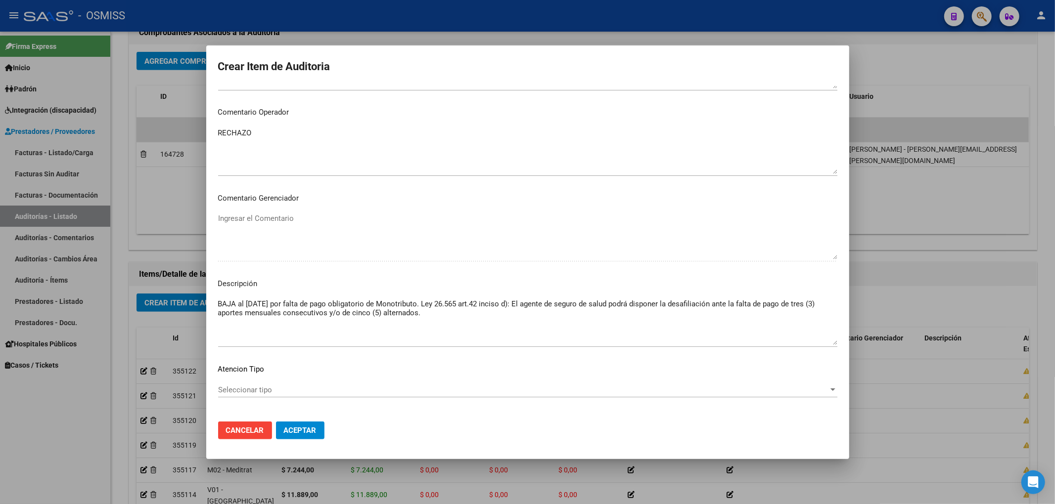
click at [303, 431] on span "Aceptar" at bounding box center [300, 430] width 33 height 9
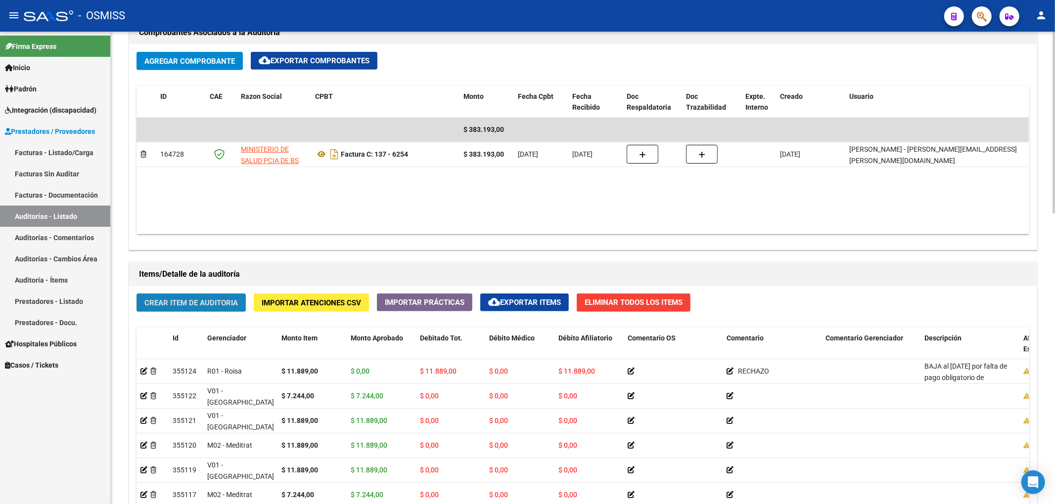
click at [233, 305] on span "Crear Item de Auditoria" at bounding box center [190, 303] width 93 height 9
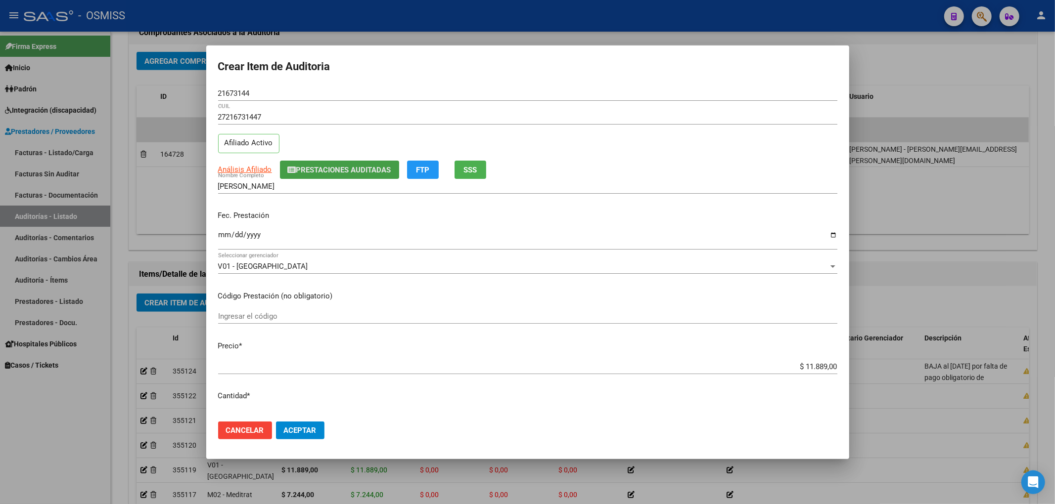
click at [321, 163] on button "Prestaciones Auditadas" at bounding box center [339, 170] width 119 height 18
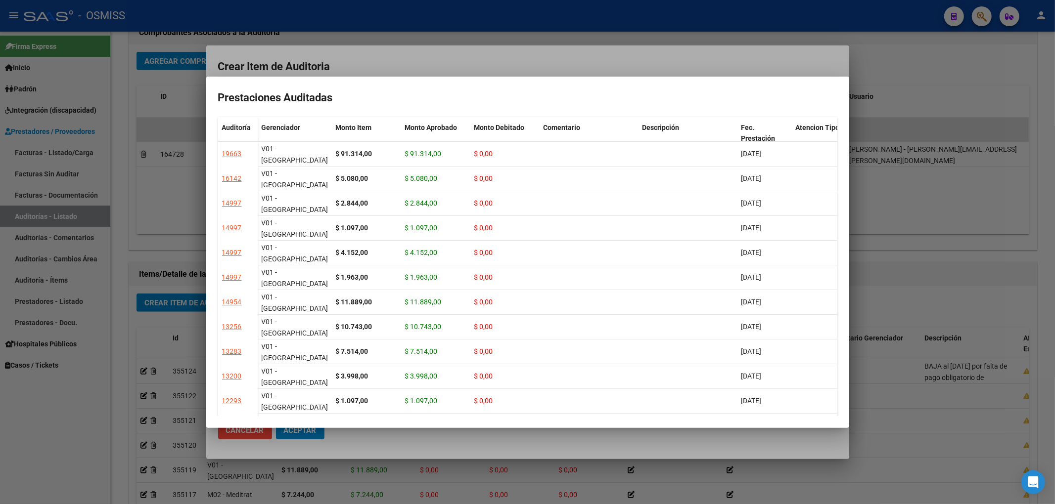
click at [372, 66] on div at bounding box center [527, 252] width 1055 height 504
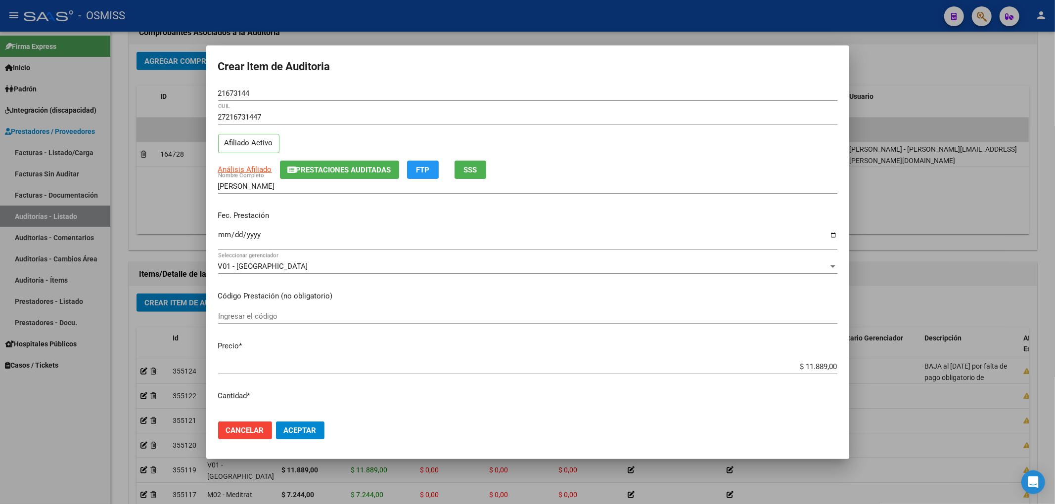
click at [216, 237] on mat-dialog-content "21673144 Nro Documento 27216731447 CUIL Afiliado Activo Análisis Afiliado Prest…" at bounding box center [527, 250] width 643 height 328
click at [223, 240] on input "Ingresar la fecha" at bounding box center [527, 239] width 619 height 16
drag, startPoint x: 267, startPoint y: 94, endPoint x: 219, endPoint y: 94, distance: 48.5
click at [219, 93] on input "21673144" at bounding box center [527, 93] width 619 height 9
click at [796, 163] on div "Análisis Afiliado Prestaciones Auditadas FTP SSS" at bounding box center [527, 170] width 619 height 18
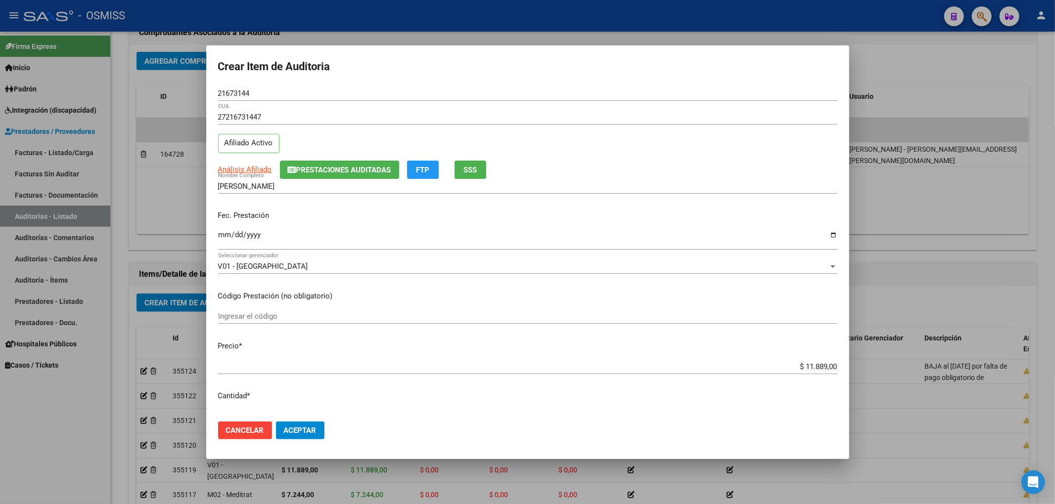
click at [315, 437] on button "Aceptar" at bounding box center [300, 431] width 48 height 18
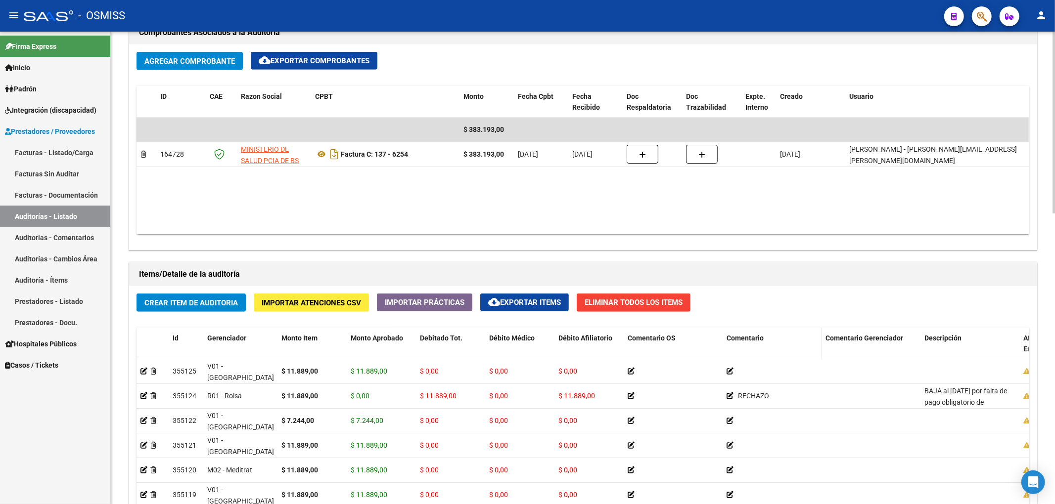
click at [732, 341] on span "Comentario" at bounding box center [744, 338] width 37 height 8
click at [733, 341] on span "Comentario" at bounding box center [744, 338] width 37 height 8
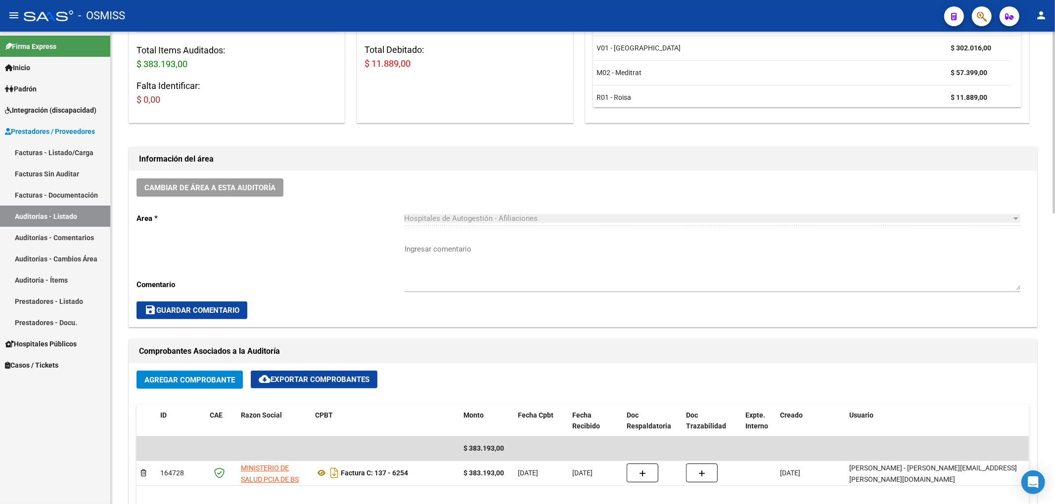
scroll to position [0, 0]
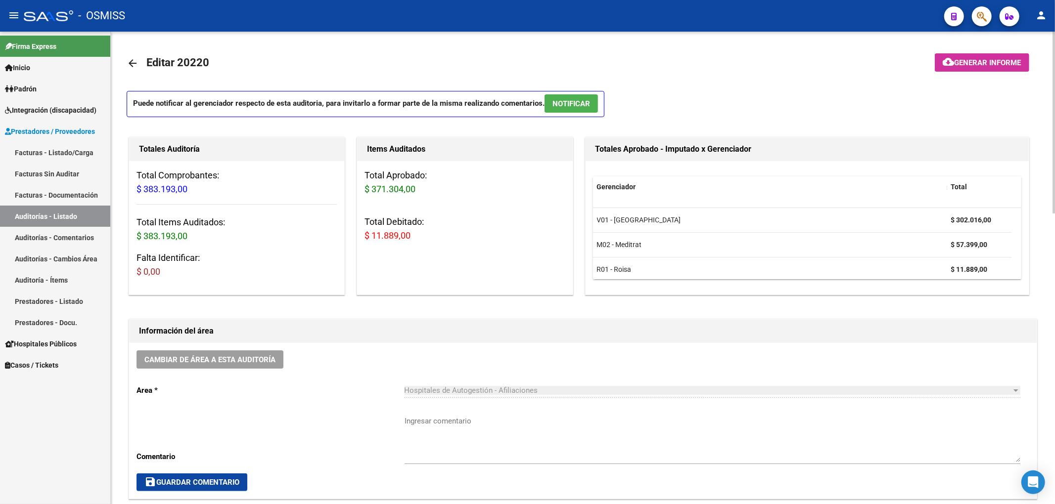
click at [945, 56] on mat-icon "cloud_download" at bounding box center [949, 62] width 12 height 12
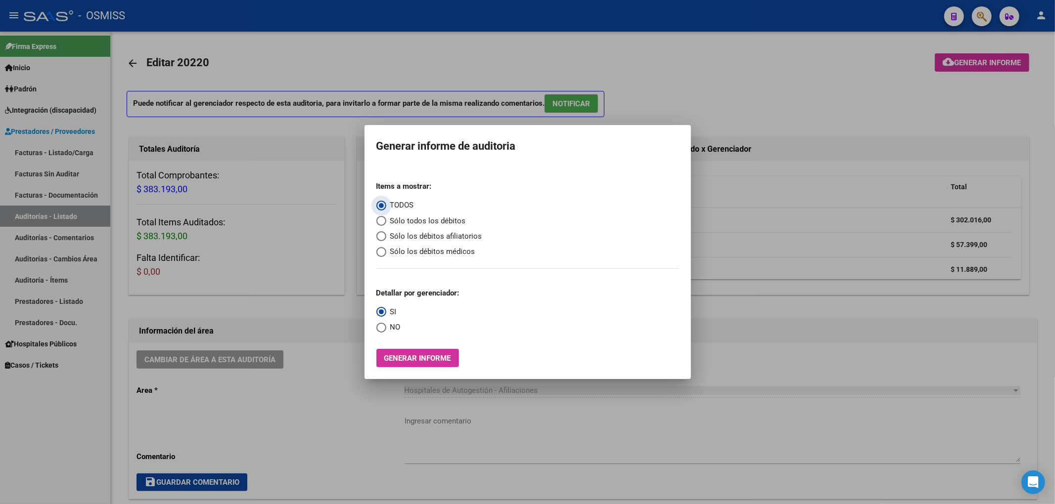
click at [425, 236] on span "Sólo los débitos afiliatorios" at bounding box center [434, 236] width 96 height 11
click at [386, 236] on input "Sólo los débitos afiliatorios" at bounding box center [381, 236] width 10 height 10
click at [394, 325] on span "NO" at bounding box center [393, 327] width 14 height 11
click at [386, 325] on input "NO" at bounding box center [381, 328] width 10 height 10
click at [398, 350] on button "Generar informe" at bounding box center [417, 358] width 83 height 18
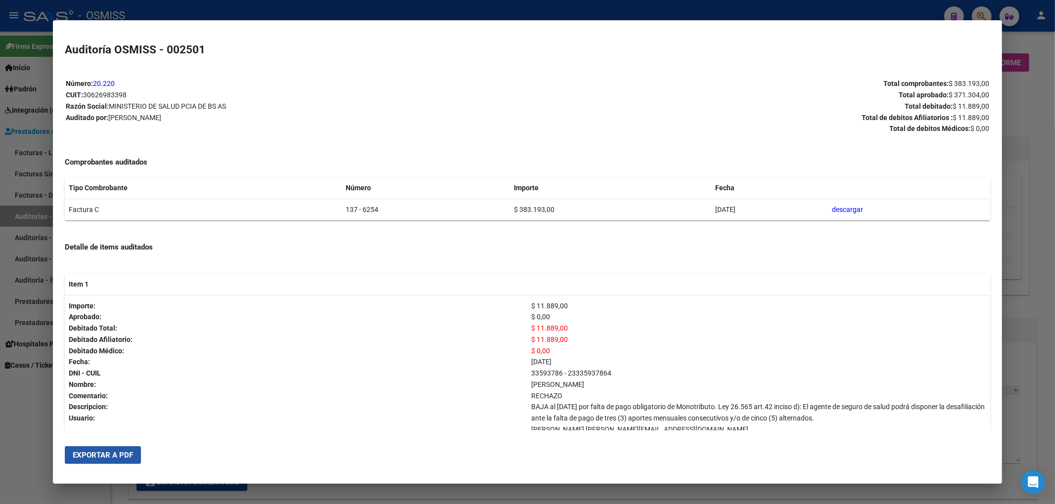
click at [129, 453] on span "Exportar a PDF" at bounding box center [103, 455] width 60 height 9
click at [1045, 117] on div at bounding box center [527, 252] width 1055 height 504
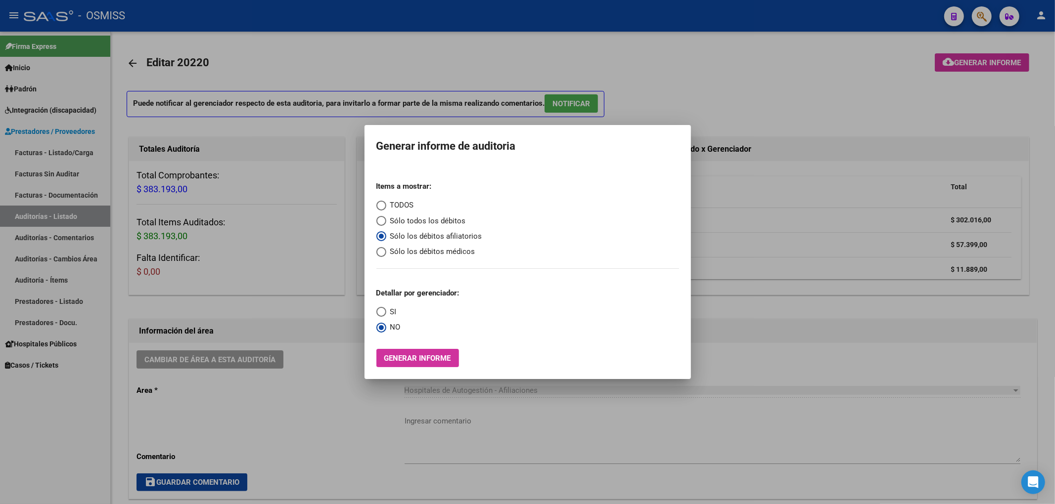
click at [867, 91] on div at bounding box center [527, 252] width 1055 height 504
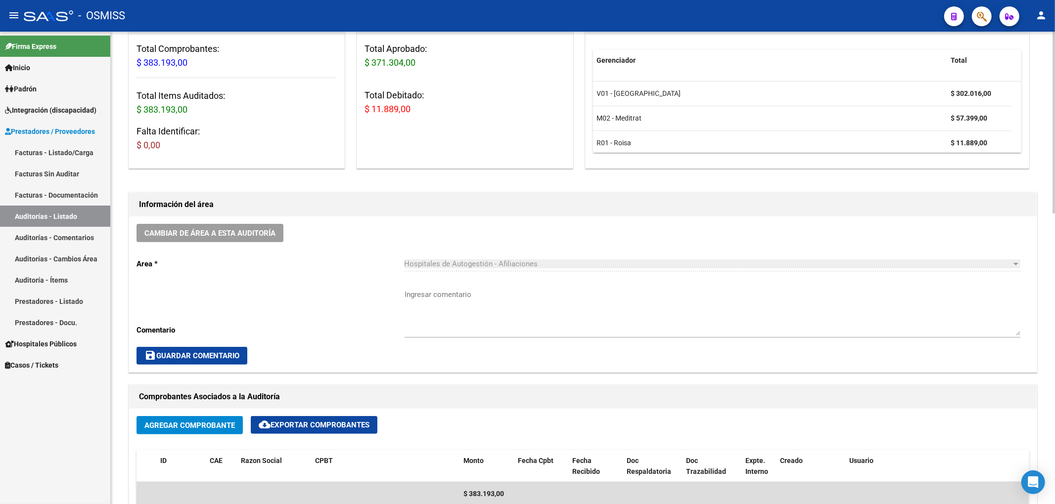
scroll to position [132, 0]
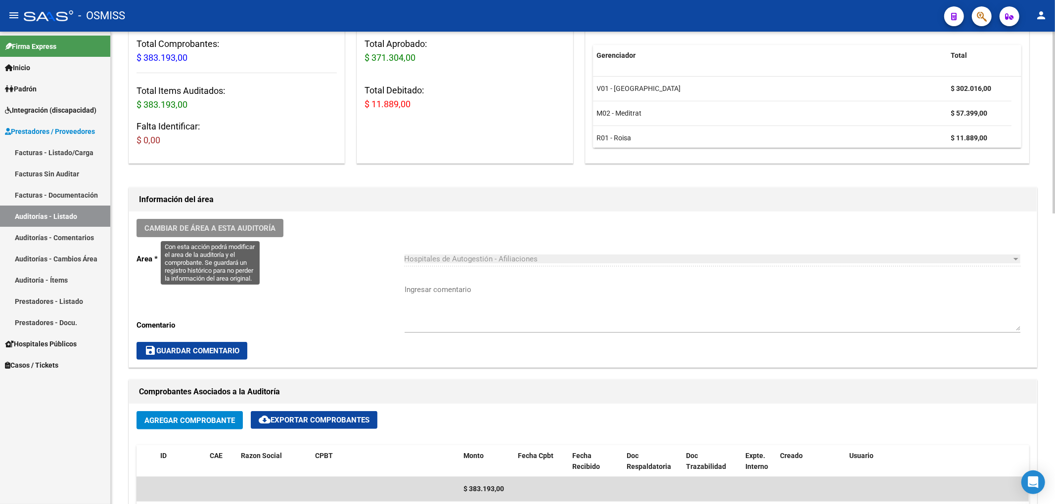
click at [269, 230] on span "Cambiar de área a esta auditoría" at bounding box center [209, 228] width 131 height 9
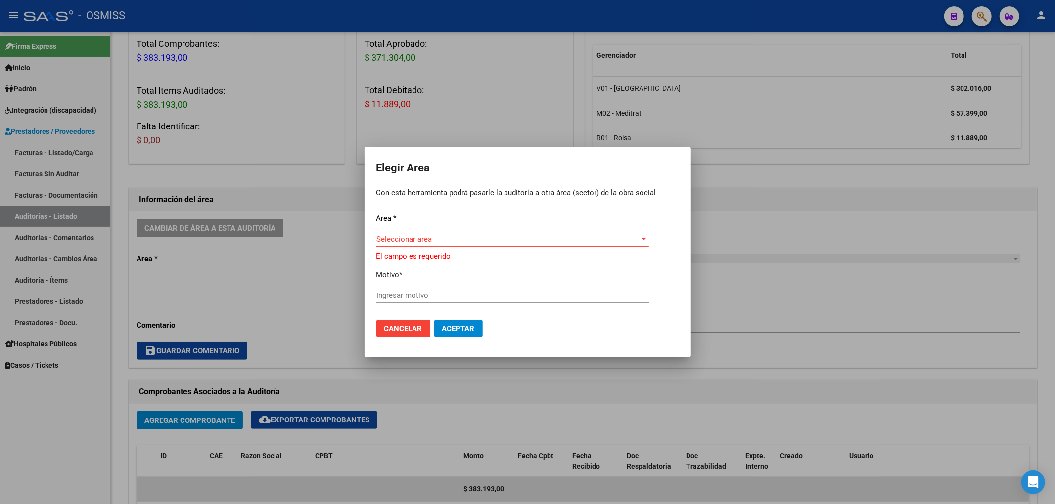
click at [370, 239] on mat-dialog-content "Area * Seleccionar area Seleccionar area El campo es requerido Motivo * Ingresa…" at bounding box center [527, 276] width 326 height 140
click at [415, 235] on span "Seleccionar area" at bounding box center [508, 239] width 264 height 9
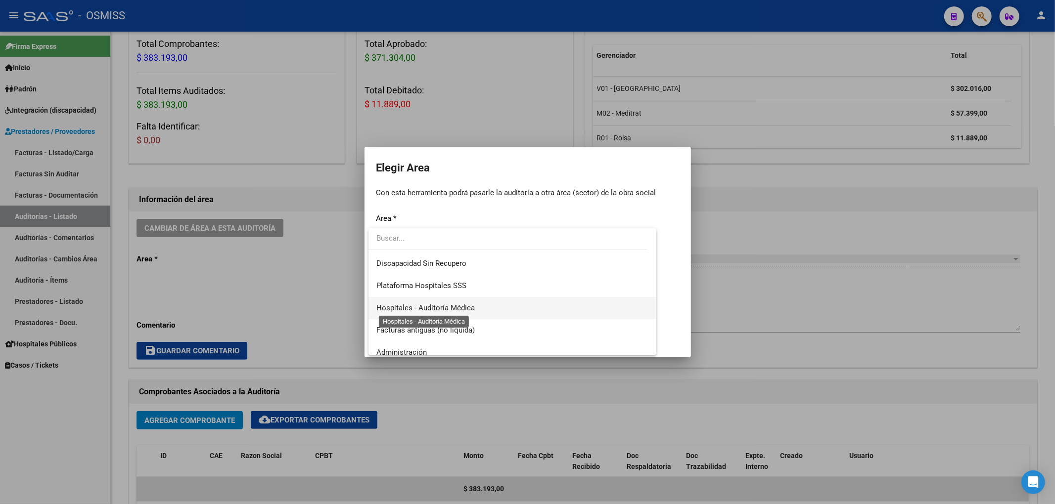
click at [456, 304] on span "Hospitales - Auditoría Médica" at bounding box center [425, 308] width 98 height 9
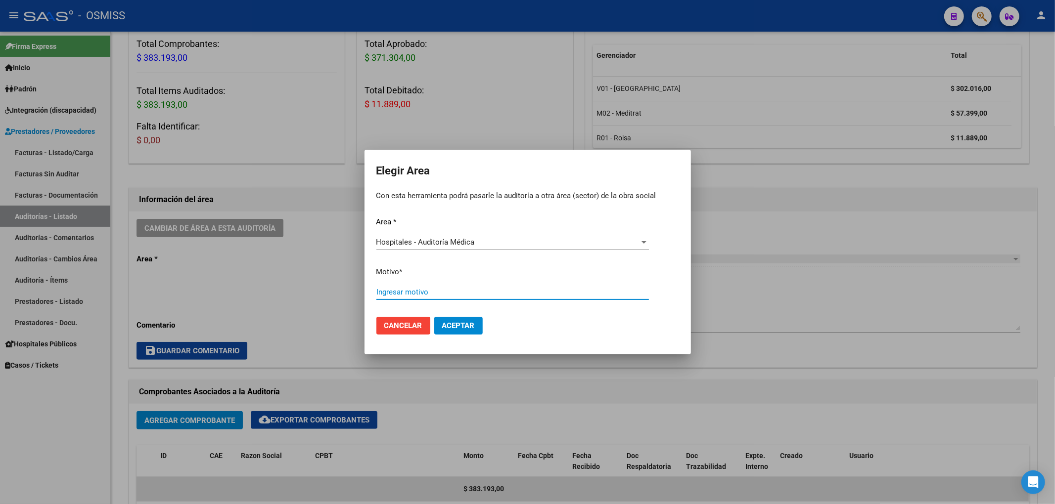
click at [412, 295] on input "Ingresar motivo" at bounding box center [512, 292] width 272 height 9
click at [473, 332] on button "Aceptar" at bounding box center [458, 326] width 48 height 18
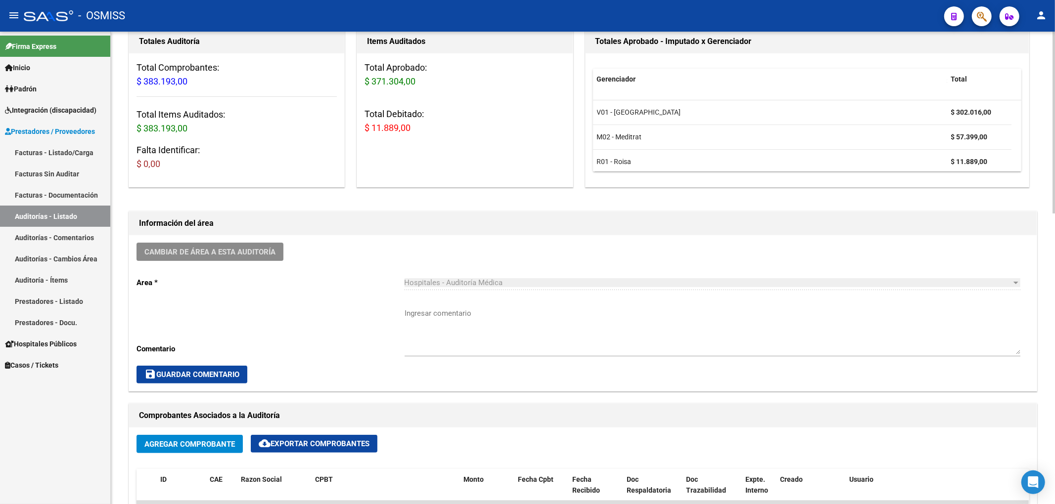
scroll to position [0, 0]
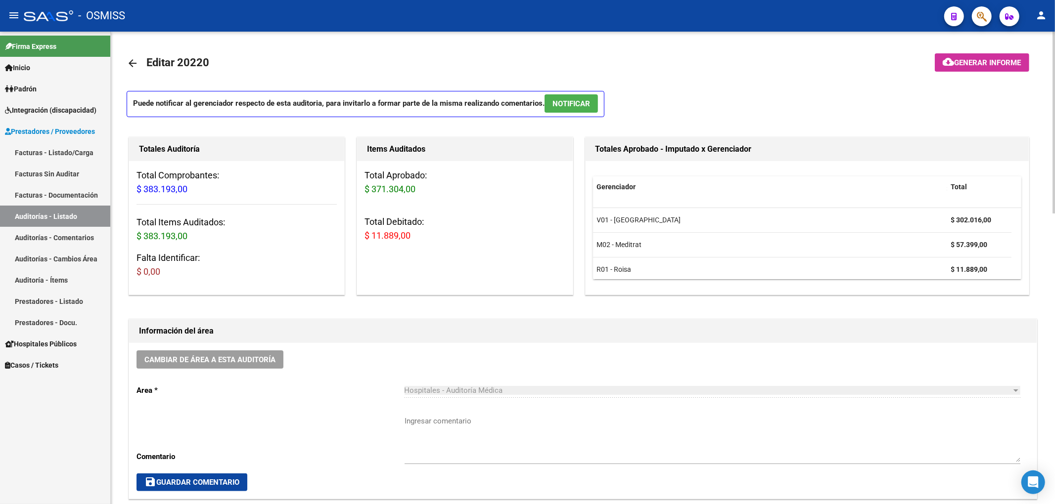
drag, startPoint x: 130, startPoint y: 61, endPoint x: 121, endPoint y: 70, distance: 12.2
click at [130, 62] on mat-icon "arrow_back" at bounding box center [133, 63] width 12 height 12
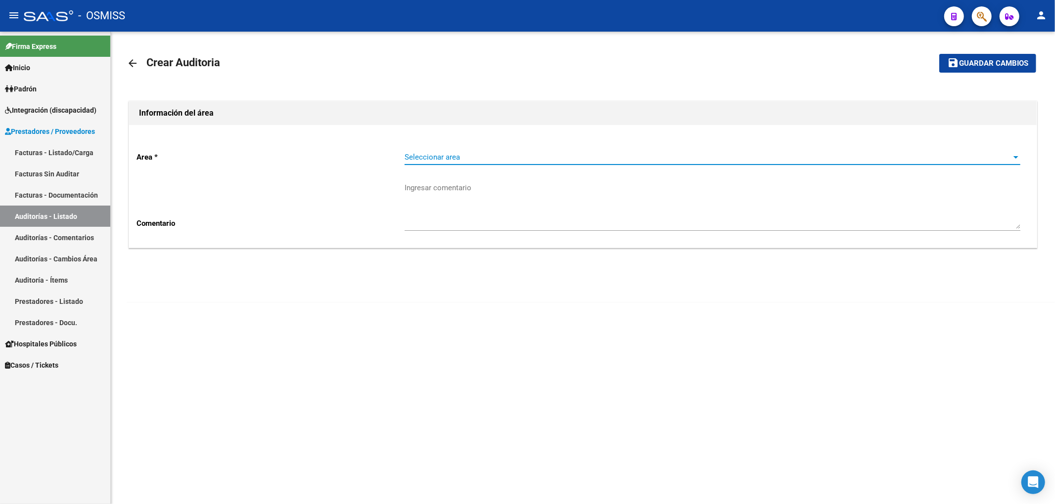
click at [462, 159] on span "Seleccionar area" at bounding box center [708, 157] width 607 height 9
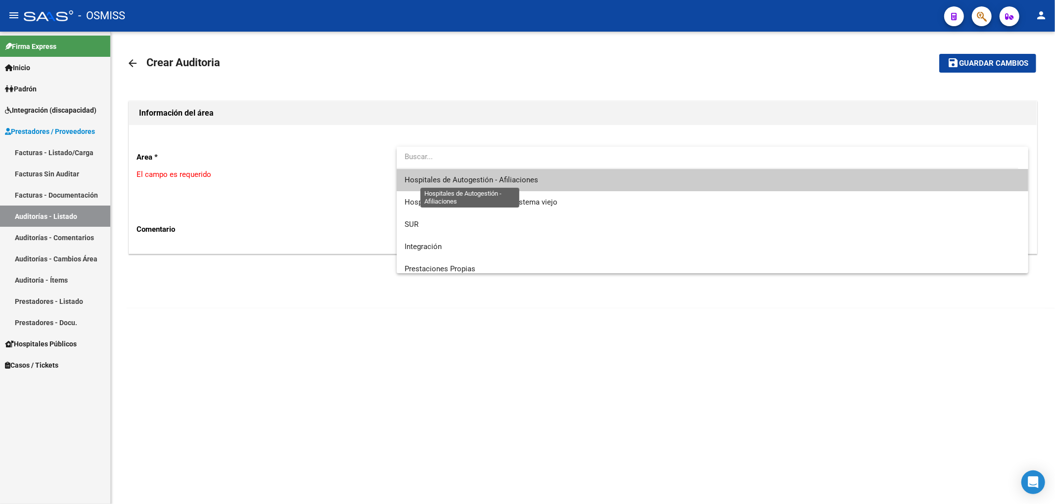
click at [468, 176] on span "Hospitales de Autogestión - Afiliaciones" at bounding box center [472, 180] width 134 height 9
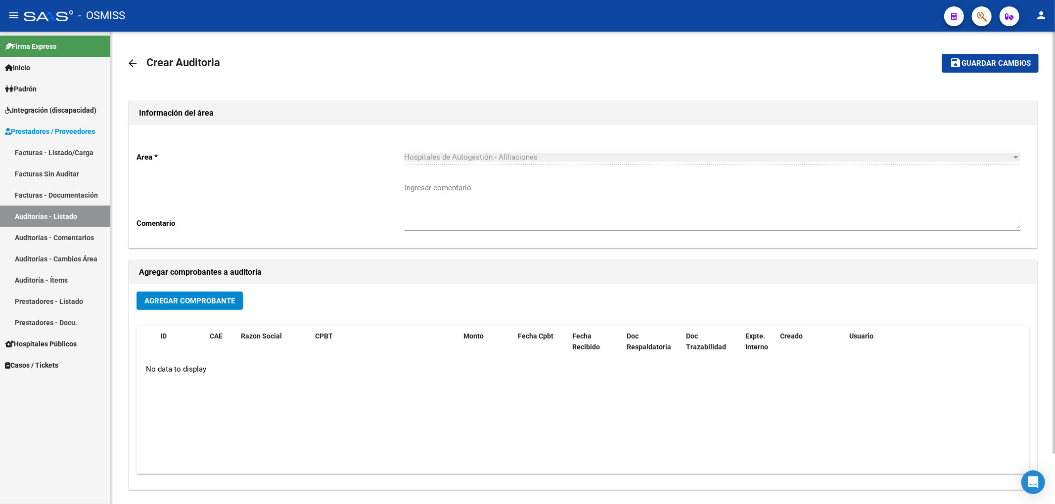
drag, startPoint x: 246, startPoint y: 297, endPoint x: 238, endPoint y: 299, distance: 7.6
click at [245, 297] on div "Agregar Comprobante" at bounding box center [582, 305] width 893 height 26
click at [233, 301] on span "Agregar Comprobante" at bounding box center [189, 301] width 91 height 9
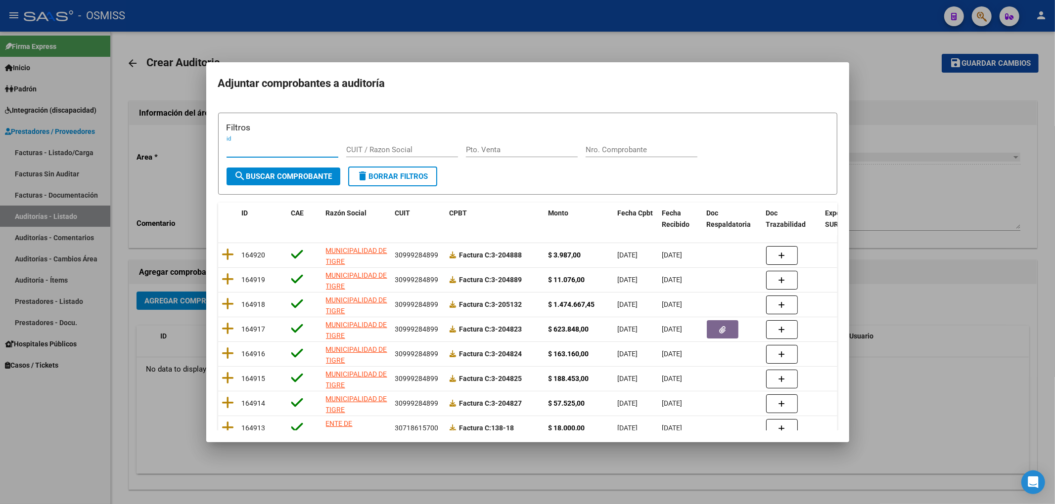
click at [594, 149] on input "Nro. Comprobante" at bounding box center [642, 149] width 112 height 9
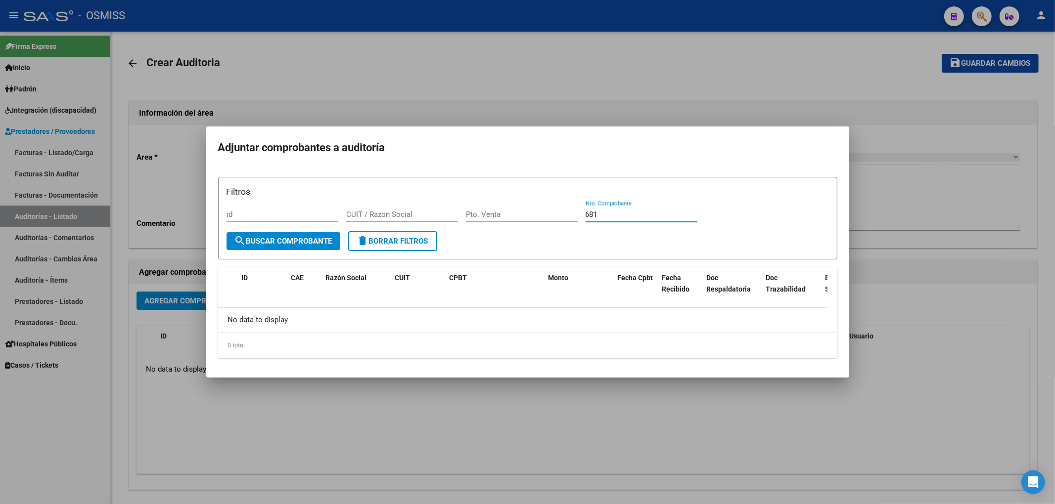
drag, startPoint x: 604, startPoint y: 214, endPoint x: 537, endPoint y: 217, distance: 66.8
click at [541, 216] on div "Filtros id CUIT / Razon Social Pto. Venta 681 Nro. Comprobante" at bounding box center [528, 208] width 602 height 46
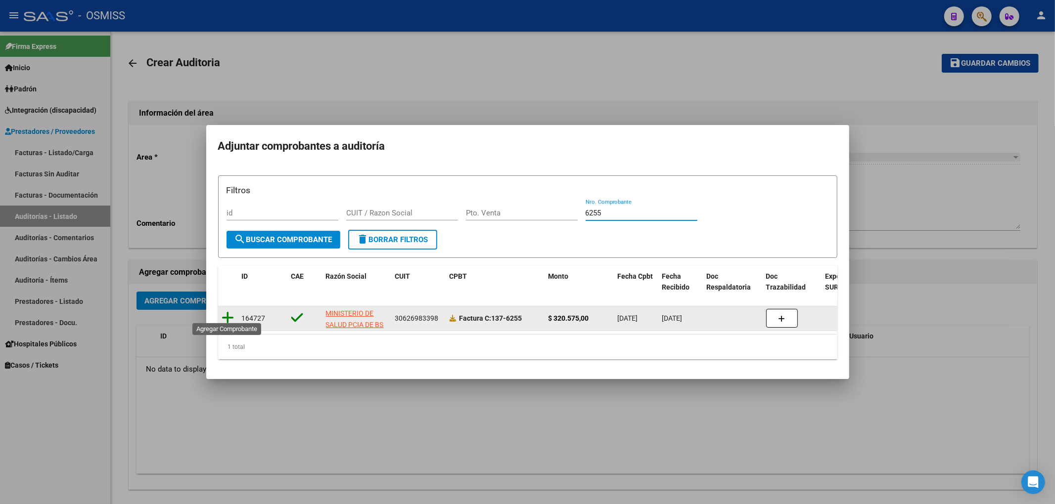
click at [226, 311] on icon at bounding box center [228, 318] width 12 height 14
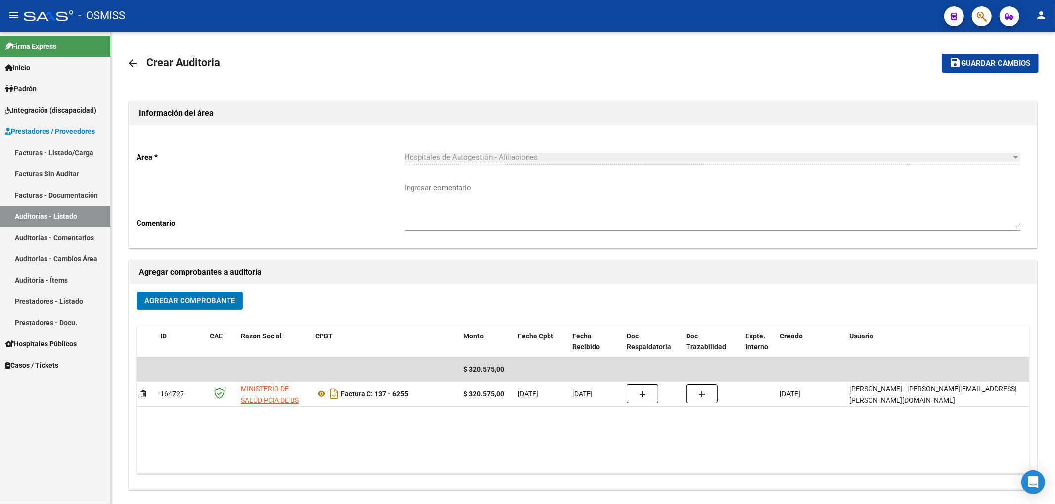
click at [984, 68] on span "Guardar cambios" at bounding box center [995, 63] width 69 height 9
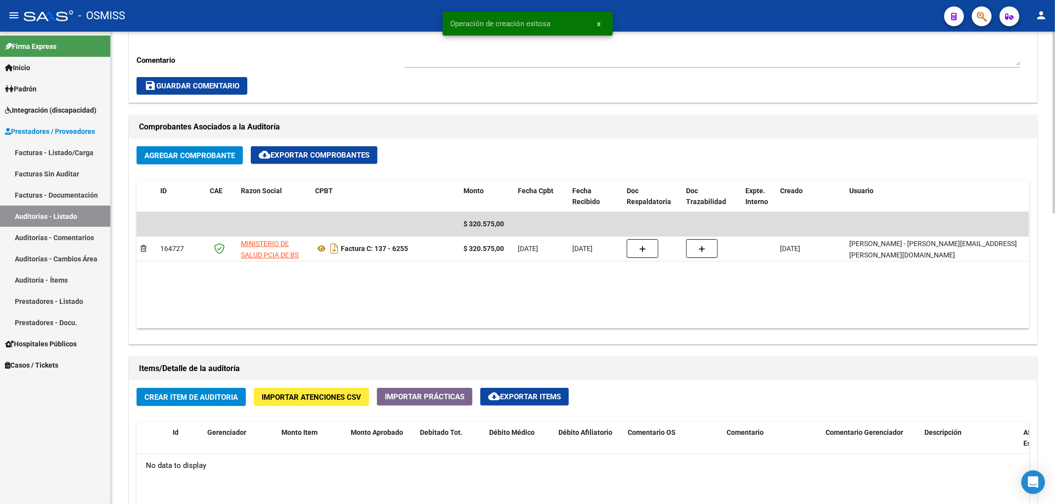
scroll to position [527, 0]
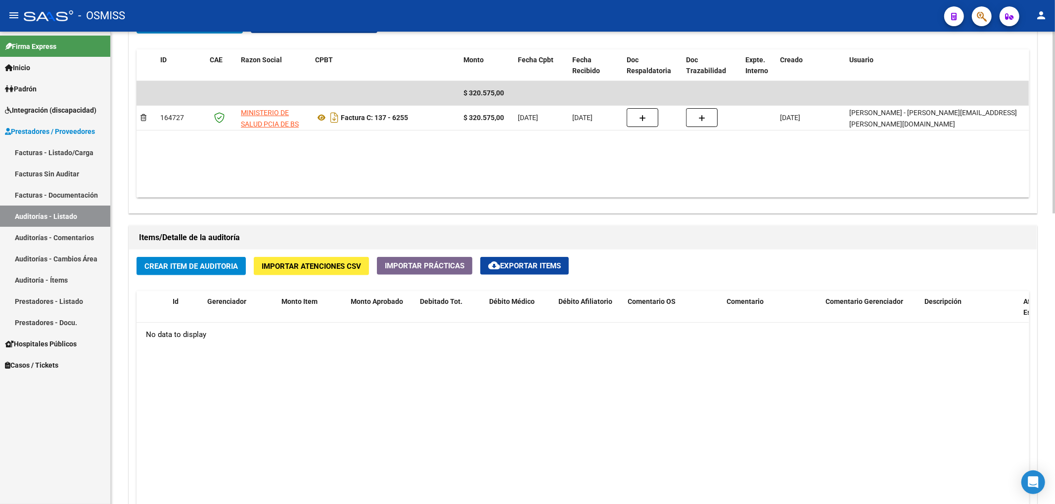
click at [218, 270] on span "Crear Item de Auditoria" at bounding box center [190, 266] width 93 height 9
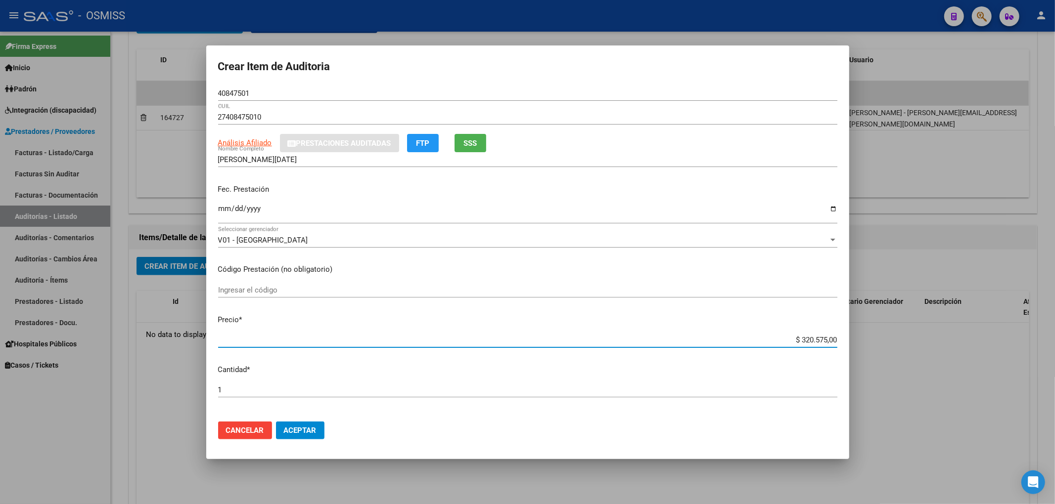
drag, startPoint x: 788, startPoint y: 339, endPoint x: 1053, endPoint y: 376, distance: 267.2
click at [1054, 378] on div "Crear Item de Auditoria 40847501 Nro Documento 27408475010 CUIL Análisis Afilia…" at bounding box center [527, 252] width 1055 height 504
click at [226, 204] on div "Ingresar la fecha" at bounding box center [527, 212] width 619 height 21
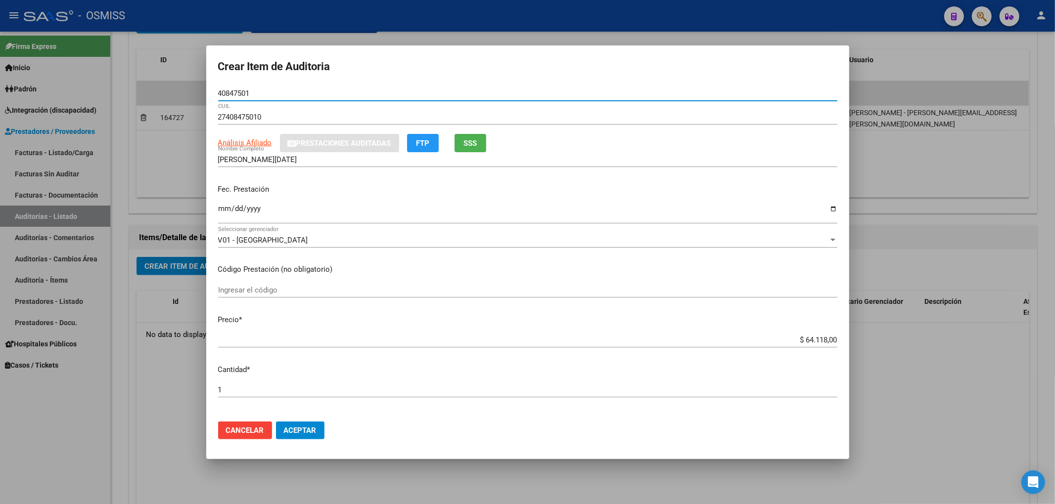
click at [230, 96] on input "40847501" at bounding box center [527, 93] width 619 height 9
drag, startPoint x: 216, startPoint y: 93, endPoint x: 167, endPoint y: 88, distance: 48.8
click at [167, 88] on div "Crear Item de Auditoria 40847501 Nro Documento 27408475010 CUIL Análisis Afilia…" at bounding box center [527, 252] width 1055 height 504
drag, startPoint x: 256, startPoint y: 91, endPoint x: 161, endPoint y: 86, distance: 94.6
click at [162, 86] on div "Crear Item de Auditoria 40847501 Nro Documento 27408475010 CUIL Análisis Afilia…" at bounding box center [527, 252] width 1055 height 504
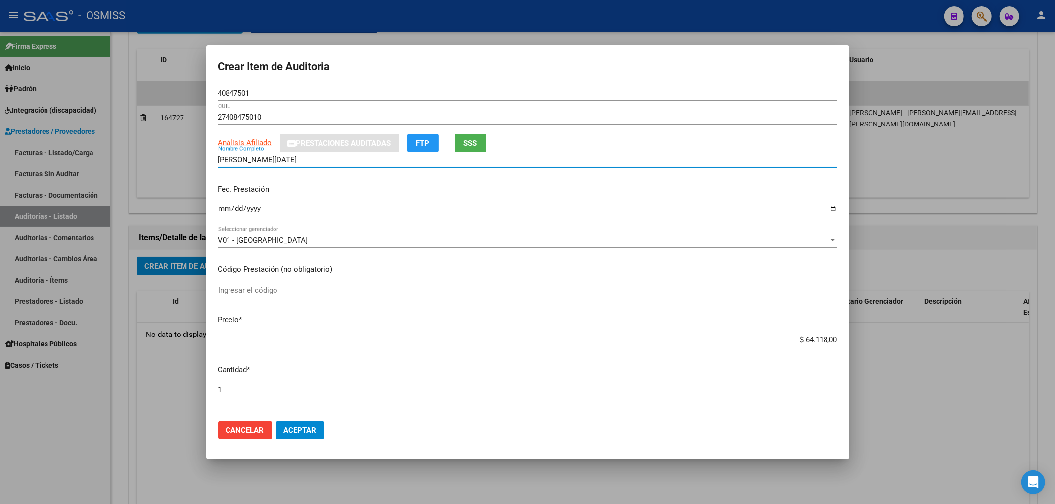
click at [715, 155] on input "[PERSON_NAME][DATE]" at bounding box center [527, 159] width 619 height 9
click at [310, 424] on button "Aceptar" at bounding box center [300, 431] width 48 height 18
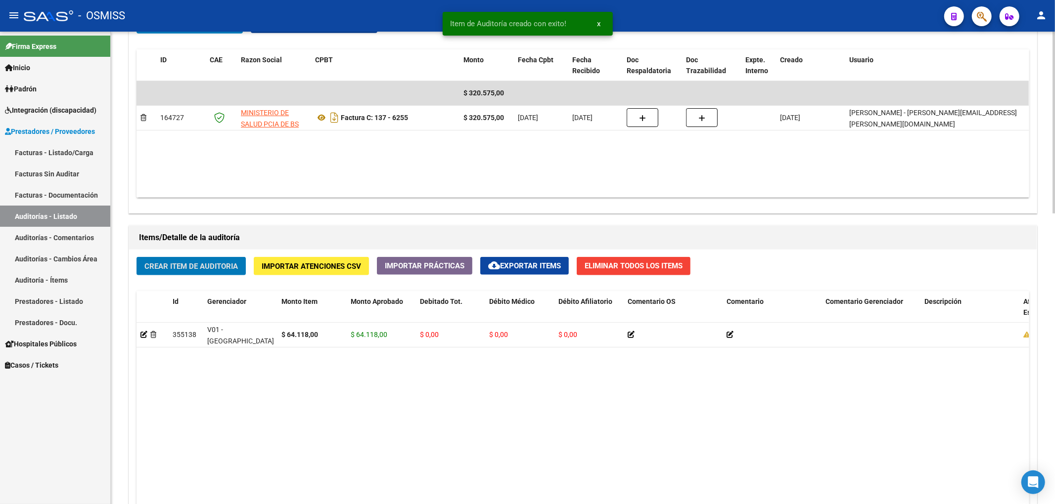
scroll to position [528, 0]
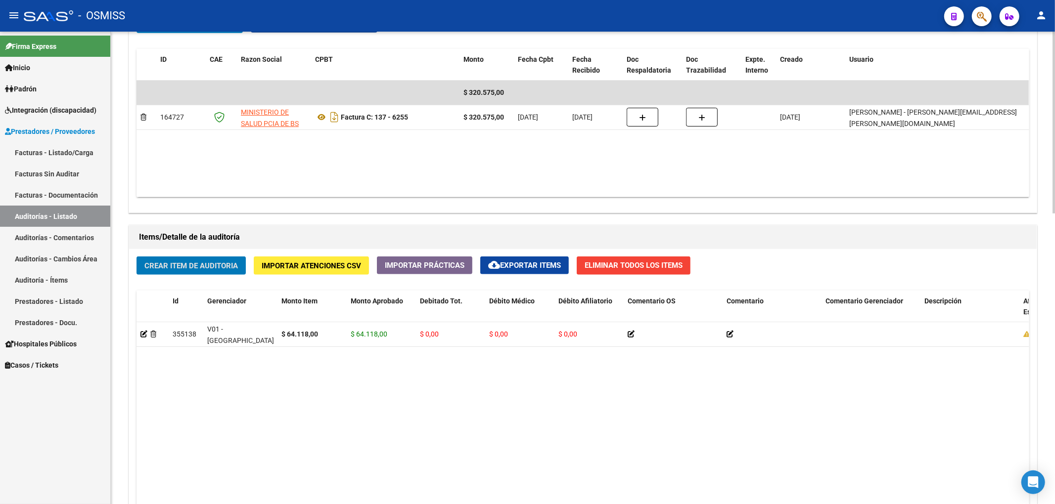
click at [179, 267] on span "Crear Item de Auditoria" at bounding box center [190, 266] width 93 height 9
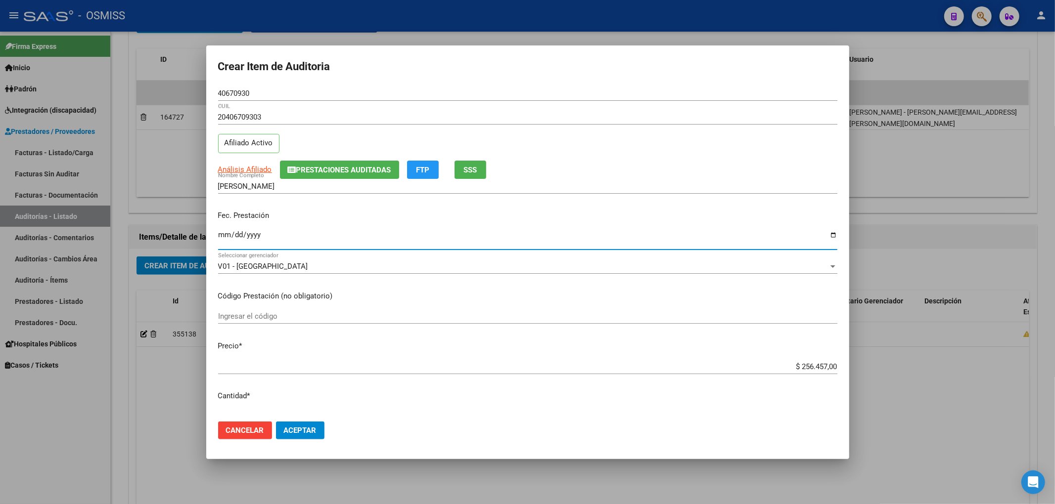
click at [225, 234] on input "Ingresar la fecha" at bounding box center [527, 239] width 619 height 16
drag, startPoint x: 849, startPoint y: 366, endPoint x: 1041, endPoint y: 382, distance: 192.5
click at [1041, 382] on div "Crear Item de Auditoria 40670930 Nro Documento 20406709303 CUIL Afiliado Activo…" at bounding box center [527, 252] width 1055 height 504
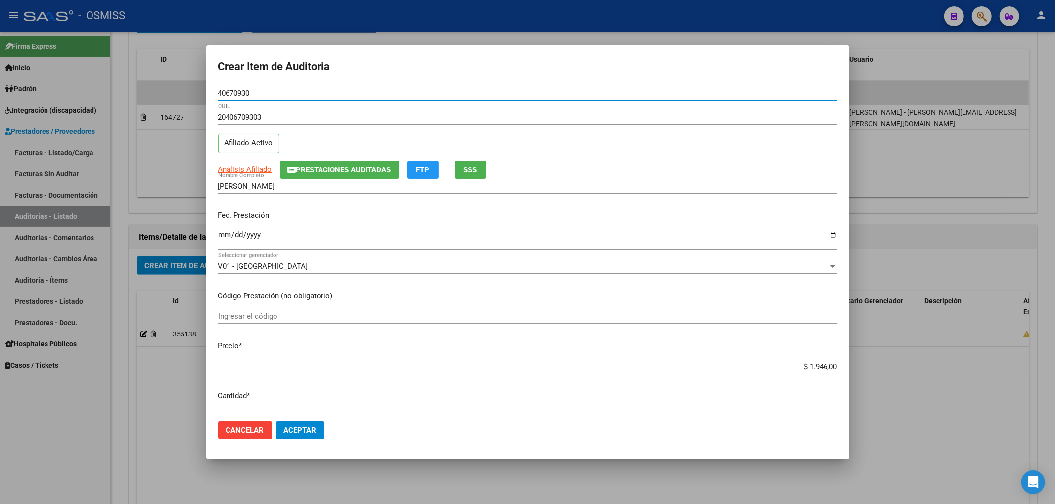
drag, startPoint x: 247, startPoint y: 95, endPoint x: 152, endPoint y: 85, distance: 95.5
click at [152, 85] on div "Crear Item de Auditoria 40670930 Nro Documento 20406709303 CUIL Afiliado Activo…" at bounding box center [527, 252] width 1055 height 504
click at [320, 155] on div "20406709303 CUIL Afiliado Activo" at bounding box center [527, 135] width 619 height 50
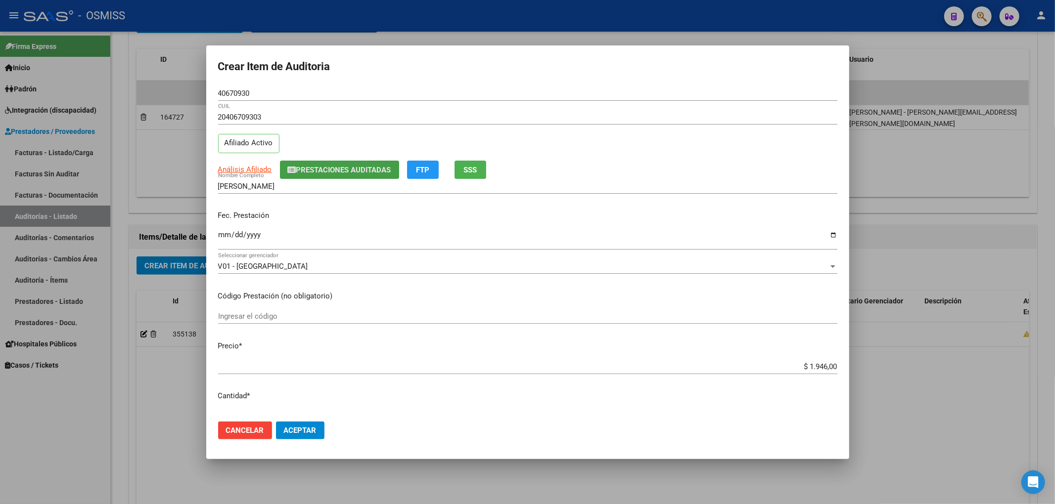
click at [320, 163] on button "Prestaciones Auditadas" at bounding box center [339, 170] width 119 height 18
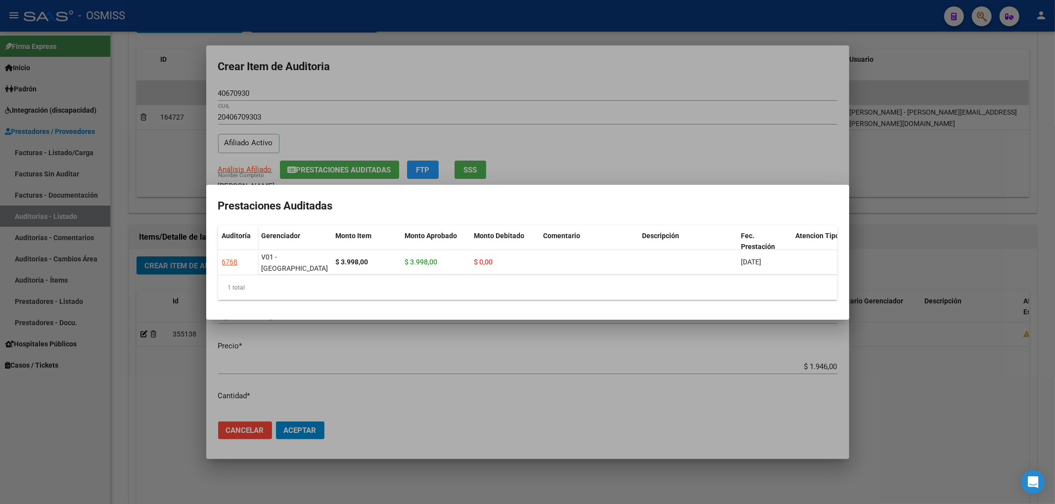
click at [740, 147] on div at bounding box center [527, 252] width 1055 height 504
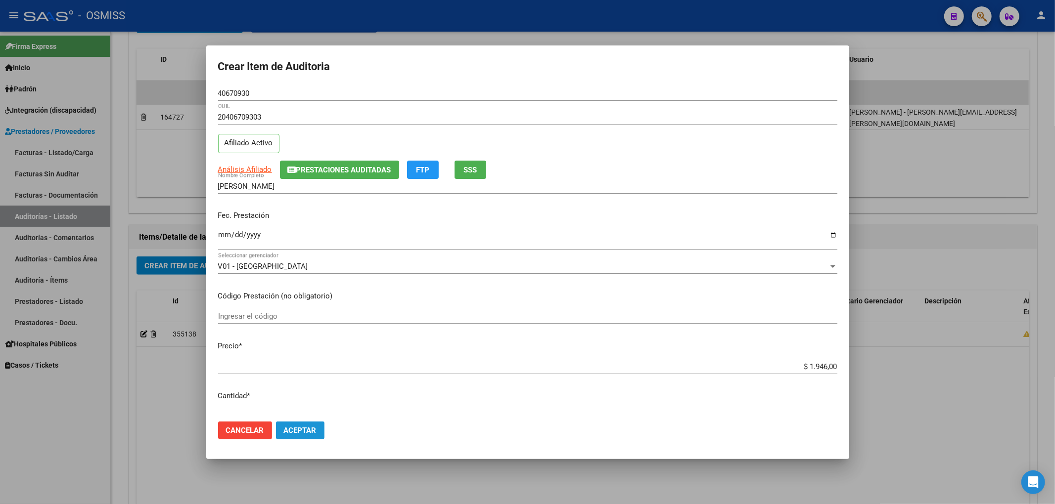
click at [313, 430] on span "Aceptar" at bounding box center [300, 430] width 33 height 9
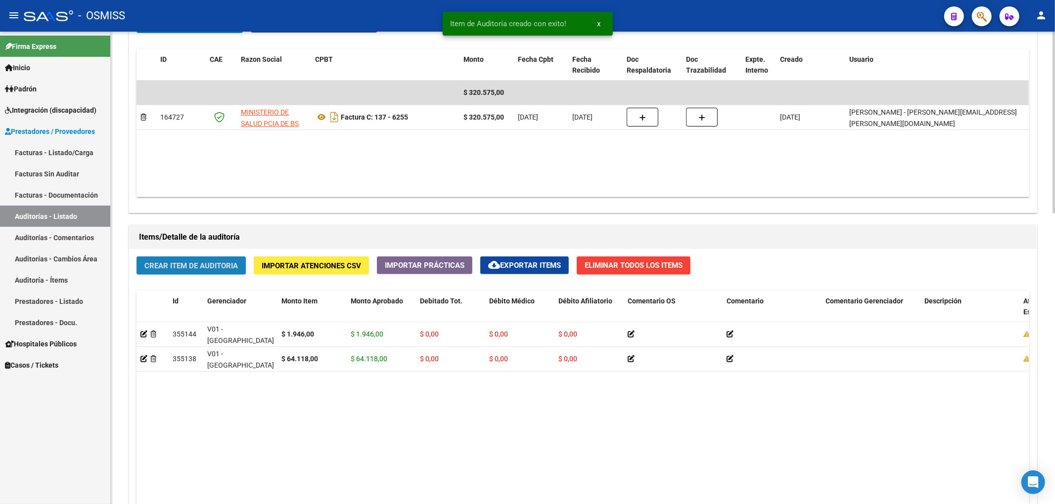
click at [226, 267] on span "Crear Item de Auditoria" at bounding box center [190, 266] width 93 height 9
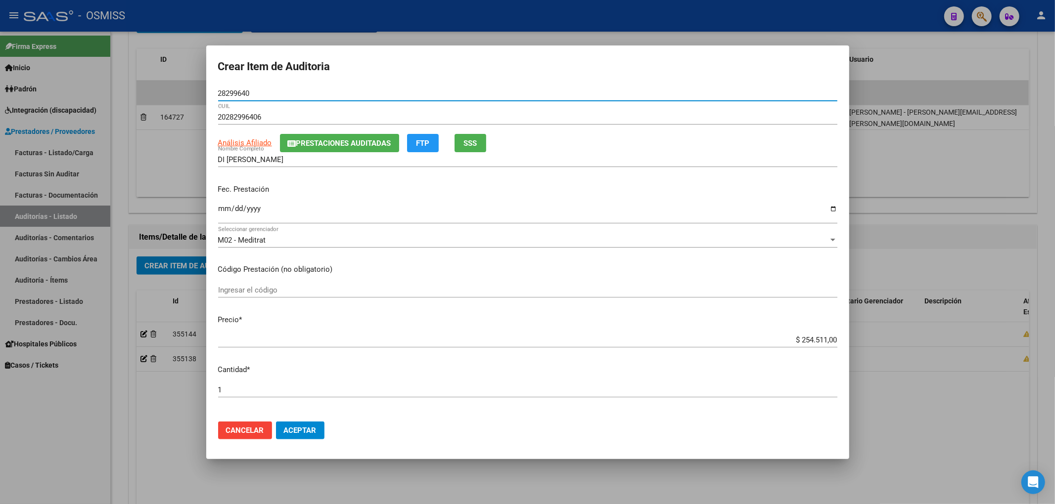
click at [313, 145] on span "Prestaciones Auditadas" at bounding box center [343, 143] width 95 height 9
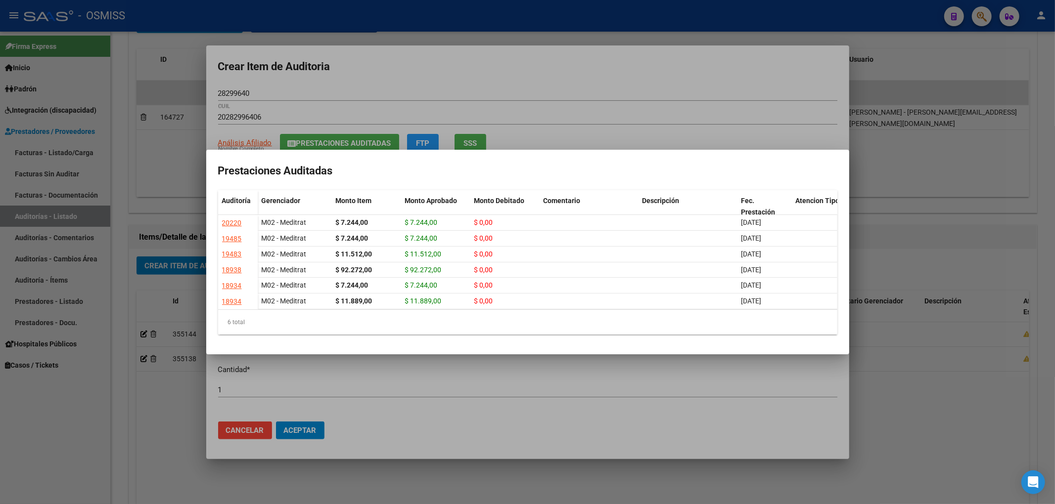
click at [361, 68] on div at bounding box center [527, 252] width 1055 height 504
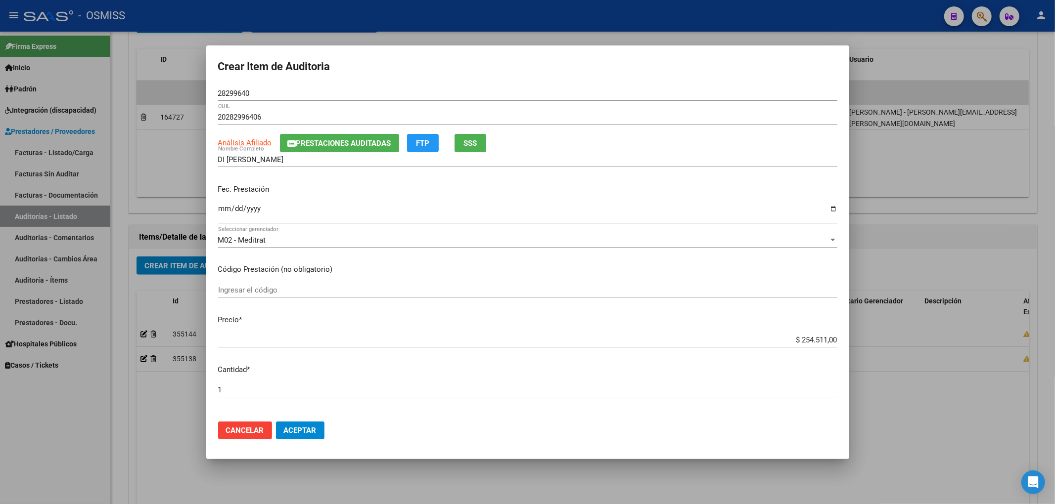
click at [224, 209] on input "Ingresar la fecha" at bounding box center [527, 213] width 619 height 16
drag, startPoint x: 782, startPoint y: 344, endPoint x: 1054, endPoint y: 361, distance: 272.5
click at [857, 332] on div "Crear Item de Auditoria 28299640 Nro Documento 20282996406 CUIL Análisis Afilia…" at bounding box center [527, 252] width 1055 height 504
drag, startPoint x: 254, startPoint y: 93, endPoint x: 43, endPoint y: 95, distance: 211.7
click at [43, 95] on div "Crear Item de Auditoria 28299640 Nro Documento 20282996406 CUIL Análisis Afilia…" at bounding box center [527, 252] width 1055 height 504
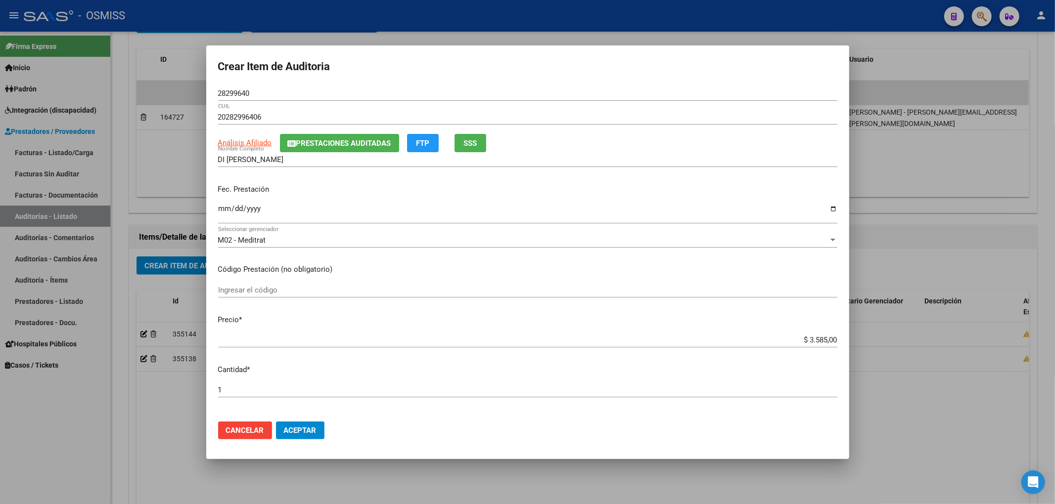
click at [753, 204] on div "[DATE] Ingresar la fecha" at bounding box center [527, 212] width 619 height 21
click at [310, 145] on span "Prestaciones Auditadas" at bounding box center [343, 143] width 95 height 9
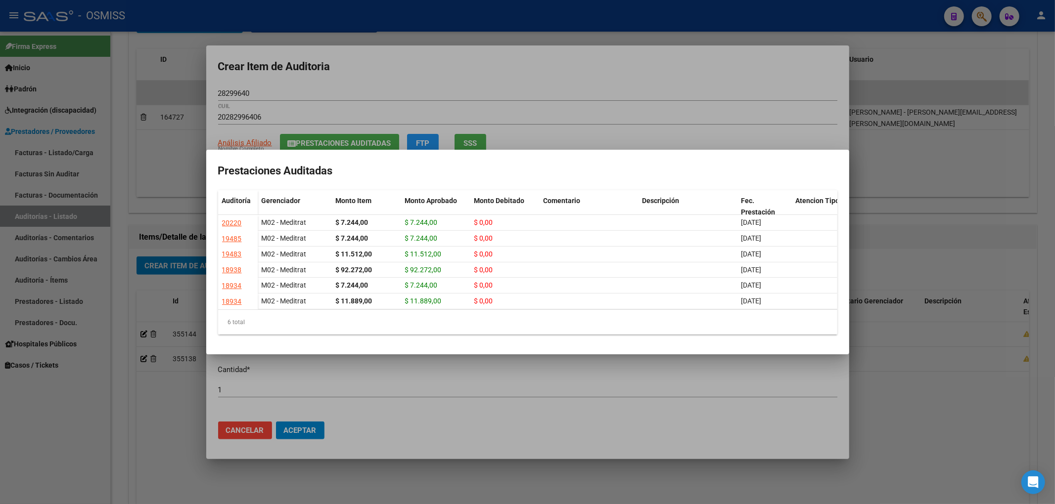
drag, startPoint x: 402, startPoint y: 91, endPoint x: 378, endPoint y: 91, distance: 23.7
click at [402, 91] on div at bounding box center [527, 252] width 1055 height 504
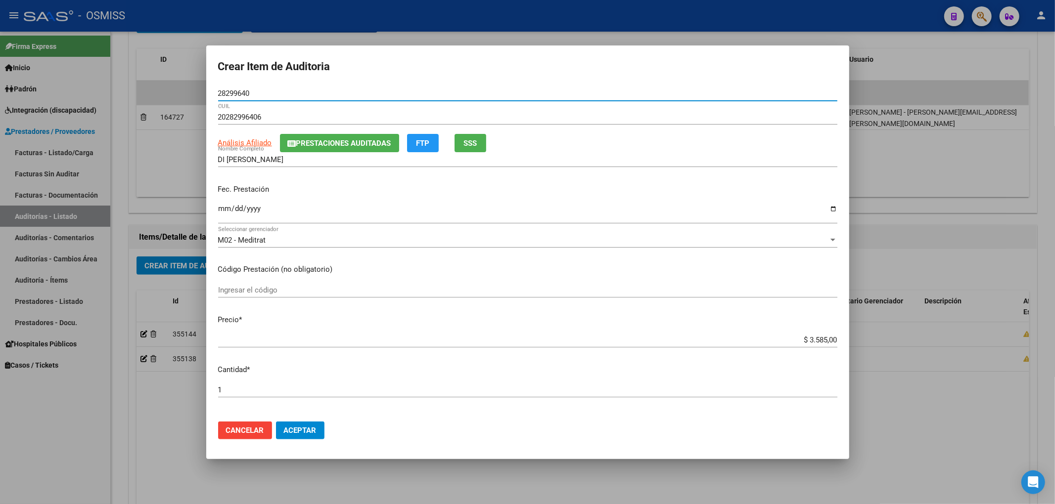
drag, startPoint x: 270, startPoint y: 94, endPoint x: 121, endPoint y: 86, distance: 149.1
click at [123, 78] on div "Crear Item de Auditoria 28299640 Nro Documento 20282996406 CUIL Análisis Afilia…" at bounding box center [527, 252] width 1055 height 504
click at [722, 168] on div "DI [PERSON_NAME] Nombre Completo" at bounding box center [527, 164] width 619 height 24
click at [315, 432] on span "Aceptar" at bounding box center [300, 430] width 33 height 9
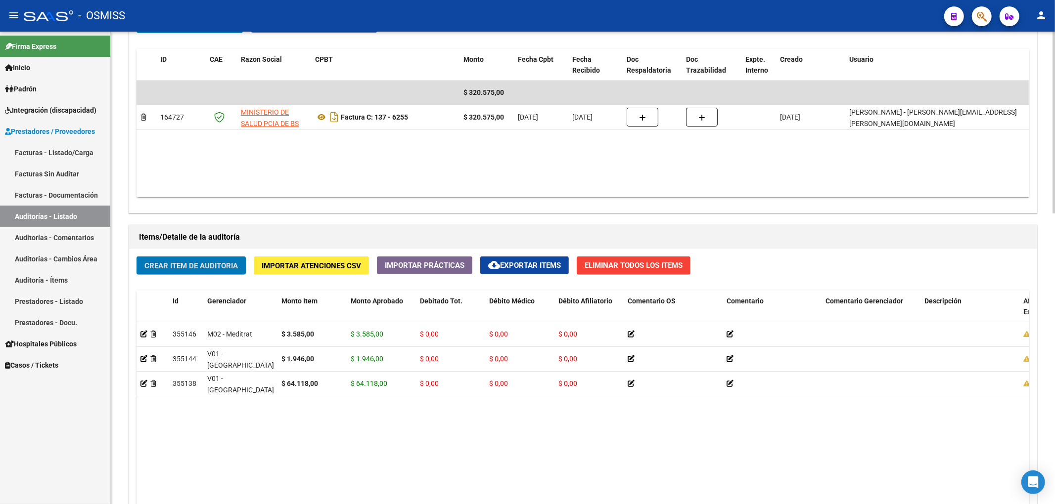
click at [331, 414] on datatable-body "355146 M02 - Meditrat $ 3.585,00 $ 3.585,00 $ 0,00 $ 0,00 $ 0,00 20282996406 28…" at bounding box center [582, 470] width 892 height 297
click at [226, 269] on span "Crear Item de Auditoria" at bounding box center [190, 266] width 93 height 9
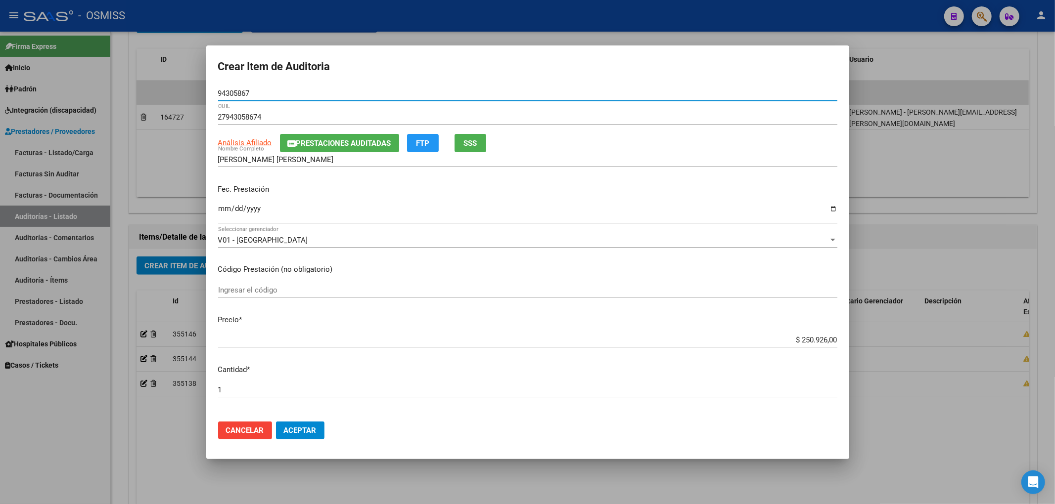
click at [225, 208] on input "Ingresar la fecha" at bounding box center [527, 213] width 619 height 16
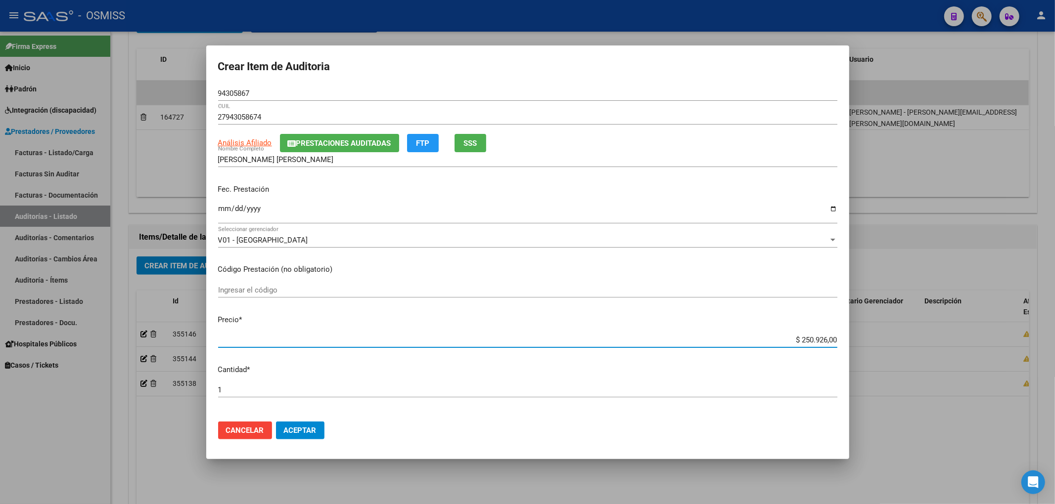
drag, startPoint x: 788, startPoint y: 339, endPoint x: 1054, endPoint y: 311, distance: 268.0
click at [1054, 311] on div "Crear Item de Auditoria 94305867 Nro Documento 27943058674 CUIL Análisis Afilia…" at bounding box center [527, 252] width 1055 height 504
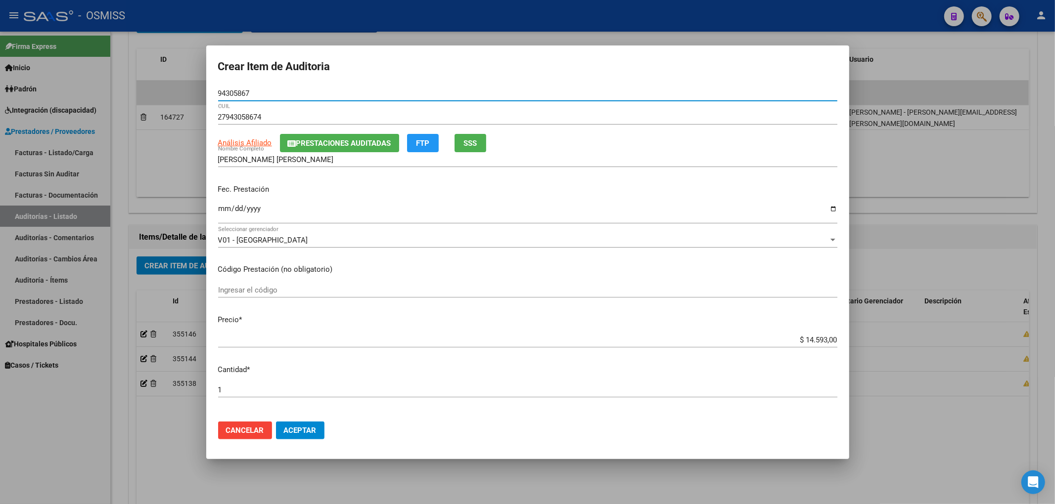
drag, startPoint x: 232, startPoint y: 85, endPoint x: 158, endPoint y: 81, distance: 73.8
click at [158, 74] on div "Crear Item de Auditoria 94305867 Nro Documento 27943058674 CUIL Análisis Afilia…" at bounding box center [527, 252] width 1055 height 504
click at [758, 202] on div "[DATE] Ingresar la fecha" at bounding box center [527, 212] width 619 height 21
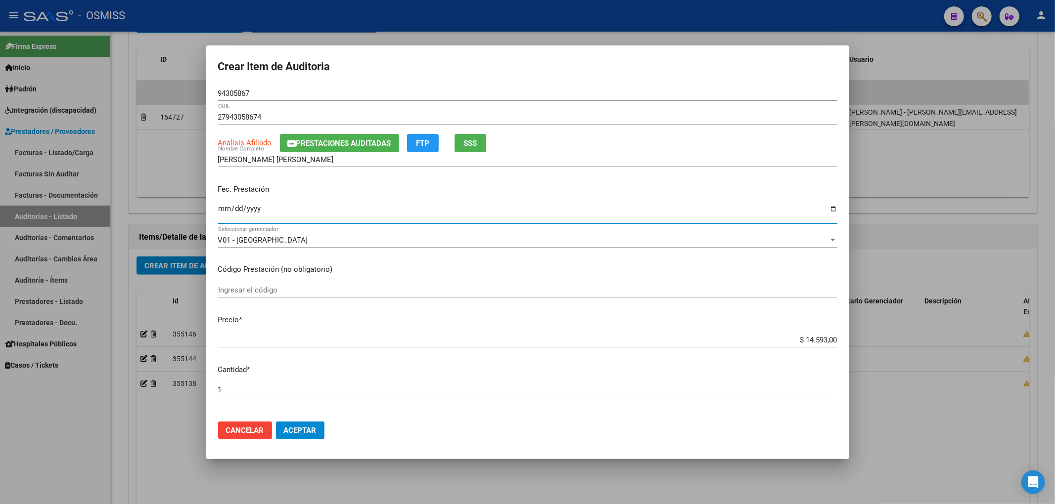
click at [301, 431] on span "Aceptar" at bounding box center [300, 430] width 33 height 9
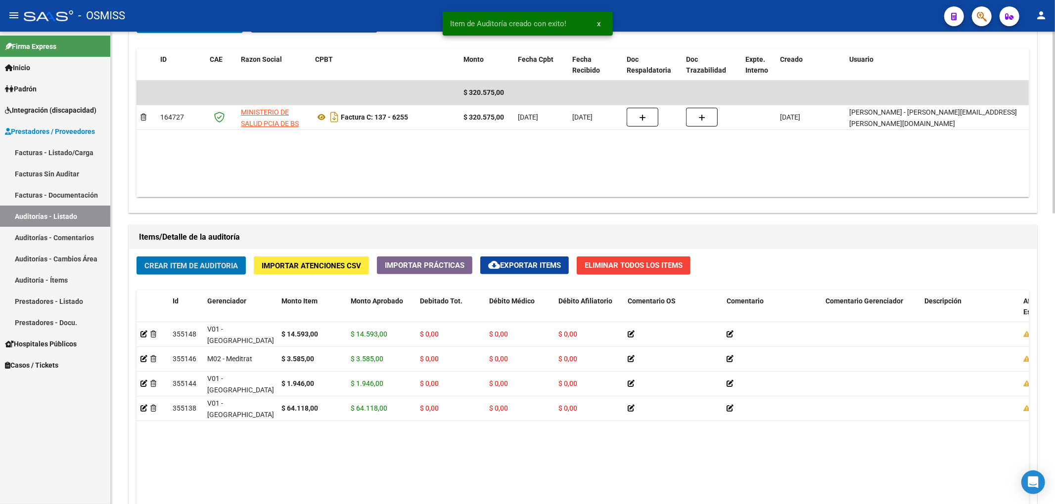
click at [169, 268] on span "Crear Item de Auditoria" at bounding box center [190, 266] width 93 height 9
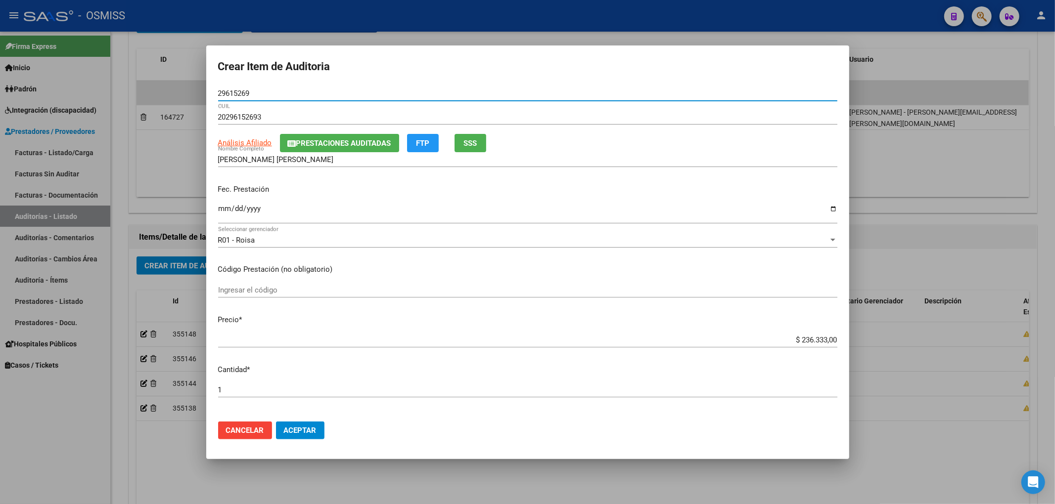
click at [330, 143] on span "Prestaciones Auditadas" at bounding box center [343, 143] width 95 height 9
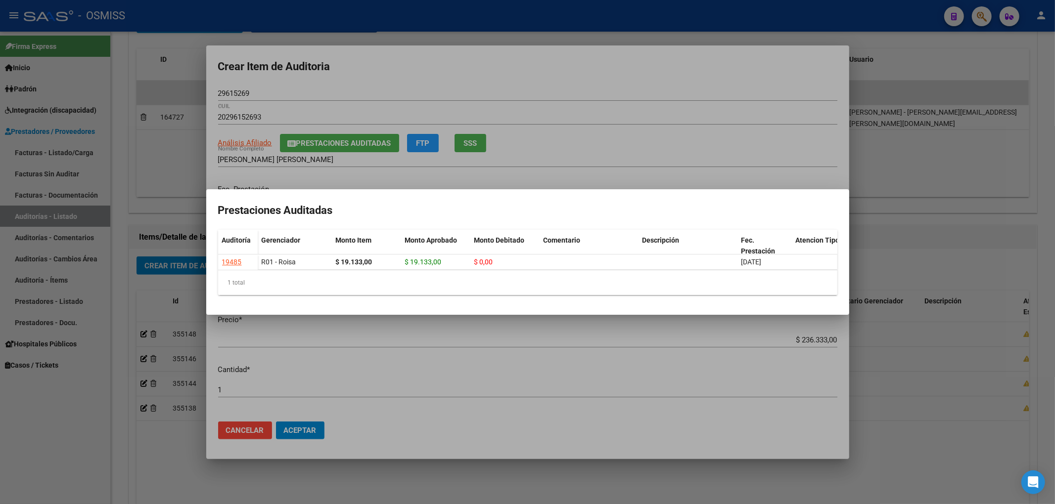
click at [397, 78] on div at bounding box center [527, 252] width 1055 height 504
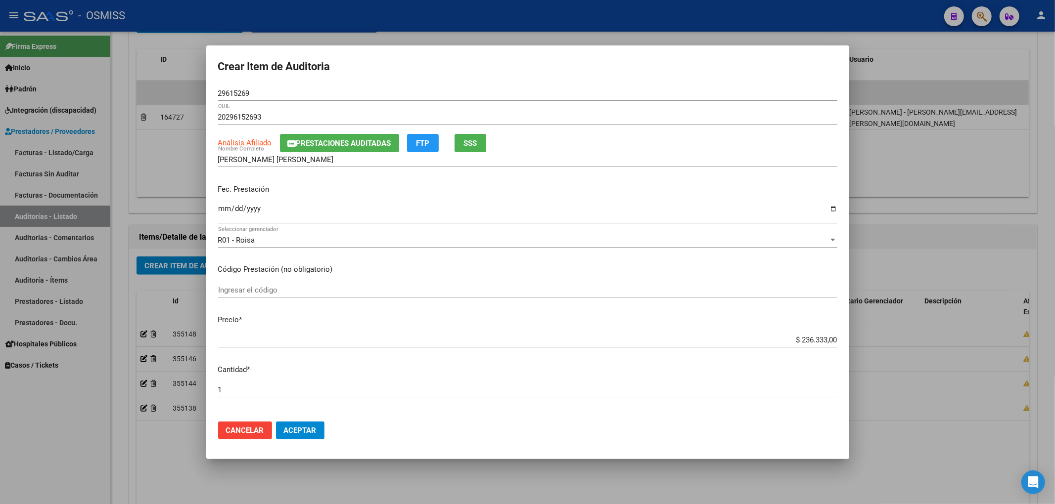
click at [224, 205] on input "Ingresar la fecha" at bounding box center [527, 213] width 619 height 16
drag, startPoint x: 897, startPoint y: 339, endPoint x: 874, endPoint y: 347, distance: 23.5
click at [934, 343] on div "Crear Item de Auditoria 29615269 Nro Documento 20296152693 CUIL Análisis Afilia…" at bounding box center [527, 252] width 1055 height 504
drag, startPoint x: 260, startPoint y: 95, endPoint x: 90, endPoint y: 99, distance: 170.2
click at [98, 99] on div "Crear Item de Auditoria 29615269 Nro Documento 20296152693 CUIL Análisis Afilia…" at bounding box center [527, 252] width 1055 height 504
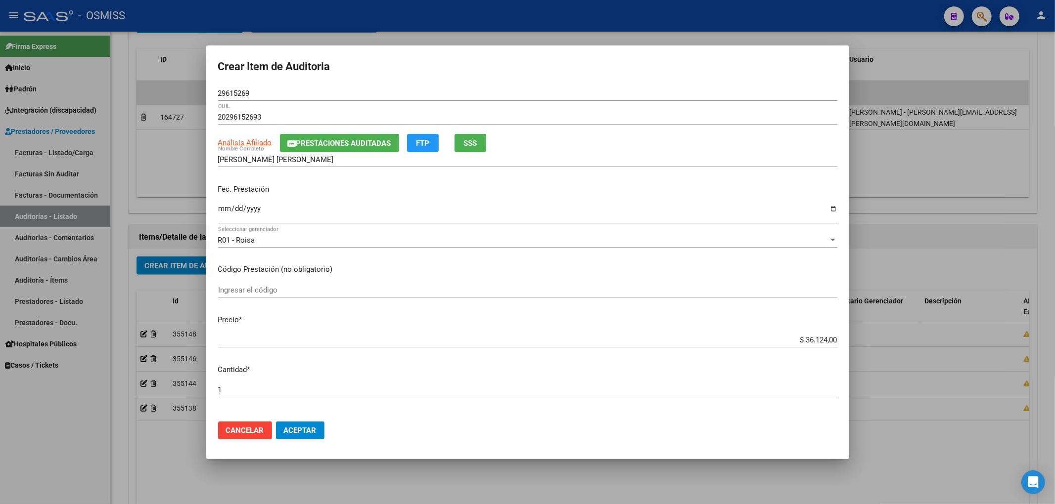
drag, startPoint x: 778, startPoint y: 192, endPoint x: 767, endPoint y: 200, distance: 14.3
click at [778, 192] on p "Fec. Prestación" at bounding box center [527, 189] width 619 height 11
click at [301, 427] on span "Aceptar" at bounding box center [300, 430] width 33 height 9
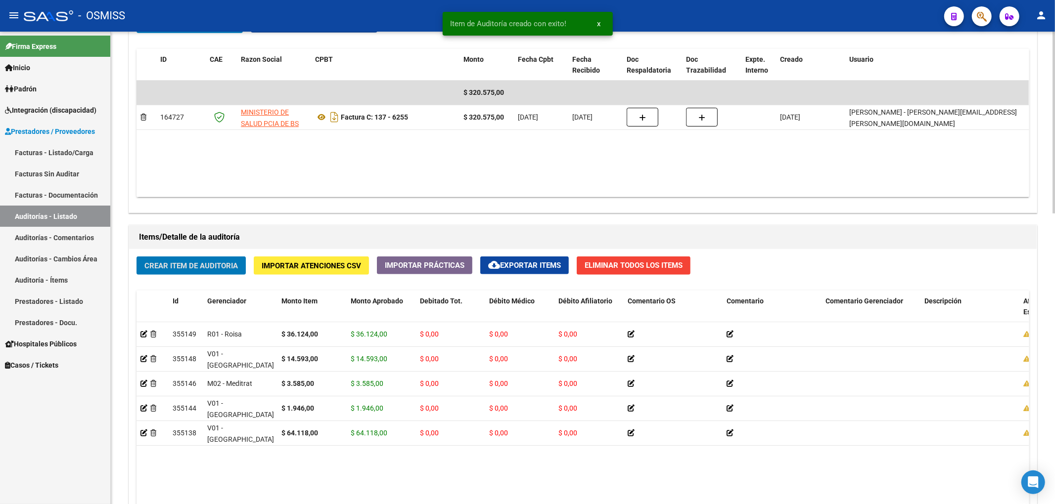
click at [218, 267] on span "Crear Item de Auditoria" at bounding box center [190, 266] width 93 height 9
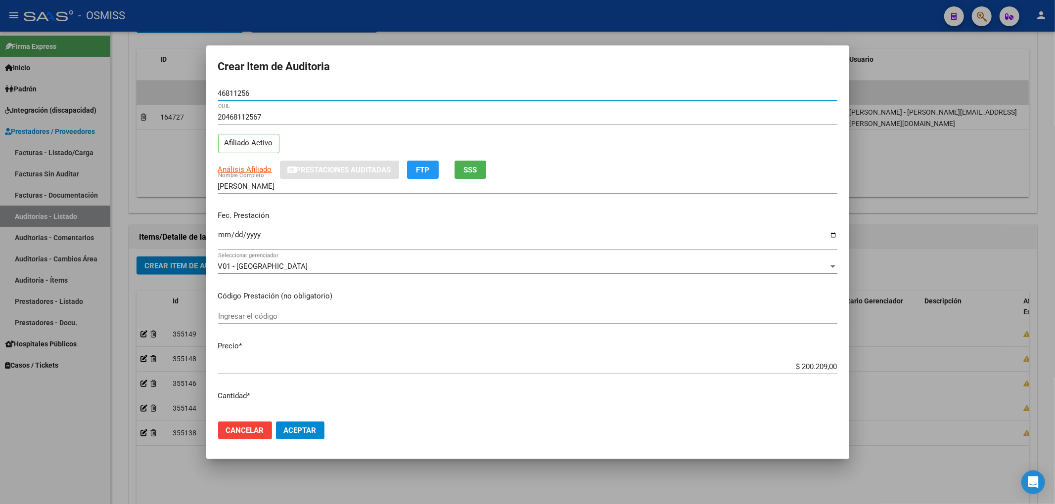
click at [224, 240] on input "Ingresar la fecha" at bounding box center [527, 239] width 619 height 16
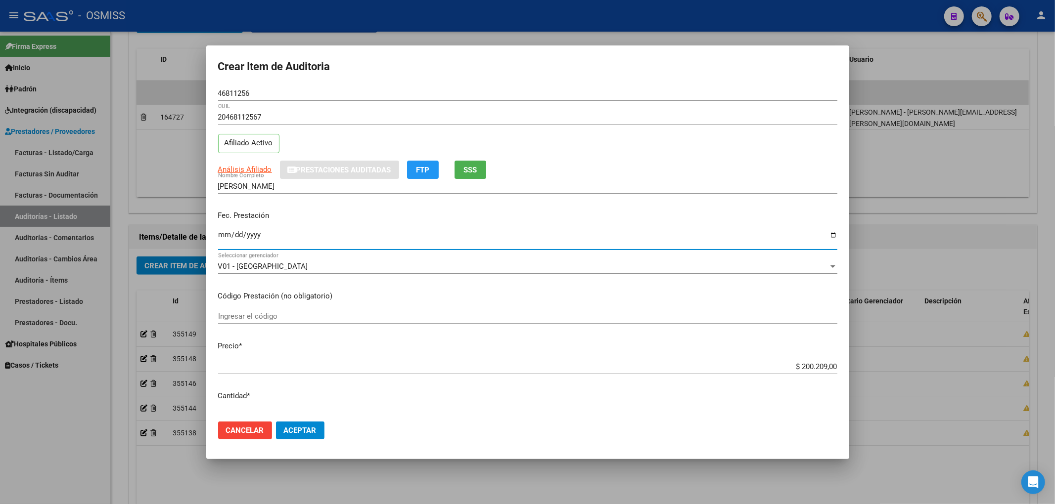
drag, startPoint x: 784, startPoint y: 365, endPoint x: 1054, endPoint y: 386, distance: 270.8
click at [1054, 386] on div "Crear Item de Auditoria 46811256 Nro Documento 20468112567 CUIL Afiliado Activo…" at bounding box center [527, 252] width 1055 height 504
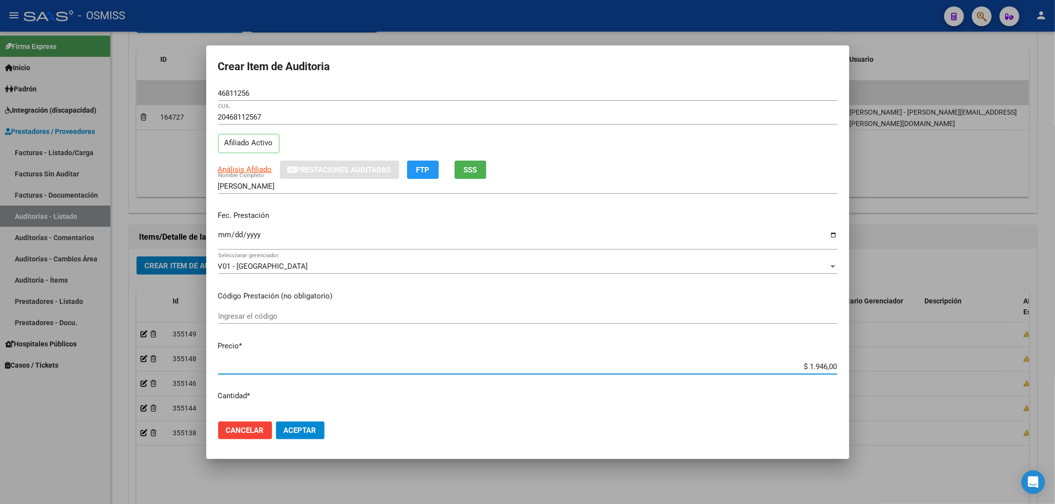
drag, startPoint x: 222, startPoint y: 90, endPoint x: 153, endPoint y: 78, distance: 69.8
click at [159, 76] on div "Crear Item de Auditoria 46811256 Nro Documento 20468112567 CUIL Afiliado Activo…" at bounding box center [527, 252] width 1055 height 504
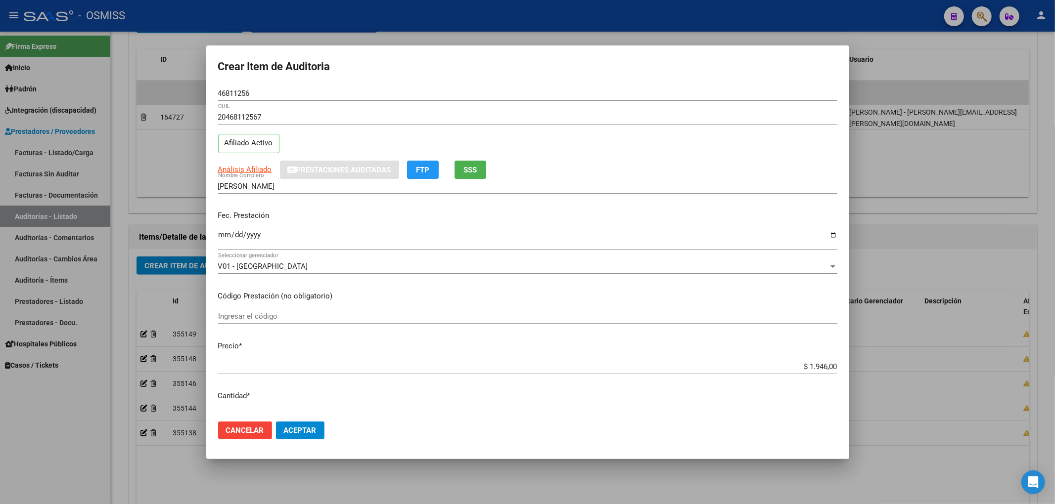
click at [768, 229] on div "[DATE] Ingresar la fecha" at bounding box center [527, 239] width 619 height 21
click at [308, 429] on span "Aceptar" at bounding box center [300, 430] width 33 height 9
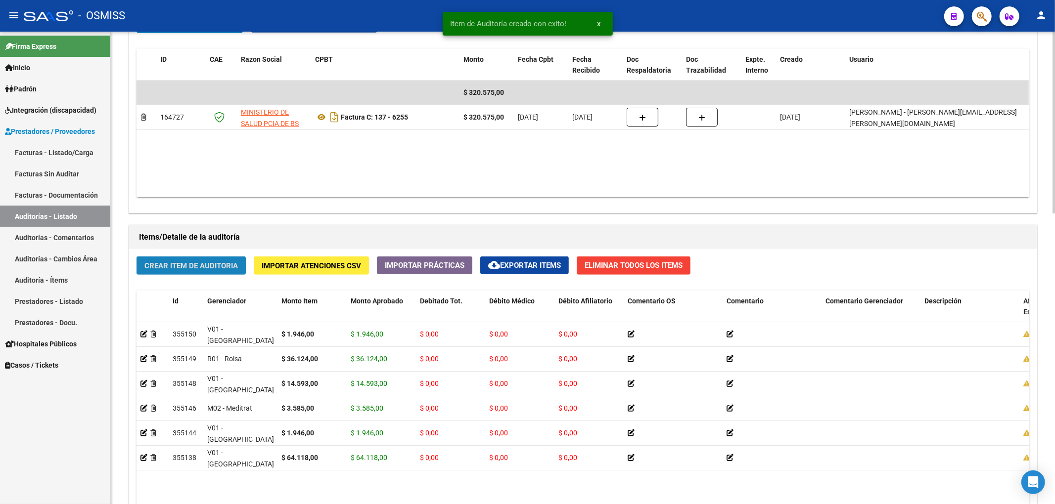
click at [211, 268] on span "Crear Item de Auditoria" at bounding box center [190, 266] width 93 height 9
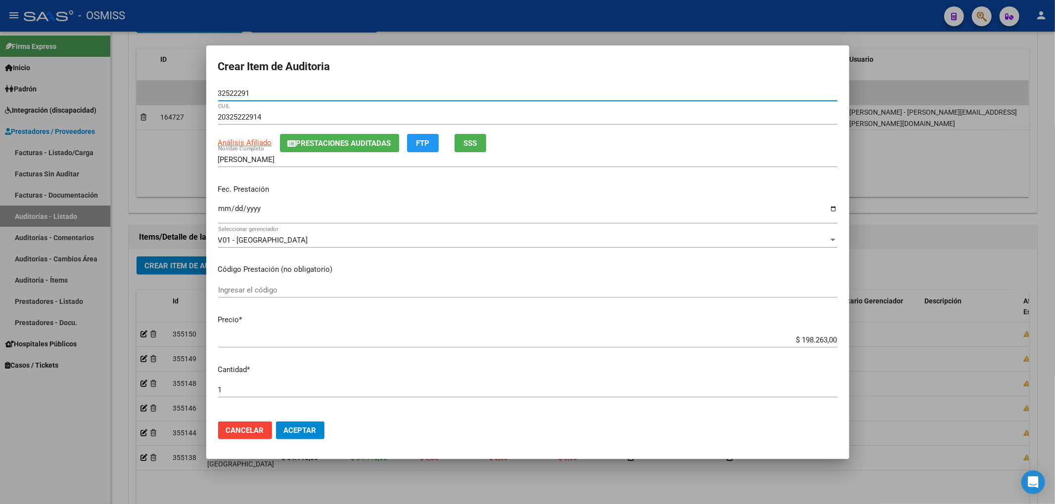
click at [220, 208] on input "Ingresar la fecha" at bounding box center [527, 213] width 619 height 16
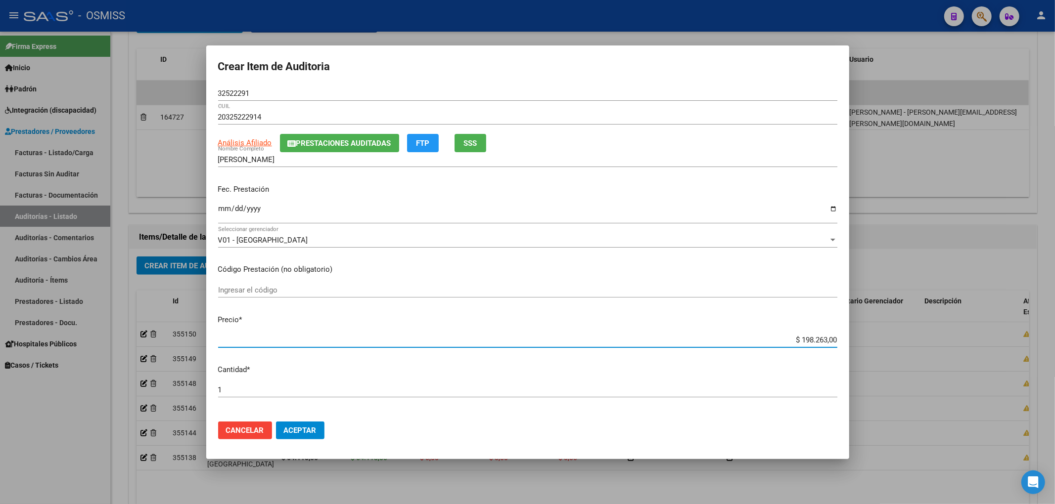
drag, startPoint x: 796, startPoint y: 337, endPoint x: 1021, endPoint y: 336, distance: 225.5
click at [1015, 334] on div "Crear Item de Auditoria 32522291 Nro Documento 20325222914 CUIL Análisis Afilia…" at bounding box center [527, 252] width 1055 height 504
drag, startPoint x: 255, startPoint y: 93, endPoint x: 0, endPoint y: 88, distance: 255.2
click at [33, 88] on div "Crear Item de Auditoria 32522291 Nro Documento 20325222914 CUIL Análisis Afilia…" at bounding box center [527, 252] width 1055 height 504
drag, startPoint x: 707, startPoint y: 182, endPoint x: 678, endPoint y: 184, distance: 29.2
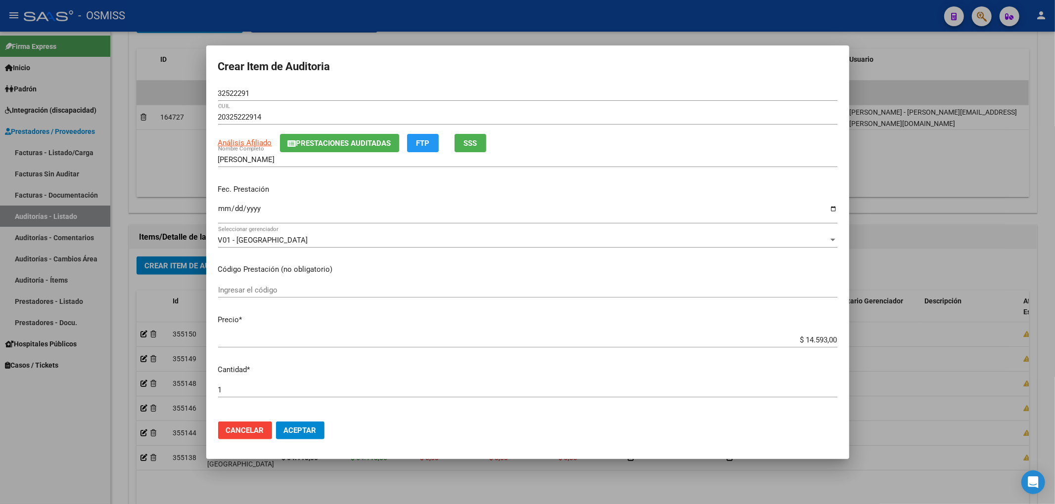
click at [707, 182] on div "Fec. Prestación [DATE] Ingresar la fecha" at bounding box center [527, 205] width 619 height 56
click at [307, 143] on span "Prestaciones Auditadas" at bounding box center [343, 143] width 95 height 9
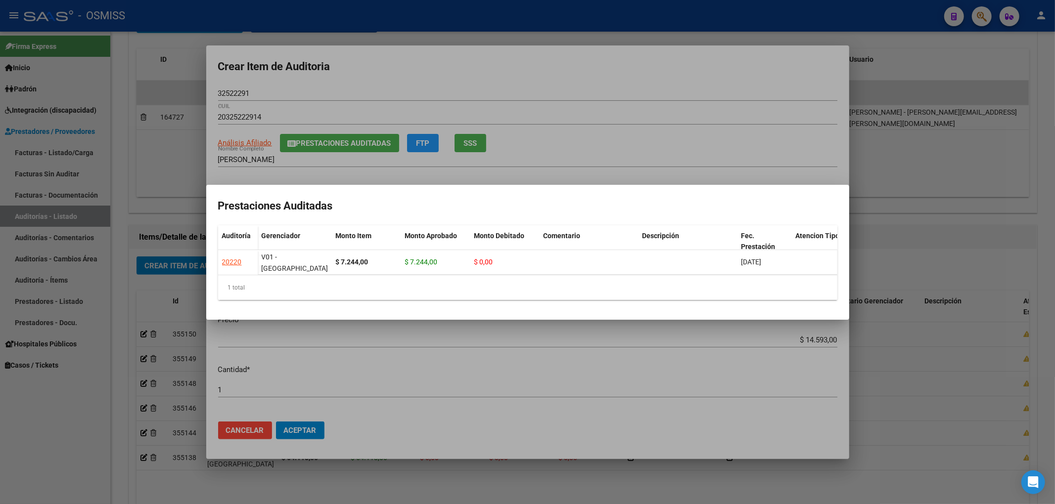
click at [441, 75] on div at bounding box center [527, 252] width 1055 height 504
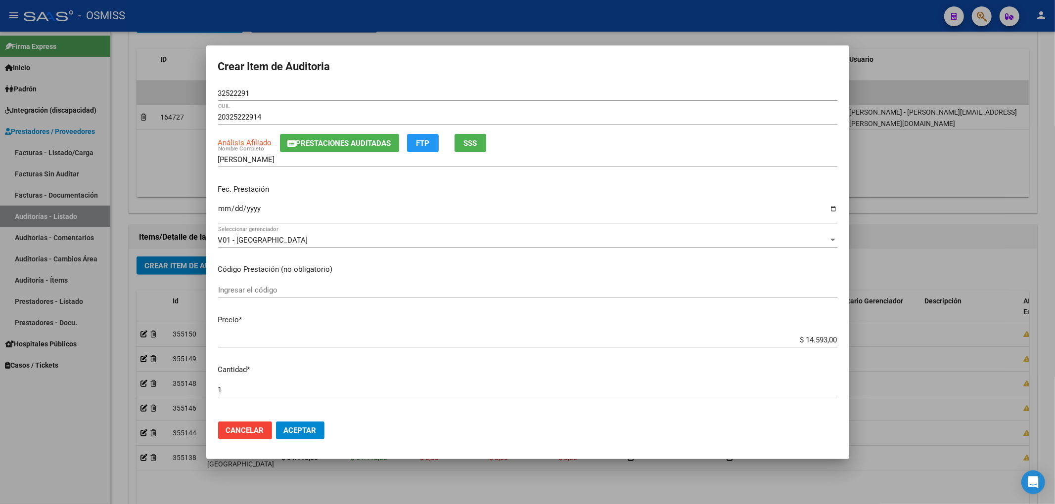
click at [366, 149] on button "Prestaciones Auditadas" at bounding box center [339, 143] width 119 height 18
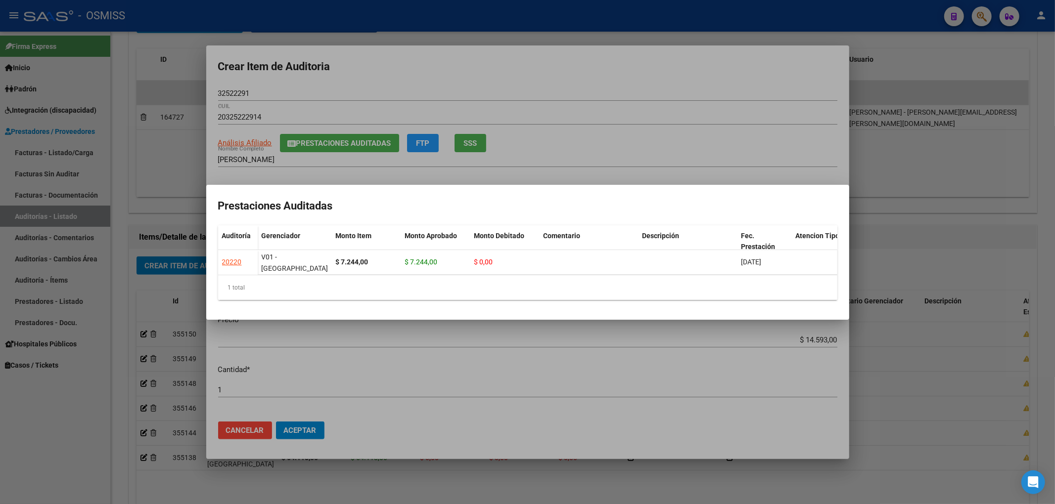
click at [478, 52] on div at bounding box center [527, 252] width 1055 height 504
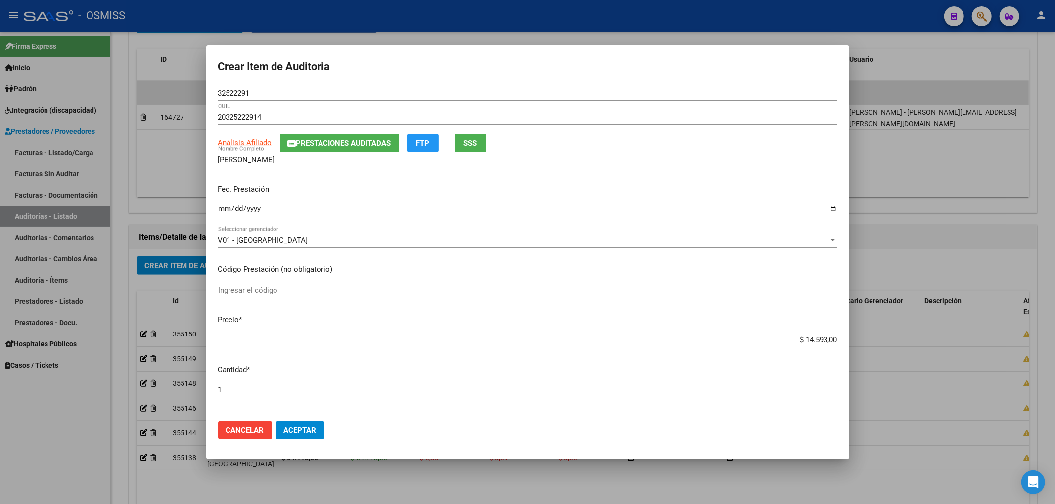
click at [306, 426] on span "Aceptar" at bounding box center [300, 430] width 33 height 9
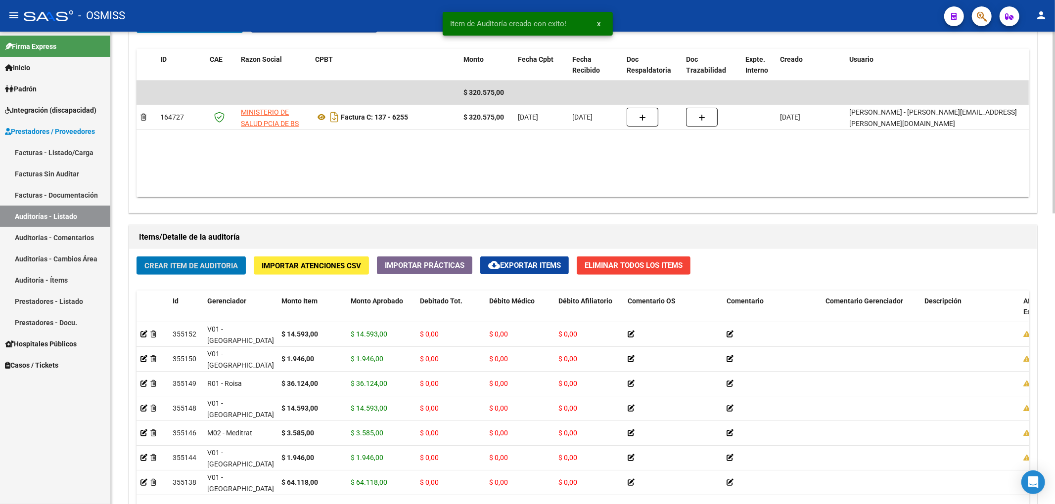
click at [218, 261] on span "Crear Item de Auditoria" at bounding box center [190, 265] width 93 height 9
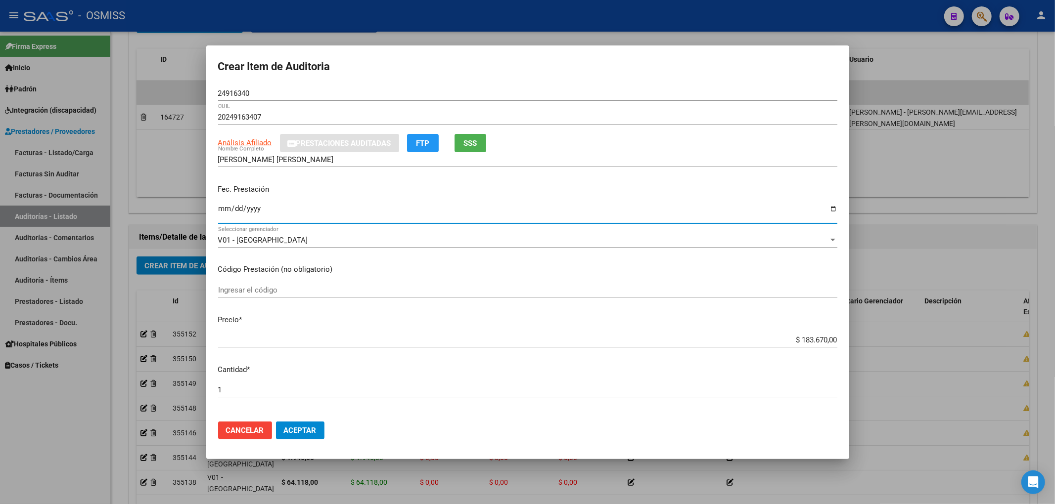
click at [226, 210] on input "Ingresar la fecha" at bounding box center [527, 213] width 619 height 16
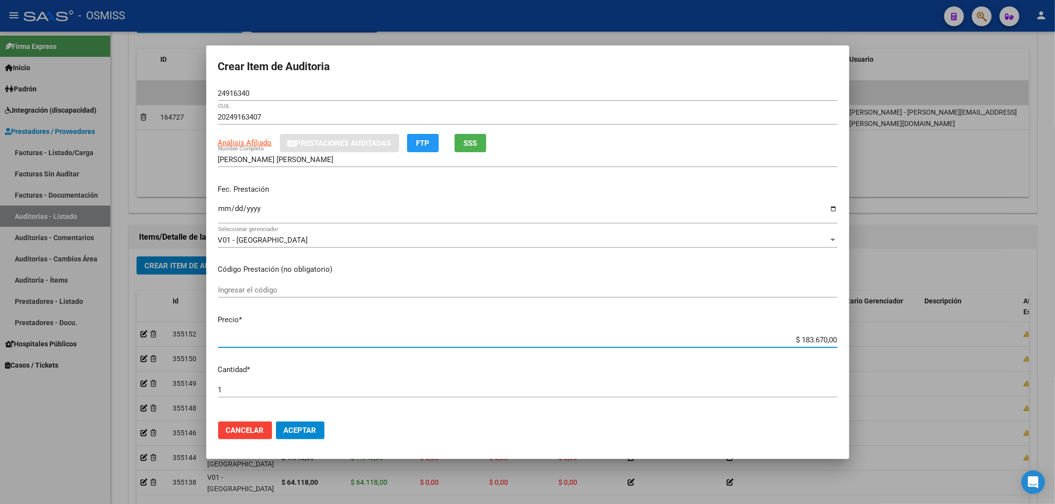
drag, startPoint x: 778, startPoint y: 340, endPoint x: 940, endPoint y: 343, distance: 161.7
click at [940, 343] on div "Crear Item de Auditoria 24916340 Nro Documento 20249163407 CUIL Análisis Afilia…" at bounding box center [527, 252] width 1055 height 504
drag, startPoint x: 117, startPoint y: 93, endPoint x: 14, endPoint y: 97, distance: 102.4
click at [14, 97] on div "Crear Item de Auditoria 24916340 Nro Documento 20249163407 CUIL Análisis Afilia…" at bounding box center [527, 252] width 1055 height 504
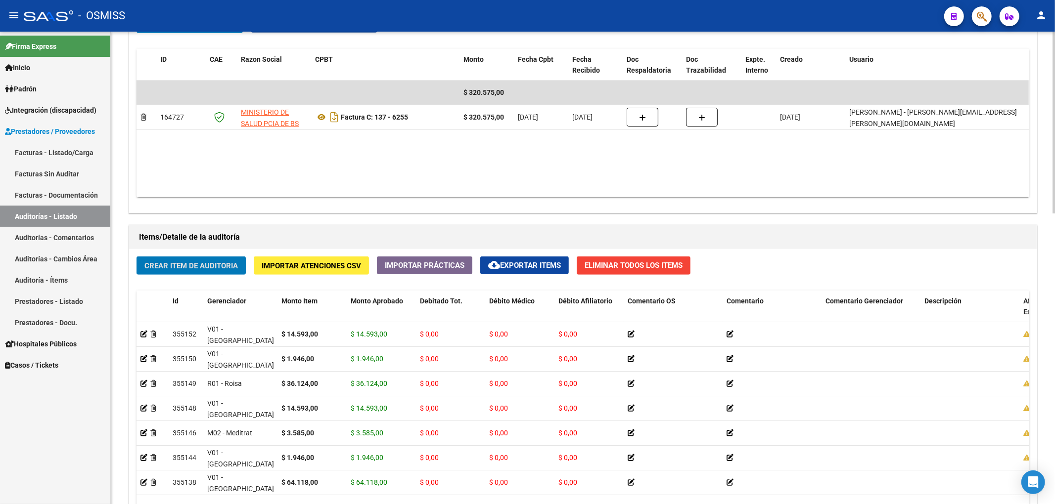
click at [228, 273] on button "Crear Item de Auditoria" at bounding box center [190, 266] width 109 height 18
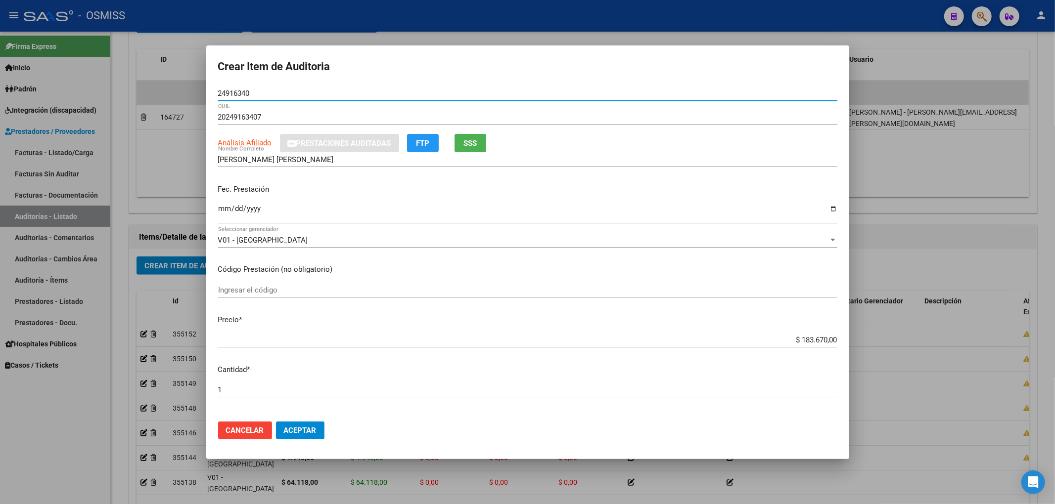
click at [225, 206] on input "Ingresar la fecha" at bounding box center [527, 213] width 619 height 16
drag, startPoint x: 776, startPoint y: 335, endPoint x: 1054, endPoint y: 342, distance: 278.5
click at [1054, 337] on div "Crear Item de Auditoria 24916340 Nro Documento 20249163407 CUIL Análisis Afilia…" at bounding box center [527, 252] width 1055 height 504
drag, startPoint x: 837, startPoint y: 360, endPoint x: 800, endPoint y: 355, distance: 37.4
click at [834, 359] on mat-dialog-content "24916340 Nro Documento 20249163407 CUIL Análisis Afiliado Prestaciones Auditada…" at bounding box center [527, 250] width 643 height 328
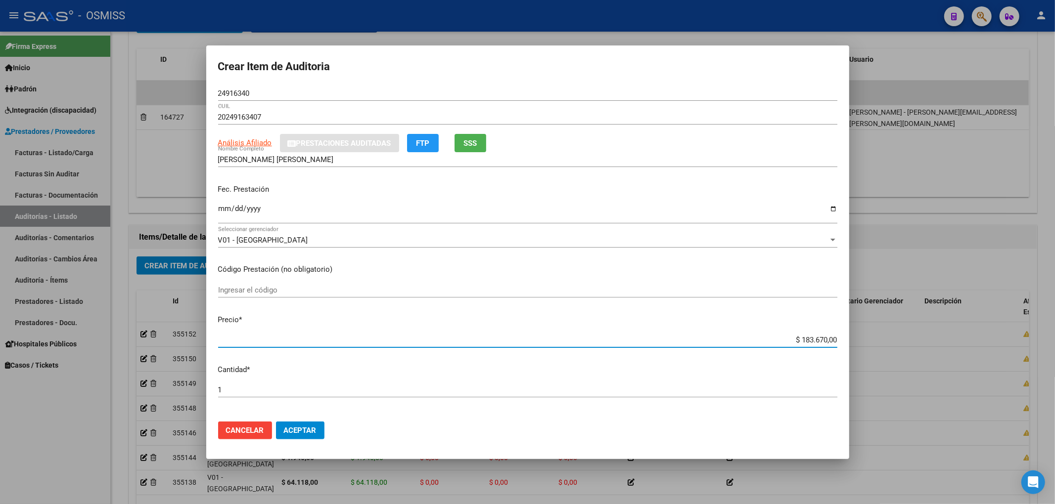
drag, startPoint x: 780, startPoint y: 341, endPoint x: 1027, endPoint y: 355, distance: 247.7
click at [1027, 355] on div "Crear Item de Auditoria 24916340 Nro Documento 20249163407 CUIL Análisis Afilia…" at bounding box center [527, 252] width 1055 height 504
drag, startPoint x: 252, startPoint y: 93, endPoint x: 157, endPoint y: 86, distance: 95.7
click at [157, 86] on div "Crear Item de Auditoria 24916340 Nro Documento 20249163407 CUIL Análisis Afilia…" at bounding box center [527, 252] width 1055 height 504
click at [734, 205] on input "[DATE]" at bounding box center [527, 213] width 619 height 16
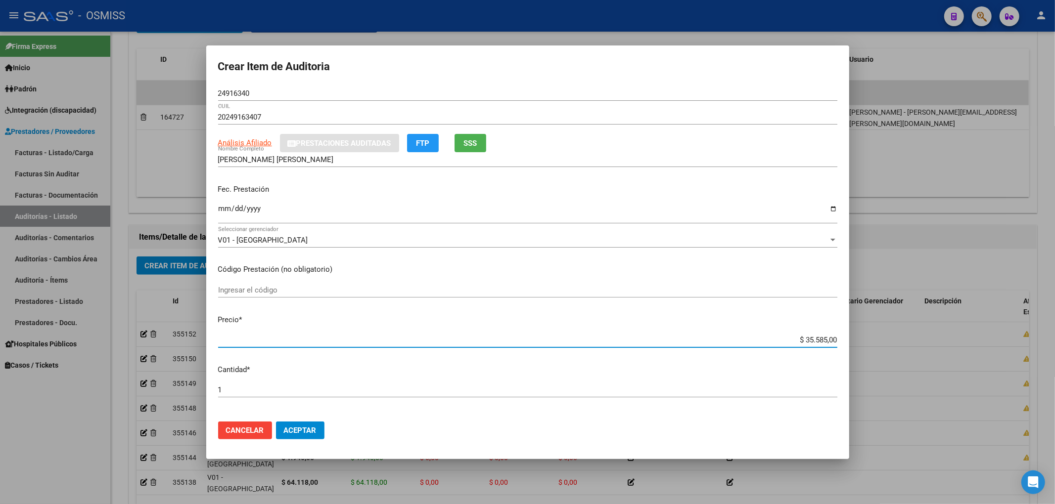
drag, startPoint x: 766, startPoint y: 336, endPoint x: 1054, endPoint y: 405, distance: 296.8
click at [1054, 405] on div "Crear Item de Auditoria 24916340 Nro Documento 20249163407 CUIL Análisis Afilia…" at bounding box center [527, 252] width 1055 height 504
click at [305, 424] on button "Aceptar" at bounding box center [300, 431] width 48 height 18
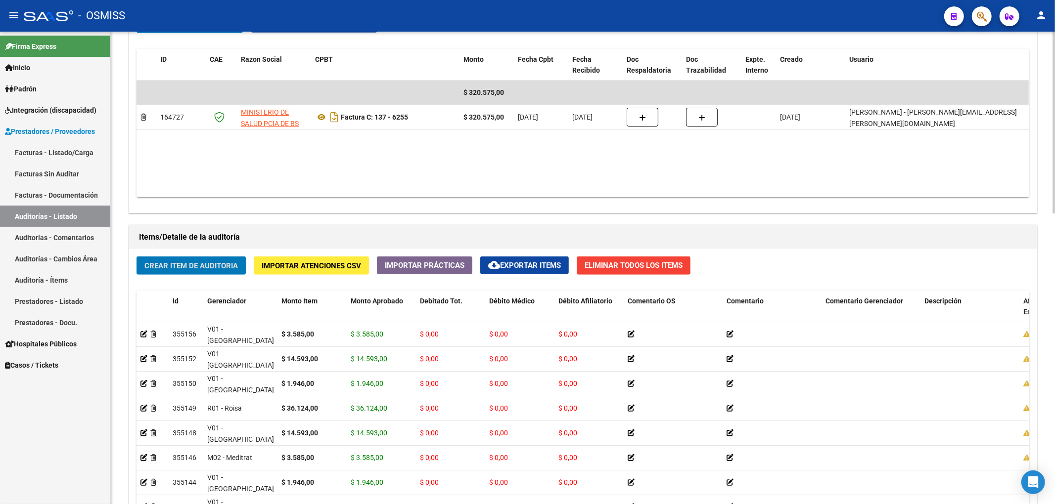
click at [224, 271] on span "Crear Item de Auditoria" at bounding box center [190, 266] width 93 height 9
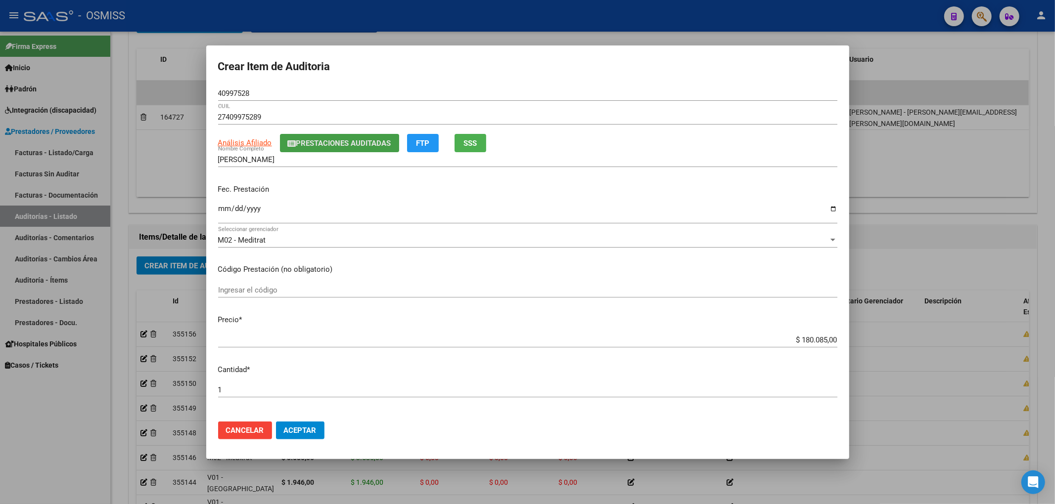
click at [311, 139] on span "Prestaciones Auditadas" at bounding box center [343, 143] width 95 height 9
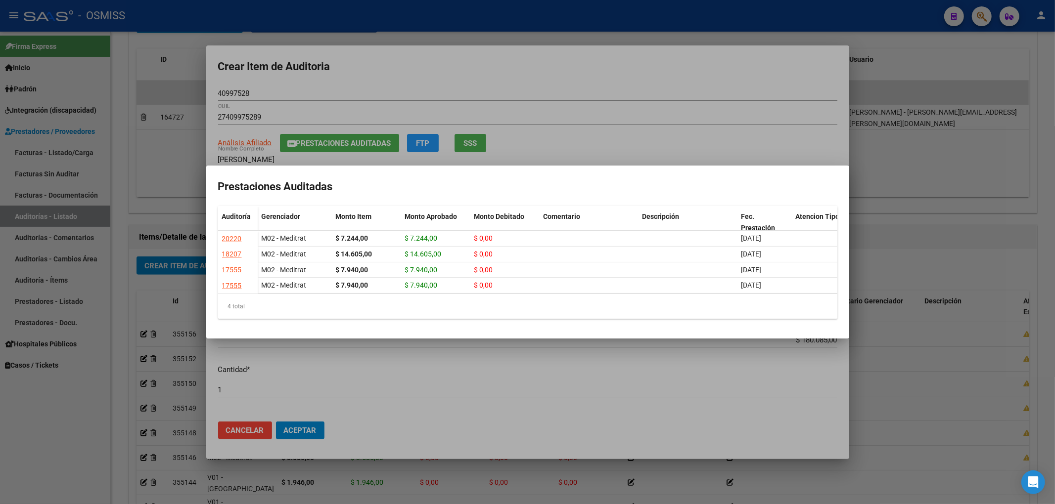
click at [389, 68] on div at bounding box center [527, 252] width 1055 height 504
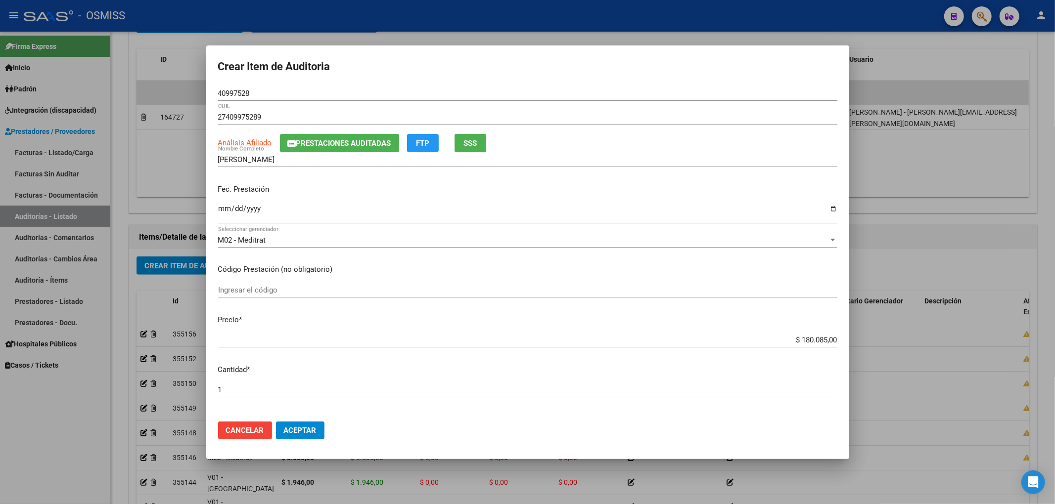
click at [224, 210] on input "Ingresar la fecha" at bounding box center [527, 213] width 619 height 16
drag, startPoint x: 789, startPoint y: 336, endPoint x: 998, endPoint y: 351, distance: 209.2
click at [998, 351] on div "Crear Item de Auditoria 40997528 Nro Documento 27409975289 CUIL Análisis Afilia…" at bounding box center [527, 252] width 1055 height 504
drag, startPoint x: 260, startPoint y: 97, endPoint x: 115, endPoint y: 102, distance: 144.5
click at [123, 97] on div "Crear Item de Auditoria 40997528 Nro Documento 27409975289 CUIL Análisis Afilia…" at bounding box center [527, 252] width 1055 height 504
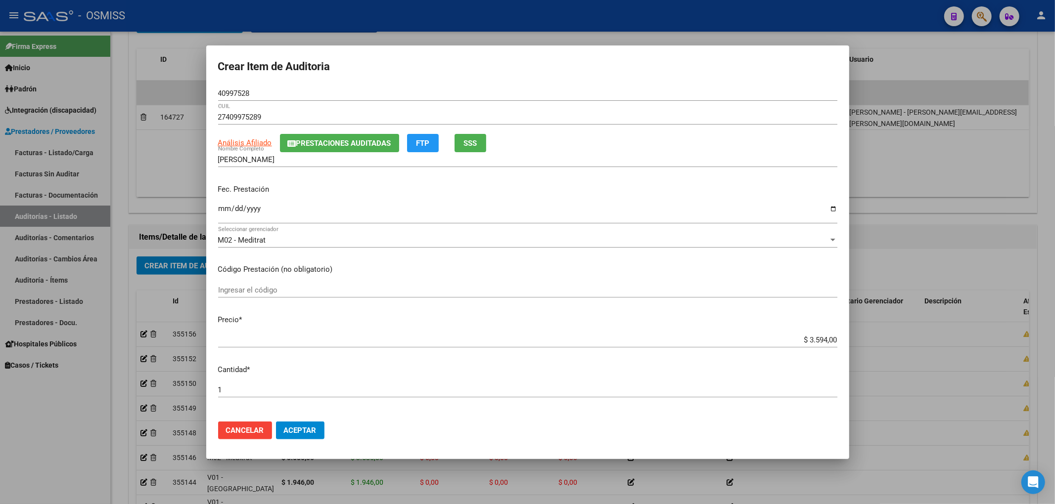
click at [736, 200] on div "Fec. Prestación [DATE] Ingresar la fecha" at bounding box center [527, 205] width 619 height 56
drag, startPoint x: 315, startPoint y: 429, endPoint x: 327, endPoint y: 431, distance: 13.0
click at [323, 429] on button "Aceptar" at bounding box center [300, 431] width 48 height 18
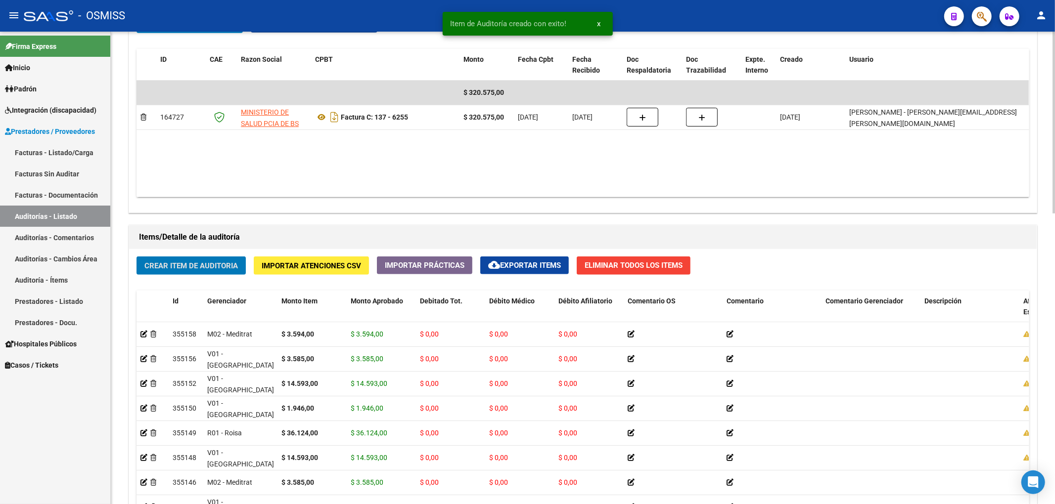
click at [237, 259] on button "Crear Item de Auditoria" at bounding box center [190, 266] width 109 height 18
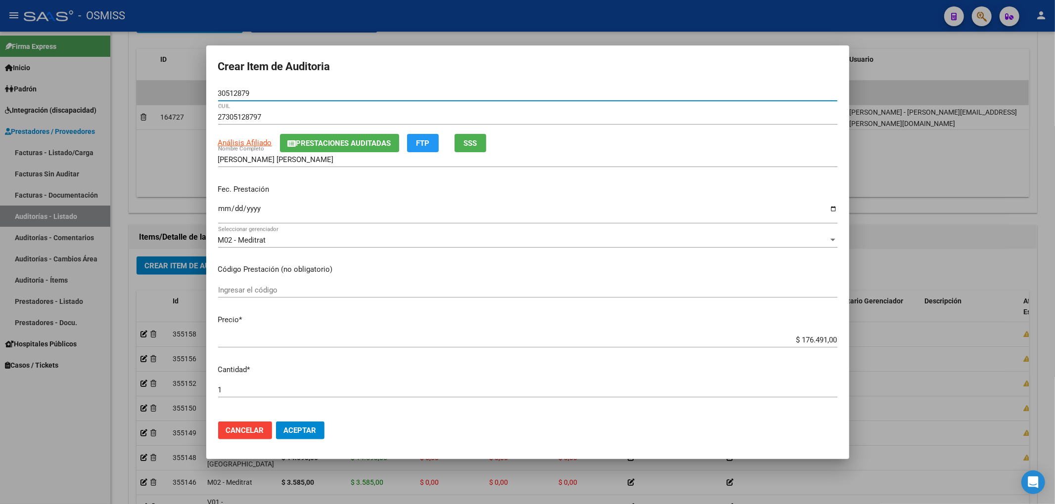
click at [357, 141] on span "Prestaciones Auditadas" at bounding box center [343, 143] width 95 height 9
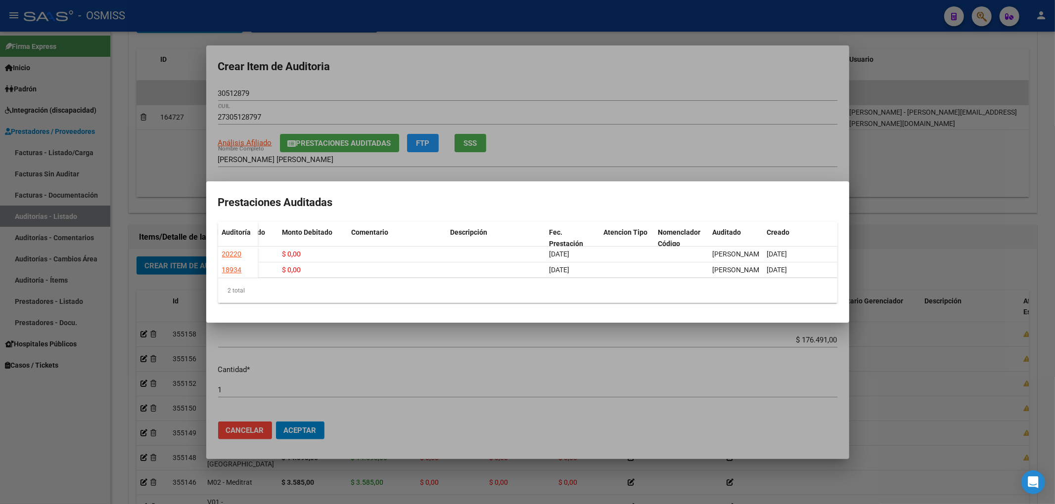
scroll to position [0, 0]
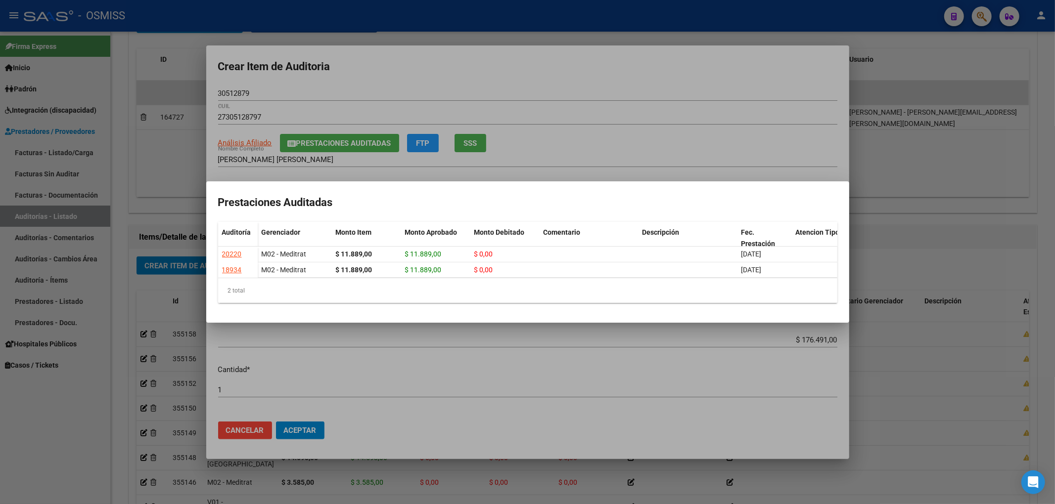
click at [449, 77] on div at bounding box center [527, 252] width 1055 height 504
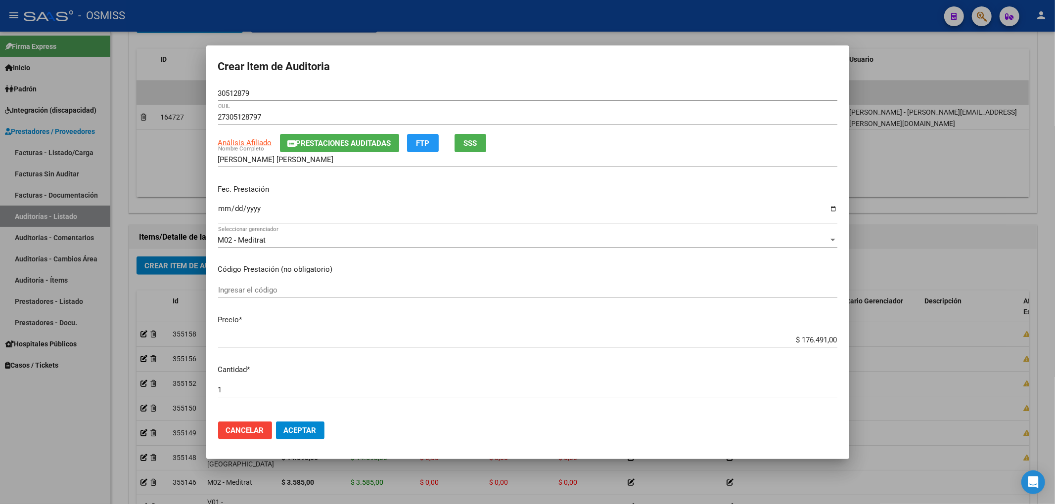
click at [226, 210] on input "Ingresar la fecha" at bounding box center [527, 213] width 619 height 16
drag, startPoint x: 775, startPoint y: 338, endPoint x: 916, endPoint y: 335, distance: 141.0
click at [916, 335] on div "Crear Item de Auditoria 30512879 Nro Documento 27305128797 CUIL Análisis Afilia…" at bounding box center [527, 252] width 1055 height 504
click at [314, 423] on button "Aceptar" at bounding box center [300, 431] width 48 height 18
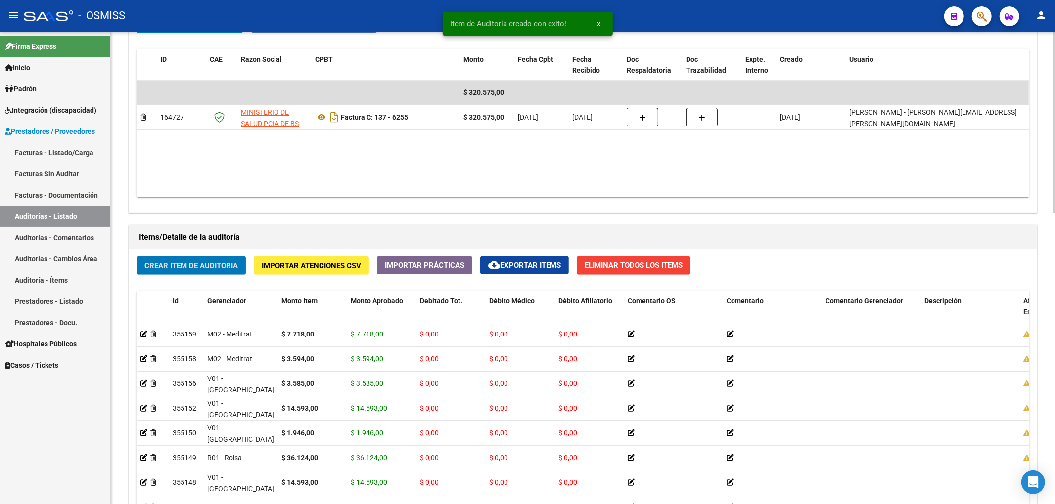
click at [221, 270] on span "Crear Item de Auditoria" at bounding box center [190, 266] width 93 height 9
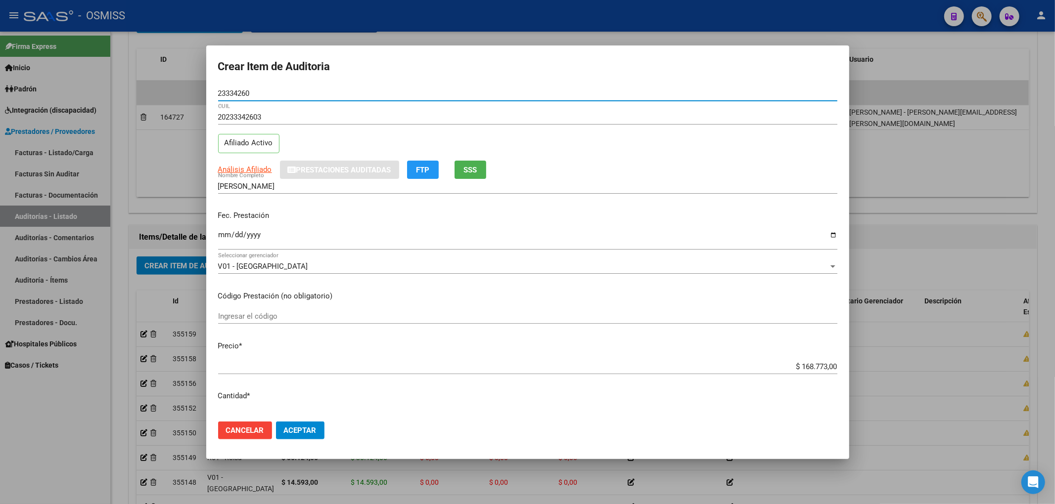
click at [220, 241] on input "Ingresar la fecha" at bounding box center [527, 239] width 619 height 16
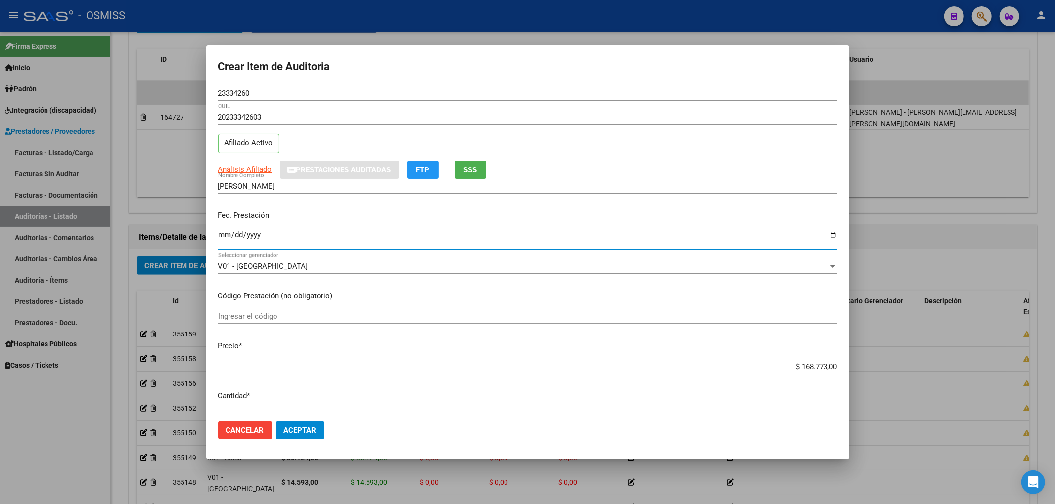
drag, startPoint x: 782, startPoint y: 368, endPoint x: 876, endPoint y: 356, distance: 94.8
click at [869, 355] on div "Crear Item de Auditoria 23334260 Nro Documento 20233342603 CUIL Afiliado Activo…" at bounding box center [527, 252] width 1055 height 504
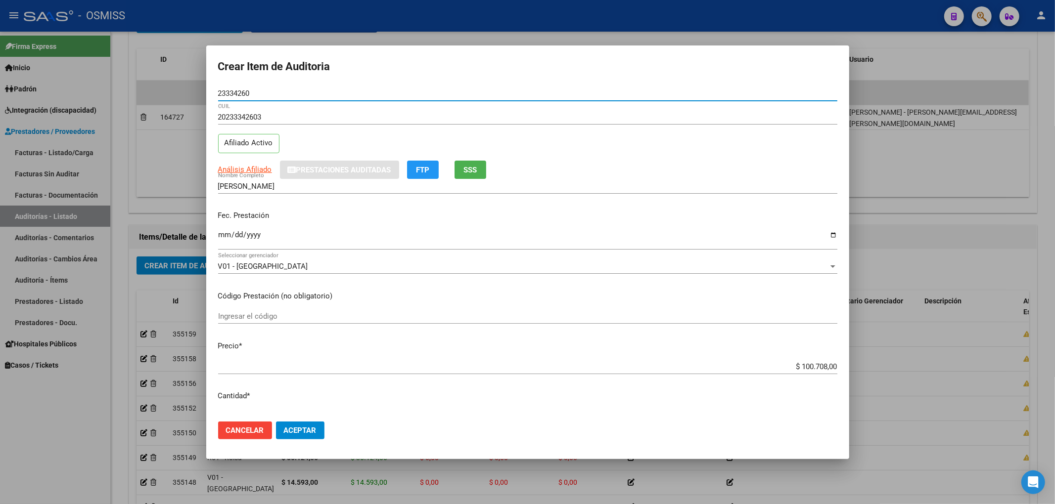
drag, startPoint x: 194, startPoint y: 87, endPoint x: 85, endPoint y: 108, distance: 111.3
click at [147, 92] on div "Crear Item de Auditoria 23334260 Nro Documento 20233342603 CUIL Afiliado Activo…" at bounding box center [527, 252] width 1055 height 504
click at [361, 214] on p "Fec. Prestación" at bounding box center [527, 215] width 619 height 11
drag, startPoint x: 197, startPoint y: 86, endPoint x: 90, endPoint y: 81, distance: 106.9
click at [90, 81] on div "Crear Item de Auditoria 23334260 Nro Documento 20233342603 CUIL Afiliado Activo…" at bounding box center [527, 252] width 1055 height 504
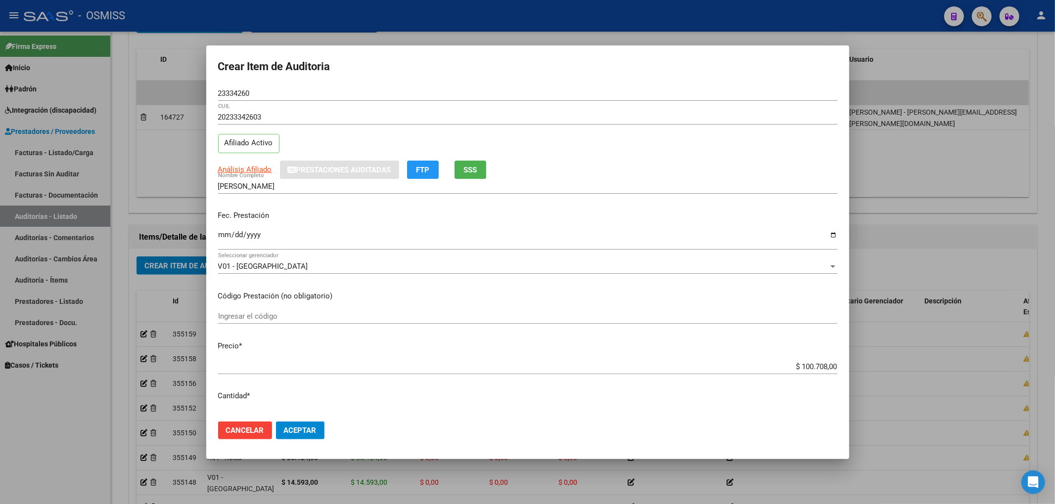
click at [734, 171] on div "Análisis Afiliado Prestaciones Auditadas FTP SSS" at bounding box center [527, 170] width 619 height 18
click at [315, 426] on span "Aceptar" at bounding box center [300, 430] width 33 height 9
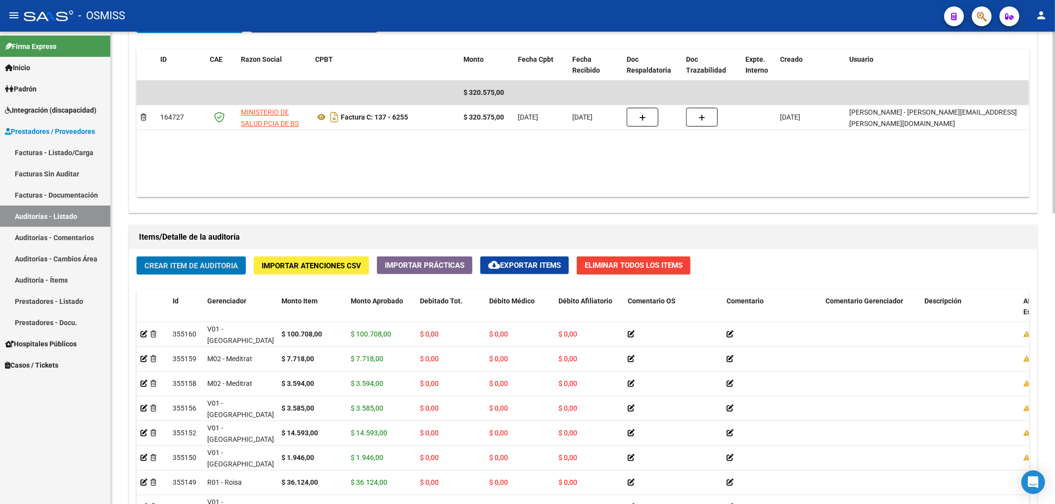
click at [166, 272] on button "Crear Item de Auditoria" at bounding box center [190, 266] width 109 height 18
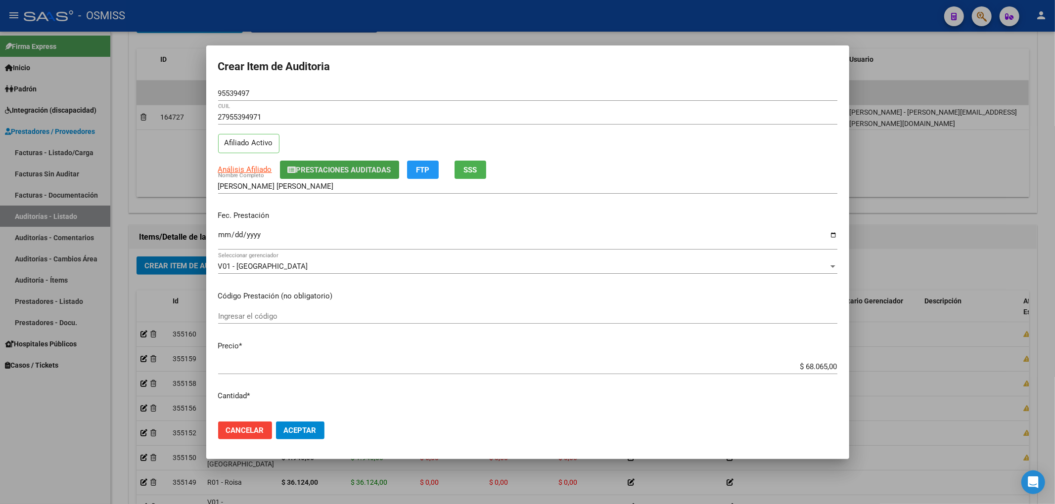
click at [320, 173] on span "Prestaciones Auditadas" at bounding box center [343, 170] width 95 height 9
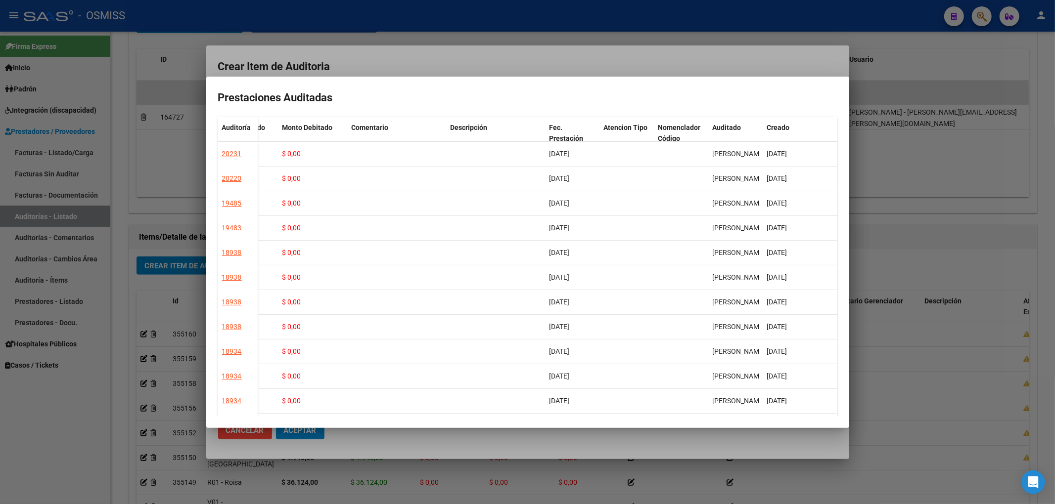
click at [455, 66] on div at bounding box center [527, 252] width 1055 height 504
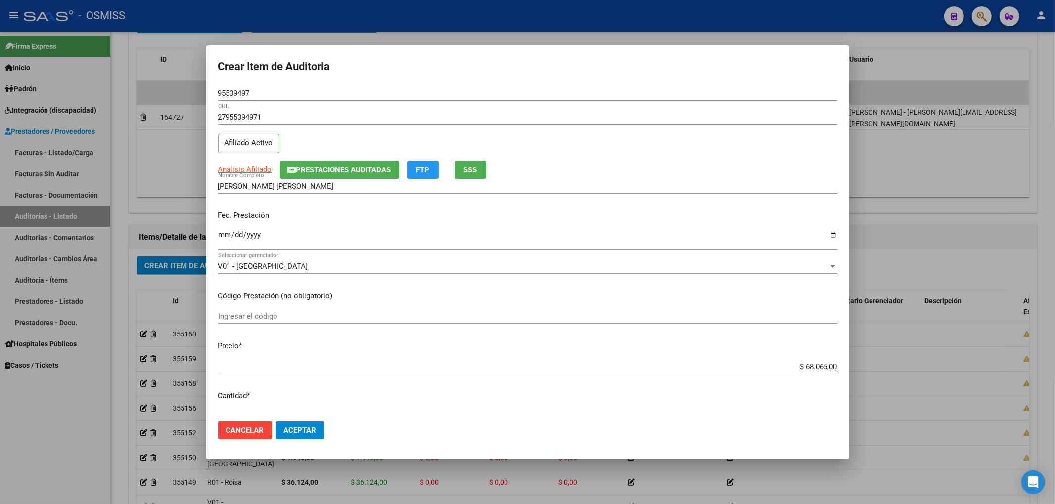
click at [226, 236] on input "Ingresar la fecha" at bounding box center [527, 239] width 619 height 16
drag, startPoint x: 788, startPoint y: 360, endPoint x: 992, endPoint y: 380, distance: 205.3
click at [976, 379] on div "Crear Item de Auditoria 95539497 Nro Documento 27955394971 CUIL Afiliado Activo…" at bounding box center [527, 252] width 1055 height 504
drag, startPoint x: 836, startPoint y: 380, endPoint x: 775, endPoint y: 370, distance: 61.1
click at [831, 378] on mat-dialog-content "95539497 Nro Documento 27955394971 CUIL Afiliado Activo Análisis Afiliado Prest…" at bounding box center [527, 250] width 643 height 328
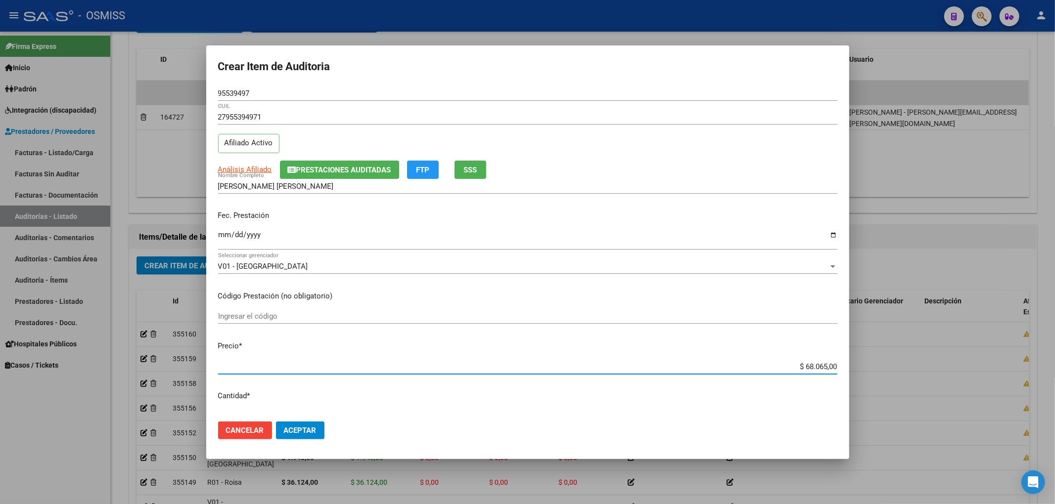
drag, startPoint x: 770, startPoint y: 366, endPoint x: 952, endPoint y: 380, distance: 182.5
click at [953, 378] on div "Crear Item de Auditoria 95539497 Nro Documento 27955394971 CUIL Afiliado Activo…" at bounding box center [527, 252] width 1055 height 504
drag, startPoint x: 218, startPoint y: 92, endPoint x: 177, endPoint y: 110, distance: 44.7
click at [181, 91] on div "Crear Item de Auditoria 95539497 Nro Documento 27955394971 CUIL Afiliado Activo…" at bounding box center [527, 252] width 1055 height 504
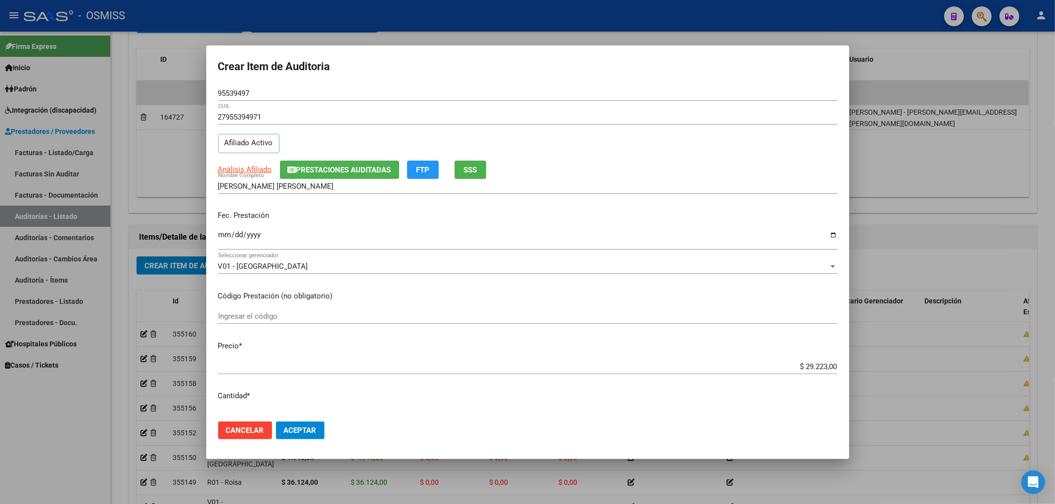
drag, startPoint x: 755, startPoint y: 202, endPoint x: 698, endPoint y: 219, distance: 58.8
click at [755, 202] on div "[PERSON_NAME] [PERSON_NAME] Nombre Completo" at bounding box center [527, 191] width 619 height 24
click at [311, 427] on span "Aceptar" at bounding box center [300, 430] width 33 height 9
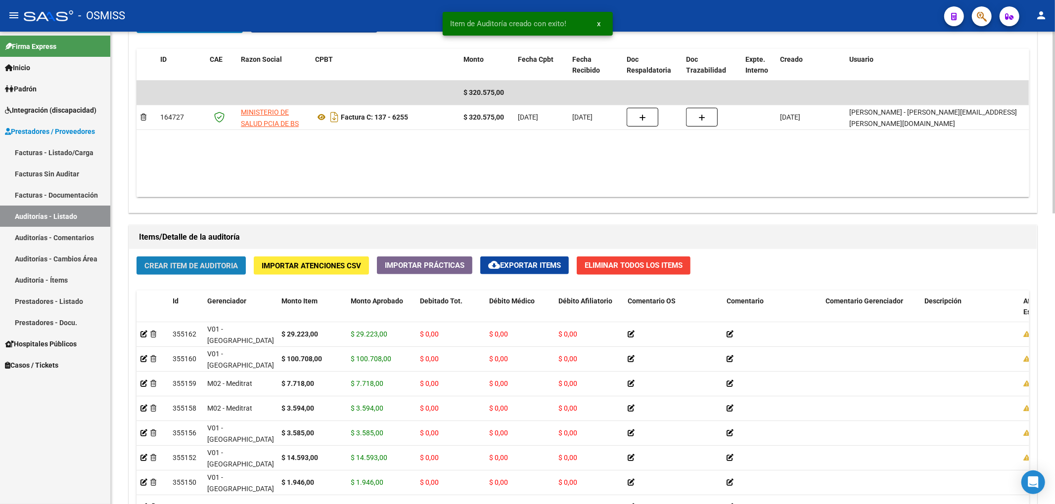
click at [221, 266] on span "Crear Item de Auditoria" at bounding box center [190, 266] width 93 height 9
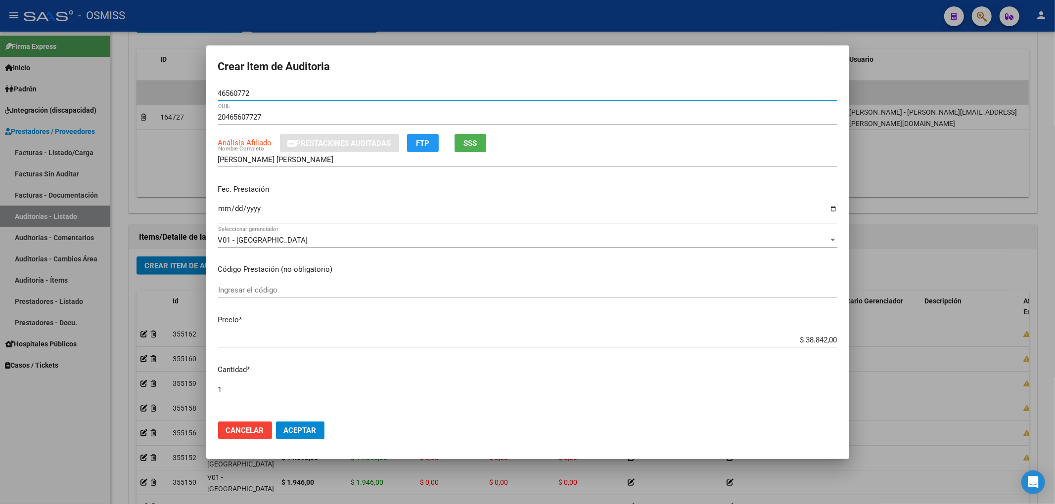
click at [220, 210] on input "Ingresar la fecha" at bounding box center [527, 213] width 619 height 16
drag, startPoint x: 260, startPoint y: 96, endPoint x: 254, endPoint y: 93, distance: 6.6
click at [256, 94] on input "46560772" at bounding box center [527, 93] width 619 height 9
drag, startPoint x: 198, startPoint y: 79, endPoint x: 0, endPoint y: 87, distance: 198.5
click at [0, 80] on div "Crear Item de Auditoria 46560772 Nro Documento 20465607727 CUIL Análisis Afilia…" at bounding box center [527, 252] width 1055 height 504
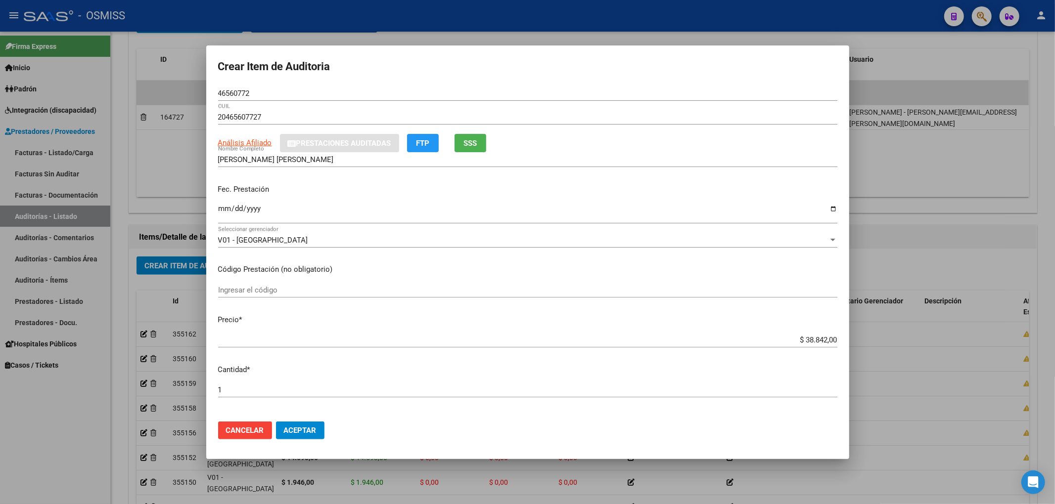
click at [772, 262] on mat-dialog-content "46560772 Nro Documento 20465607727 CUIL Análisis Afiliado Prestaciones Auditada…" at bounding box center [527, 250] width 643 height 328
click at [301, 438] on button "Aceptar" at bounding box center [300, 431] width 48 height 18
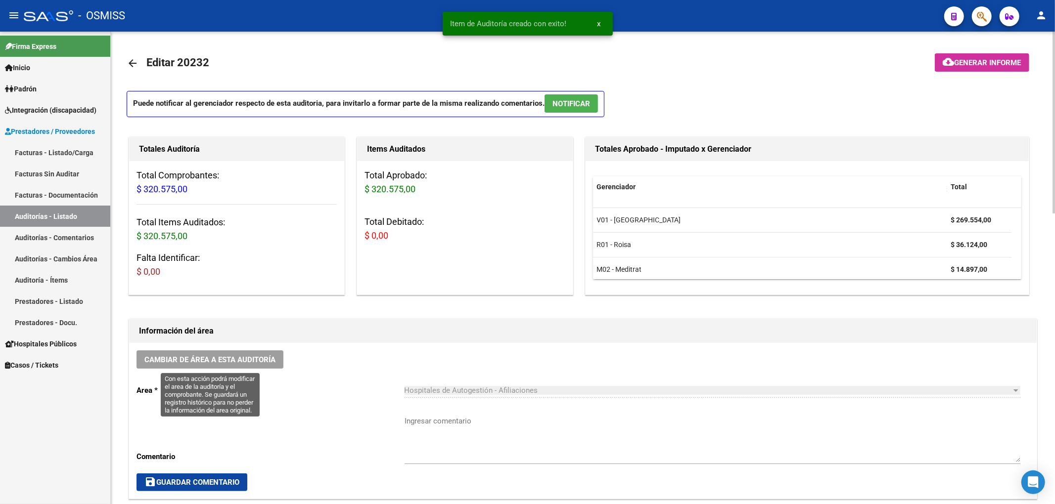
click at [251, 354] on button "Cambiar de área a esta auditoría" at bounding box center [209, 360] width 147 height 18
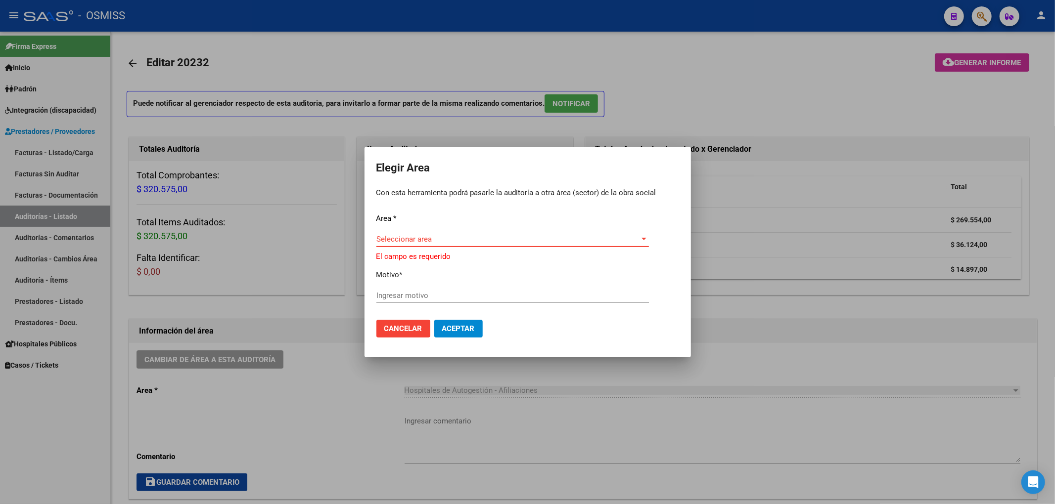
click at [442, 240] on span "Seleccionar area" at bounding box center [508, 239] width 264 height 9
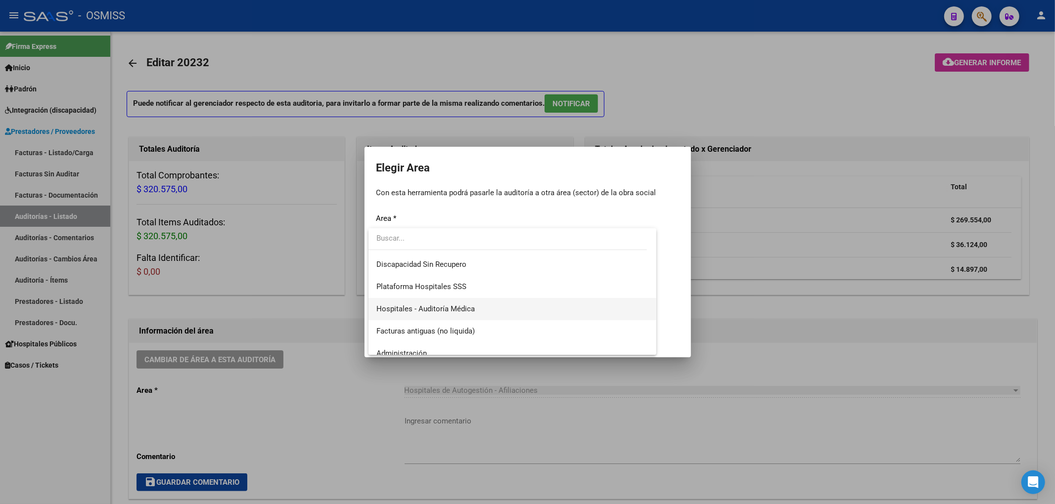
scroll to position [132, 0]
click at [461, 314] on span "Hospitales - Auditoría Médica" at bounding box center [512, 308] width 272 height 22
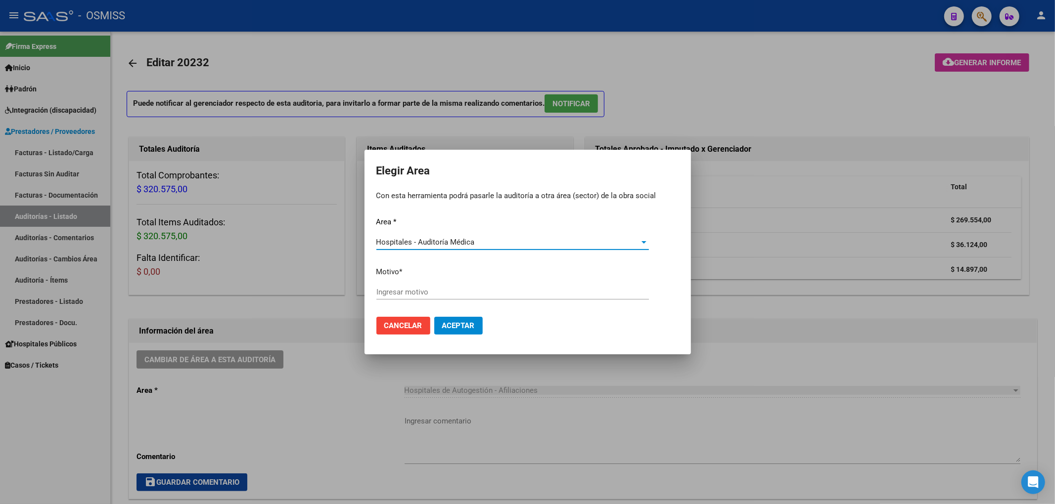
click at [412, 295] on input "Ingresar motivo" at bounding box center [512, 292] width 272 height 9
click at [473, 325] on span "Aceptar" at bounding box center [458, 325] width 33 height 9
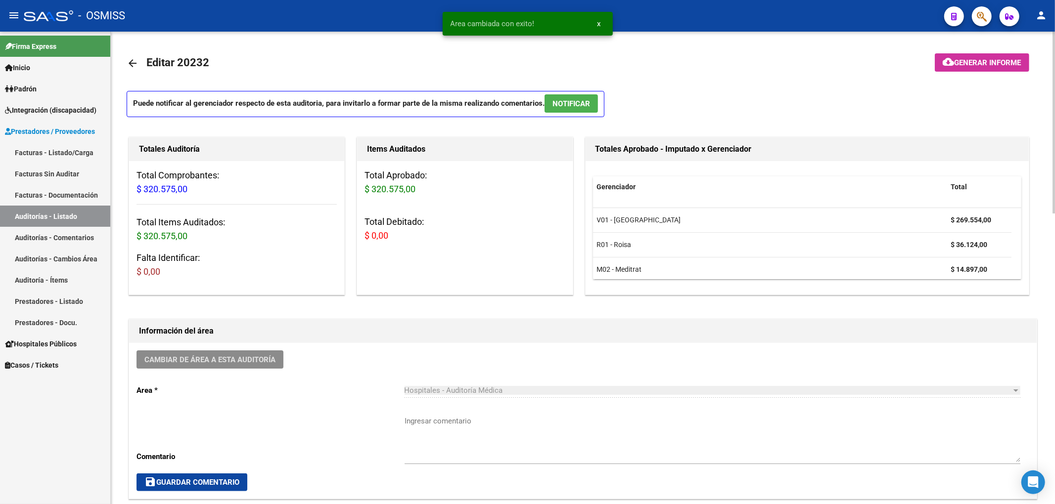
click at [133, 63] on mat-icon "arrow_back" at bounding box center [133, 63] width 12 height 12
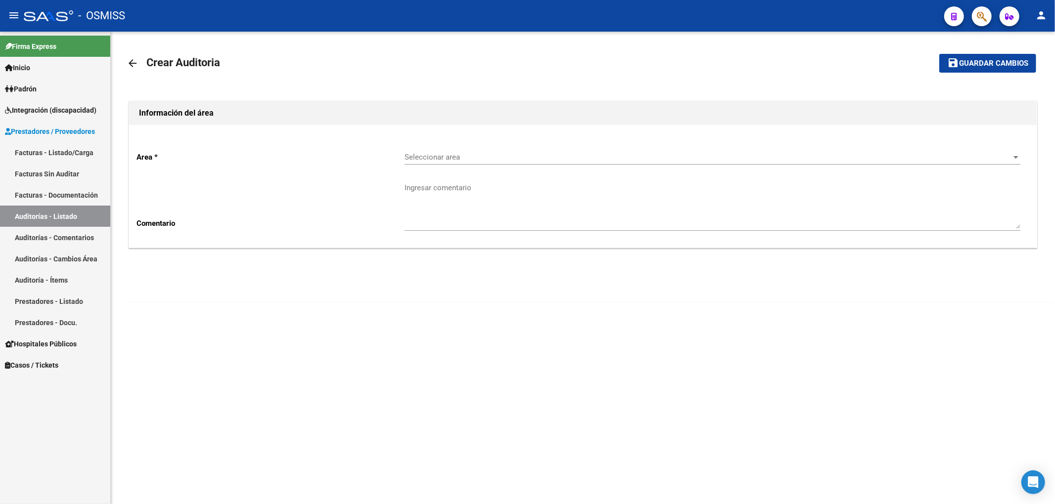
click at [414, 151] on div "Seleccionar area Seleccionar area" at bounding box center [713, 153] width 616 height 21
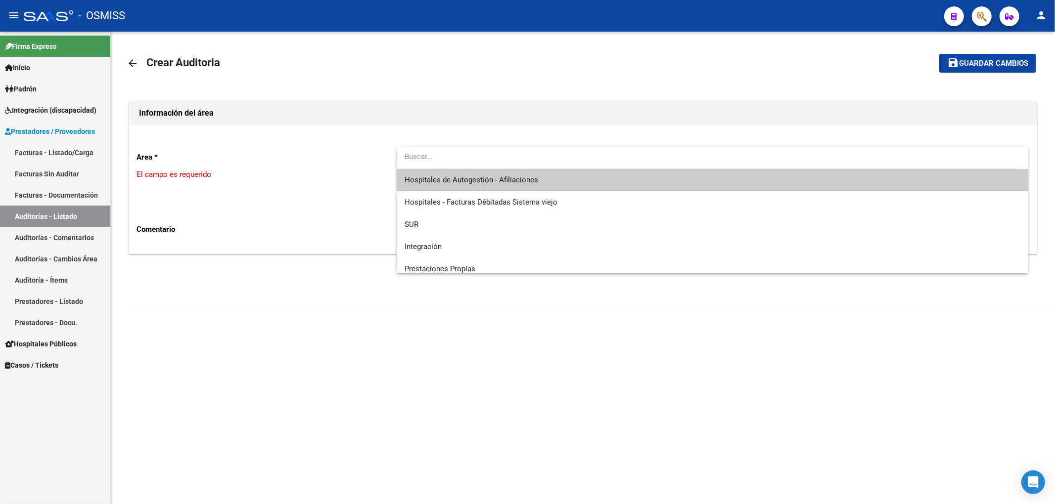
click at [430, 186] on span "Hospitales de Autogestión - Afiliaciones" at bounding box center [713, 180] width 616 height 22
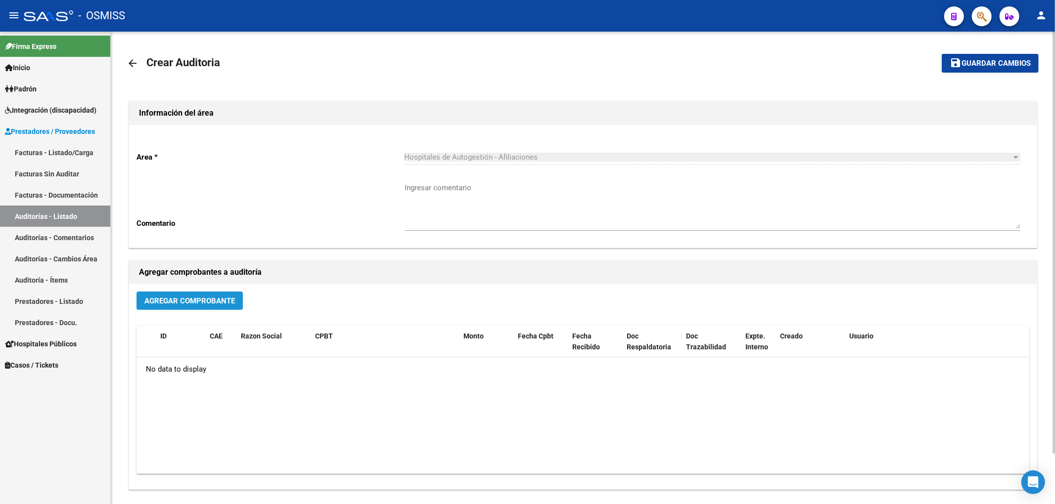
click at [213, 302] on span "Agregar Comprobante" at bounding box center [189, 301] width 91 height 9
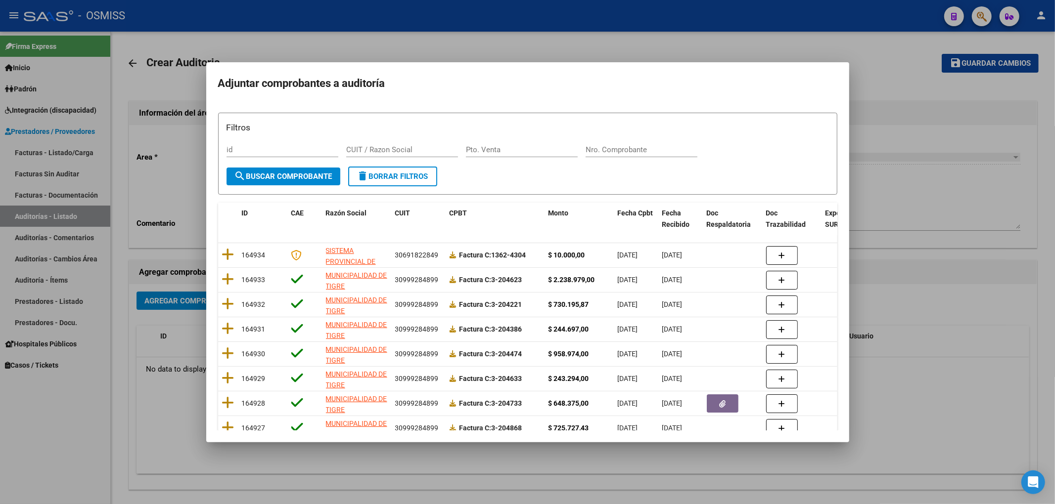
click at [589, 143] on div "Nro. Comprobante" at bounding box center [642, 149] width 112 height 15
click at [283, 188] on form "Filtros id CUIT / Razon Social Pto. Venta 4654 Nro. Comprobante search Buscar C…" at bounding box center [527, 154] width 619 height 83
click at [283, 181] on span "search Buscar Comprobante" at bounding box center [283, 176] width 98 height 9
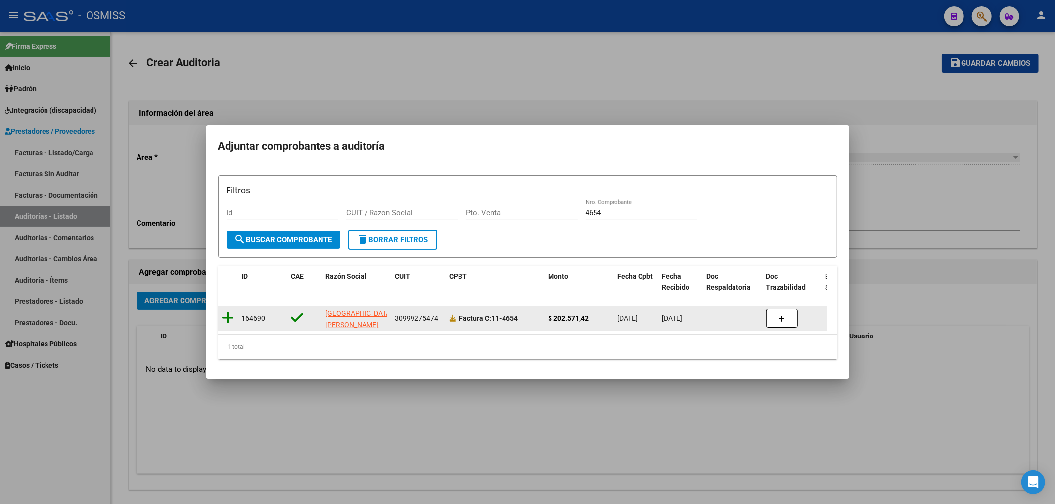
click at [230, 313] on icon at bounding box center [228, 318] width 12 height 14
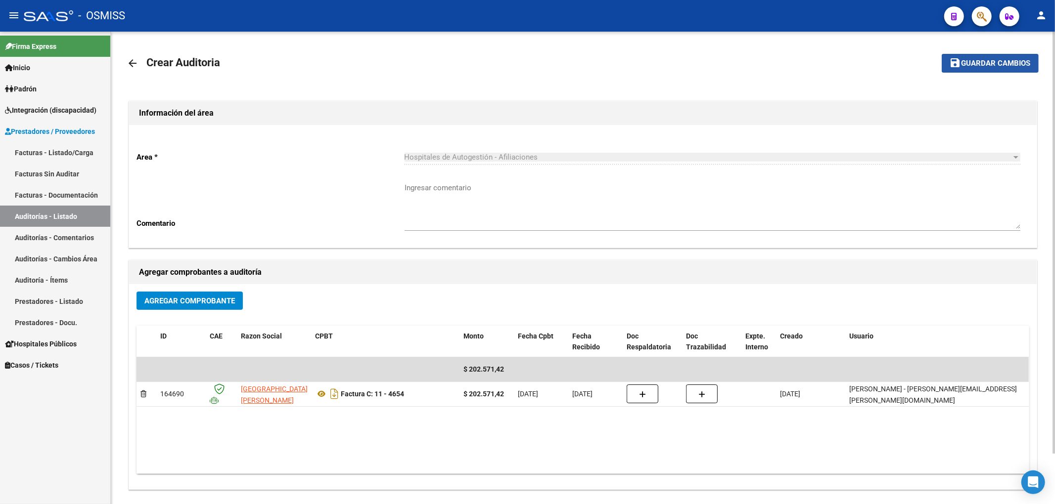
click at [1019, 64] on span "Guardar cambios" at bounding box center [995, 63] width 69 height 9
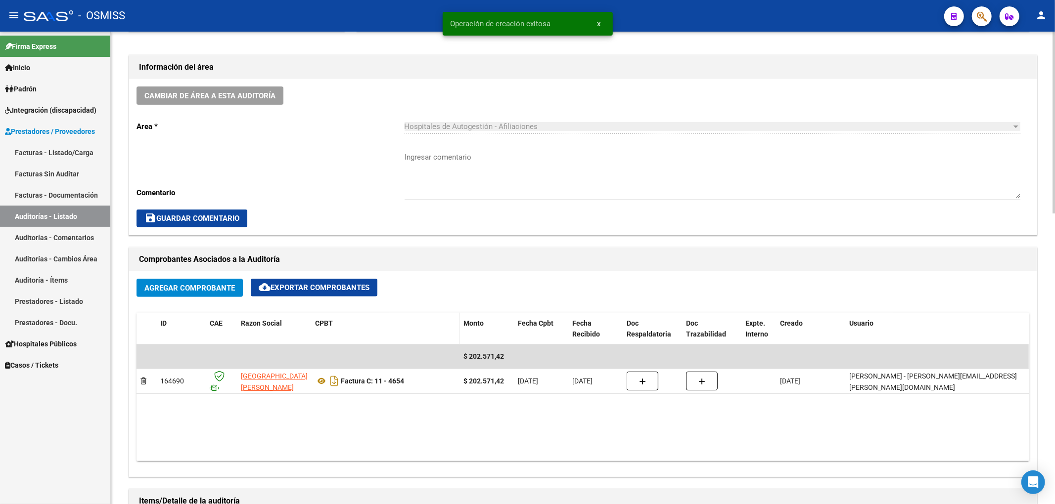
scroll to position [659, 0]
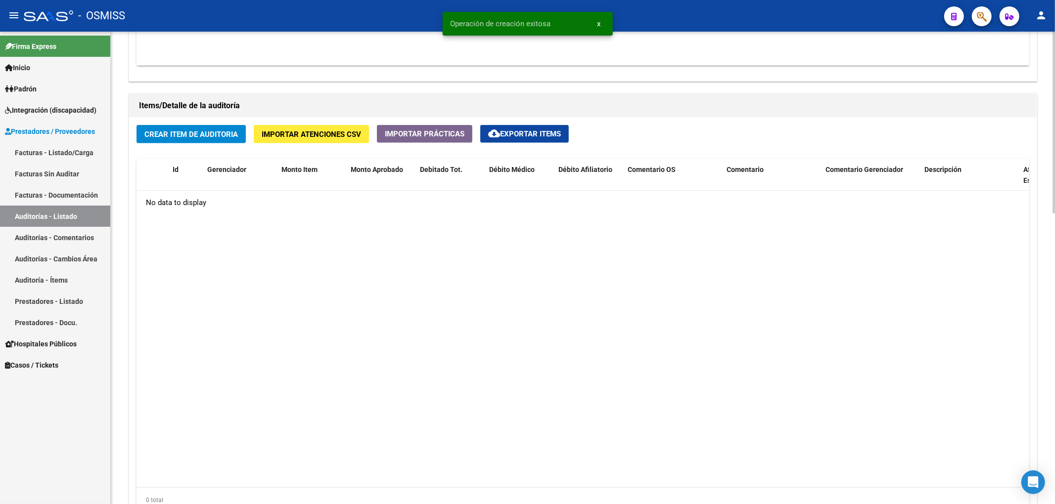
click at [193, 127] on button "Crear Item de Auditoria" at bounding box center [190, 134] width 109 height 18
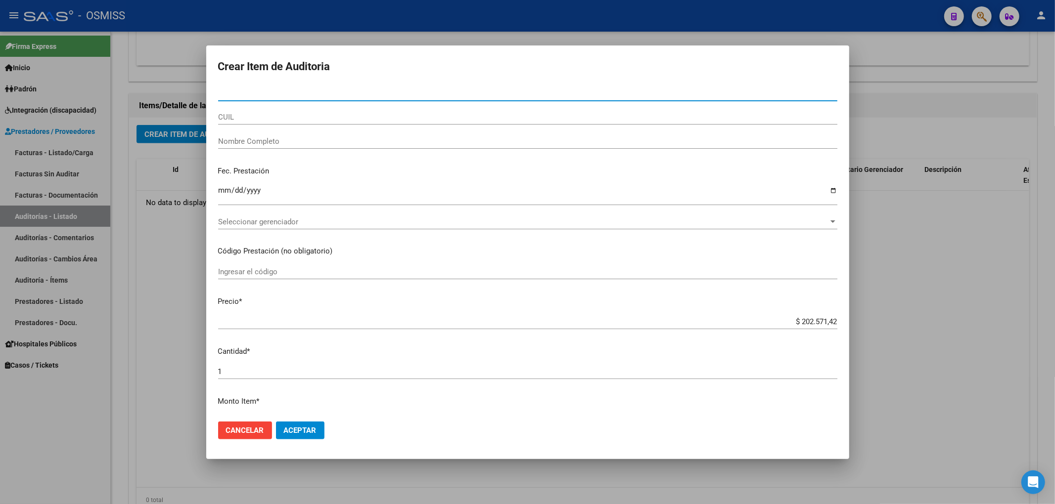
paste input "49472043"
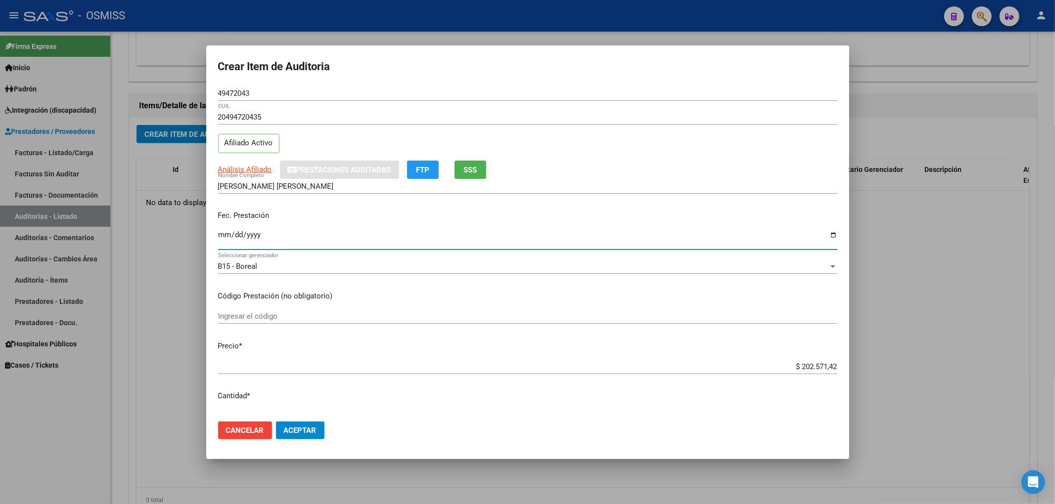
click at [222, 237] on input "Ingresar la fecha" at bounding box center [527, 239] width 619 height 16
click at [619, 167] on div "Análisis Afiliado Prestaciones Auditadas FTP SSS" at bounding box center [527, 170] width 619 height 18
drag, startPoint x: 259, startPoint y: 87, endPoint x: 227, endPoint y: 88, distance: 31.7
click at [227, 88] on div "49472043 Nro Documento" at bounding box center [527, 93] width 619 height 15
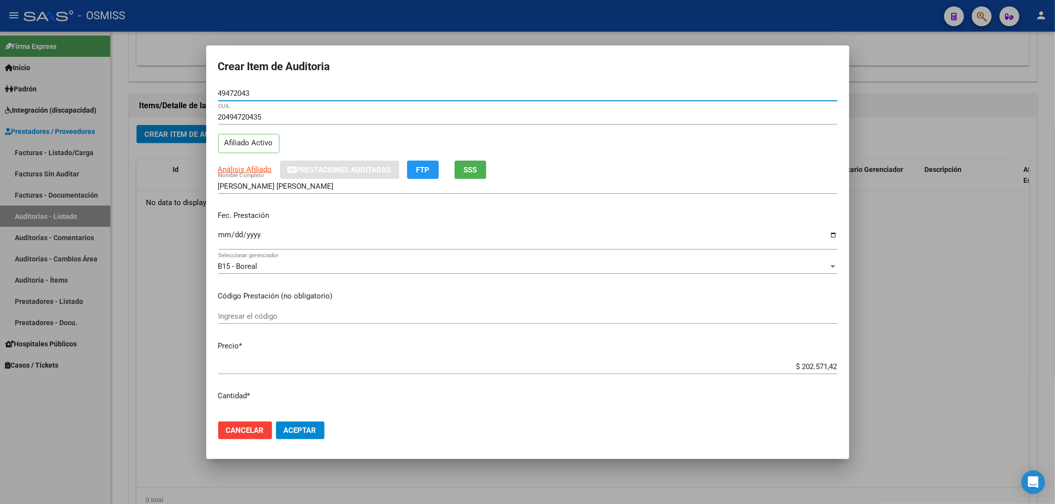
drag, startPoint x: 256, startPoint y: 93, endPoint x: 151, endPoint y: 99, distance: 105.0
click at [147, 95] on div "Crear Item de Auditoria 49472043 Nro Documento 20494720435 CUIL Afiliado Activo…" at bounding box center [527, 252] width 1055 height 504
click at [725, 156] on div "20494720435 CUIL Afiliado Activo" at bounding box center [527, 135] width 619 height 50
click at [297, 430] on span "Aceptar" at bounding box center [300, 430] width 33 height 9
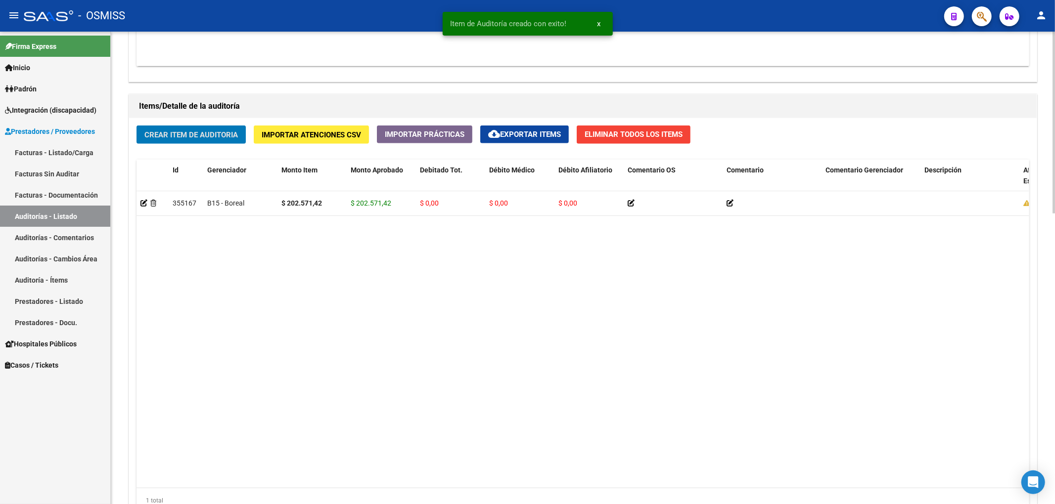
drag, startPoint x: 330, startPoint y: 489, endPoint x: 322, endPoint y: 489, distance: 7.9
click at [322, 489] on div "1 total" at bounding box center [582, 501] width 893 height 25
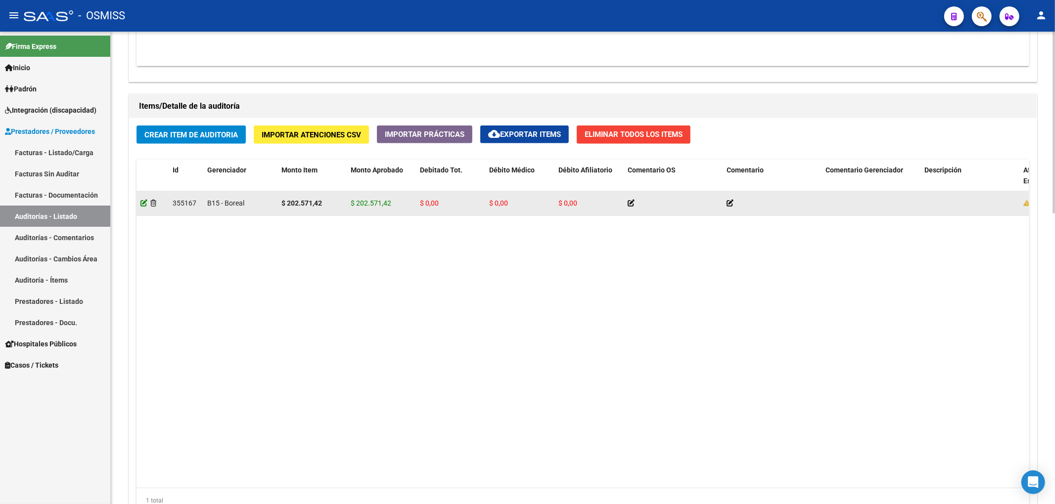
click at [145, 205] on icon at bounding box center [143, 203] width 7 height 7
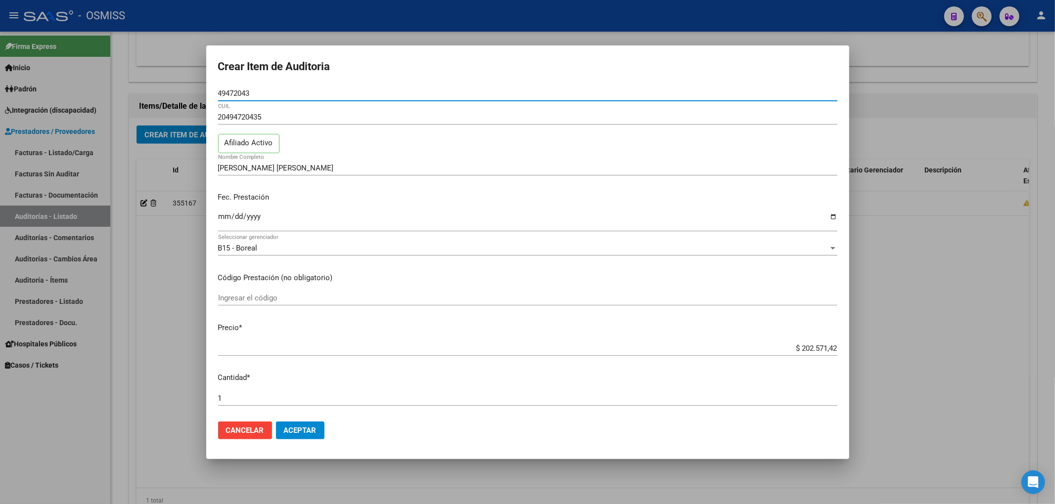
click at [183, 287] on div at bounding box center [527, 252] width 1055 height 504
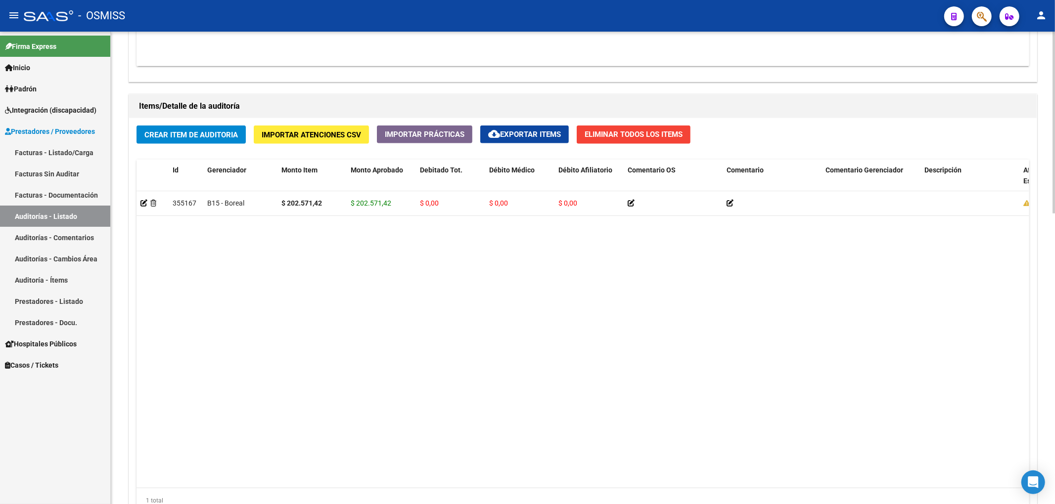
click at [516, 378] on datatable-body "355167 B15 - Boreal $ 202.571,42 $ 202.571,42 $ 0,00 $ 0,00 $ 0,00 20494720435 …" at bounding box center [582, 339] width 892 height 297
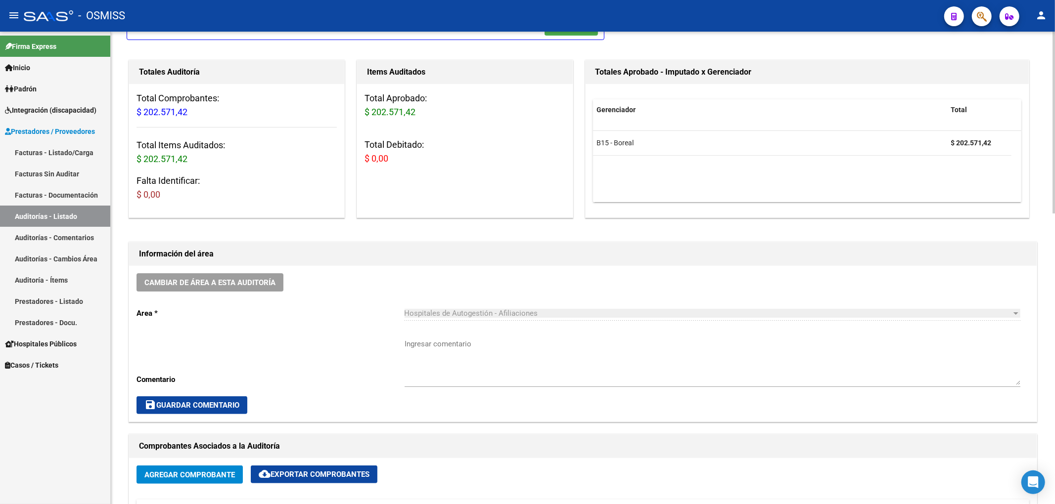
scroll to position [132, 0]
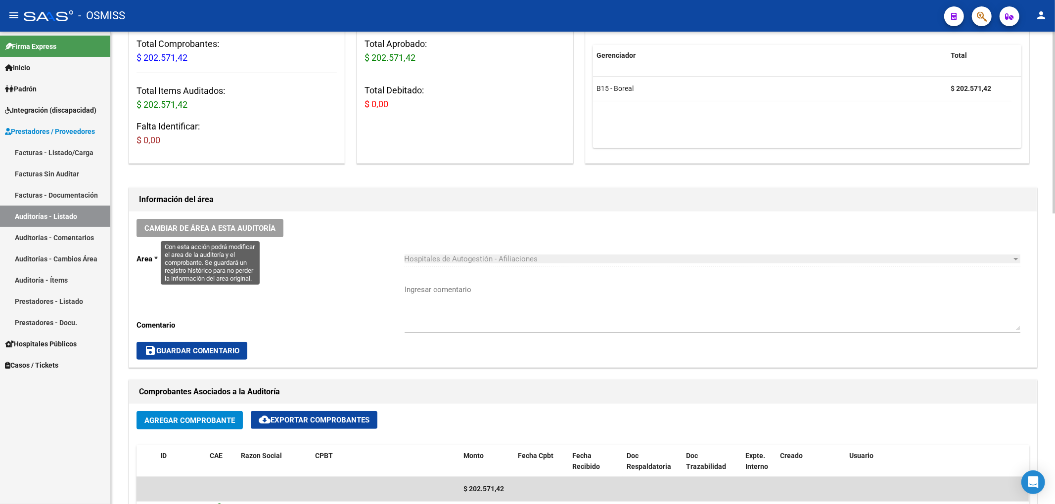
click at [254, 228] on span "Cambiar de área a esta auditoría" at bounding box center [209, 228] width 131 height 9
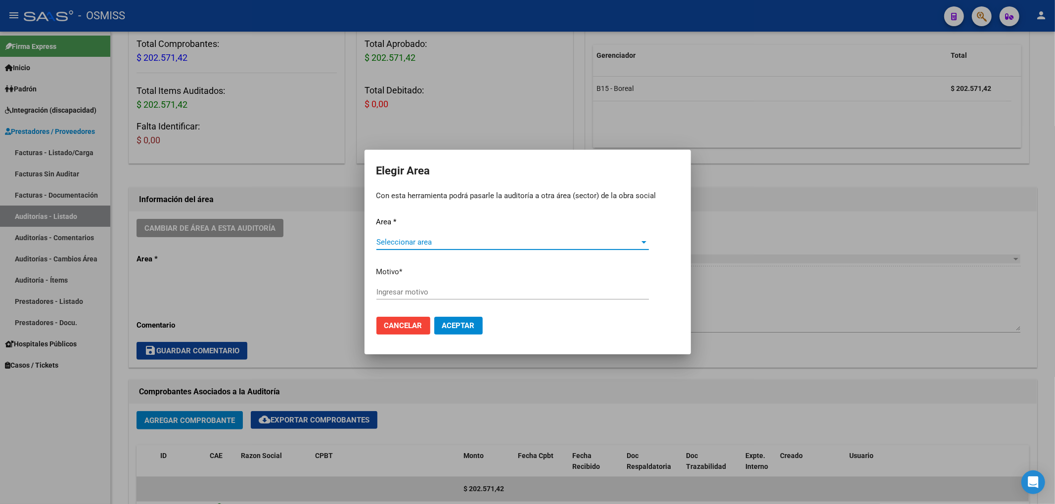
click at [387, 243] on span "Seleccionar area" at bounding box center [508, 242] width 264 height 9
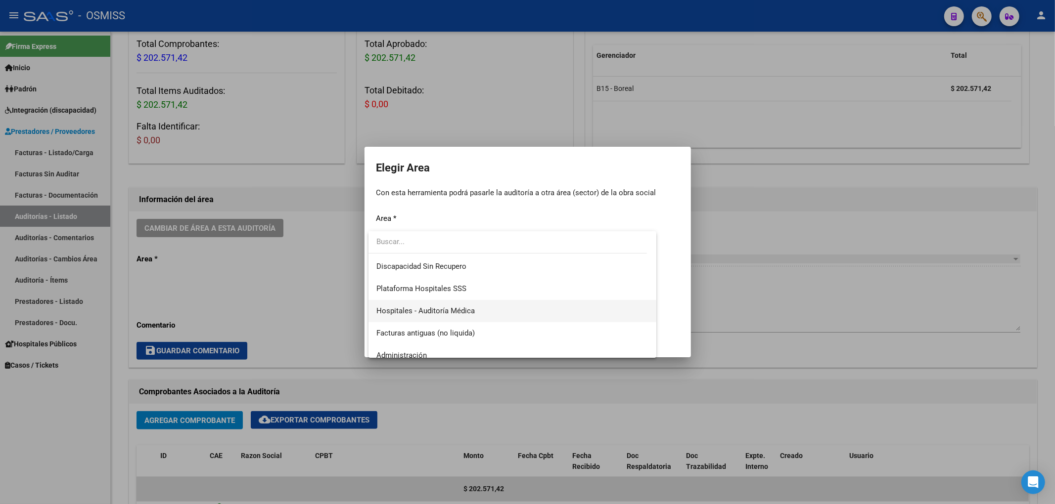
click at [467, 307] on span "Hospitales - Auditoría Médica" at bounding box center [425, 311] width 98 height 9
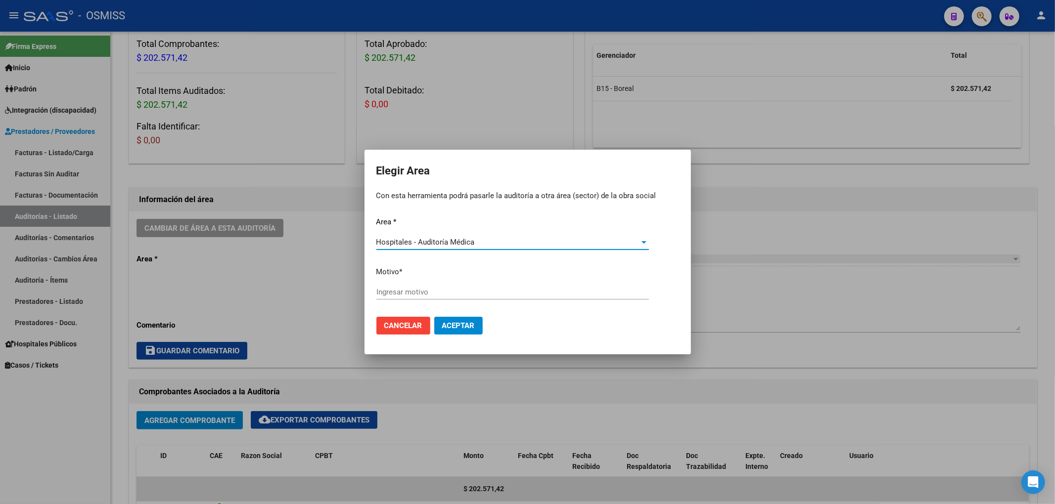
click at [425, 293] on input "Ingresar motivo" at bounding box center [512, 292] width 272 height 9
click at [467, 329] on span "Aceptar" at bounding box center [458, 325] width 33 height 9
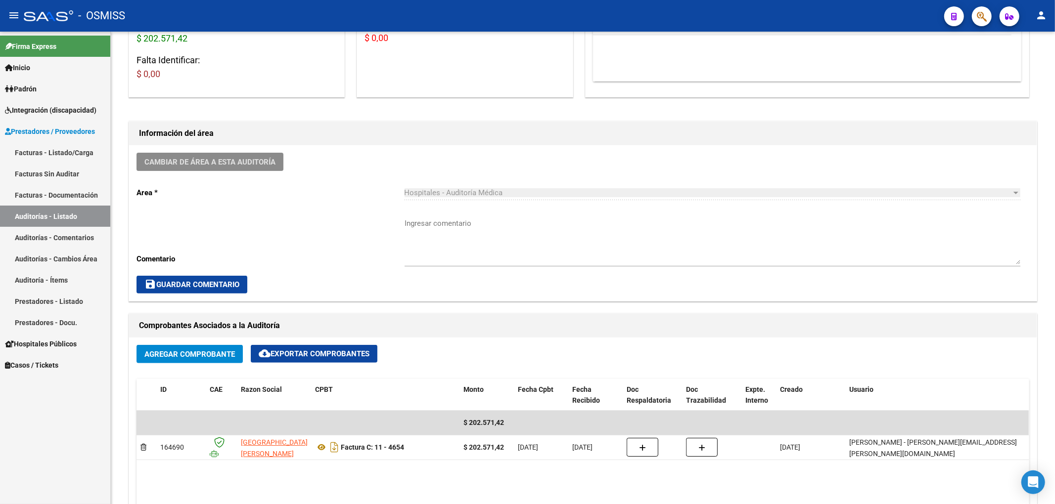
scroll to position [0, 0]
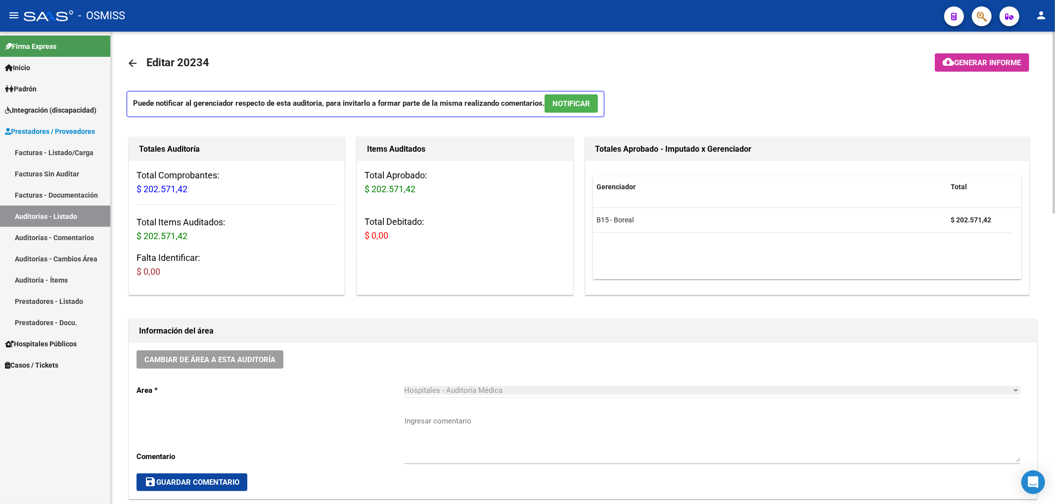
click at [131, 61] on mat-icon "arrow_back" at bounding box center [133, 63] width 12 height 12
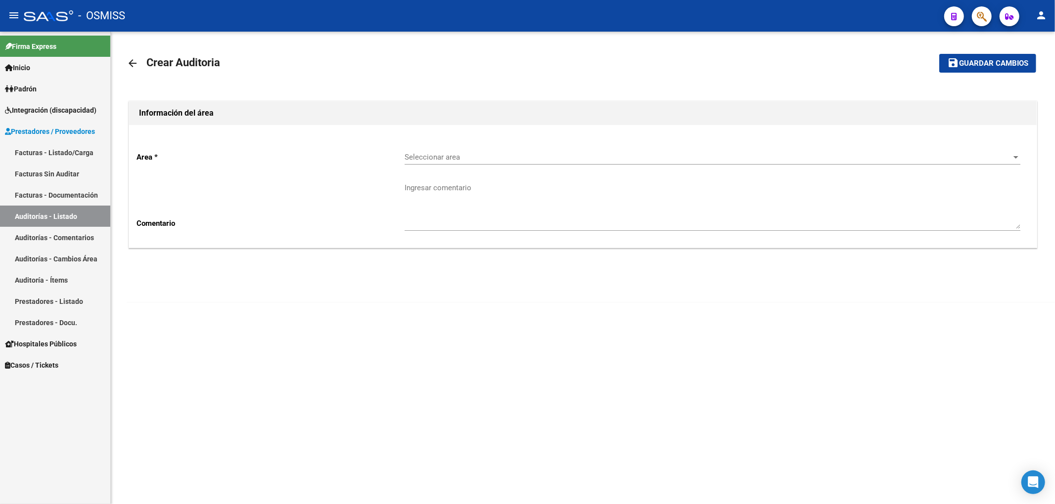
click at [421, 162] on div "Seleccionar area Seleccionar area" at bounding box center [713, 153] width 616 height 21
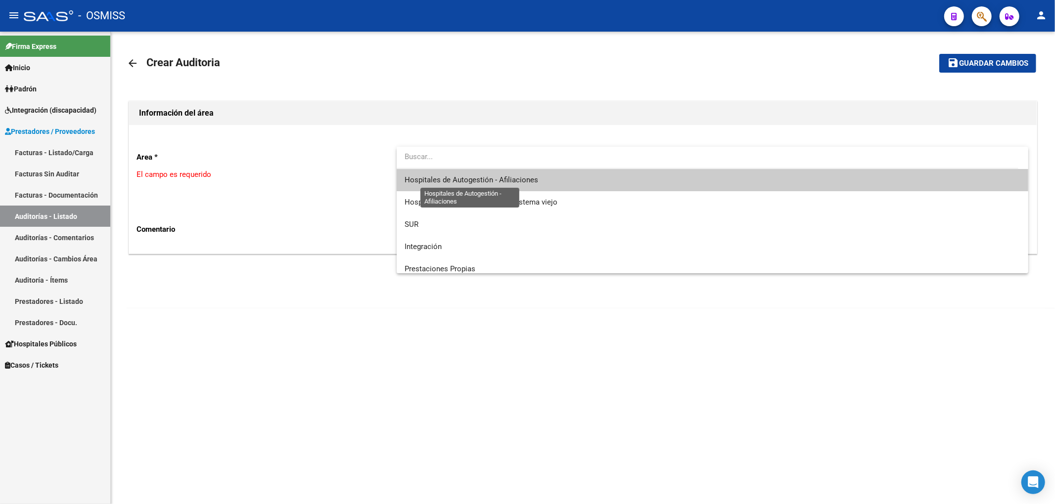
click at [433, 182] on span "Hospitales de Autogestión - Afiliaciones" at bounding box center [472, 180] width 134 height 9
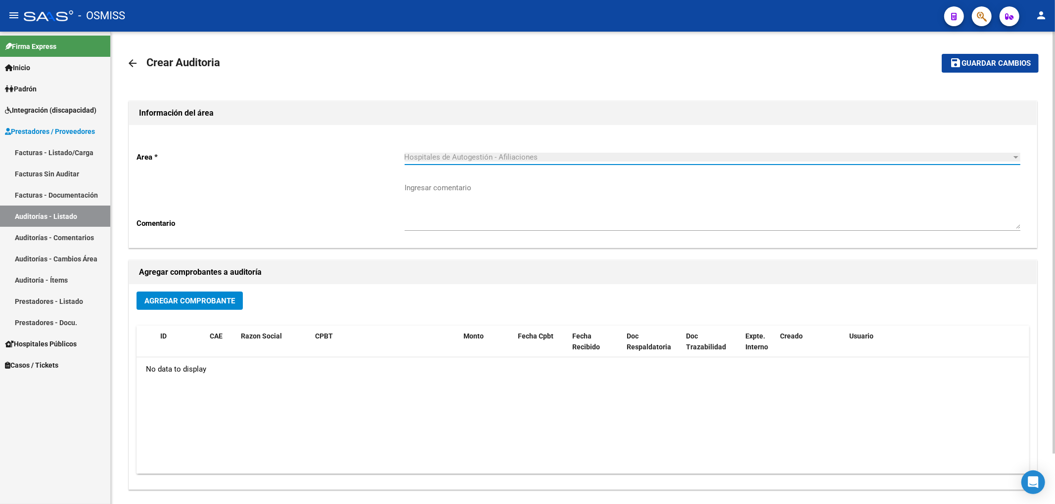
click at [189, 304] on span "Agregar Comprobante" at bounding box center [189, 301] width 91 height 9
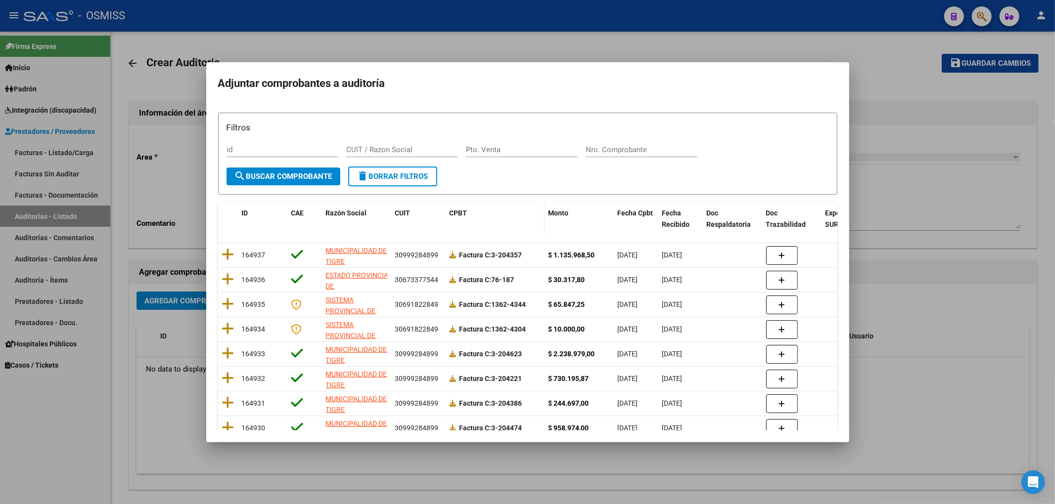
click at [501, 222] on datatable-header-cell "CPBT" at bounding box center [495, 219] width 99 height 33
drag, startPoint x: 490, startPoint y: 169, endPoint x: 489, endPoint y: 161, distance: 8.5
click at [490, 169] on form "Filtros id CUIT / Razon Social Pto. Venta Nro. Comprobante search Buscar Compro…" at bounding box center [527, 154] width 619 height 83
click at [486, 153] on div "Pto. Venta" at bounding box center [522, 149] width 112 height 15
click at [318, 178] on span "search Buscar Comprobante" at bounding box center [283, 176] width 98 height 9
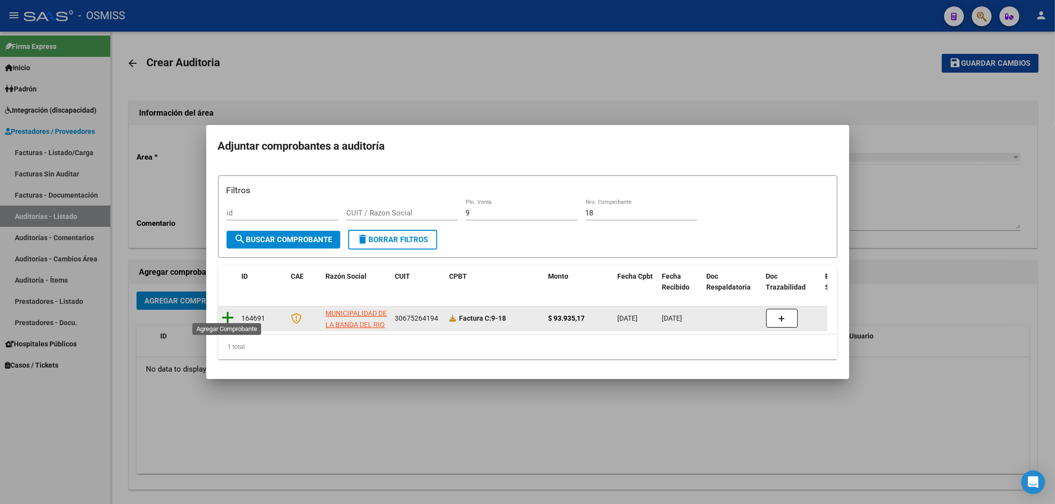
click at [228, 311] on icon at bounding box center [228, 318] width 12 height 14
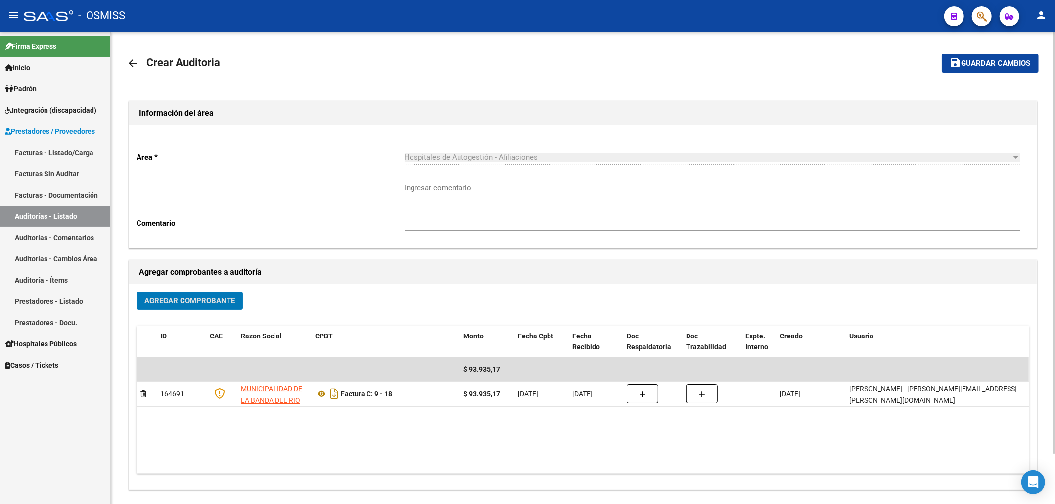
click at [980, 69] on button "save Guardar cambios" at bounding box center [990, 63] width 97 height 18
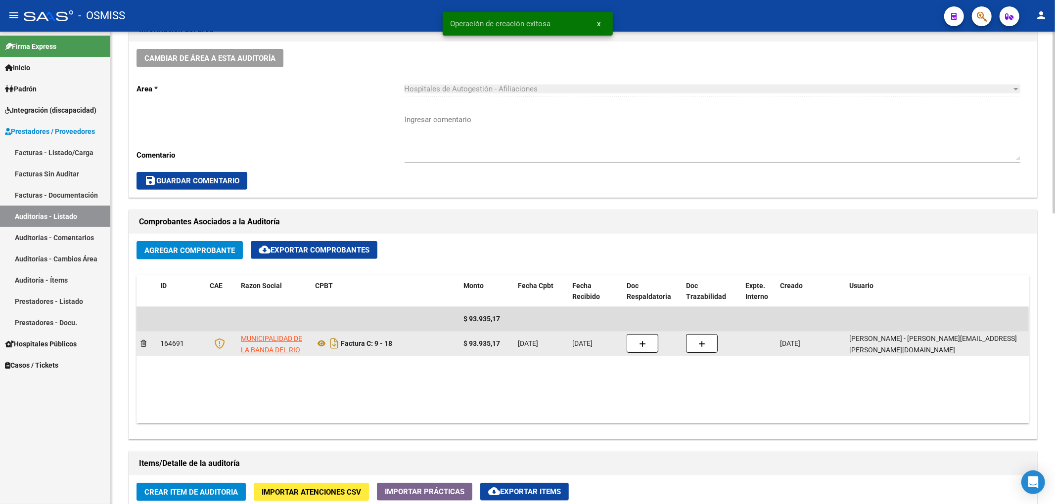
scroll to position [725, 0]
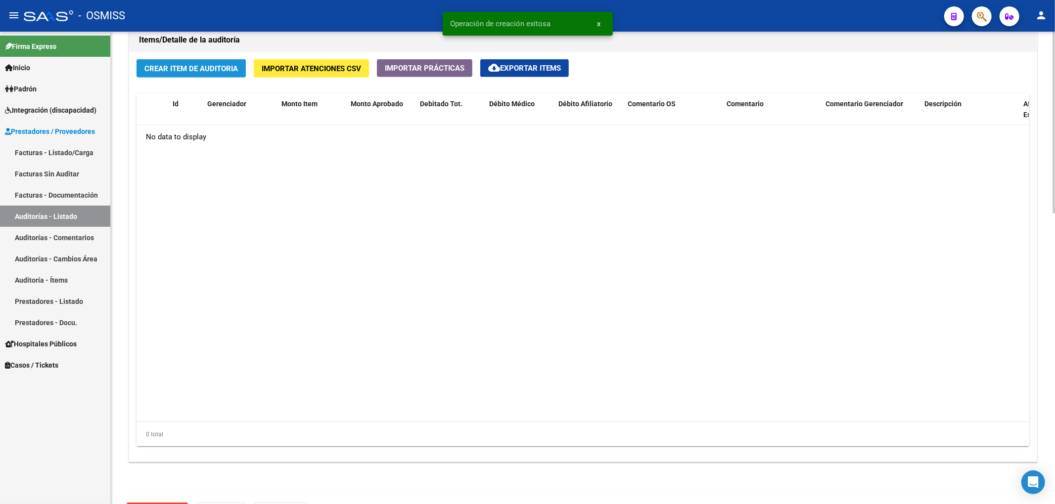
click at [148, 70] on span "Crear Item de Auditoria" at bounding box center [190, 68] width 93 height 9
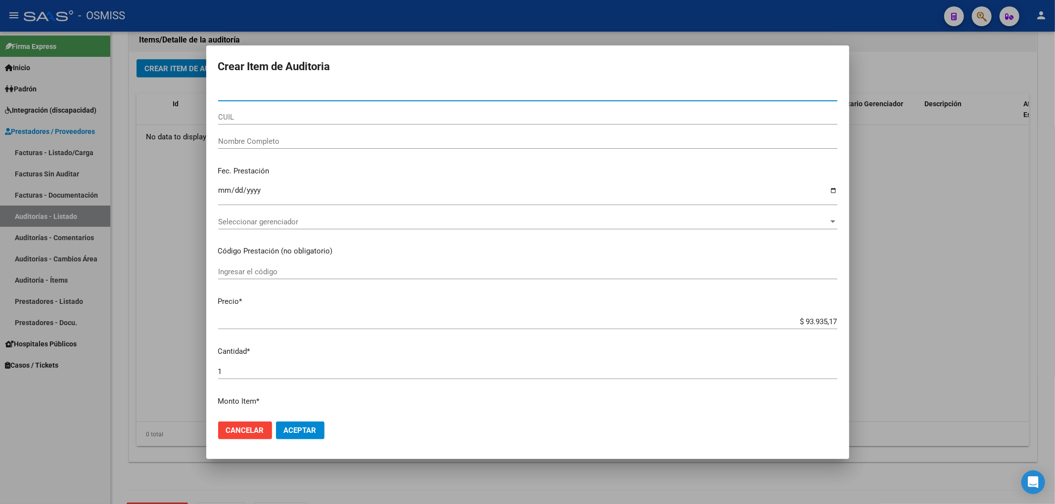
paste input "21027075"
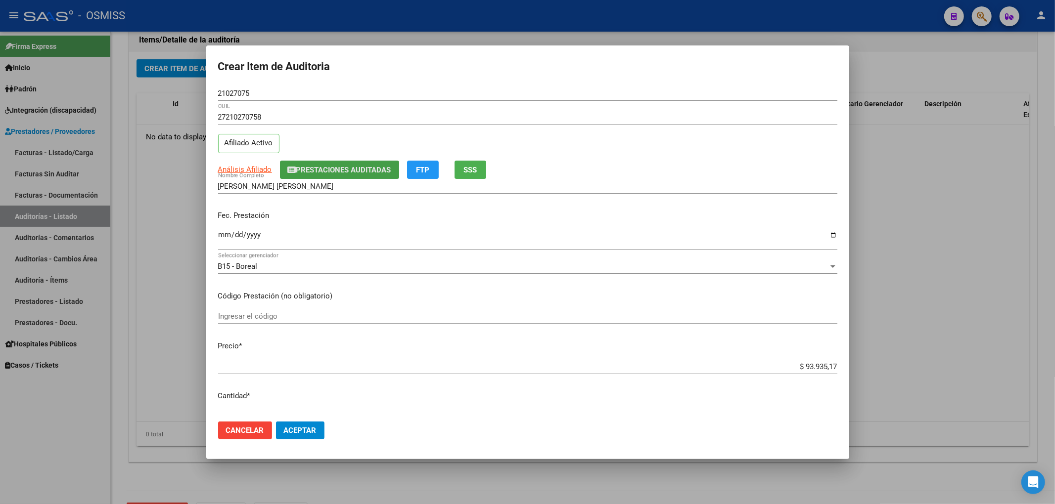
click at [380, 169] on span "Prestaciones Auditadas" at bounding box center [343, 170] width 95 height 9
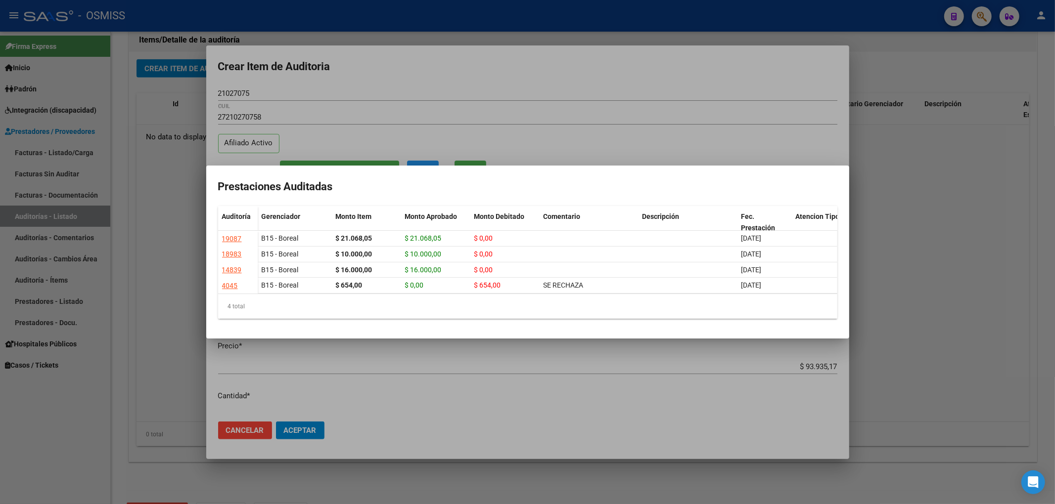
click at [513, 86] on div at bounding box center [527, 252] width 1055 height 504
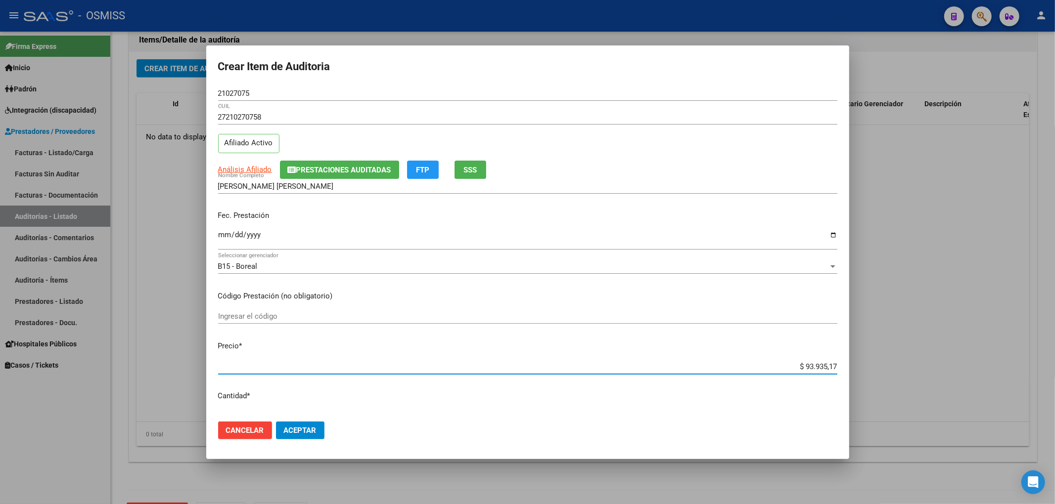
drag, startPoint x: 791, startPoint y: 367, endPoint x: 865, endPoint y: 368, distance: 73.7
click at [860, 368] on div "Crear Item de Auditoria 21027075 Nro Documento 27210270758 CUIL Afiliado Activo…" at bounding box center [527, 252] width 1055 height 504
click at [561, 342] on p "Precio *" at bounding box center [527, 346] width 619 height 11
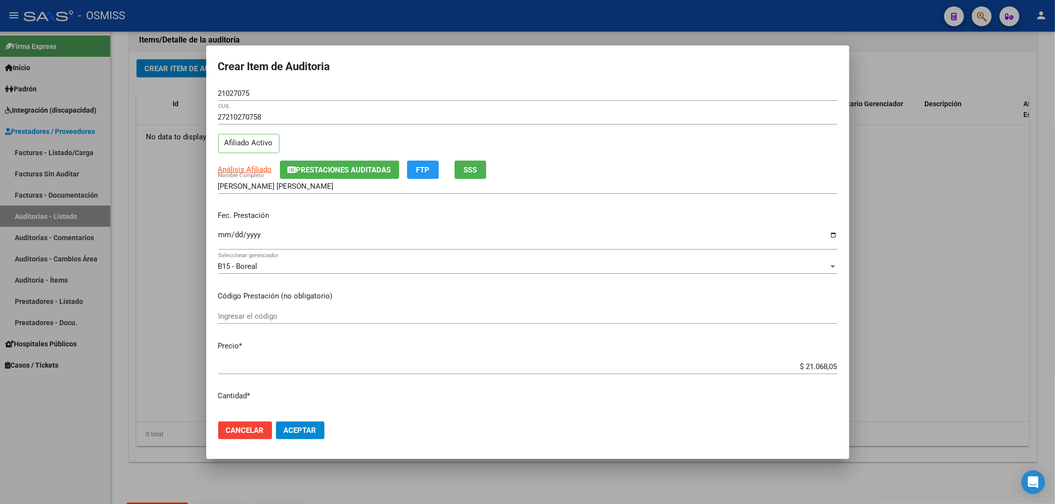
click at [635, 295] on p "Código Prestación (no obligatorio)" at bounding box center [527, 296] width 619 height 11
click at [224, 244] on input "Ingresar la fecha" at bounding box center [527, 239] width 619 height 16
drag, startPoint x: 267, startPoint y: 97, endPoint x: 161, endPoint y: 93, distance: 106.4
click at [167, 93] on div "Crear Item de Auditoria 21027075 Nro Documento 27210270758 CUIL Afiliado Activo…" at bounding box center [527, 252] width 1055 height 504
click at [753, 184] on input "[PERSON_NAME] [PERSON_NAME]" at bounding box center [527, 186] width 619 height 9
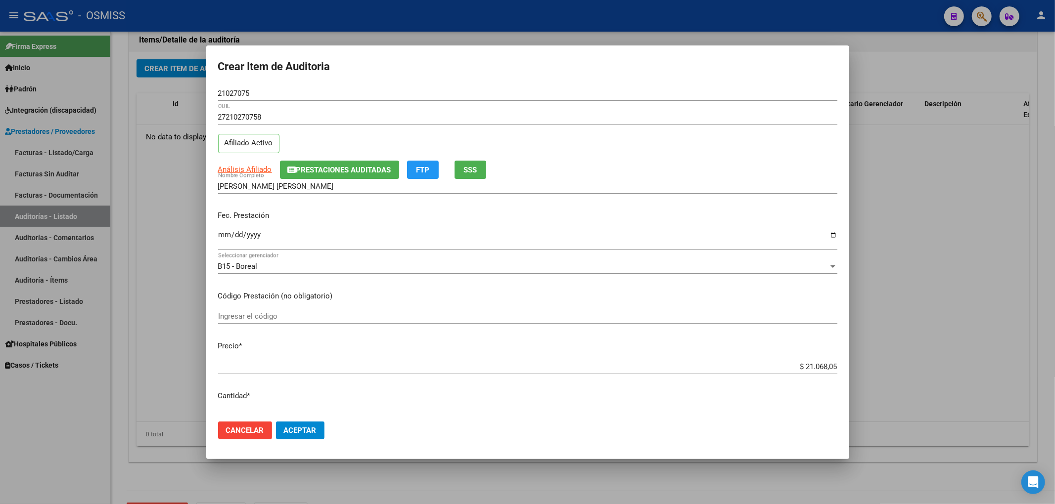
click at [709, 181] on div "[PERSON_NAME] [PERSON_NAME] Nombre Completo" at bounding box center [527, 186] width 619 height 15
click at [307, 422] on button "Aceptar" at bounding box center [300, 431] width 48 height 18
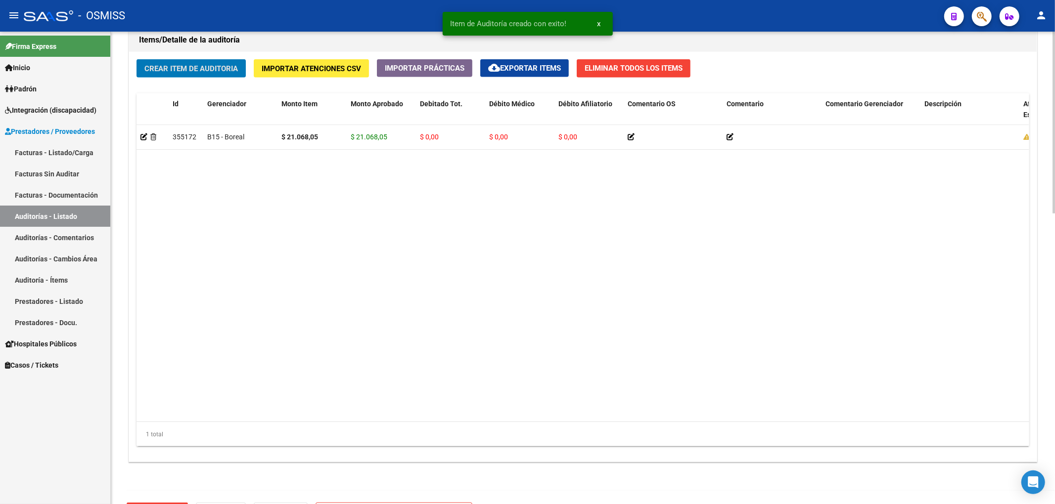
scroll to position [726, 0]
click at [212, 69] on span "Crear Item de Auditoria" at bounding box center [190, 68] width 93 height 9
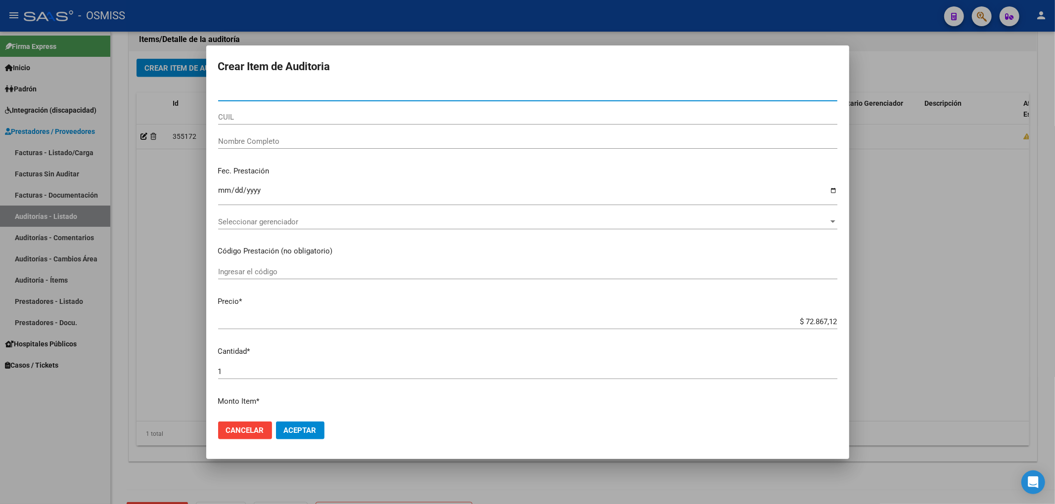
paste input "36612674"
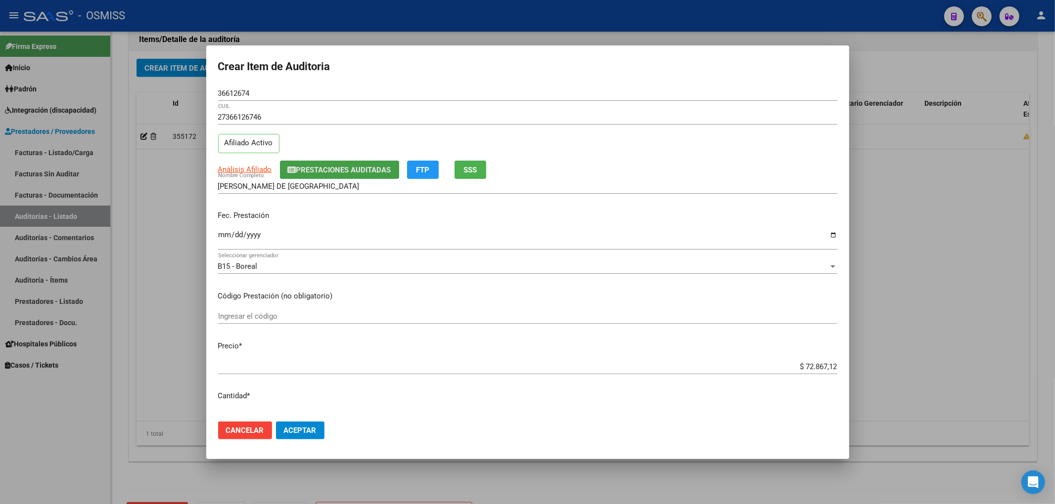
click at [297, 177] on button "Prestaciones Auditadas" at bounding box center [339, 170] width 119 height 18
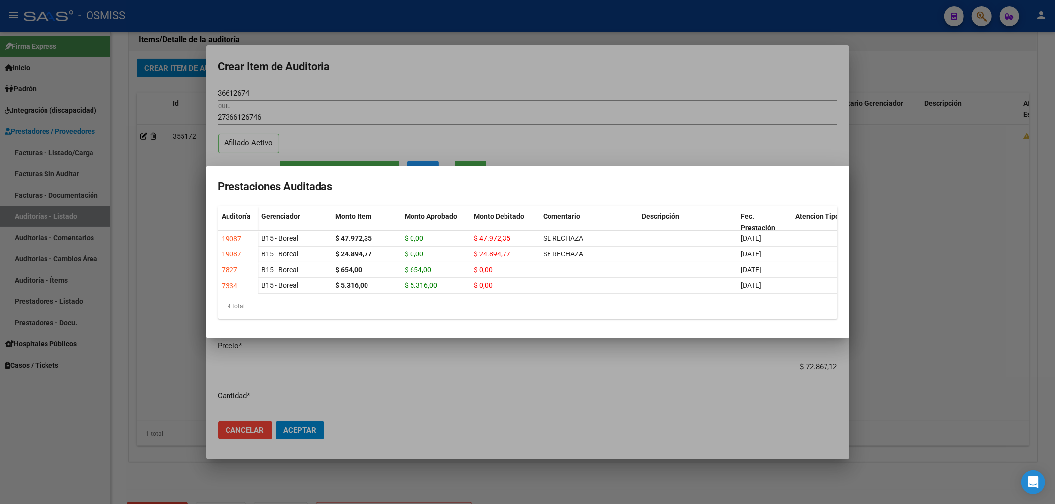
click at [323, 91] on div at bounding box center [527, 252] width 1055 height 504
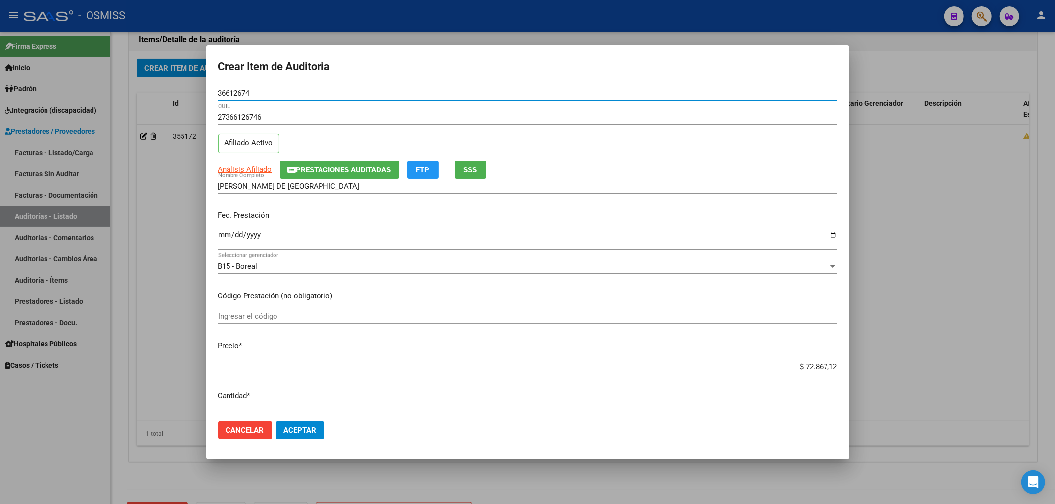
drag, startPoint x: 270, startPoint y: 93, endPoint x: 136, endPoint y: 88, distance: 133.6
click at [181, 88] on div "Crear Item de Auditoria 36612674 Nro Documento 27366126746 CUIL Afiliado Activo…" at bounding box center [527, 252] width 1055 height 504
drag, startPoint x: 768, startPoint y: 164, endPoint x: 583, endPoint y: 198, distance: 188.6
click at [768, 164] on div "Análisis Afiliado Prestaciones Auditadas FTP SSS" at bounding box center [527, 170] width 619 height 18
click at [361, 178] on button "Prestaciones Auditadas" at bounding box center [339, 170] width 119 height 18
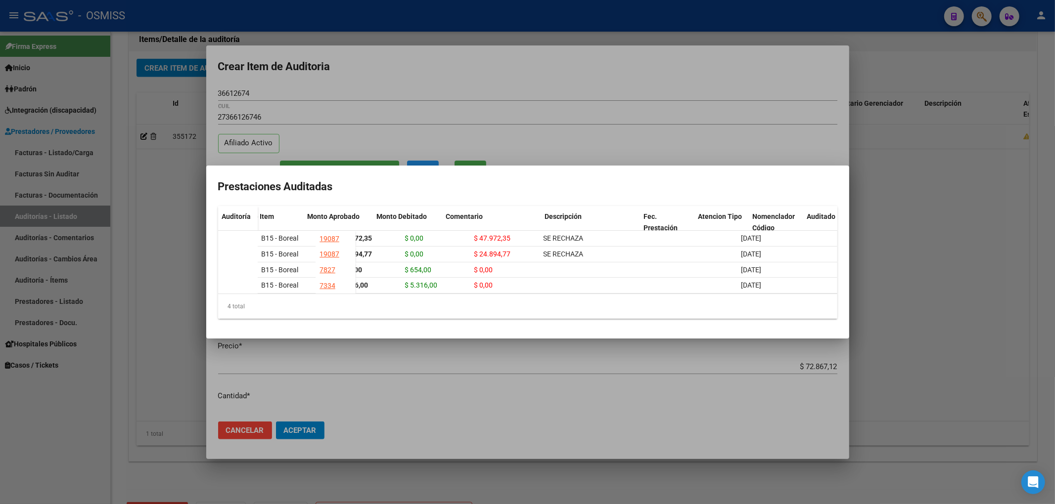
scroll to position [0, 192]
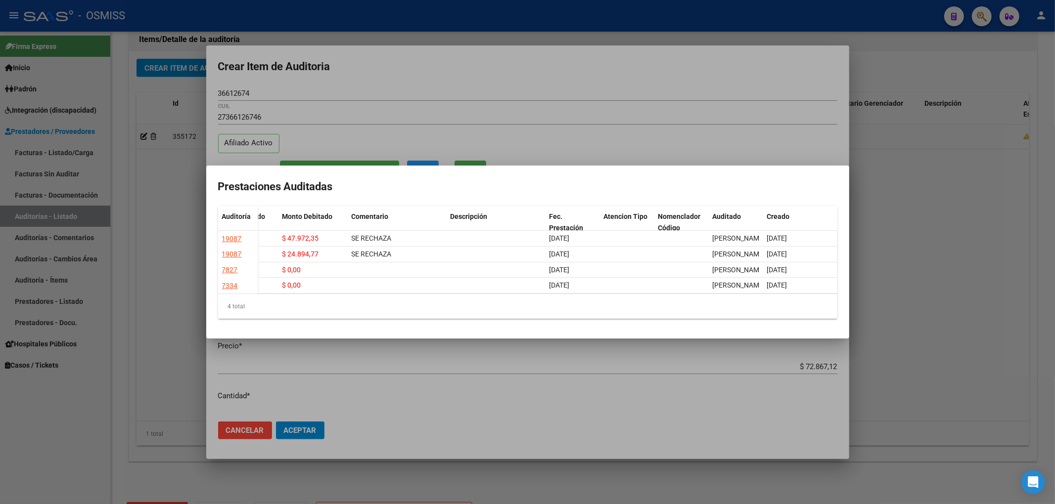
click at [561, 83] on div at bounding box center [527, 252] width 1055 height 504
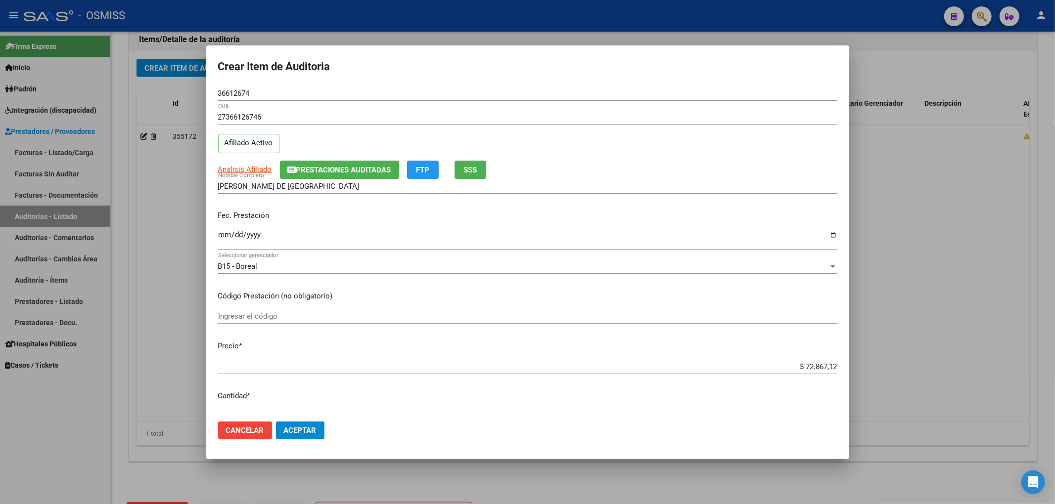
click at [304, 171] on span "Prestaciones Auditadas" at bounding box center [343, 170] width 95 height 9
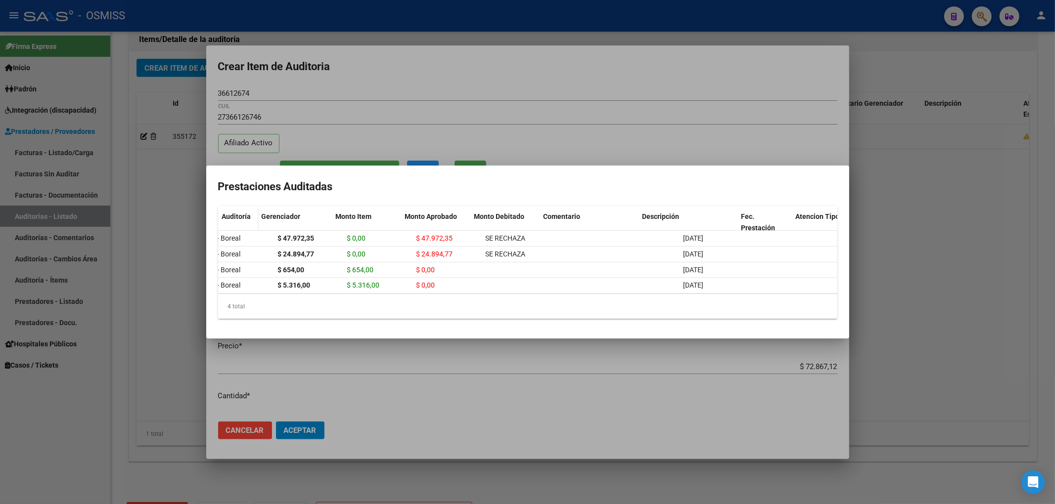
scroll to position [0, 0]
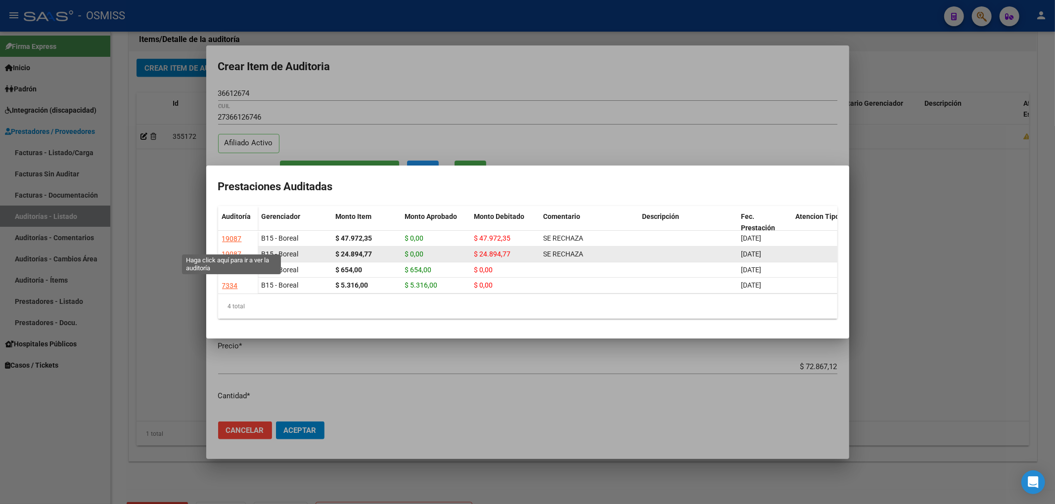
click at [230, 249] on div "19087" at bounding box center [232, 254] width 20 height 11
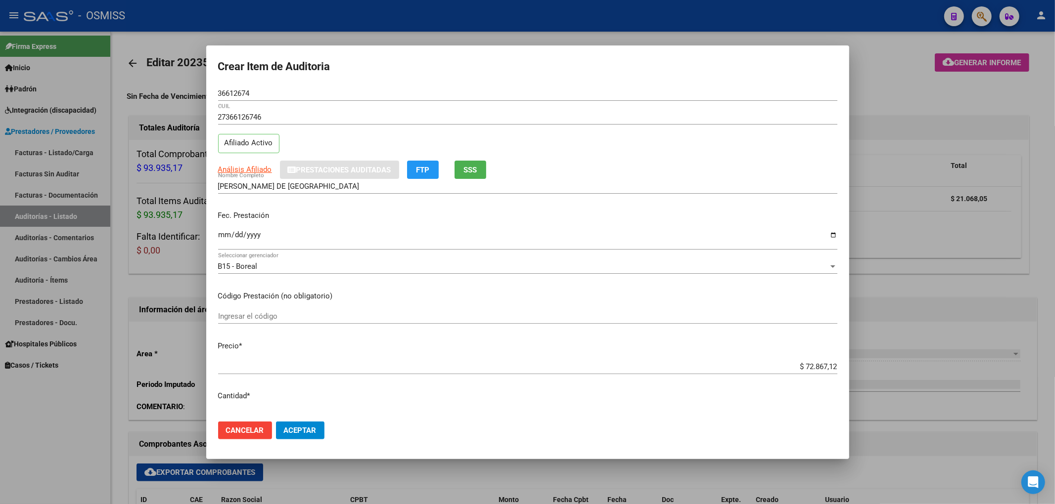
click at [891, 88] on div at bounding box center [527, 252] width 1055 height 504
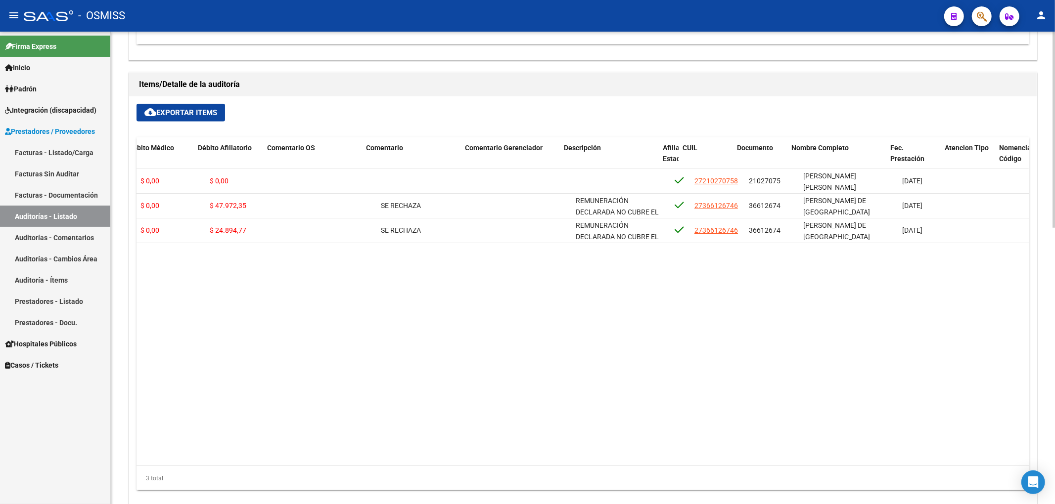
scroll to position [0, 329]
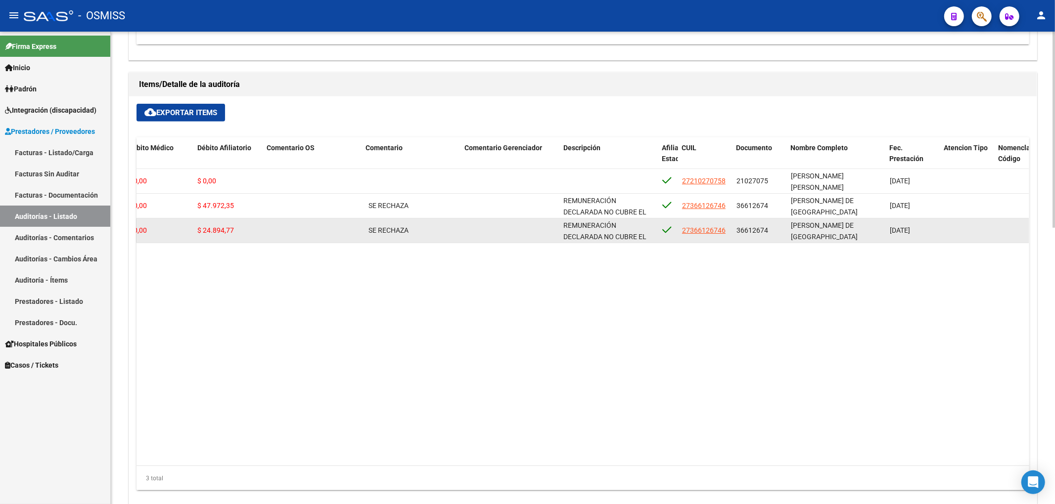
click at [613, 224] on span "REMUNERACIÓN DECLARADA NO CUBRE EL MINIMO DE APORTES - Grupo familiar sin cober…" at bounding box center [608, 288] width 91 height 132
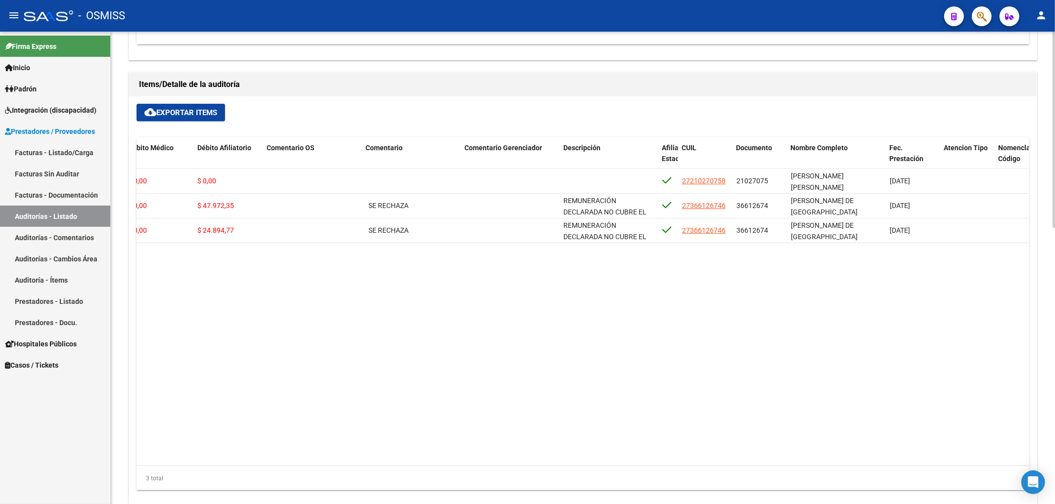
drag, startPoint x: 850, startPoint y: 299, endPoint x: 843, endPoint y: 296, distance: 7.5
click at [850, 299] on datatable-body "343281 B15 - Boreal $ 21.068,05 $ 21.068,05 $ 0,00 $ 0,00 $ 0,00 27210270758 21…" at bounding box center [582, 317] width 892 height 297
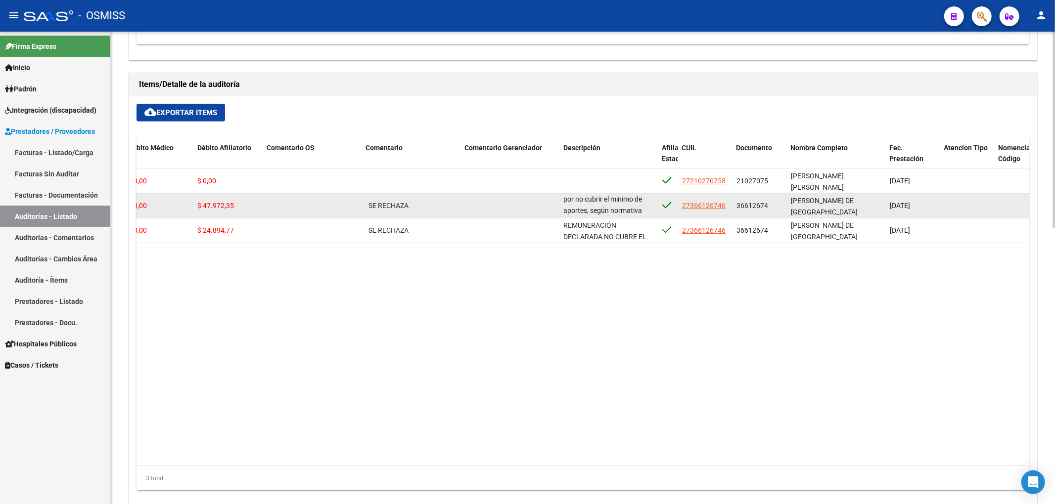
scroll to position [114, 0]
drag, startPoint x: 564, startPoint y: 202, endPoint x: 641, endPoint y: 211, distance: 77.6
click at [641, 211] on div "REMUNERACIÓN DECLARADA NO CUBRE EL MINIMO DE APORTES - Grupo familiar sin cober…" at bounding box center [608, 205] width 91 height 21
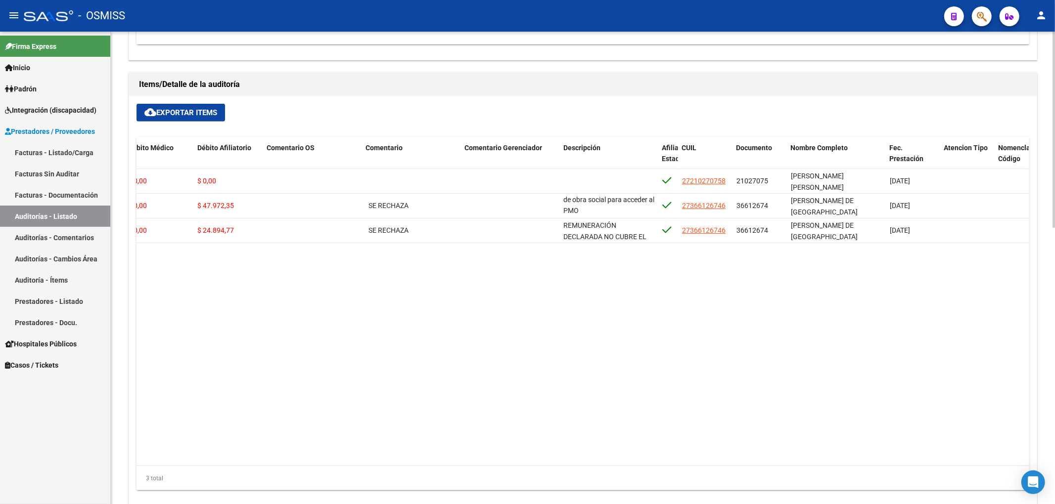
copy span "REMUNERACIÓN DECLARADA NO CUBRE EL MINIMO DE APORTES - Grupo familiar sin cober…"
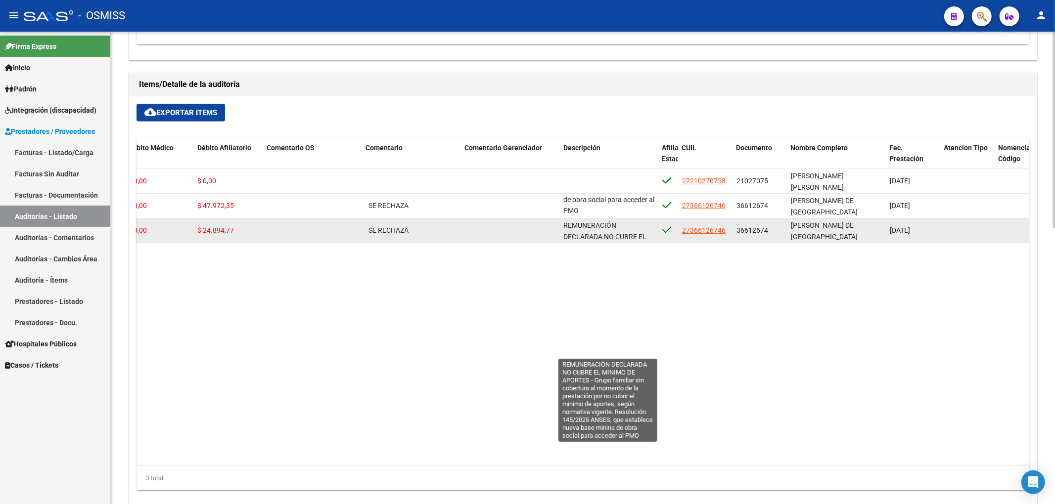
click at [577, 234] on span "REMUNERACIÓN DECLARADA NO CUBRE EL MINIMO DE APORTES - Grupo familiar sin cober…" at bounding box center [608, 288] width 91 height 132
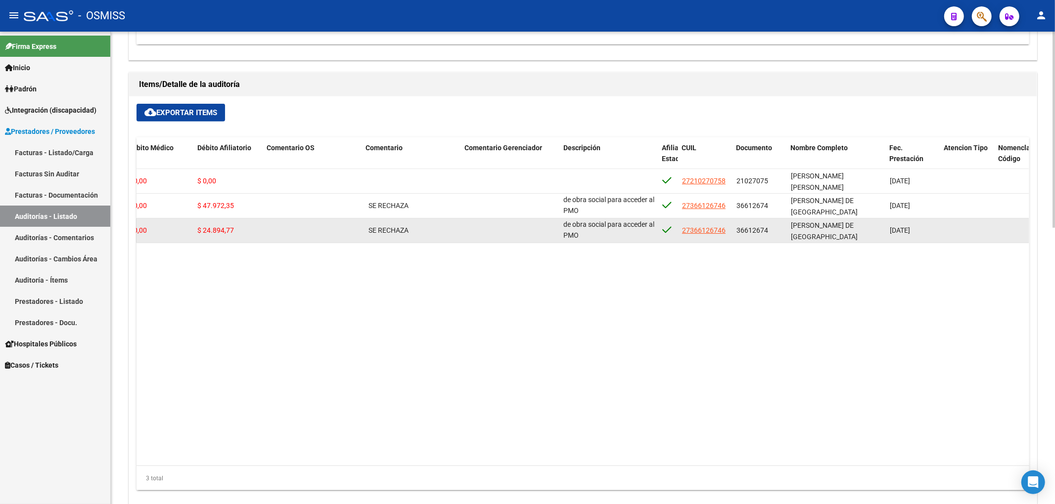
drag, startPoint x: 564, startPoint y: 228, endPoint x: 596, endPoint y: 239, distance: 34.1
click at [596, 239] on div "REMUNERACIÓN DECLARADA NO CUBRE EL MINIMO DE APORTES - Grupo familiar sin cober…" at bounding box center [608, 230] width 91 height 21
copy span "REMUNERACIÓN DECLARADA NO CUBRE EL MINIMO DE APORTES - Grupo familiar sin cober…"
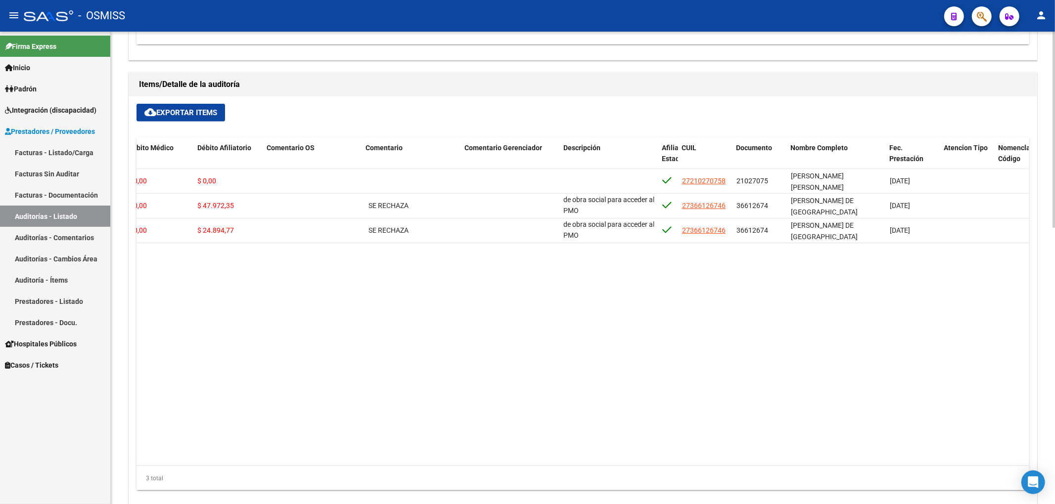
click at [583, 389] on datatable-body "343281 B15 - Boreal $ 21.068,05 $ 21.068,05 $ 0,00 $ 0,00 $ 0,00 27210270758 21…" at bounding box center [582, 317] width 892 height 297
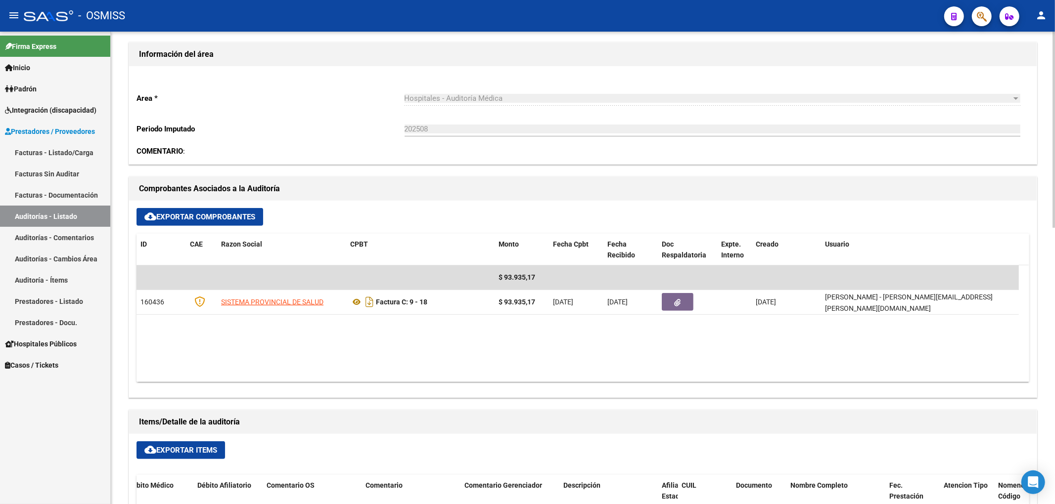
scroll to position [0, 0]
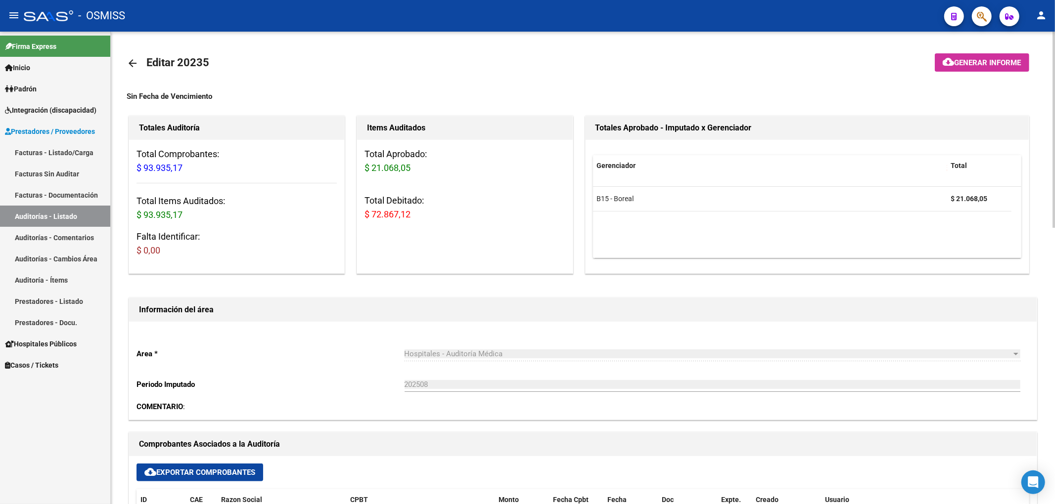
click at [132, 58] on mat-icon "arrow_back" at bounding box center [133, 63] width 12 height 12
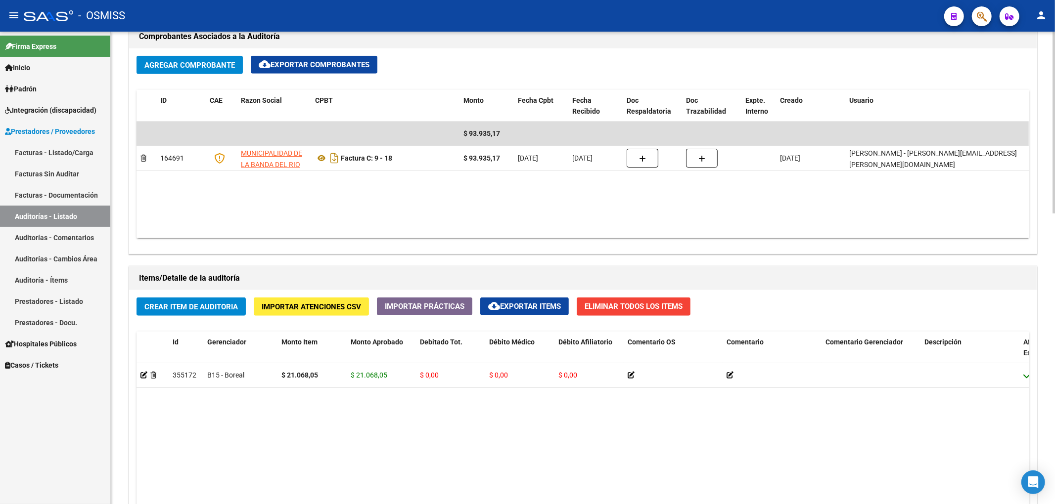
scroll to position [659, 0]
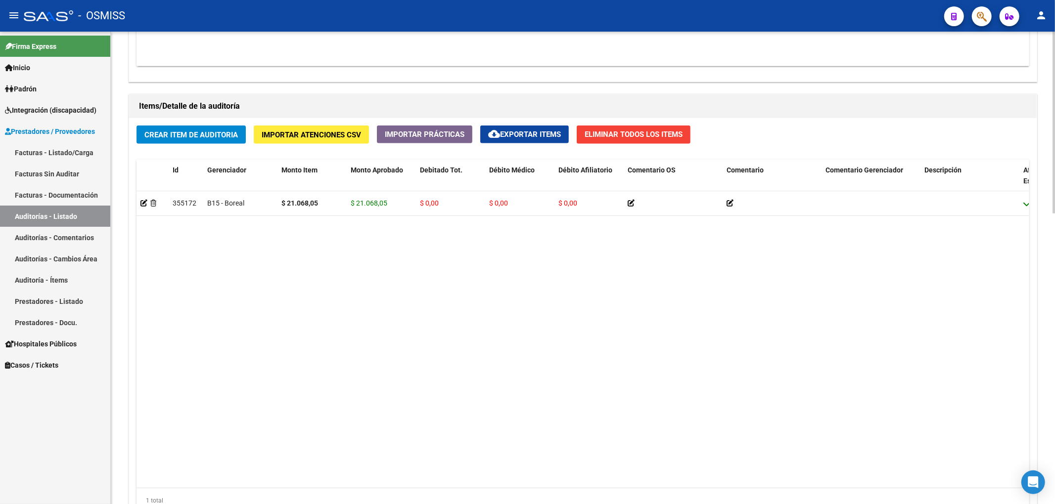
click at [227, 140] on button "Crear Item de Auditoria" at bounding box center [190, 135] width 109 height 18
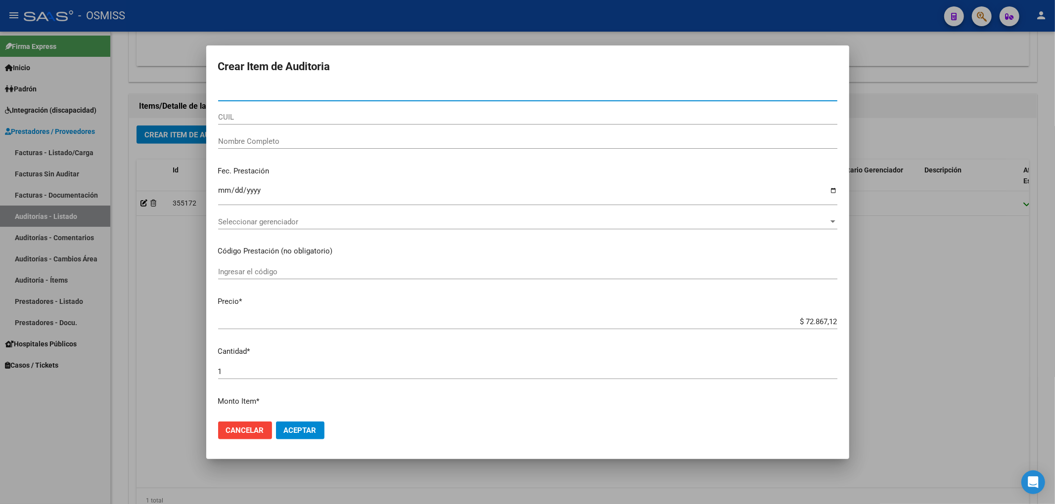
paste input "36612674"
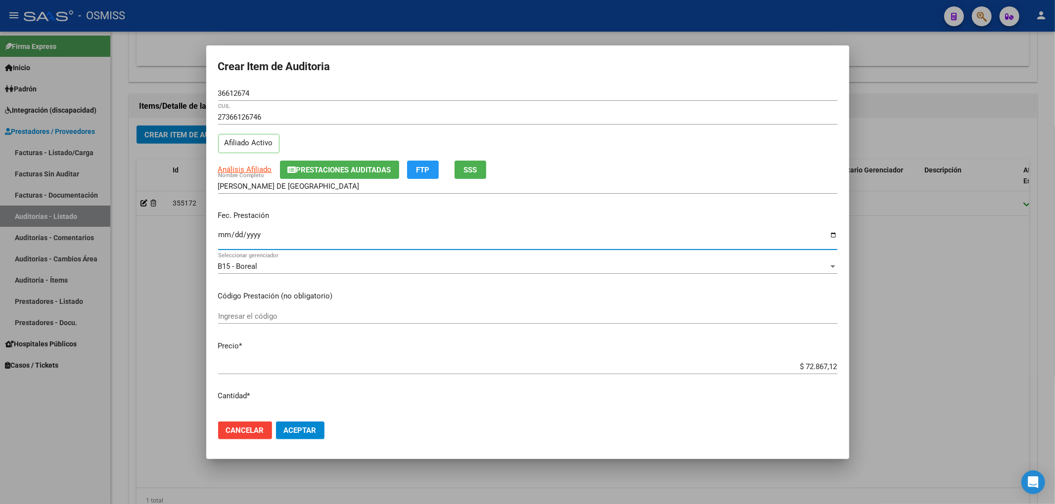
click at [222, 234] on input "Ingresar la fecha" at bounding box center [527, 239] width 619 height 16
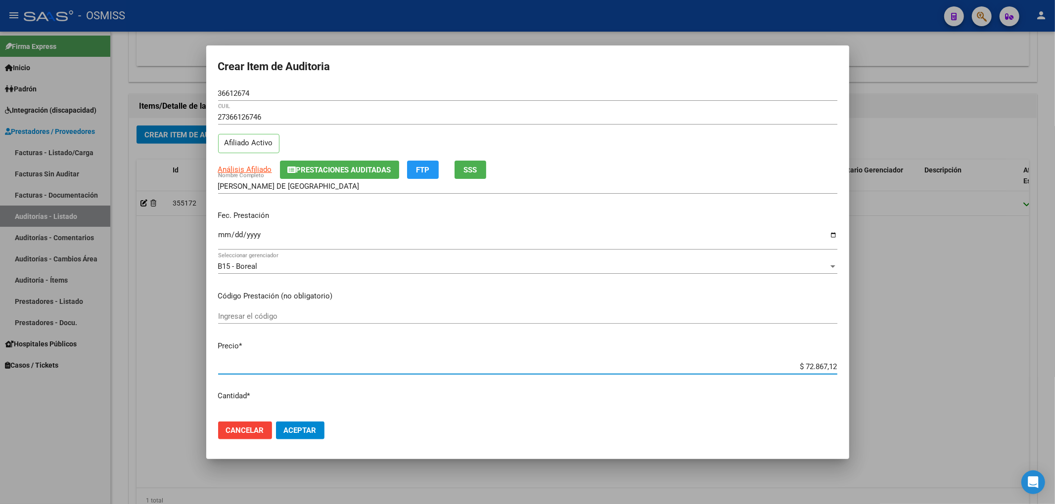
drag, startPoint x: 797, startPoint y: 367, endPoint x: 855, endPoint y: 358, distance: 58.5
click at [849, 360] on div "Crear Item de Auditoria 36612674 Nro Documento 27366126746 CUIL Afiliado Activo…" at bounding box center [527, 252] width 1055 height 504
paste input "24.894,77"
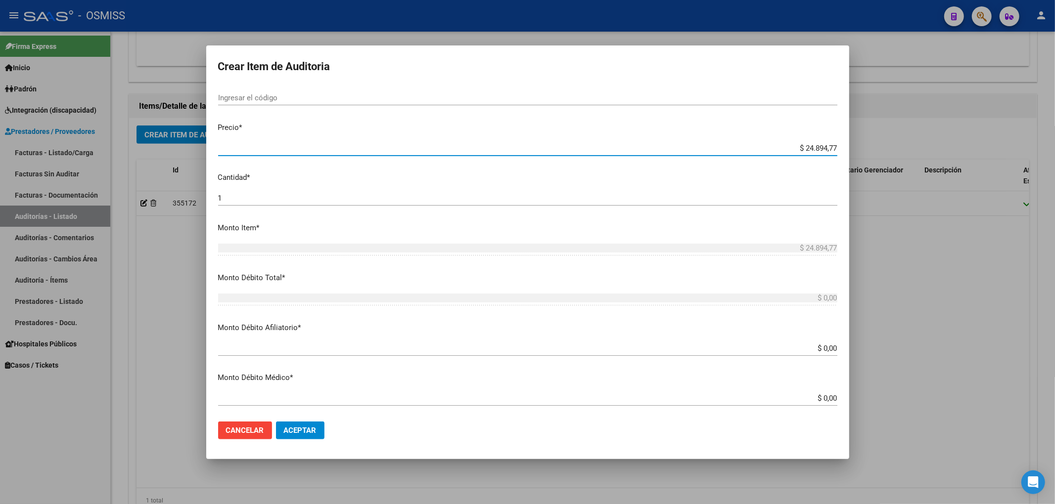
scroll to position [198, 0]
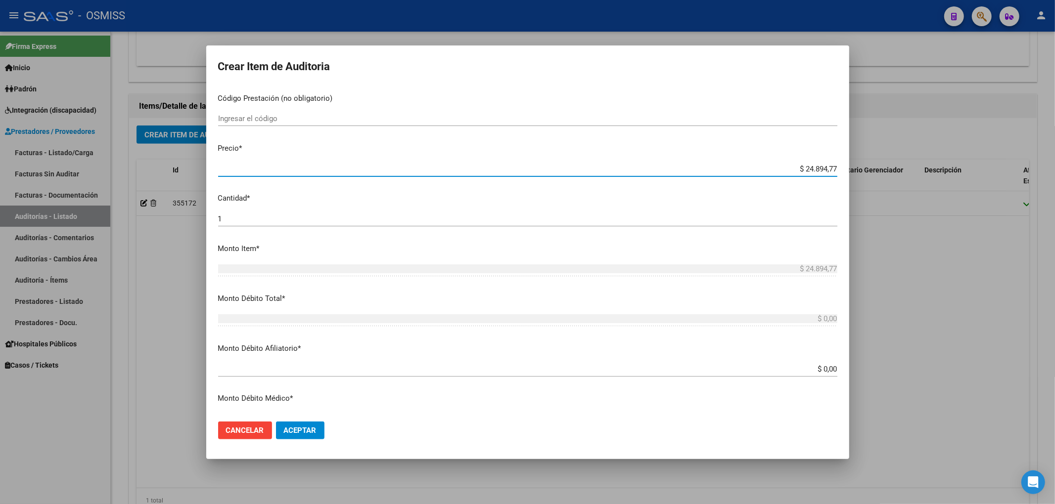
drag, startPoint x: 790, startPoint y: 164, endPoint x: 831, endPoint y: 170, distance: 41.5
click at [831, 170] on app-form-text-field "Precio * $ 24.894,77 Ingresar el precio" at bounding box center [531, 158] width 627 height 31
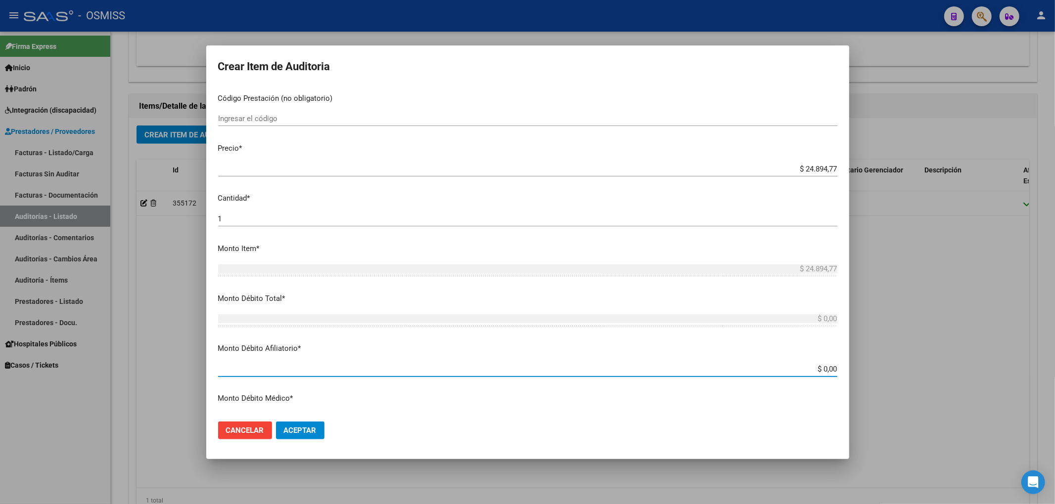
click at [827, 368] on input "$ 0,00" at bounding box center [527, 369] width 619 height 9
paste input "$ 24.894,77"
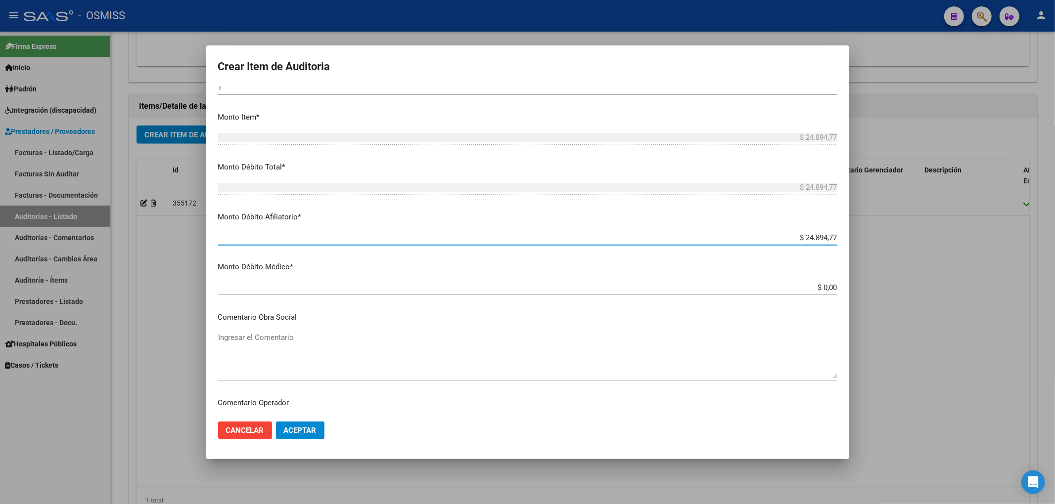
scroll to position [396, 0]
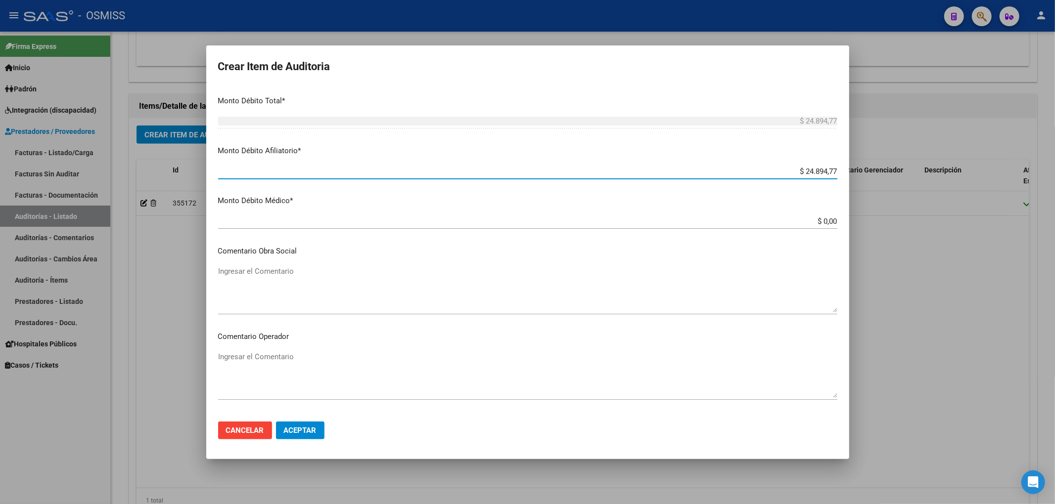
click at [288, 361] on textarea "Ingresar el Comentario" at bounding box center [527, 375] width 619 height 46
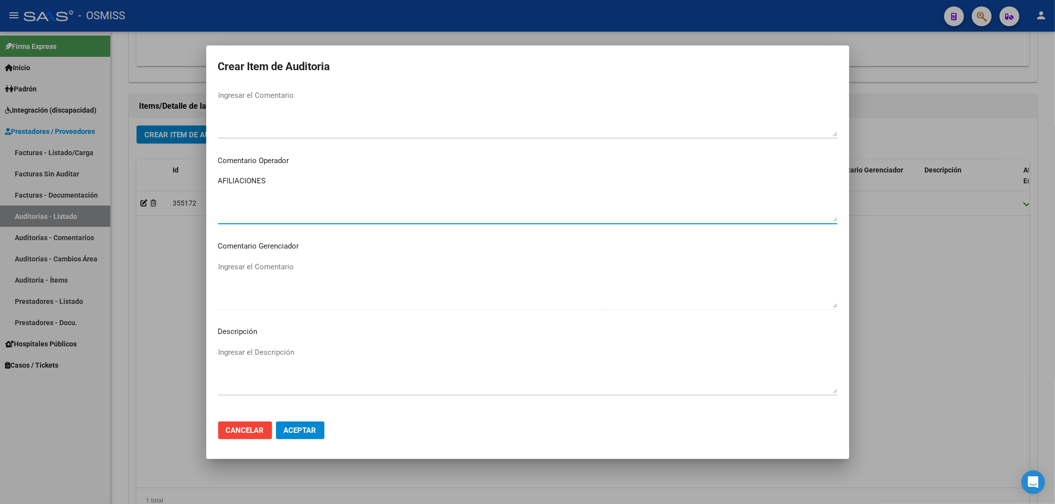
scroll to position [593, 0]
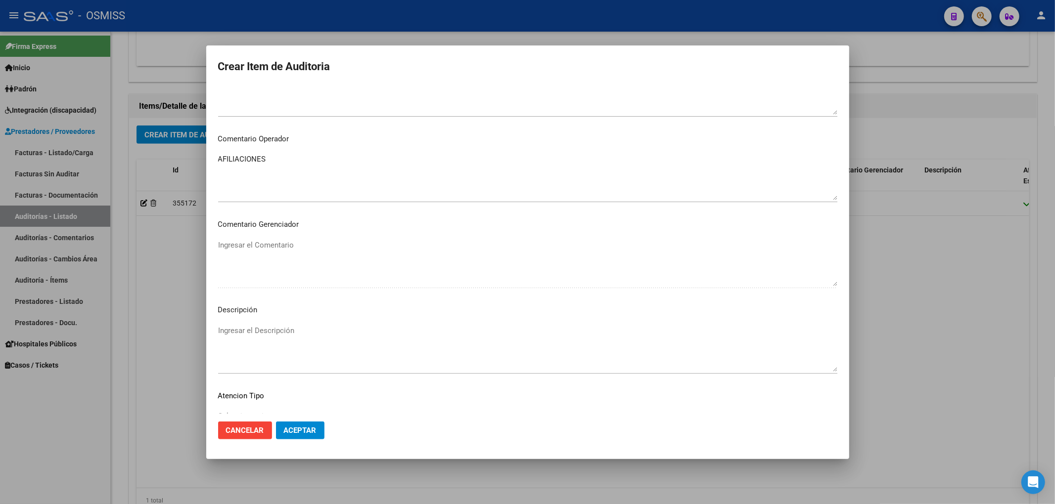
click at [269, 335] on textarea "Ingresar el Descripción" at bounding box center [527, 348] width 619 height 46
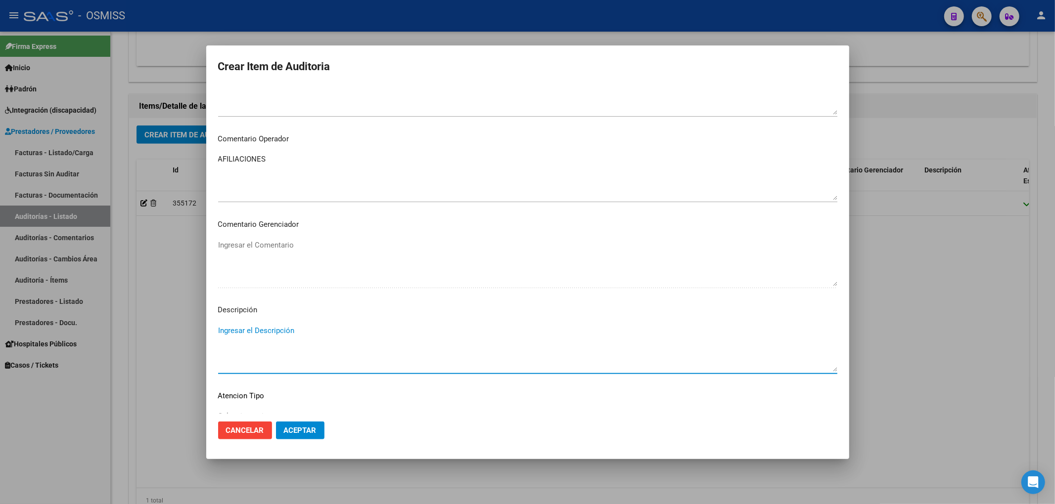
paste textarea "REMUNERACIÓN DECLARADA NO CUBRE EL MINIMO DE APORTES - Grupo familiar sin cober…"
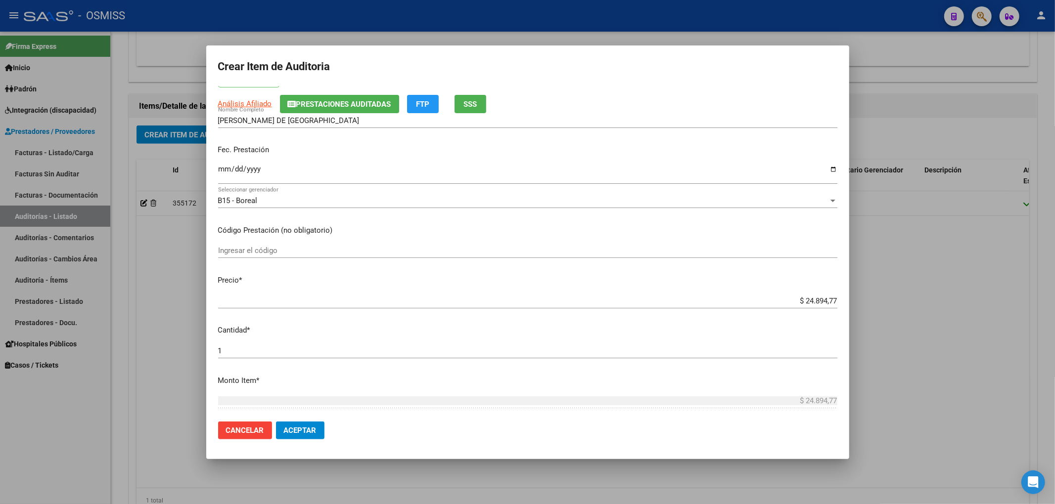
scroll to position [0, 0]
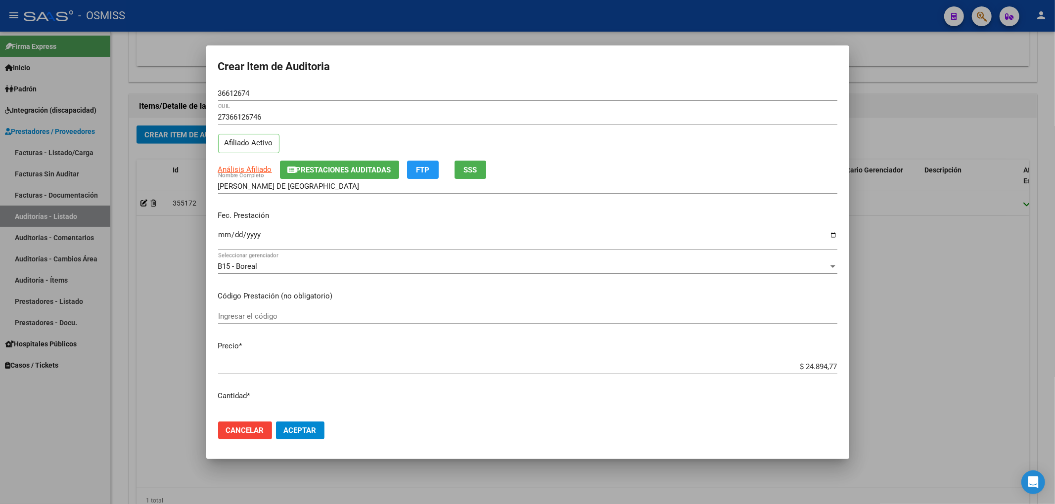
drag, startPoint x: 260, startPoint y: 91, endPoint x: 109, endPoint y: 99, distance: 151.5
click at [177, 78] on div "Crear Item de Auditoria 36612674 Nro Documento 27366126746 CUIL Afiliado Activo…" at bounding box center [527, 252] width 1055 height 504
click at [707, 309] on mat-dialog-content "36612674 Nro Documento 27366126746 CUIL Afiliado Activo Análisis Afiliado Prest…" at bounding box center [527, 250] width 643 height 328
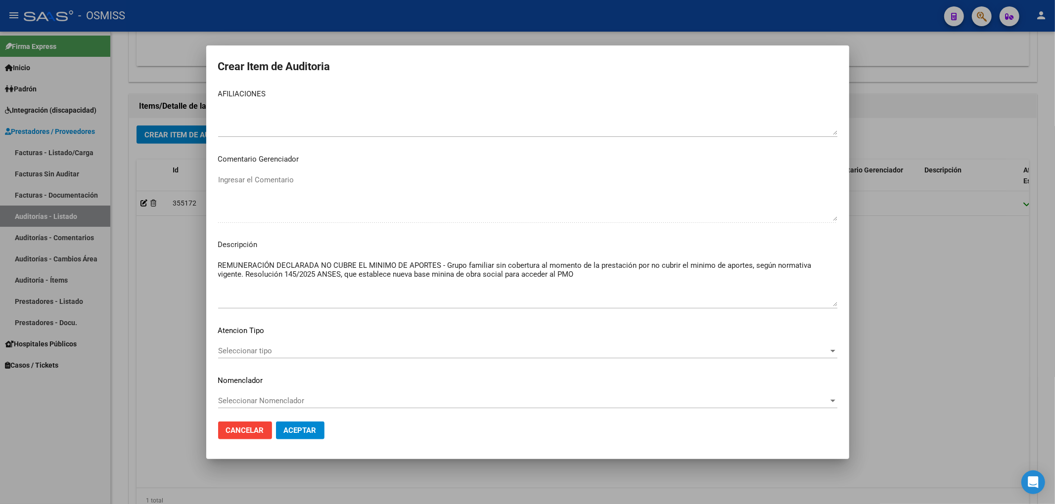
scroll to position [663, 0]
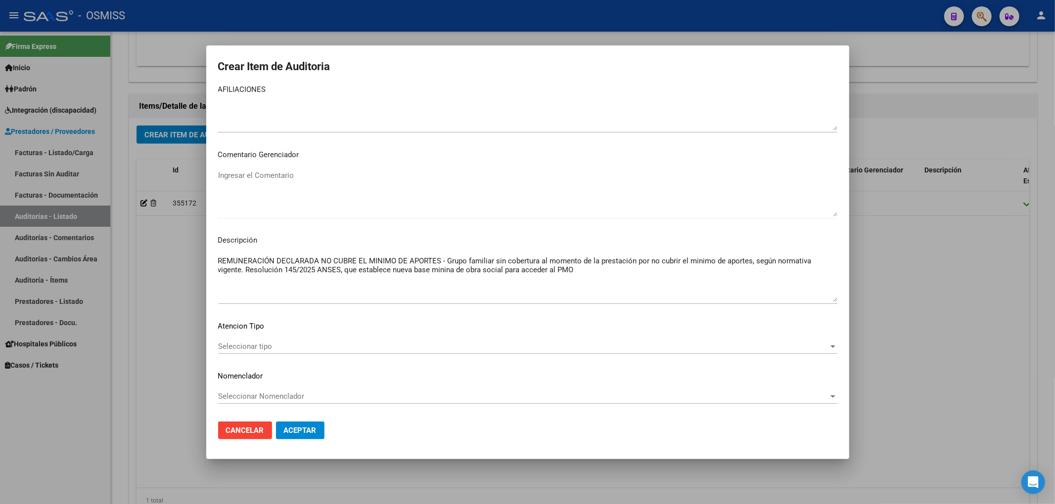
click at [792, 141] on div "AFILIACIONES Ingresar el Comentario" at bounding box center [527, 112] width 619 height 60
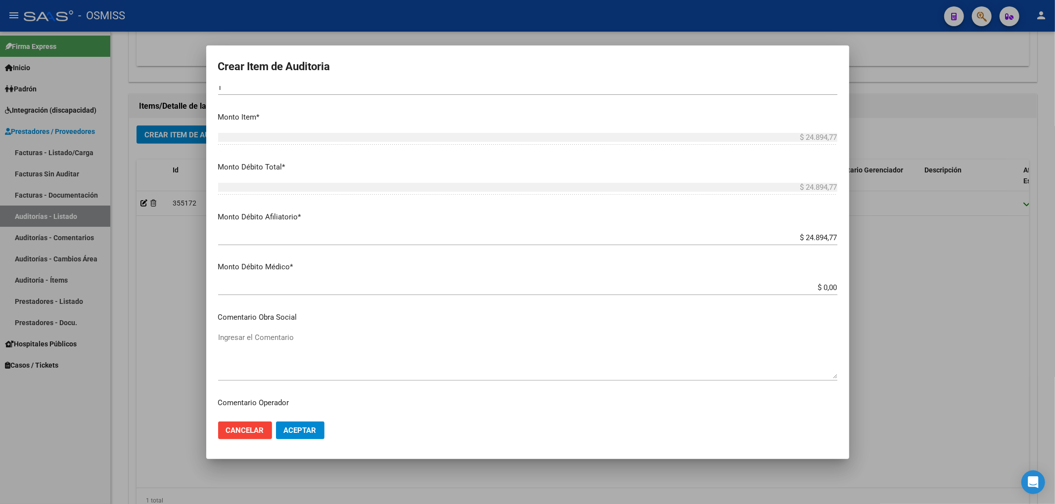
scroll to position [527, 0]
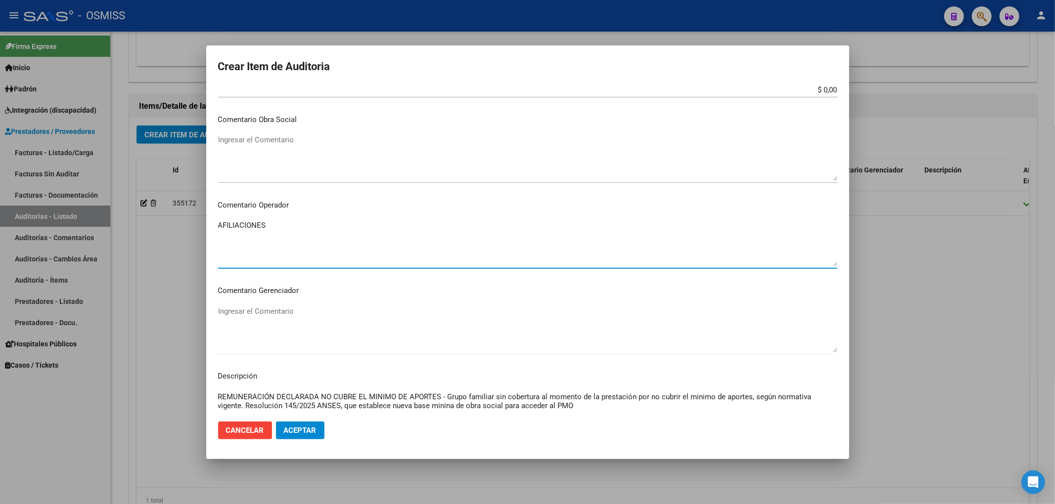
drag, startPoint x: 289, startPoint y: 227, endPoint x: 18, endPoint y: 223, distance: 271.0
click at [24, 224] on div "Crear Item de Auditoria 36612674 Nro Documento 27366126746 CUIL Afiliado Activo…" at bounding box center [527, 252] width 1055 height 504
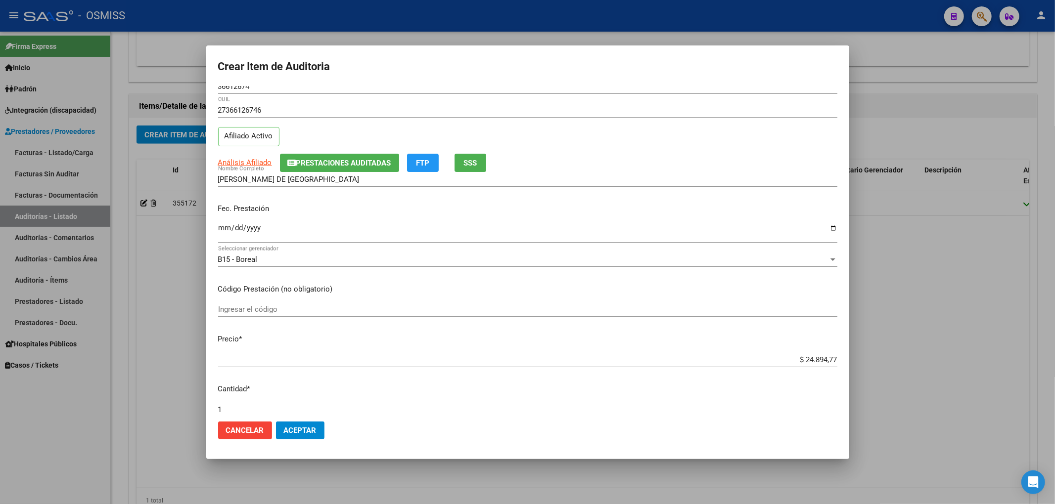
scroll to position [0, 0]
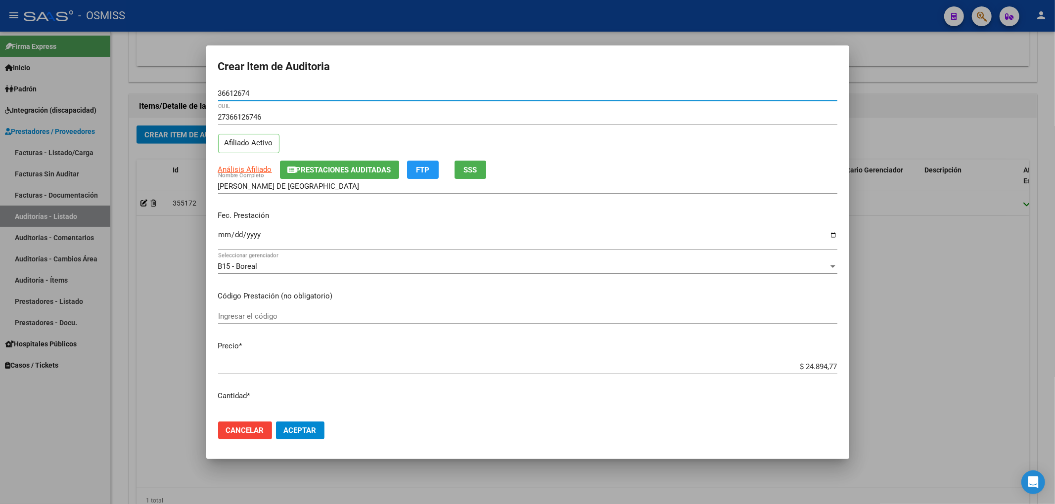
drag, startPoint x: 249, startPoint y: 91, endPoint x: 195, endPoint y: 88, distance: 54.5
click at [210, 86] on mat-dialog-content "36612674 Nro Documento 27366126746 CUIL Afiliado Activo Análisis Afiliado Prest…" at bounding box center [527, 250] width 643 height 328
click at [735, 145] on div "27366126746 CUIL Afiliado Activo" at bounding box center [527, 135] width 619 height 50
drag, startPoint x: 254, startPoint y: 91, endPoint x: 120, endPoint y: 108, distance: 135.5
click at [134, 96] on div "Crear Item de Auditoria 36612674 Nro Documento 27366126746 CUIL Afiliado Activo…" at bounding box center [527, 252] width 1055 height 504
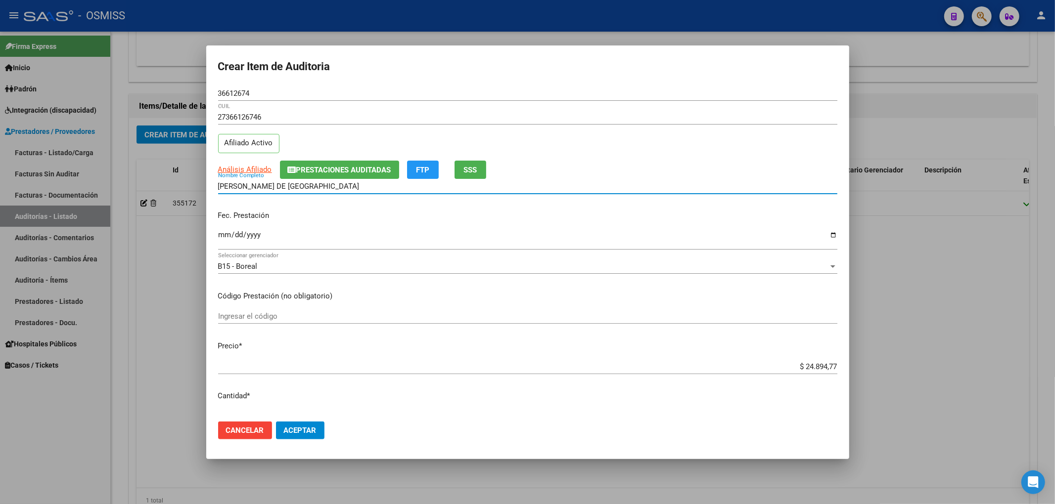
drag, startPoint x: 219, startPoint y: 186, endPoint x: 360, endPoint y: 192, distance: 141.6
click at [360, 192] on div "[PERSON_NAME] DE LOS ANGELES Nombre Completo" at bounding box center [527, 186] width 619 height 15
click at [942, 255] on div at bounding box center [527, 252] width 1055 height 504
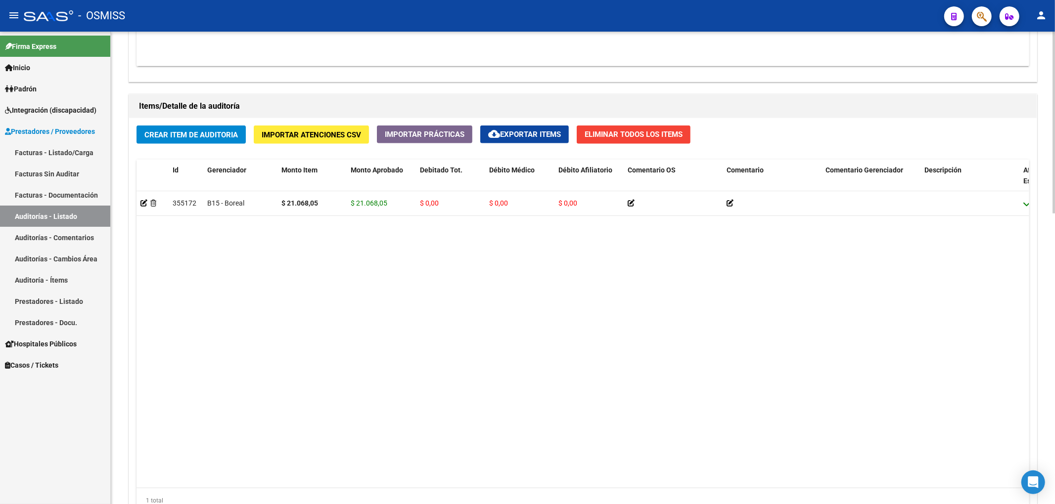
click at [707, 297] on datatable-body "355172 B15 - Boreal $ 21.068,05 $ 21.068,05 $ 0,00 $ 0,00 $ 0,00 27210270758 21…" at bounding box center [582, 339] width 892 height 297
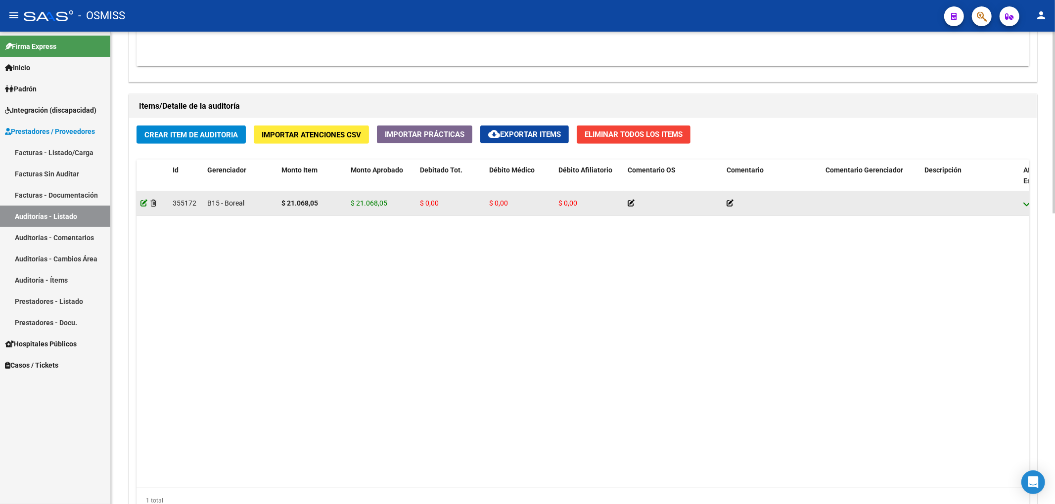
click at [141, 204] on icon at bounding box center [143, 203] width 7 height 7
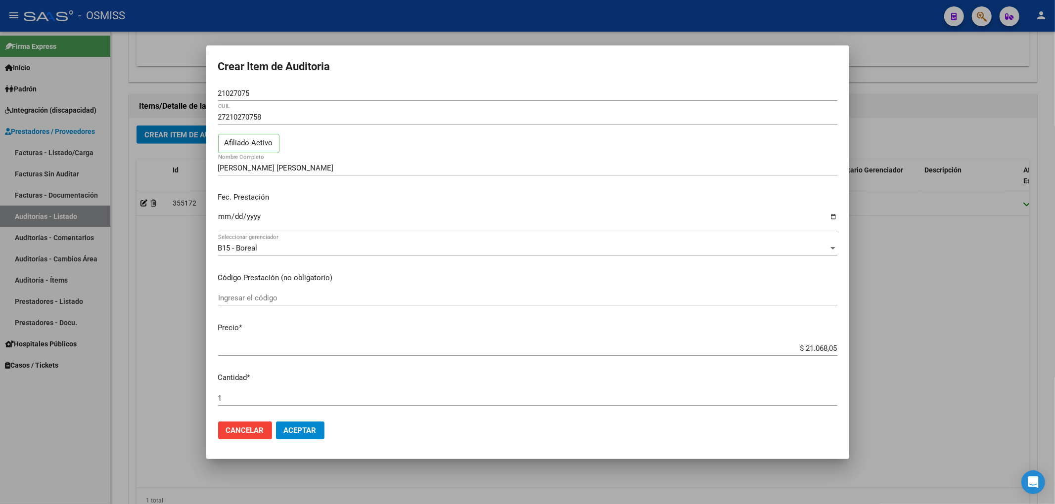
click at [169, 273] on div at bounding box center [527, 252] width 1055 height 504
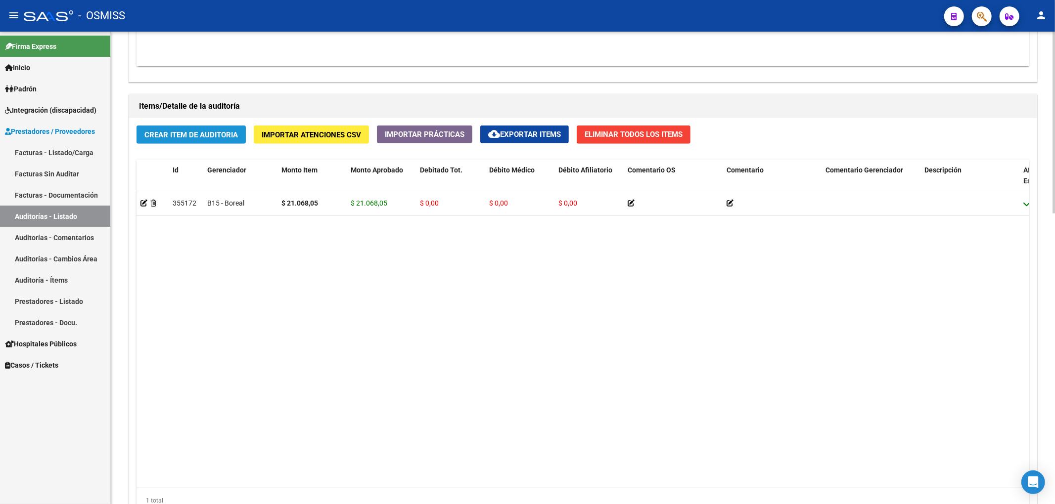
click at [227, 141] on button "Crear Item de Auditoria" at bounding box center [190, 135] width 109 height 18
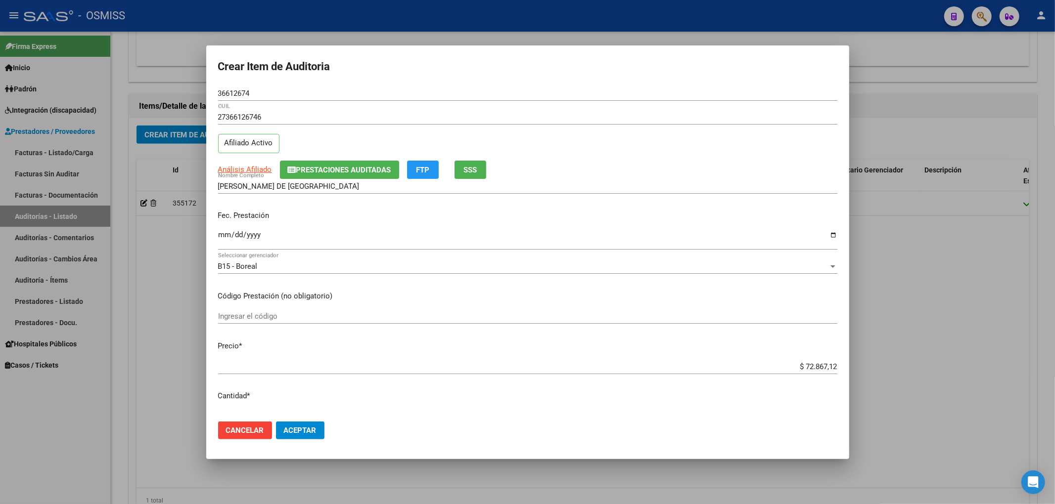
click at [222, 236] on input "Ingresar la fecha" at bounding box center [527, 239] width 619 height 16
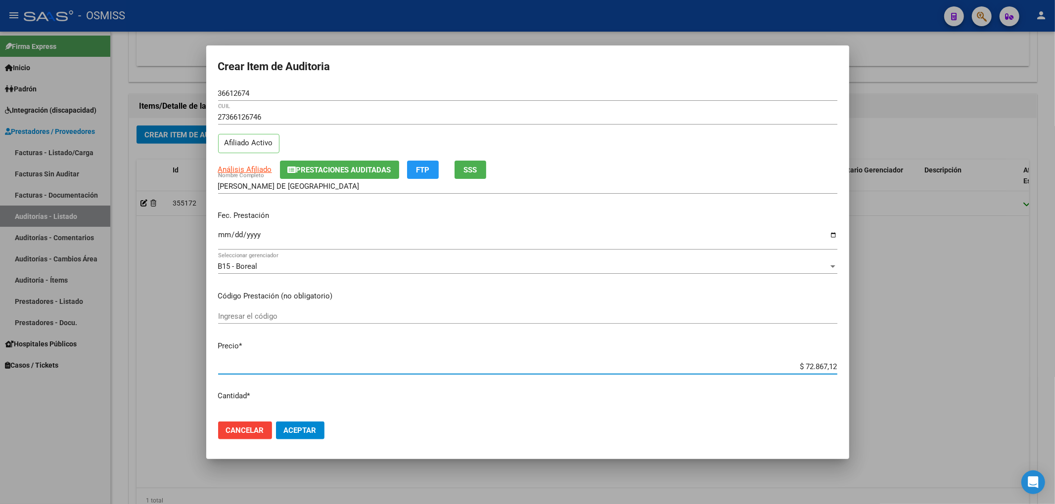
drag, startPoint x: 794, startPoint y: 367, endPoint x: 860, endPoint y: 364, distance: 65.3
click at [859, 364] on div "Crear Item de Auditoria 36612674 Nro Documento 27366126746 CUIL Afiliado Activo…" at bounding box center [527, 252] width 1055 height 504
paste input "24.894,77"
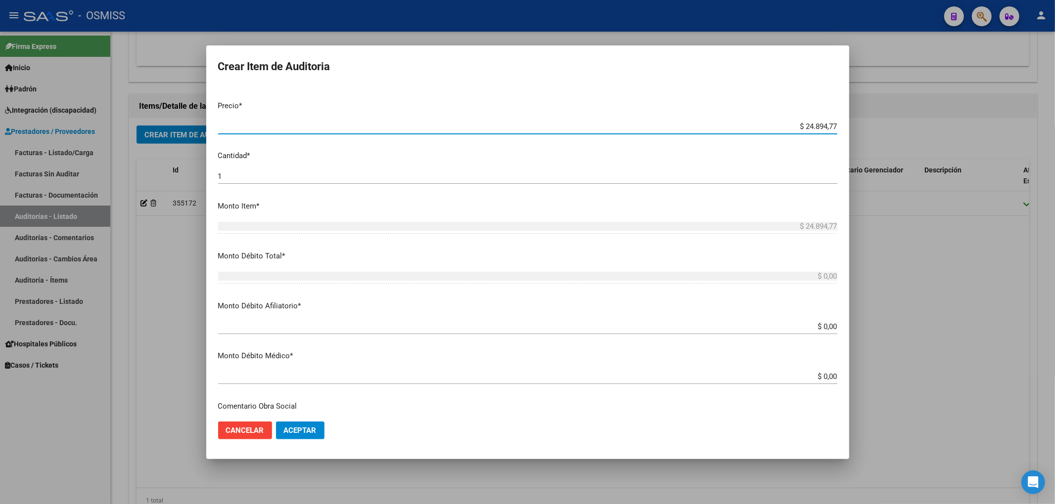
scroll to position [264, 0]
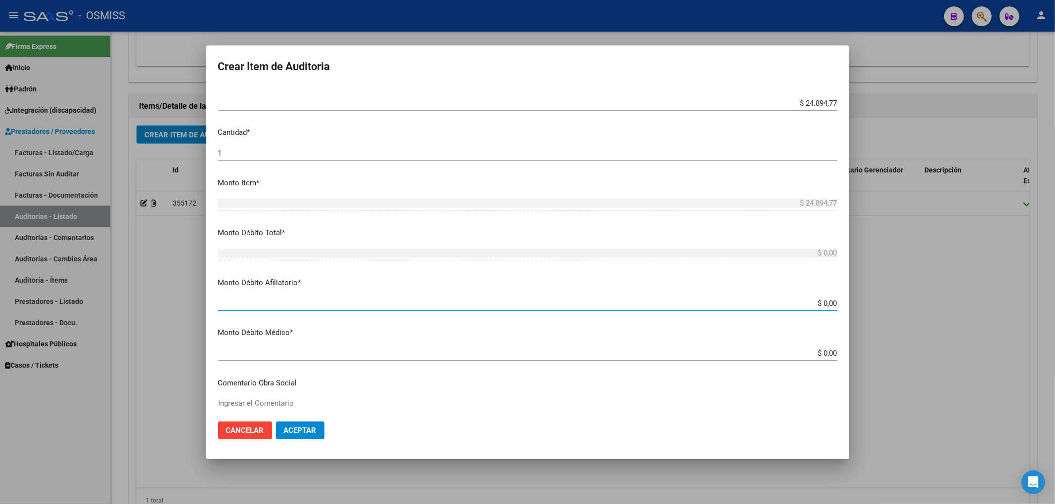
click at [827, 303] on input "$ 0,00" at bounding box center [527, 303] width 619 height 9
paste input "24.894,77"
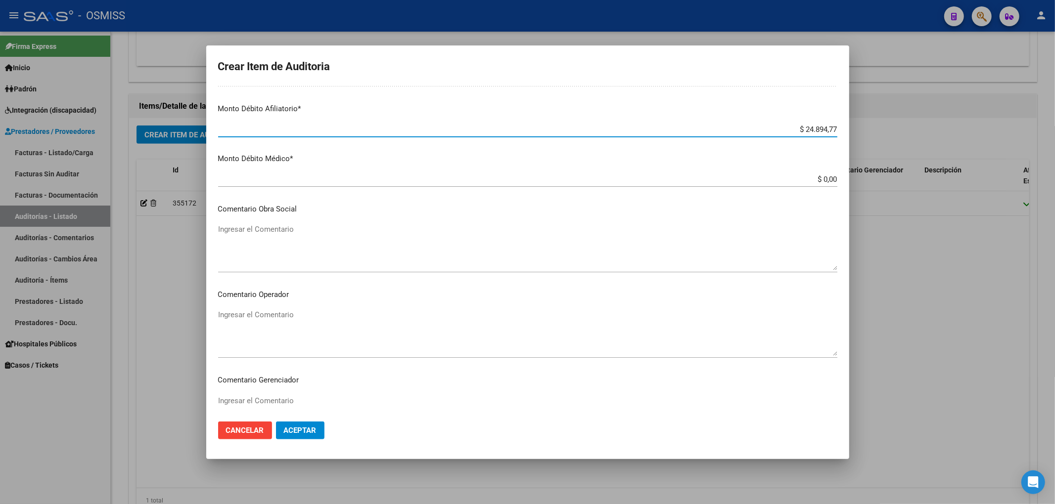
scroll to position [461, 0]
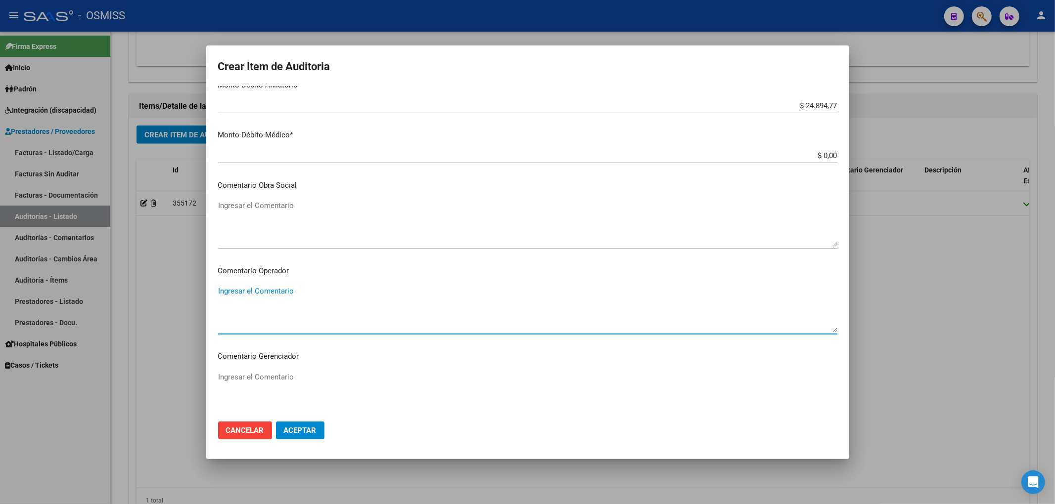
click at [295, 295] on textarea "Ingresar el Comentario" at bounding box center [527, 309] width 619 height 46
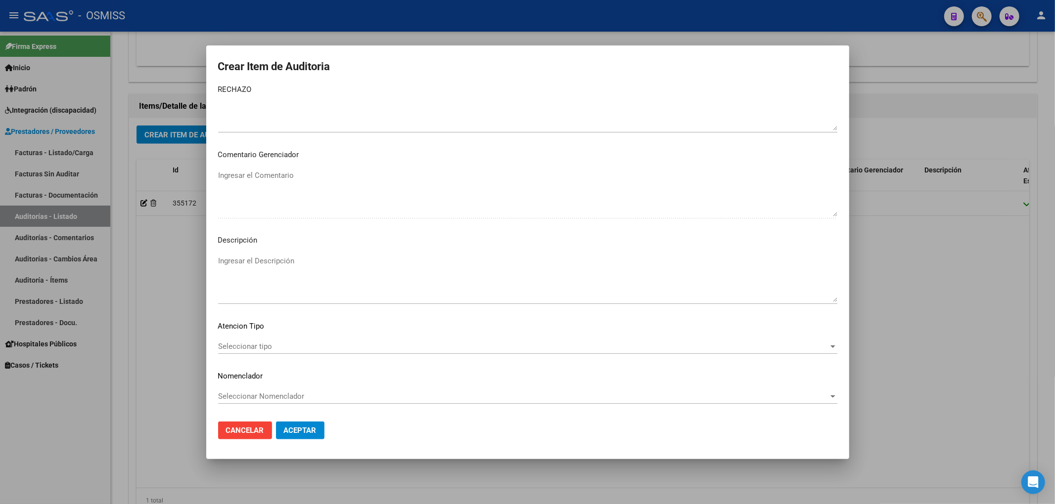
click at [261, 267] on textarea "Ingresar el Descripción" at bounding box center [527, 279] width 619 height 46
paste textarea "REMUNERACIÓN DECLARADA NO CUBRE EL MINIMO DE APORTES - Grupo familiar sin cober…"
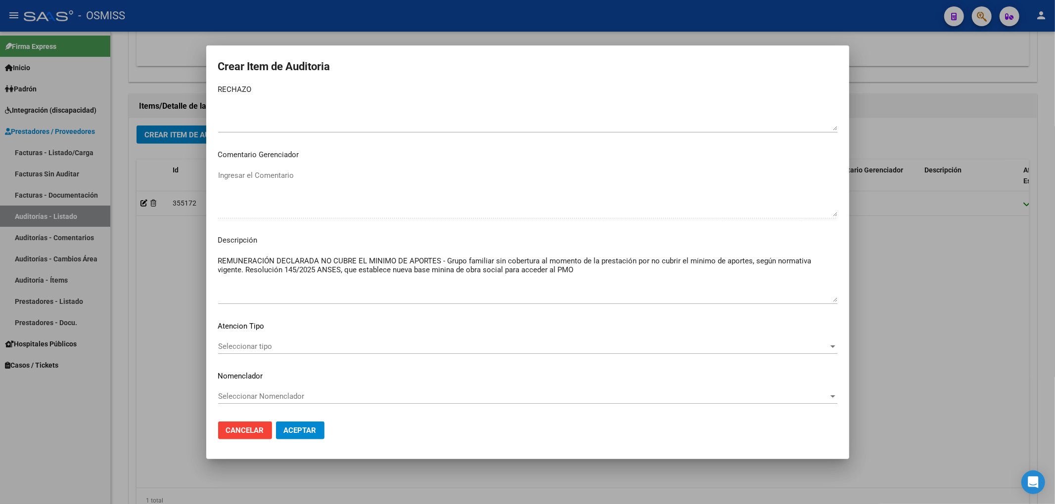
click at [305, 440] on mat-dialog-actions "Cancelar Aceptar" at bounding box center [527, 431] width 619 height 34
click at [304, 436] on button "Aceptar" at bounding box center [300, 431] width 48 height 18
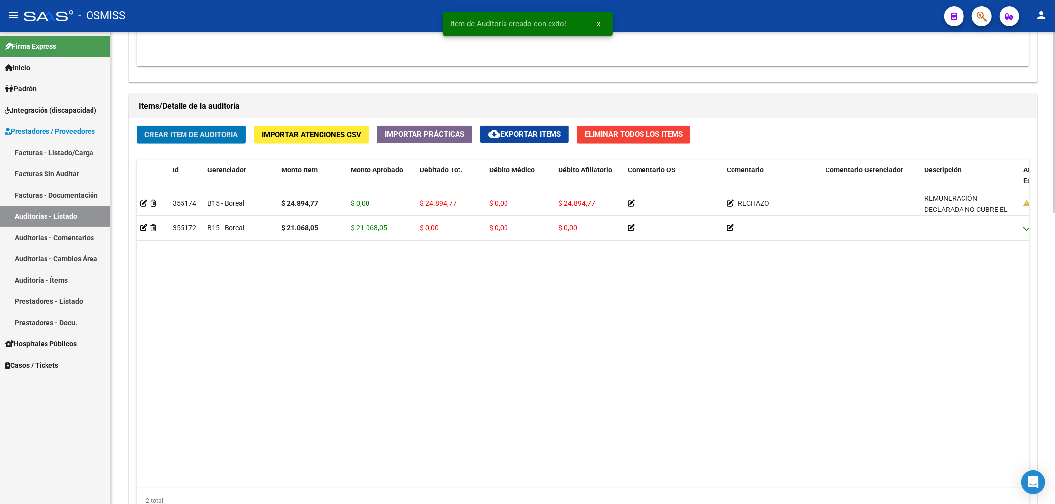
click at [183, 137] on span "Crear Item de Auditoria" at bounding box center [190, 135] width 93 height 9
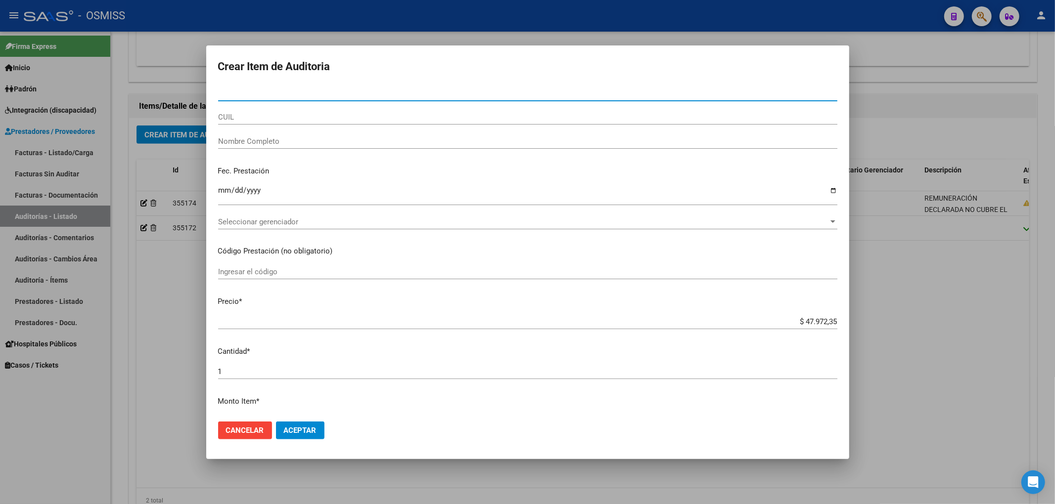
paste input "36612674"
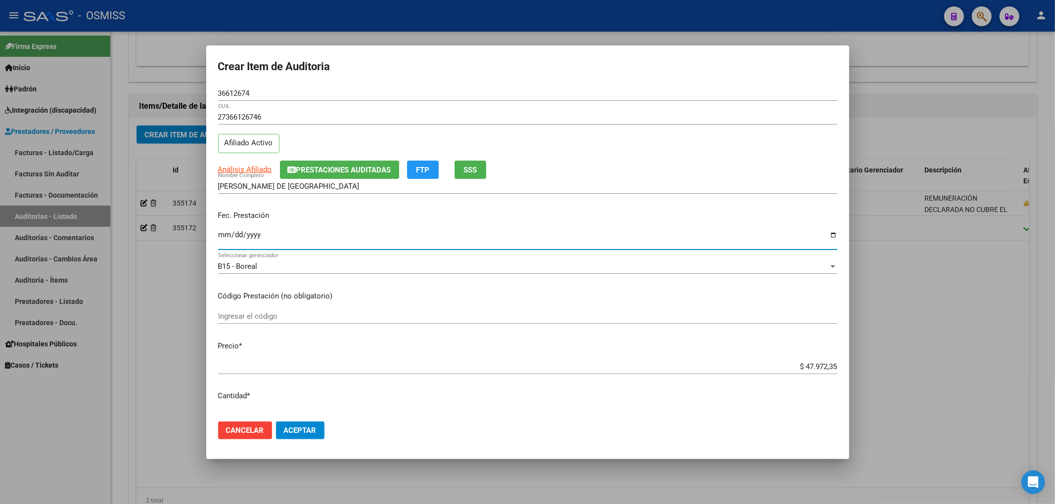
click at [221, 232] on input "Ingresar la fecha" at bounding box center [527, 239] width 619 height 16
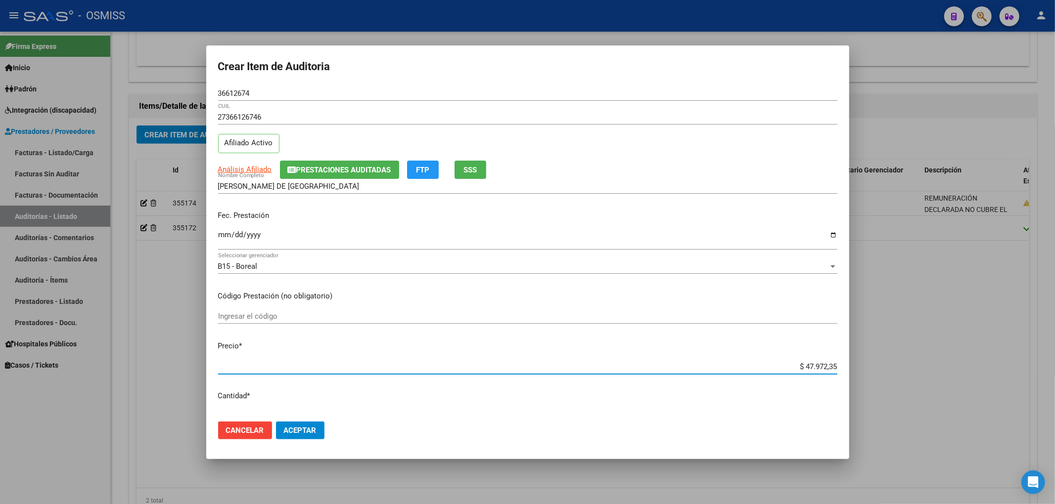
drag, startPoint x: 787, startPoint y: 364, endPoint x: 1054, endPoint y: 357, distance: 267.2
click at [1054, 357] on div "Crear Item de Auditoria 36612674 Nro Documento 27366126746 CUIL Afiliado Activo…" at bounding box center [527, 252] width 1055 height 504
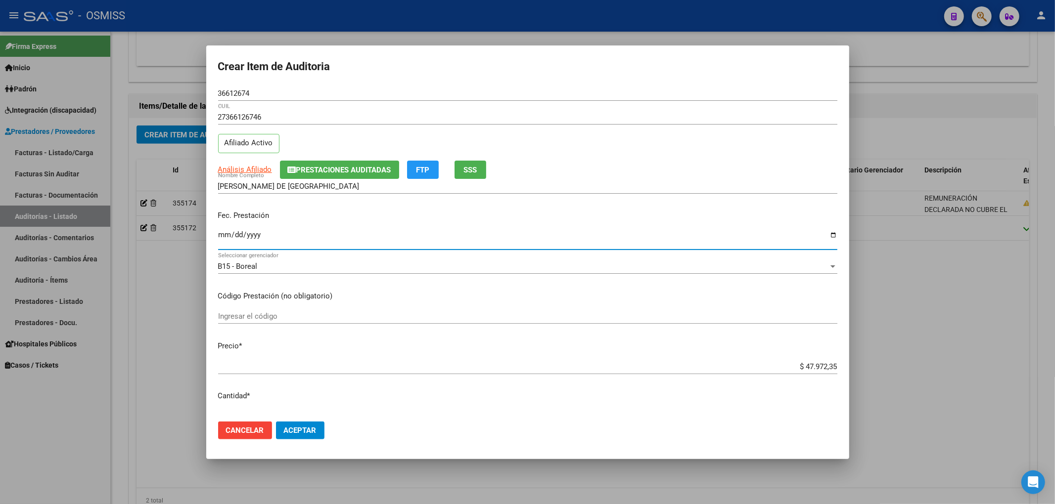
click at [446, 239] on input "[DATE]" at bounding box center [527, 239] width 619 height 16
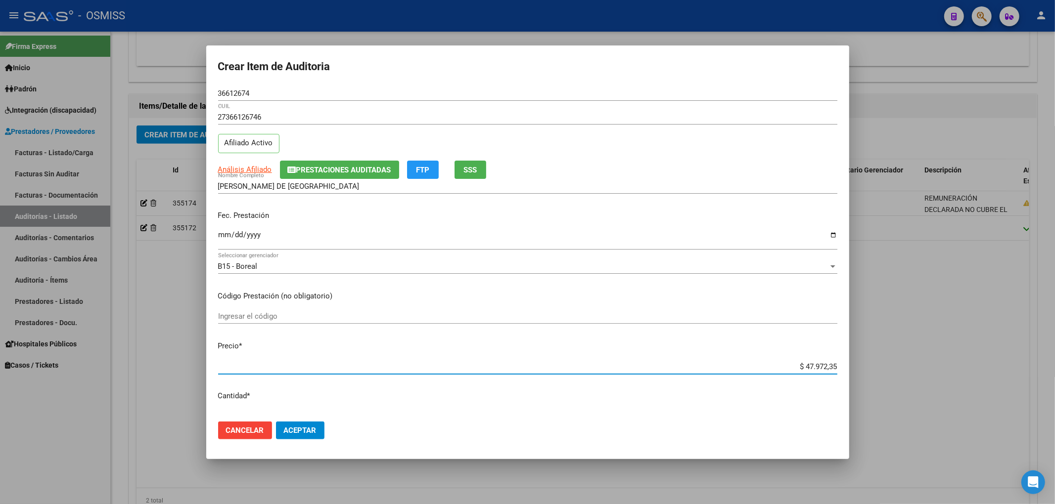
drag, startPoint x: 783, startPoint y: 366, endPoint x: 974, endPoint y: 374, distance: 191.1
click at [974, 374] on div "Crear Item de Auditoria 36612674 Nro Documento 27366126746 CUIL Afiliado Activo…" at bounding box center [527, 252] width 1055 height 504
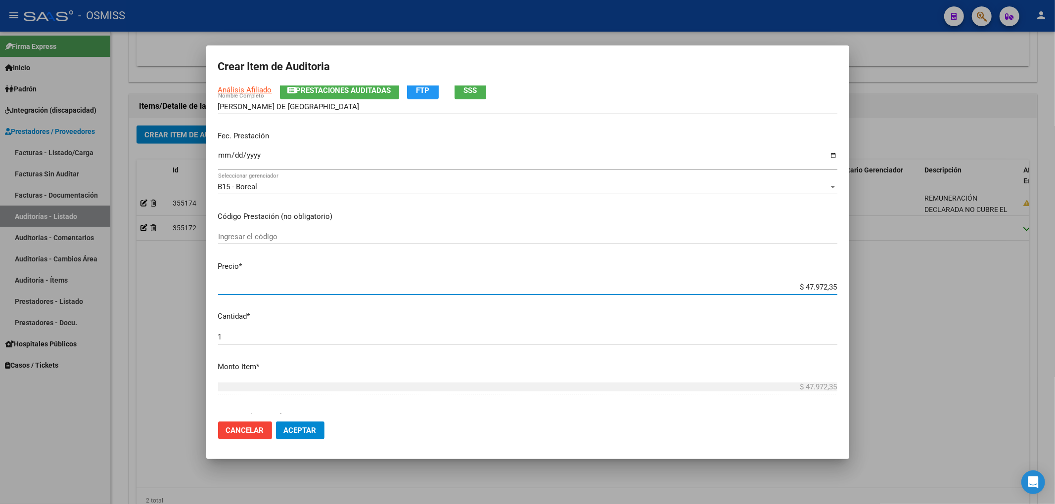
scroll to position [264, 0]
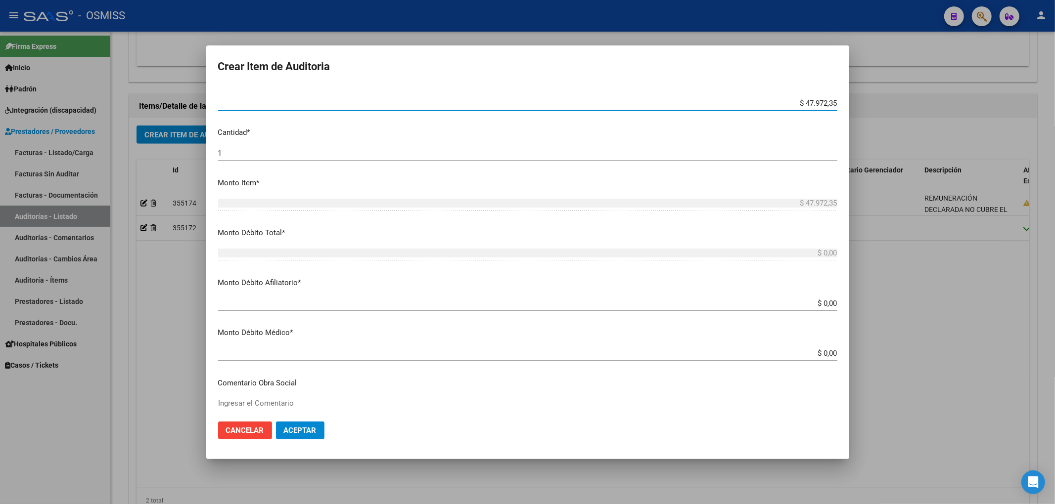
click at [828, 303] on input "$ 0,00" at bounding box center [527, 303] width 619 height 9
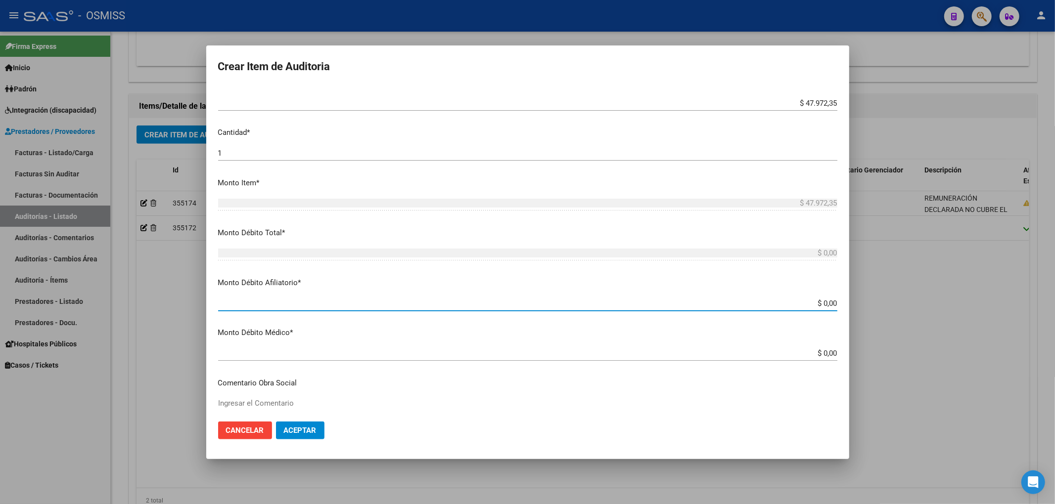
paste input "$ 47.972,35"
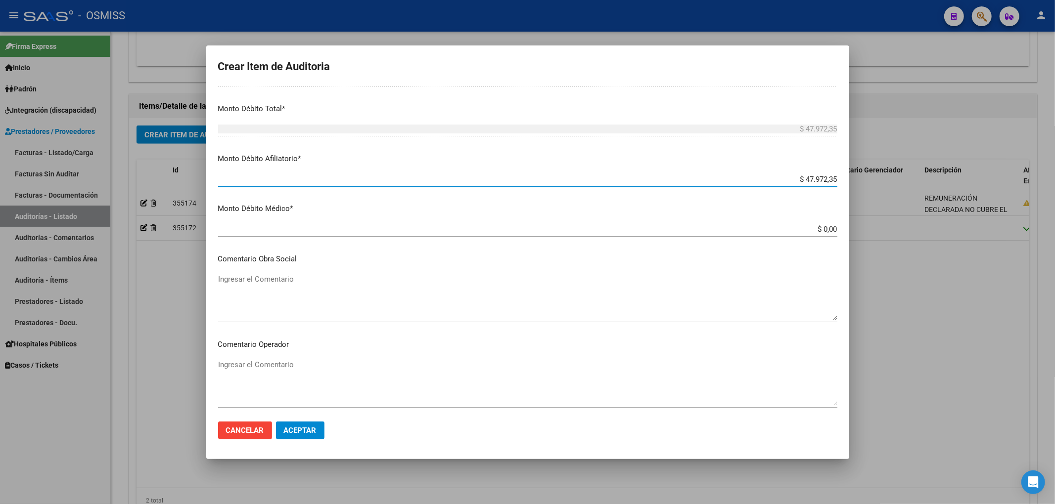
scroll to position [461, 0]
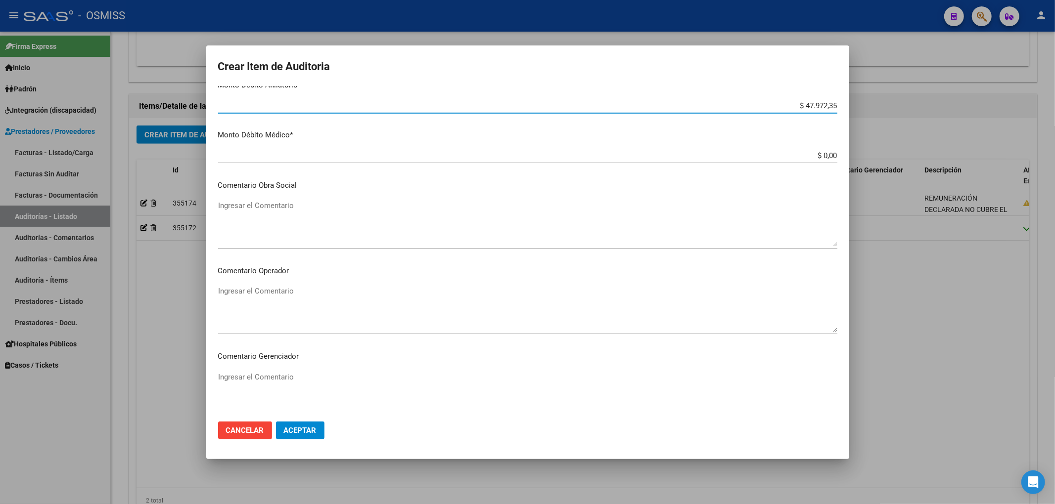
click at [282, 301] on textarea "Ingresar el Comentario" at bounding box center [527, 309] width 619 height 46
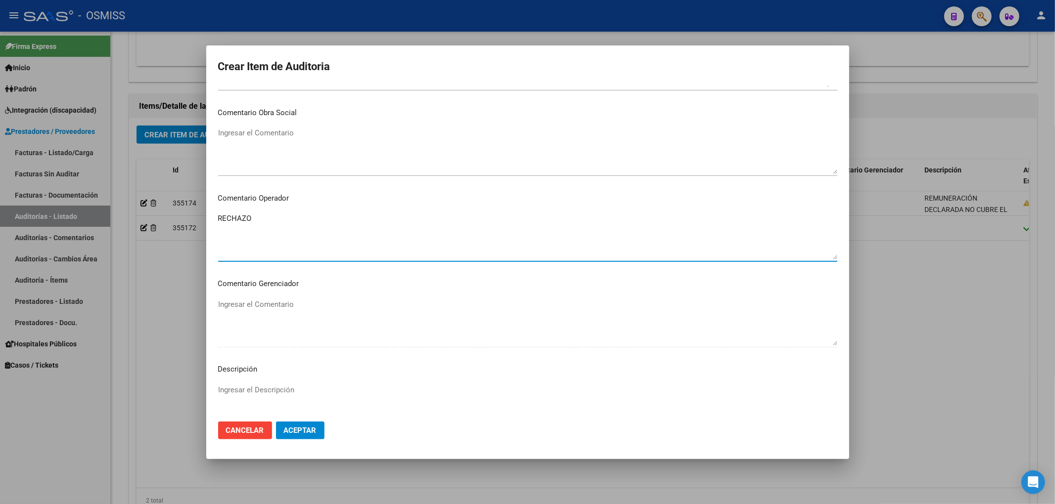
scroll to position [659, 0]
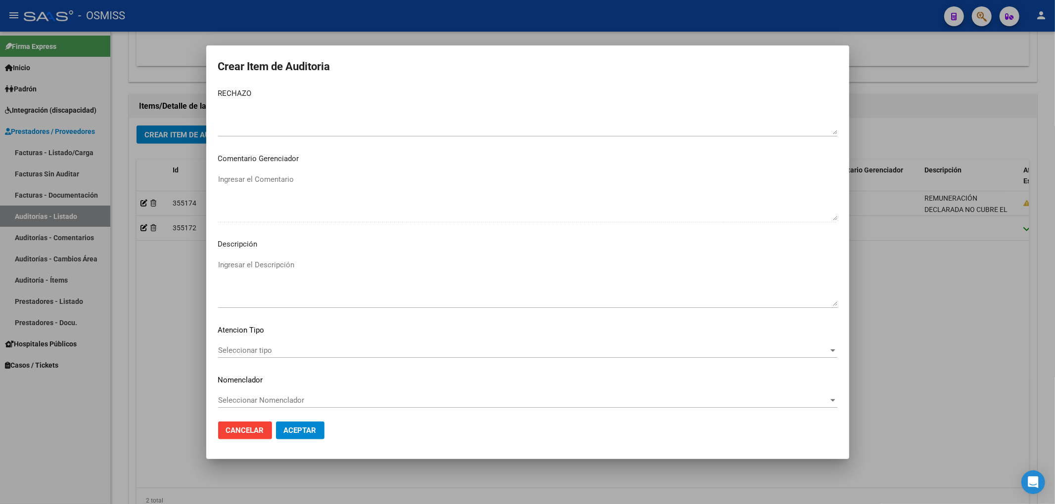
click at [242, 277] on textarea "Ingresar el Descripción" at bounding box center [527, 283] width 619 height 46
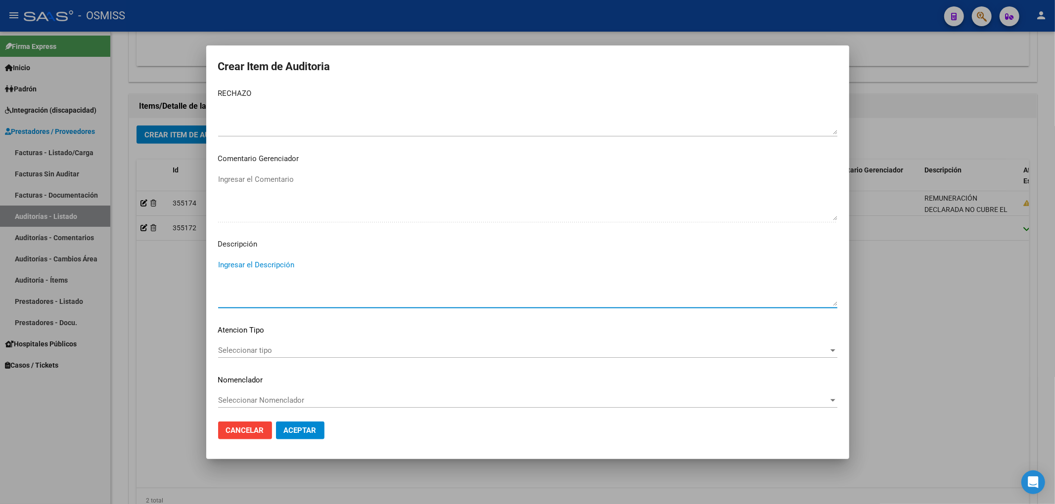
paste textarea "REMUNERACIÓN DECLARADA NO CUBRE EL MINIMO DE APORTES - Grupo familiar sin cober…"
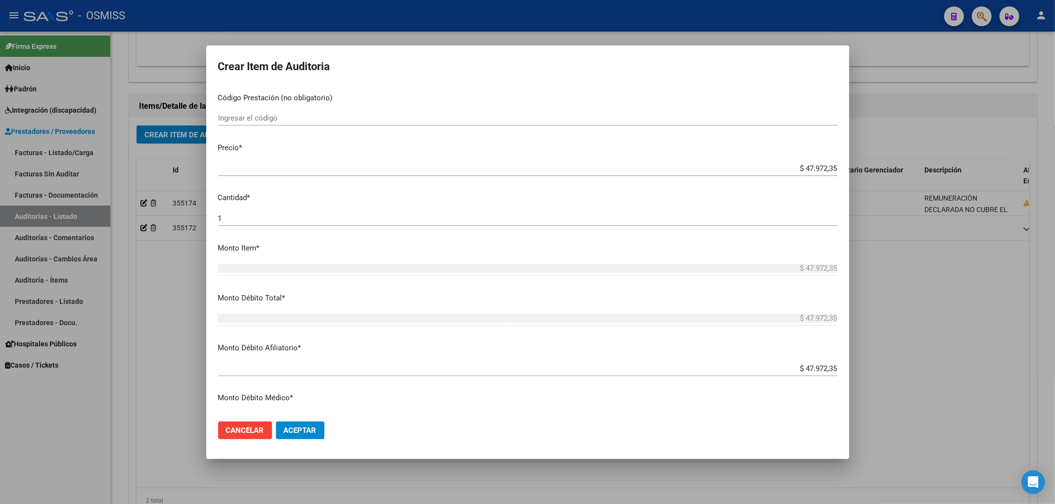
scroll to position [264, 0]
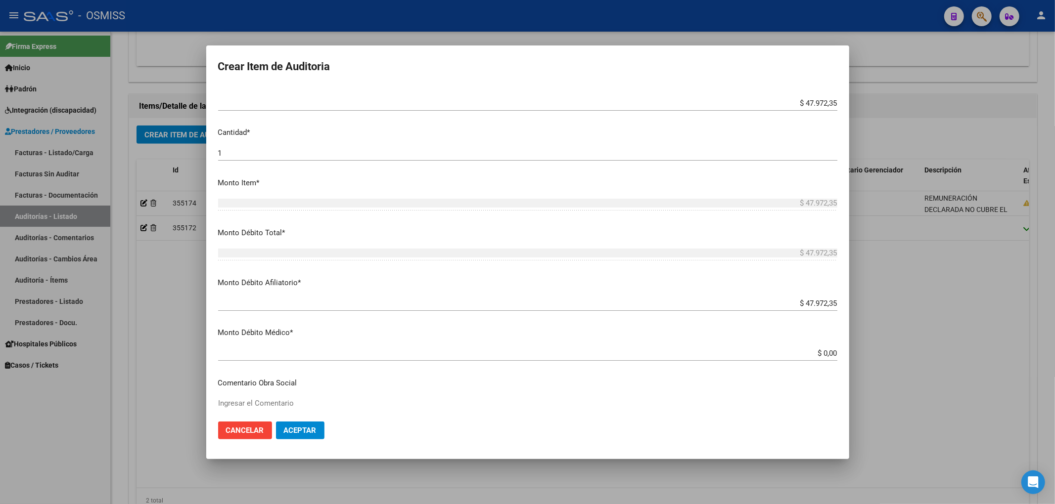
click at [315, 434] on span "Aceptar" at bounding box center [300, 430] width 33 height 9
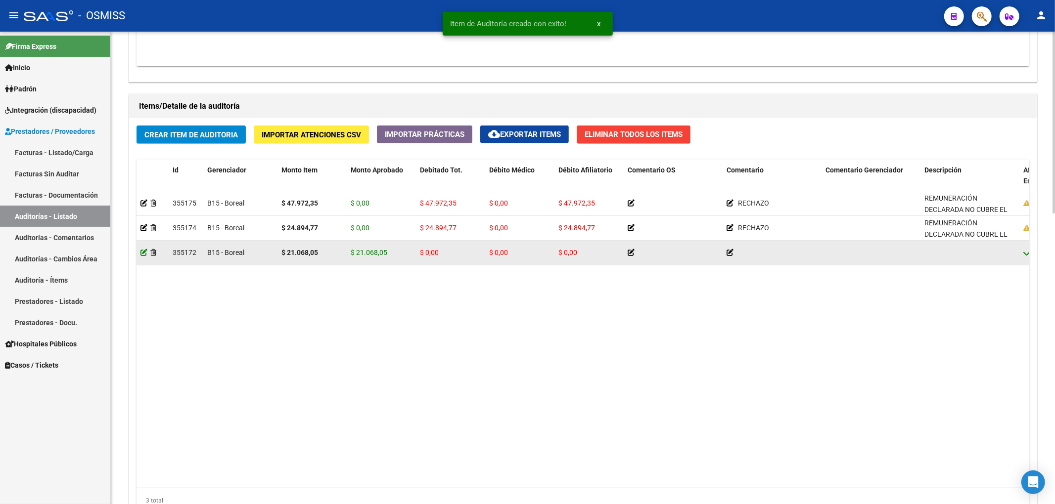
click at [142, 253] on icon at bounding box center [143, 252] width 7 height 7
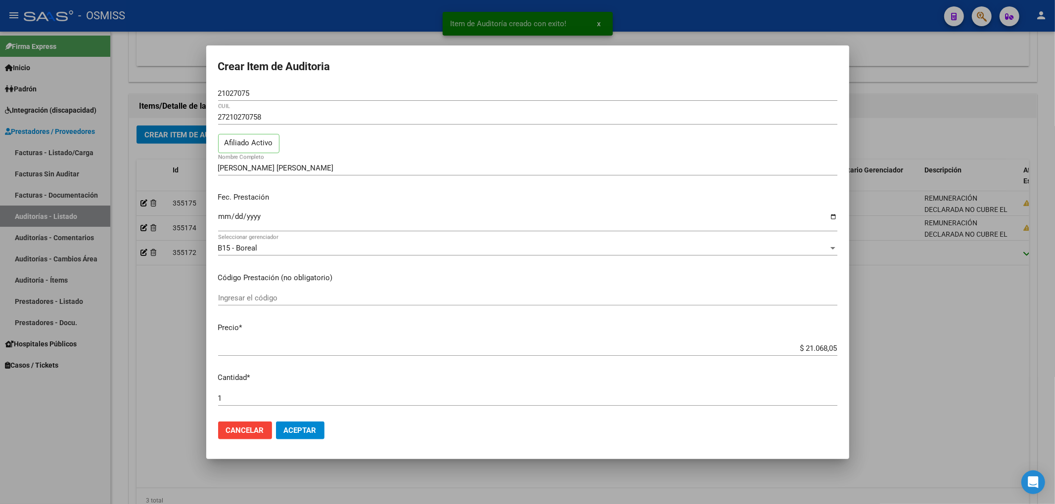
click at [153, 321] on div at bounding box center [527, 252] width 1055 height 504
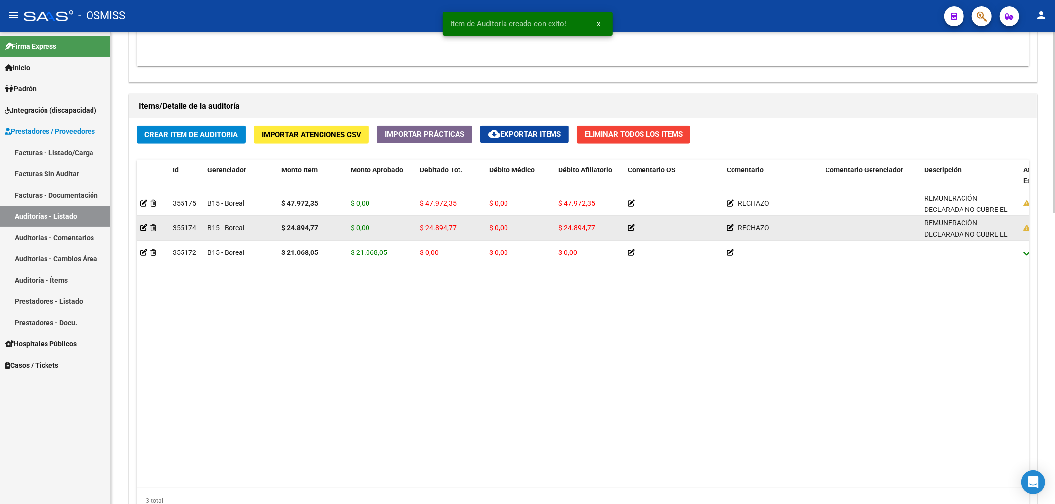
click at [145, 235] on datatable-body-cell at bounding box center [152, 228] width 32 height 24
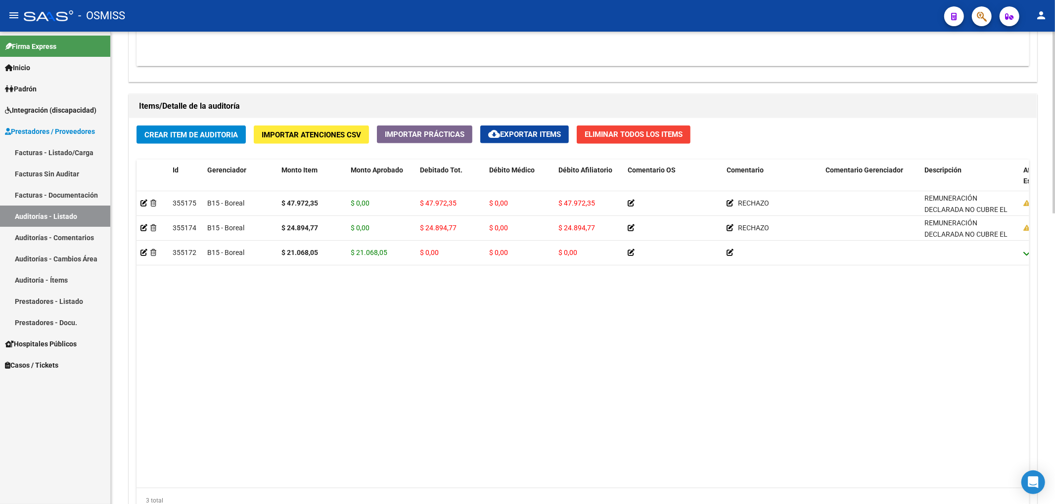
click at [722, 284] on datatable-body "355175 B15 - Boreal $ 47.972,35 $ 0,00 $ 47.972,35 $ 0,00 $ 47.972,35 RECHAZO R…" at bounding box center [582, 339] width 892 height 297
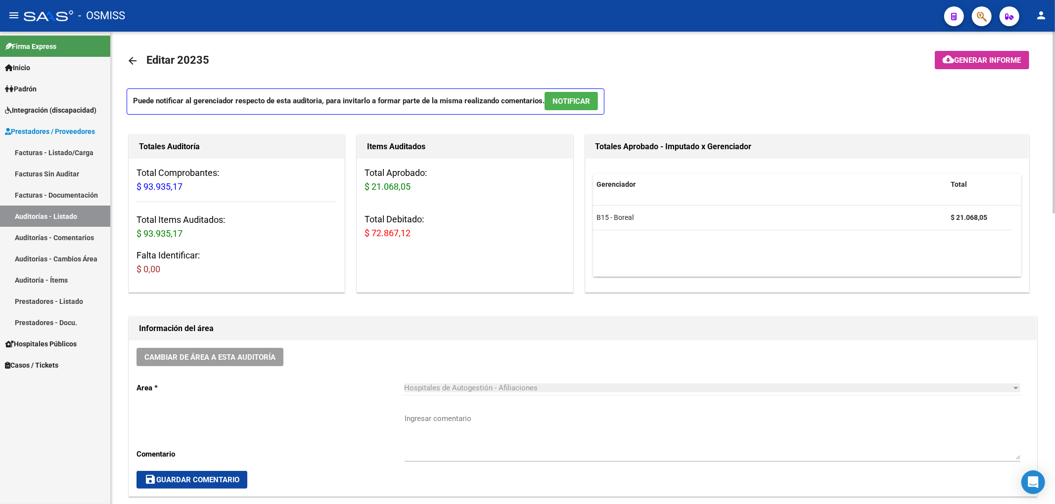
scroll to position [0, 0]
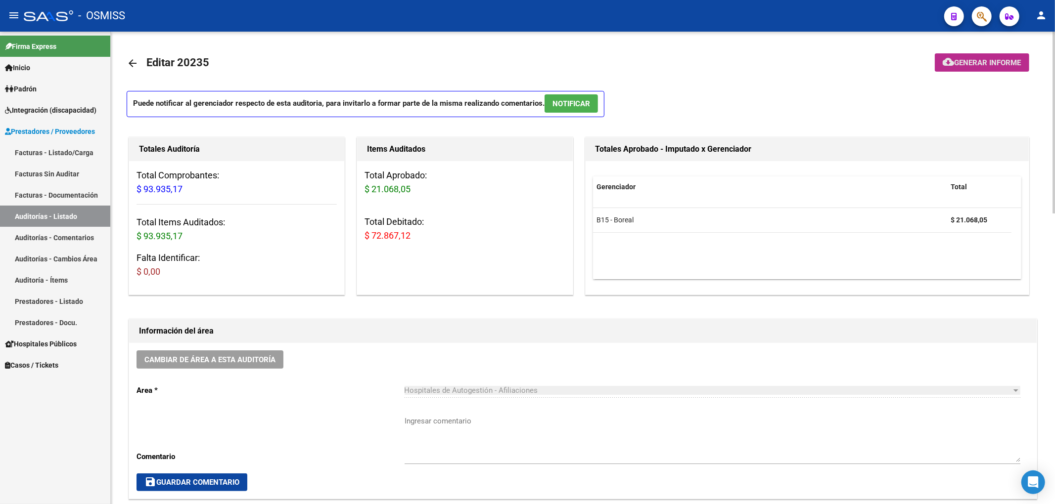
click at [958, 54] on button "cloud_download Generar informe" at bounding box center [982, 62] width 94 height 18
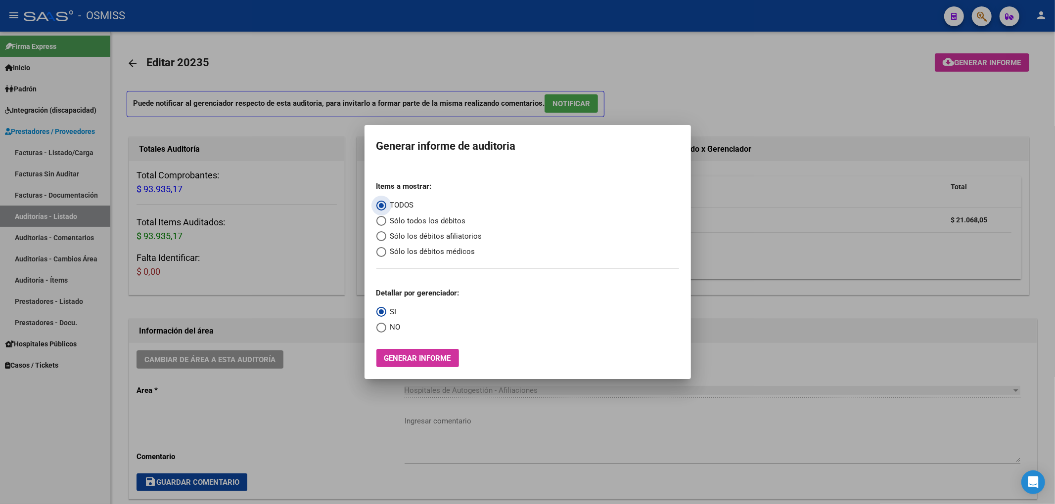
click at [471, 238] on span "Sólo los débitos afiliatorios" at bounding box center [434, 236] width 96 height 11
click at [386, 238] on input "Sólo los débitos afiliatorios" at bounding box center [381, 236] width 10 height 10
click at [396, 329] on span "NO" at bounding box center [393, 327] width 14 height 11
click at [386, 329] on input "NO" at bounding box center [381, 328] width 10 height 10
click at [409, 355] on span "Generar informe" at bounding box center [417, 358] width 67 height 9
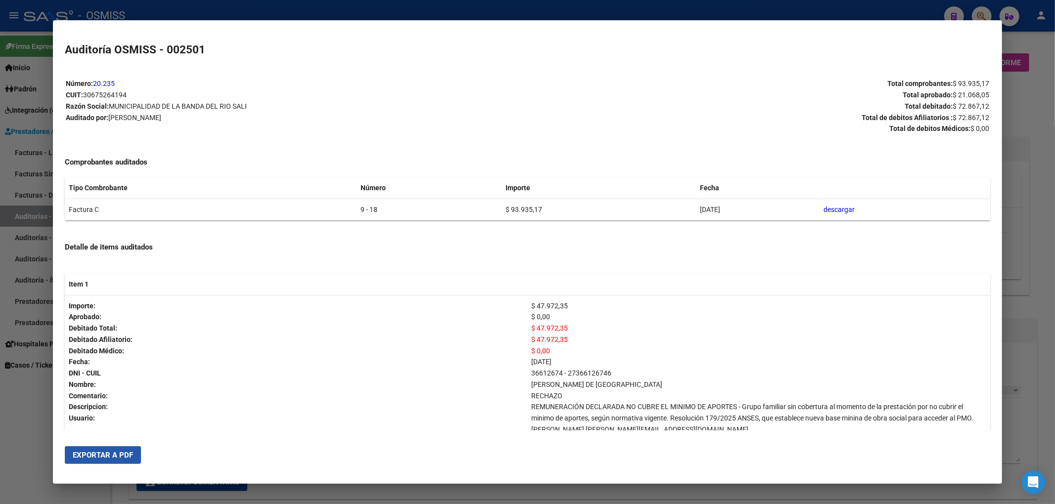
click at [136, 452] on button "Exportar a PDF" at bounding box center [103, 456] width 76 height 18
click at [1037, 84] on div at bounding box center [527, 252] width 1055 height 504
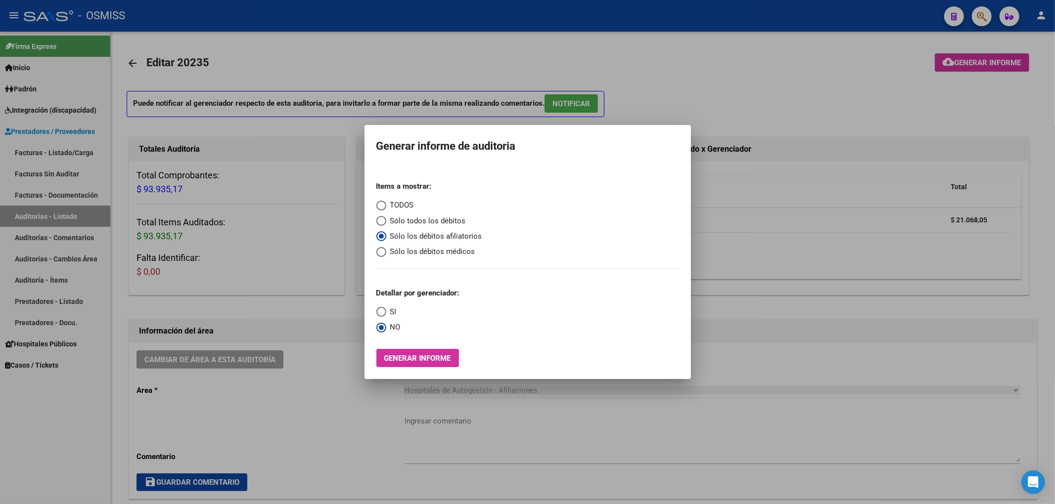
click at [781, 74] on div at bounding box center [527, 252] width 1055 height 504
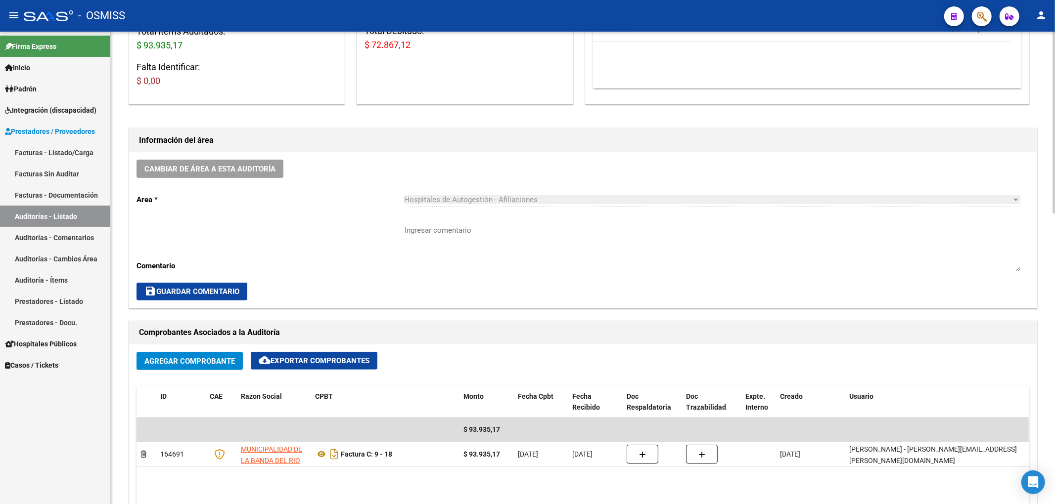
scroll to position [198, 0]
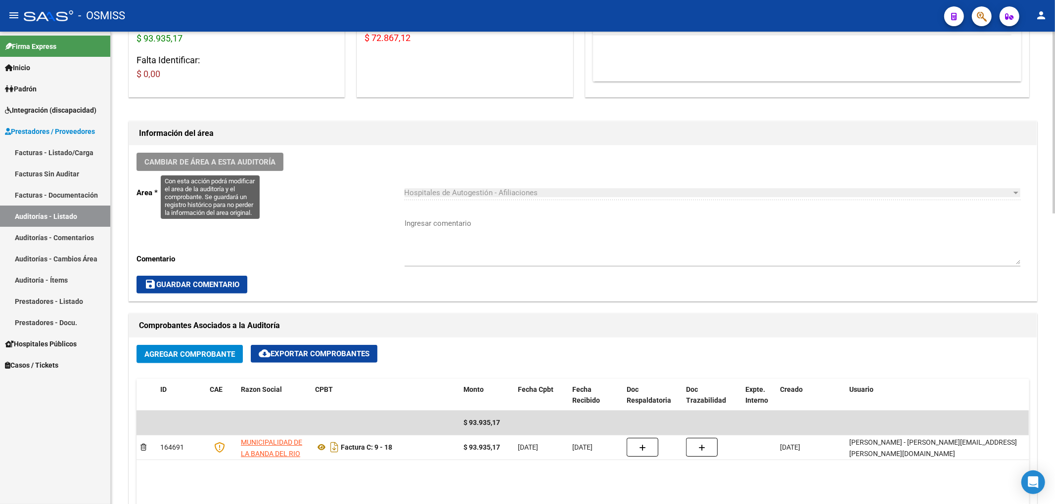
click at [251, 161] on span "Cambiar de área a esta auditoría" at bounding box center [209, 162] width 131 height 9
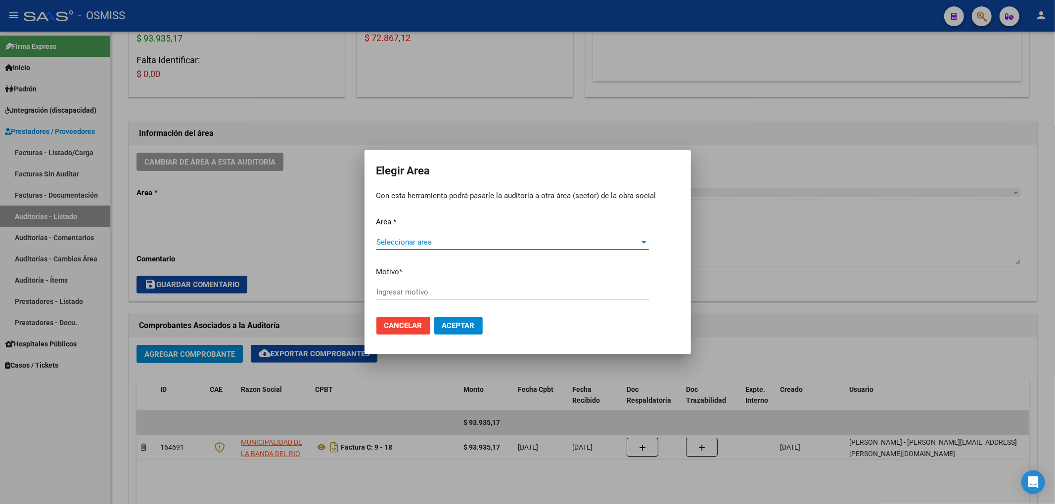
click at [398, 241] on span "Seleccionar area" at bounding box center [508, 242] width 264 height 9
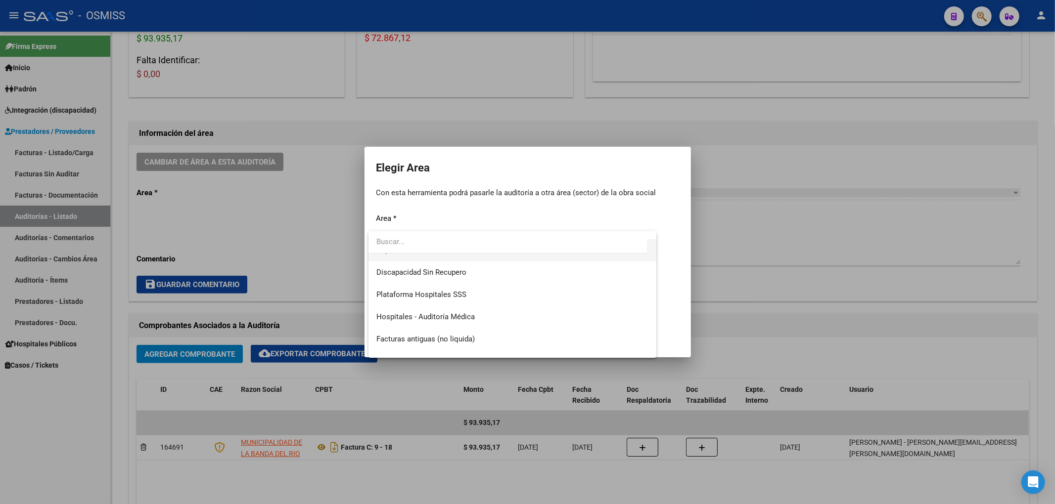
scroll to position [132, 0]
click at [442, 311] on span "Hospitales - Auditoría Médica" at bounding box center [425, 311] width 98 height 9
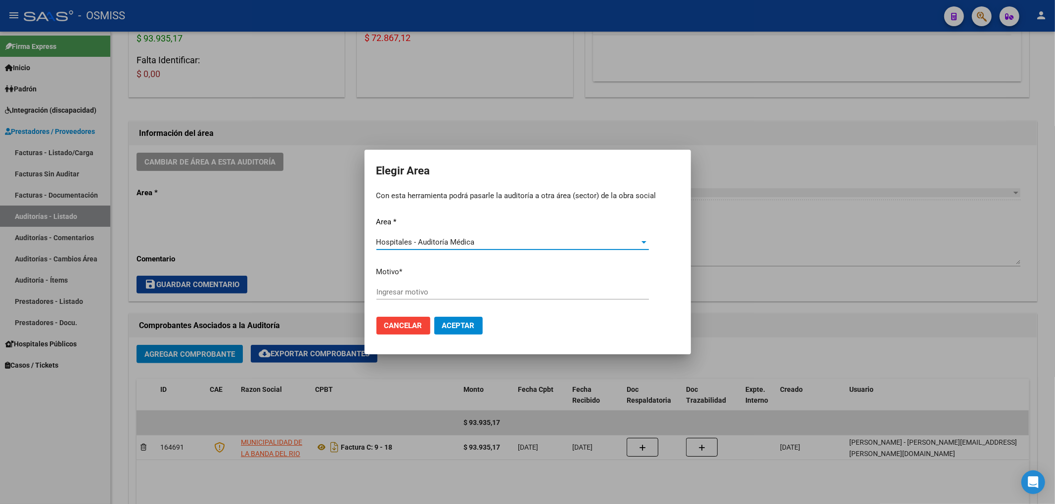
click at [390, 299] on div "Ingresar motivo" at bounding box center [512, 292] width 272 height 15
click at [469, 327] on span "Aceptar" at bounding box center [458, 325] width 33 height 9
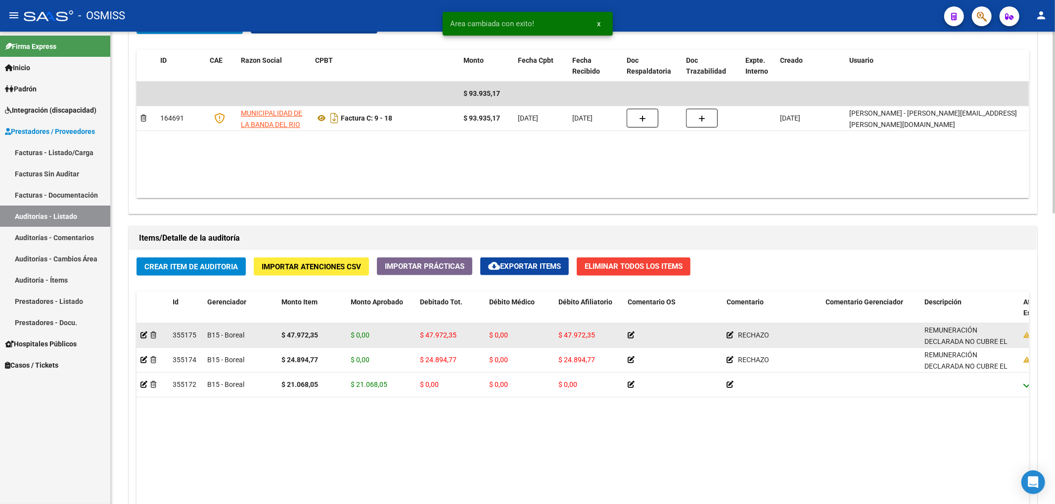
scroll to position [0, 0]
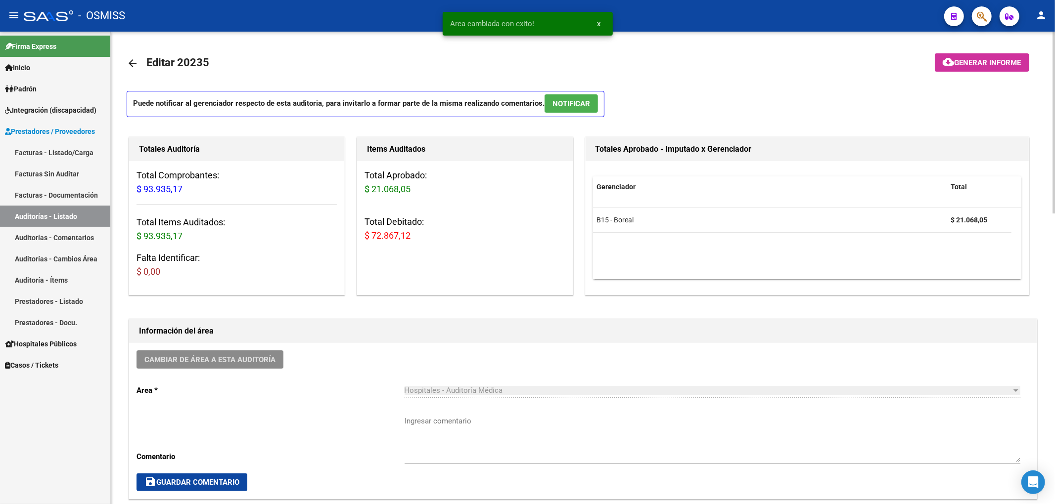
click at [132, 62] on mat-icon "arrow_back" at bounding box center [133, 63] width 12 height 12
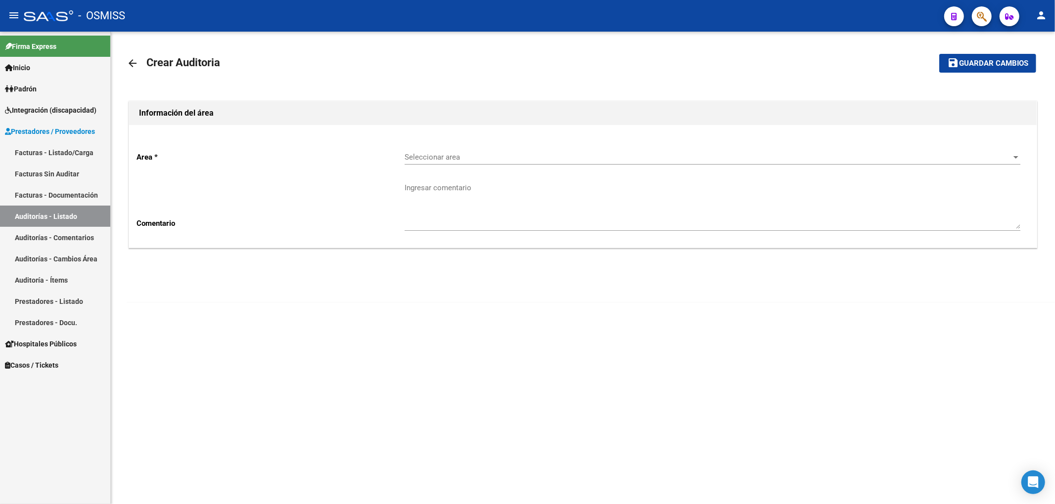
click at [450, 159] on span "Seleccionar area" at bounding box center [708, 157] width 607 height 9
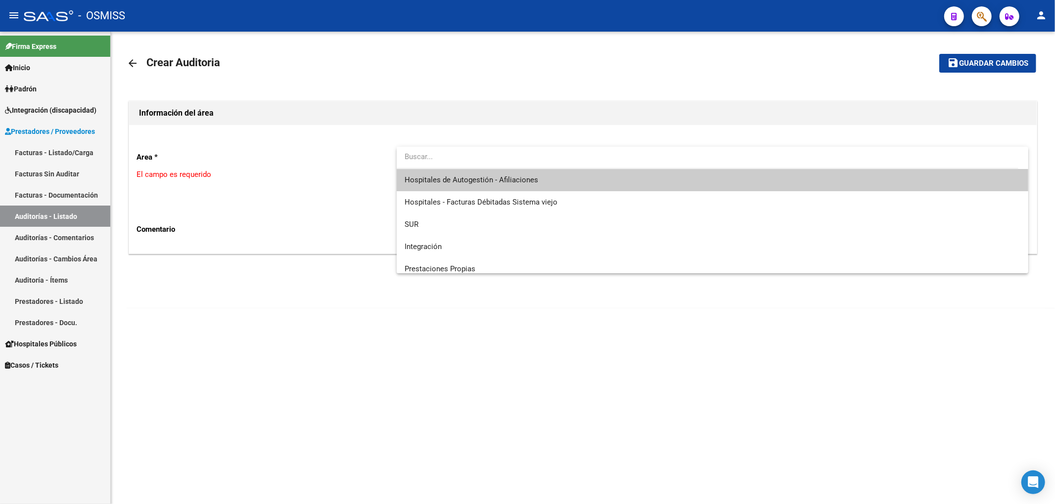
click at [446, 186] on span "Hospitales de Autogestión - Afiliaciones" at bounding box center [713, 180] width 616 height 22
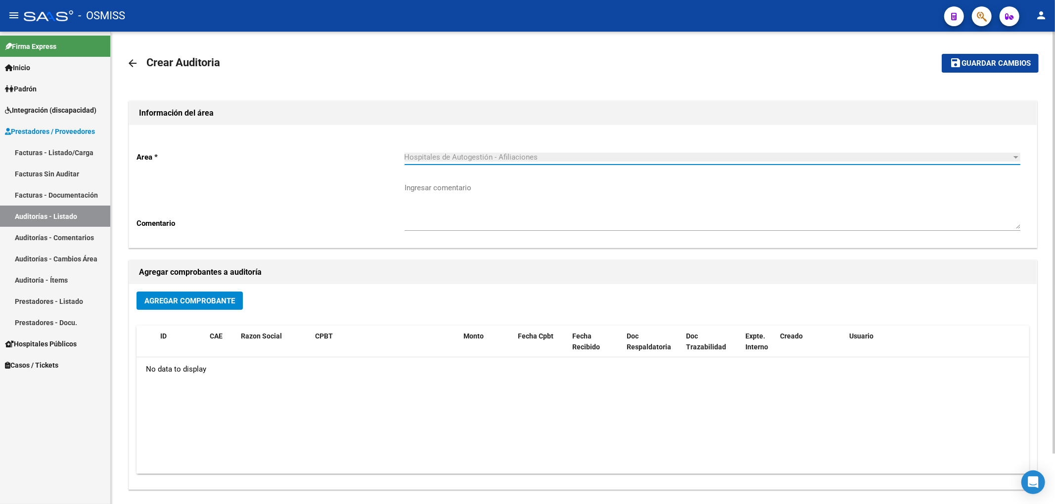
click at [239, 298] on button "Agregar Comprobante" at bounding box center [189, 301] width 106 height 18
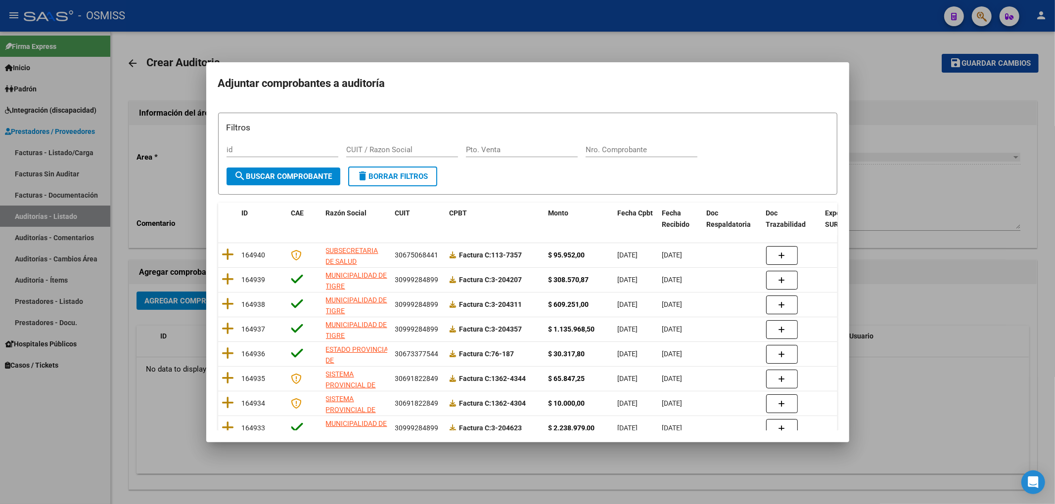
click at [613, 144] on div "Nro. Comprobante" at bounding box center [642, 149] width 112 height 15
click at [614, 155] on div "Nro. Comprobante" at bounding box center [642, 149] width 112 height 15
click at [321, 182] on button "search Buscar Comprobante" at bounding box center [284, 177] width 114 height 18
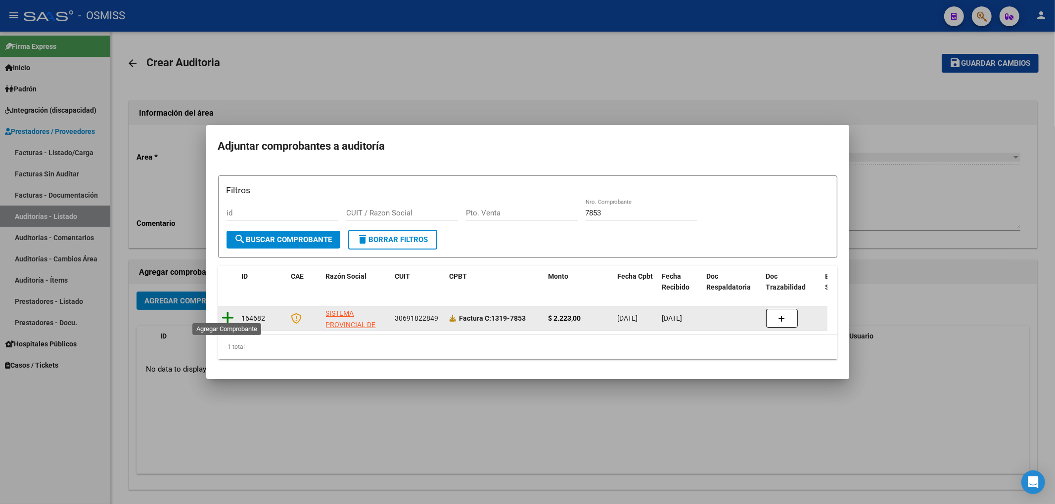
click at [224, 319] on icon at bounding box center [228, 318] width 12 height 14
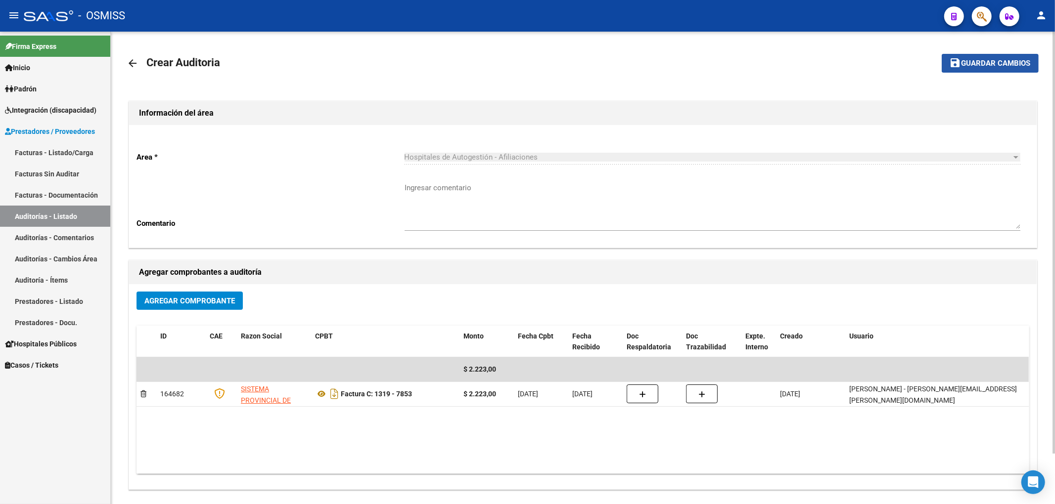
click at [960, 65] on mat-icon "save" at bounding box center [956, 63] width 12 height 12
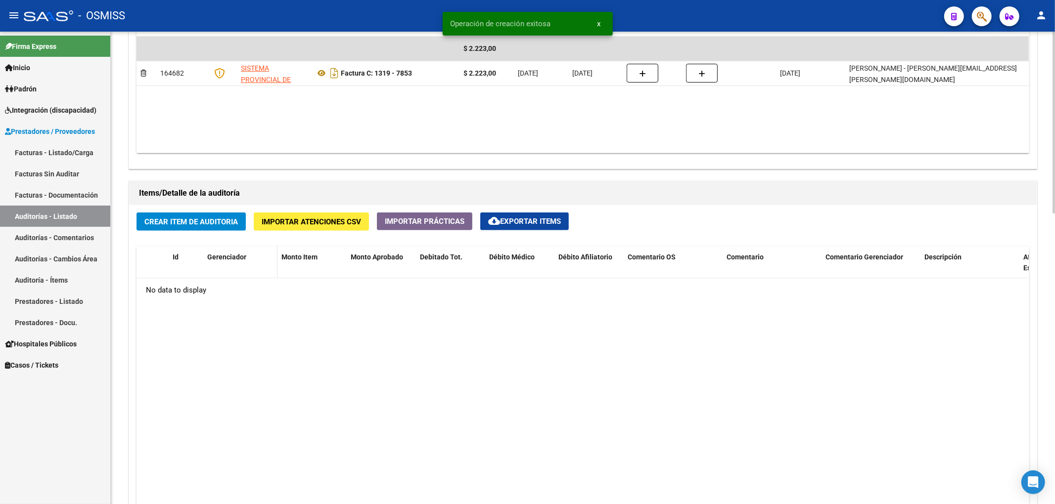
scroll to position [593, 0]
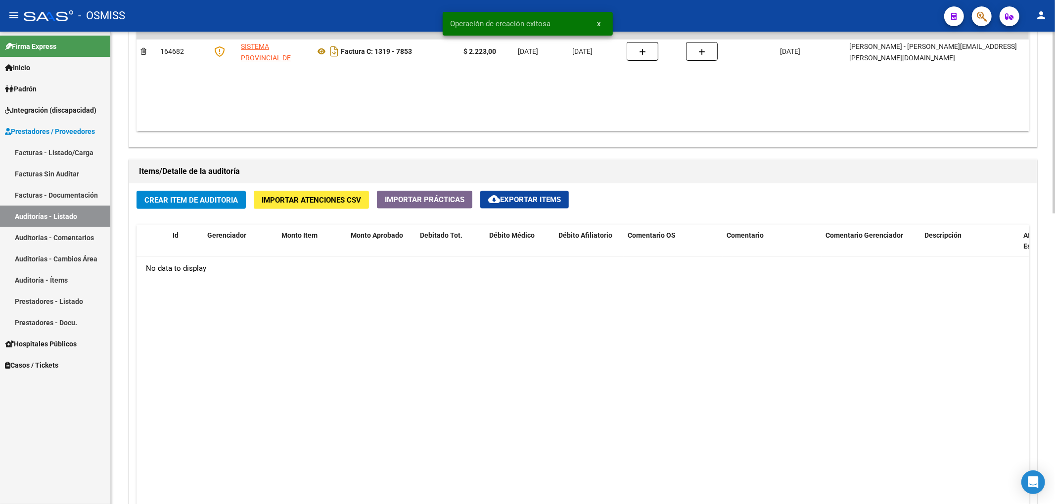
click at [208, 199] on span "Crear Item de Auditoria" at bounding box center [190, 200] width 93 height 9
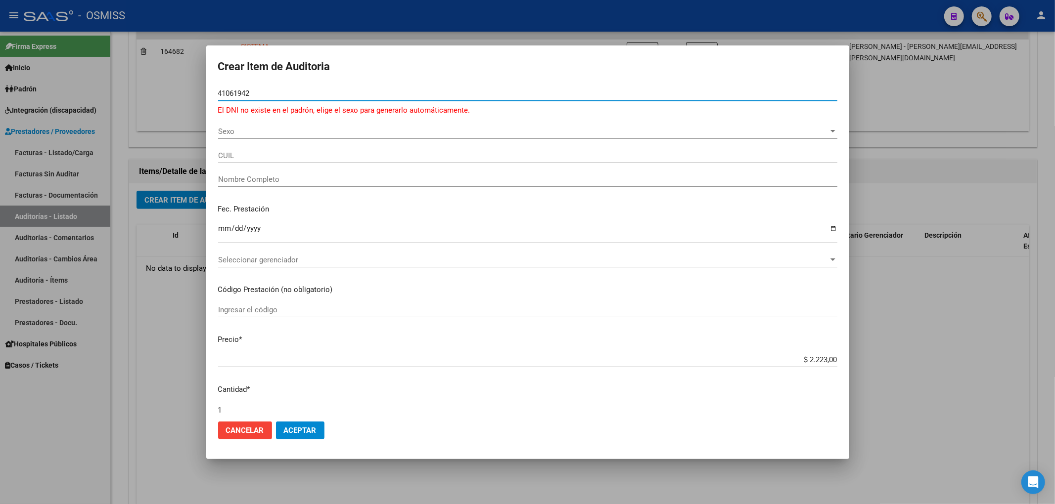
drag, startPoint x: 262, startPoint y: 93, endPoint x: 196, endPoint y: 88, distance: 66.0
click at [198, 88] on div "Crear Item de Auditoria 41061942 Nro Documento El DNI no existe en el padrón, e…" at bounding box center [527, 252] width 1055 height 504
click at [781, 219] on div "Fec. Prestación Ingresar la fecha" at bounding box center [527, 224] width 619 height 56
click at [222, 117] on div "41061942 Nro Documento El DNI no existe en el padrón, elige el sexo para genera…" at bounding box center [527, 105] width 619 height 38
click at [224, 125] on div "Sexo Sexo" at bounding box center [527, 131] width 619 height 15
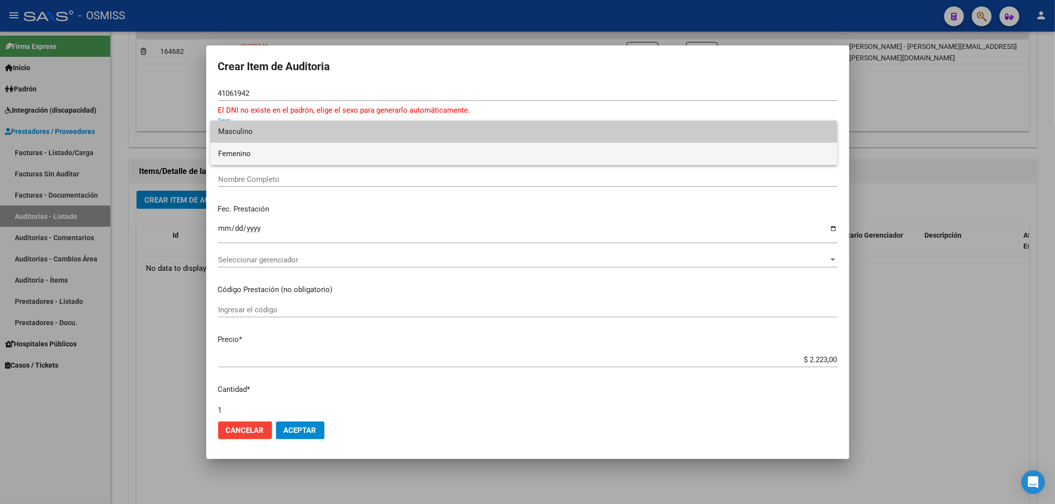
click at [248, 147] on span "Femenino" at bounding box center [523, 154] width 611 height 22
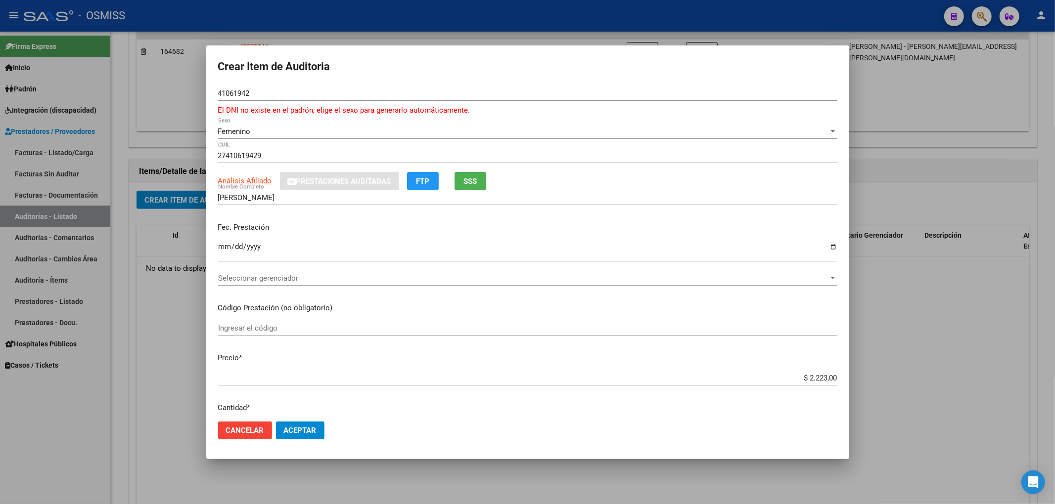
click at [689, 190] on div "[PERSON_NAME] Nombre Completo" at bounding box center [527, 197] width 619 height 15
click at [254, 280] on span "Seleccionar gerenciador" at bounding box center [523, 278] width 610 height 9
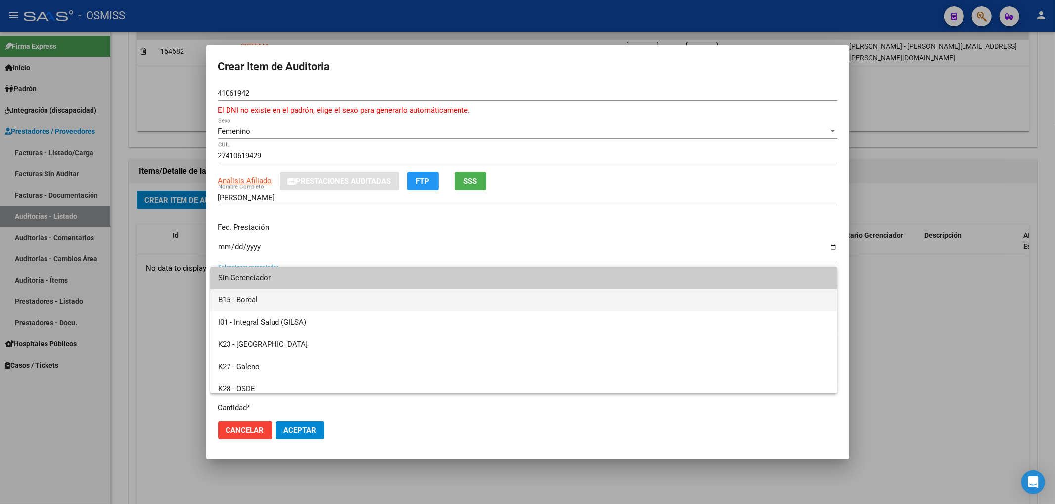
click at [254, 304] on span "B15 - Boreal" at bounding box center [523, 300] width 611 height 22
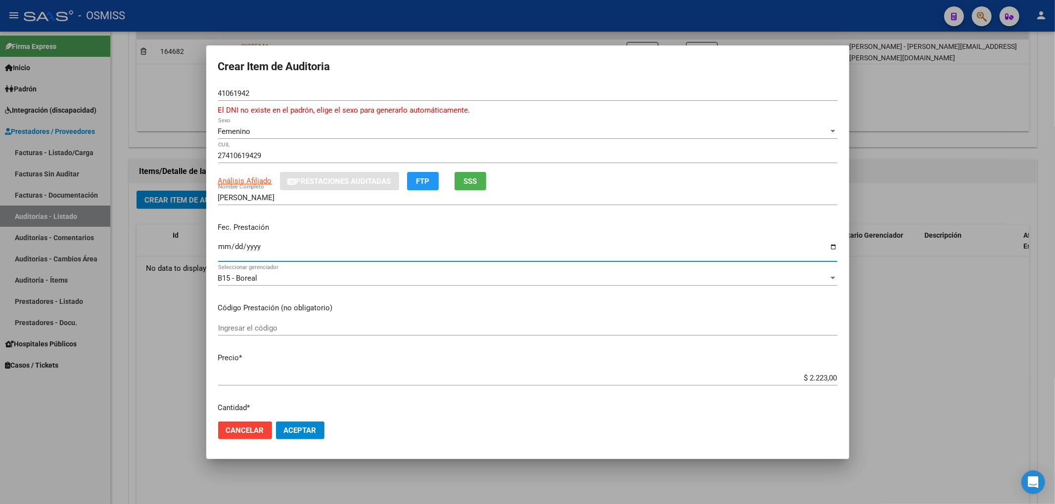
click at [222, 249] on input "Ingresar la fecha" at bounding box center [527, 251] width 619 height 16
drag, startPoint x: 817, startPoint y: 378, endPoint x: 962, endPoint y: 359, distance: 146.1
click at [962, 359] on div "Crear Item de Auditoria 41061942 Nro Documento El DNI no existe en el padrón, e…" at bounding box center [527, 252] width 1055 height 504
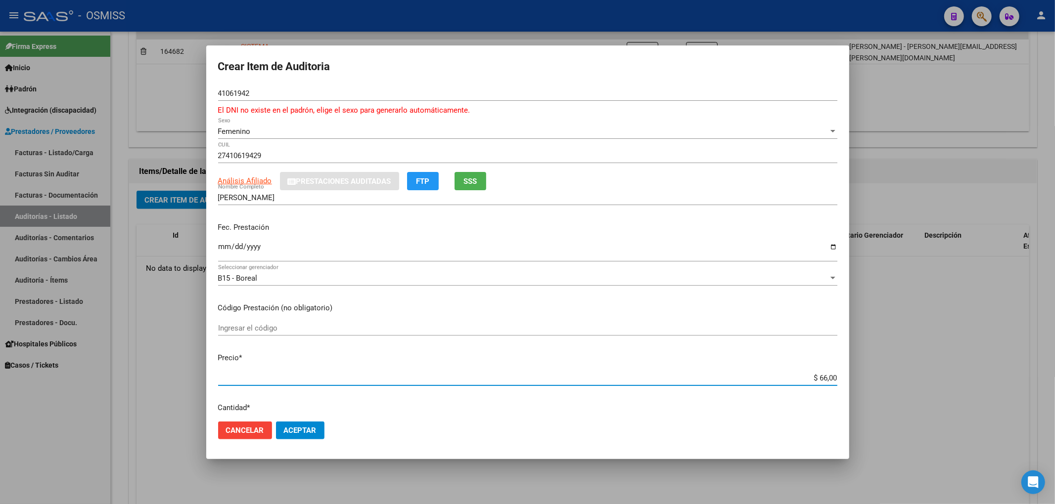
click at [257, 92] on input "41061942" at bounding box center [527, 93] width 619 height 9
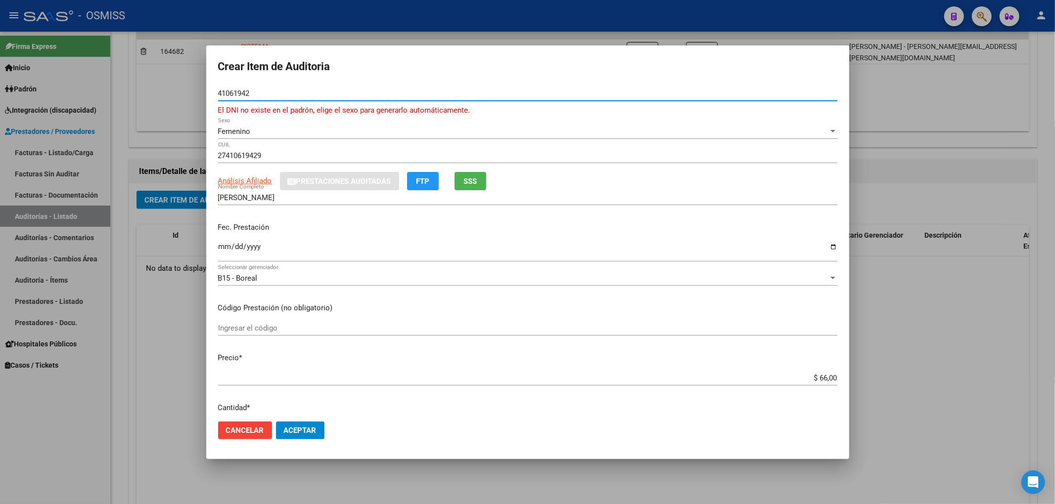
drag, startPoint x: 258, startPoint y: 93, endPoint x: 60, endPoint y: 135, distance: 201.6
click at [105, 89] on div "Crear Item de Auditoria 41061942 Nro Documento El DNI no existe en el padrón, e…" at bounding box center [527, 252] width 1055 height 504
drag, startPoint x: 766, startPoint y: 191, endPoint x: 796, endPoint y: 200, distance: 31.5
click at [766, 189] on mat-dialog-content "41061942 Nro Documento El DNI no existe en el padrón, elige el sexo para genera…" at bounding box center [527, 250] width 643 height 328
click at [302, 429] on span "Aceptar" at bounding box center [300, 430] width 33 height 9
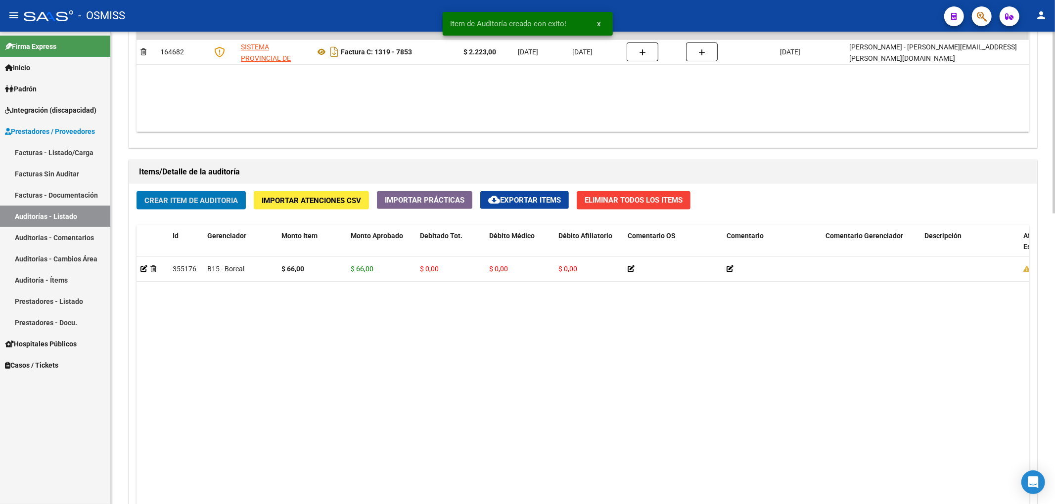
click at [181, 202] on span "Crear Item de Auditoria" at bounding box center [190, 200] width 93 height 9
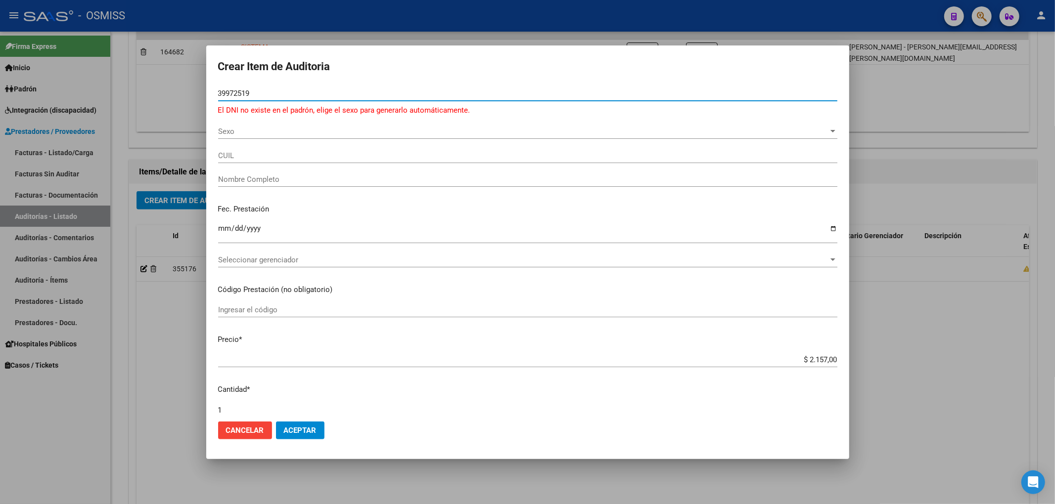
click at [238, 135] on span "Sexo" at bounding box center [523, 131] width 610 height 9
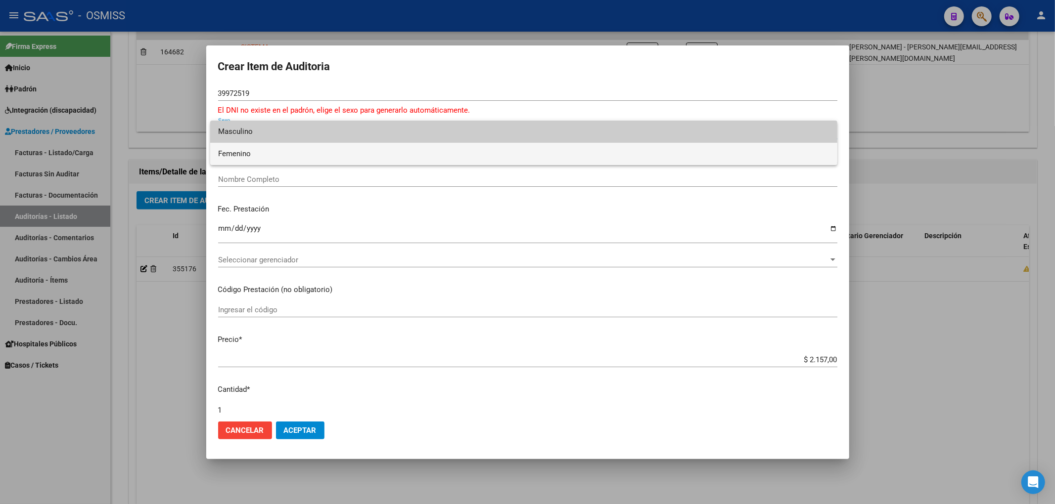
click at [238, 149] on span "Femenino" at bounding box center [523, 154] width 611 height 22
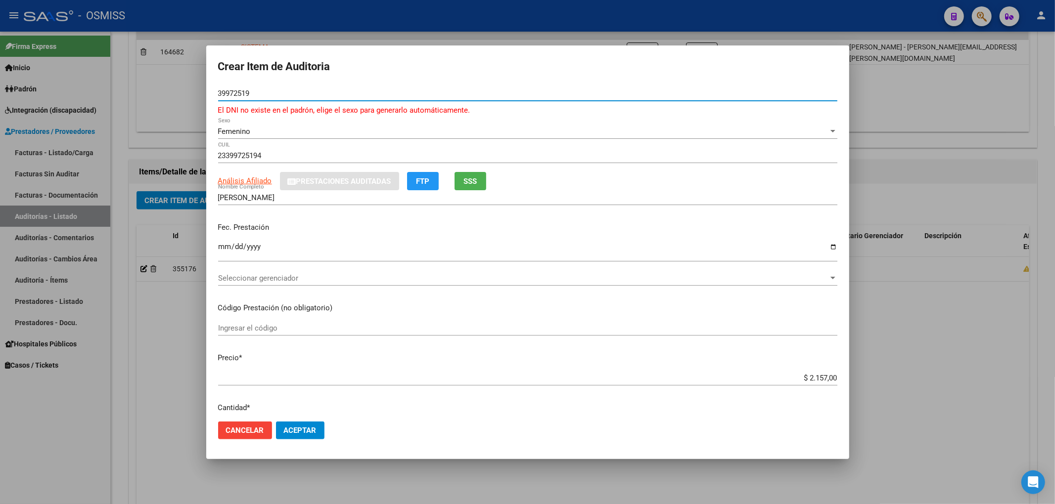
drag, startPoint x: 252, startPoint y: 94, endPoint x: 160, endPoint y: 99, distance: 91.7
click at [186, 91] on div "Crear Item de Auditoria 39972519 Nro Documento El DNI no existe en el padrón, e…" at bounding box center [527, 252] width 1055 height 504
click at [743, 206] on div "[PERSON_NAME] Nombre Completo" at bounding box center [527, 202] width 619 height 24
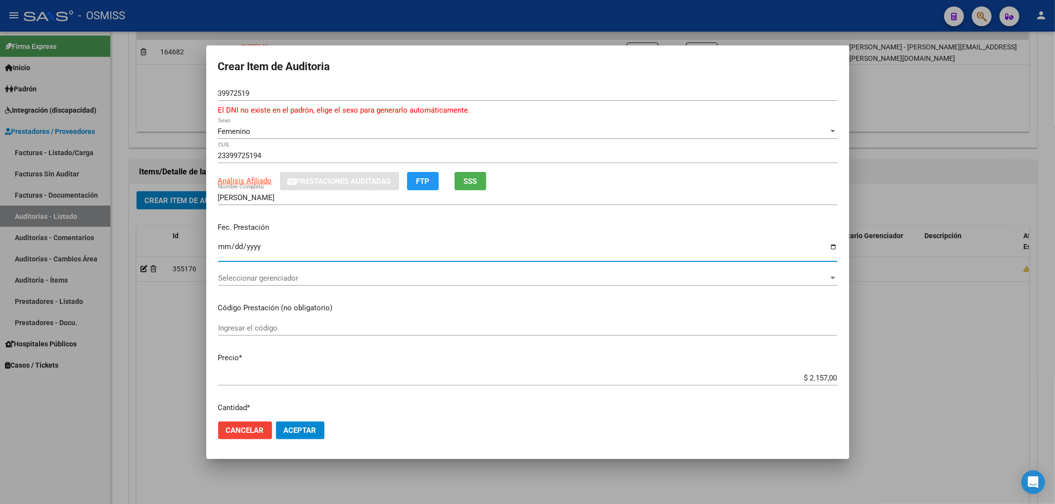
click at [225, 248] on input "Ingresar la fecha" at bounding box center [527, 251] width 619 height 16
click at [763, 224] on p "Fec. Prestación" at bounding box center [527, 227] width 619 height 11
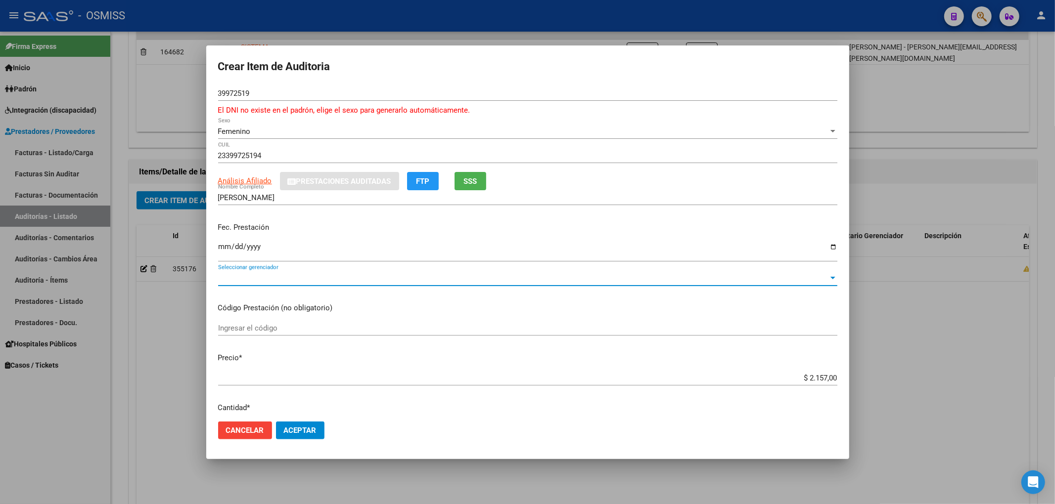
click at [241, 280] on span "Seleccionar gerenciador" at bounding box center [523, 278] width 610 height 9
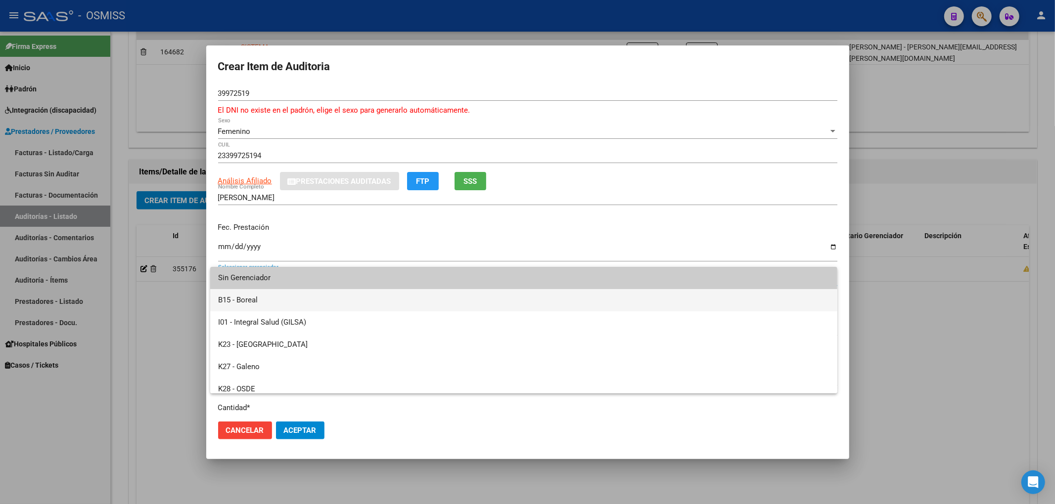
drag, startPoint x: 245, startPoint y: 305, endPoint x: 236, endPoint y: 359, distance: 55.2
click at [246, 306] on span "B15 - Boreal" at bounding box center [523, 300] width 611 height 22
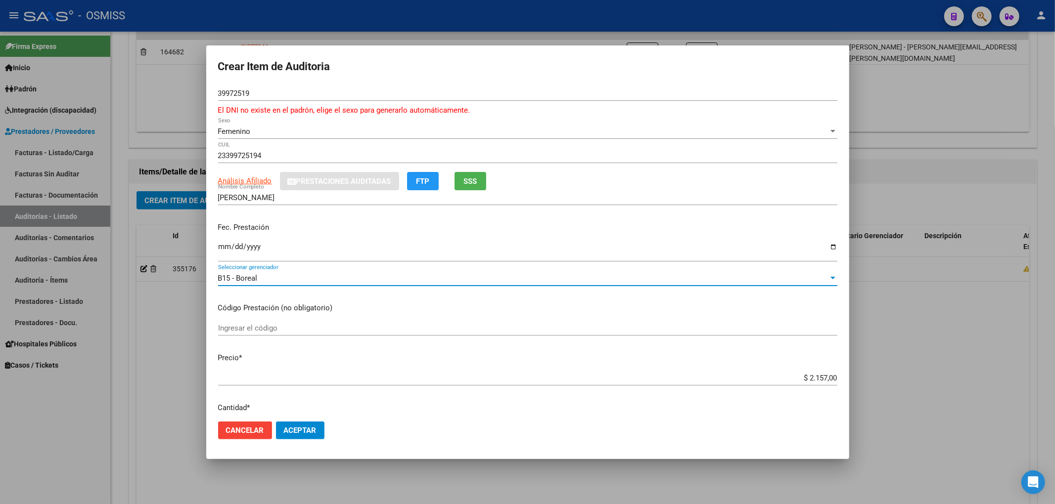
click at [295, 430] on span "Aceptar" at bounding box center [300, 430] width 33 height 9
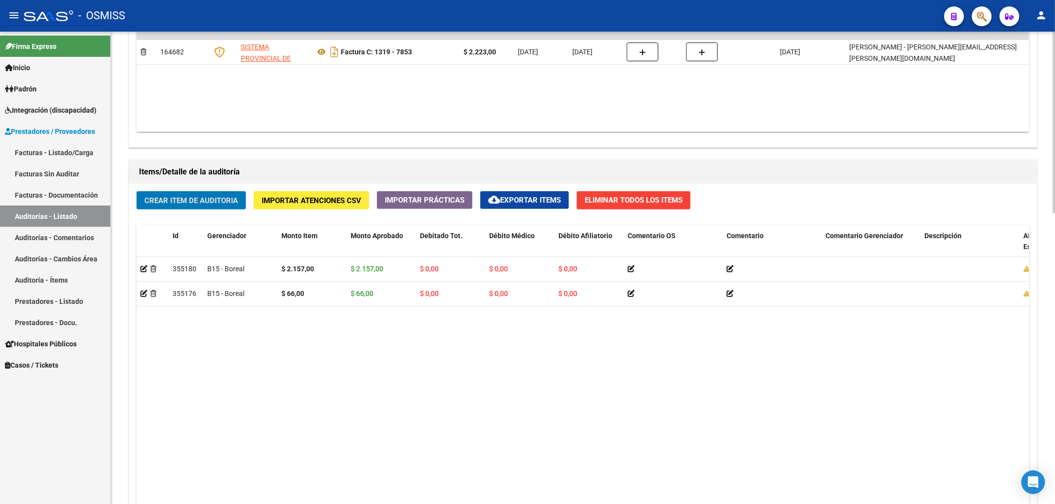
click at [195, 210] on button "Crear Item de Auditoria" at bounding box center [190, 200] width 109 height 18
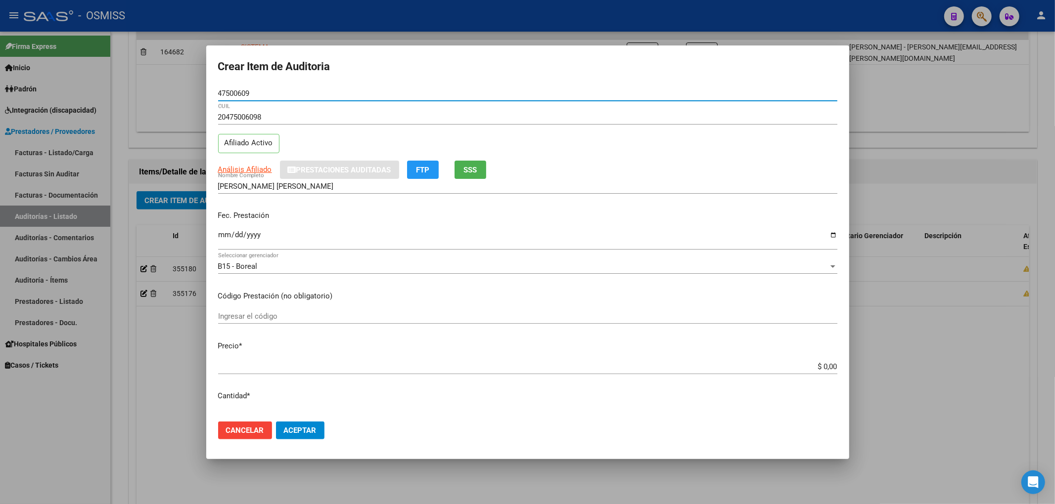
click at [218, 241] on input "Ingresar la fecha" at bounding box center [527, 239] width 619 height 16
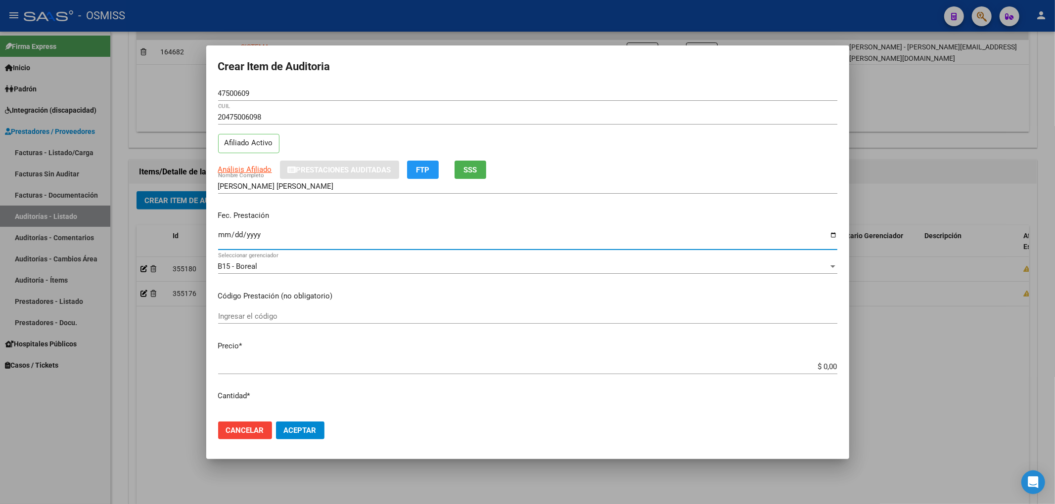
drag, startPoint x: 806, startPoint y: 372, endPoint x: 845, endPoint y: 359, distance: 41.1
click at [845, 359] on mat-dialog-content "47500609 Nro Documento 20475006098 CUIL Afiliado Activo Análisis Afiliado Prest…" at bounding box center [527, 250] width 643 height 328
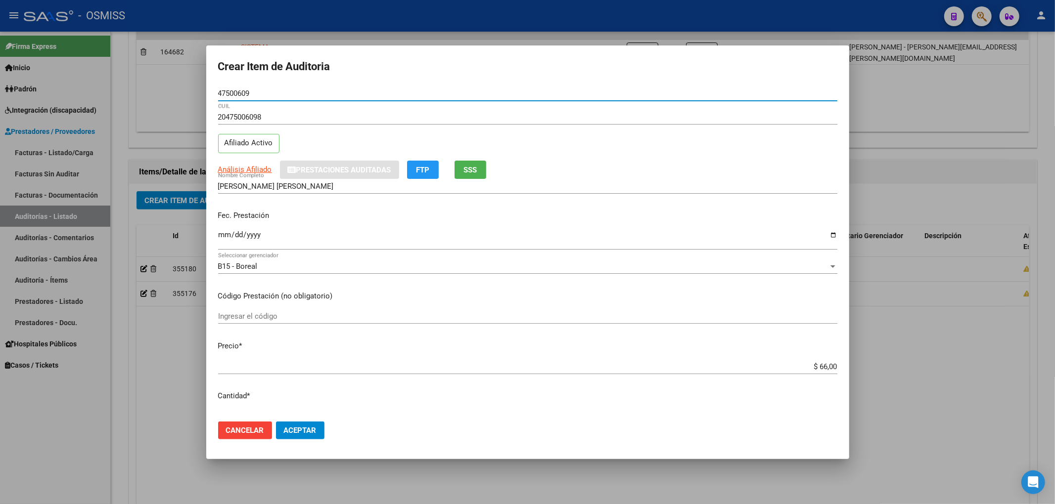
drag, startPoint x: 261, startPoint y: 95, endPoint x: 181, endPoint y: 93, distance: 80.1
click at [181, 93] on div "Crear Item de Auditoria 47500609 Nro Documento 20475006098 CUIL Afiliado Activo…" at bounding box center [527, 252] width 1055 height 504
click at [743, 148] on div "20475006098 CUIL Afiliado Activo" at bounding box center [527, 135] width 619 height 50
click at [309, 430] on span "Aceptar" at bounding box center [300, 430] width 33 height 9
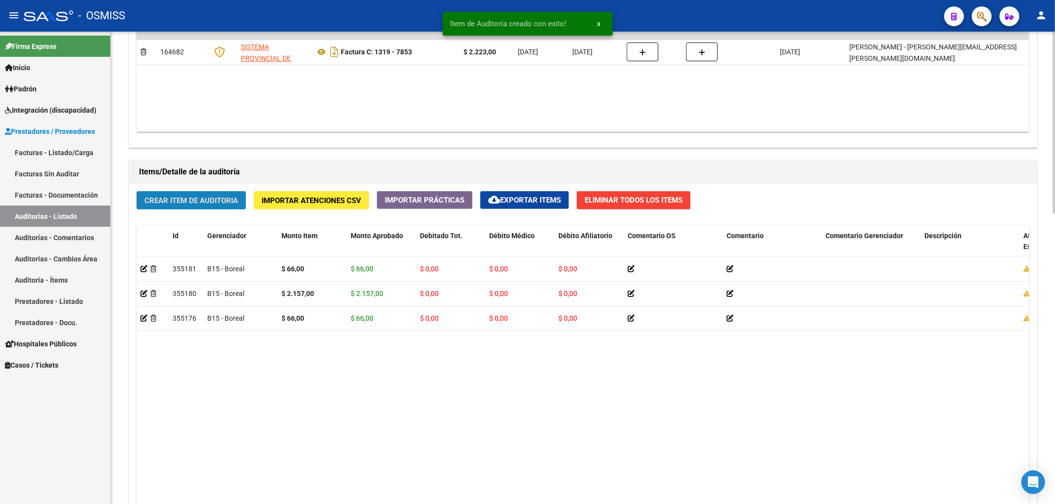
click at [212, 196] on span "Crear Item de Auditoria" at bounding box center [190, 200] width 93 height 9
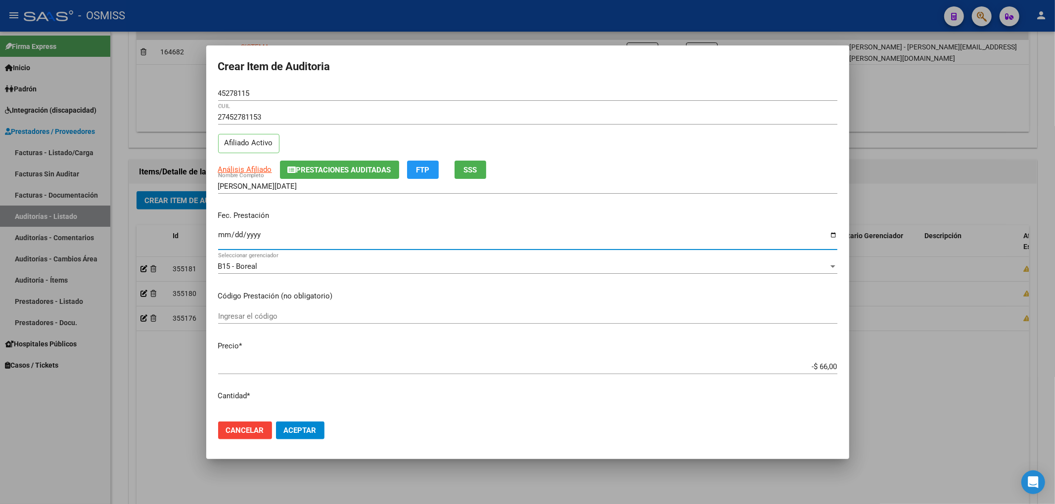
click at [223, 236] on input "Ingresar la fecha" at bounding box center [527, 239] width 619 height 16
click at [149, 365] on div at bounding box center [527, 252] width 1055 height 504
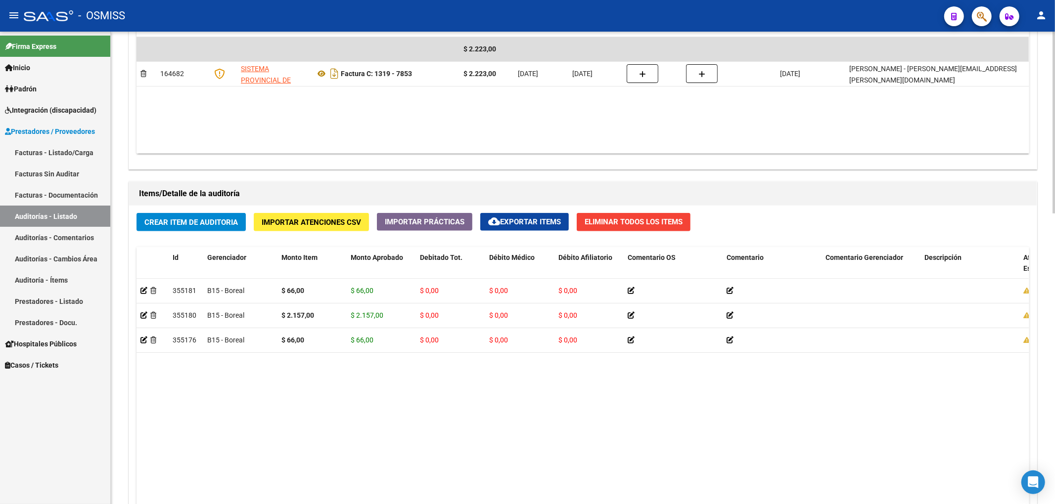
scroll to position [659, 0]
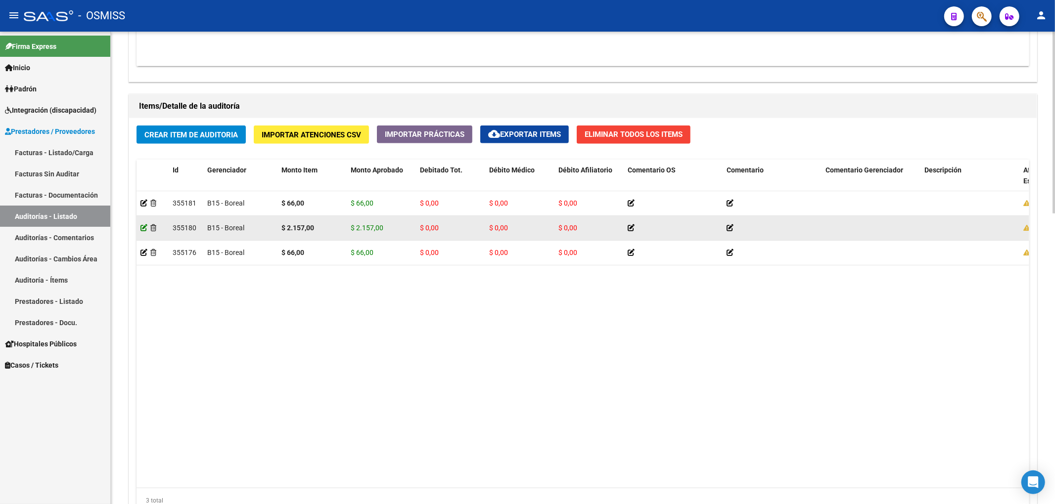
click at [141, 231] on icon at bounding box center [143, 228] width 7 height 7
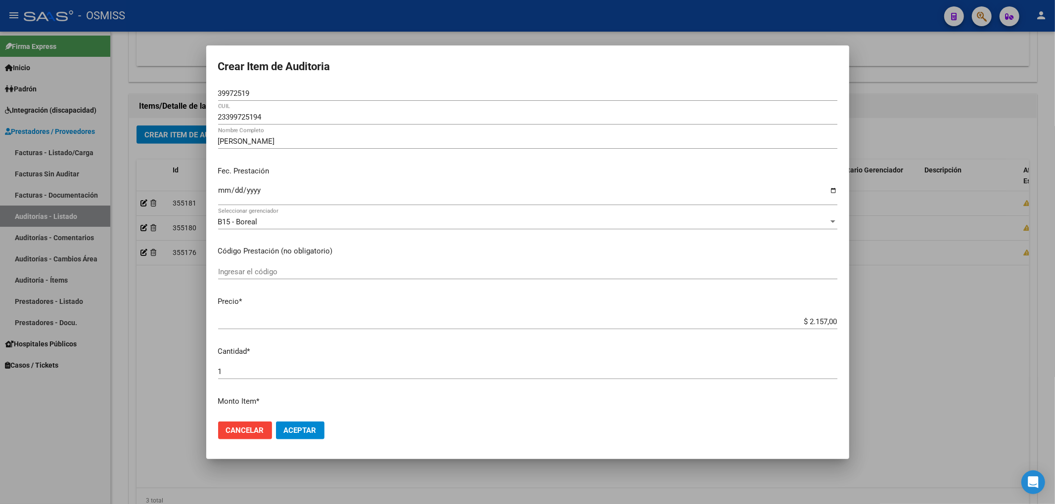
drag, startPoint x: 795, startPoint y: 317, endPoint x: 877, endPoint y: 336, distance: 84.4
click at [877, 336] on div "Crear Item de Auditoria 39972519 Nro Documento 23399725194 CUIL [PERSON_NAME] N…" at bounding box center [527, 252] width 1055 height 504
click at [821, 332] on div "$ 2.157,00 Ingresar el precio" at bounding box center [527, 327] width 619 height 24
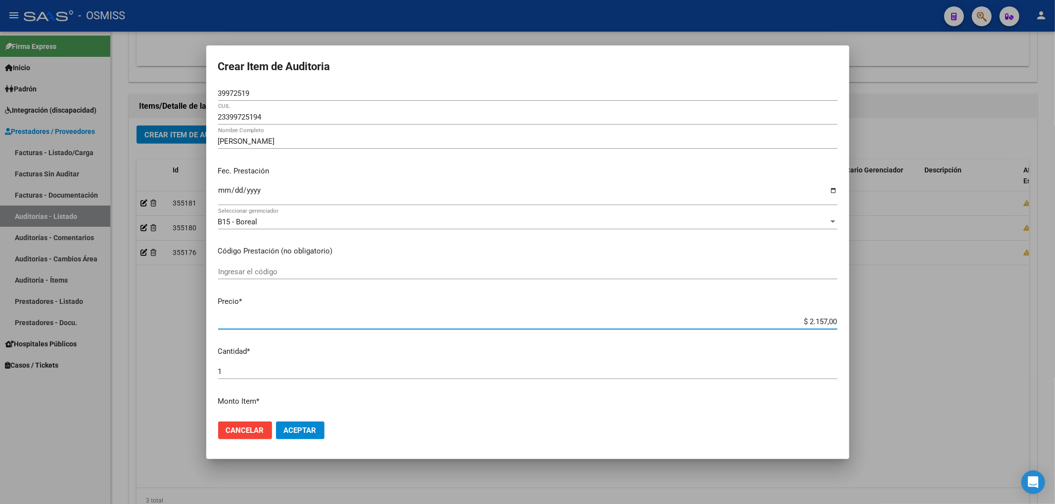
drag, startPoint x: 793, startPoint y: 319, endPoint x: 883, endPoint y: 324, distance: 90.1
click at [883, 324] on div "Crear Item de Auditoria 39972519 Nro Documento 23399725194 CUIL [PERSON_NAME] N…" at bounding box center [527, 252] width 1055 height 504
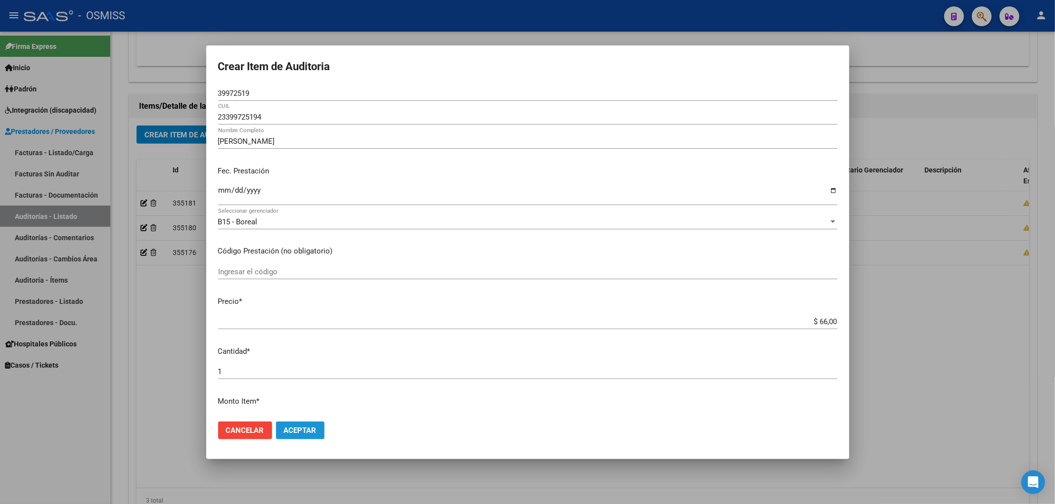
click at [312, 429] on span "Aceptar" at bounding box center [300, 430] width 33 height 9
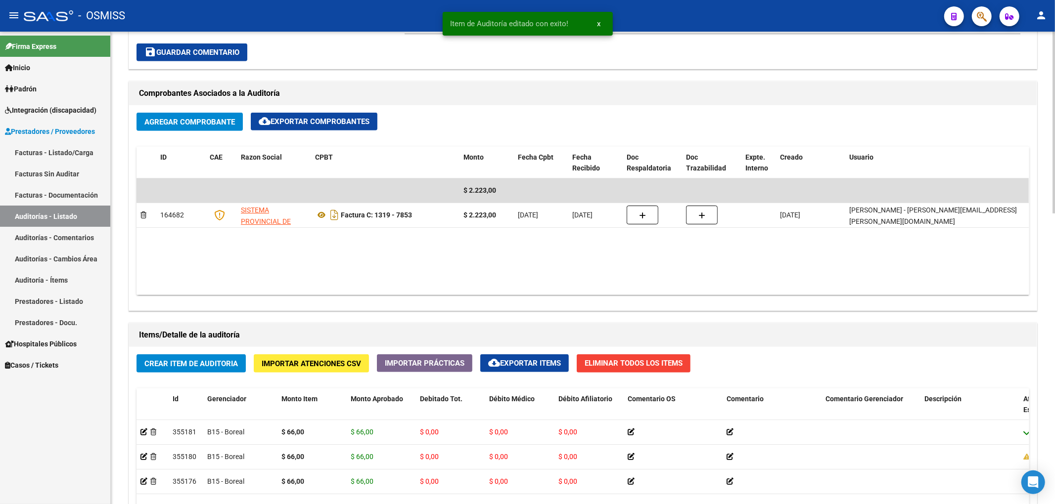
scroll to position [527, 0]
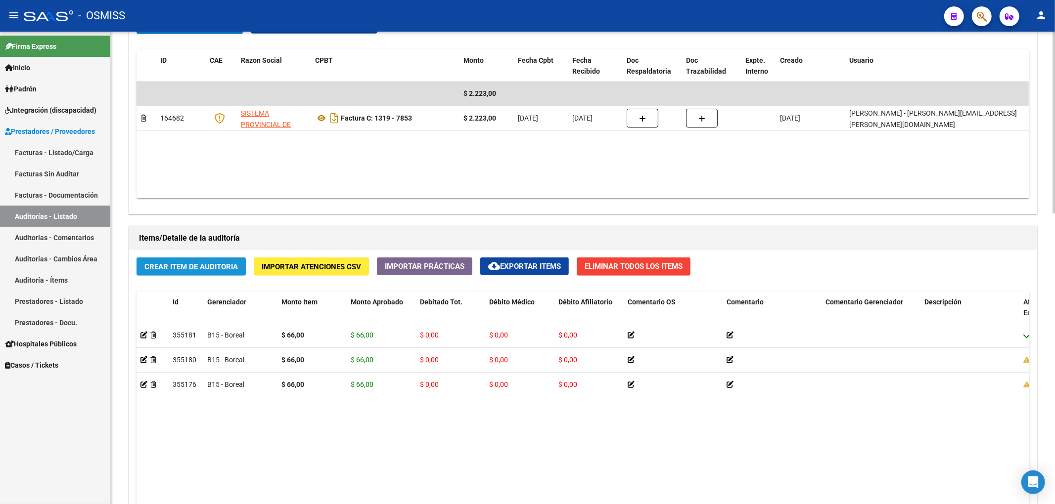
click at [207, 267] on span "Crear Item de Auditoria" at bounding box center [190, 267] width 93 height 9
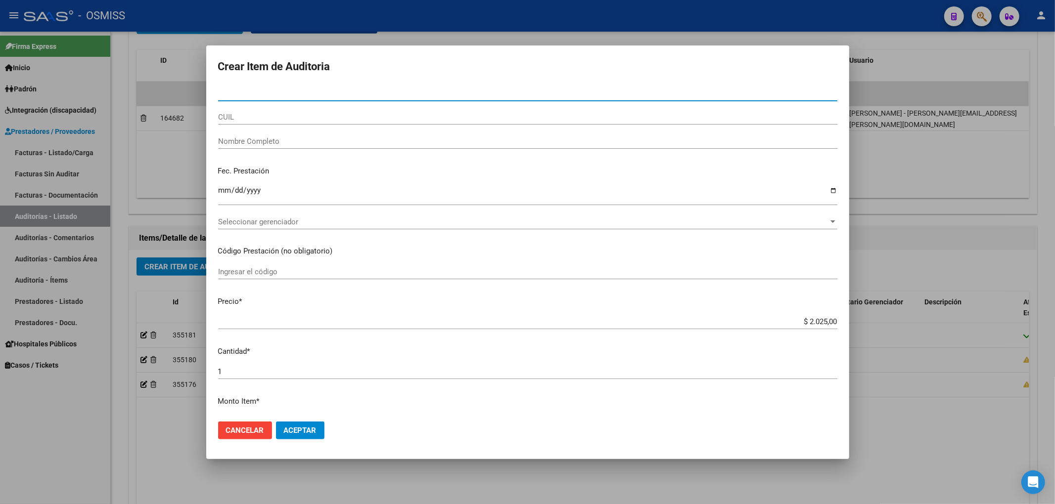
click at [161, 438] on div at bounding box center [527, 252] width 1055 height 504
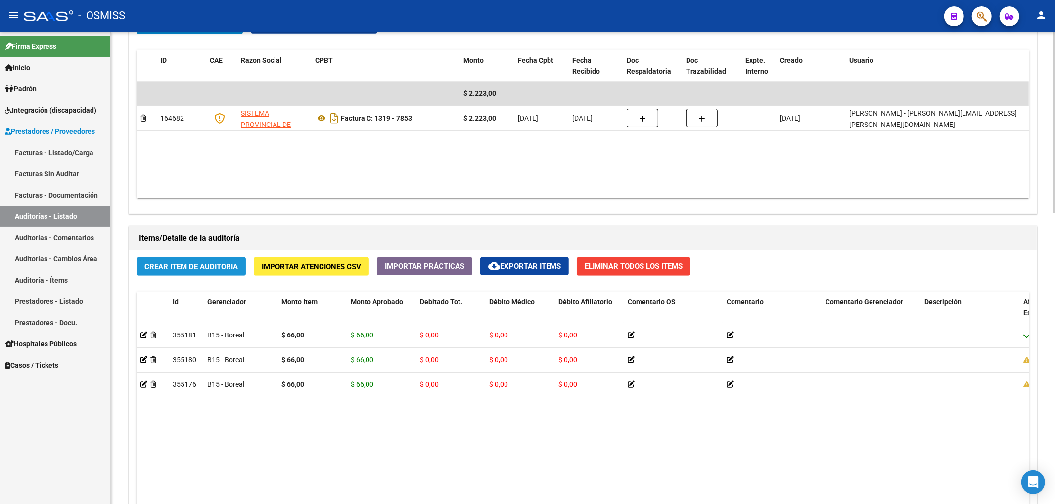
click at [190, 270] on span "Crear Item de Auditoria" at bounding box center [190, 267] width 93 height 9
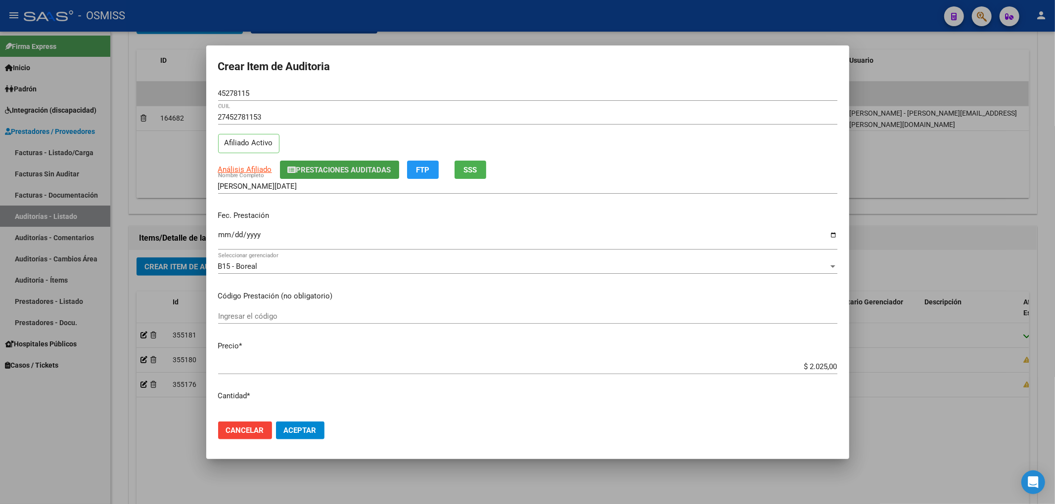
click at [300, 176] on button "Prestaciones Auditadas" at bounding box center [339, 170] width 119 height 18
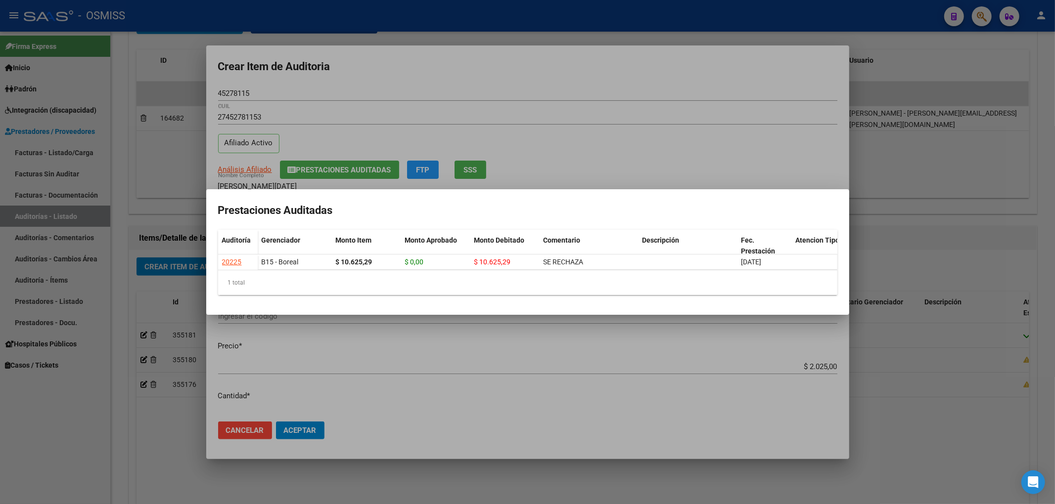
click at [390, 91] on div at bounding box center [527, 252] width 1055 height 504
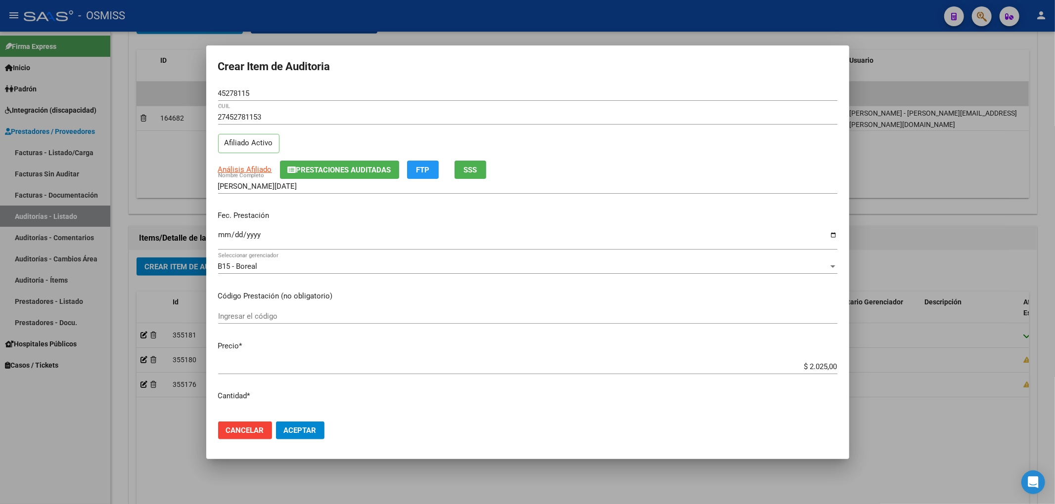
click at [219, 236] on input "Ingresar la fecha" at bounding box center [527, 239] width 619 height 16
drag, startPoint x: 790, startPoint y: 365, endPoint x: 944, endPoint y: 363, distance: 154.3
click at [925, 363] on div "Crear Item de Auditoria 45278115 Nro Documento 27452781153 CUIL Afiliado Activo…" at bounding box center [527, 252] width 1055 height 504
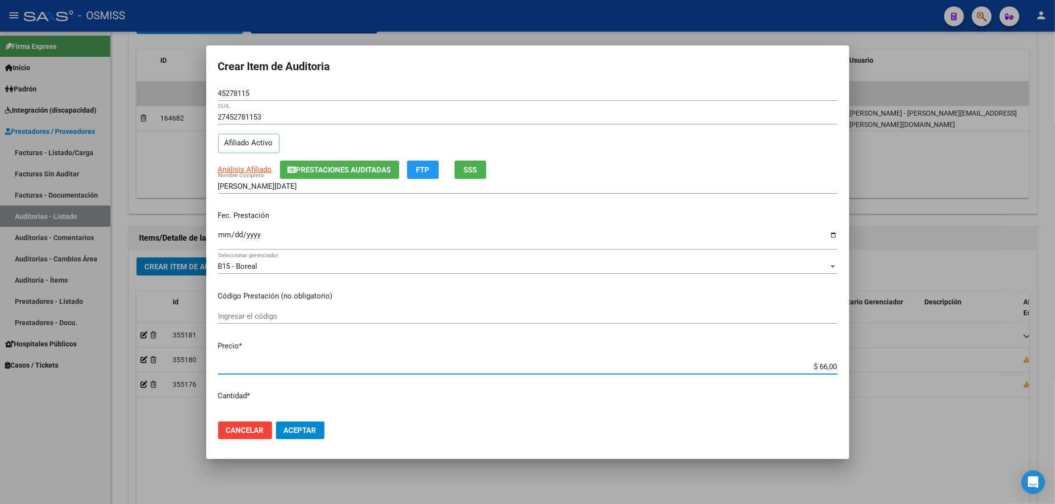
drag, startPoint x: 268, startPoint y: 98, endPoint x: 263, endPoint y: 97, distance: 5.0
click at [264, 97] on div "45278115 Nro Documento" at bounding box center [527, 93] width 619 height 15
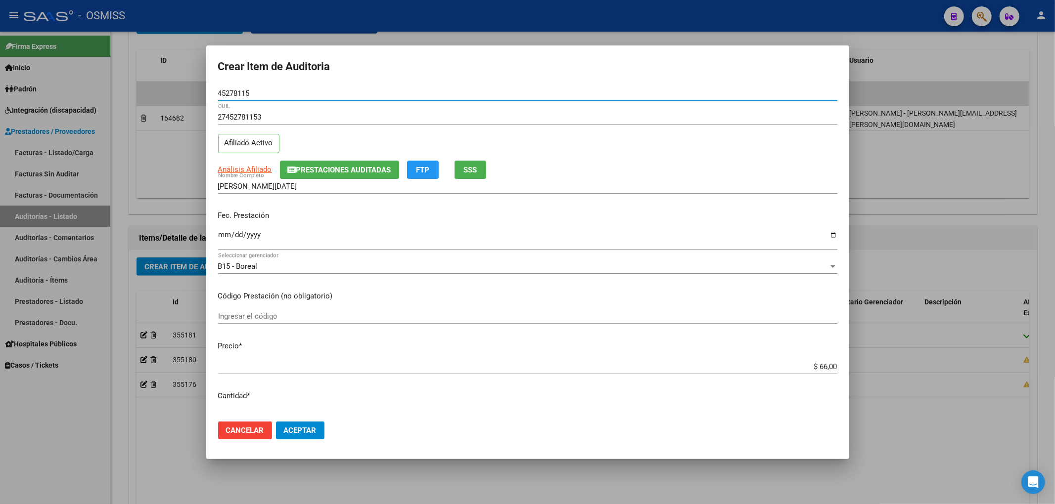
drag, startPoint x: 263, startPoint y: 97, endPoint x: 38, endPoint y: 114, distance: 226.1
click at [157, 97] on div "Crear Item de Auditoria 45278115 Nro Documento 27452781153 CUIL Afiliado Activo…" at bounding box center [527, 252] width 1055 height 504
click at [752, 165] on div "Análisis Afiliado Prestaciones Auditadas FTP SSS" at bounding box center [527, 170] width 619 height 18
click at [309, 428] on span "Aceptar" at bounding box center [300, 430] width 33 height 9
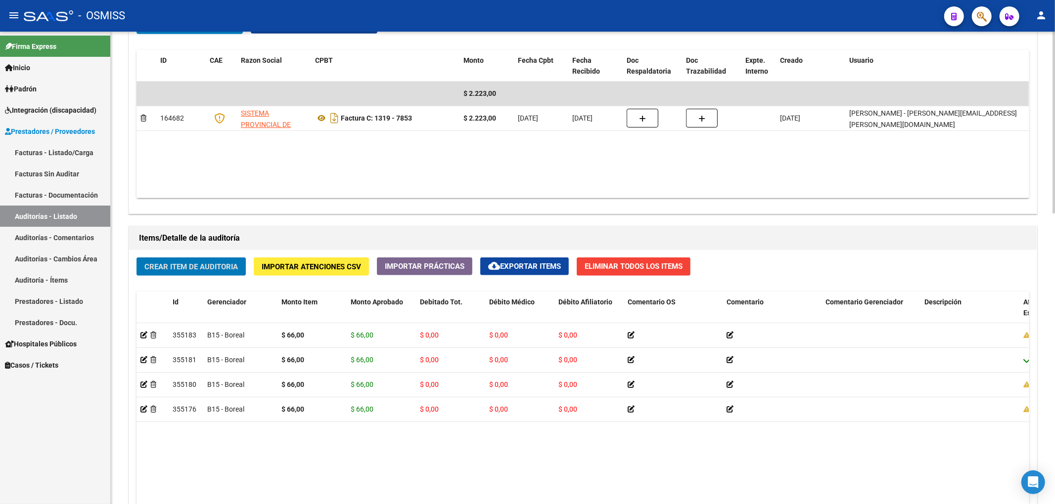
click at [212, 269] on span "Crear Item de Auditoria" at bounding box center [190, 267] width 93 height 9
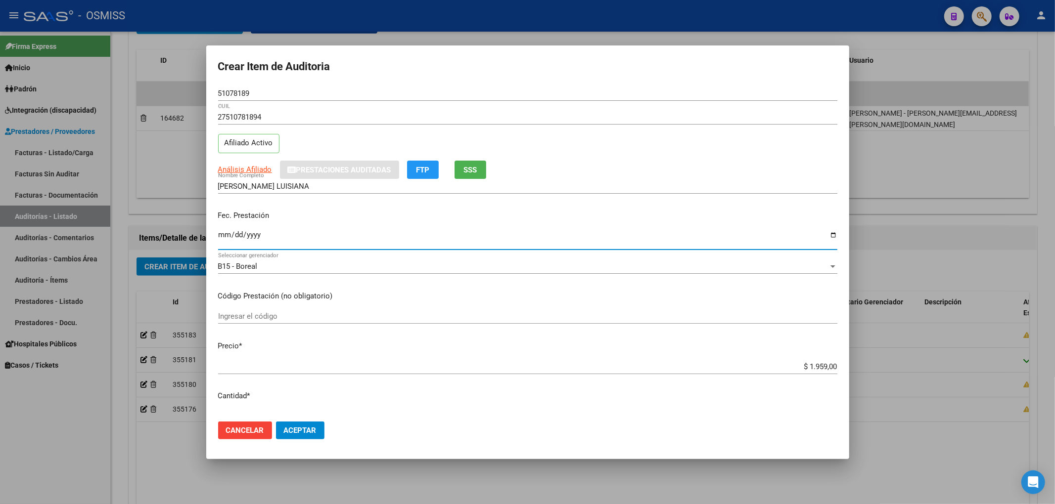
click at [222, 234] on input "Ingresar la fecha" at bounding box center [527, 239] width 619 height 16
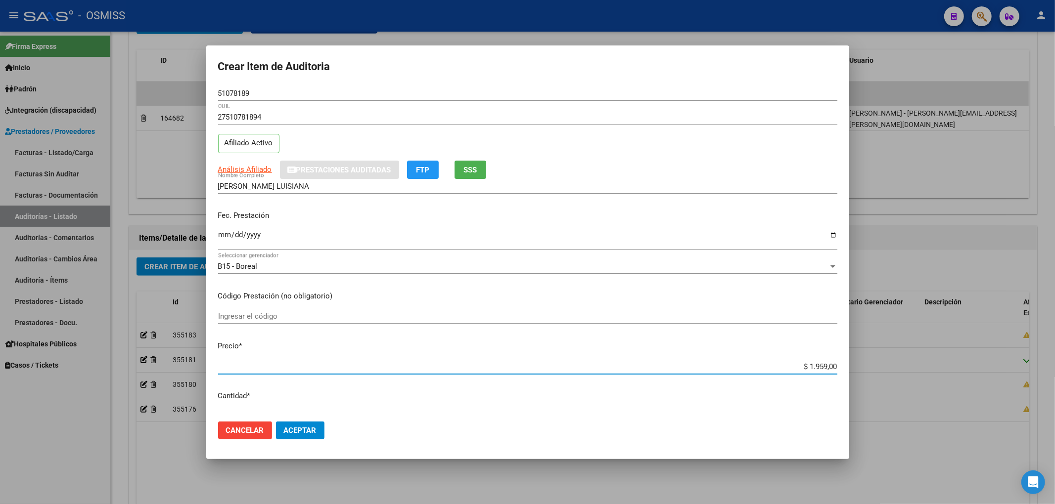
drag, startPoint x: 797, startPoint y: 366, endPoint x: 905, endPoint y: 379, distance: 108.0
click at [898, 376] on div "Crear Item de Auditoria 51078189 Nro Documento 27510781894 CUIL Afiliado Activo…" at bounding box center [527, 252] width 1055 height 504
click at [244, 91] on input "51078189" at bounding box center [527, 93] width 619 height 9
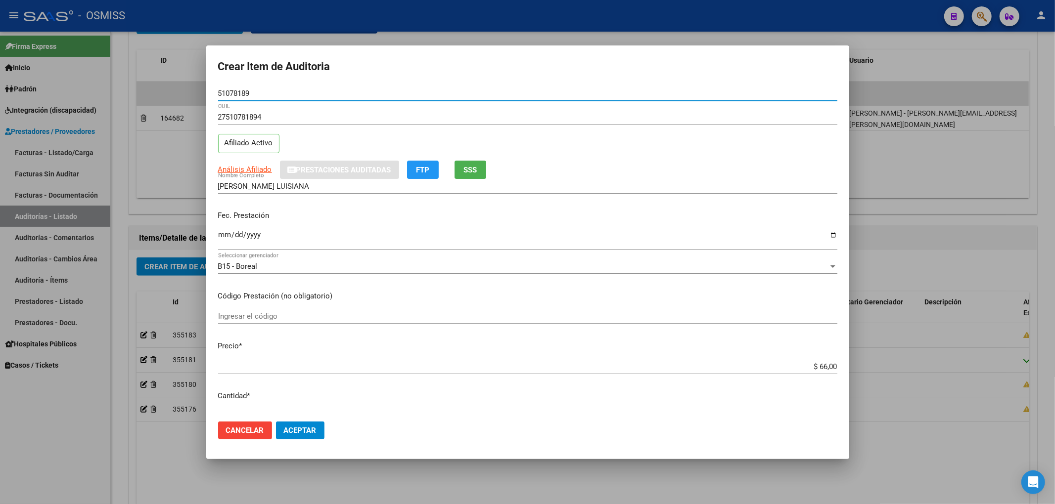
drag, startPoint x: 255, startPoint y: 91, endPoint x: 202, endPoint y: 90, distance: 52.9
click at [202, 90] on div "Crear Item de Auditoria 51078189 Nro Documento 27510781894 CUIL Afiliado Activo…" at bounding box center [527, 252] width 1055 height 504
click at [738, 166] on div "Análisis Afiliado Prestaciones Auditadas FTP SSS" at bounding box center [527, 170] width 619 height 18
drag, startPoint x: 258, startPoint y: 93, endPoint x: 173, endPoint y: 90, distance: 84.6
click at [181, 91] on div "Crear Item de Auditoria 51078189 Nro Documento 27510781894 CUIL Afiliado Activo…" at bounding box center [527, 252] width 1055 height 504
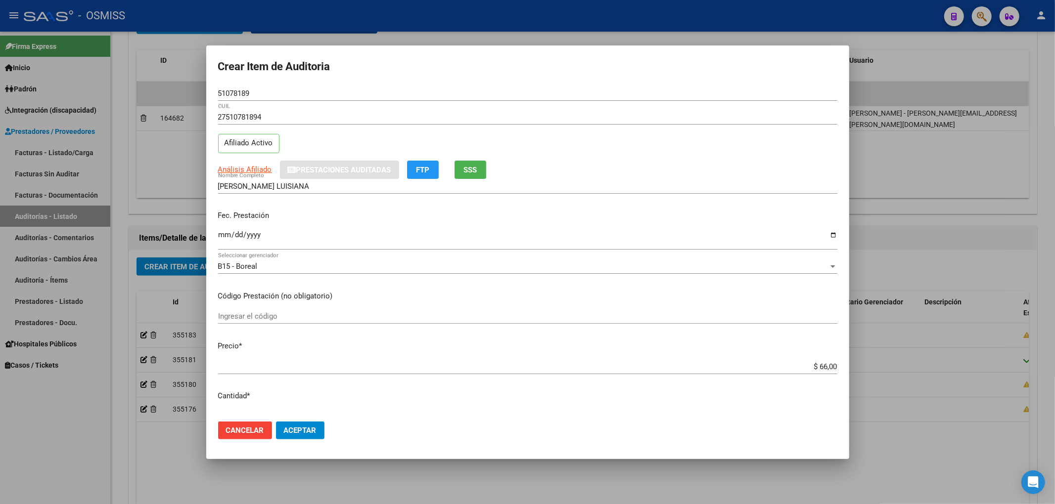
click at [780, 245] on input "[DATE]" at bounding box center [527, 239] width 619 height 16
click at [309, 432] on span "Aceptar" at bounding box center [300, 430] width 33 height 9
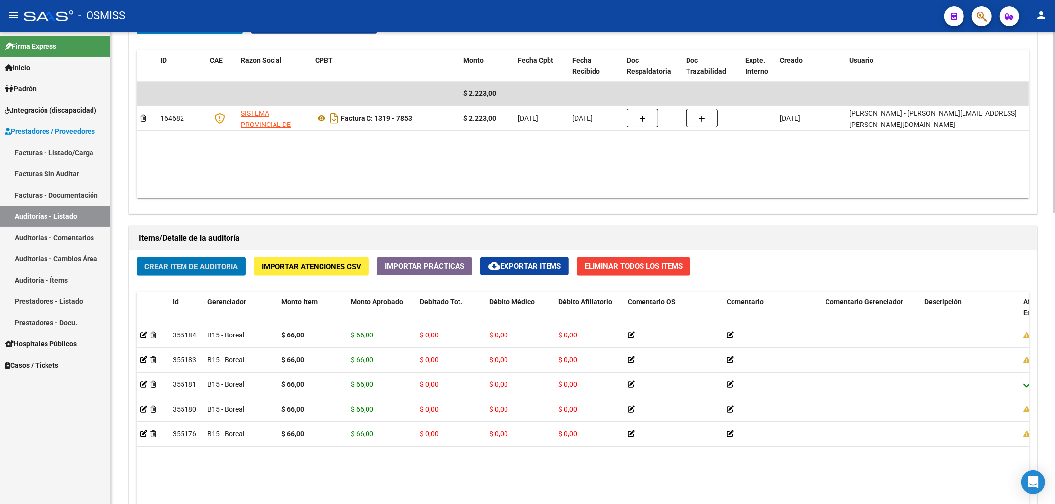
click at [184, 279] on div "Crear Item de Auditoria Importar Atenciones CSV Importar Prácticas cloud_downlo…" at bounding box center [582, 455] width 907 height 410
click at [196, 269] on span "Crear Item de Auditoria" at bounding box center [190, 267] width 93 height 9
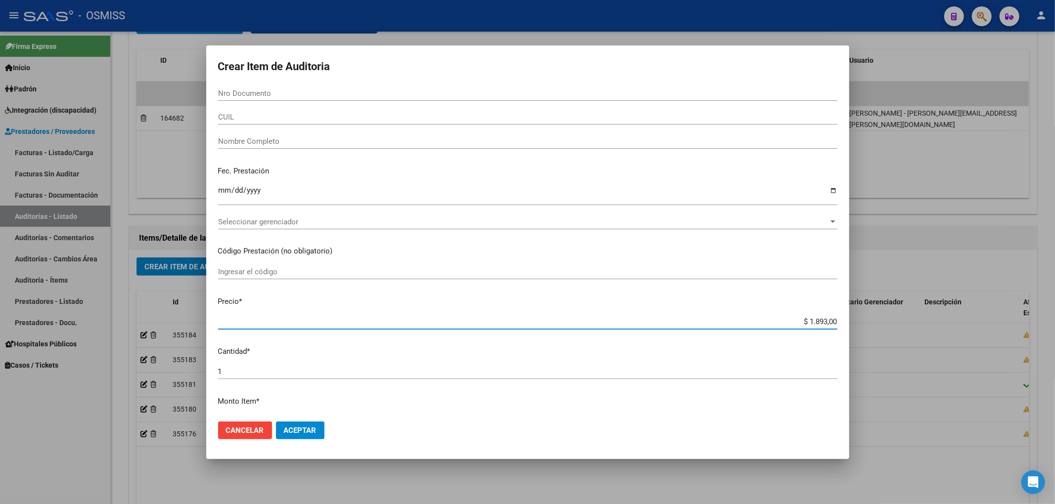
drag, startPoint x: 797, startPoint y: 322, endPoint x: 886, endPoint y: 315, distance: 89.3
click at [885, 316] on div "Crear Item de Auditoria Nro Documento CUIL Nombre Completo Fec. Prestación Ingr…" at bounding box center [527, 252] width 1055 height 504
click at [259, 97] on input "Nro Documento" at bounding box center [527, 93] width 619 height 9
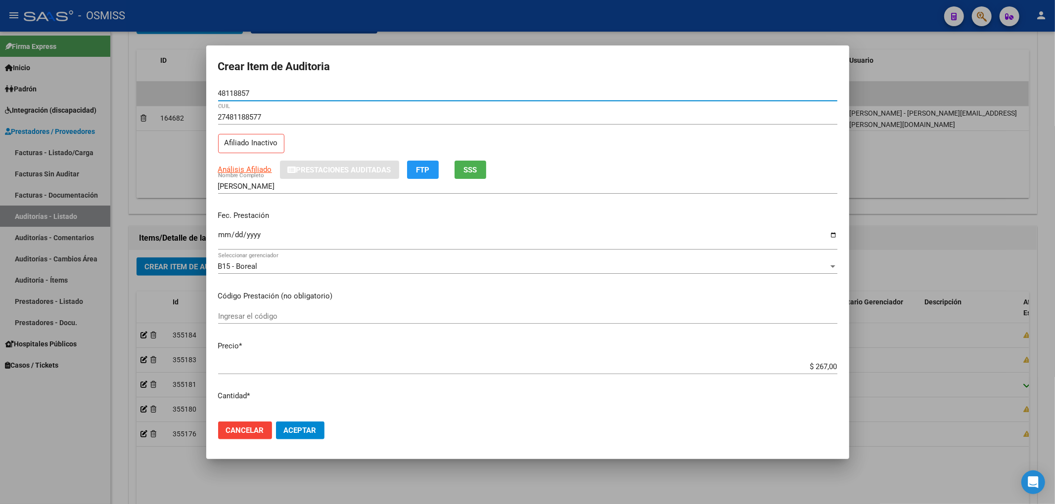
click at [213, 240] on mat-dialog-content "48118857 Nro Documento 27481188577 CUIL Afiliado Inactivo Análisis Afiliado Pre…" at bounding box center [527, 250] width 643 height 328
click at [224, 238] on input "Ingresar la fecha" at bounding box center [527, 239] width 619 height 16
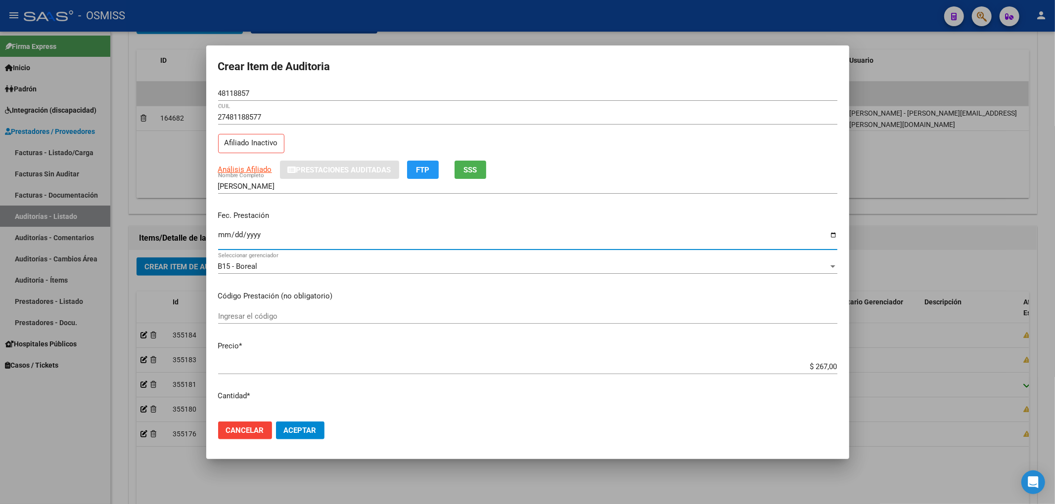
drag, startPoint x: 259, startPoint y: 95, endPoint x: 40, endPoint y: 78, distance: 220.2
click at [125, 76] on div "Crear Item de Auditoria 48118857 Nro Documento 27481188577 CUIL Afiliado Inacti…" at bounding box center [527, 252] width 1055 height 504
click at [796, 78] on form "Crear Item de Auditoria 48118857 Nro Documento 27481188577 CUIL Afiliado Inacti…" at bounding box center [527, 252] width 619 height 390
click at [268, 426] on button "Cancelar" at bounding box center [245, 431] width 54 height 18
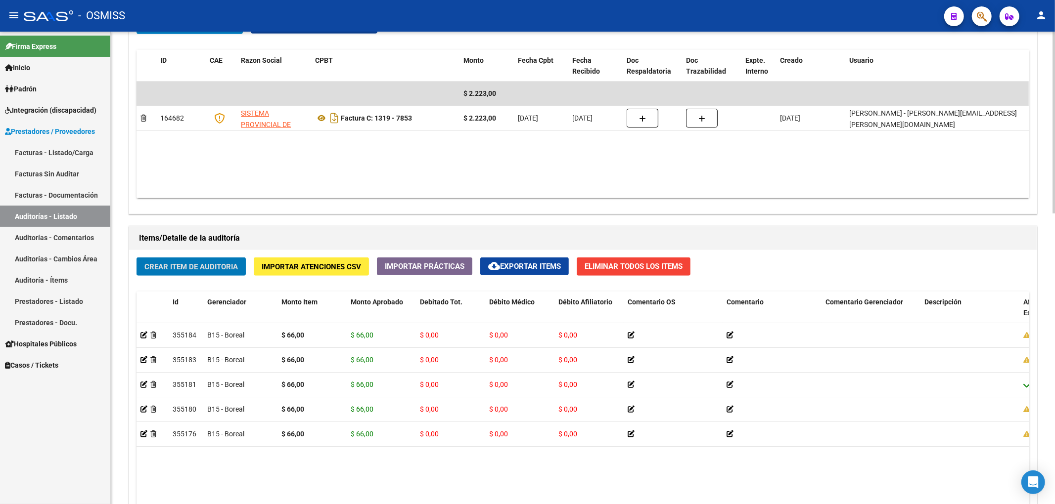
click at [408, 478] on datatable-body "355184 B15 - Boreal $ 66,00 $ 66,00 $ 0,00 $ 0,00 $ 0,00 27510781894 51078189 […" at bounding box center [582, 471] width 892 height 297
